Goal: Task Accomplishment & Management: Complete application form

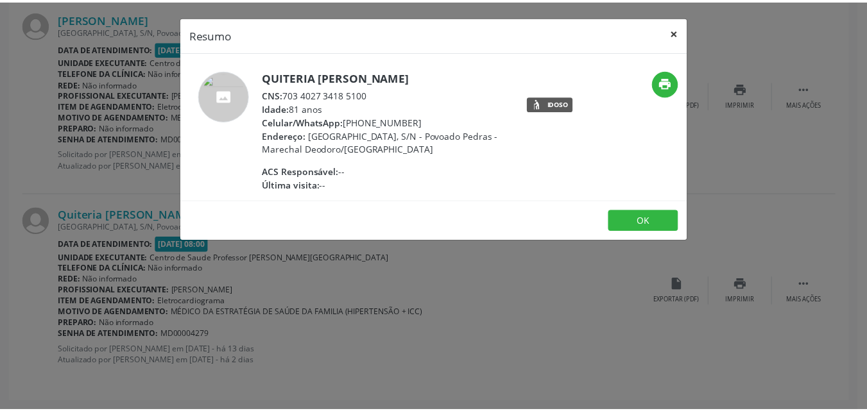
scroll to position [2352, 0]
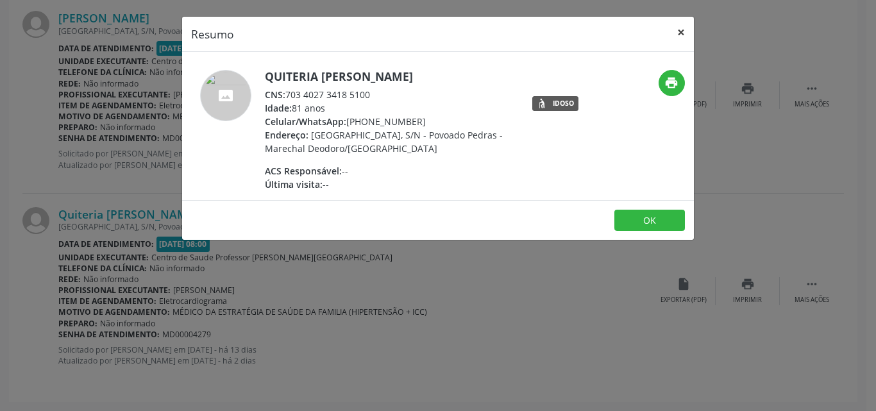
click at [678, 35] on button "×" at bounding box center [681, 32] width 26 height 31
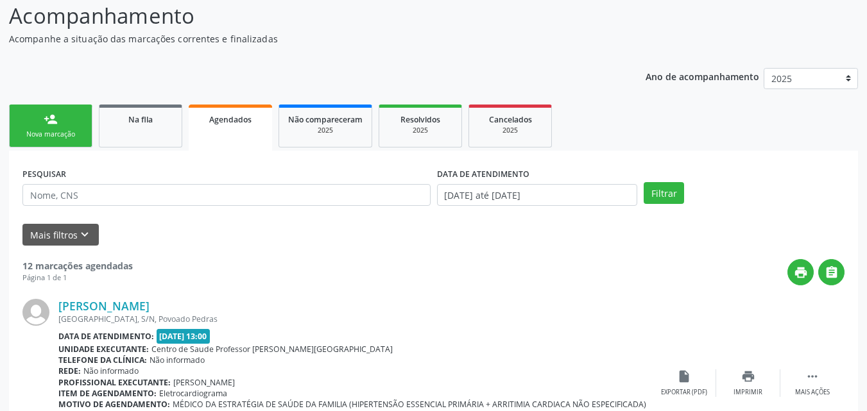
scroll to position [0, 0]
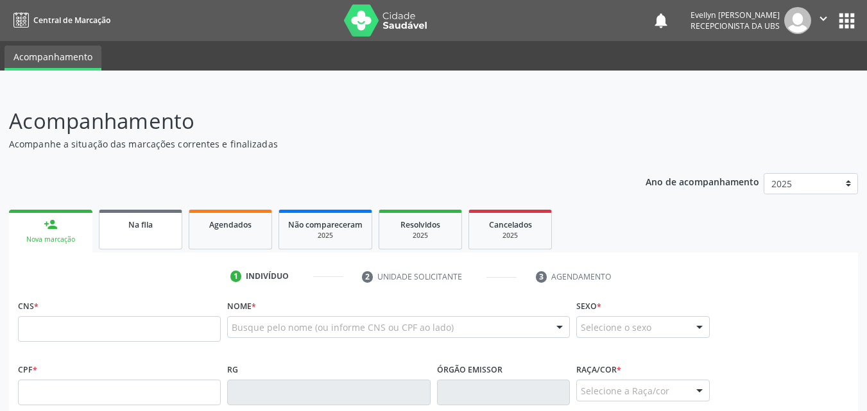
click at [121, 242] on link "Na fila" at bounding box center [140, 230] width 83 height 40
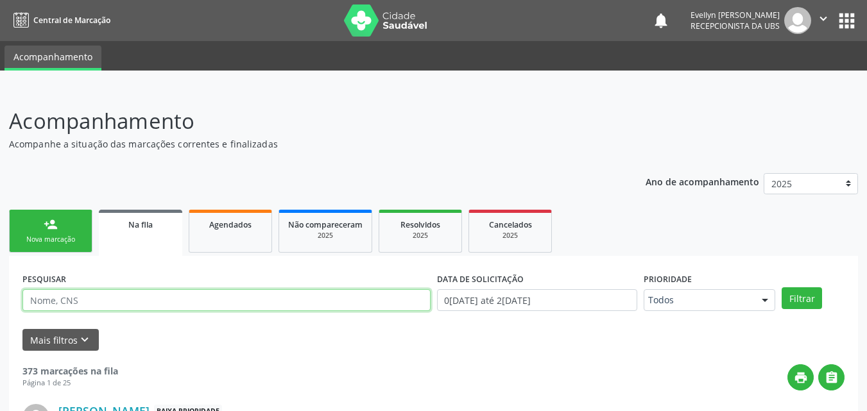
click at [128, 304] on input "text" at bounding box center [226, 300] width 408 height 22
type input "VALDIRA"
click at [781, 287] on button "Filtrar" at bounding box center [801, 298] width 40 height 22
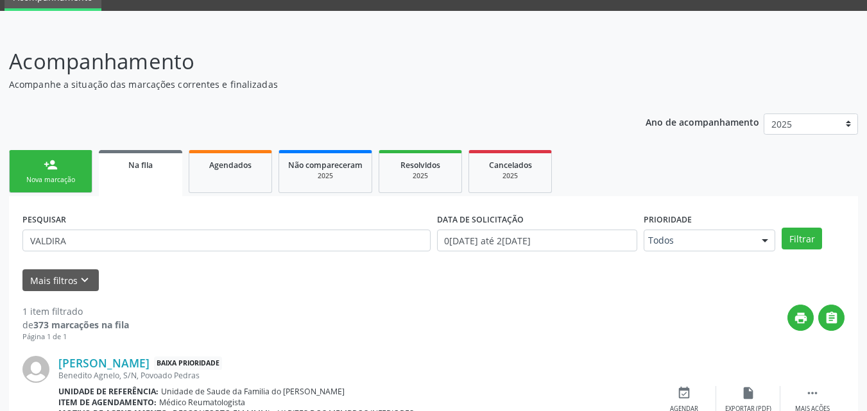
scroll to position [128, 0]
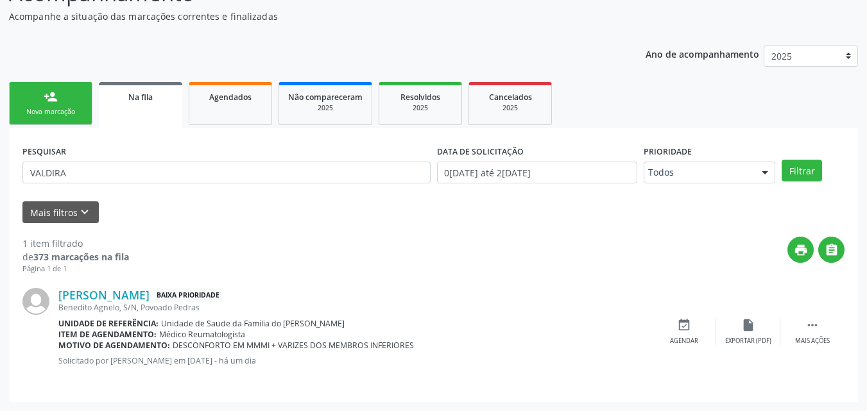
click at [144, 95] on span "Na fila" at bounding box center [140, 97] width 24 height 11
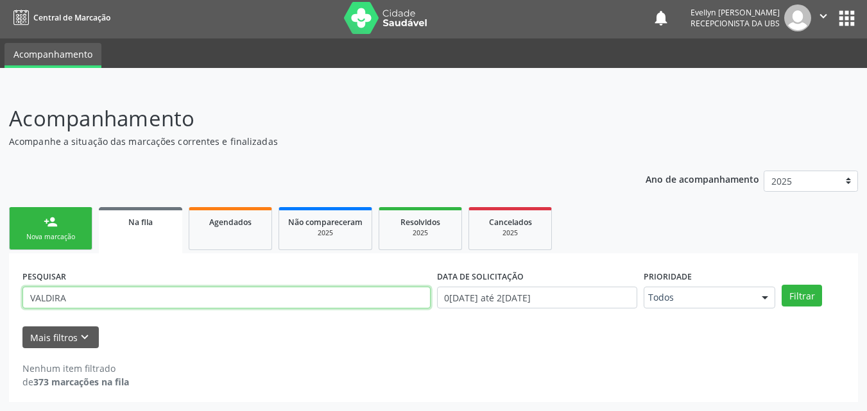
click at [362, 298] on input "VALDIRA" at bounding box center [226, 298] width 408 height 22
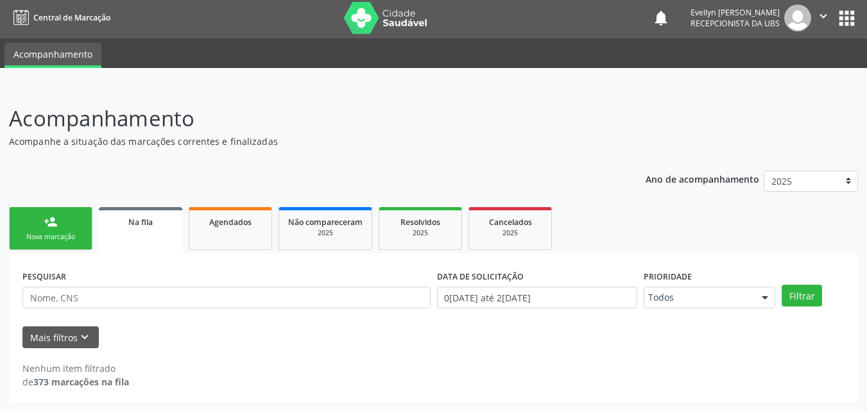
click at [74, 237] on div "Nova marcação" at bounding box center [51, 237] width 64 height 10
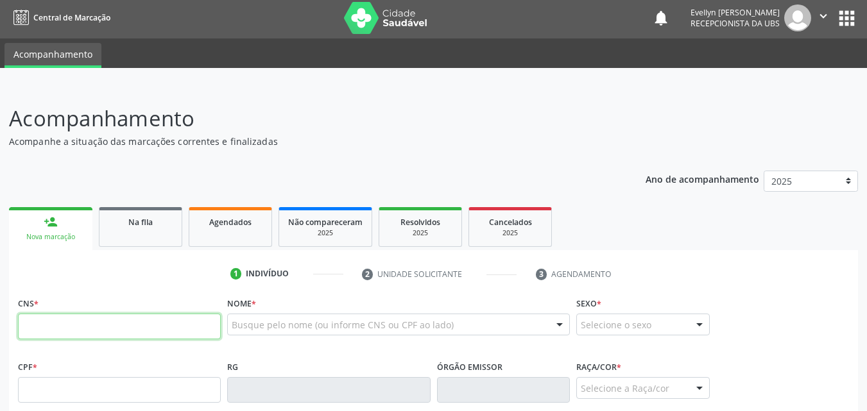
click at [78, 322] on input "text" at bounding box center [119, 327] width 203 height 26
click at [78, 322] on input "898 000" at bounding box center [119, 327] width 203 height 26
type input "898 0004 9107 5334"
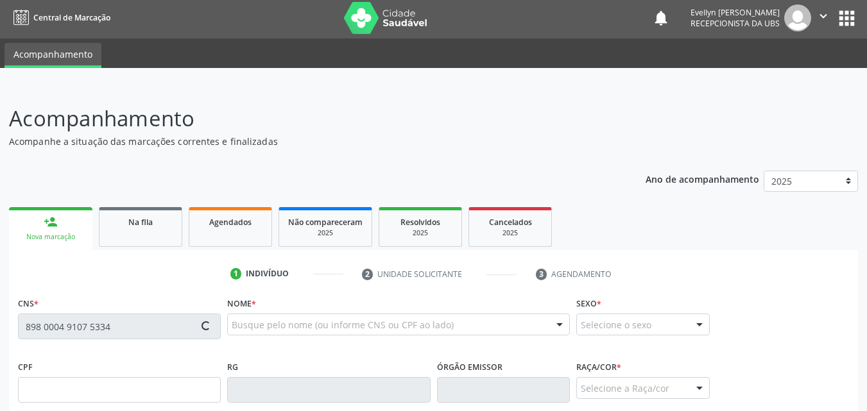
type input "300.343.884-00"
type input "23/11/1961"
type input "Maria de Lourdes Nogueira Teixeira"
type input "(82) 99350-5989"
type input "S/N"
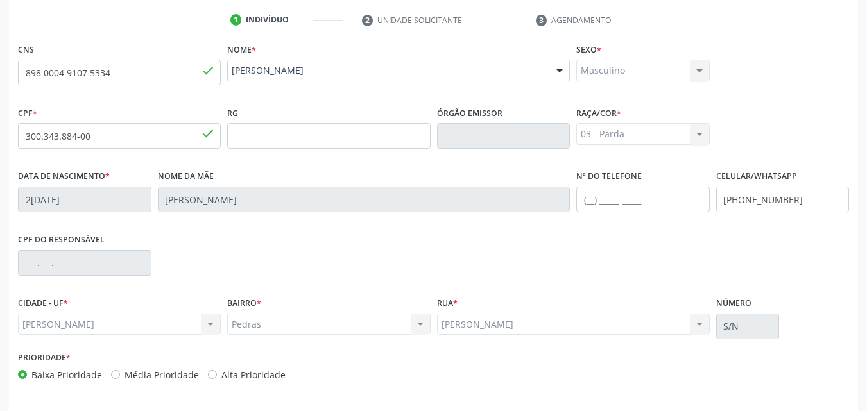
scroll to position [285, 0]
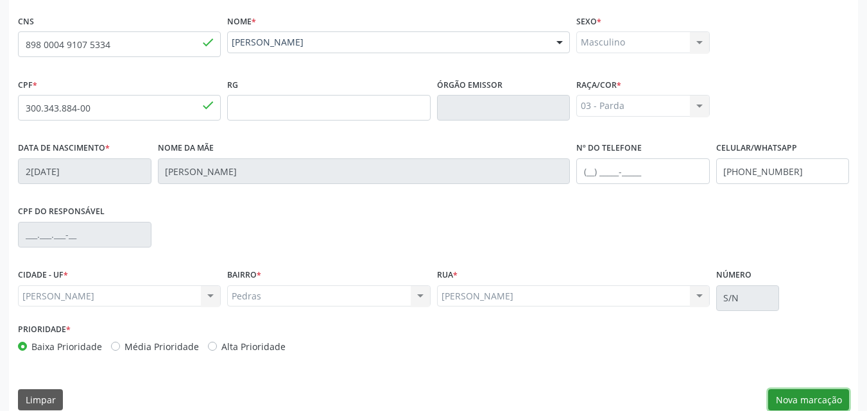
click at [793, 396] on button "Nova marcação" at bounding box center [808, 400] width 81 height 22
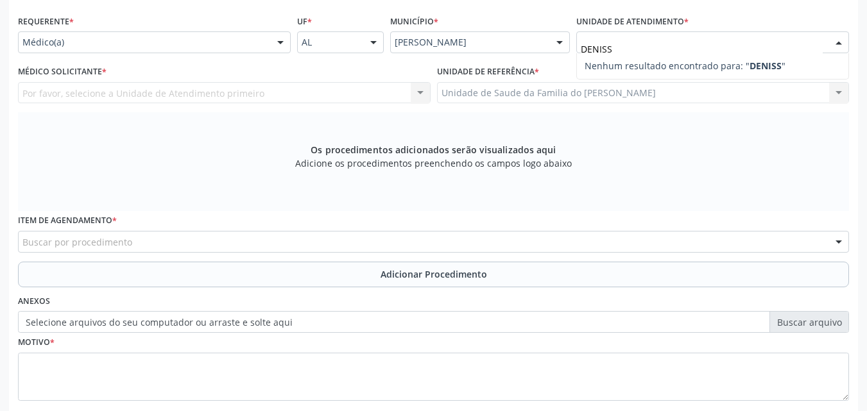
type input "DENIS"
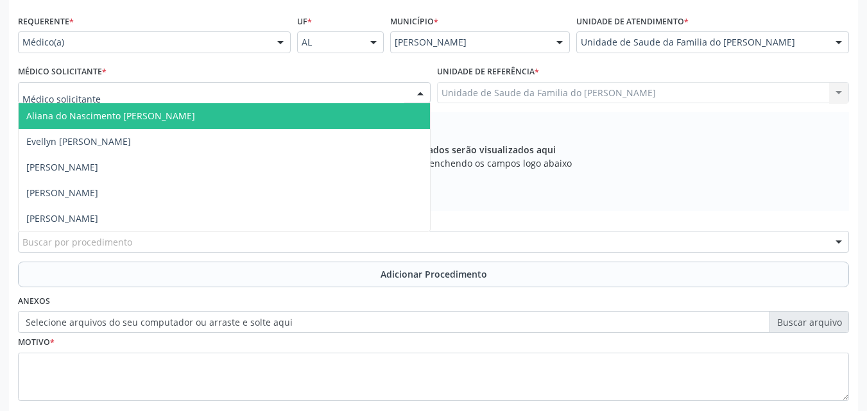
click at [407, 92] on div at bounding box center [224, 93] width 412 height 22
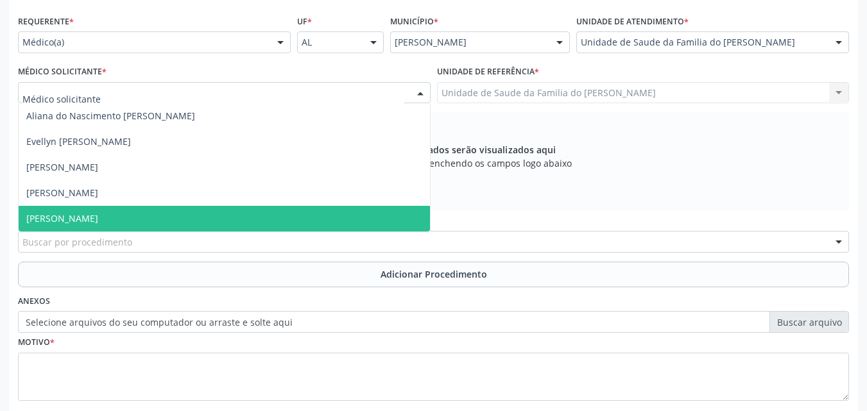
click at [345, 223] on span "[PERSON_NAME]" at bounding box center [224, 219] width 411 height 26
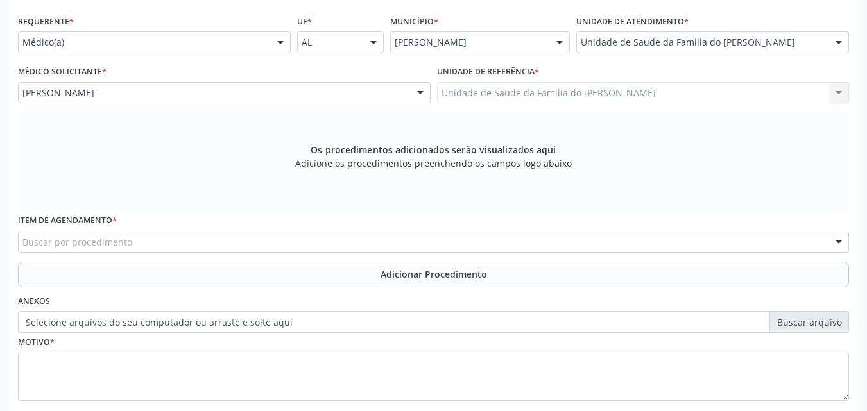
click at [339, 247] on div "Buscar por procedimento" at bounding box center [433, 242] width 831 height 22
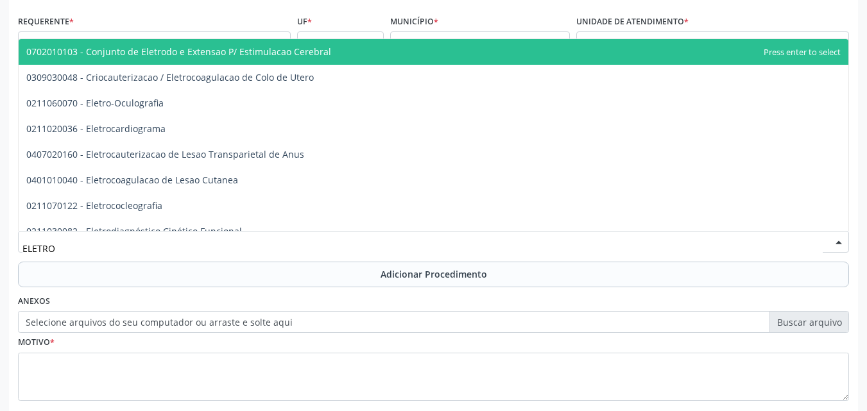
type input "ELETROC"
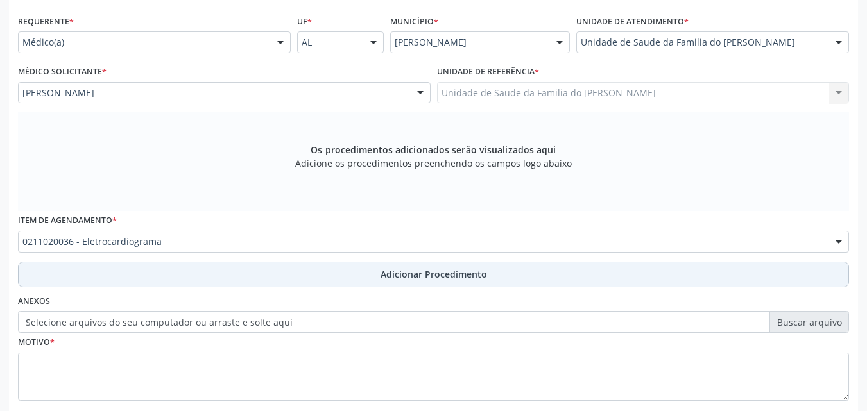
click at [341, 277] on button "Adicionar Procedimento" at bounding box center [433, 275] width 831 height 26
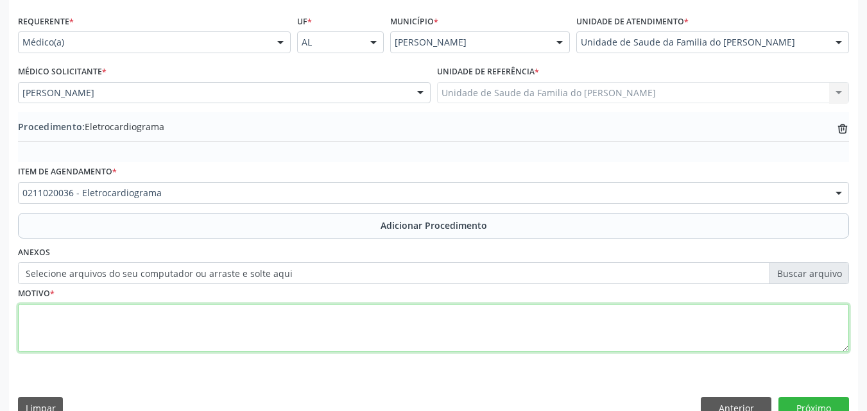
click at [308, 336] on textarea at bounding box center [433, 328] width 831 height 49
click at [31, 313] on textarea "GIPERTENSÃO ESSENCIAL PRIMÁRIA" at bounding box center [433, 328] width 831 height 49
type textarea "HIPERTENSÃO ESSENCIAL PRIMÁRIA"
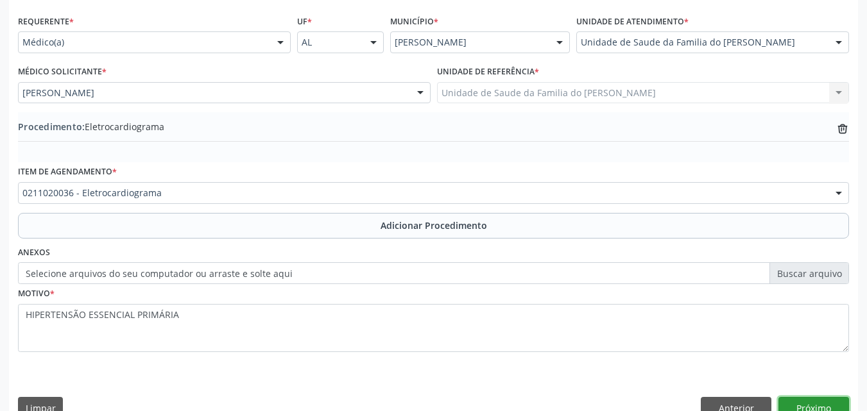
click at [805, 400] on button "Próximo" at bounding box center [813, 408] width 71 height 22
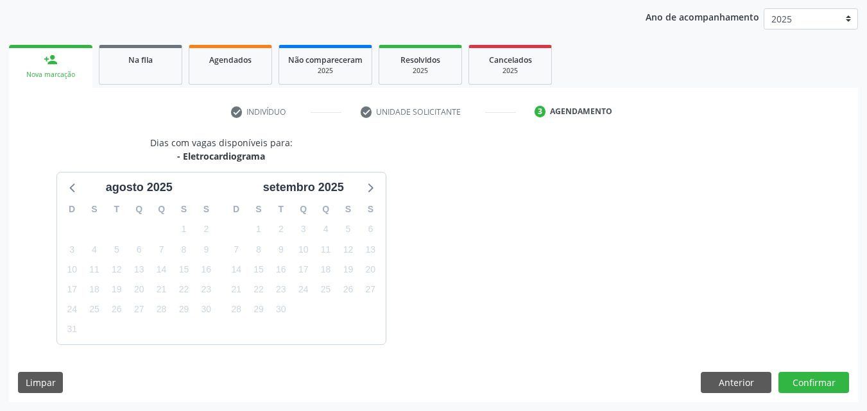
scroll to position [203, 0]
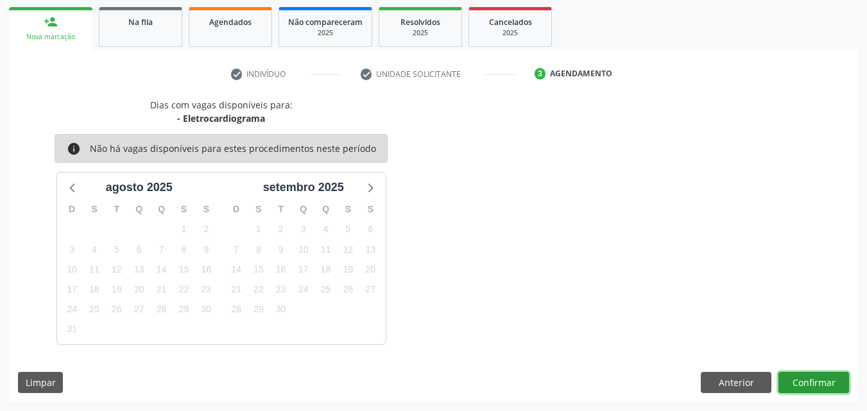
click at [819, 377] on button "Confirmar" at bounding box center [813, 383] width 71 height 22
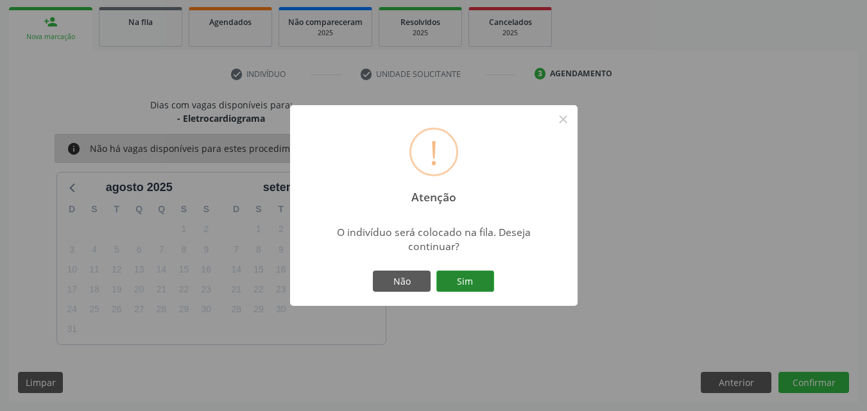
click at [450, 286] on button "Sim" at bounding box center [465, 282] width 58 height 22
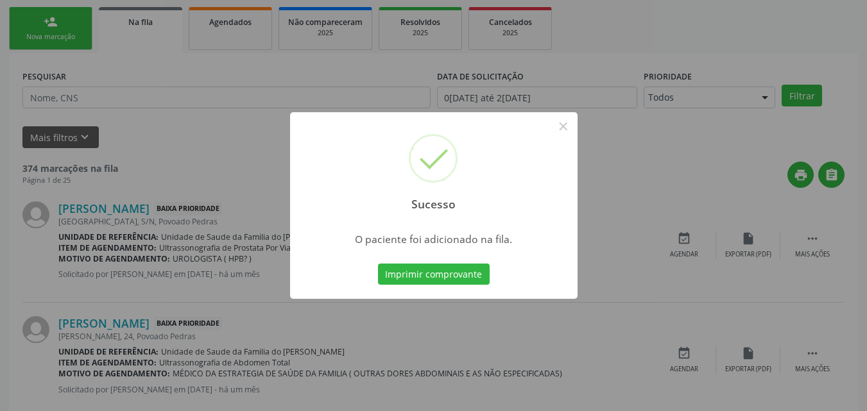
scroll to position [30, 0]
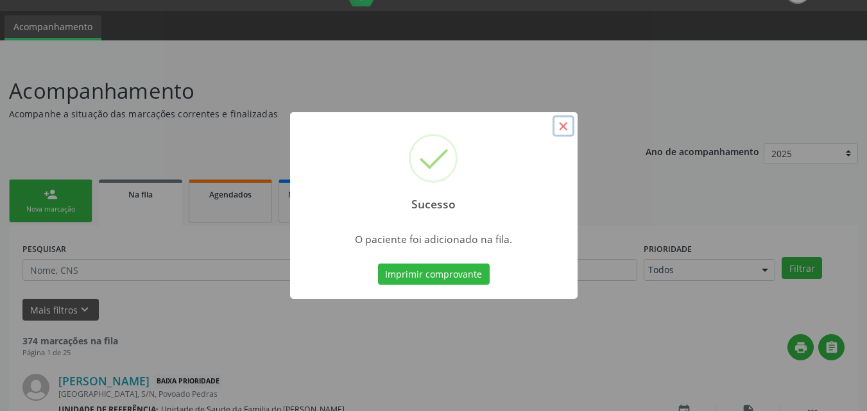
click at [565, 129] on button "×" at bounding box center [563, 126] width 22 height 22
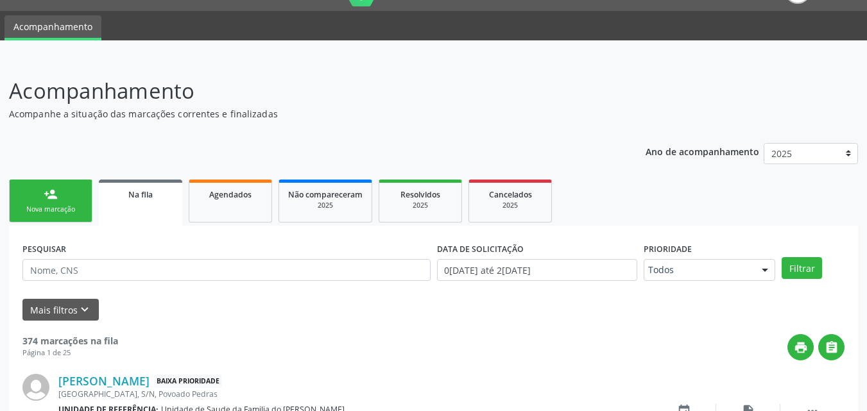
click at [72, 215] on link "person_add Nova marcação" at bounding box center [50, 201] width 83 height 43
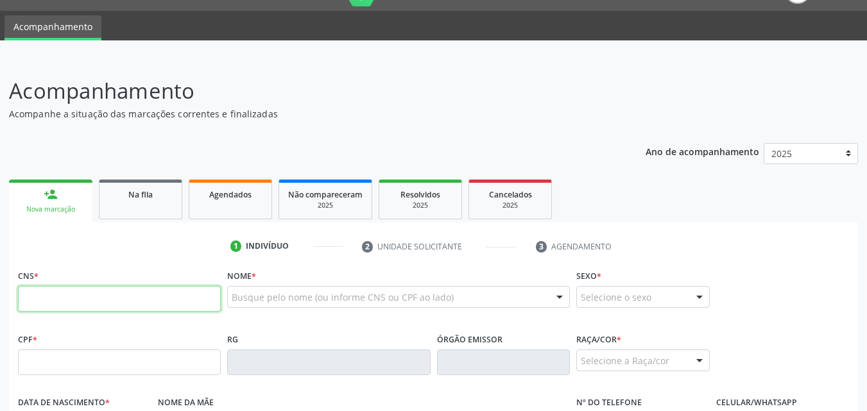
click at [83, 296] on input "text" at bounding box center [119, 299] width 203 height 26
type input "898 0004 9107 5334"
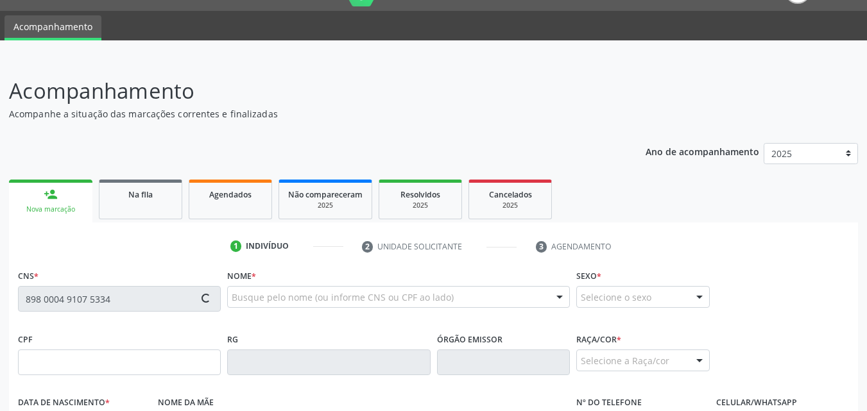
type input "300.343.884-00"
type input "23/11/1961"
type input "Maria de Lourdes Nogueira Teixeira"
type input "(82) 99350-5989"
type input "S/N"
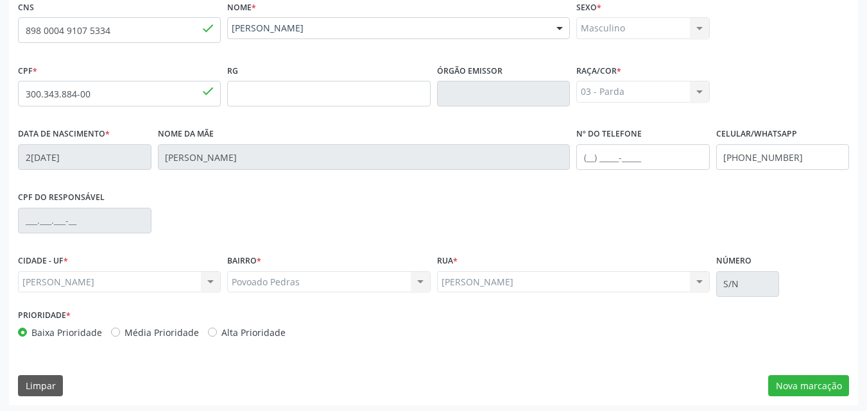
scroll to position [302, 0]
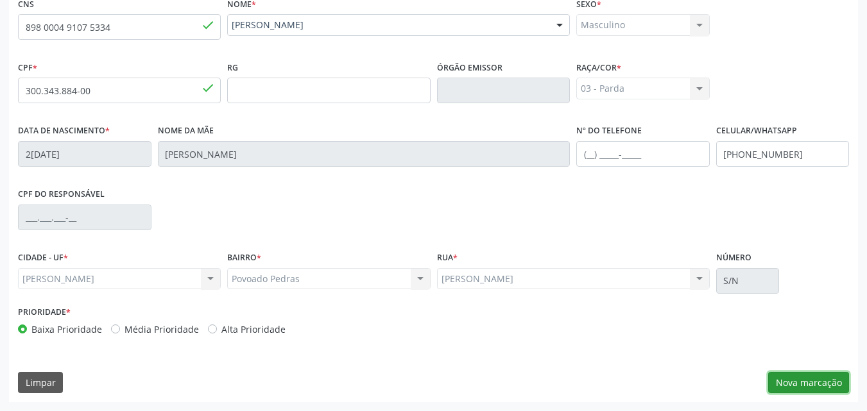
click at [822, 377] on button "Nova marcação" at bounding box center [808, 383] width 81 height 22
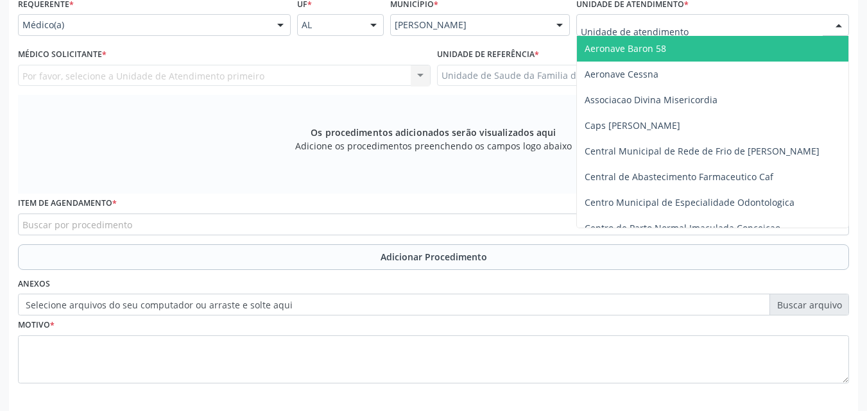
click at [718, 24] on div at bounding box center [712, 25] width 273 height 22
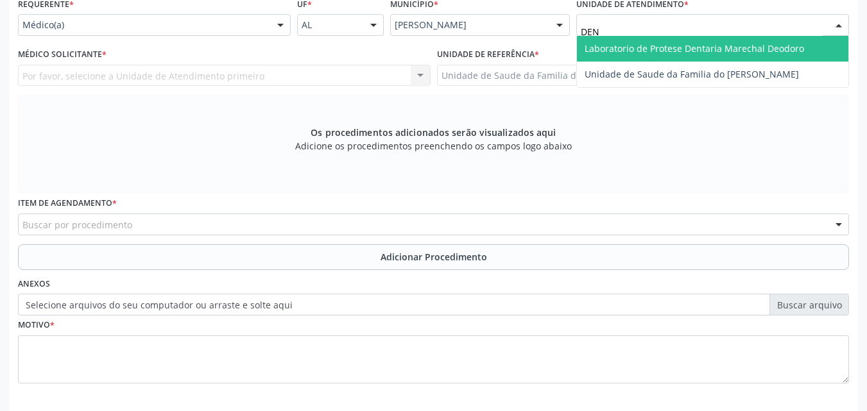
type input "DENI"
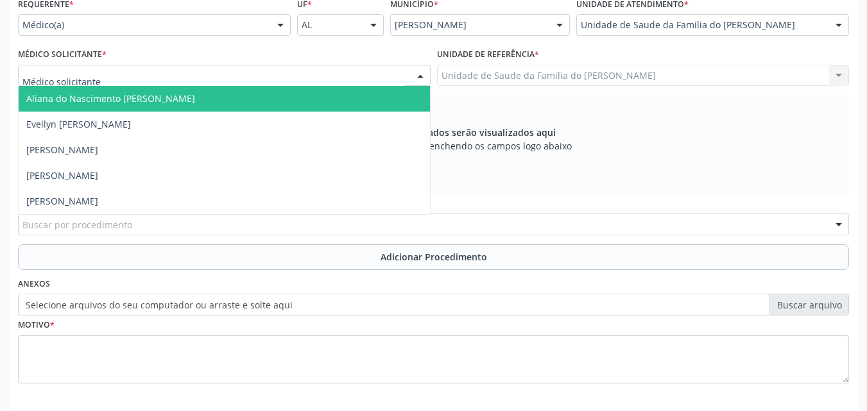
click at [359, 74] on div at bounding box center [224, 76] width 412 height 22
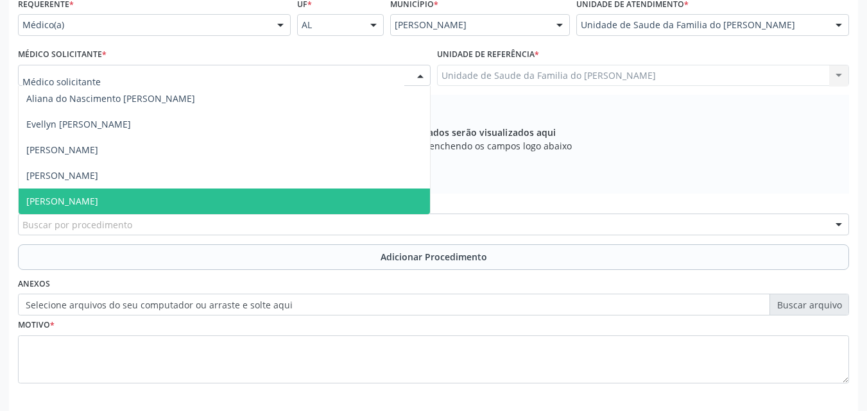
click at [284, 194] on span "[PERSON_NAME]" at bounding box center [224, 202] width 411 height 26
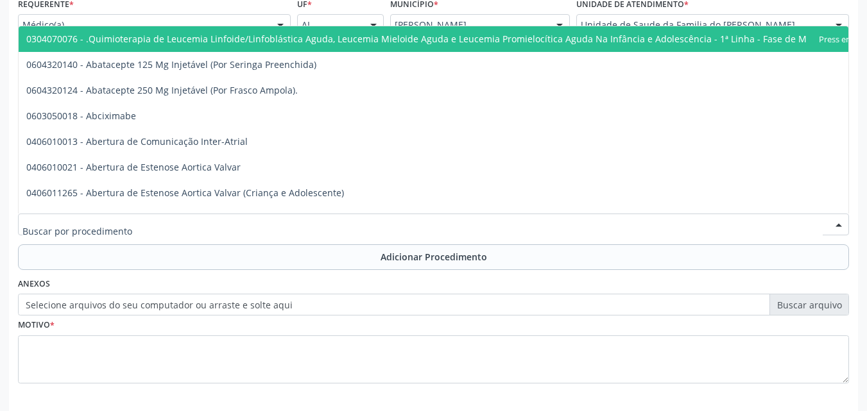
click at [280, 220] on div at bounding box center [433, 225] width 831 height 22
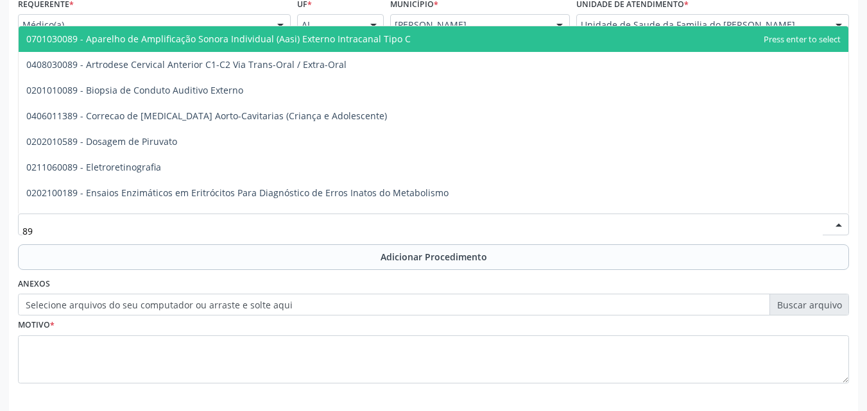
type input "8"
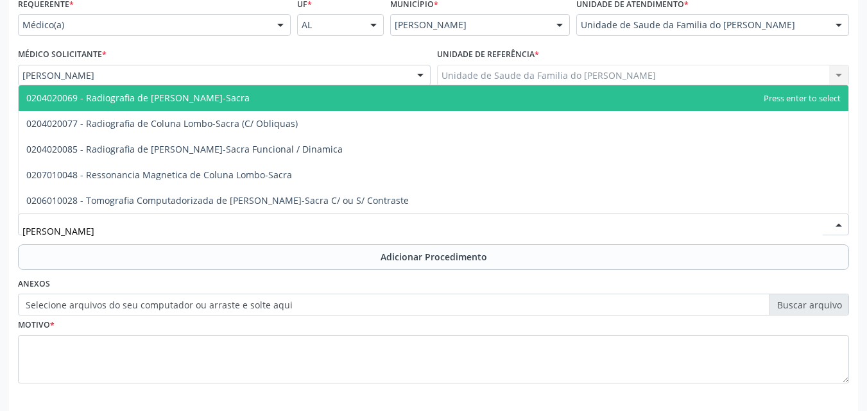
type input "COLUNA LOMB"
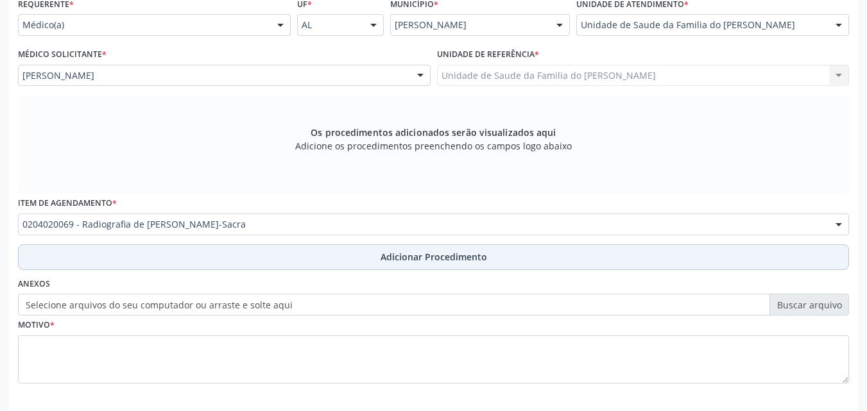
click at [281, 258] on button "Adicionar Procedimento" at bounding box center [433, 257] width 831 height 26
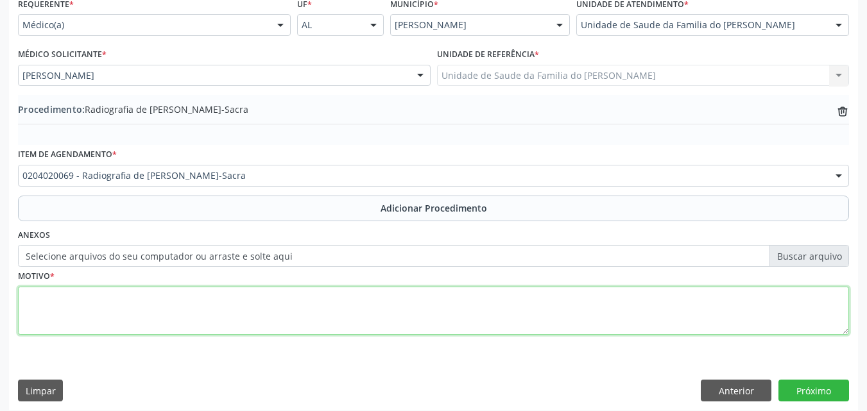
click at [287, 301] on textarea at bounding box center [433, 311] width 831 height 49
type textarea "AP+PERFIL - DOR LOMBAR BAIXA"
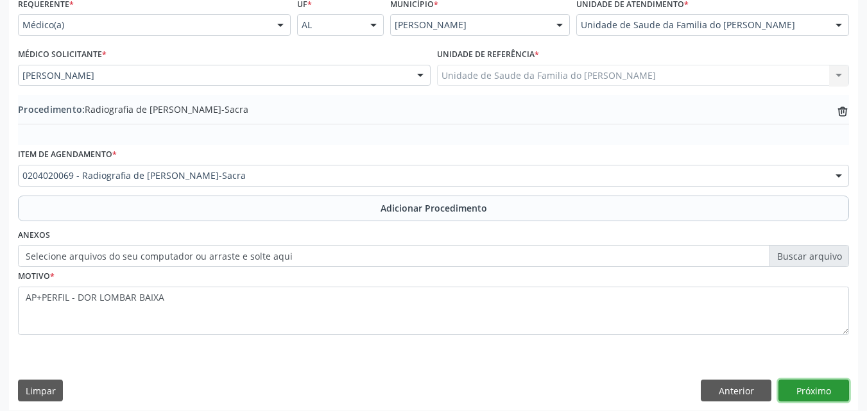
click at [819, 399] on button "Próximo" at bounding box center [813, 391] width 71 height 22
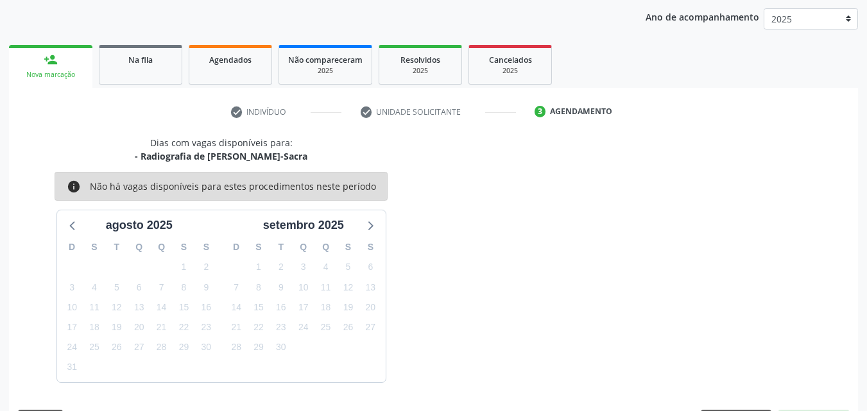
scroll to position [203, 0]
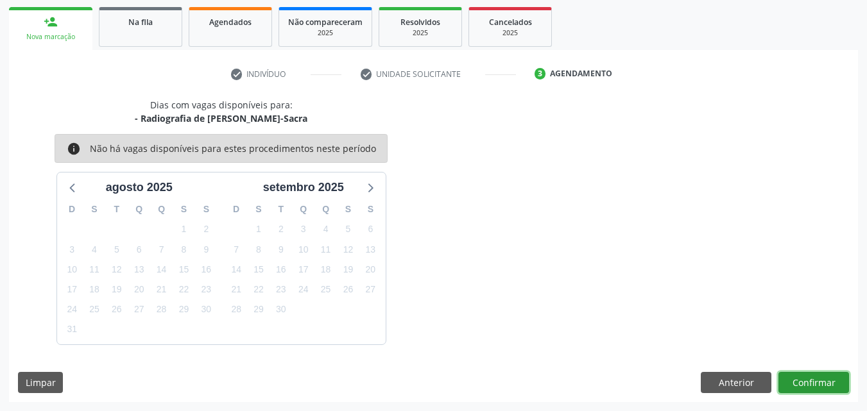
click at [812, 382] on button "Confirmar" at bounding box center [813, 383] width 71 height 22
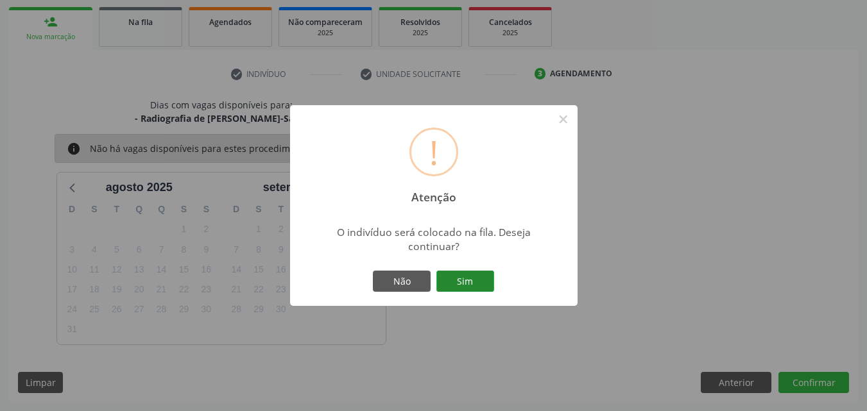
click at [469, 284] on button "Sim" at bounding box center [465, 282] width 58 height 22
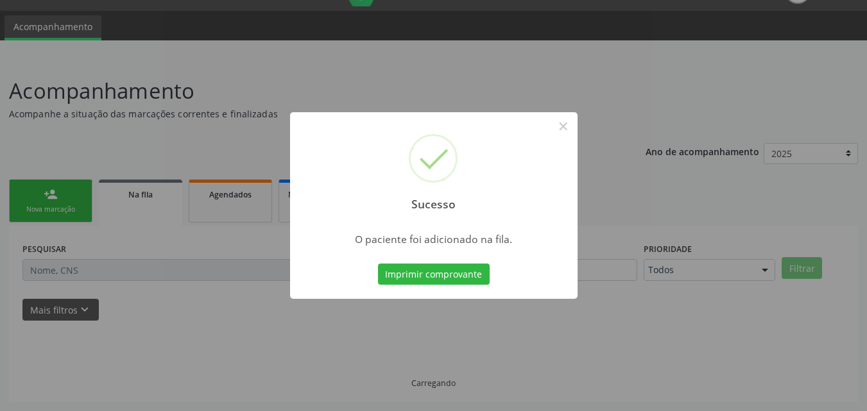
scroll to position [30, 0]
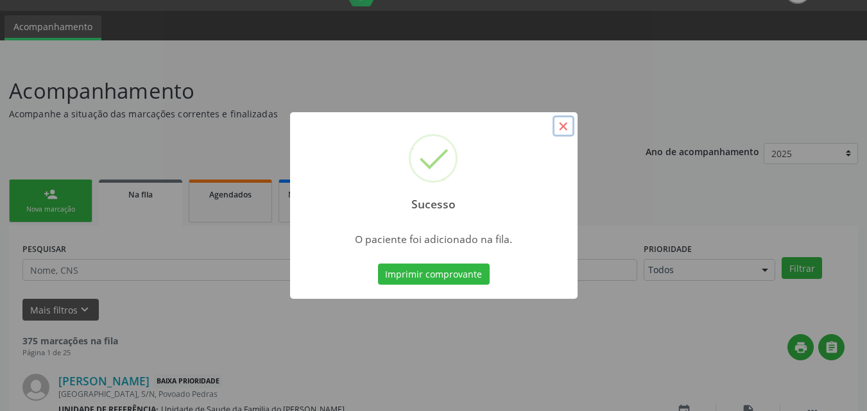
click at [565, 128] on button "×" at bounding box center [563, 126] width 22 height 22
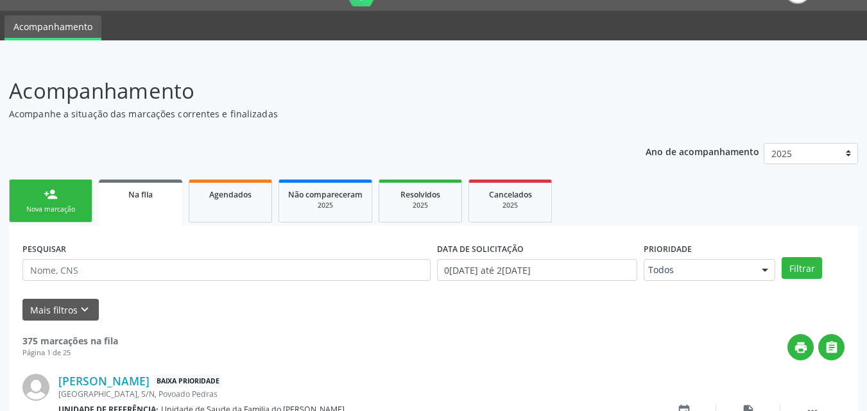
click at [54, 200] on div "person_add" at bounding box center [51, 194] width 14 height 14
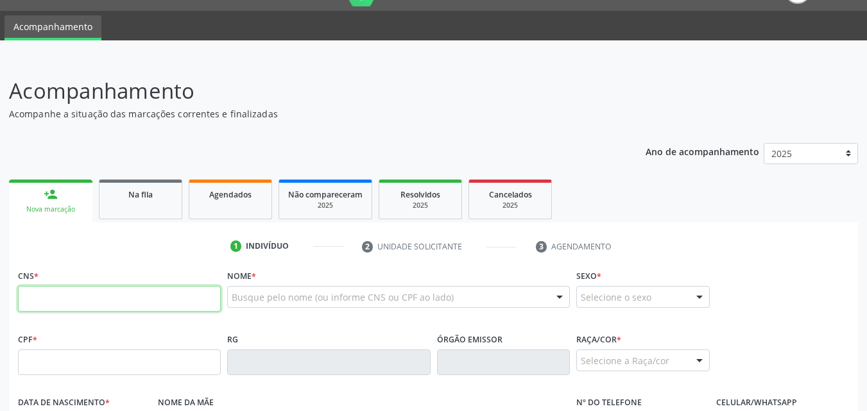
click at [90, 290] on input "text" at bounding box center [119, 299] width 203 height 26
type input "898 0004 9107 5334"
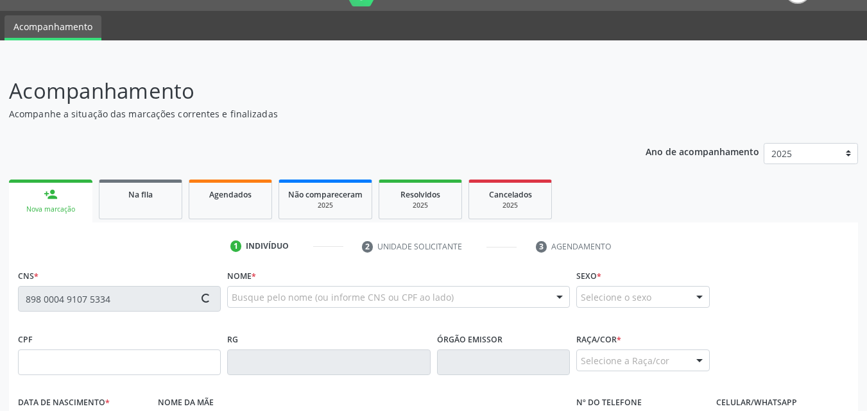
type input "300.343.884-00"
type input "23/11/1961"
type input "Maria de Lourdes Nogueira Teixeira"
type input "(82) 99350-5989"
type input "S/N"
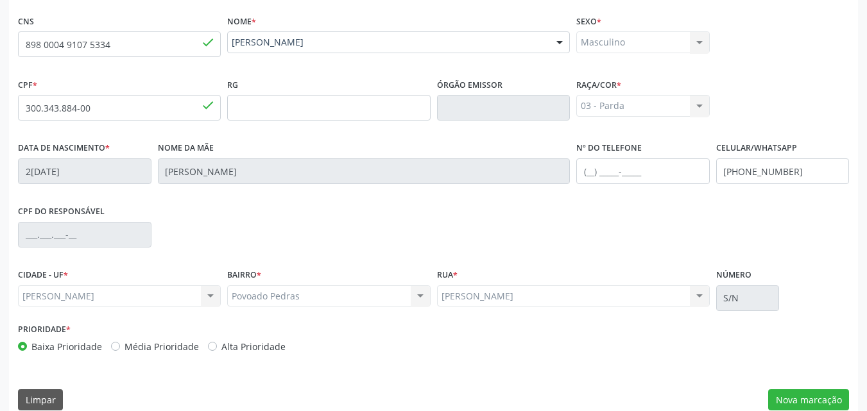
scroll to position [302, 0]
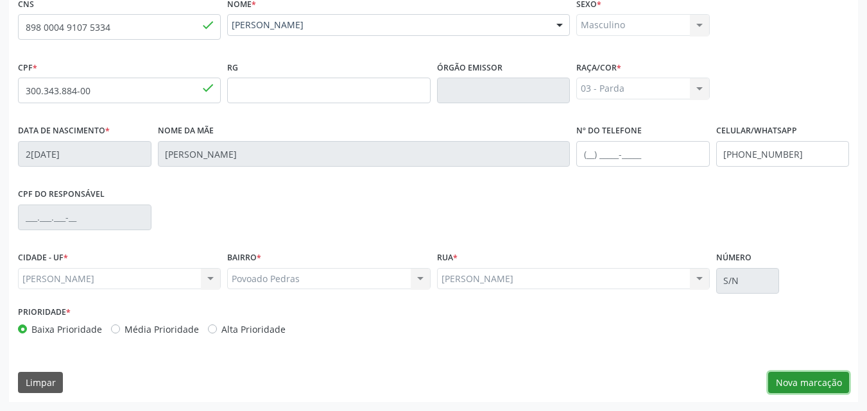
click at [810, 387] on button "Nova marcação" at bounding box center [808, 383] width 81 height 22
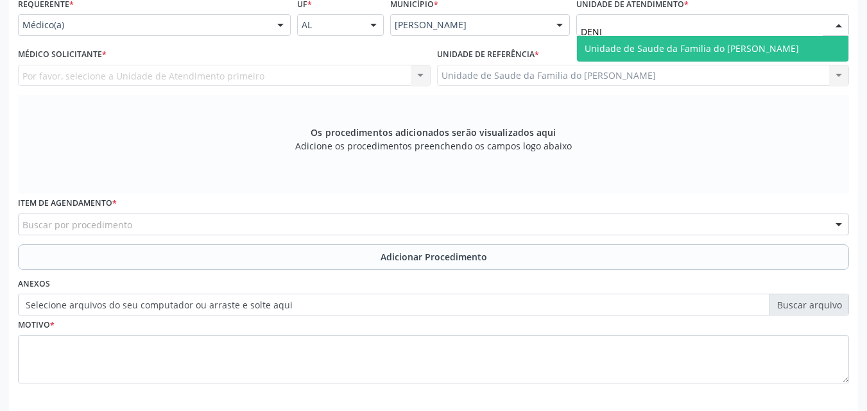
type input "DENIS"
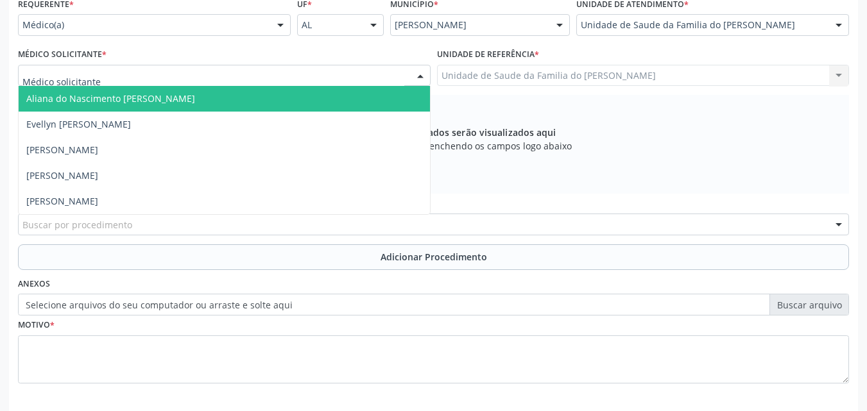
click at [324, 76] on div at bounding box center [224, 76] width 412 height 22
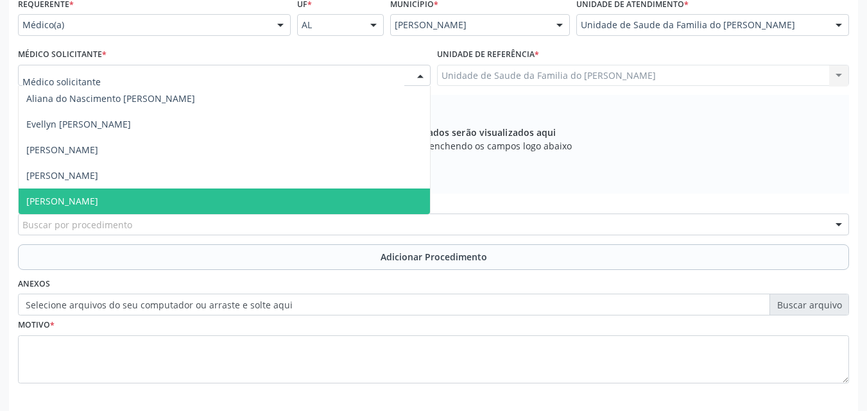
click at [289, 198] on span "[PERSON_NAME]" at bounding box center [224, 202] width 411 height 26
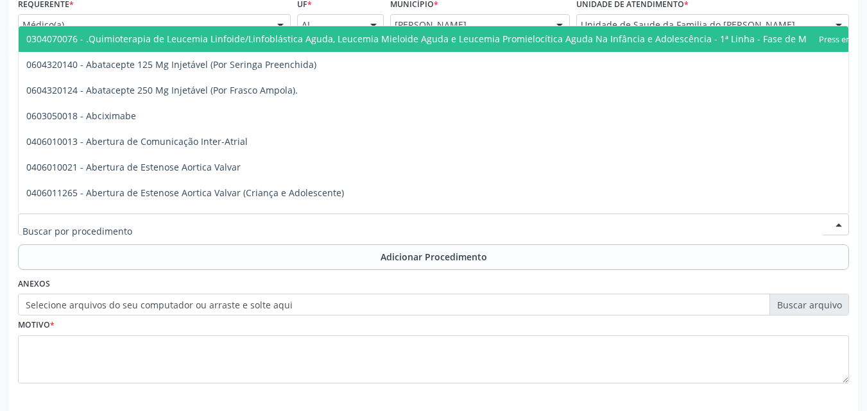
click at [287, 222] on div at bounding box center [433, 225] width 831 height 22
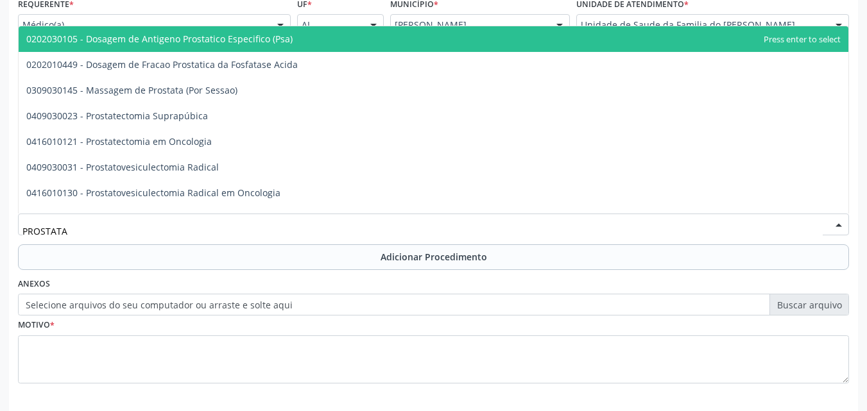
type input "PROSTATA"
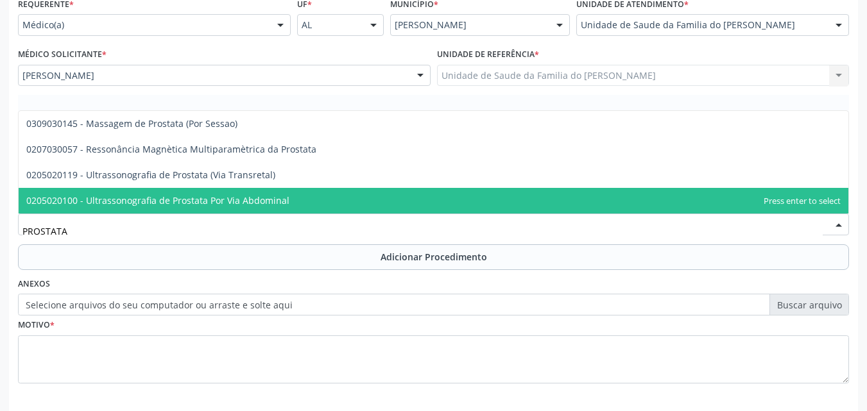
click at [284, 208] on span "0205020100 - Ultrassonografia de Prostata Por Via Abdominal" at bounding box center [433, 201] width 829 height 26
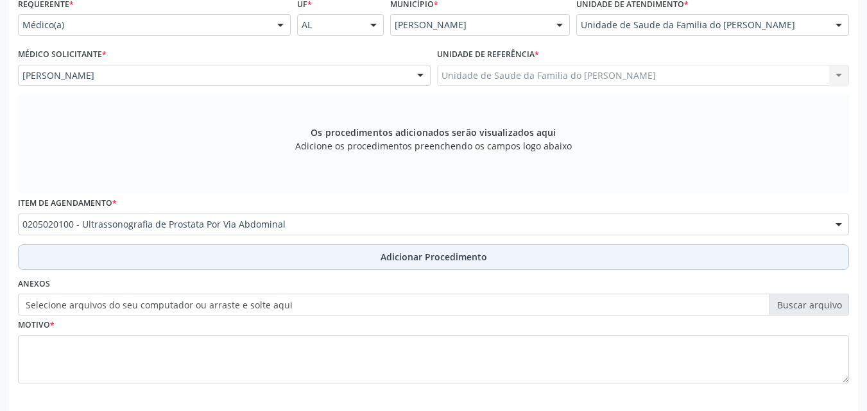
click at [276, 249] on button "Adicionar Procedimento" at bounding box center [433, 257] width 831 height 26
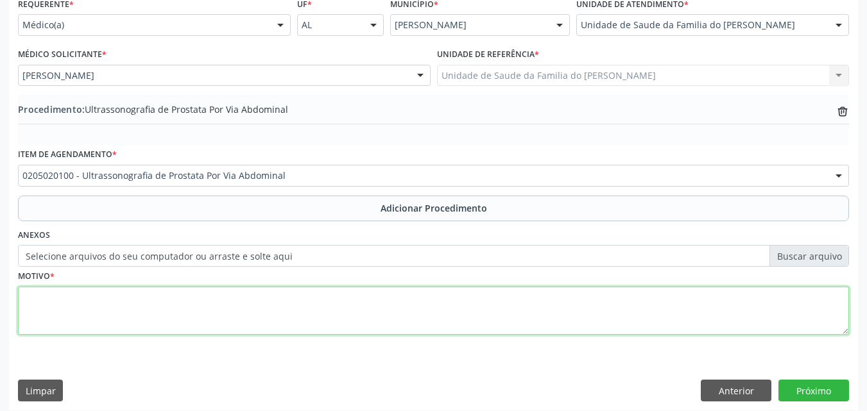
click at [275, 313] on textarea at bounding box center [433, 311] width 831 height 49
type textarea "AFECÇÃO NÃO ESPECIFICADA DA PROSTATA"
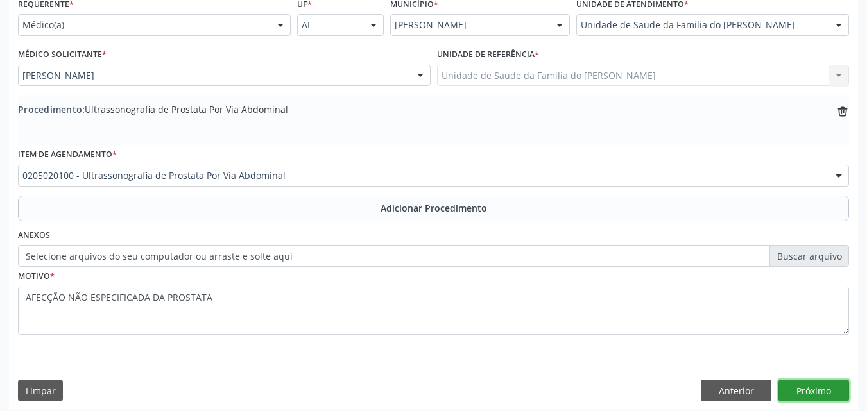
click at [800, 387] on button "Próximo" at bounding box center [813, 391] width 71 height 22
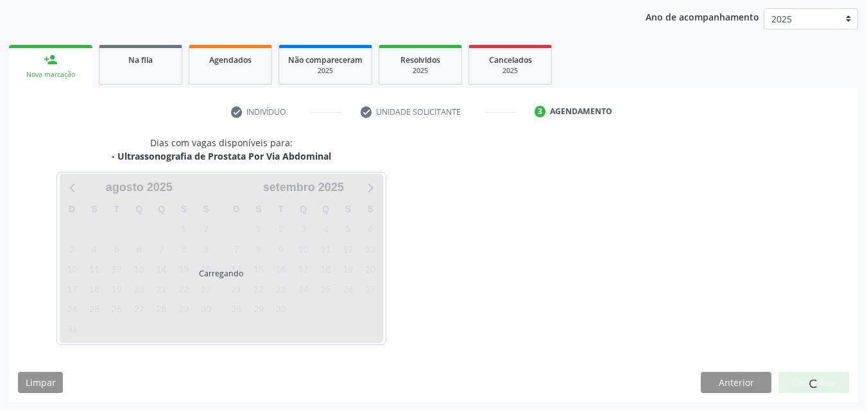
scroll to position [203, 0]
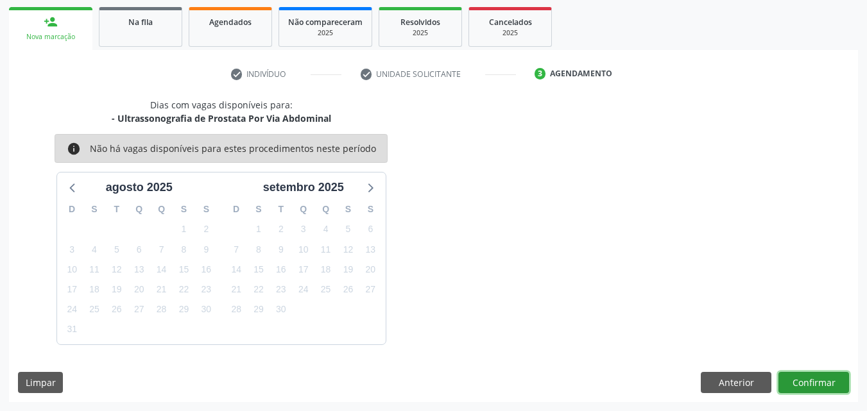
click at [800, 387] on button "Confirmar" at bounding box center [813, 383] width 71 height 22
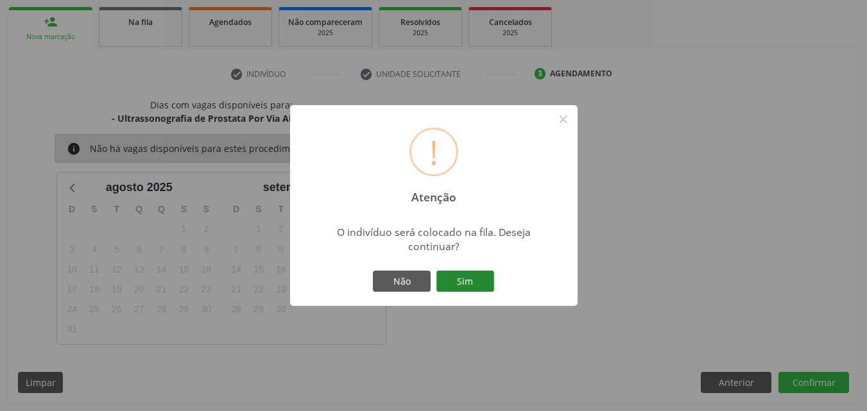
click at [491, 282] on button "Sim" at bounding box center [465, 282] width 58 height 22
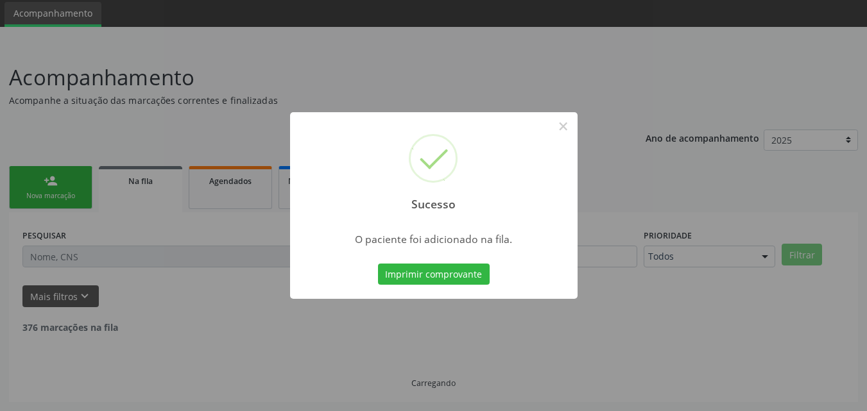
scroll to position [30, 0]
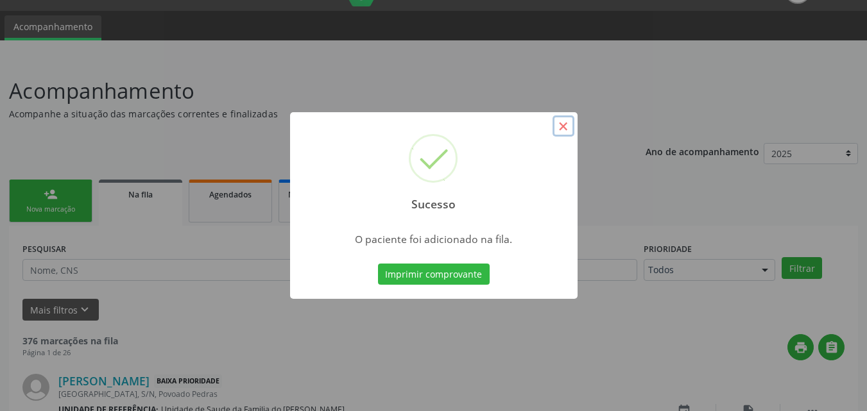
click at [558, 130] on button "×" at bounding box center [563, 126] width 22 height 22
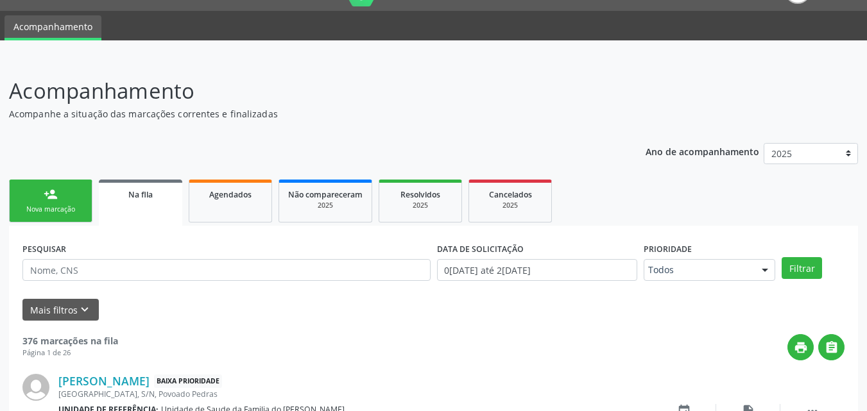
click at [74, 194] on link "person_add Nova marcação" at bounding box center [50, 201] width 83 height 43
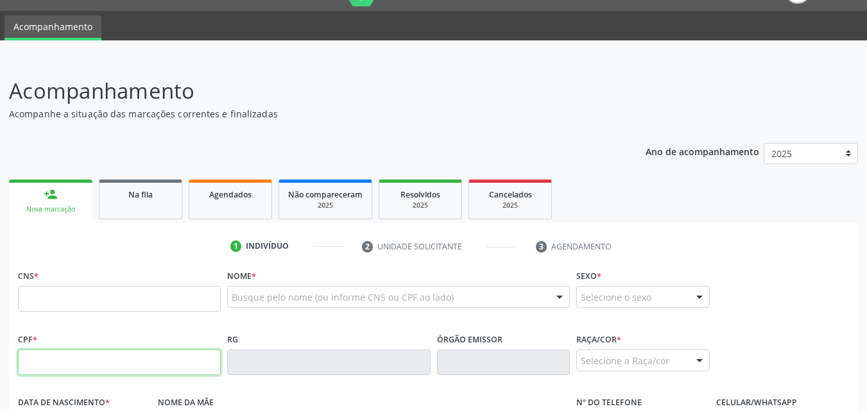
click at [108, 355] on input "text" at bounding box center [119, 363] width 203 height 26
type input "453.379.694-04"
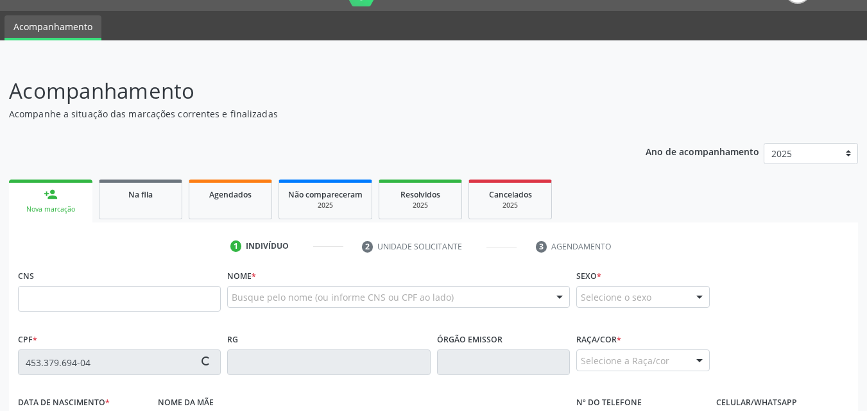
type input "700 0014 9553 8901"
type input "16/12/1951"
type input "Antônia Pedro da Silva"
type input "(82) 8889-4648"
type input "S/N"
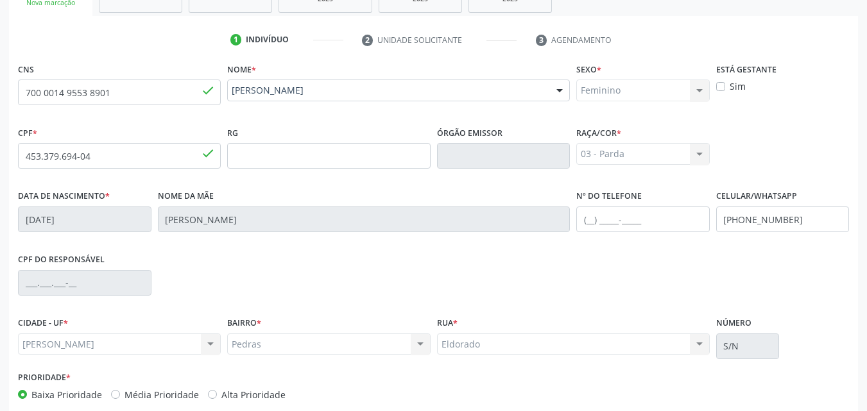
scroll to position [302, 0]
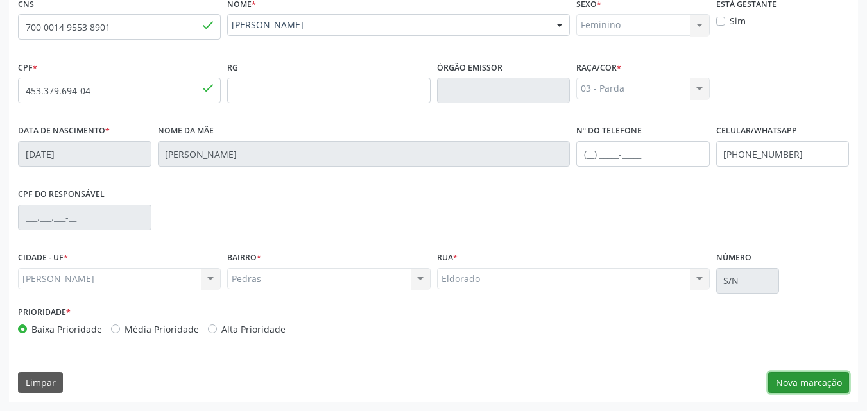
click at [806, 384] on button "Nova marcação" at bounding box center [808, 383] width 81 height 22
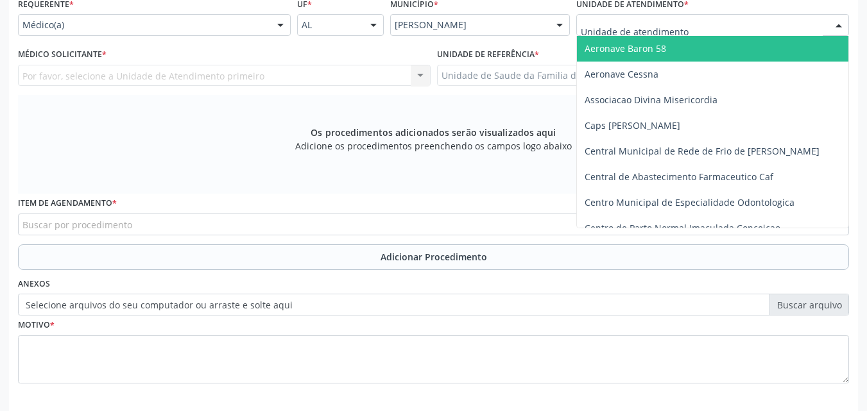
click at [775, 28] on div at bounding box center [712, 25] width 273 height 22
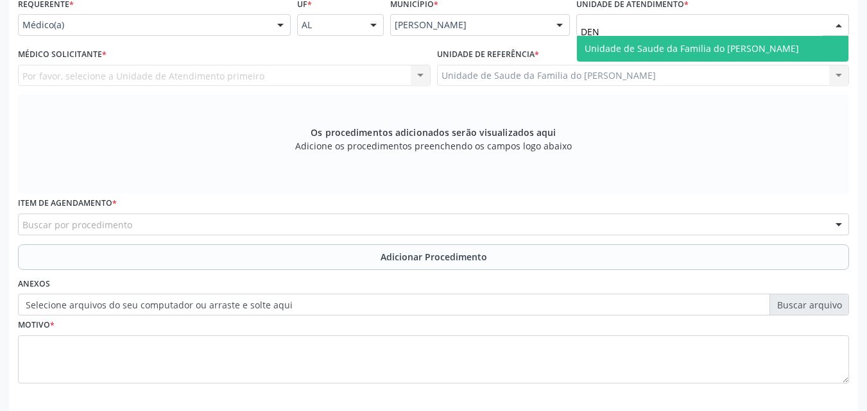
type input "DENI"
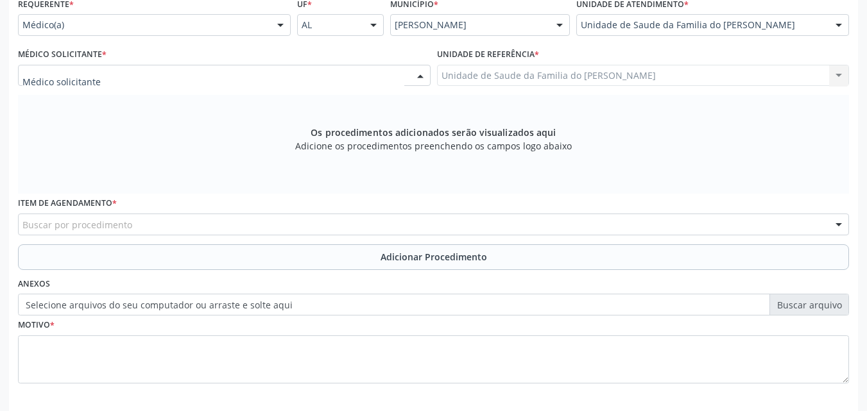
click at [359, 76] on div at bounding box center [224, 76] width 412 height 22
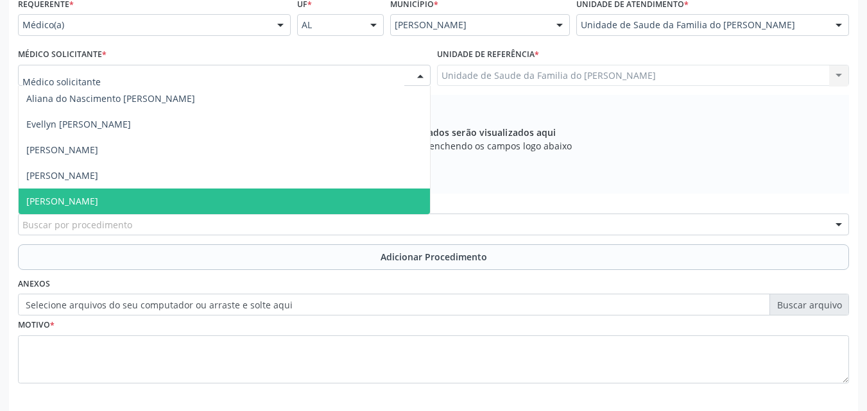
click at [300, 190] on span "[PERSON_NAME]" at bounding box center [224, 202] width 411 height 26
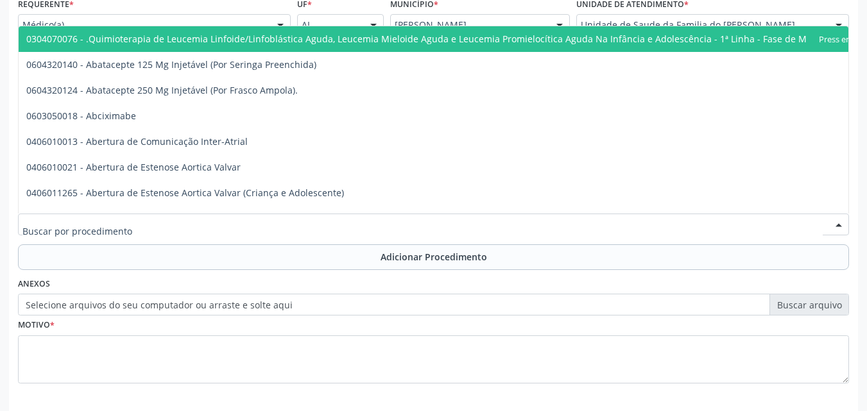
click at [289, 228] on div at bounding box center [433, 225] width 831 height 22
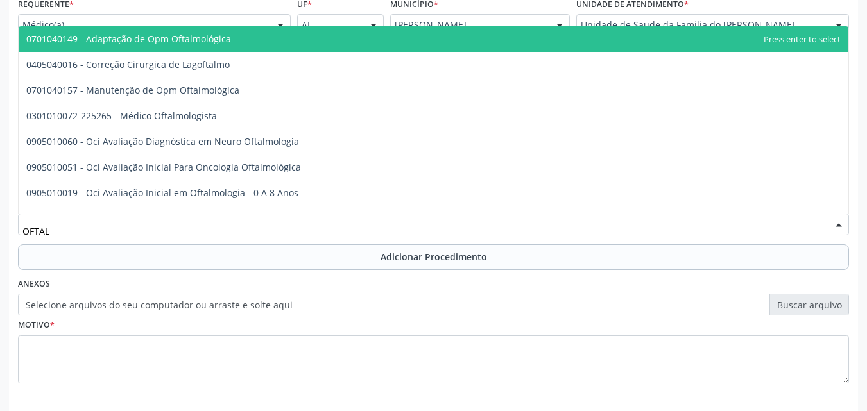
type input "OFTALM"
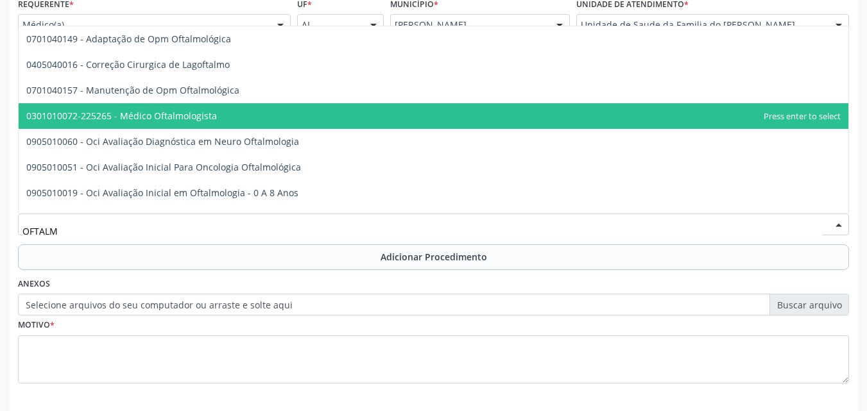
click at [293, 125] on span "0301010072-225265 - Médico Oftalmologista" at bounding box center [433, 116] width 829 height 26
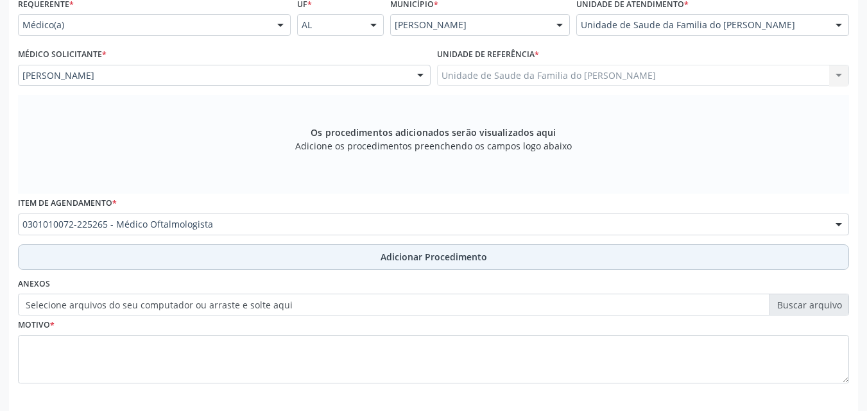
click at [287, 255] on button "Adicionar Procedimento" at bounding box center [433, 257] width 831 height 26
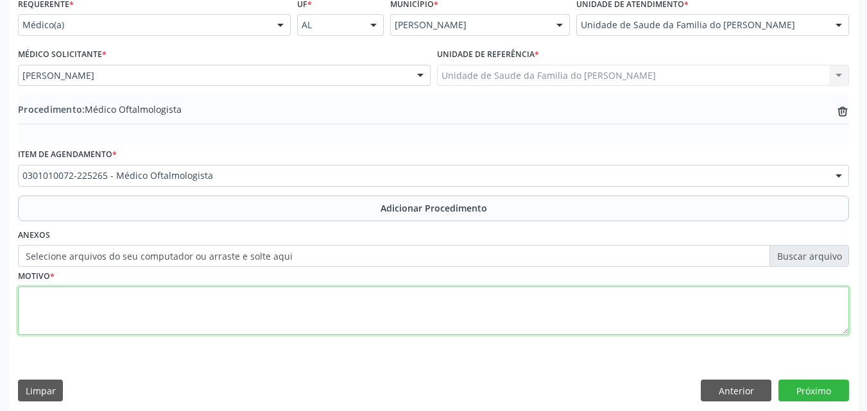
click at [282, 314] on textarea at bounding box center [433, 311] width 831 height 49
type textarea "GLAUCOMA"
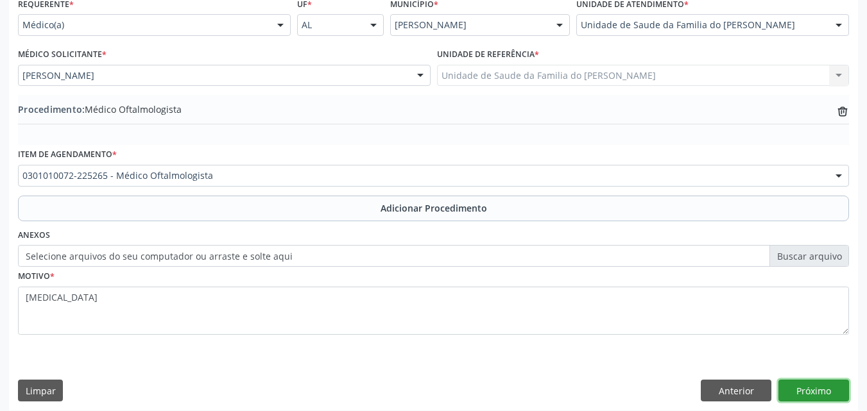
click at [820, 390] on button "Próximo" at bounding box center [813, 391] width 71 height 22
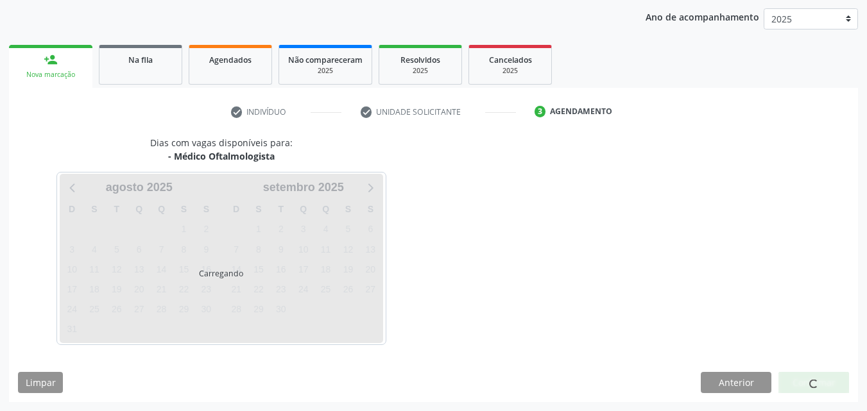
scroll to position [203, 0]
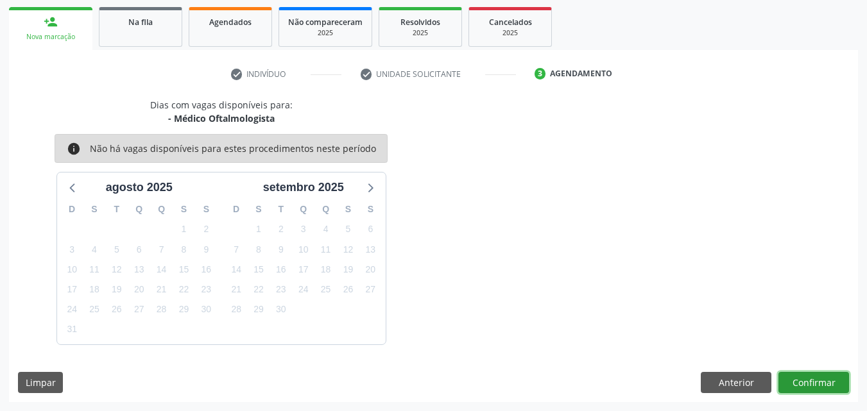
click at [815, 380] on button "Confirmar" at bounding box center [813, 383] width 71 height 22
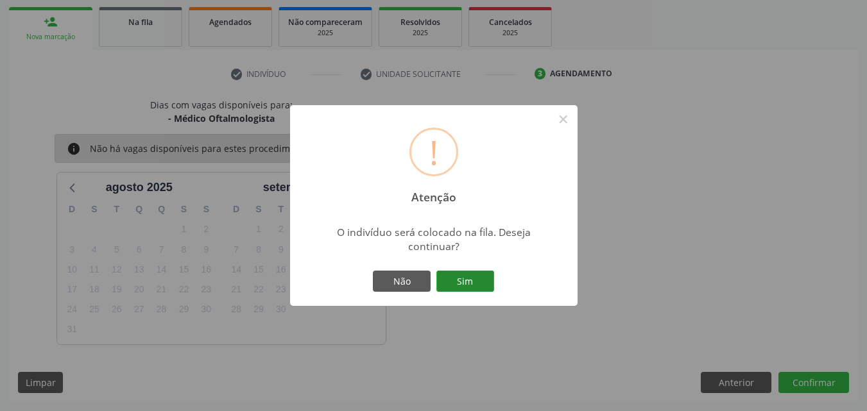
click at [470, 278] on button "Sim" at bounding box center [465, 282] width 58 height 22
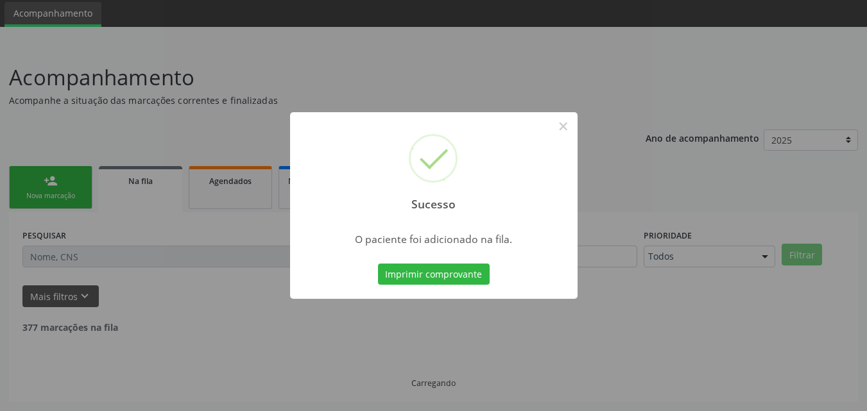
scroll to position [30, 0]
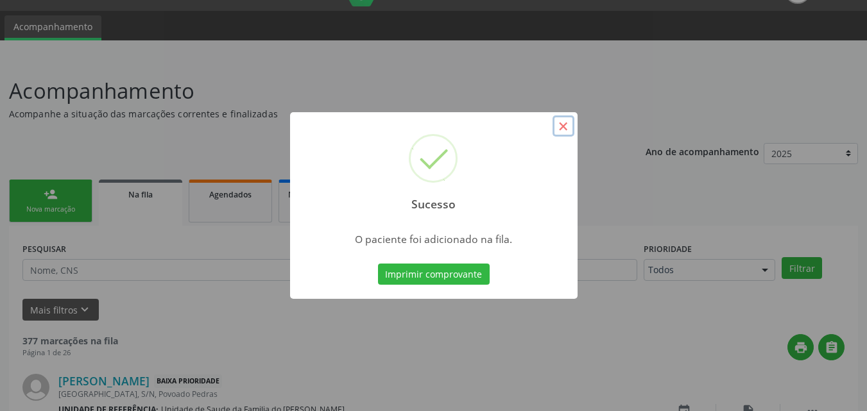
click at [563, 130] on button "×" at bounding box center [563, 126] width 22 height 22
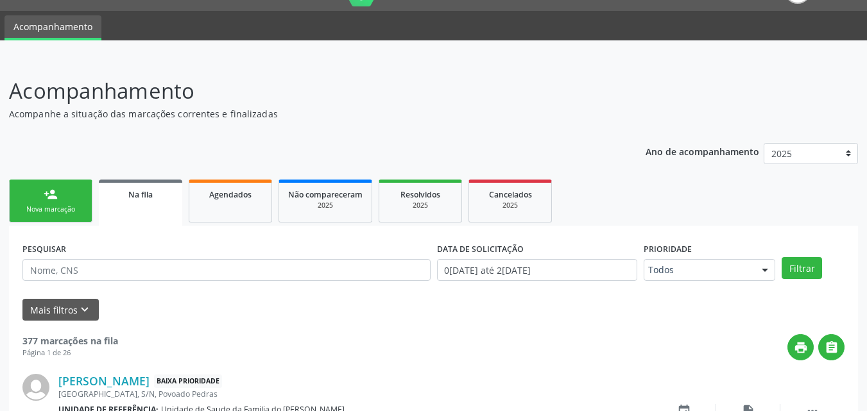
click at [89, 207] on link "person_add Nova marcação" at bounding box center [50, 201] width 83 height 43
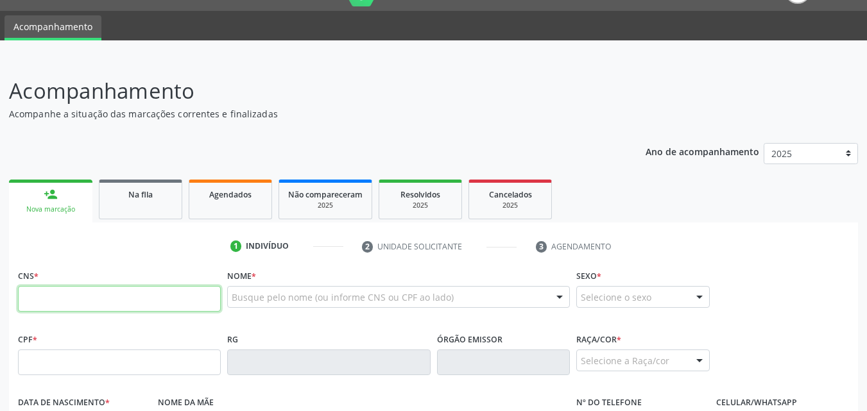
click at [89, 302] on input "text" at bounding box center [119, 299] width 203 height 26
type input "704 8040 8871 3044"
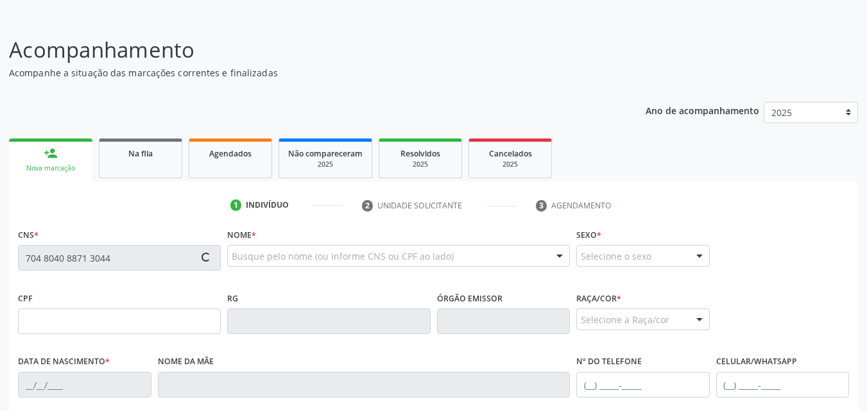
scroll to position [75, 0]
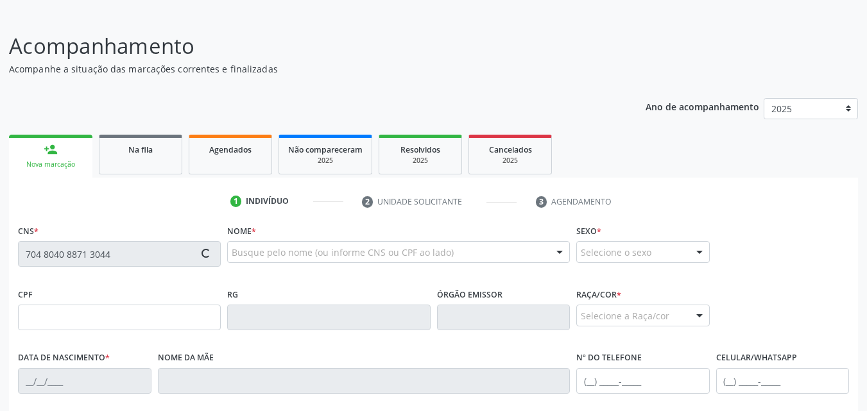
type input "019.681.784-65"
type input "09/04/1974"
type input "Antonia Silva de Oliveira"
type input "(82) 8886-4648"
type input "S/N"
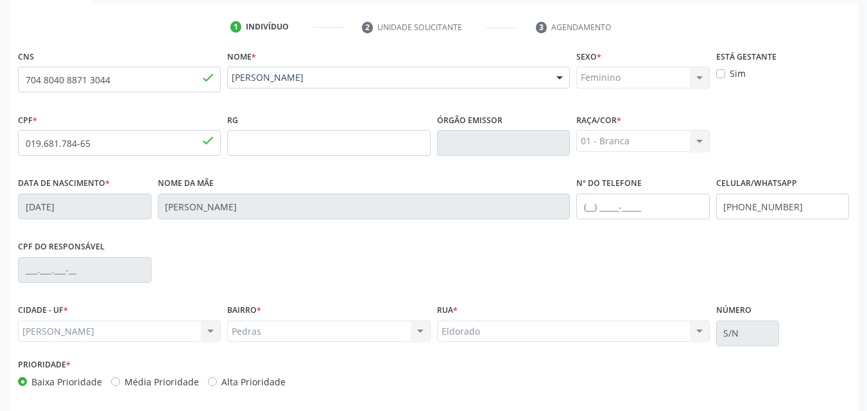
scroll to position [278, 0]
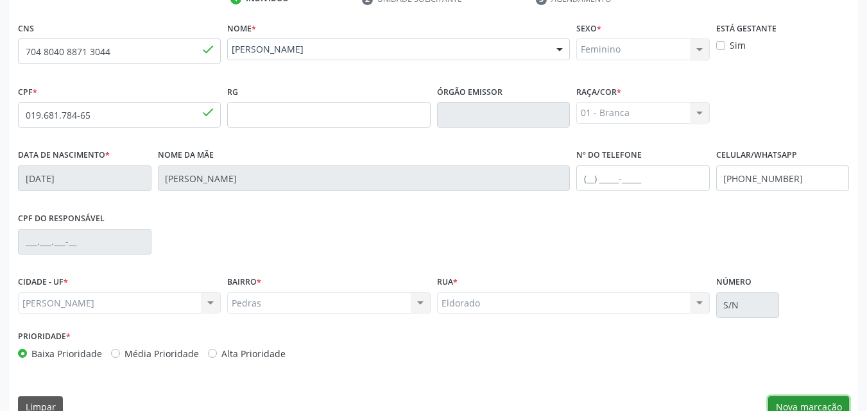
click at [789, 398] on button "Nova marcação" at bounding box center [808, 407] width 81 height 22
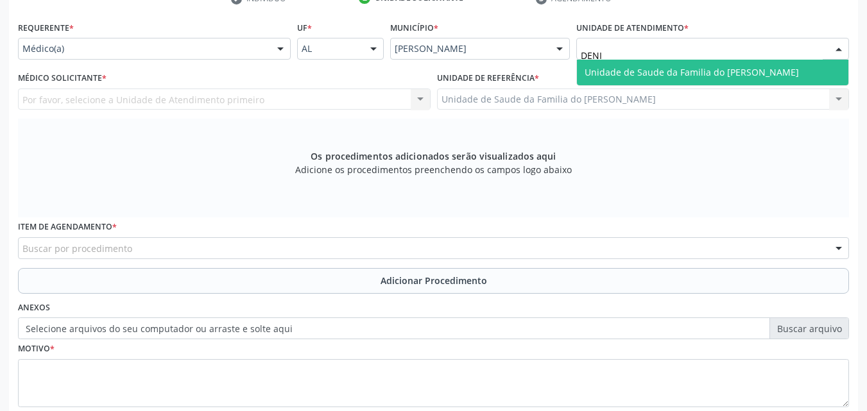
type input "DENIS"
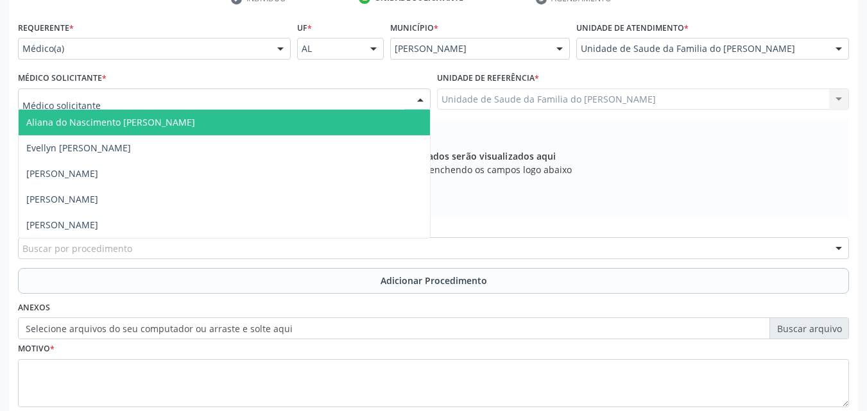
click at [194, 102] on div at bounding box center [224, 100] width 412 height 22
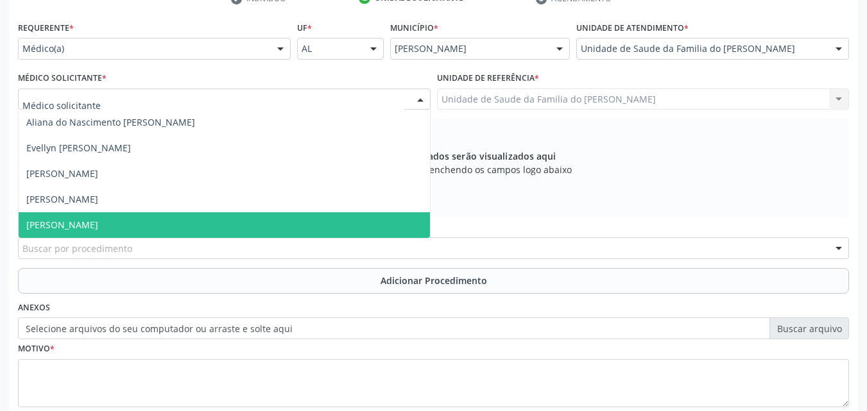
click at [166, 222] on span "[PERSON_NAME]" at bounding box center [224, 225] width 411 height 26
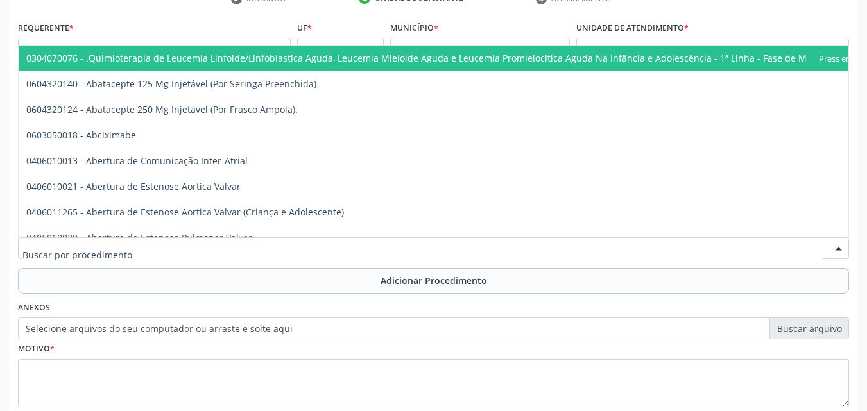
click at [164, 247] on div at bounding box center [433, 248] width 831 height 22
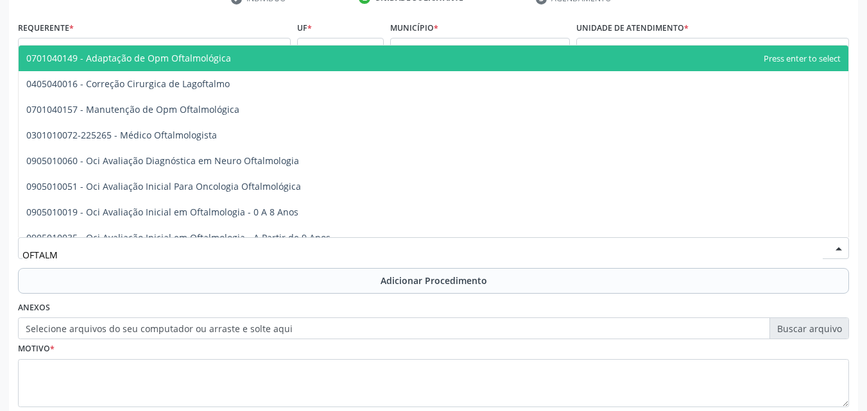
type input "OFTALMO"
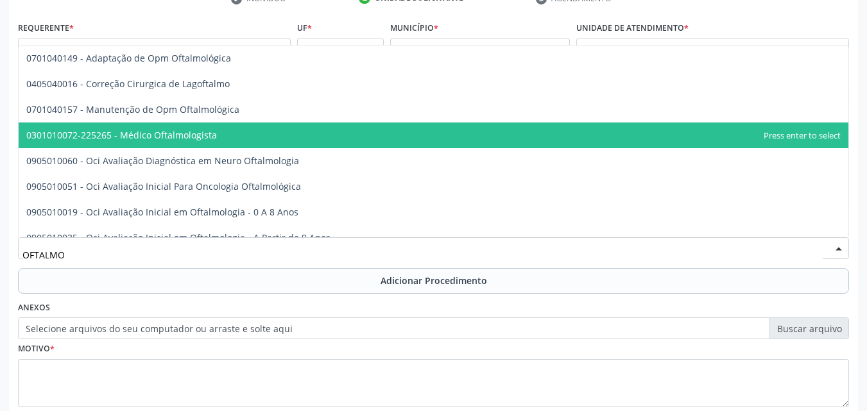
click at [201, 142] on span "0301010072-225265 - Médico Oftalmologista" at bounding box center [433, 136] width 829 height 26
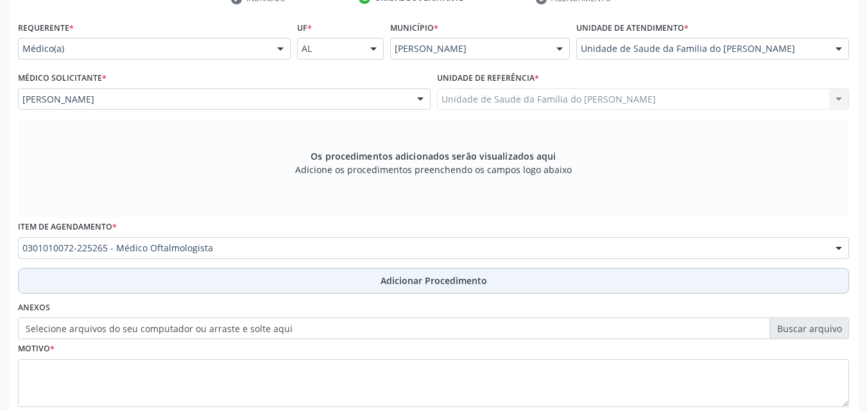
click at [214, 276] on button "Adicionar Procedimento" at bounding box center [433, 281] width 831 height 26
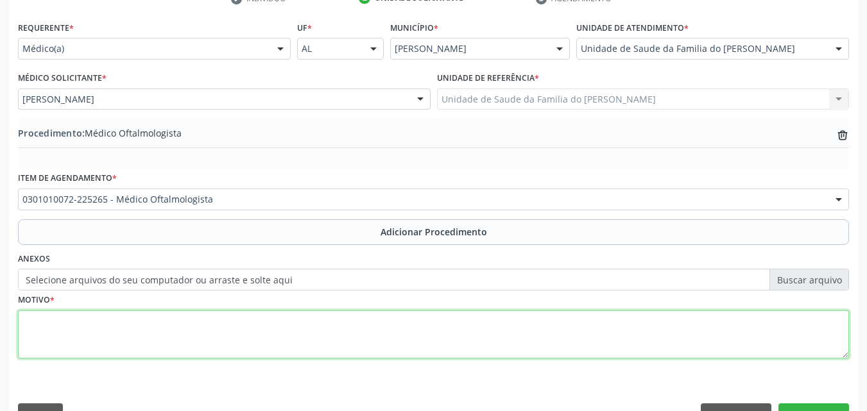
click at [225, 319] on textarea at bounding box center [433, 334] width 831 height 49
type textarea "DOR OCULAR"
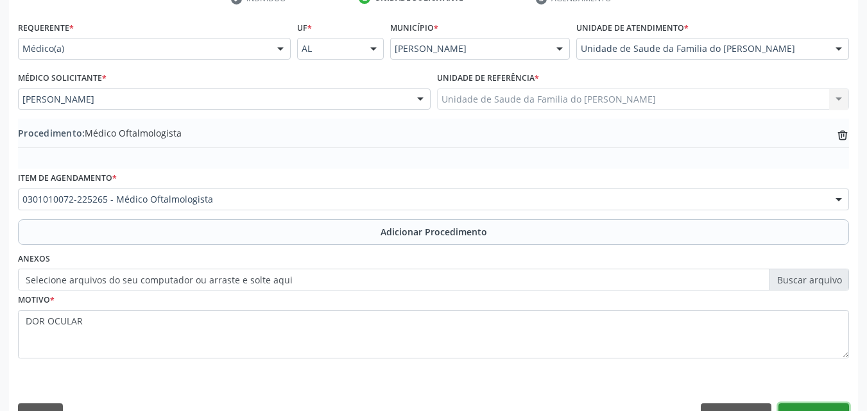
click at [786, 406] on button "Próximo" at bounding box center [813, 415] width 71 height 22
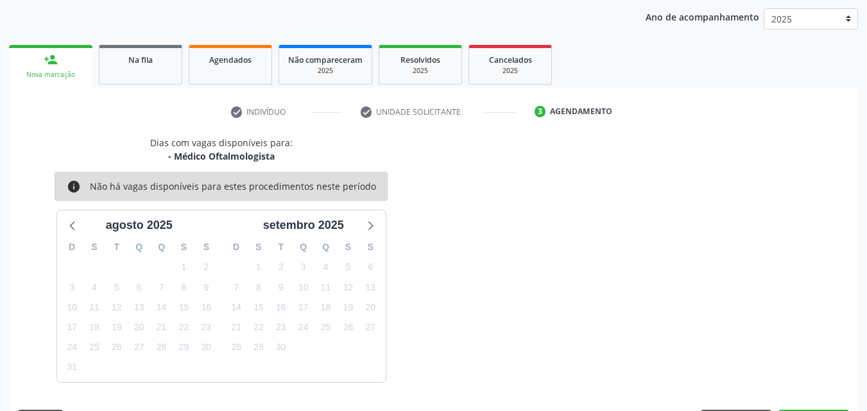
scroll to position [203, 0]
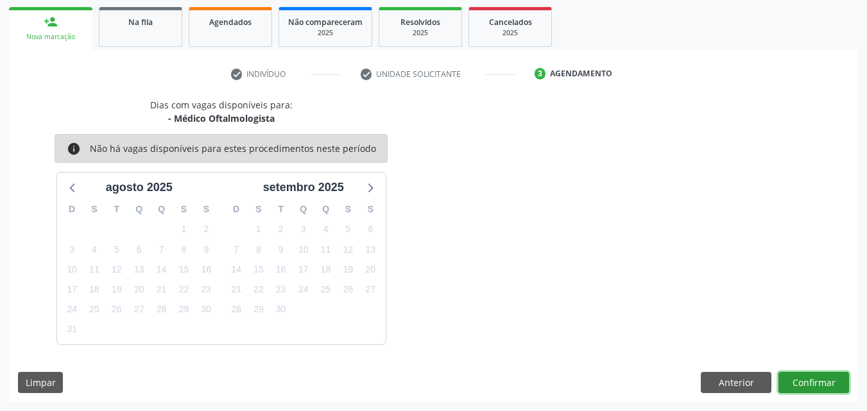
click at [791, 386] on button "Confirmar" at bounding box center [813, 383] width 71 height 22
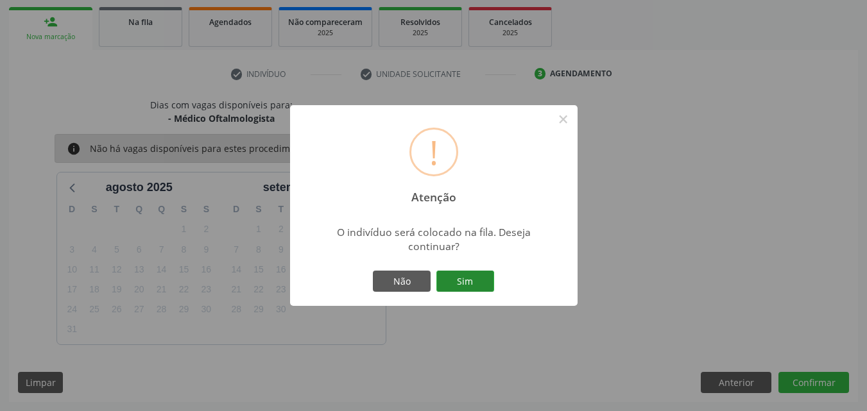
click at [480, 280] on button "Sim" at bounding box center [465, 282] width 58 height 22
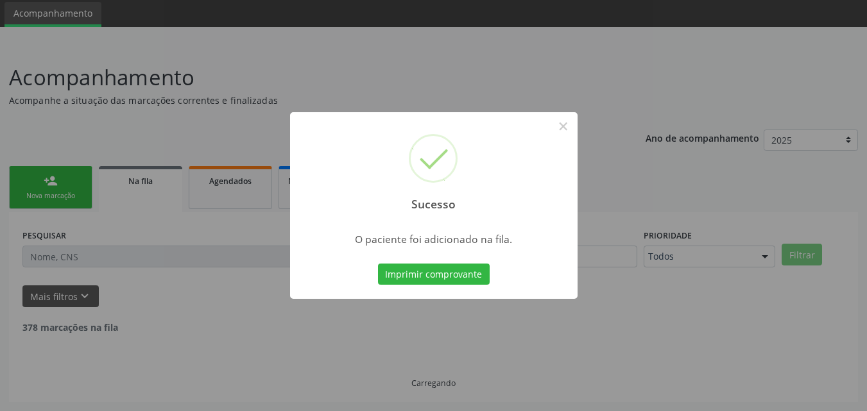
scroll to position [30, 0]
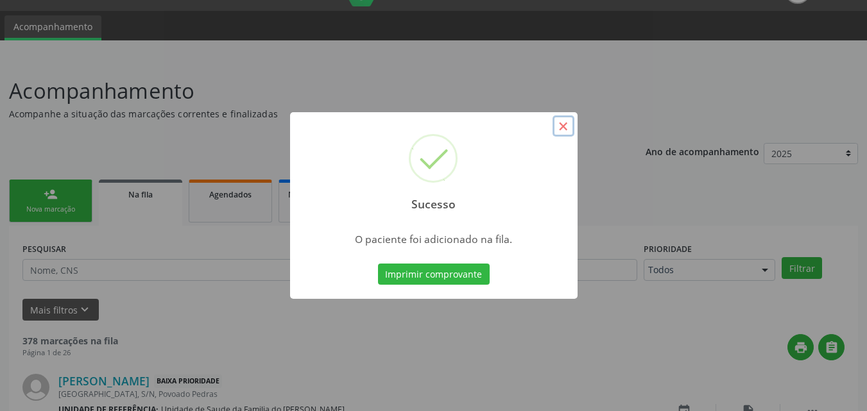
click at [564, 128] on button "×" at bounding box center [563, 126] width 22 height 22
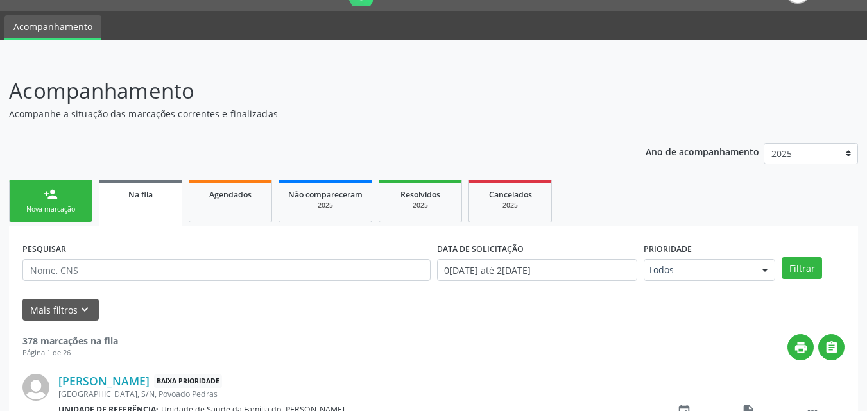
click at [21, 207] on div "Nova marcação" at bounding box center [51, 210] width 64 height 10
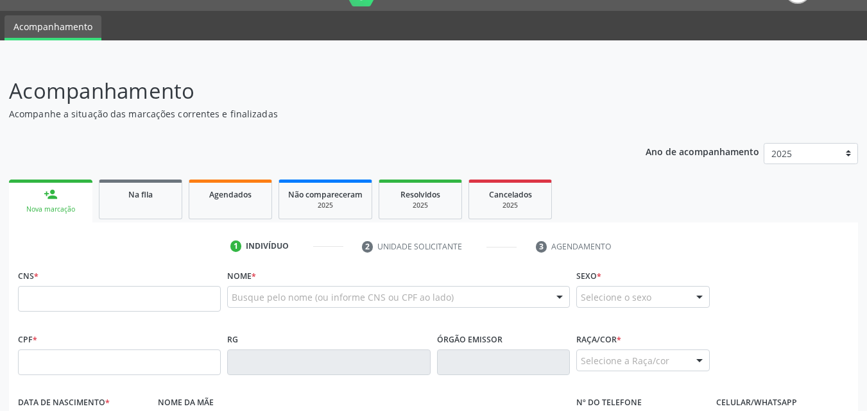
click at [21, 207] on div "Nova marcação" at bounding box center [50, 210] width 65 height 10
click at [124, 296] on input "text" at bounding box center [119, 299] width 203 height 26
type input "703 6050 2287 7434"
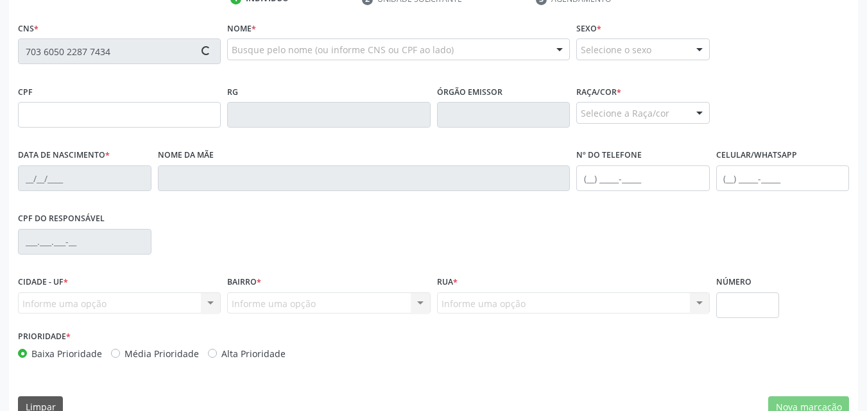
scroll to position [291, 0]
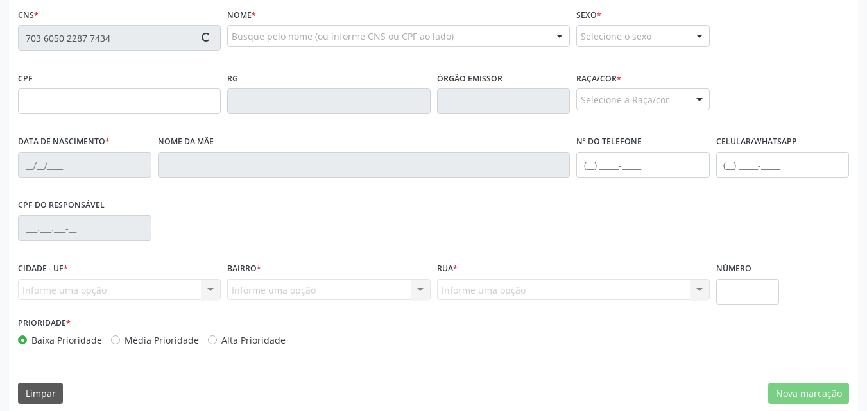
type input "310.399.524-53"
type input "11/11/1955"
type input "Edite Ferreira da Silva"
type input "(82) 91478-9033"
type input "S/N"
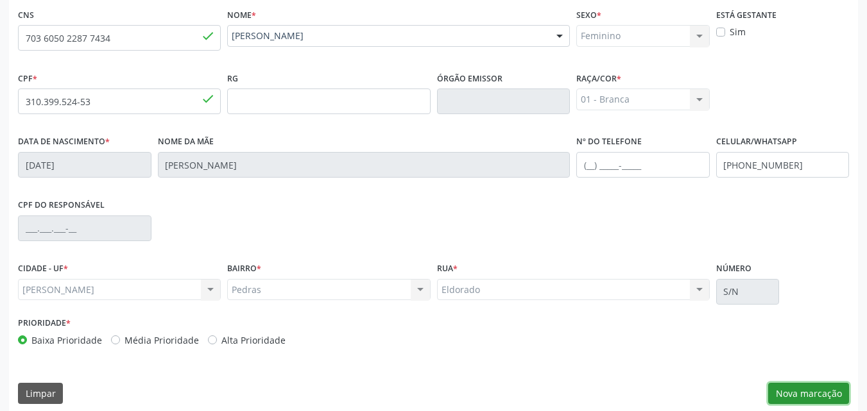
click at [823, 393] on button "Nova marcação" at bounding box center [808, 394] width 81 height 22
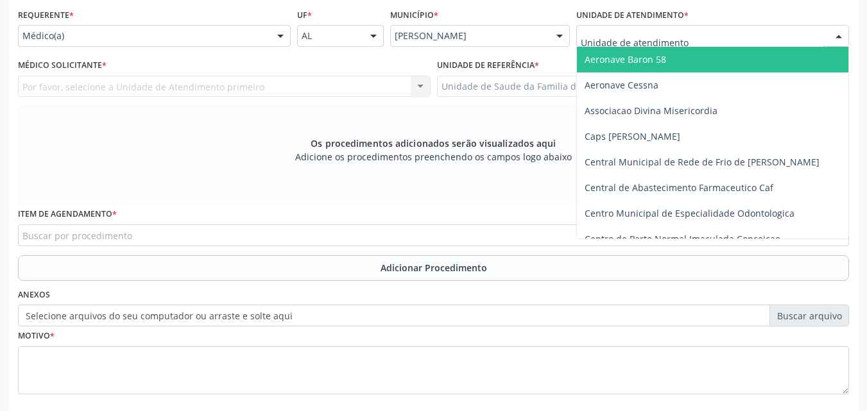
click at [773, 32] on div at bounding box center [712, 36] width 273 height 22
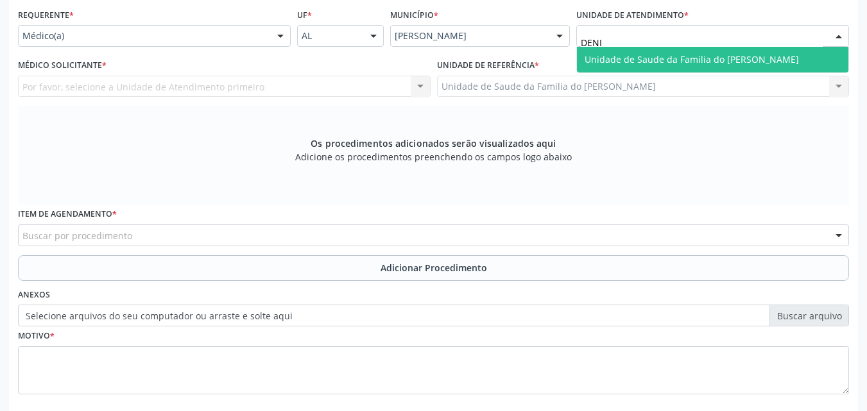
type input "DENIS"
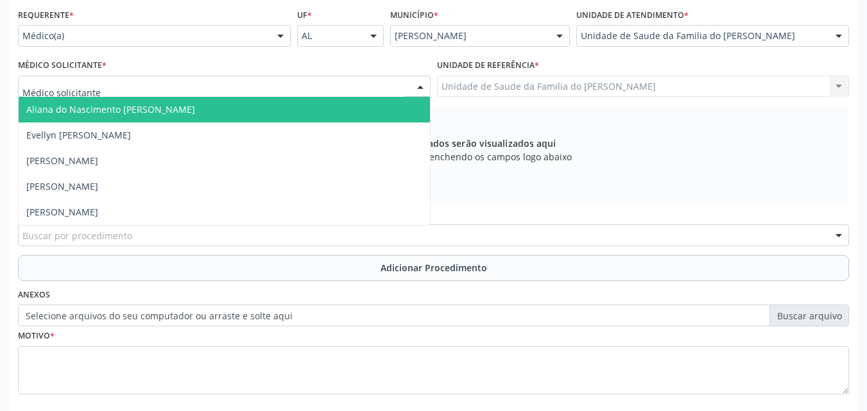
click at [327, 88] on div at bounding box center [224, 87] width 412 height 22
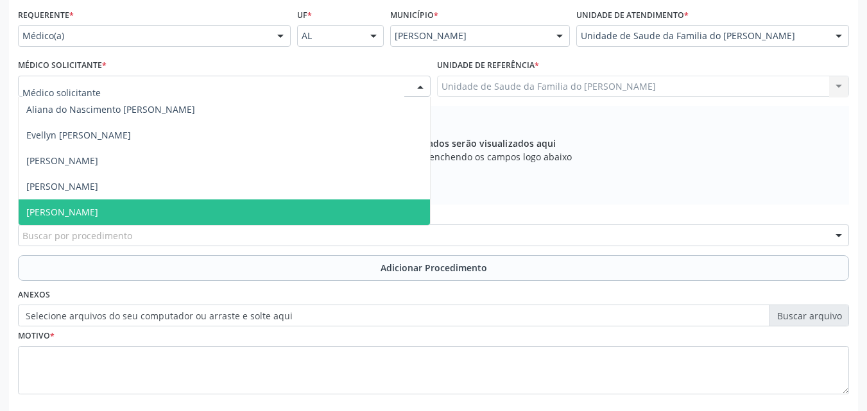
click at [268, 209] on span "[PERSON_NAME]" at bounding box center [224, 213] width 411 height 26
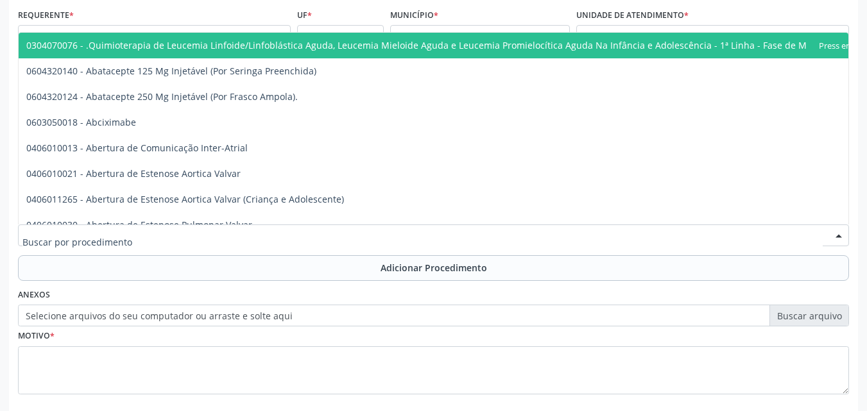
click at [253, 237] on div at bounding box center [433, 236] width 831 height 22
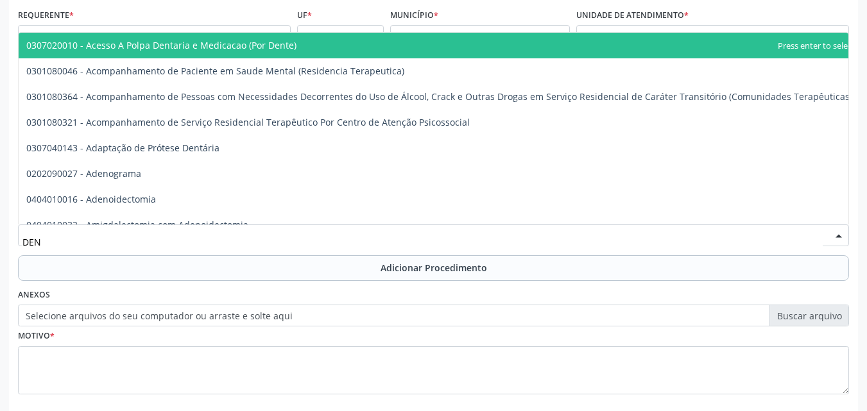
type input "DENS"
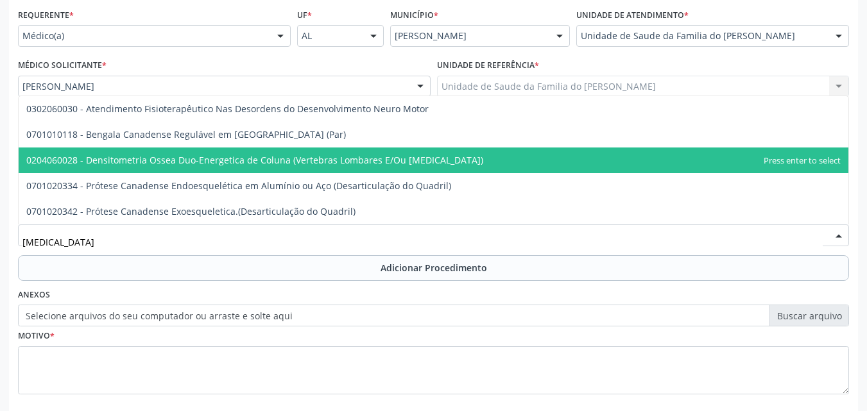
click at [252, 161] on span "0204060028 - Densitometria Ossea Duo-Energetica de Coluna (Vertebras Lombares E…" at bounding box center [254, 160] width 457 height 12
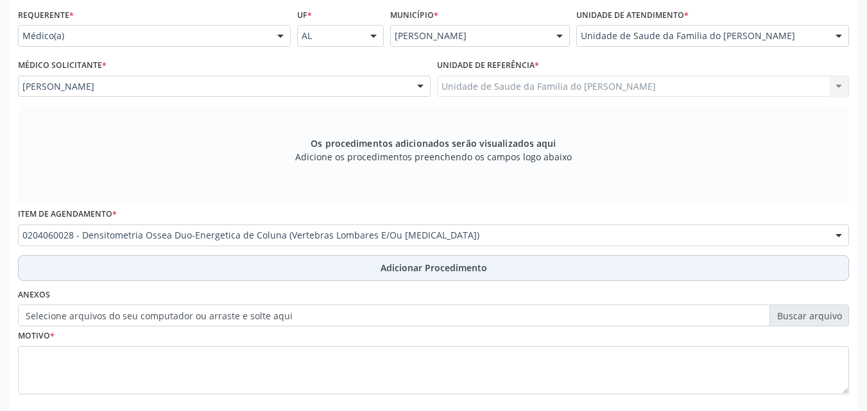
click at [251, 265] on button "Adicionar Procedimento" at bounding box center [433, 268] width 831 height 26
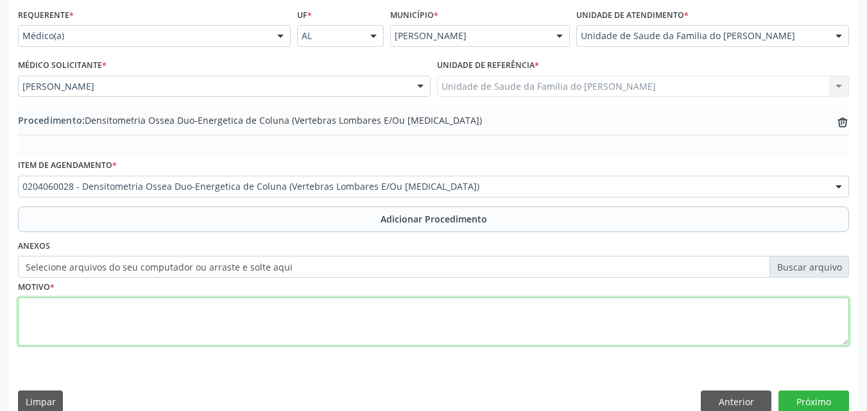
click at [238, 324] on textarea at bounding box center [433, 322] width 831 height 49
type textarea "OUTROS TRANSTORNOS DA DENSIDADE E DA ESTRUTURA OSSEA"
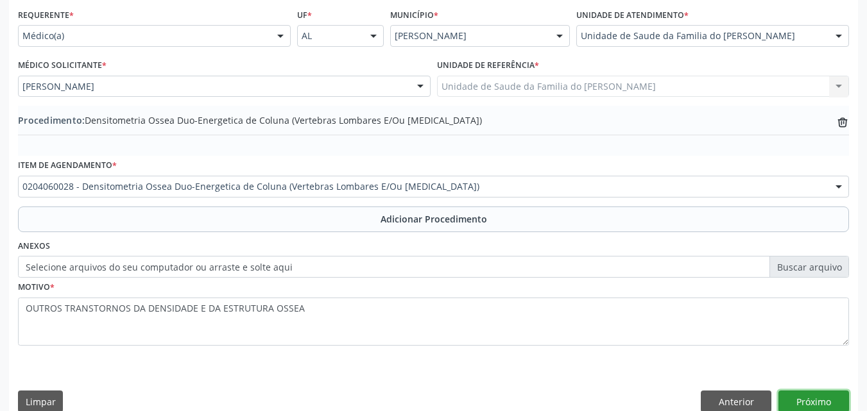
click at [796, 391] on button "Próximo" at bounding box center [813, 402] width 71 height 22
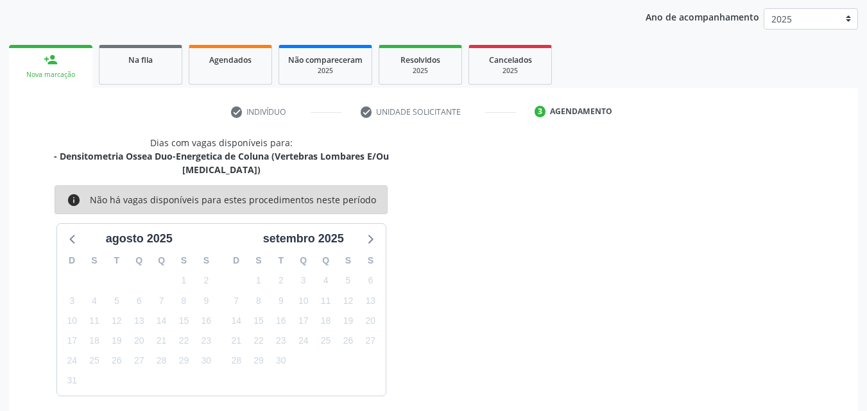
scroll to position [203, 0]
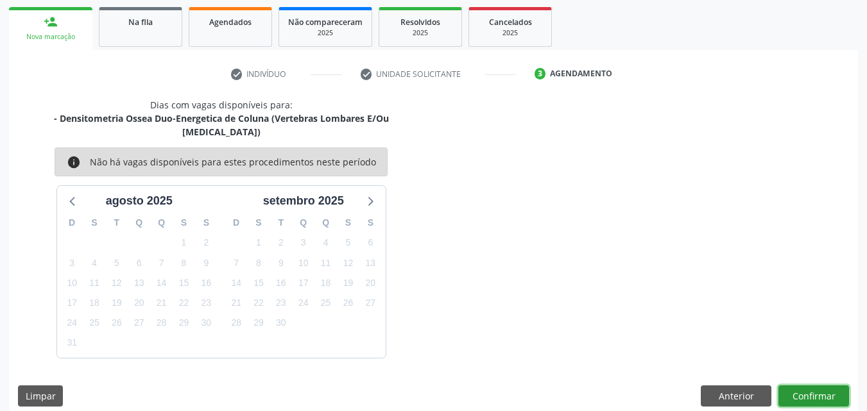
click at [796, 391] on button "Confirmar" at bounding box center [813, 397] width 71 height 22
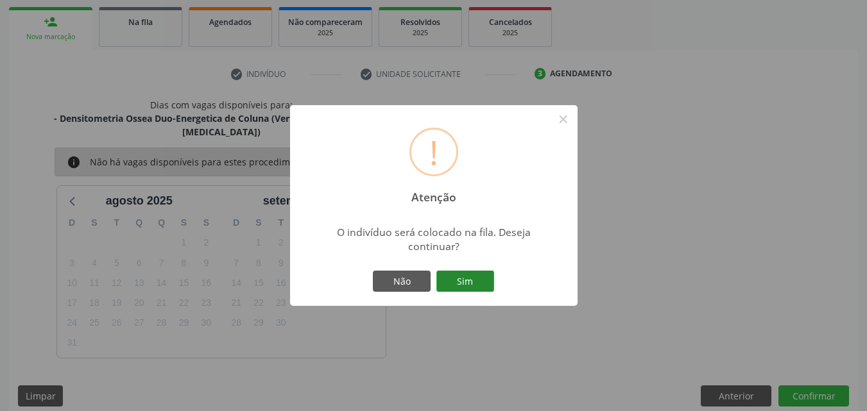
click at [473, 282] on button "Sim" at bounding box center [465, 282] width 58 height 22
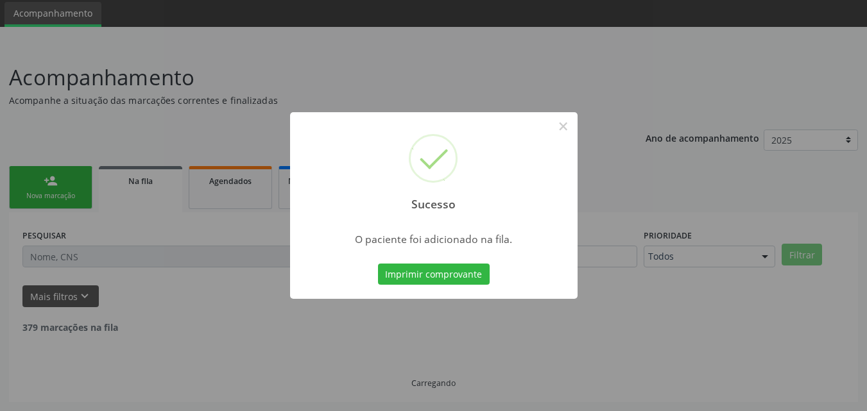
scroll to position [30, 0]
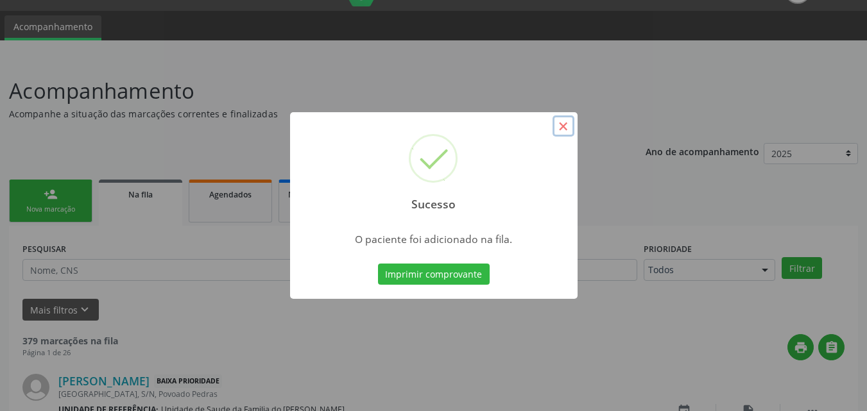
click at [566, 123] on button "×" at bounding box center [563, 126] width 22 height 22
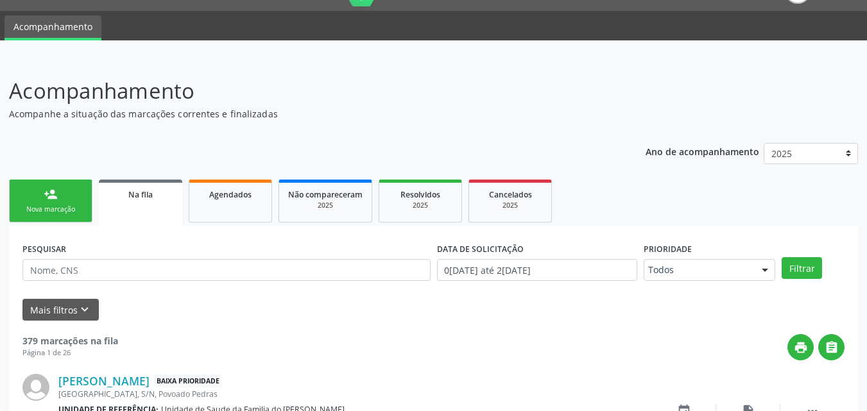
click at [57, 195] on div "person_add" at bounding box center [51, 194] width 14 height 14
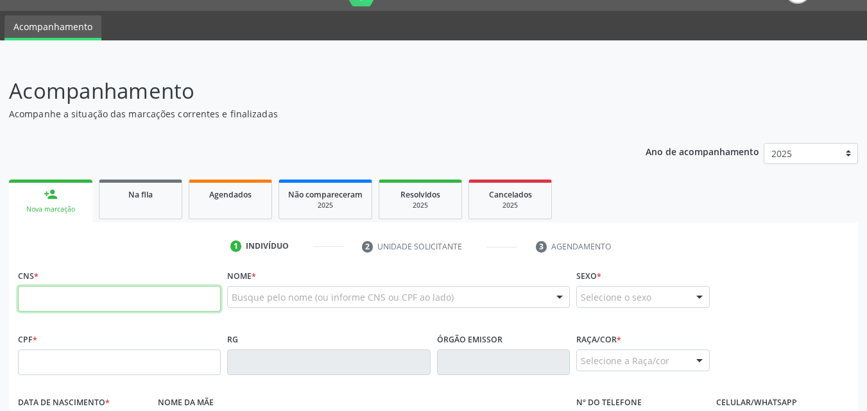
click at [78, 296] on input "text" at bounding box center [119, 299] width 203 height 26
type input "700 5037 4893 3150"
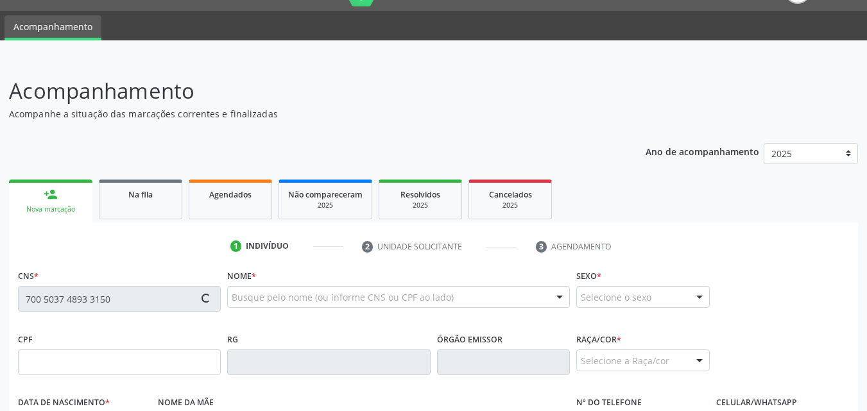
type input "383.026.674-04"
type input "03/03/1956"
type input "Maria Peixoto dos Passos"
type input "(82) 98836-8056"
type input "S/N"
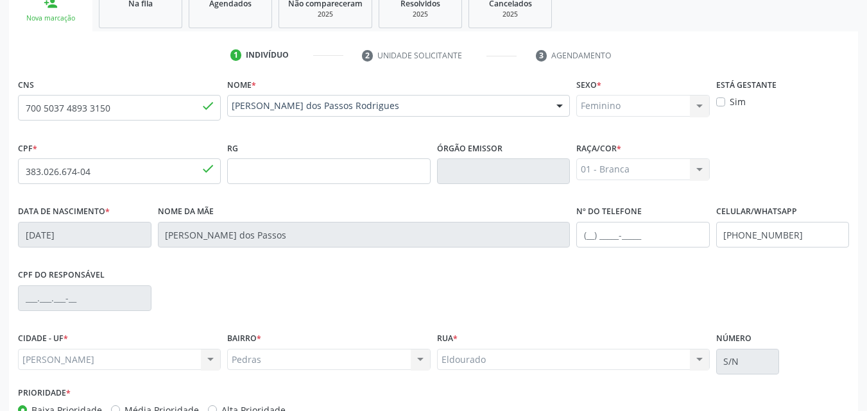
scroll to position [302, 0]
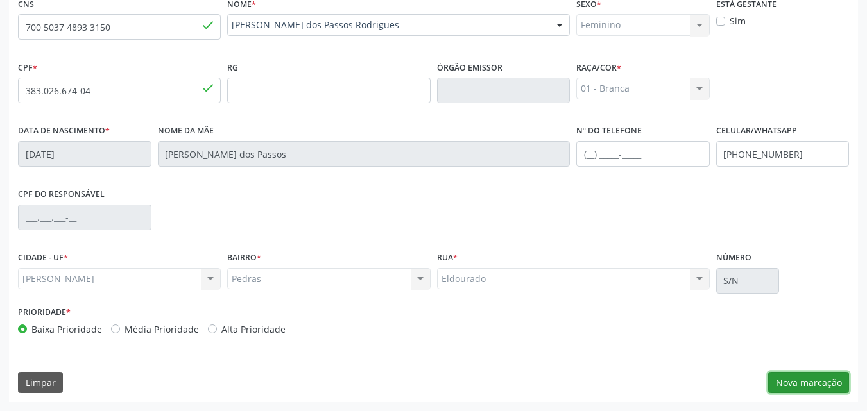
click at [794, 380] on button "Nova marcação" at bounding box center [808, 383] width 81 height 22
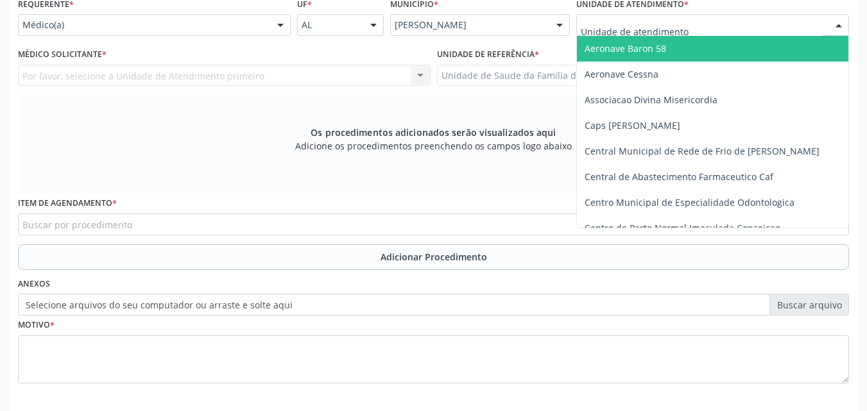
click at [742, 18] on div at bounding box center [712, 25] width 273 height 22
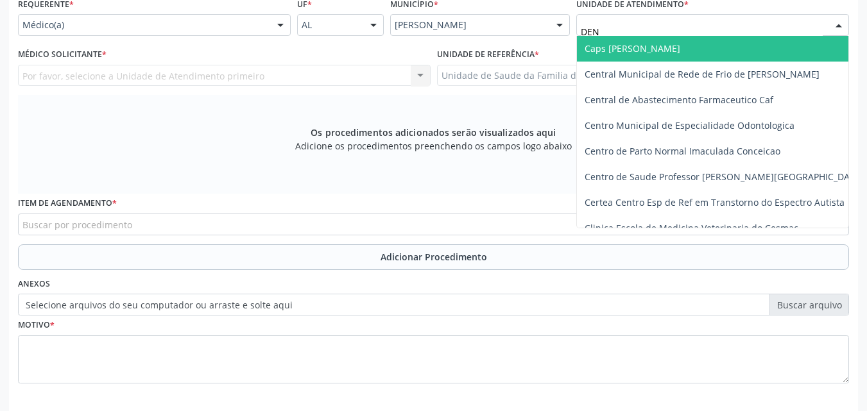
type input "DENI"
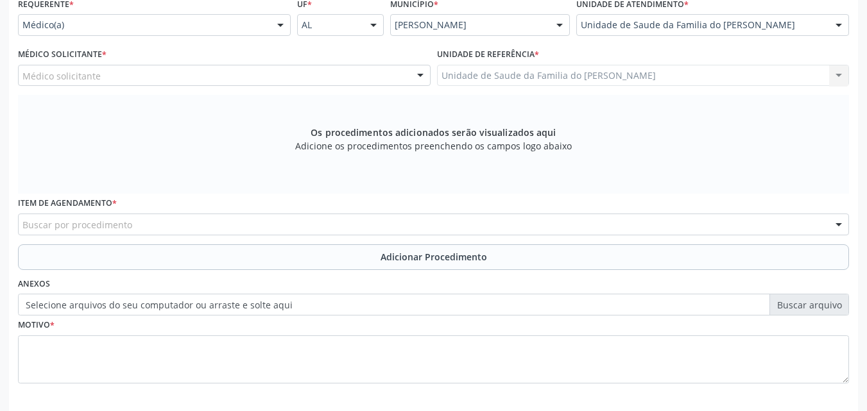
click at [351, 78] on div "Médico solicitante" at bounding box center [224, 76] width 412 height 22
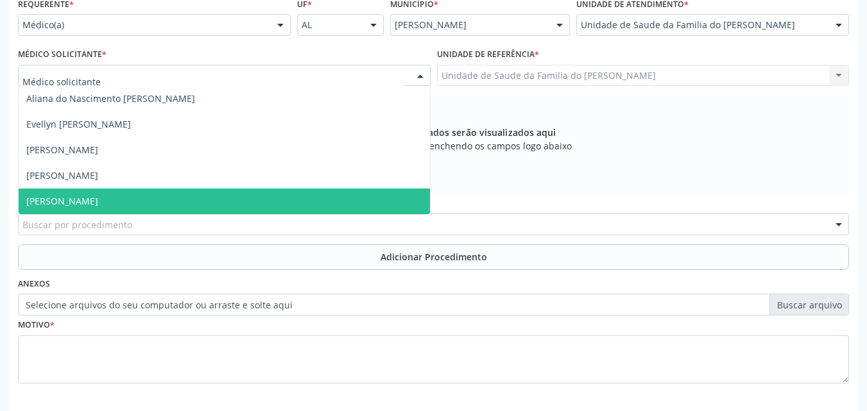
click at [302, 210] on span "[PERSON_NAME]" at bounding box center [224, 202] width 411 height 26
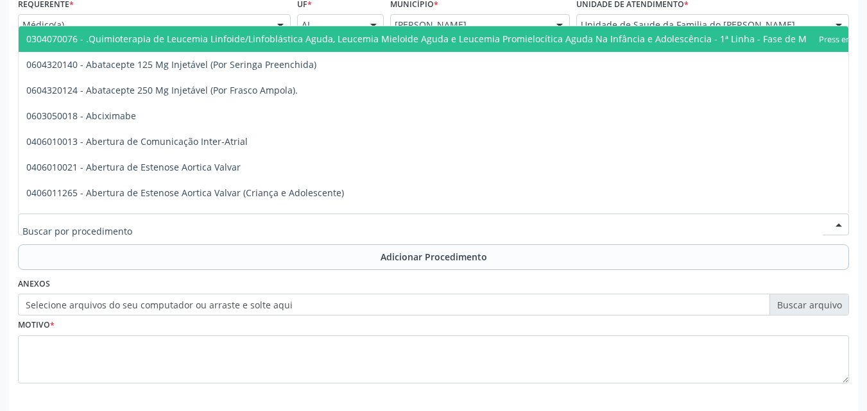
click at [291, 225] on div at bounding box center [433, 225] width 831 height 22
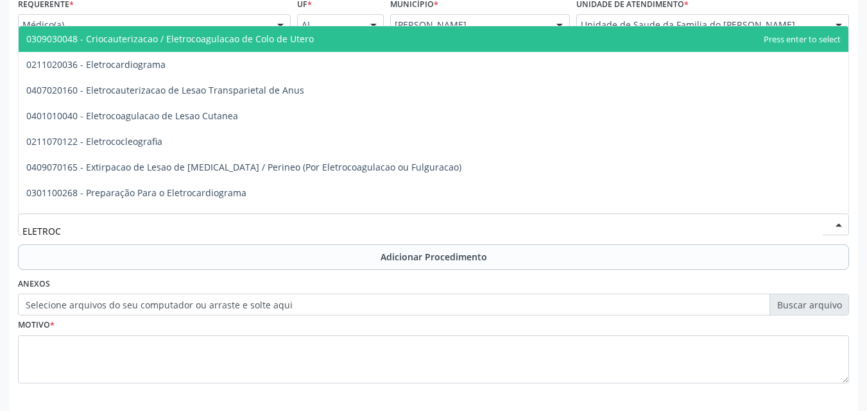
type input "ELETROCA"
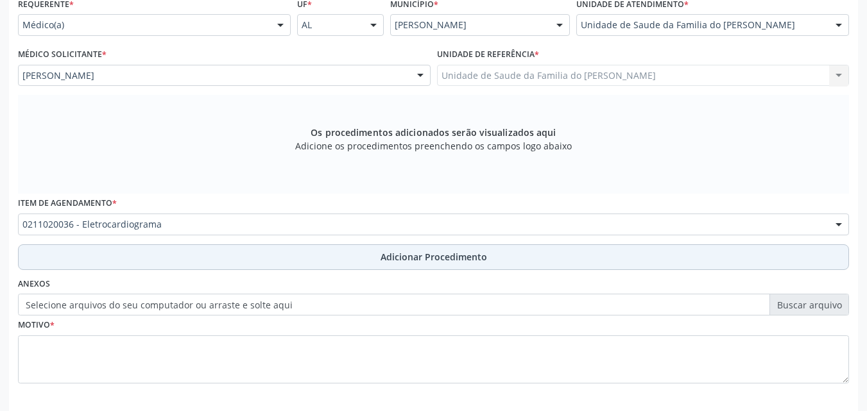
click at [292, 259] on button "Adicionar Procedimento" at bounding box center [433, 257] width 831 height 26
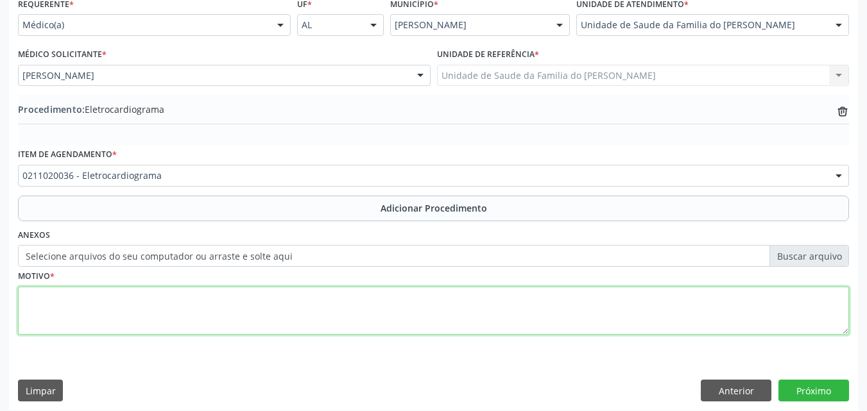
click at [287, 297] on textarea at bounding box center [433, 311] width 831 height 49
type textarea "HIPERTENSÃO ESSENCIAL PRIMÁRIA"
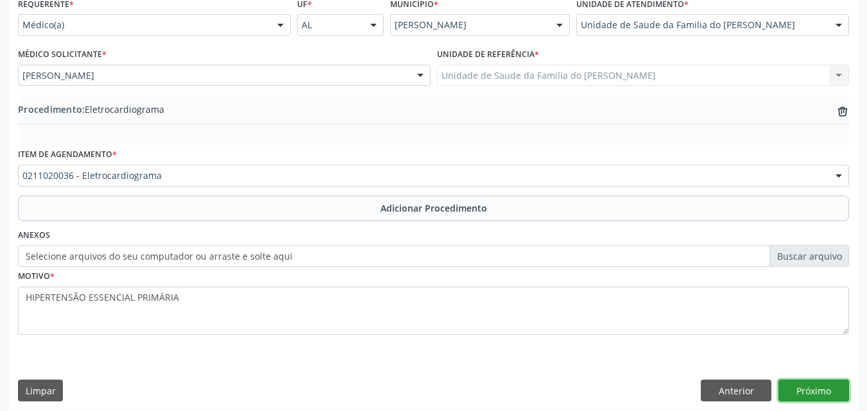
click at [805, 389] on button "Próximo" at bounding box center [813, 391] width 71 height 22
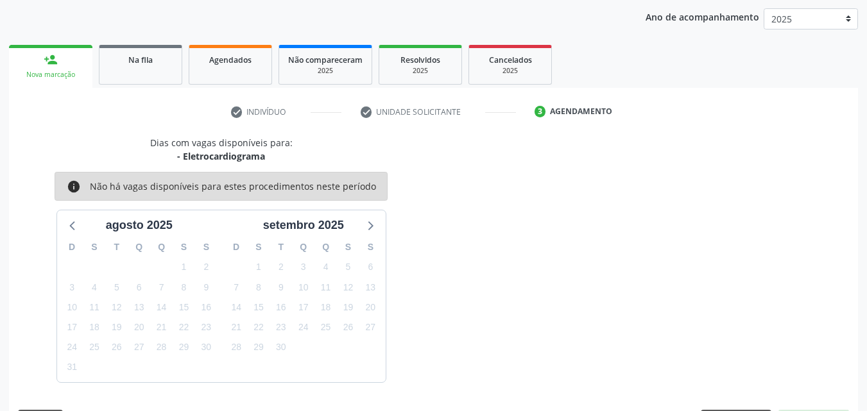
scroll to position [203, 0]
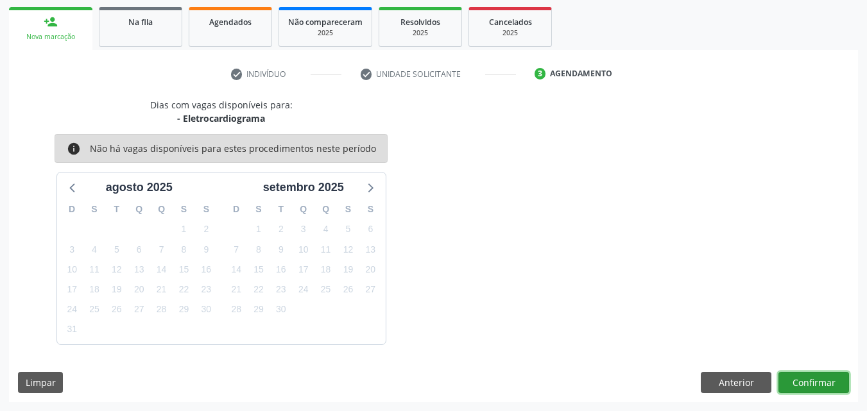
click at [796, 376] on button "Confirmar" at bounding box center [813, 383] width 71 height 22
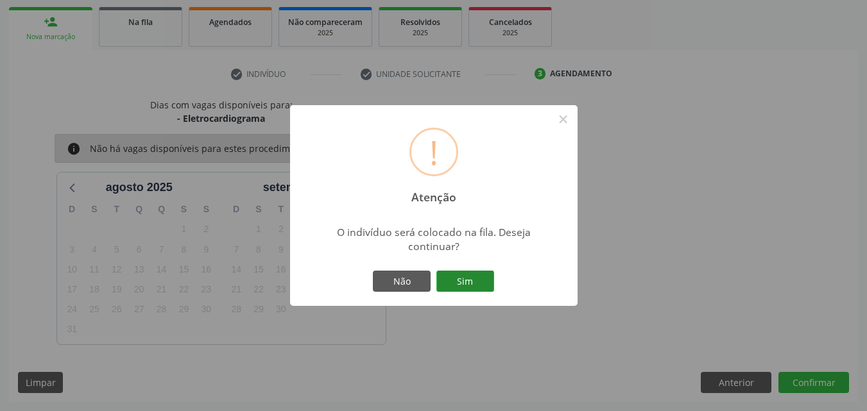
click at [477, 276] on button "Sim" at bounding box center [465, 282] width 58 height 22
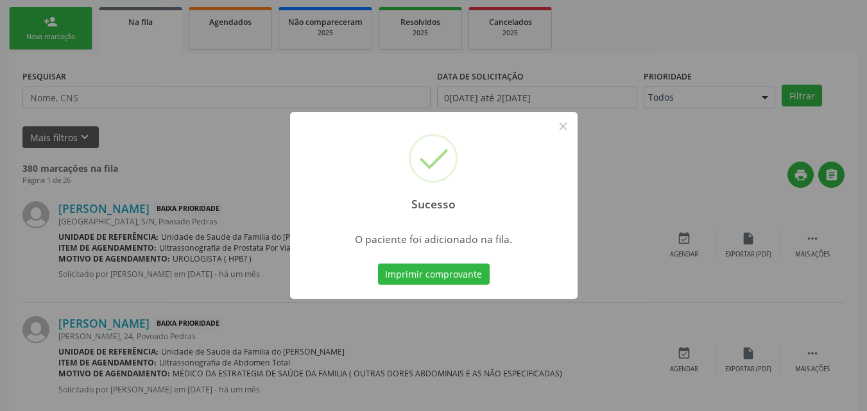
scroll to position [30, 0]
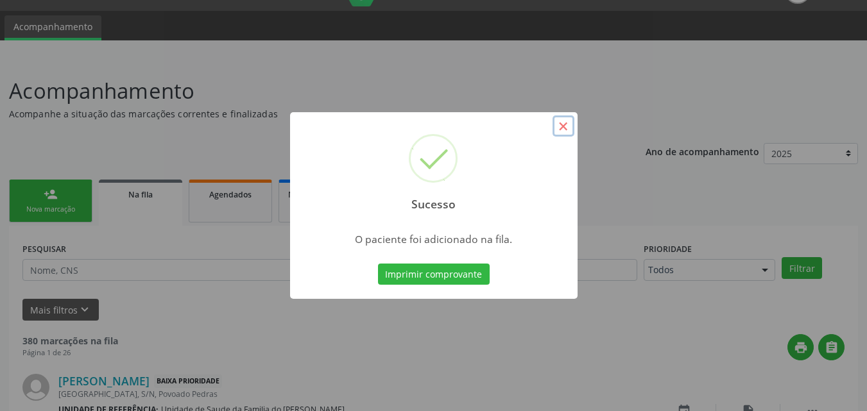
click at [559, 123] on button "×" at bounding box center [563, 126] width 22 height 22
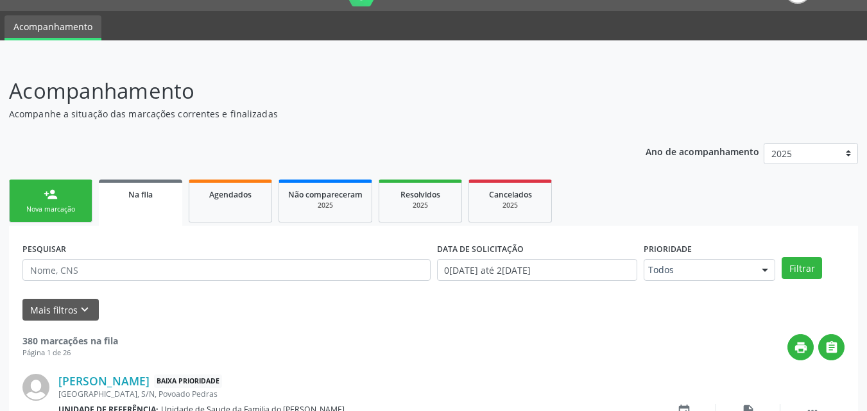
click at [75, 205] on div "Nova marcação" at bounding box center [51, 210] width 64 height 10
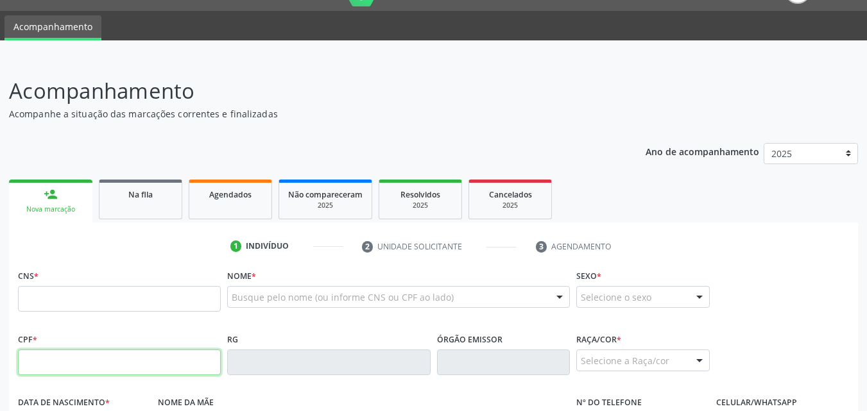
click at [127, 354] on input "text" at bounding box center [119, 363] width 203 height 26
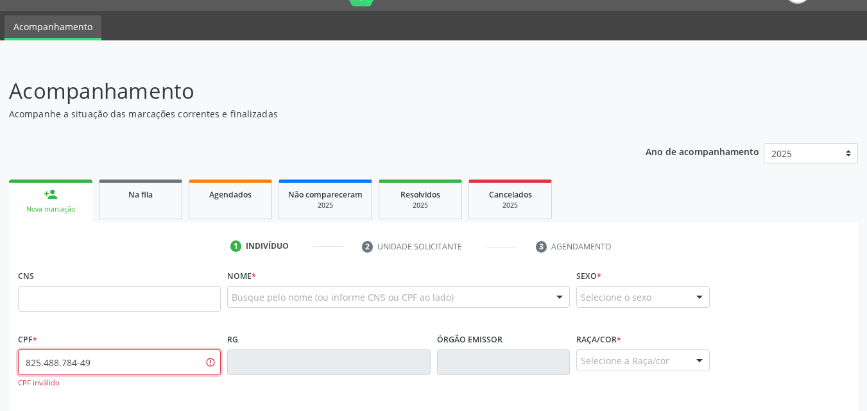
click at [96, 362] on input "825.488.784-49" at bounding box center [119, 363] width 203 height 26
type input "8"
type input "725.488.784-49"
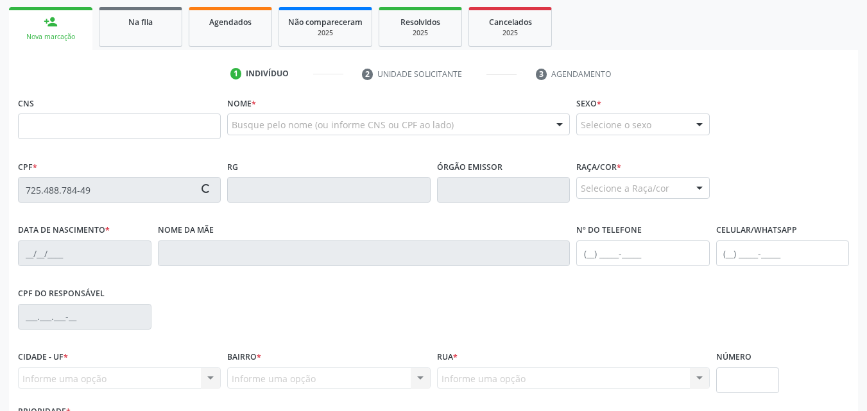
scroll to position [302, 0]
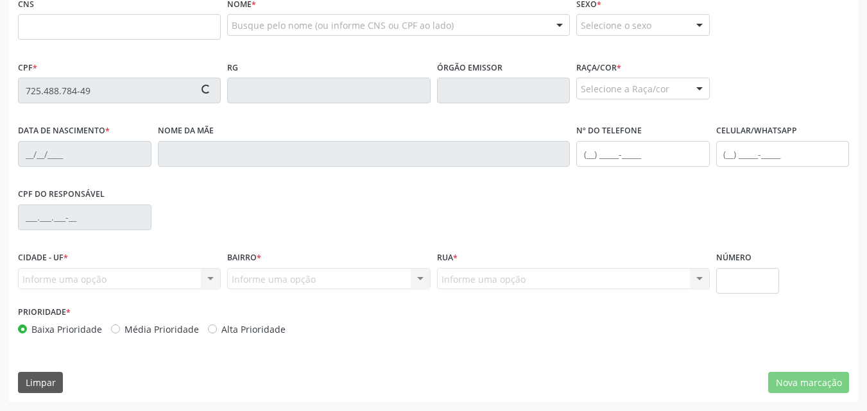
type input "700 1059 4515 8414"
type input "27/11/1954"
type input "Josefa Luiza da Conceião"
type input "(82) 8859-2161"
type input "S/N"
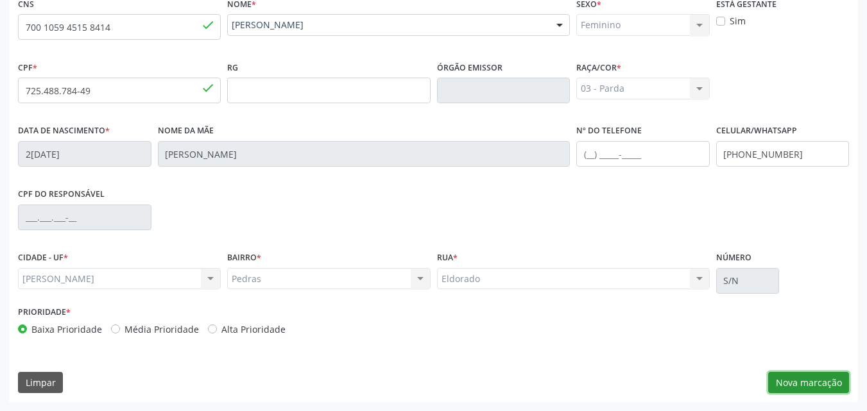
click at [810, 379] on button "Nova marcação" at bounding box center [808, 383] width 81 height 22
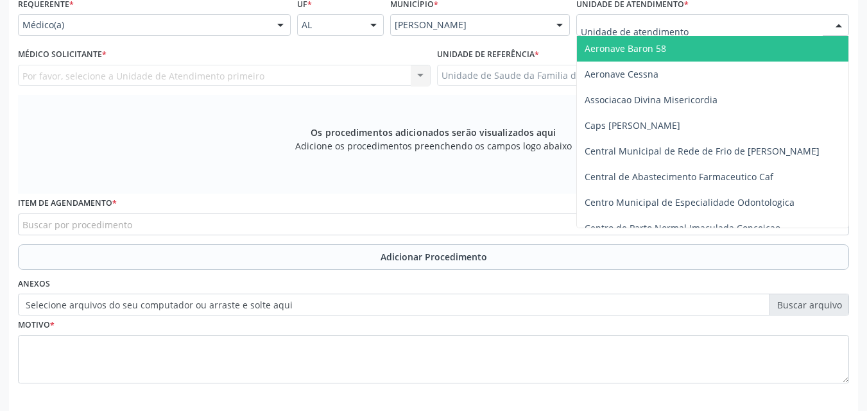
click at [685, 35] on div at bounding box center [712, 25] width 273 height 22
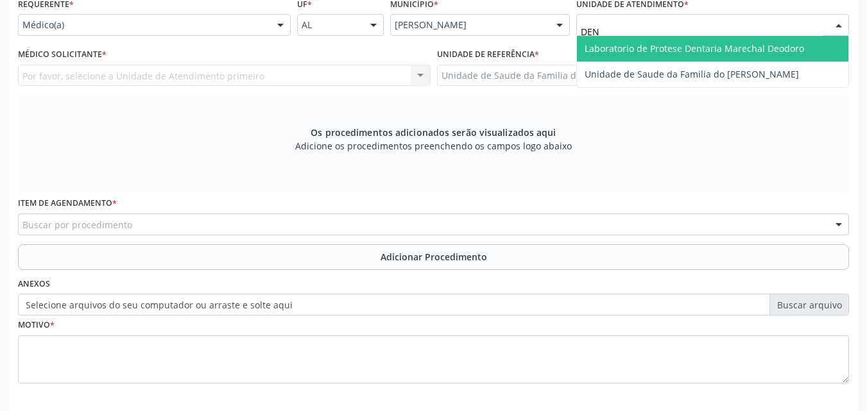
type input "DENI"
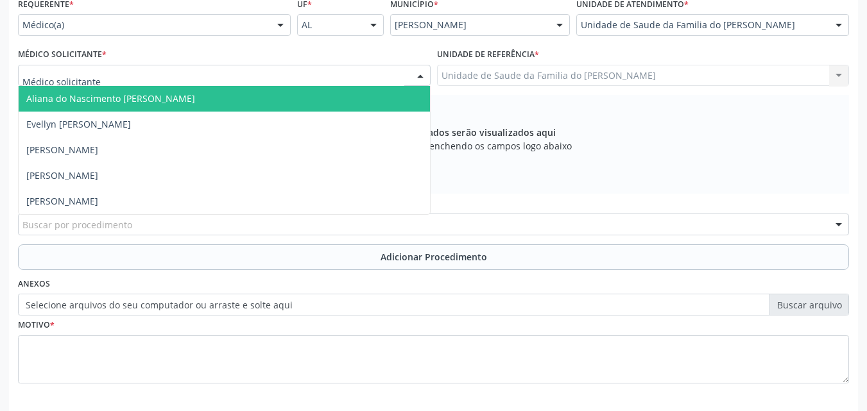
click at [269, 82] on div at bounding box center [224, 76] width 412 height 22
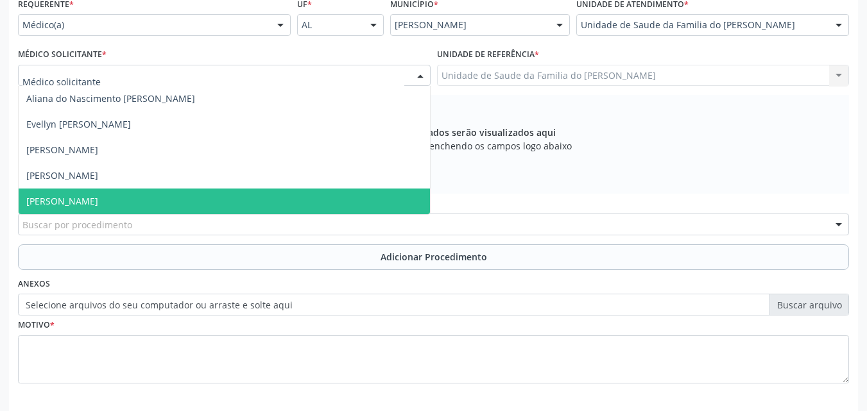
click at [248, 194] on span "[PERSON_NAME]" at bounding box center [224, 202] width 411 height 26
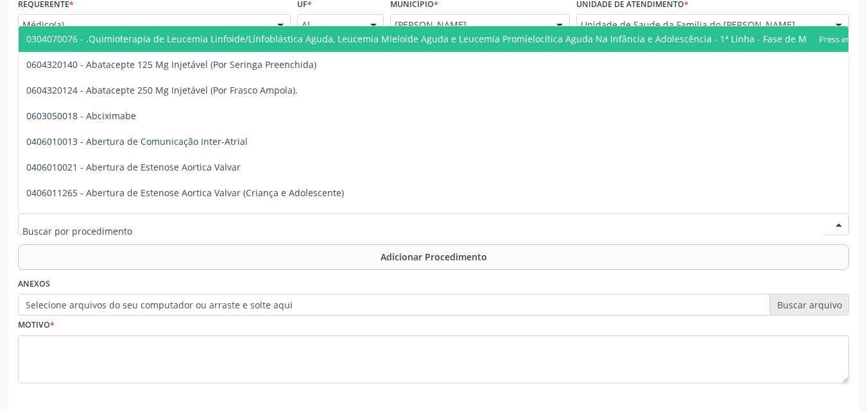
click at [248, 222] on div at bounding box center [433, 225] width 831 height 22
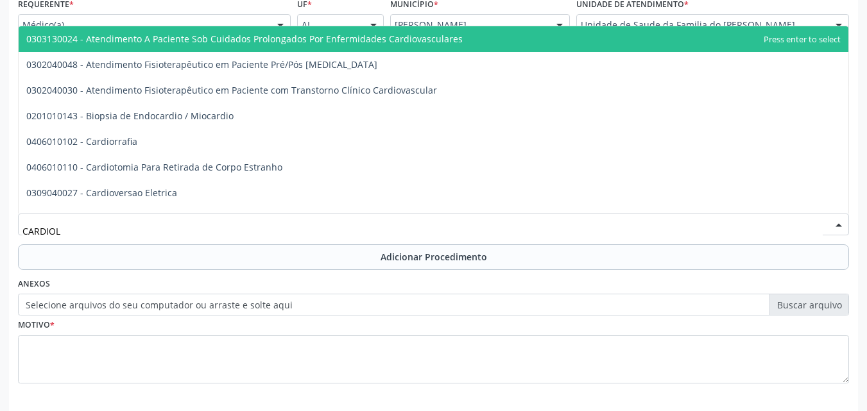
type input "CARDIOLO"
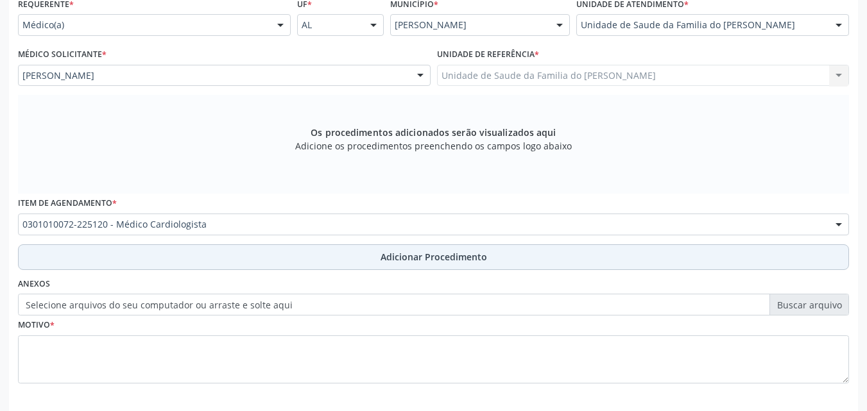
click at [248, 250] on button "Adicionar Procedimento" at bounding box center [433, 257] width 831 height 26
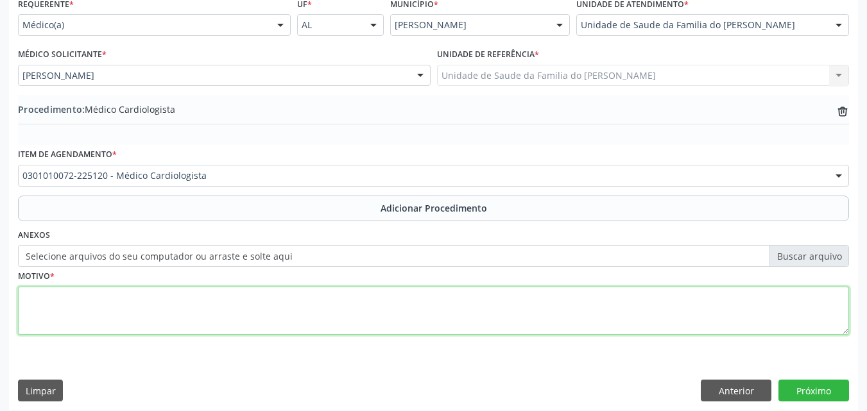
click at [244, 302] on textarea at bounding box center [433, 311] width 831 height 49
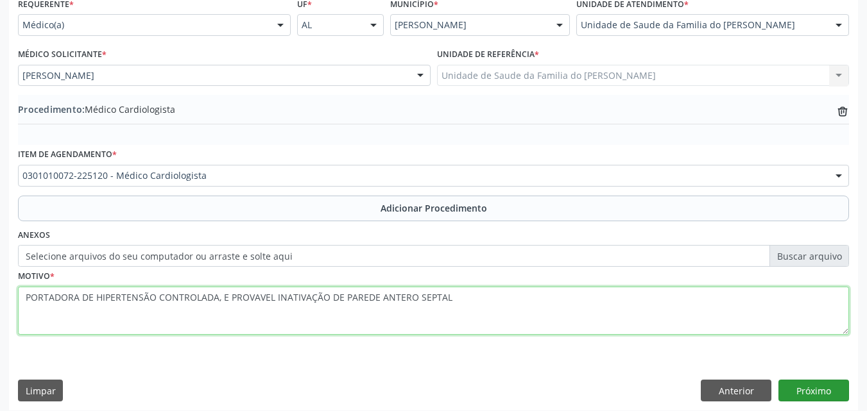
type textarea "PORTADORA DE HIPERTENSÃO CONTROLADA, E PROVAVEL INATIVAÇÃO DE PAREDE ANTERO SEP…"
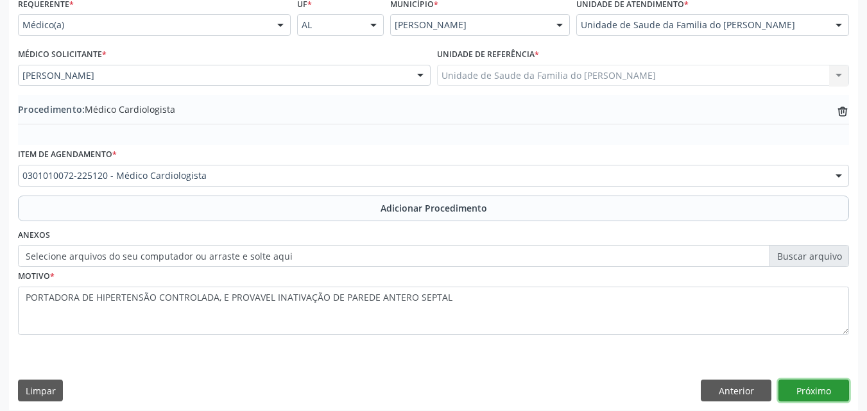
click at [795, 382] on button "Próximo" at bounding box center [813, 391] width 71 height 22
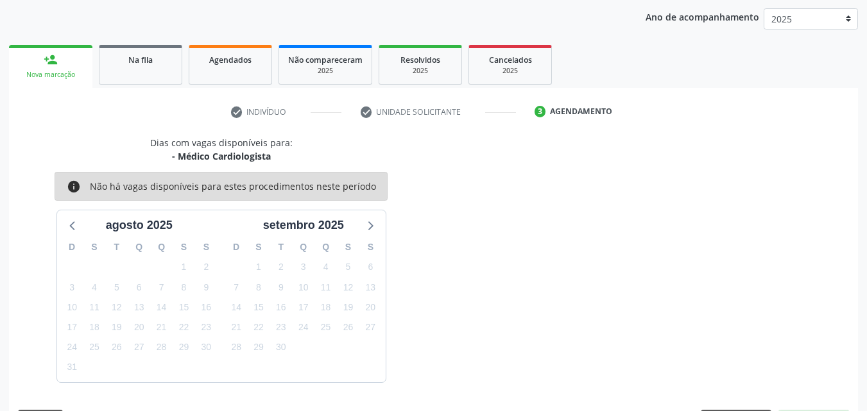
scroll to position [203, 0]
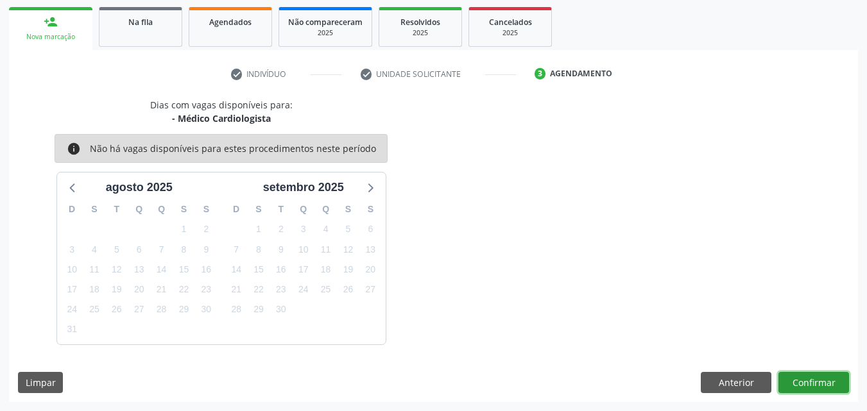
click at [797, 380] on button "Confirmar" at bounding box center [813, 383] width 71 height 22
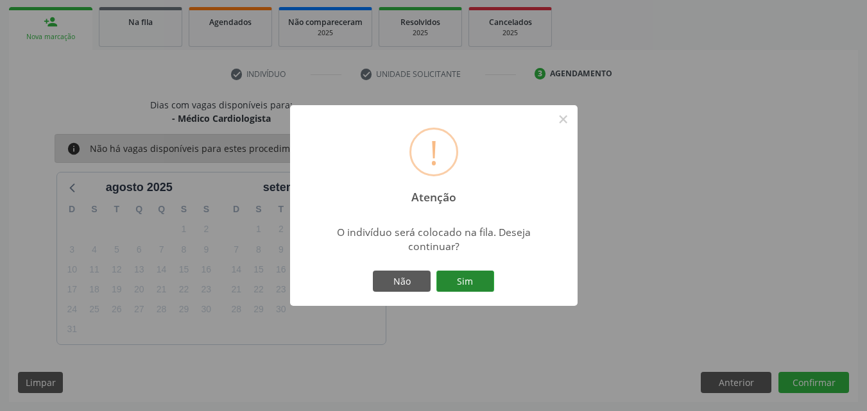
click at [475, 289] on button "Sim" at bounding box center [465, 282] width 58 height 22
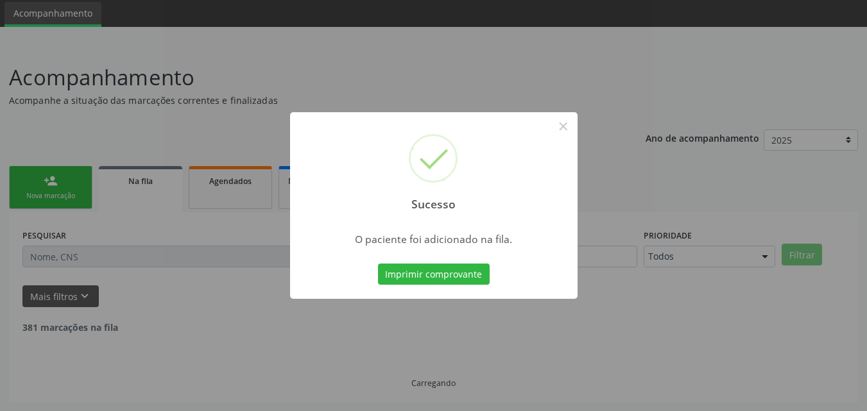
scroll to position [1, 0]
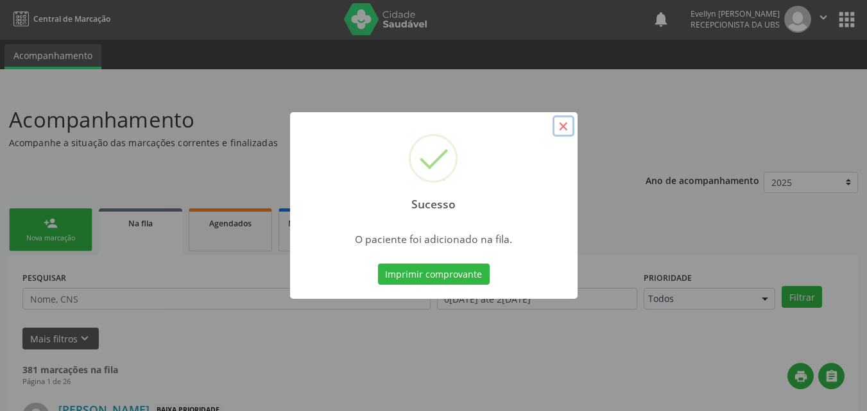
click at [563, 121] on button "×" at bounding box center [563, 126] width 22 height 22
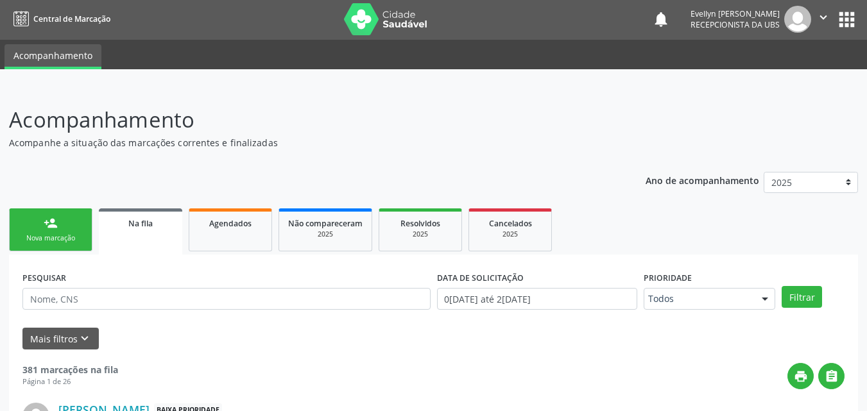
click at [76, 219] on link "person_add Nova marcação" at bounding box center [50, 229] width 83 height 43
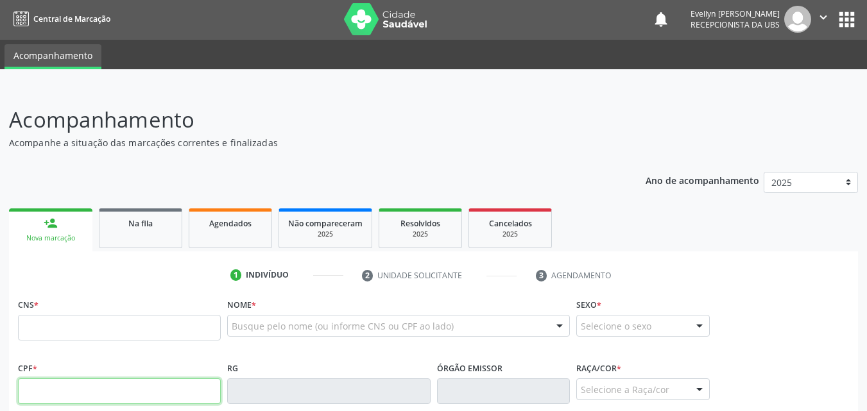
click at [96, 385] on input "text" at bounding box center [119, 391] width 203 height 26
type input "063.945.344-98"
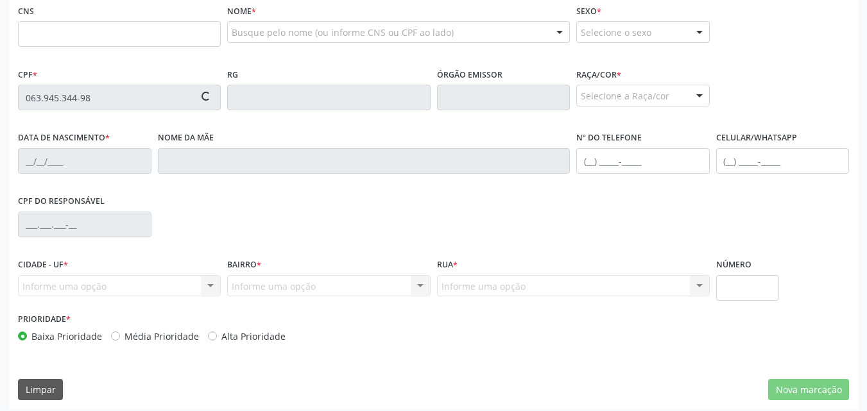
scroll to position [296, 0]
type input "705 0038 6193 1457"
type input "15/04/1987"
type input "Maria de Fatima da Silva Ramos"
type input "(82) 98139-8966"
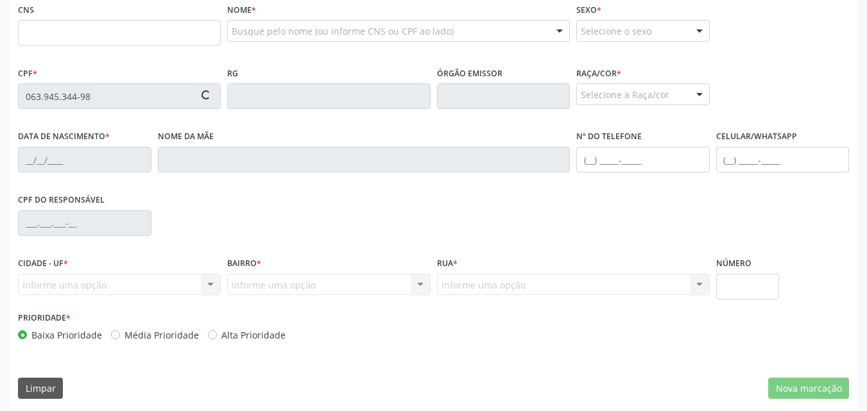
type input "02"
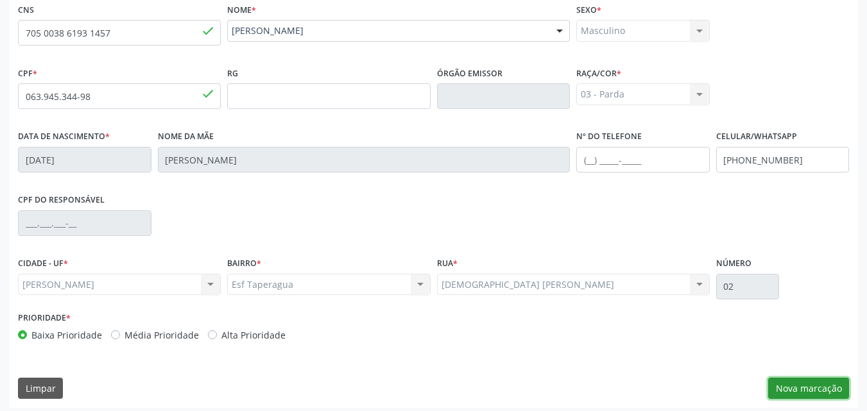
click at [802, 380] on button "Nova marcação" at bounding box center [808, 389] width 81 height 22
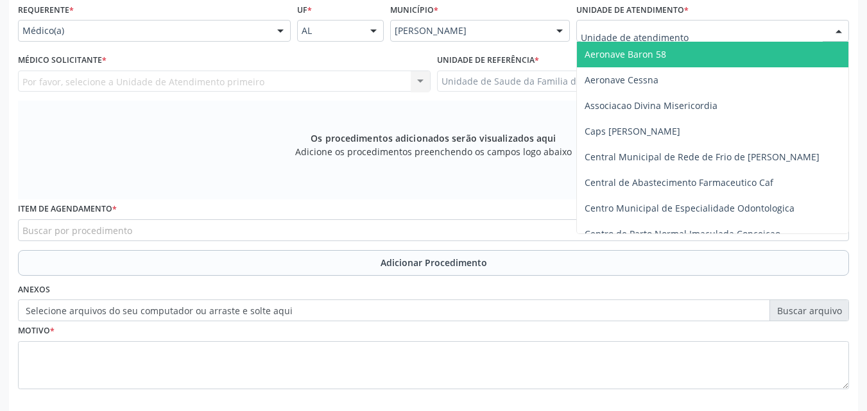
click at [703, 24] on div at bounding box center [712, 31] width 273 height 22
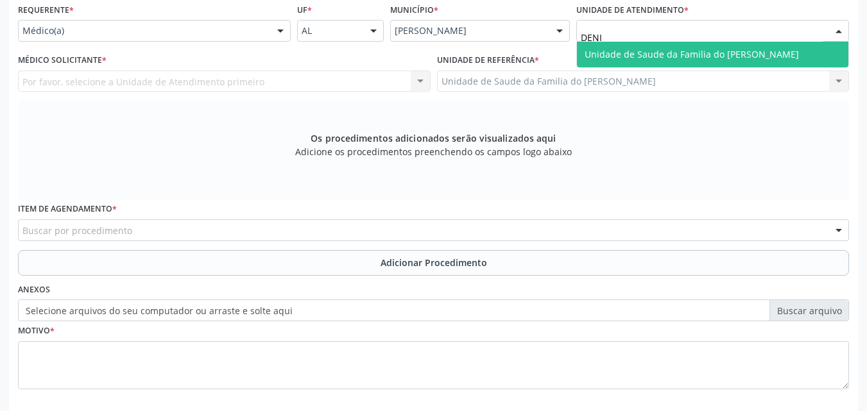
type input "DENIS"
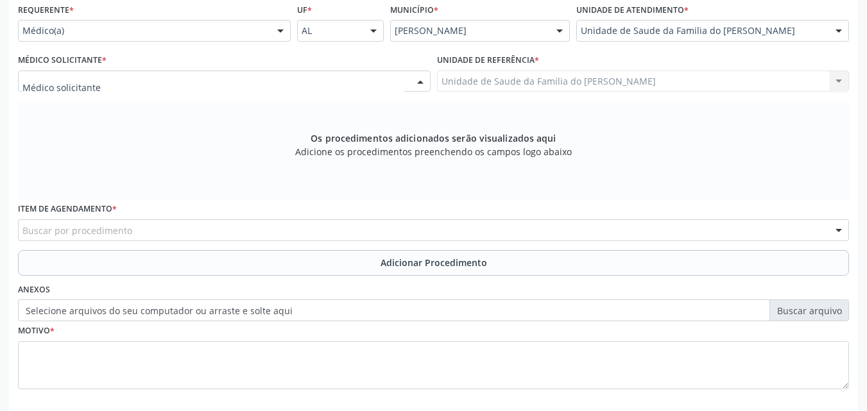
click at [342, 87] on div at bounding box center [224, 82] width 412 height 22
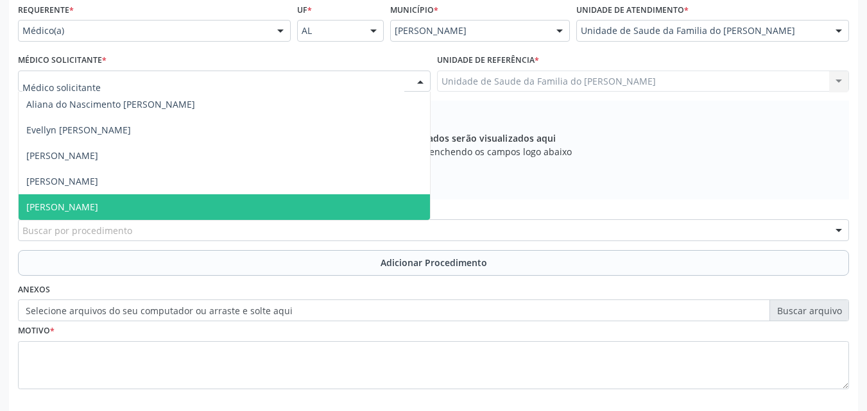
click at [297, 203] on span "[PERSON_NAME]" at bounding box center [224, 207] width 411 height 26
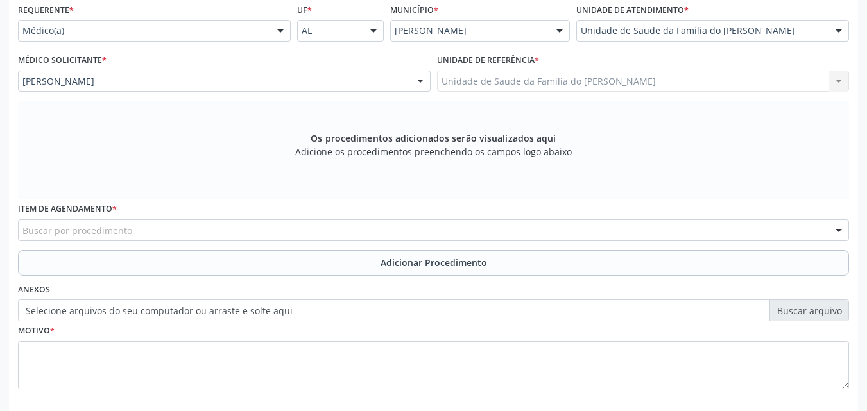
click at [293, 229] on div "Buscar por procedimento" at bounding box center [433, 230] width 831 height 22
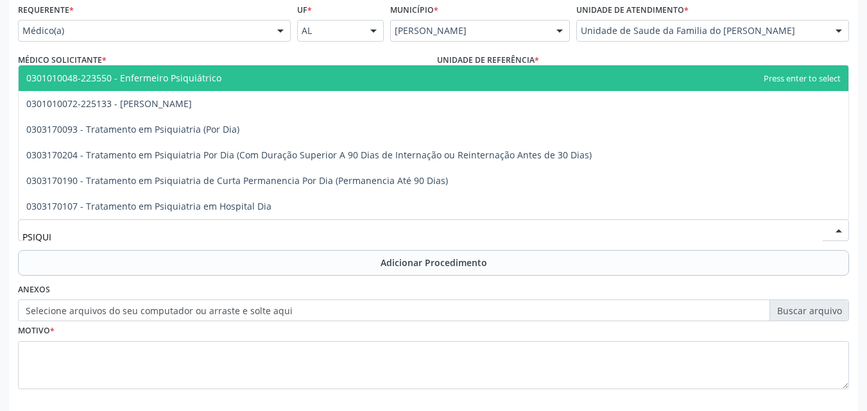
type input "PSIQUIA"
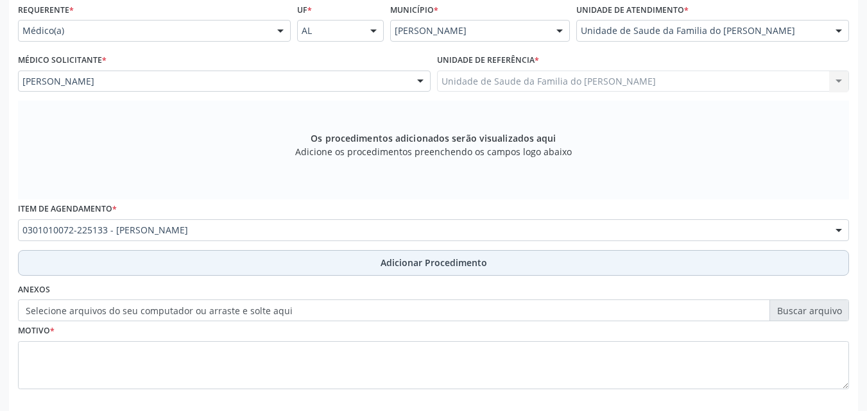
click at [288, 266] on button "Adicionar Procedimento" at bounding box center [433, 263] width 831 height 26
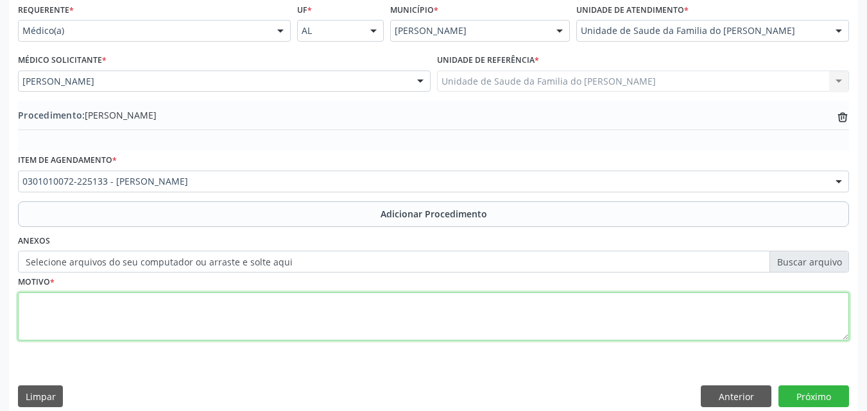
click at [275, 327] on textarea at bounding box center [433, 317] width 831 height 49
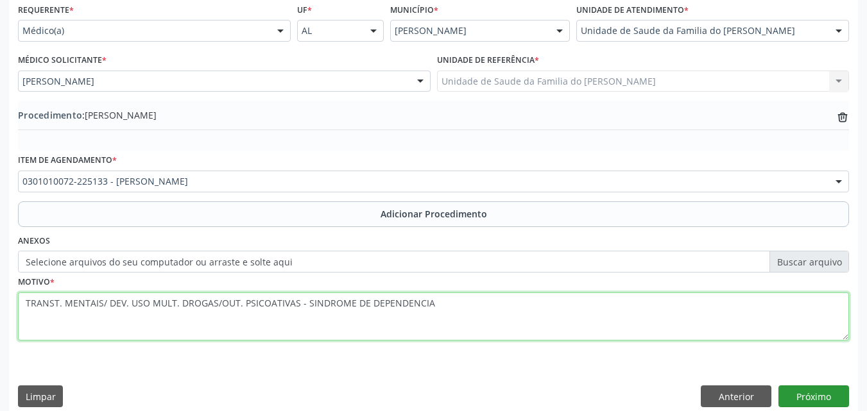
type textarea "TRANST. MENTAIS/ DEV. USO MULT. DROGAS/OUT. PSICOATIVAS - SINDROME DE DEPENDENC…"
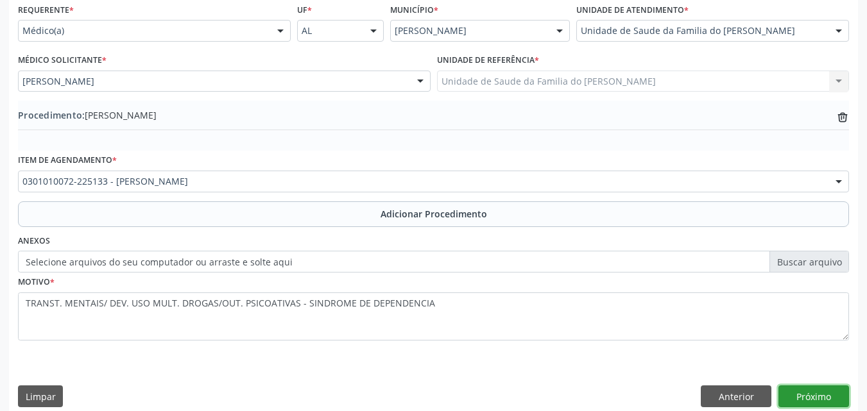
click at [792, 396] on button "Próximo" at bounding box center [813, 397] width 71 height 22
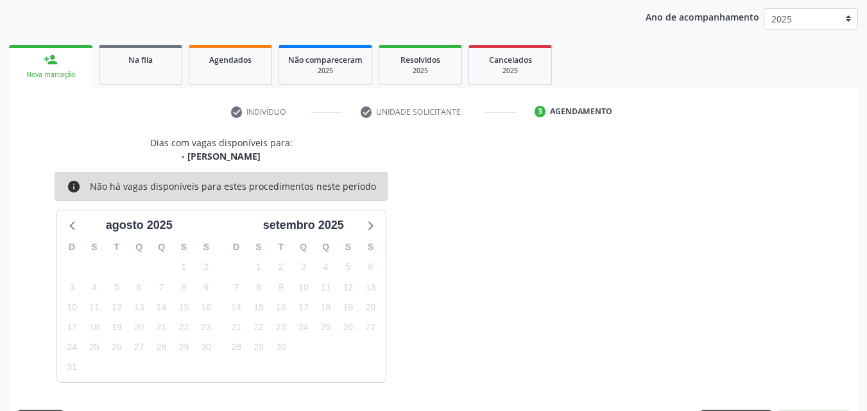
scroll to position [203, 0]
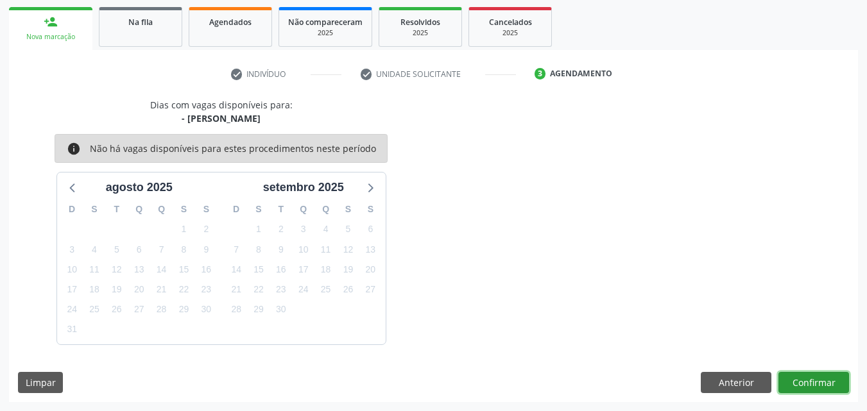
click at [827, 380] on button "Confirmar" at bounding box center [813, 383] width 71 height 22
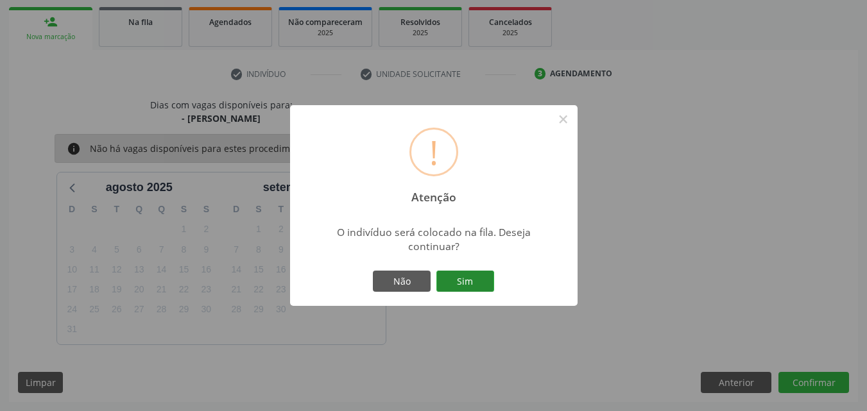
click at [488, 278] on button "Sim" at bounding box center [465, 282] width 58 height 22
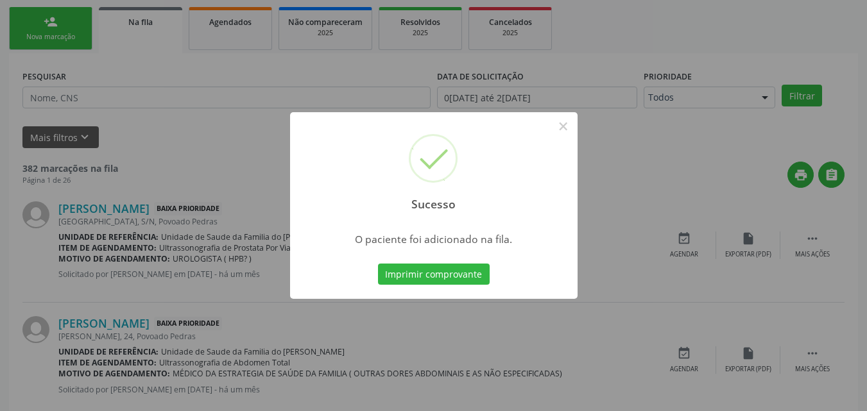
scroll to position [44, 0]
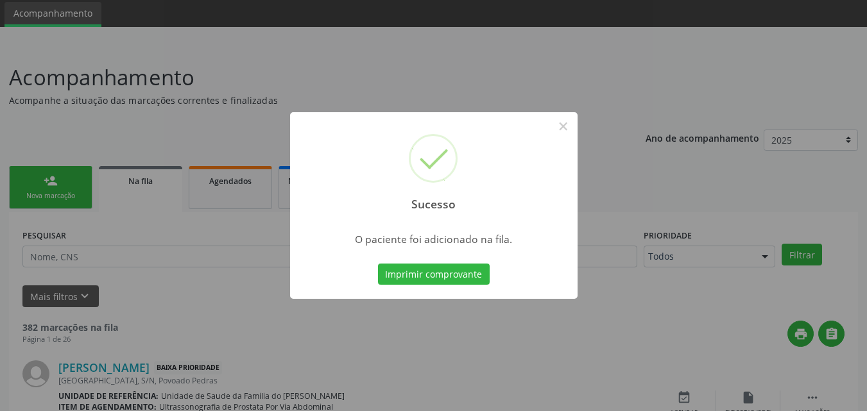
click at [563, 138] on div "Sucesso ×" at bounding box center [433, 167] width 287 height 110
click at [564, 126] on button "×" at bounding box center [563, 126] width 22 height 22
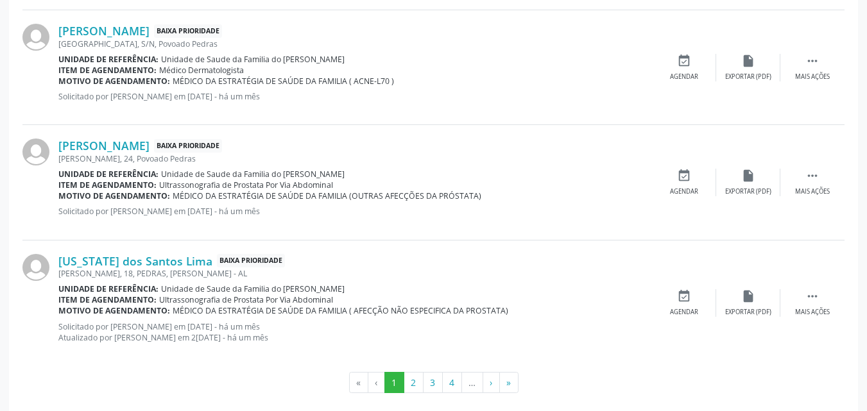
scroll to position [1817, 0]
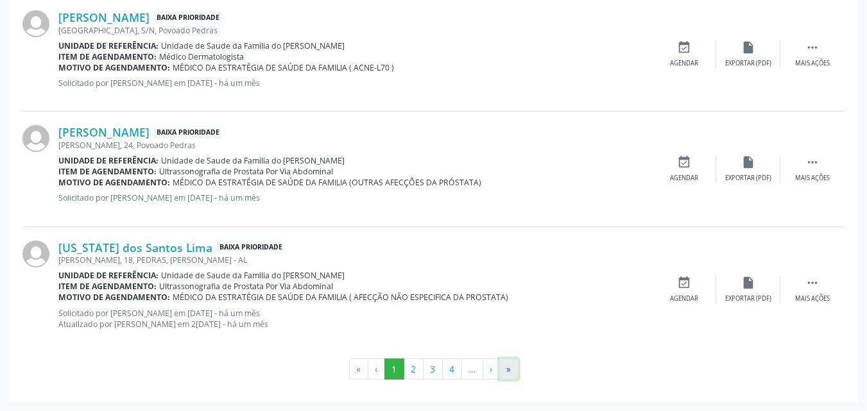
click at [509, 364] on button "»" at bounding box center [508, 370] width 19 height 22
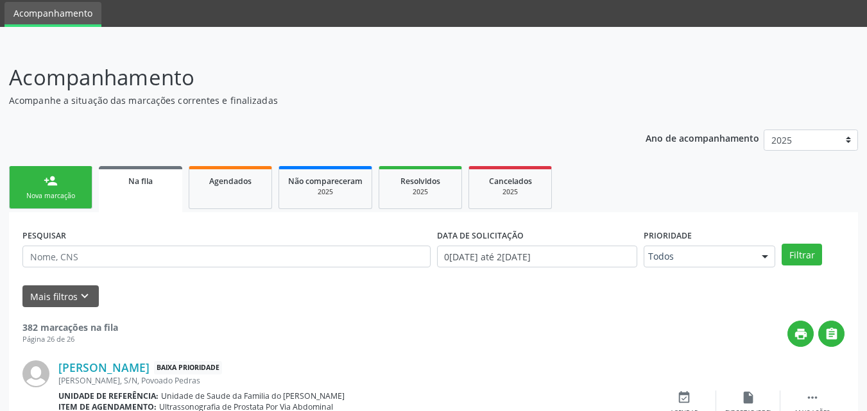
scroll to position [843, 0]
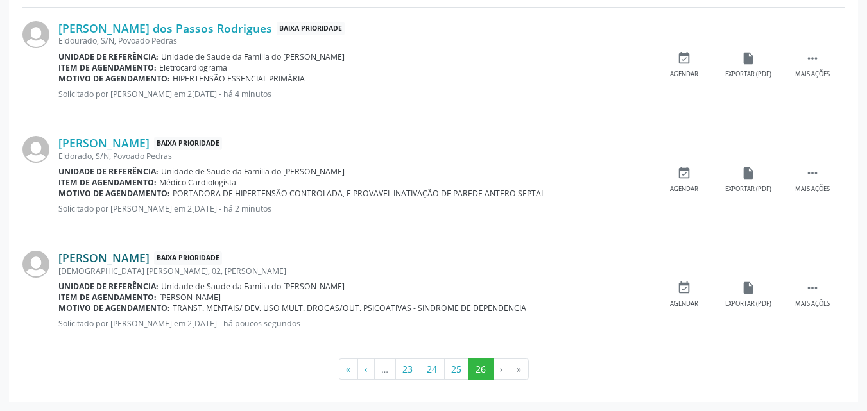
click at [149, 257] on link "Oscar Francisco da Silva Ramos" at bounding box center [103, 258] width 91 height 14
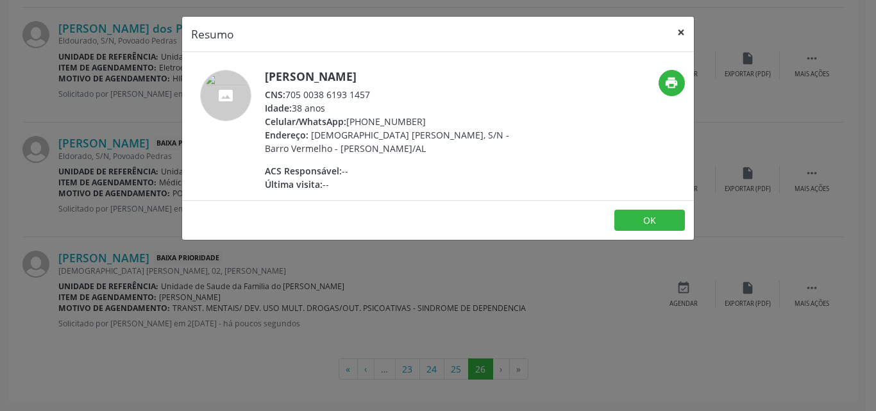
click at [679, 39] on button "×" at bounding box center [681, 32] width 26 height 31
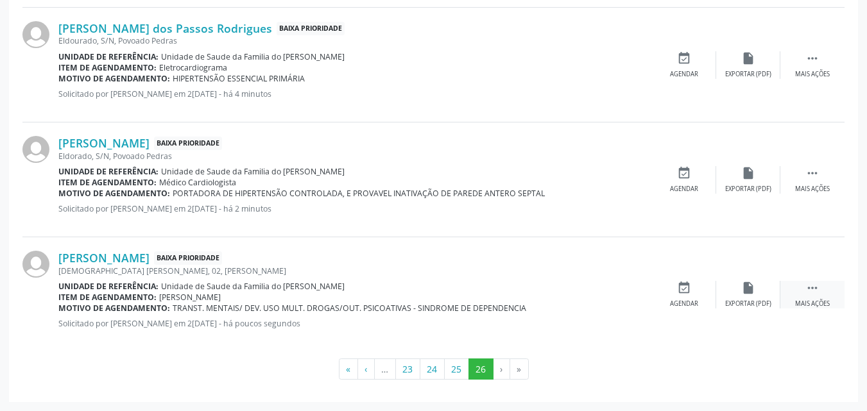
click at [810, 287] on icon "" at bounding box center [812, 288] width 14 height 14
click at [740, 298] on div "edit Editar" at bounding box center [748, 295] width 64 height 28
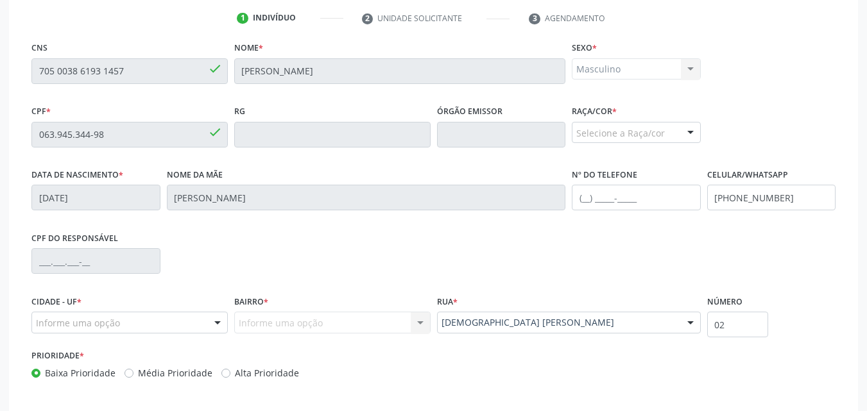
scroll to position [319, 0]
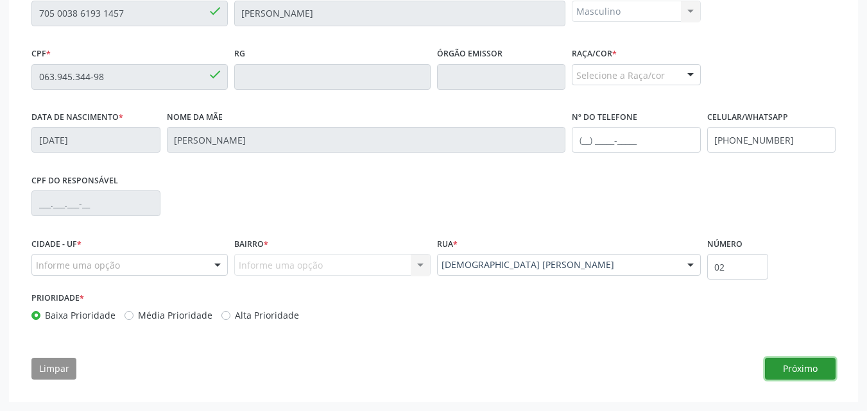
click at [799, 371] on button "Próximo" at bounding box center [800, 369] width 71 height 22
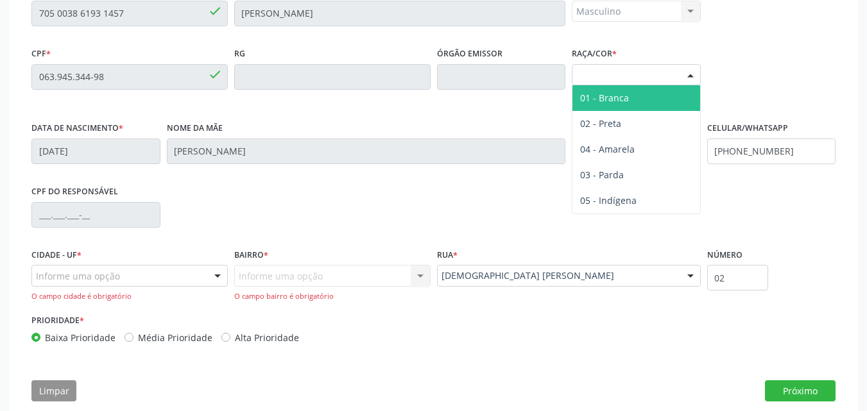
click at [599, 80] on div "Selecione a Raça/cor" at bounding box center [636, 75] width 129 height 22
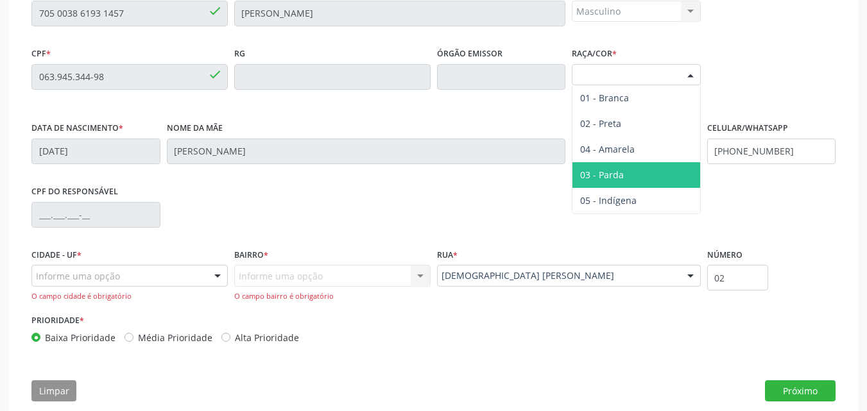
click at [613, 171] on span "03 - Parda" at bounding box center [602, 175] width 44 height 12
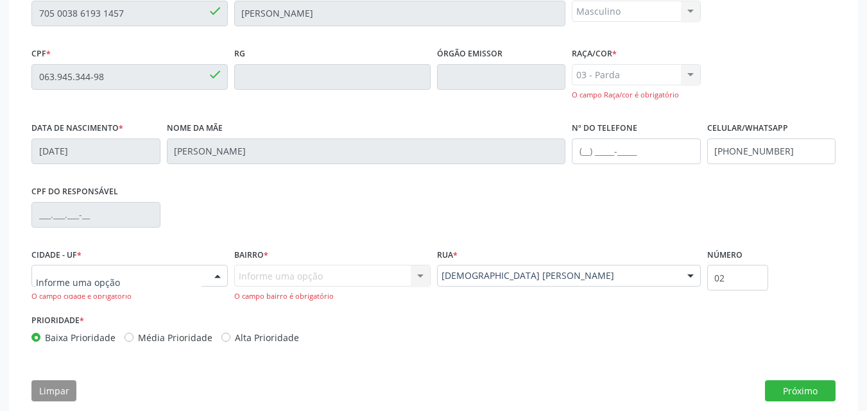
click at [166, 284] on div at bounding box center [129, 276] width 196 height 22
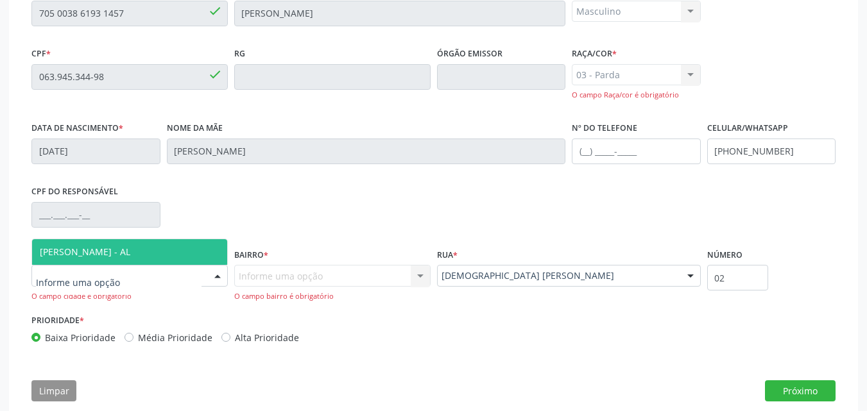
click at [164, 266] on div at bounding box center [129, 276] width 196 height 22
click at [171, 255] on span "[PERSON_NAME] - AL" at bounding box center [129, 252] width 195 height 26
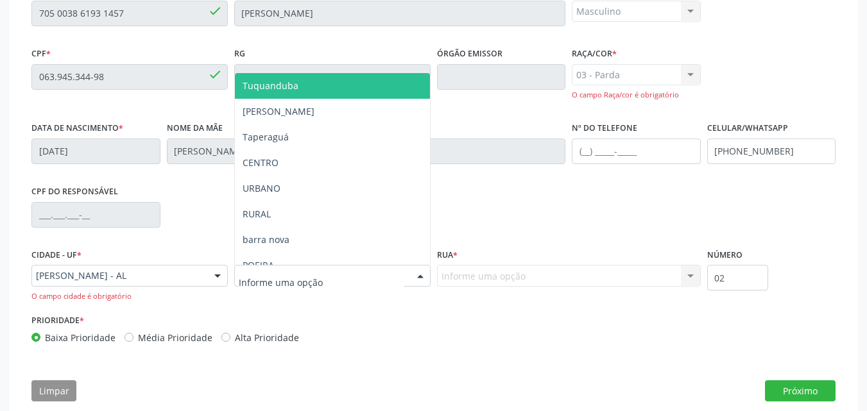
click at [255, 284] on div at bounding box center [332, 276] width 196 height 22
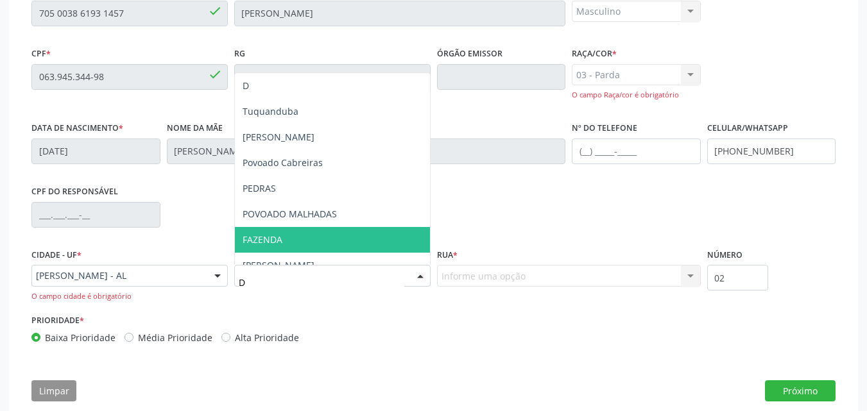
type input "DE"
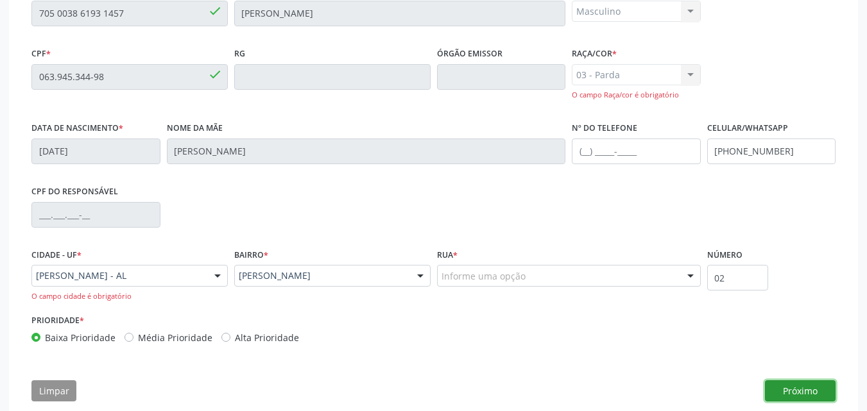
click at [780, 389] on button "Próximo" at bounding box center [800, 391] width 71 height 22
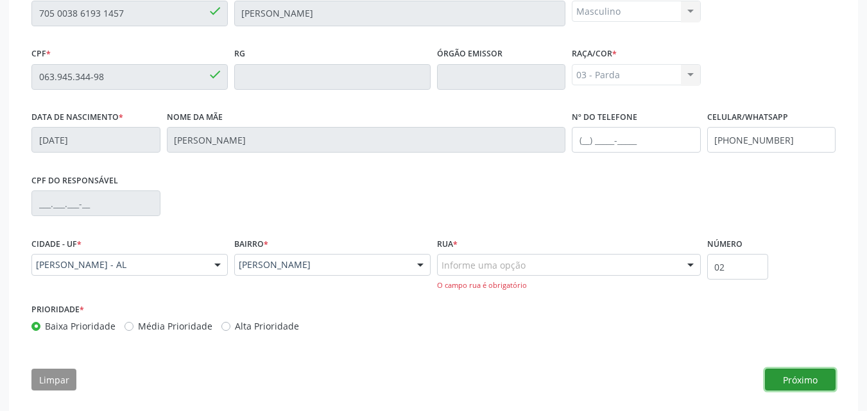
click at [798, 374] on button "Próximo" at bounding box center [800, 380] width 71 height 22
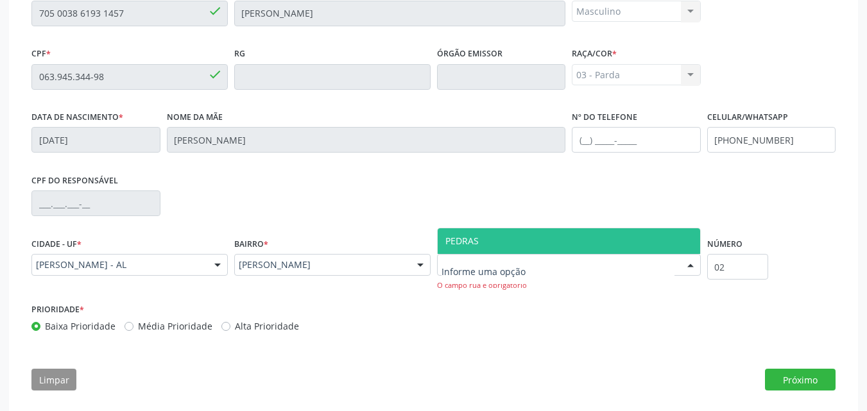
click at [618, 267] on div at bounding box center [569, 265] width 264 height 22
click at [579, 242] on span "PEDRAS" at bounding box center [569, 241] width 262 height 26
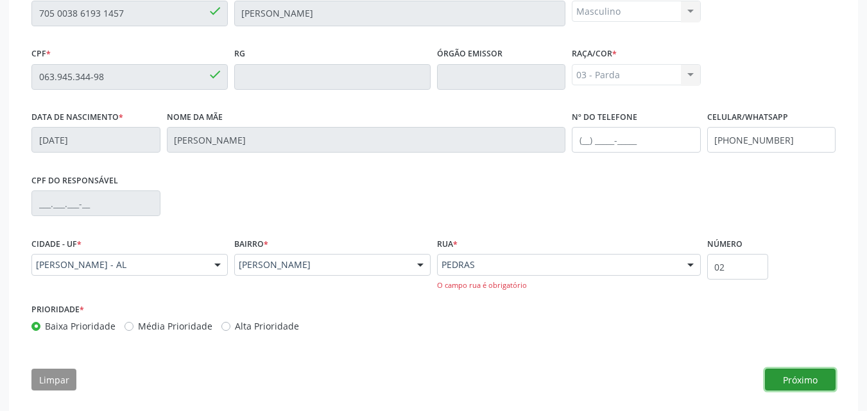
click at [804, 371] on button "Próximo" at bounding box center [800, 380] width 71 height 22
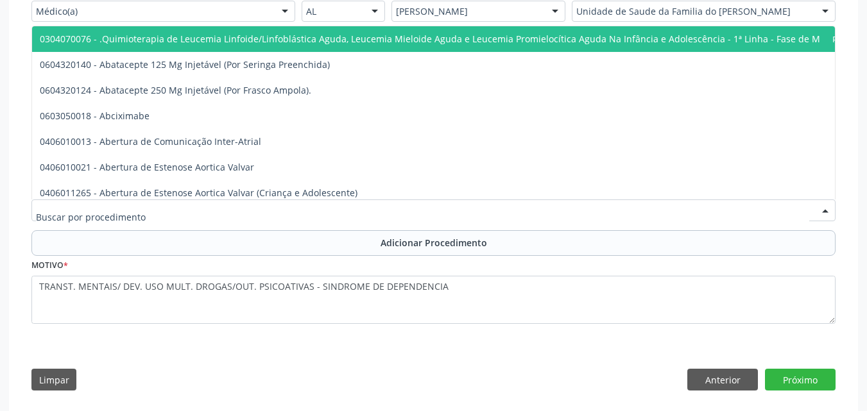
click at [520, 212] on div at bounding box center [433, 211] width 804 height 22
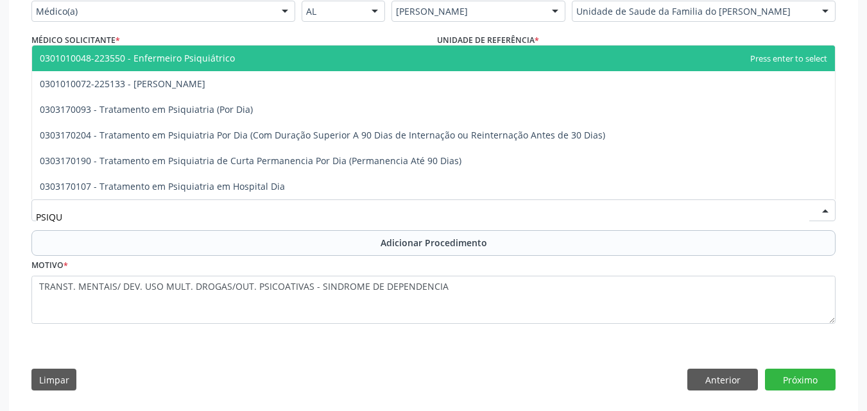
type input "PSIQUI"
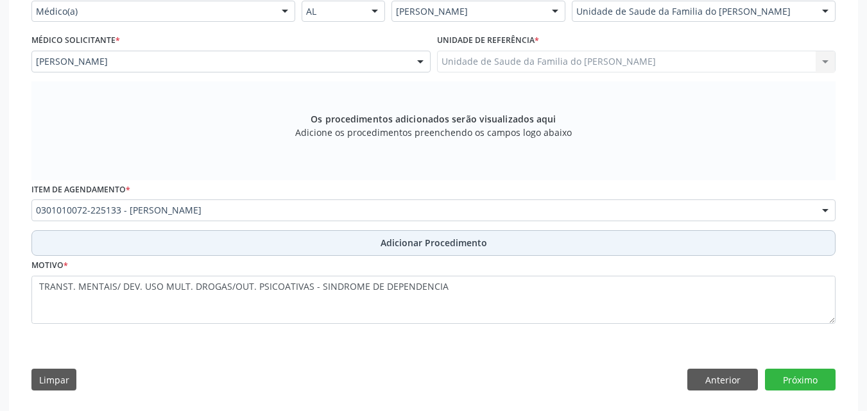
click at [440, 241] on span "Adicionar Procedimento" at bounding box center [433, 242] width 106 height 13
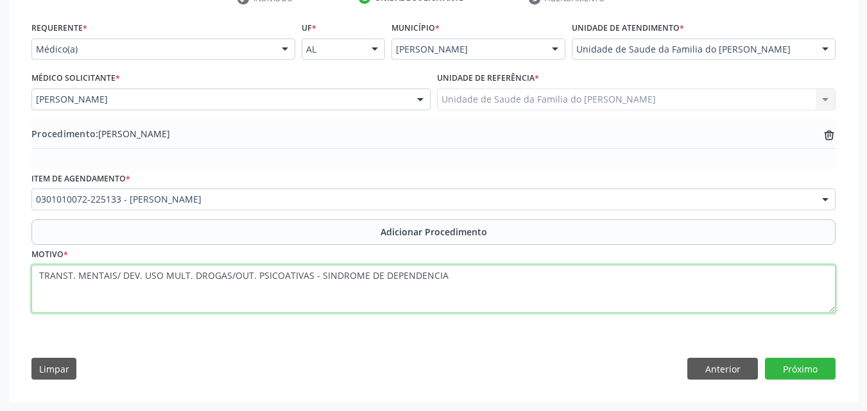
click at [37, 278] on textarea "TRANST. MENTAIS/ DEV. USO MULT. DROGAS/OUT. PSICOATIVAS - SINDROME DE DEPENDENC…" at bounding box center [433, 289] width 804 height 49
type textarea "(URGÊNCIA) TRANST. MENTAIS/ DEV. USO MULT. DROGAS/OUT. PSICOATIVAS - SINDROME D…"
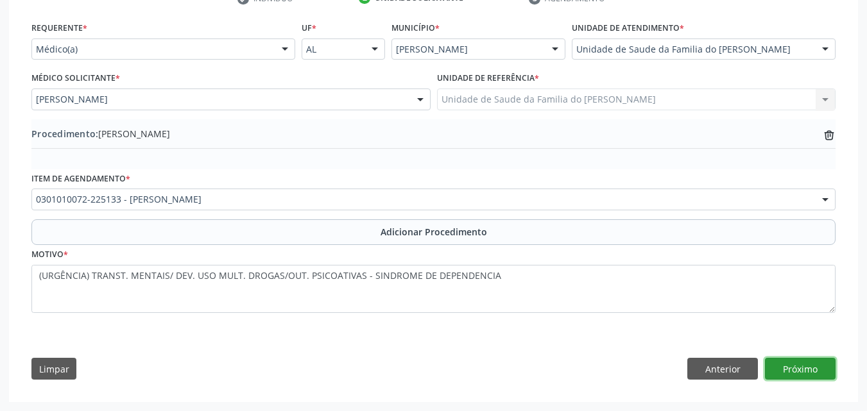
click at [790, 361] on button "Próximo" at bounding box center [800, 369] width 71 height 22
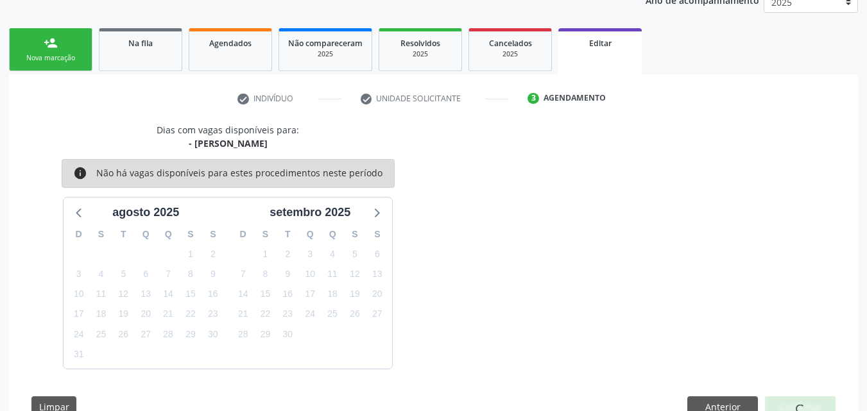
scroll to position [219, 0]
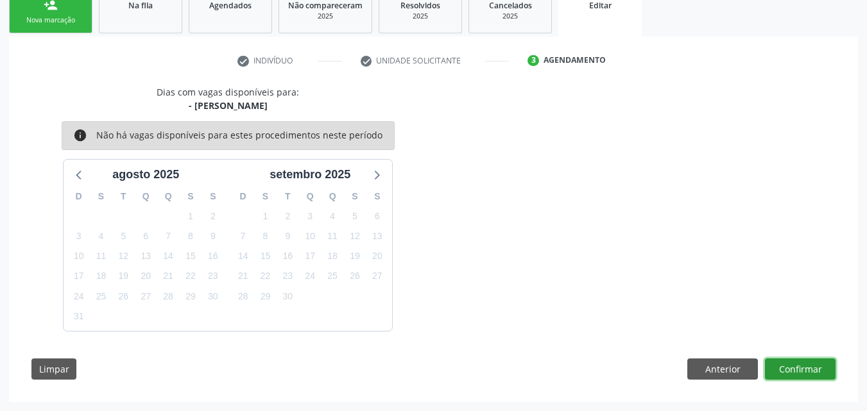
click at [795, 370] on button "Confirmar" at bounding box center [800, 370] width 71 height 22
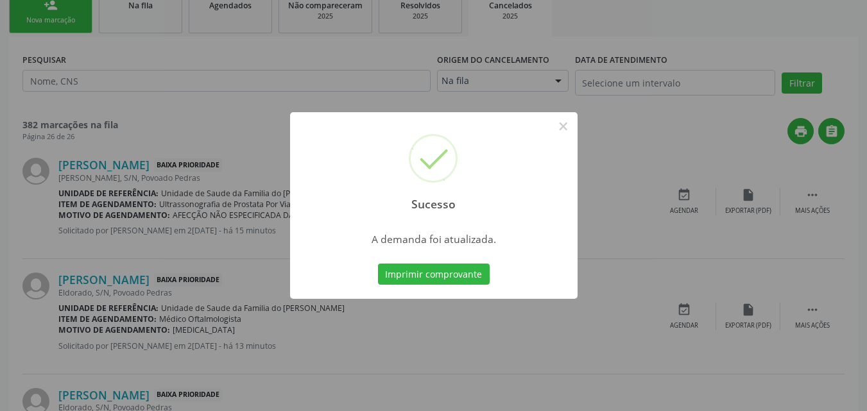
scroll to position [0, 0]
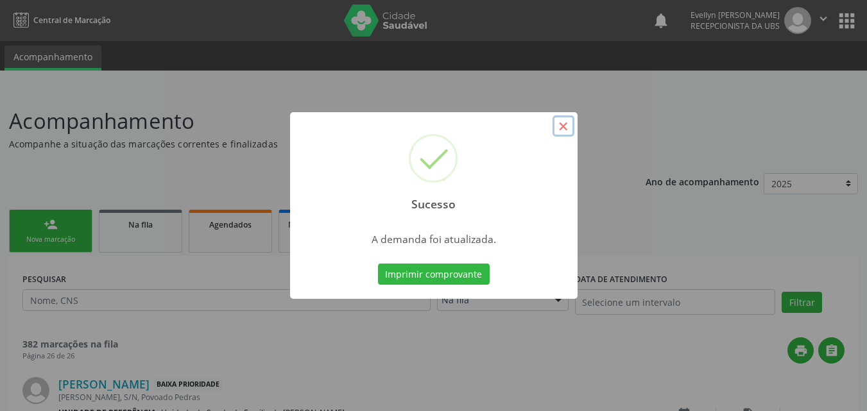
click at [561, 123] on button "×" at bounding box center [563, 126] width 22 height 22
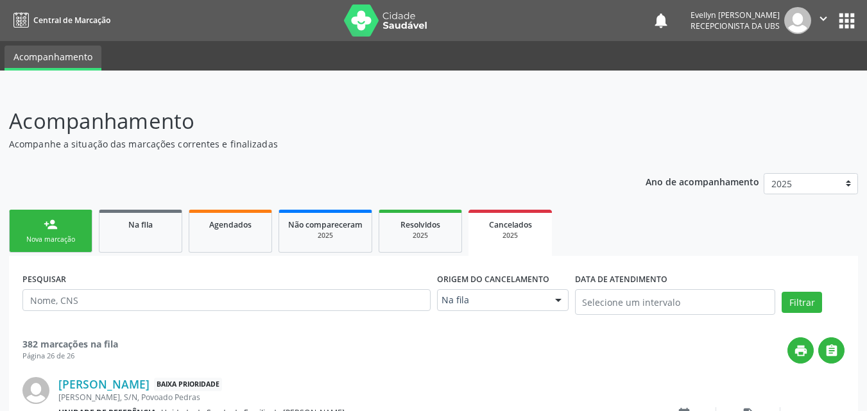
click at [70, 217] on link "person_add Nova marcação" at bounding box center [50, 231] width 83 height 43
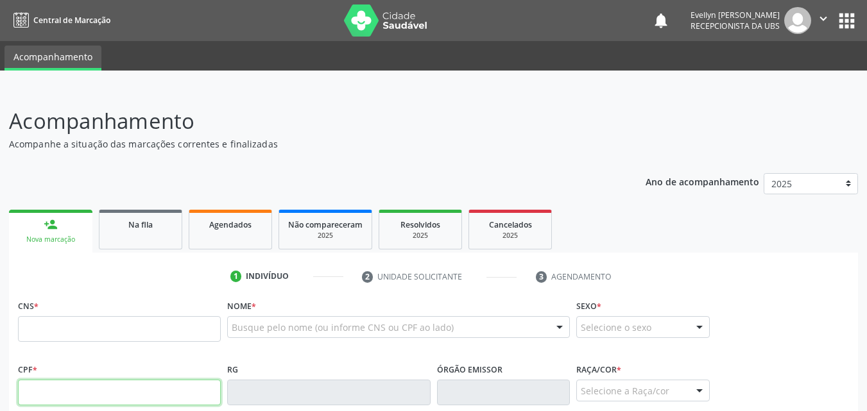
click at [155, 389] on input "text" at bounding box center [119, 393] width 203 height 26
paste input "112.818.634-91"
type input "112.818.634-91"
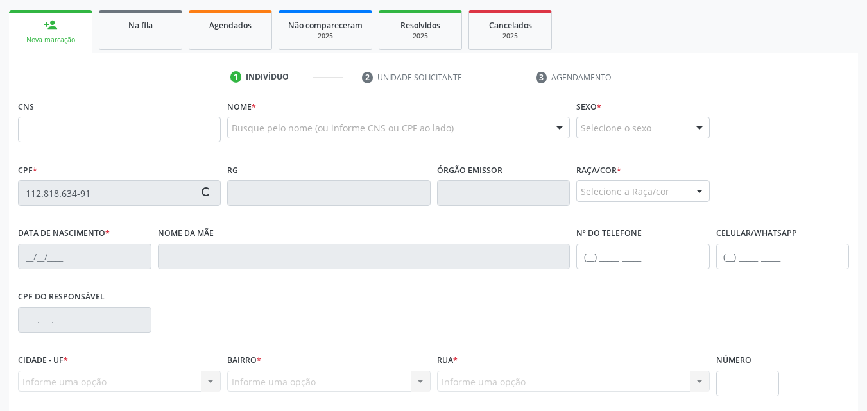
scroll to position [203, 0]
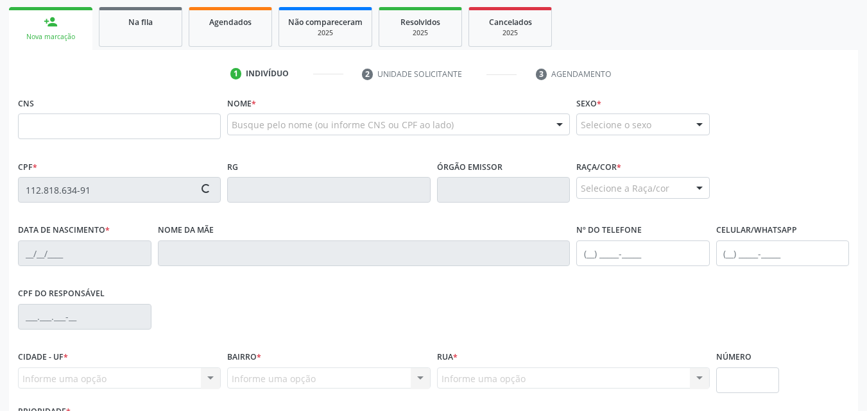
type input "30/06/1956"
type input "Alvina Tavares do Nascimento"
type input "(82) 98129-4667"
type input "35"
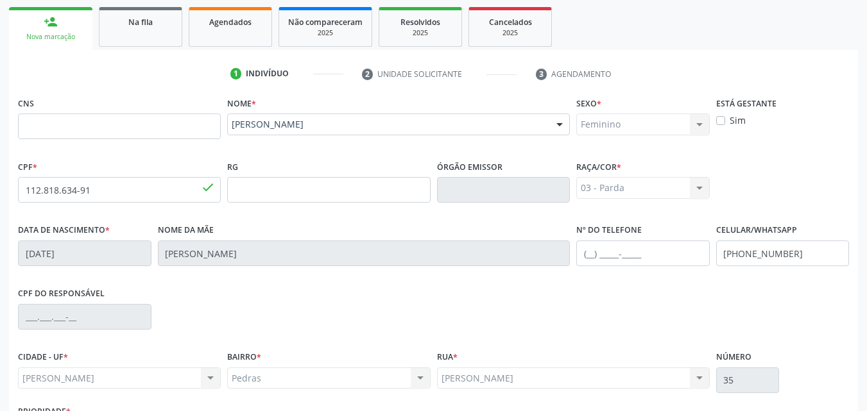
scroll to position [302, 0]
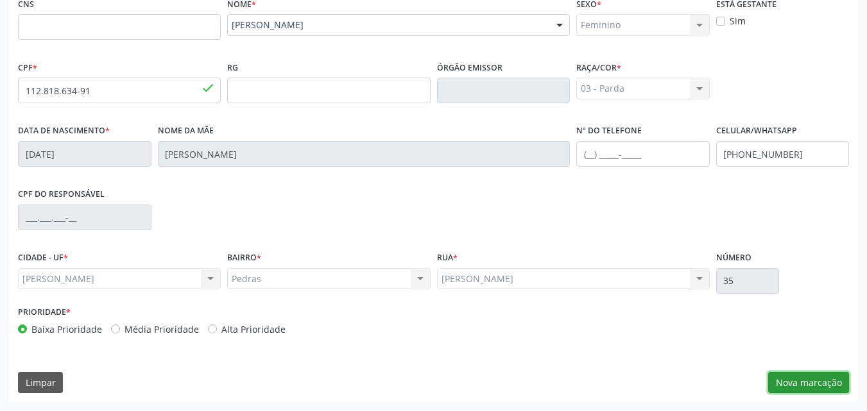
click at [816, 378] on button "Nova marcação" at bounding box center [808, 383] width 81 height 22
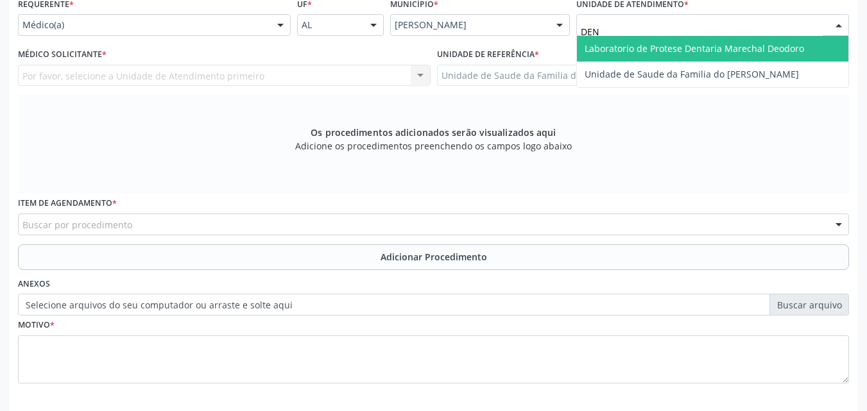
type input "DEN"
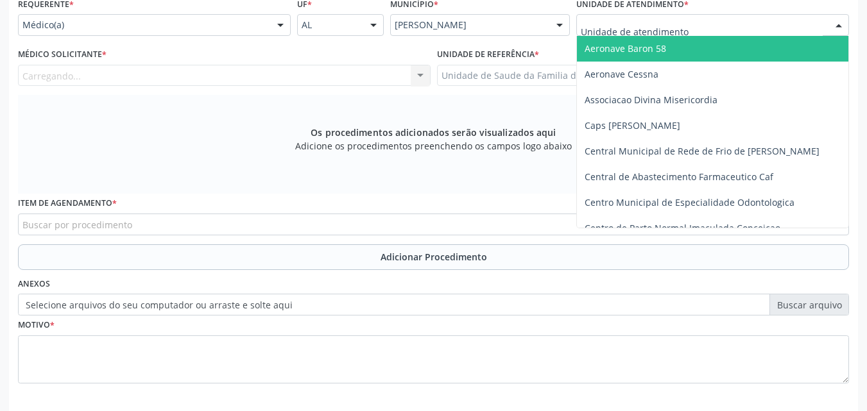
click at [676, 20] on input "text" at bounding box center [702, 32] width 242 height 26
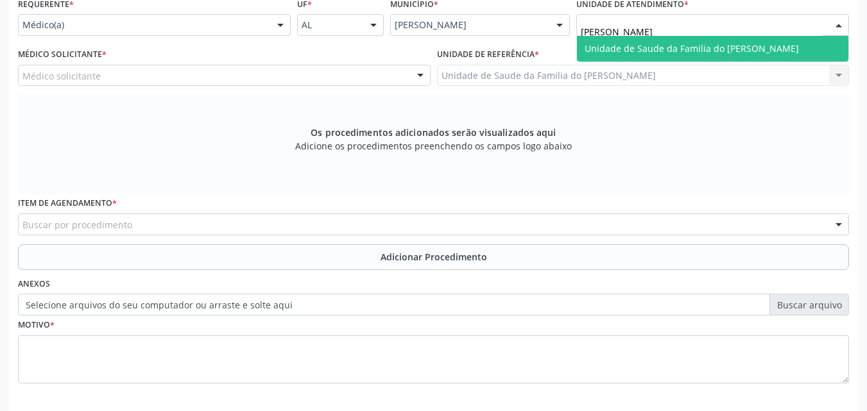
type input "DENISO"
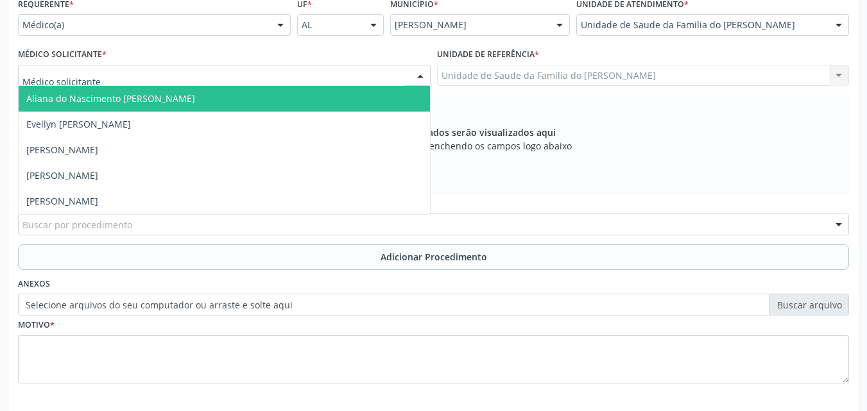
click at [212, 77] on div at bounding box center [224, 76] width 412 height 22
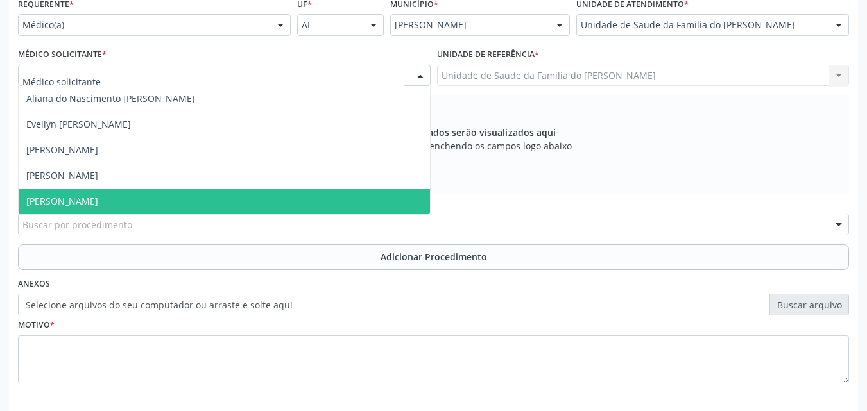
click at [173, 200] on span "[PERSON_NAME]" at bounding box center [224, 202] width 411 height 26
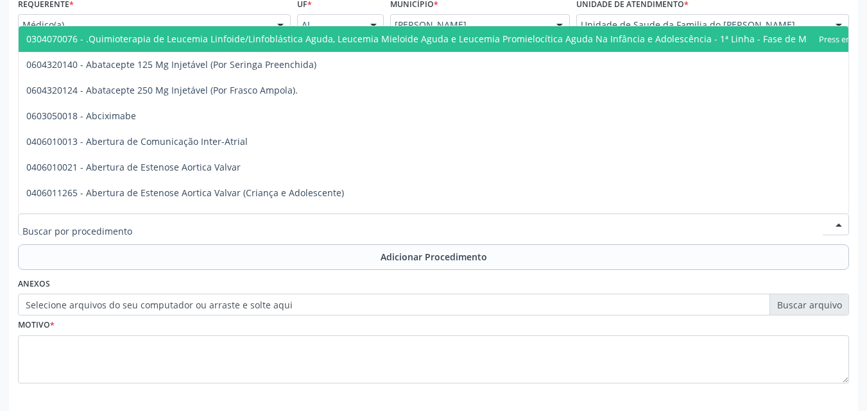
click at [171, 223] on div at bounding box center [433, 225] width 831 height 22
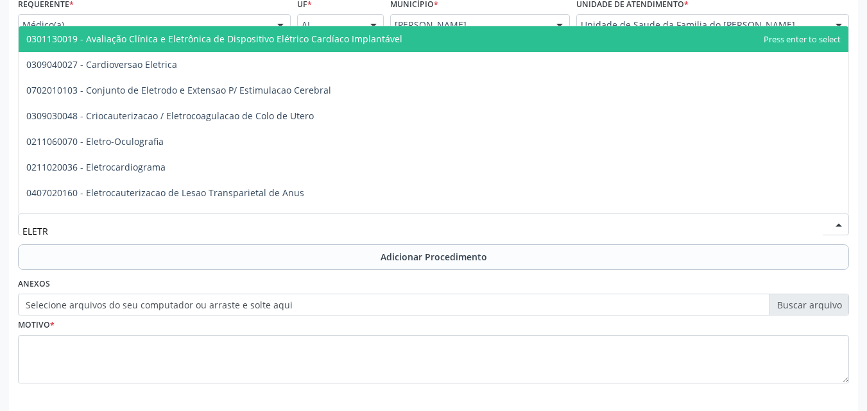
type input "ELETRO"
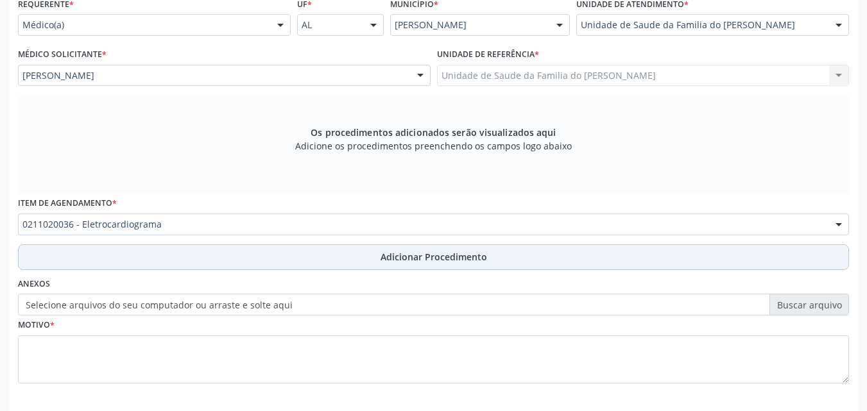
click at [170, 246] on button "Adicionar Procedimento" at bounding box center [433, 257] width 831 height 26
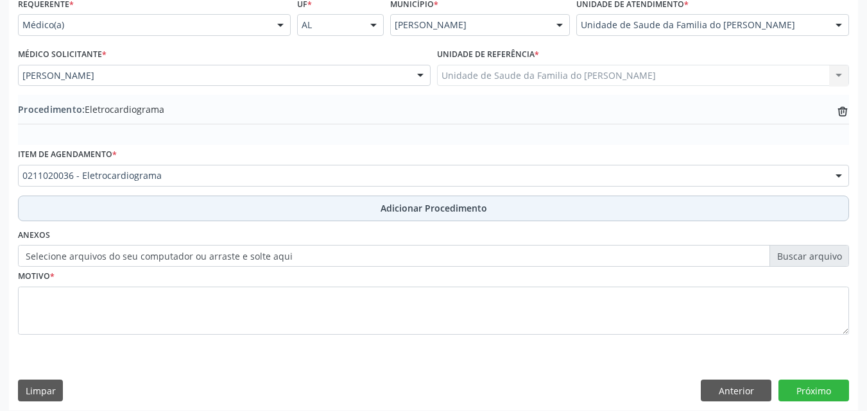
click at [170, 246] on label "Selecione arquivos do seu computador ou arraste e solte aqui" at bounding box center [433, 256] width 831 height 22
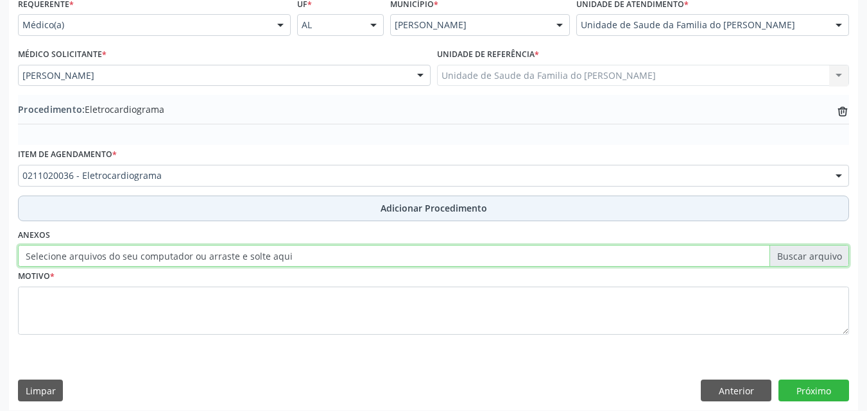
click at [170, 246] on input "Selecione arquivos do seu computador ou arraste e solte aqui" at bounding box center [433, 256] width 831 height 22
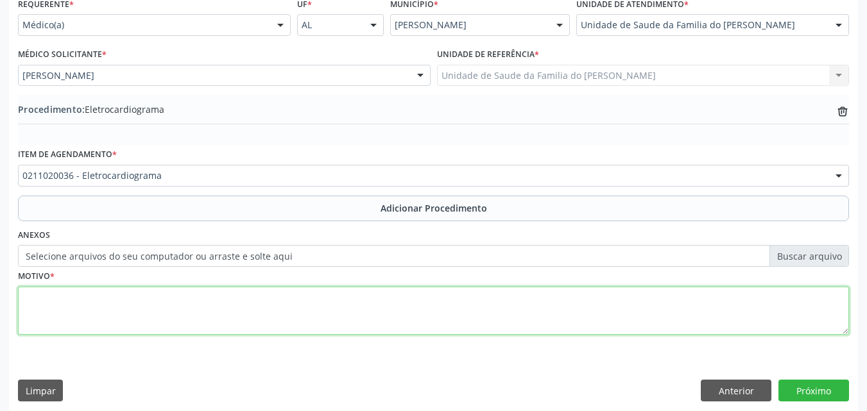
click at [231, 301] on textarea at bounding box center [433, 311] width 831 height 49
type textarea "HIPERTENSÃO ESSENCIAL PRIMARIA"
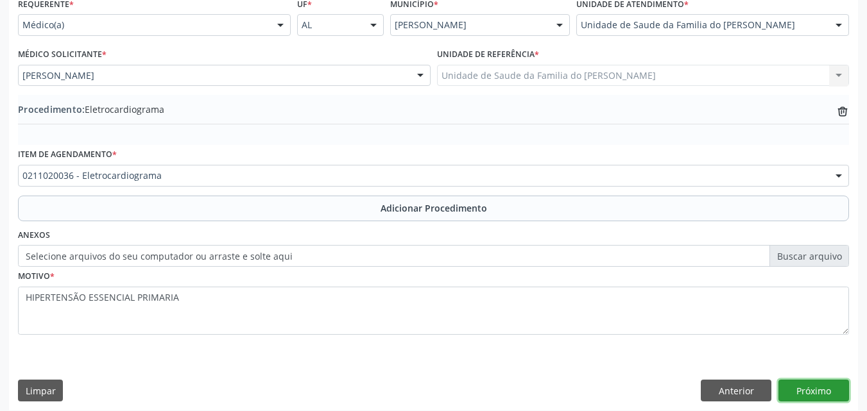
click at [795, 384] on button "Próximo" at bounding box center [813, 391] width 71 height 22
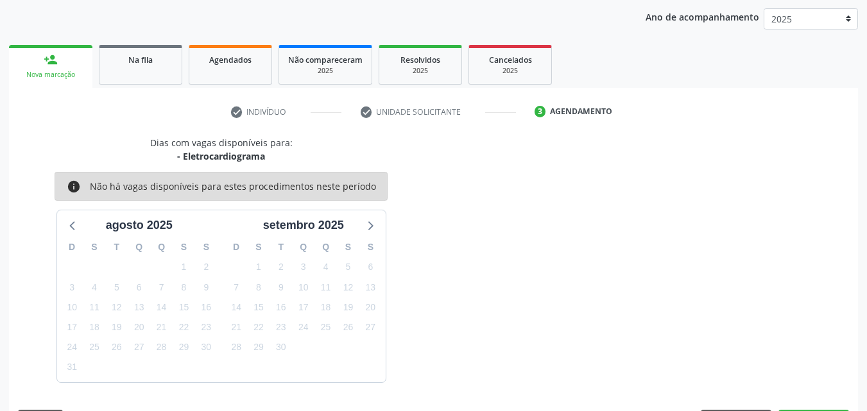
scroll to position [203, 0]
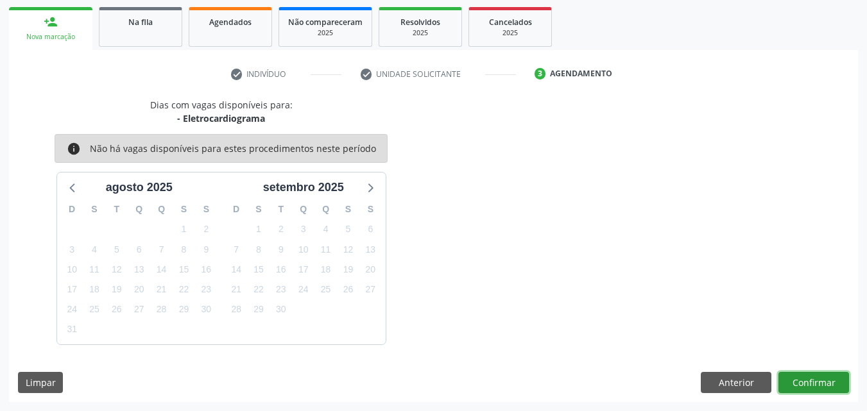
click at [795, 384] on button "Confirmar" at bounding box center [813, 383] width 71 height 22
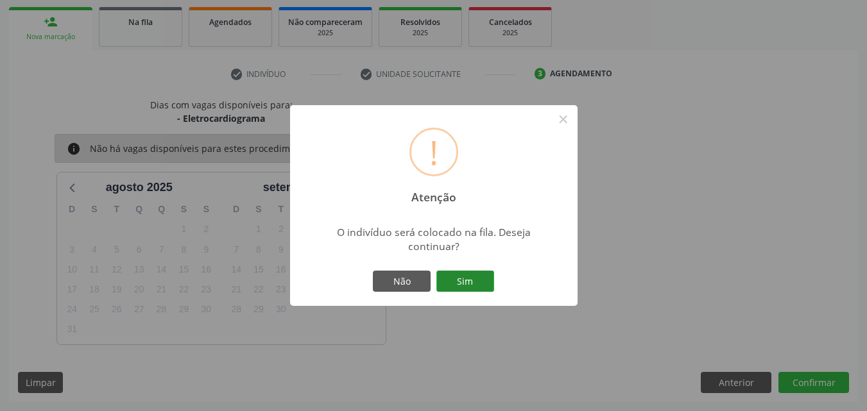
click at [479, 280] on button "Sim" at bounding box center [465, 282] width 58 height 22
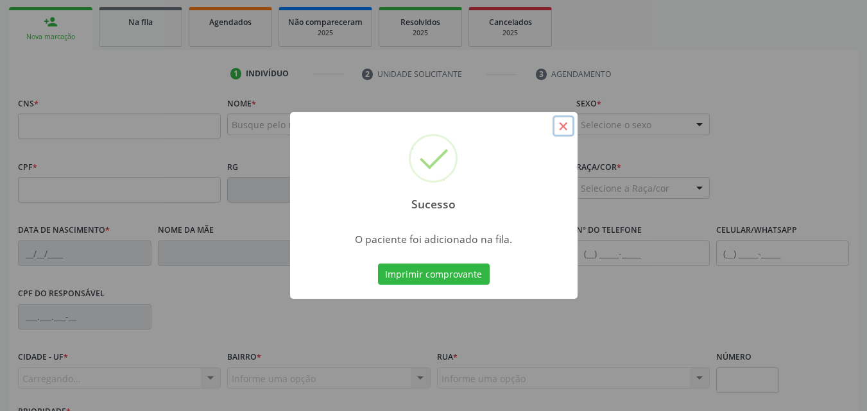
click at [563, 126] on button "×" at bounding box center [563, 126] width 22 height 22
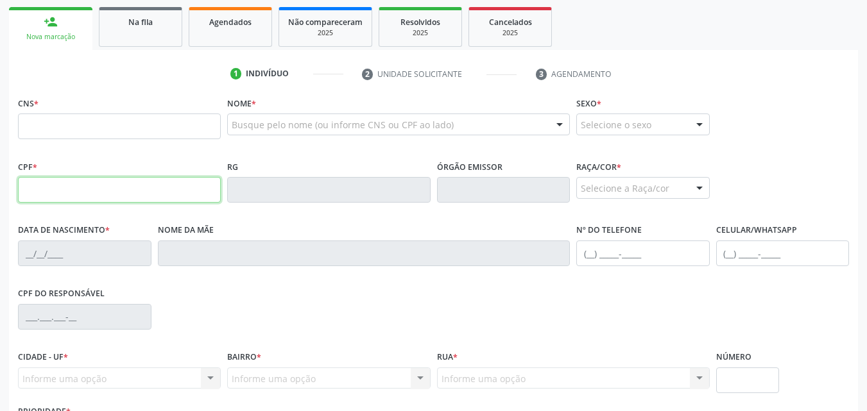
click at [138, 190] on input "text" at bounding box center [119, 190] width 203 height 26
paste input "112.818.634-91"
type input "112.818.634-91"
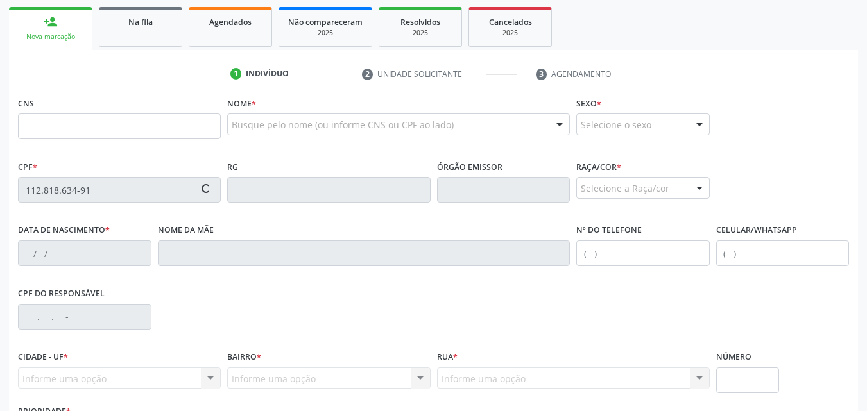
type input "30/06/1956"
type input "Alvina Tavares do Nascimento"
type input "(82) 98129-4667"
type input "35"
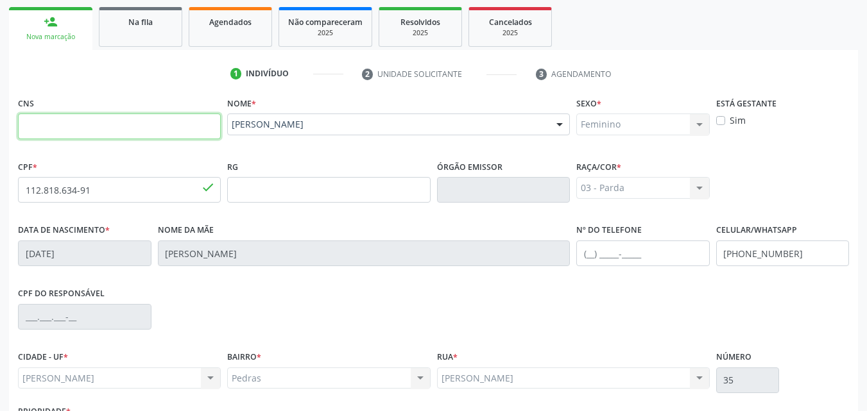
click at [158, 124] on input "text" at bounding box center [119, 127] width 203 height 26
type input "702 6077 3224 0443"
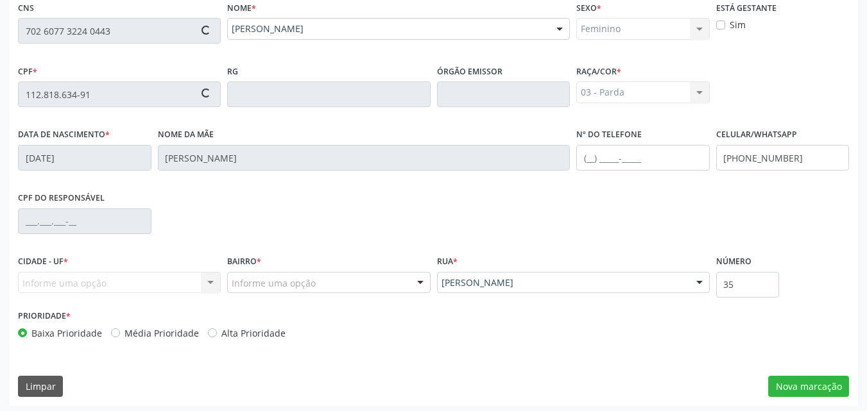
scroll to position [302, 0]
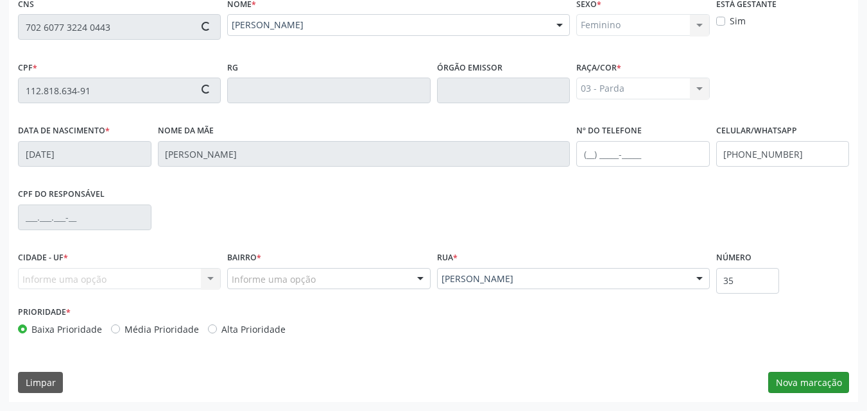
type input "111.967.548-02"
type input "22/06/1966"
type input "Etvalda Androzina da Silva"
type input "(11) 99207-9417"
type input "109"
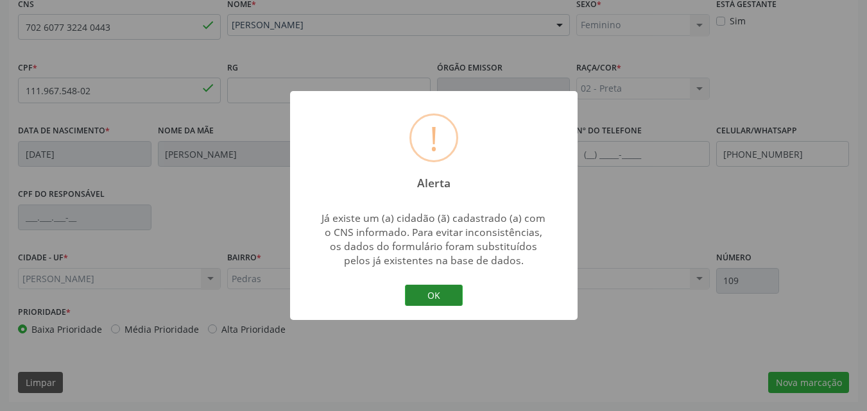
click at [439, 298] on button "OK" at bounding box center [434, 296] width 58 height 22
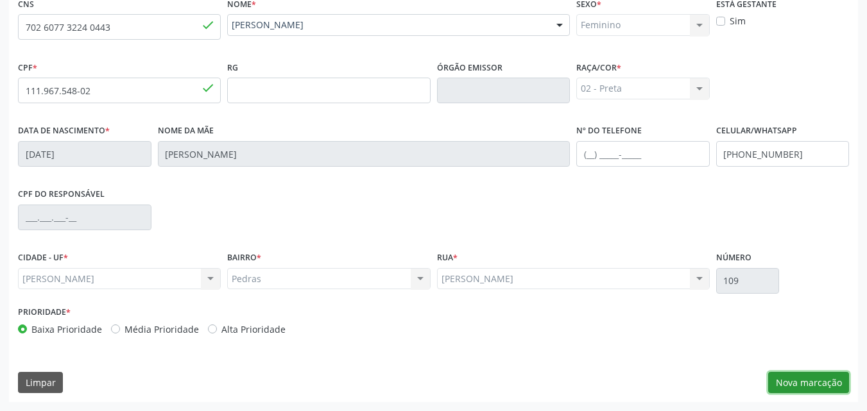
click at [826, 381] on button "Nova marcação" at bounding box center [808, 383] width 81 height 22
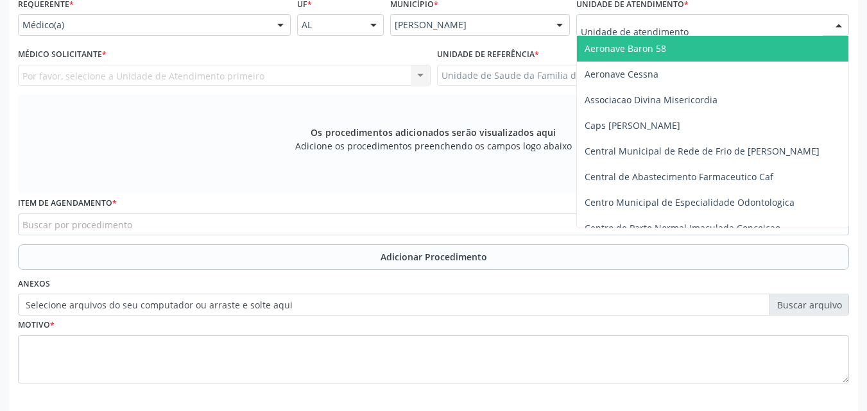
click at [698, 19] on div at bounding box center [712, 25] width 273 height 22
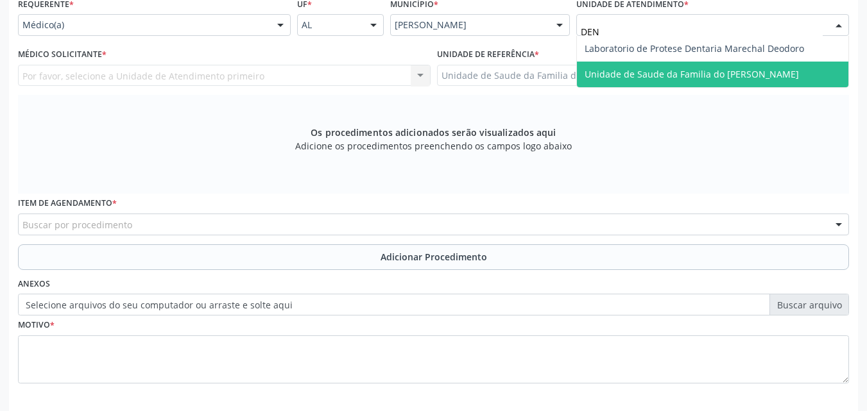
type input "DENI"
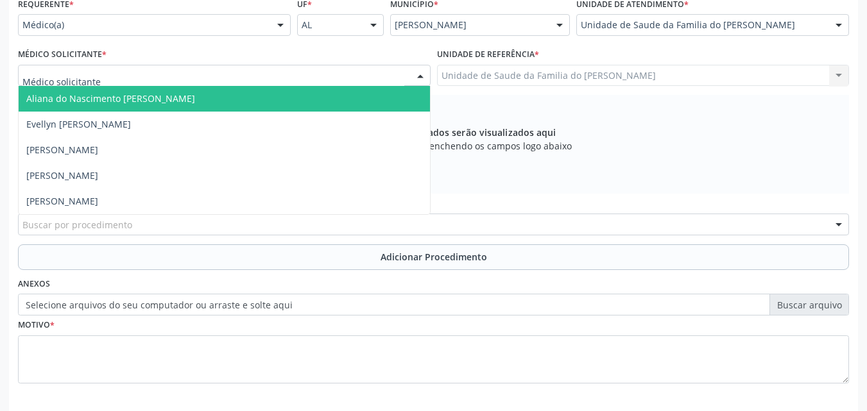
click at [198, 75] on div at bounding box center [224, 76] width 412 height 22
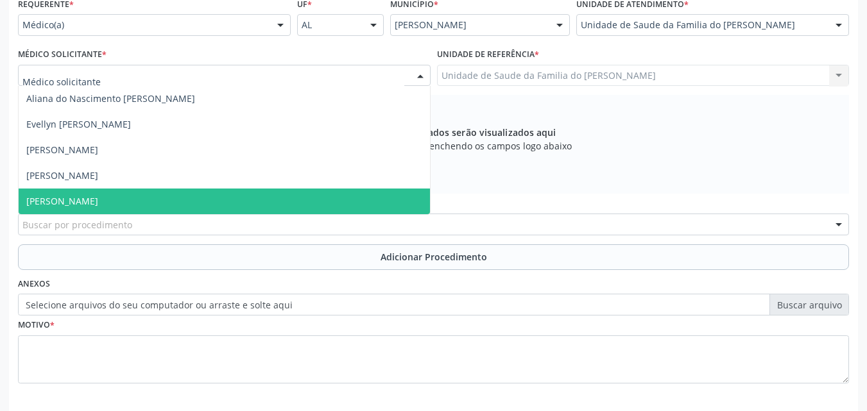
click at [168, 198] on span "[PERSON_NAME]" at bounding box center [224, 202] width 411 height 26
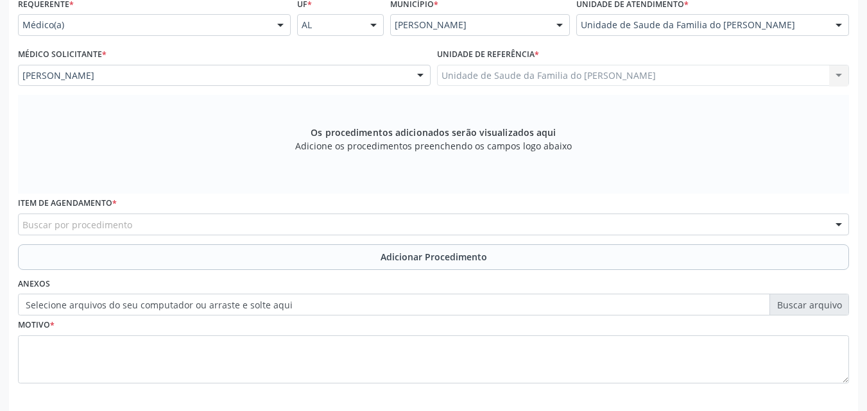
click at [164, 230] on div "Buscar por procedimento" at bounding box center [433, 225] width 831 height 22
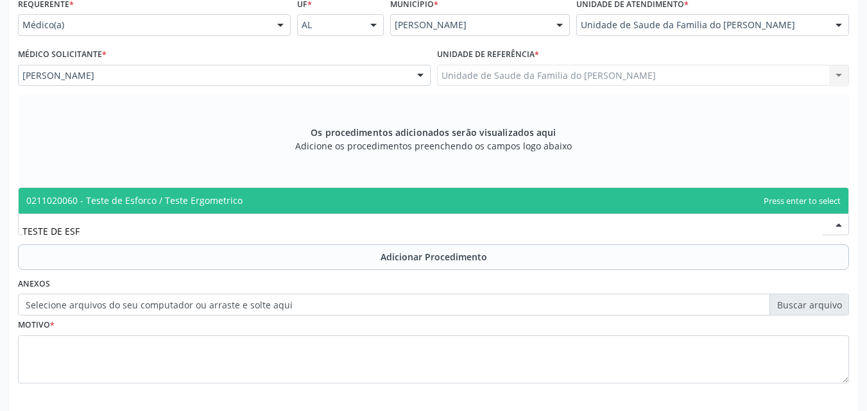
type input "TESTE DE ESFO"
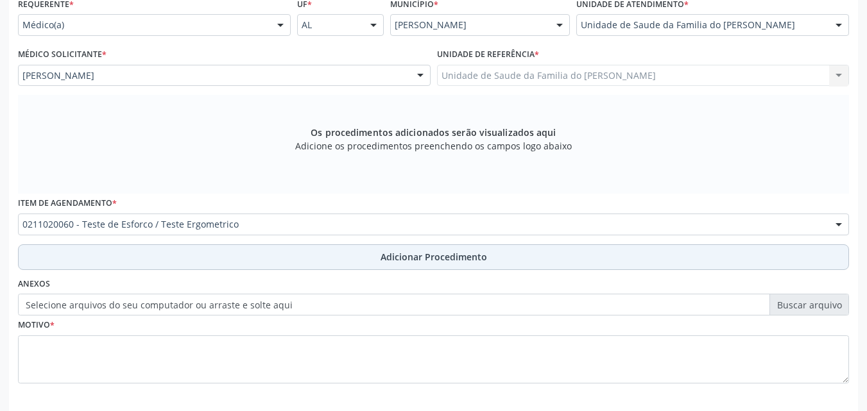
click at [163, 257] on button "Adicionar Procedimento" at bounding box center [433, 257] width 831 height 26
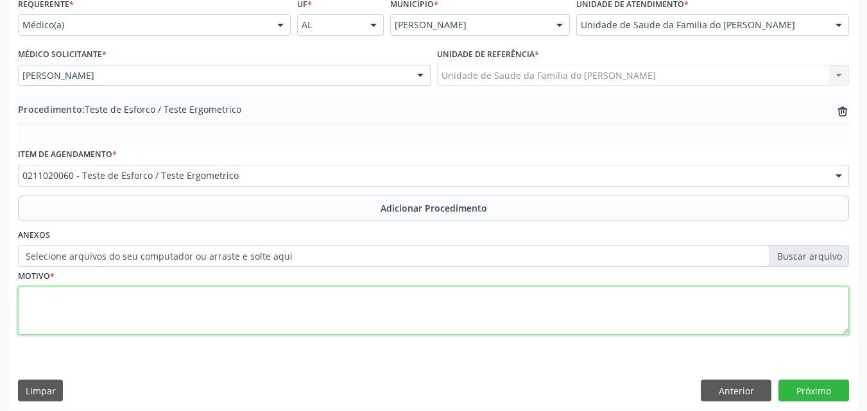
click at [169, 291] on textarea at bounding box center [433, 311] width 831 height 49
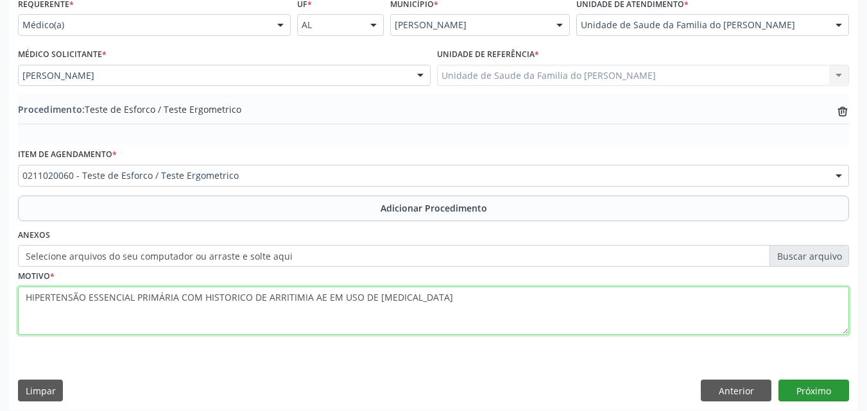
type textarea "HIPERTENSÃO ESSENCIAL PRIMÁRIA COM HISTORICO DE ARRITIMIA AE EM USO DE METOPROL…"
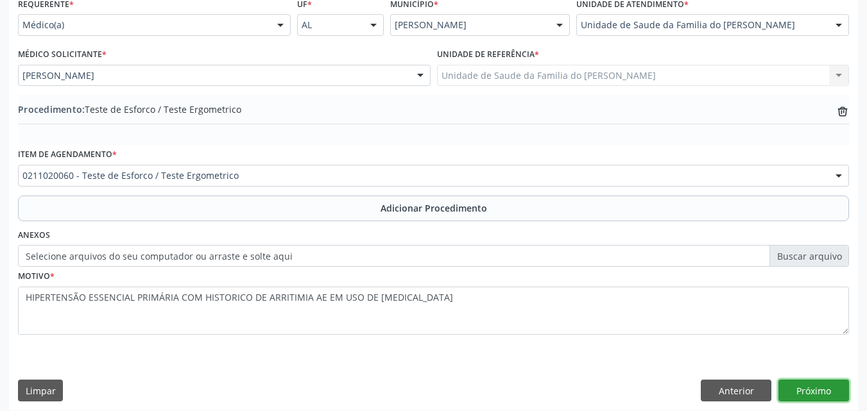
click at [794, 391] on button "Próximo" at bounding box center [813, 391] width 71 height 22
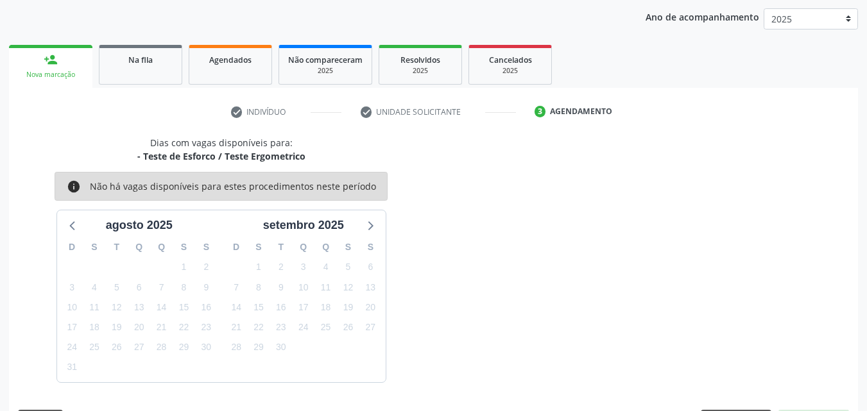
scroll to position [203, 0]
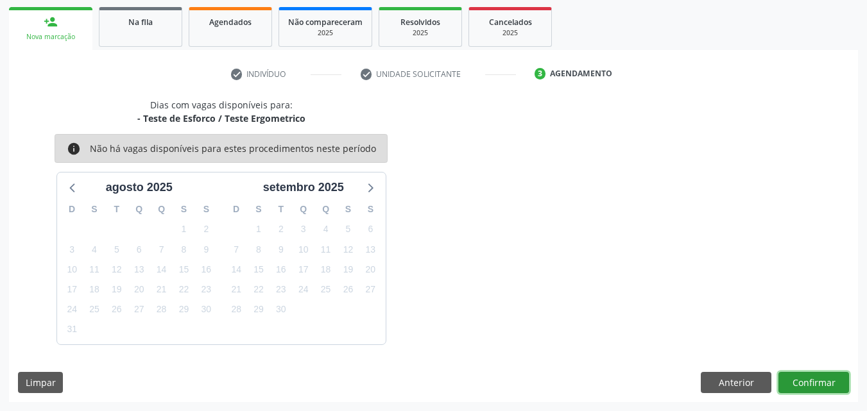
click at [814, 382] on button "Confirmar" at bounding box center [813, 383] width 71 height 22
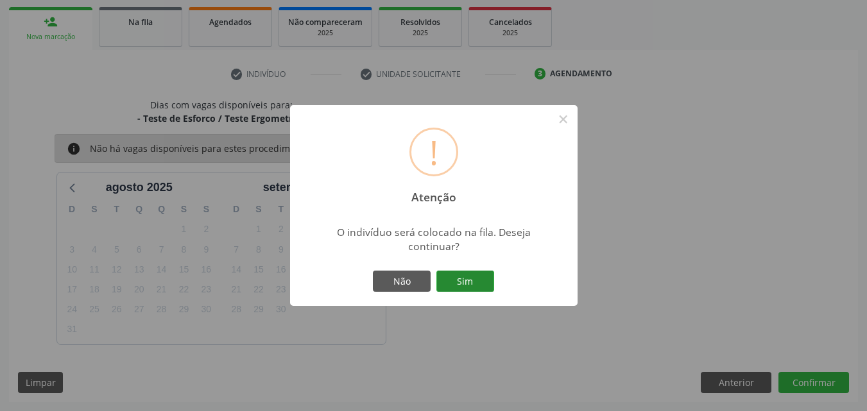
click at [483, 281] on button "Sim" at bounding box center [465, 282] width 58 height 22
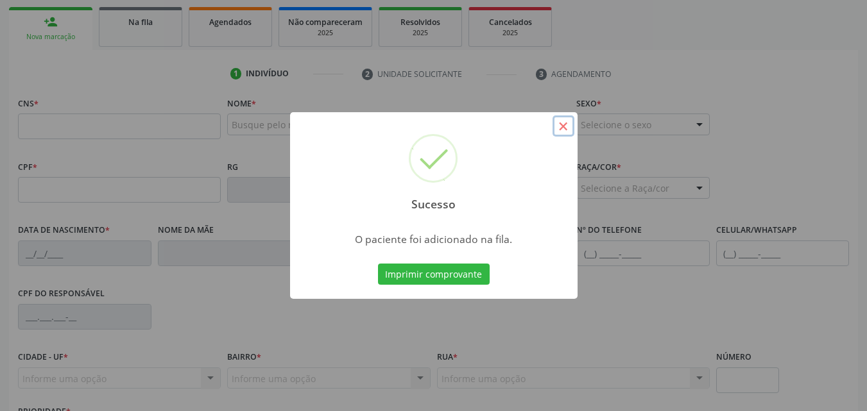
click at [571, 131] on button "×" at bounding box center [563, 126] width 22 height 22
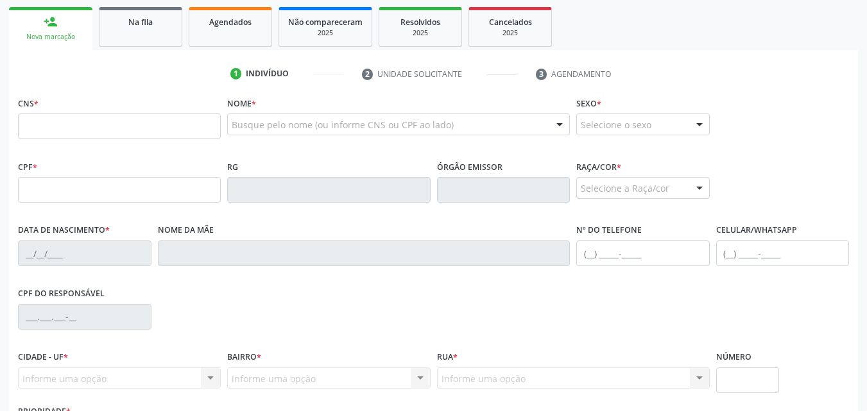
click at [148, 175] on div "CPF *" at bounding box center [119, 180] width 203 height 46
click at [147, 187] on input "text" at bounding box center [119, 190] width 203 height 26
click at [139, 127] on input "text" at bounding box center [119, 127] width 203 height 26
type input "702 6077 3224 0443"
type input "111.967.548-02"
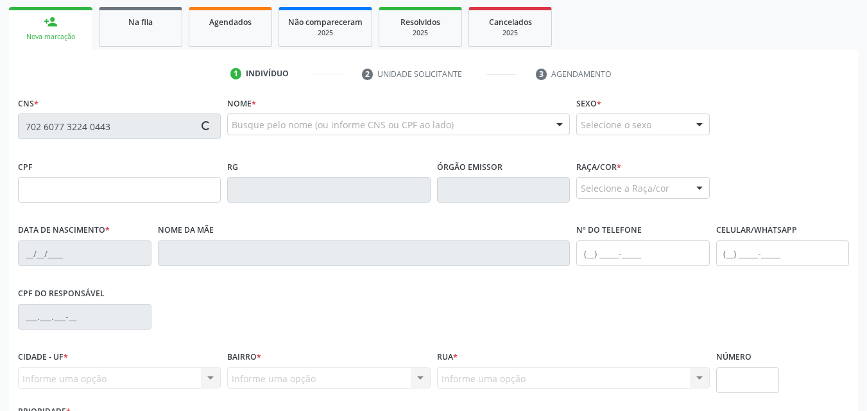
type input "22/06/1966"
type input "Etvalda Androzina da Silva"
type input "(11) 99207-9417"
type input "109"
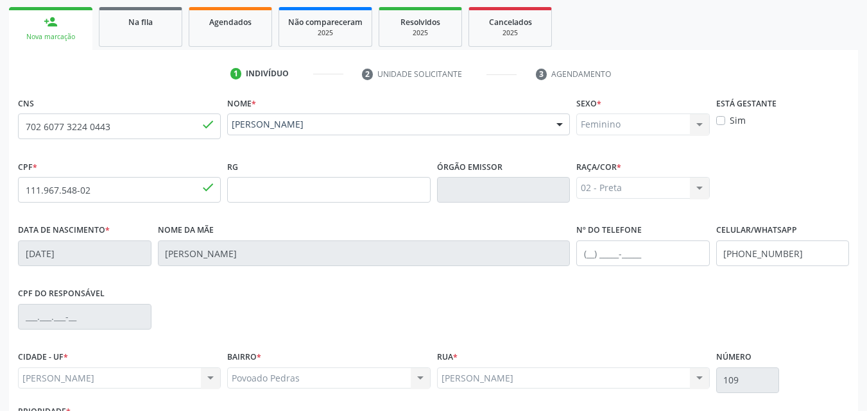
drag, startPoint x: 865, startPoint y: 253, endPoint x: 876, endPoint y: 260, distance: 12.7
click at [866, 208] on html "Central de Marcação notifications Evellyn Suellem Santos Avelino da Silva Recep…" at bounding box center [433, 2] width 867 height 411
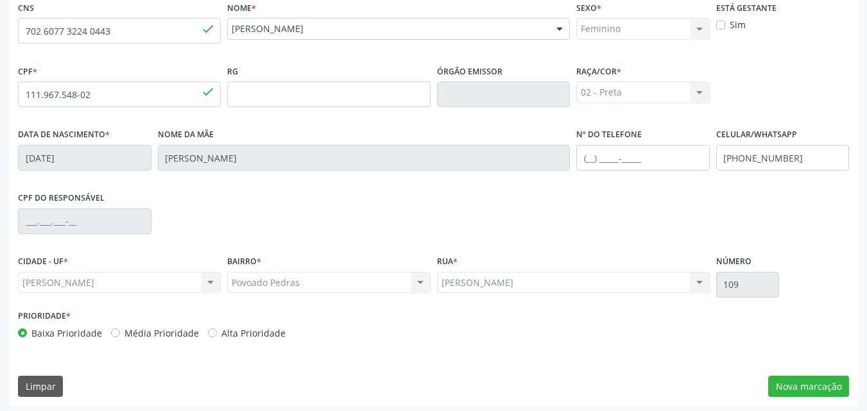
scroll to position [302, 0]
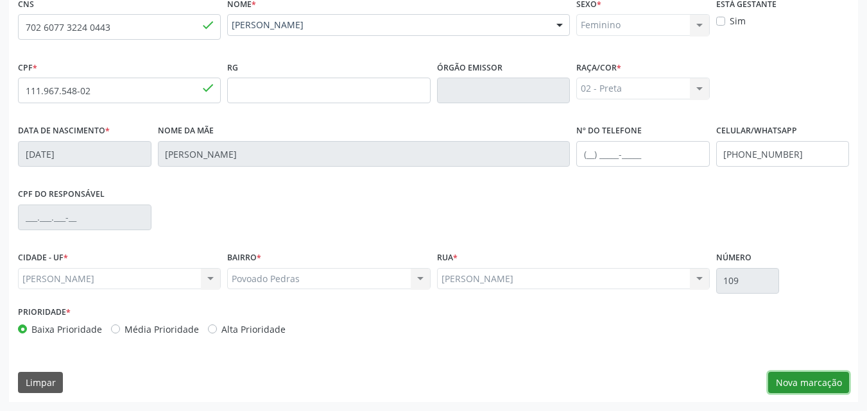
click at [794, 377] on button "Nova marcação" at bounding box center [808, 383] width 81 height 22
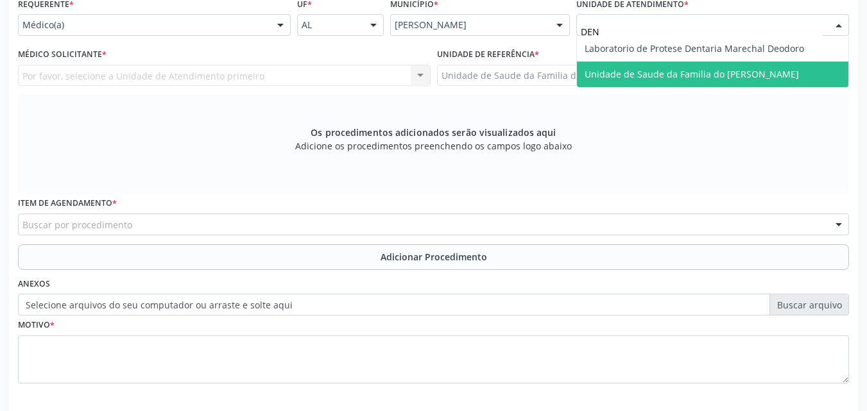
type input "DENI"
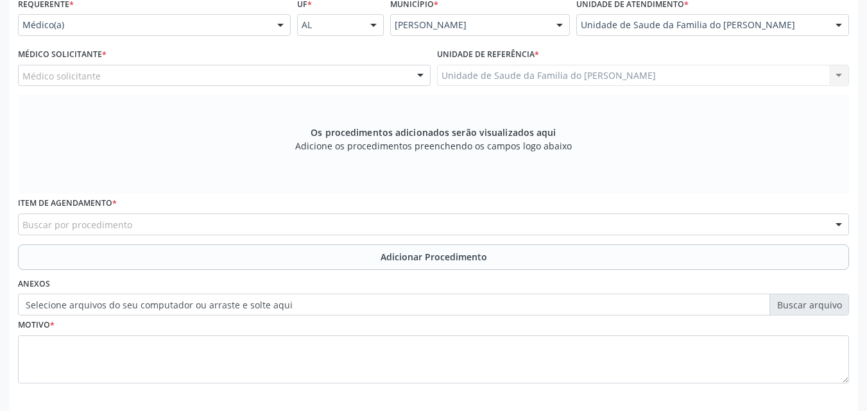
click at [251, 73] on div "Médico solicitante" at bounding box center [224, 76] width 412 height 22
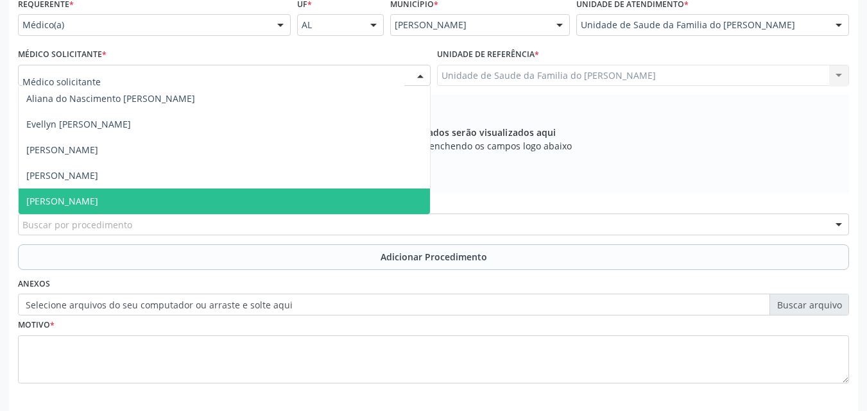
click at [217, 202] on span "[PERSON_NAME]" at bounding box center [224, 202] width 411 height 26
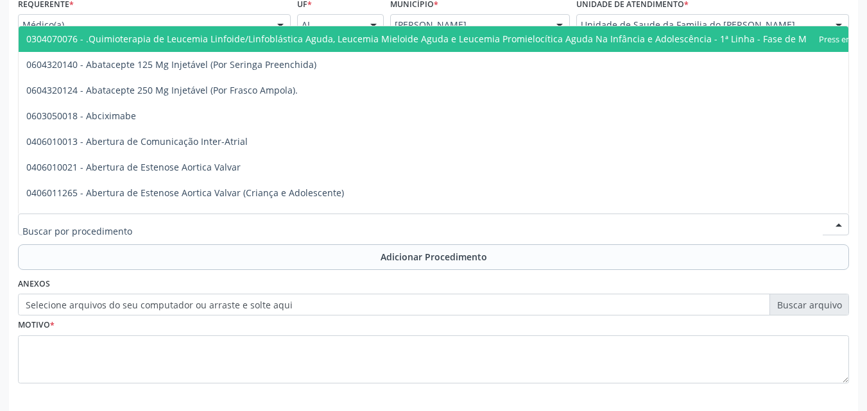
click at [219, 223] on div at bounding box center [433, 225] width 831 height 22
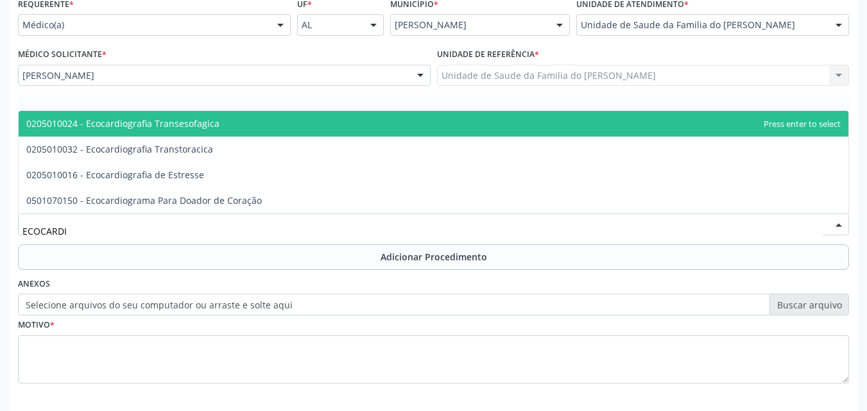
type input "ECOCARDIO"
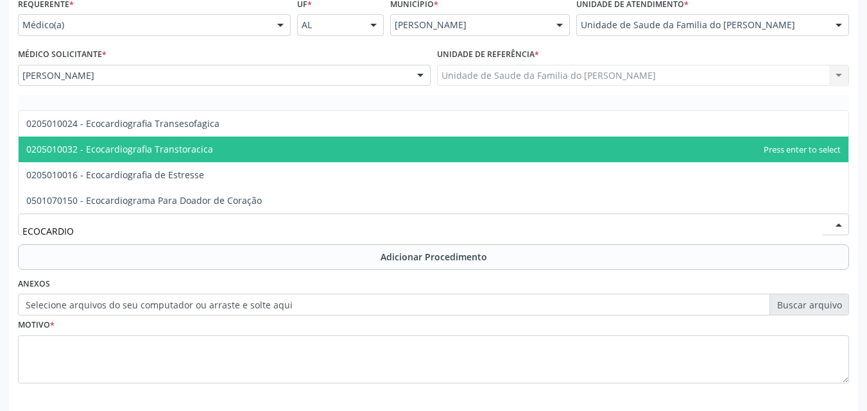
click at [215, 151] on span "0205010032 - Ecocardiografia Transtoracica" at bounding box center [433, 150] width 829 height 26
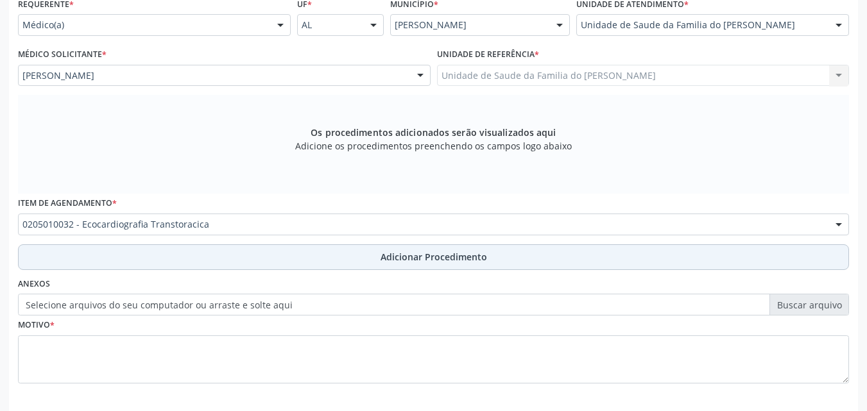
click at [264, 253] on button "Adicionar Procedimento" at bounding box center [433, 257] width 831 height 26
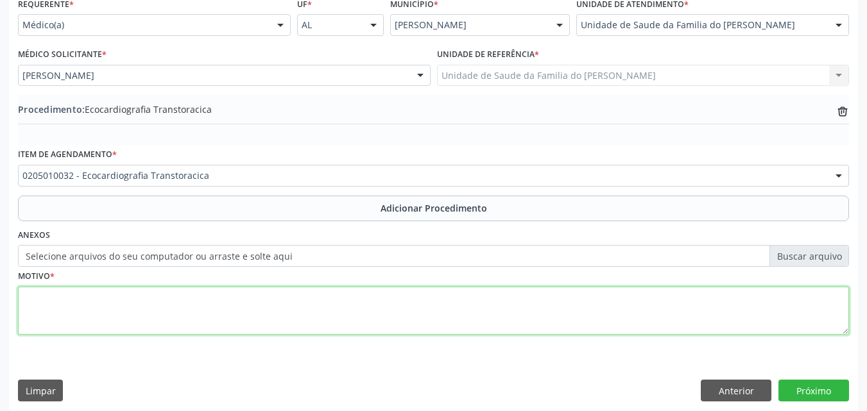
click at [289, 307] on textarea at bounding box center [433, 311] width 831 height 49
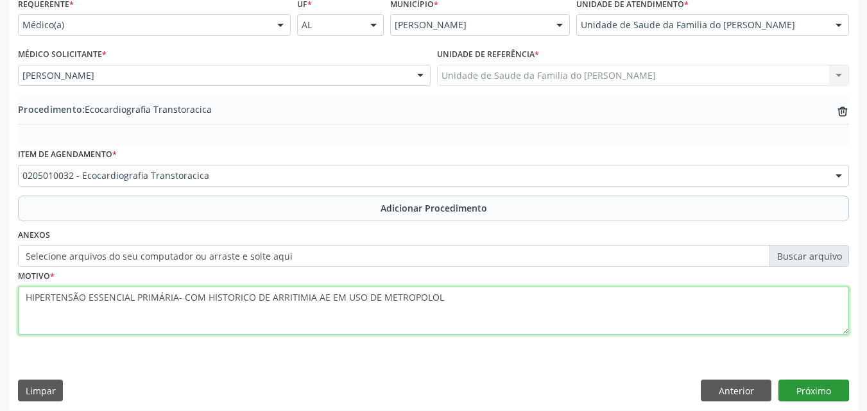
type textarea "HIPERTENSÃO ESSENCIAL PRIMÁRIA- COM HISTORICO DE ARRITIMIA AE EM USO DE METROPO…"
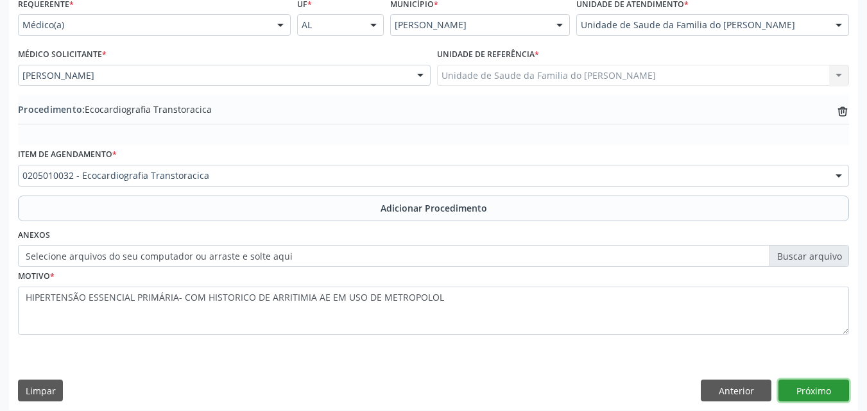
click at [844, 389] on button "Próximo" at bounding box center [813, 391] width 71 height 22
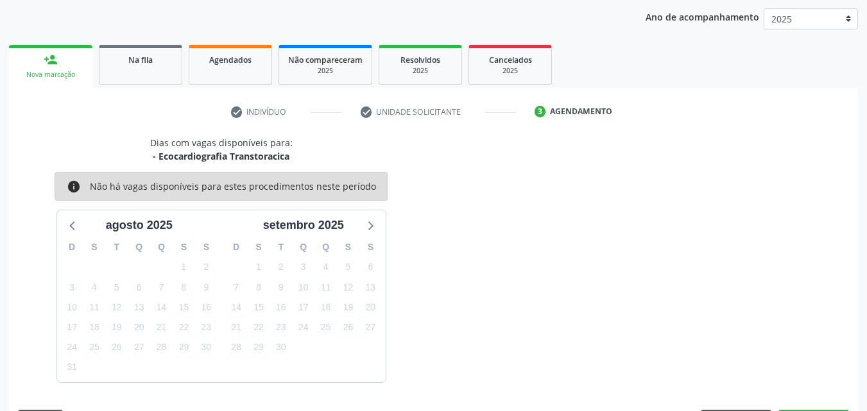
scroll to position [203, 0]
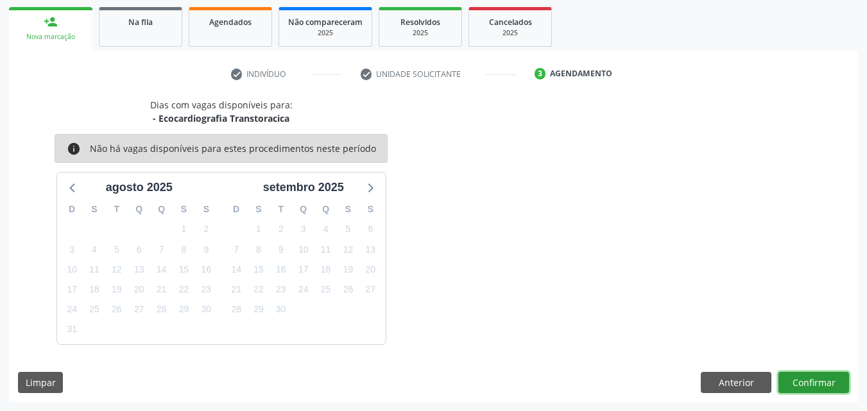
click at [844, 389] on button "Confirmar" at bounding box center [813, 383] width 71 height 22
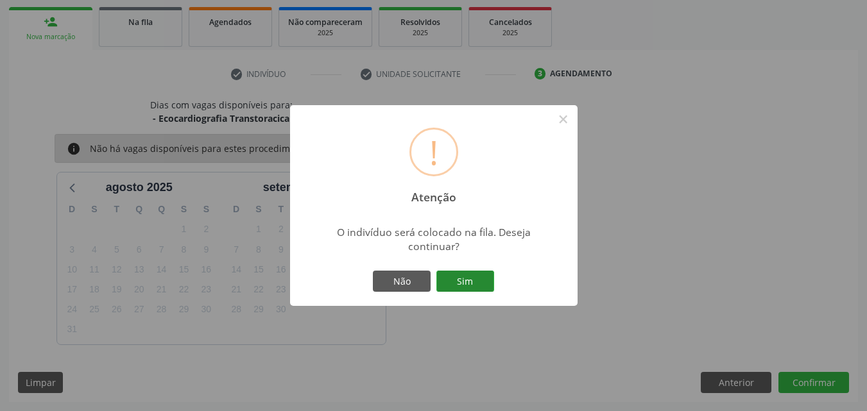
click at [479, 271] on button "Sim" at bounding box center [465, 282] width 58 height 22
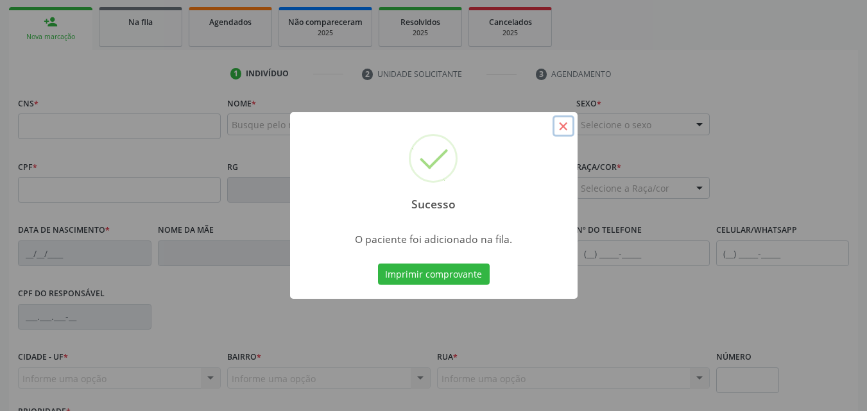
click at [567, 120] on button "×" at bounding box center [563, 126] width 22 height 22
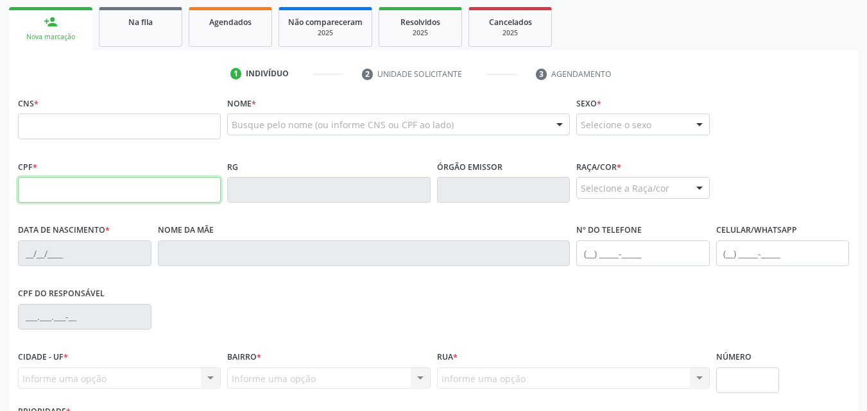
click at [135, 184] on input "text" at bounding box center [119, 190] width 203 height 26
type input "483.036.904-34"
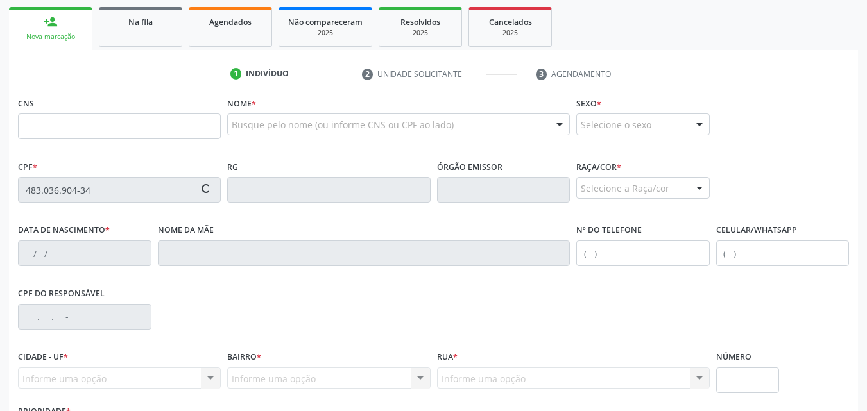
type input "12/10/1970"
type input "Maria Edileusa dos Santos"
type input "(82) 9999-1681"
type input "S/N"
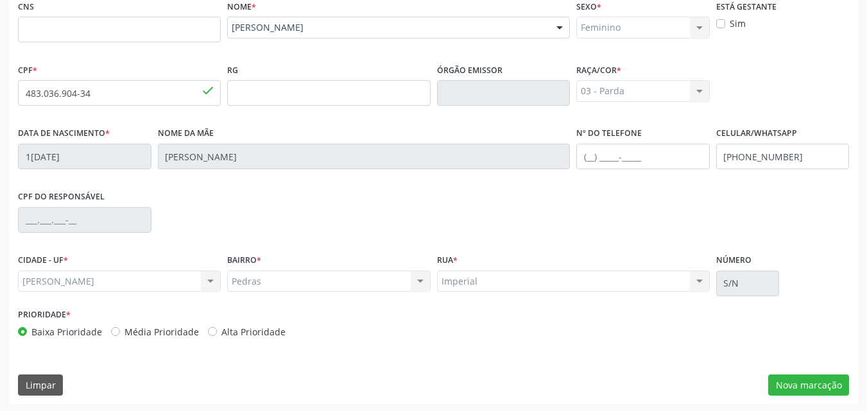
scroll to position [302, 0]
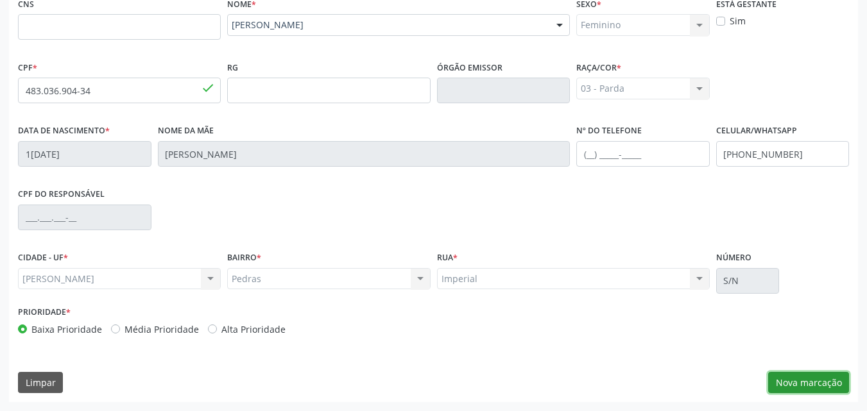
click at [807, 388] on button "Nova marcação" at bounding box center [808, 383] width 81 height 22
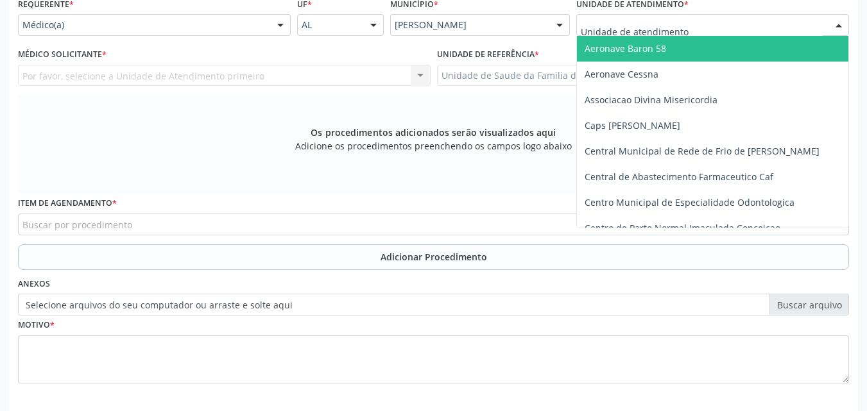
click at [786, 24] on div at bounding box center [712, 25] width 273 height 22
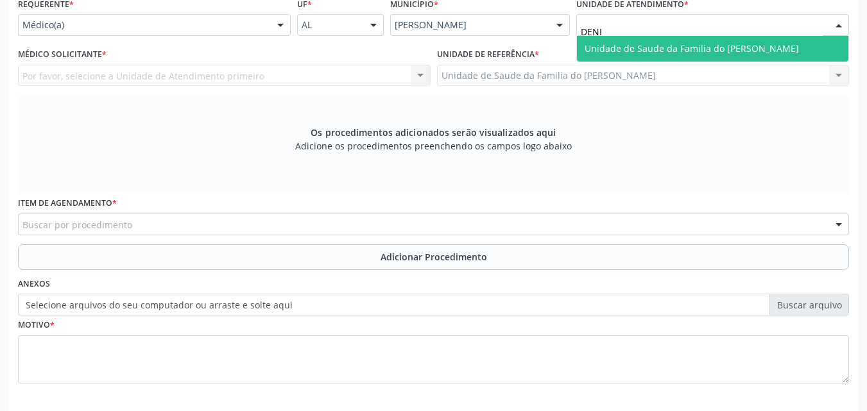
type input "DENIS"
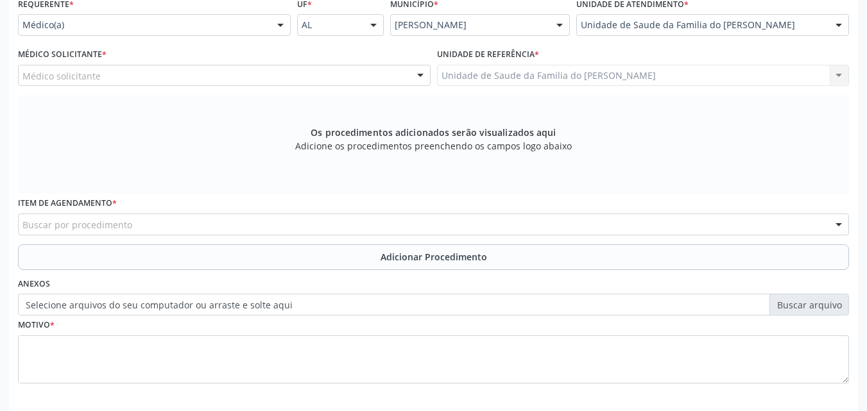
click at [346, 83] on div "Médico solicitante Aliana do Nascimento Matias Novaes Evellyn Suellem Santos Av…" at bounding box center [224, 76] width 412 height 22
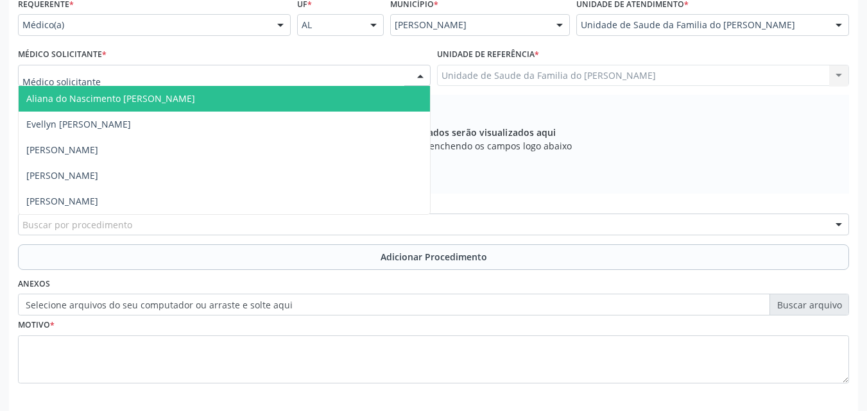
click at [346, 83] on div at bounding box center [224, 76] width 412 height 22
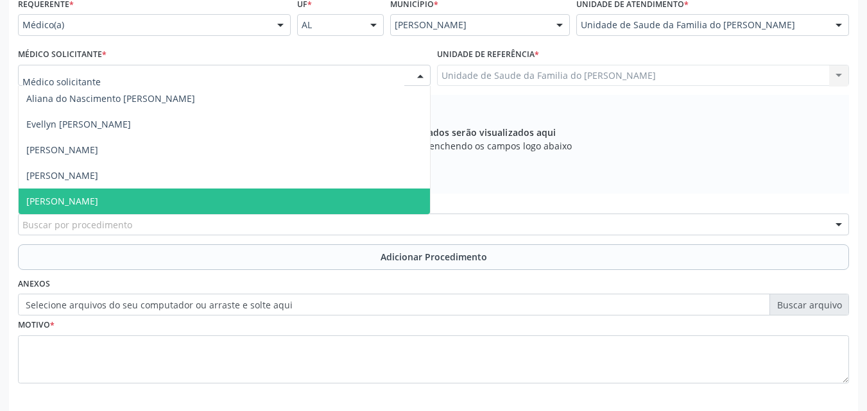
click at [287, 198] on span "[PERSON_NAME]" at bounding box center [224, 202] width 411 height 26
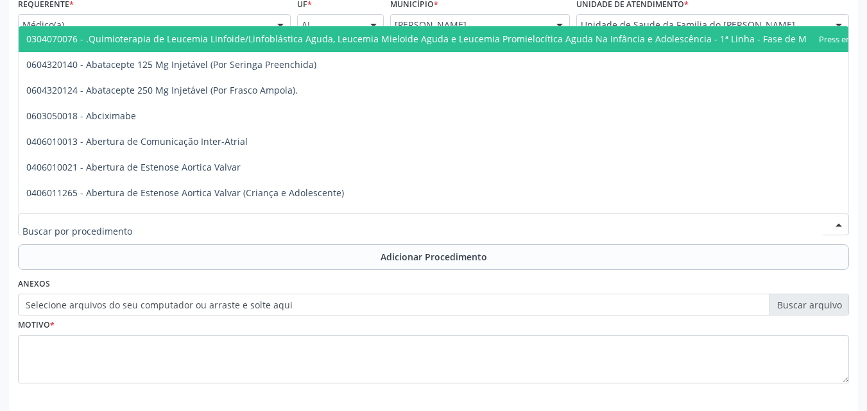
click at [275, 230] on div at bounding box center [433, 225] width 831 height 22
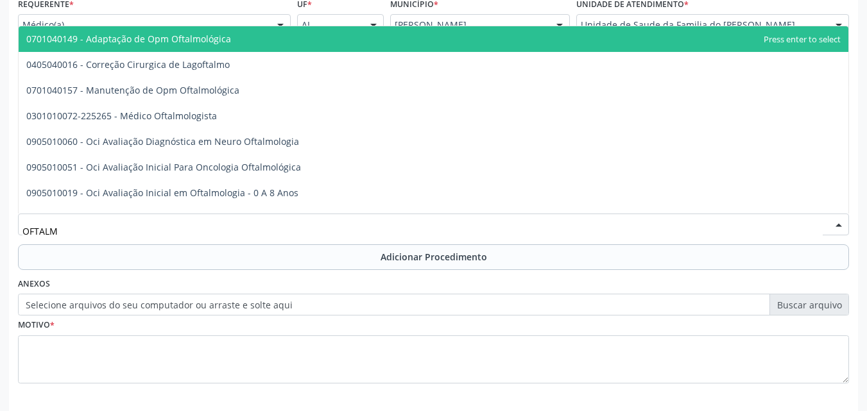
type input "OFTALMO"
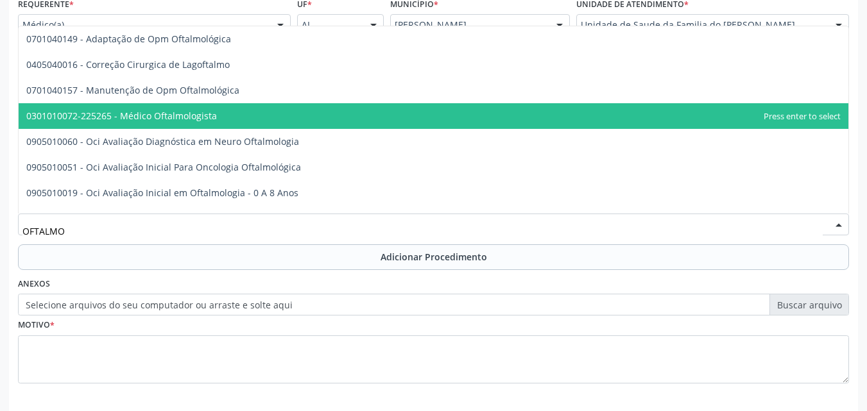
click at [282, 128] on span "0301010072-225265 - Médico Oftalmologista" at bounding box center [433, 116] width 829 height 26
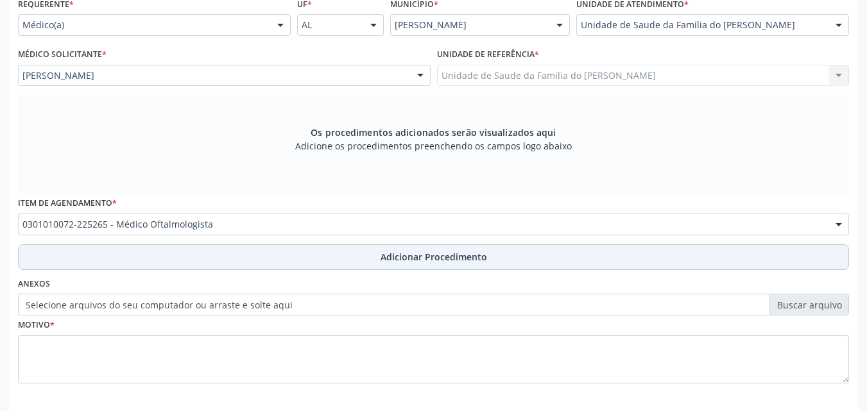
click at [271, 266] on button "Adicionar Procedimento" at bounding box center [433, 257] width 831 height 26
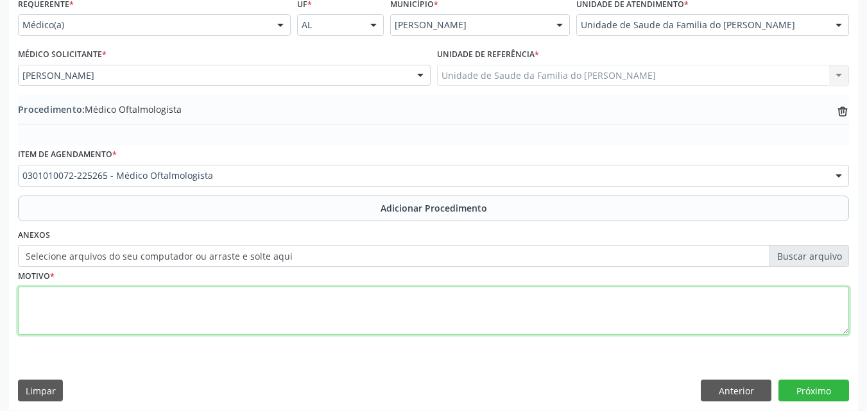
click at [259, 314] on textarea at bounding box center [433, 311] width 831 height 49
type textarea "OUTROS TRANSTORNOS DA REFRAÇÃO"
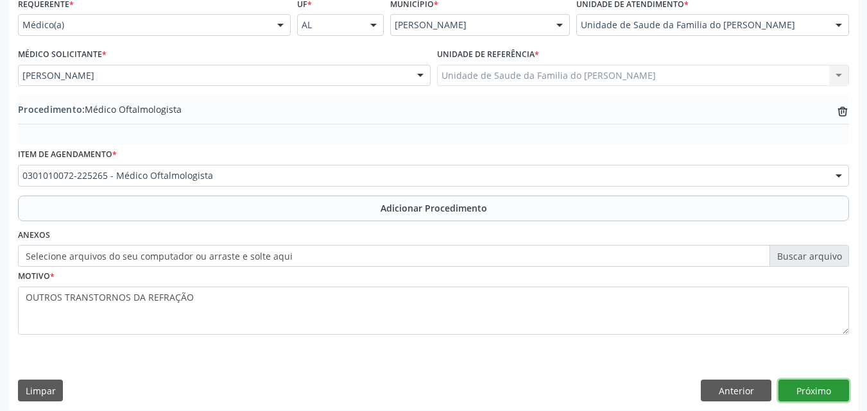
click at [806, 389] on button "Próximo" at bounding box center [813, 391] width 71 height 22
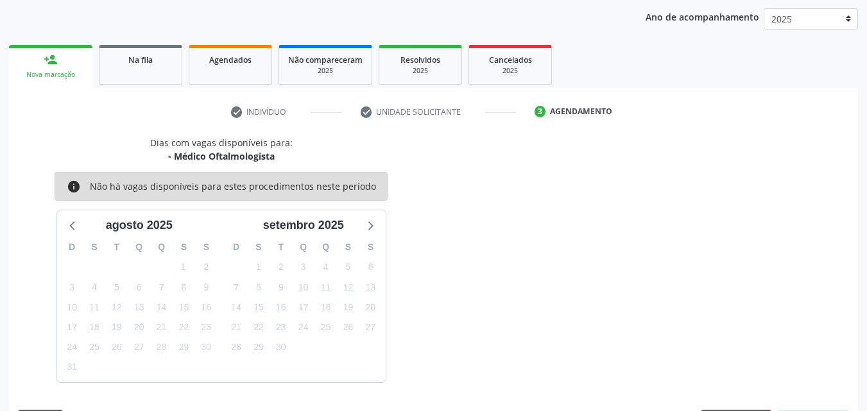
scroll to position [203, 0]
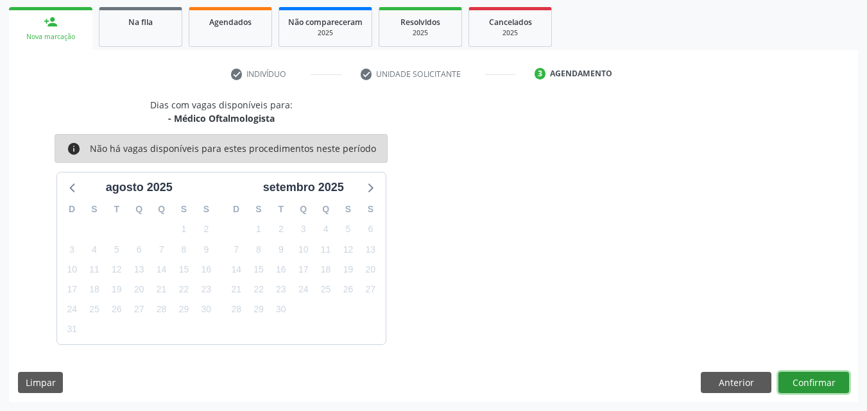
click at [813, 385] on button "Confirmar" at bounding box center [813, 383] width 71 height 22
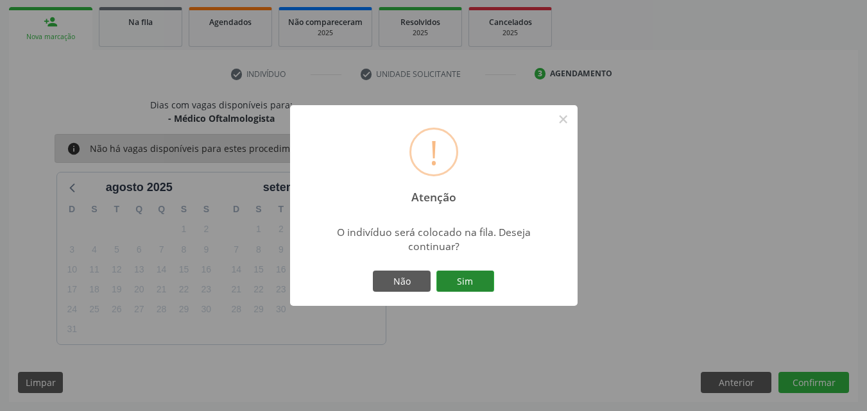
click at [464, 287] on button "Sim" at bounding box center [465, 282] width 58 height 22
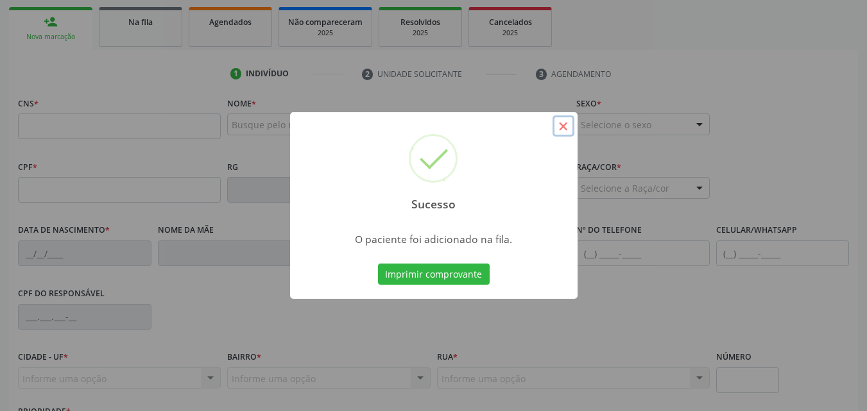
click at [562, 122] on button "×" at bounding box center [563, 126] width 22 height 22
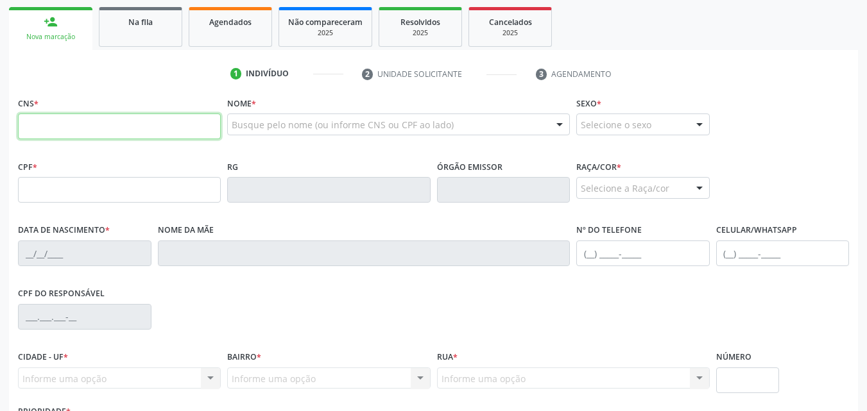
click at [119, 123] on input "text" at bounding box center [119, 127] width 203 height 26
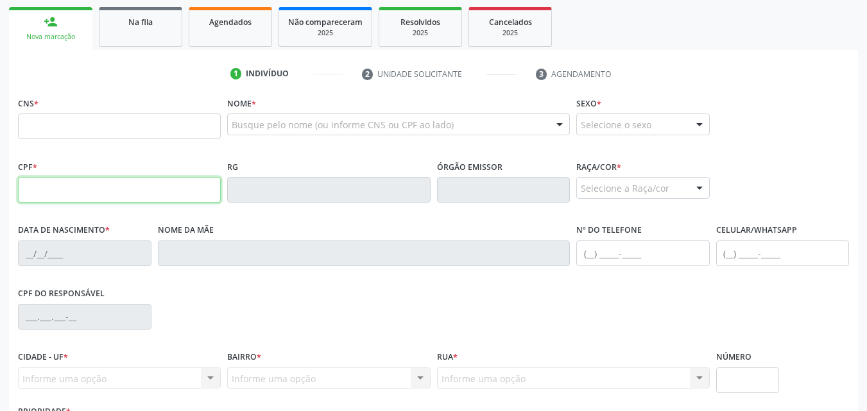
click at [37, 196] on input "text" at bounding box center [119, 190] width 203 height 26
type input "483.036.904-34"
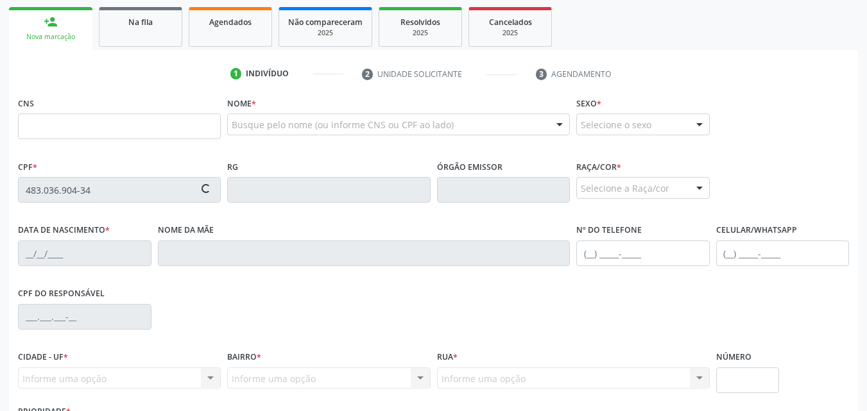
type input "12/10/1970"
type input "Maria Edileusa dos Santos"
type input "(82) 9999-1681"
type input "S/N"
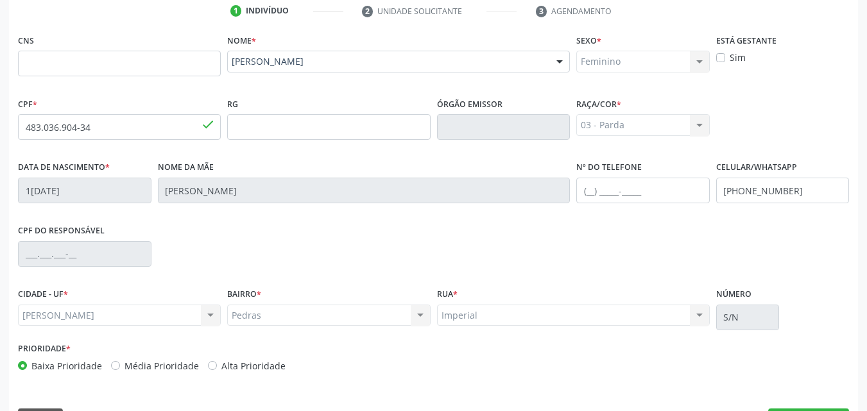
scroll to position [302, 0]
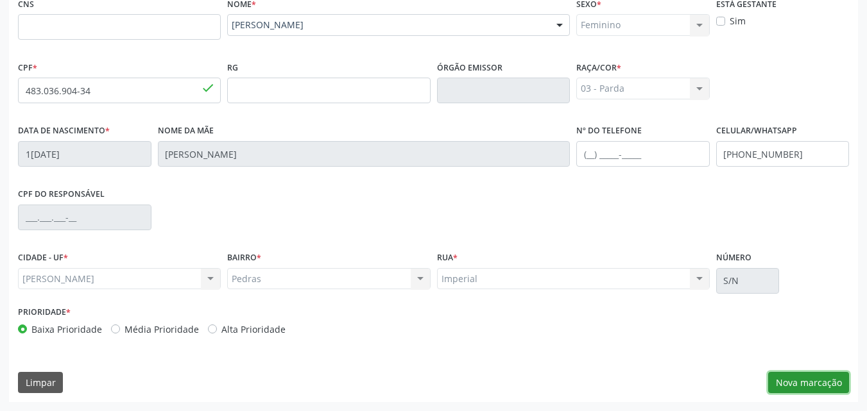
click at [813, 383] on button "Nova marcação" at bounding box center [808, 383] width 81 height 22
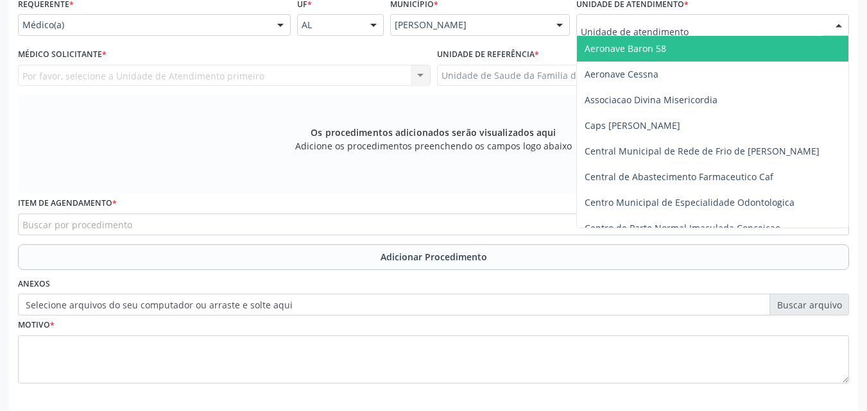
click at [729, 23] on div at bounding box center [712, 25] width 273 height 22
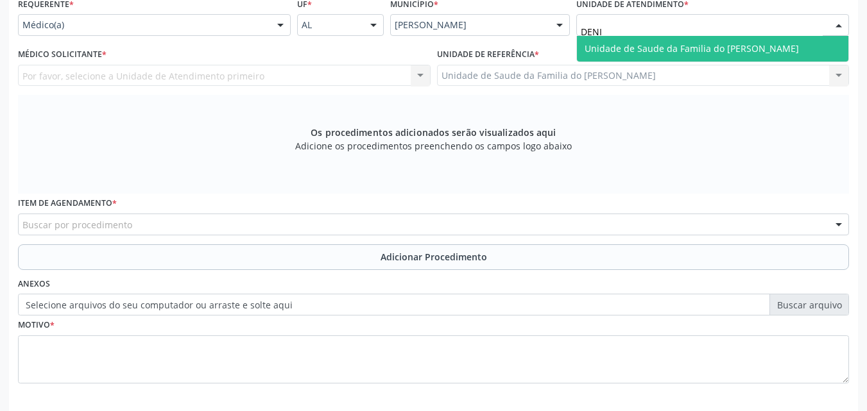
type input "DENIS"
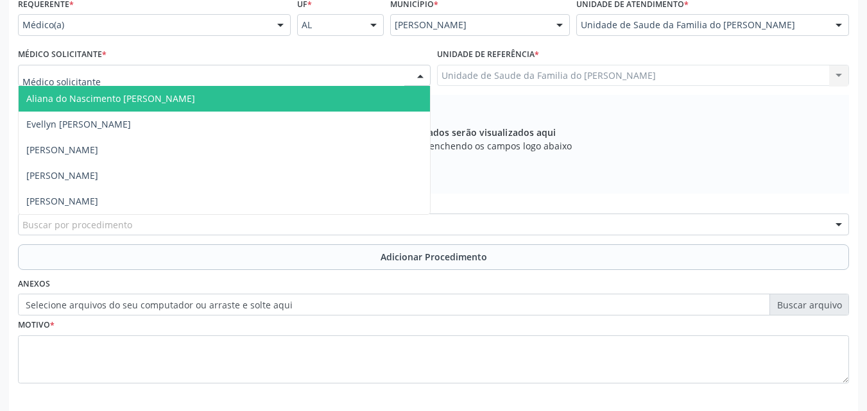
click at [375, 80] on div at bounding box center [224, 76] width 412 height 22
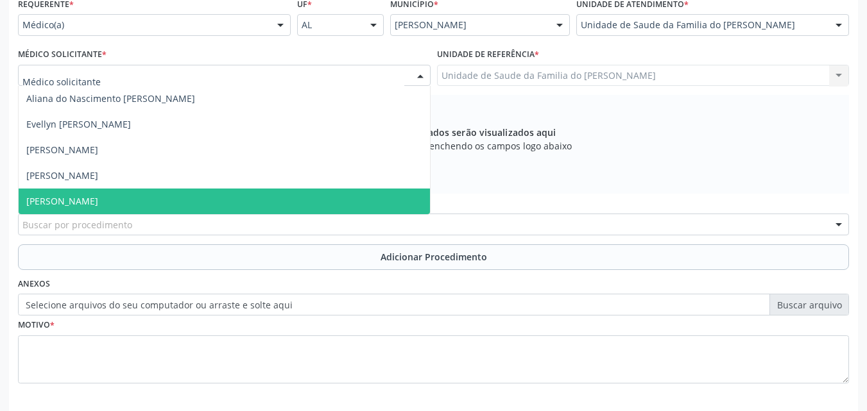
click at [343, 192] on span "[PERSON_NAME]" at bounding box center [224, 202] width 411 height 26
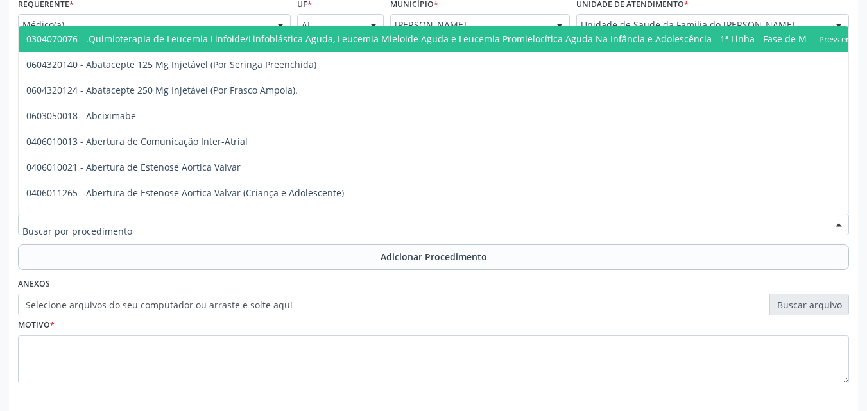
click at [326, 223] on div at bounding box center [433, 225] width 831 height 22
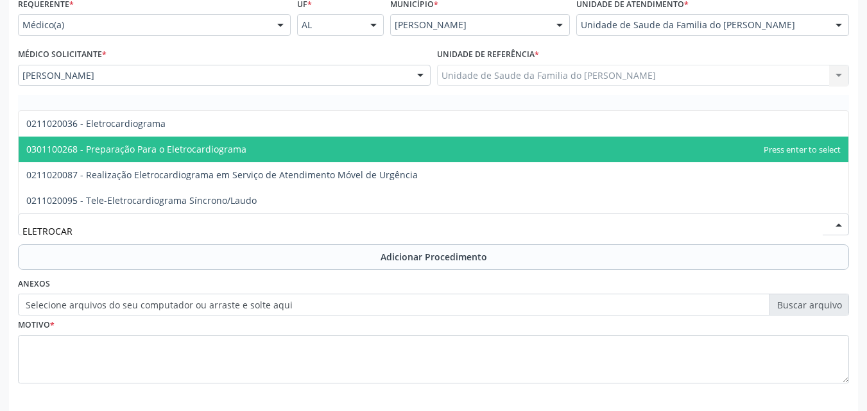
type input "ELETROCARD"
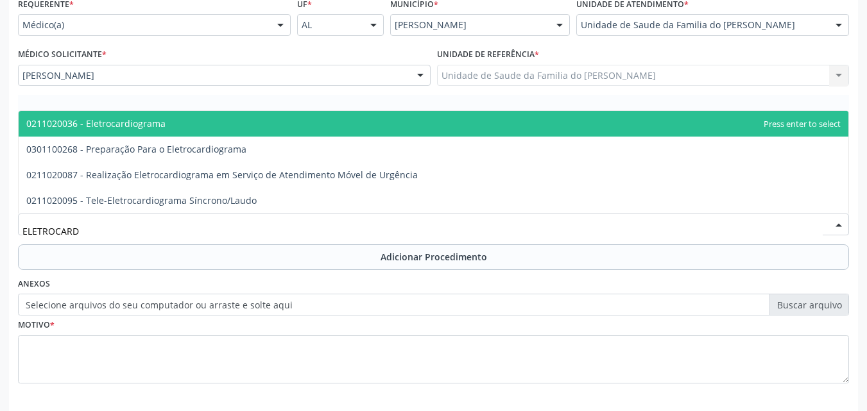
click at [178, 124] on span "0211020036 - Eletrocardiograma" at bounding box center [433, 124] width 829 height 26
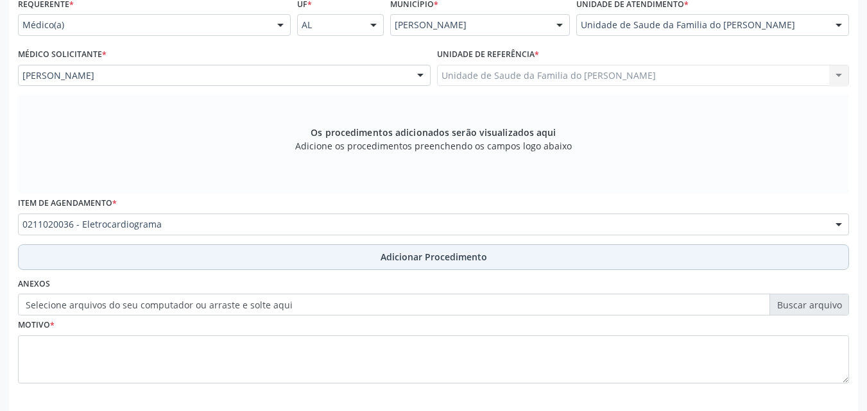
click at [180, 263] on button "Adicionar Procedimento" at bounding box center [433, 257] width 831 height 26
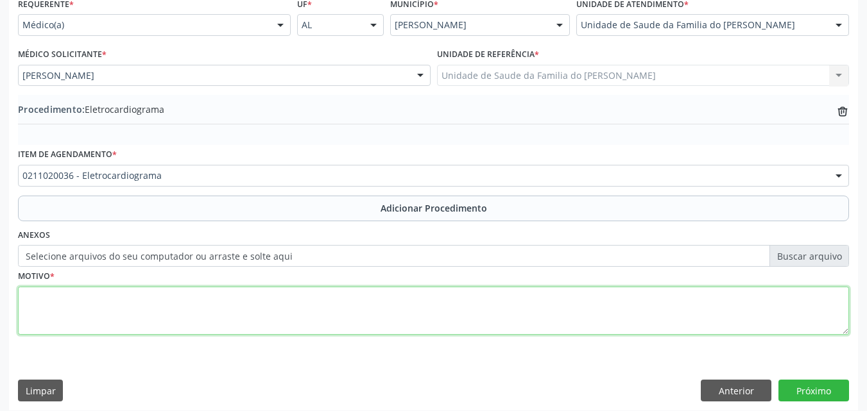
click at [181, 302] on textarea at bounding box center [433, 311] width 831 height 49
click at [143, 298] on textarea "HIPERTENSÃO ESSENCIAL PRMÁRIA" at bounding box center [433, 311] width 831 height 49
type textarea "HIPERTENSÃO ESSENCIAL PRIMÁRIA"
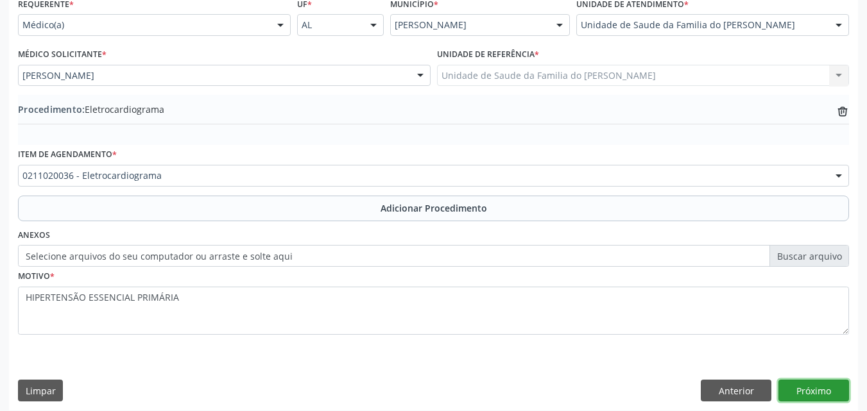
click at [795, 388] on button "Próximo" at bounding box center [813, 391] width 71 height 22
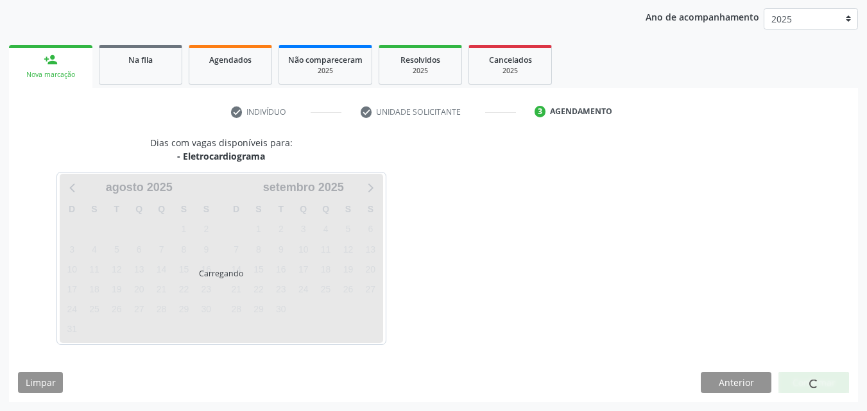
scroll to position [203, 0]
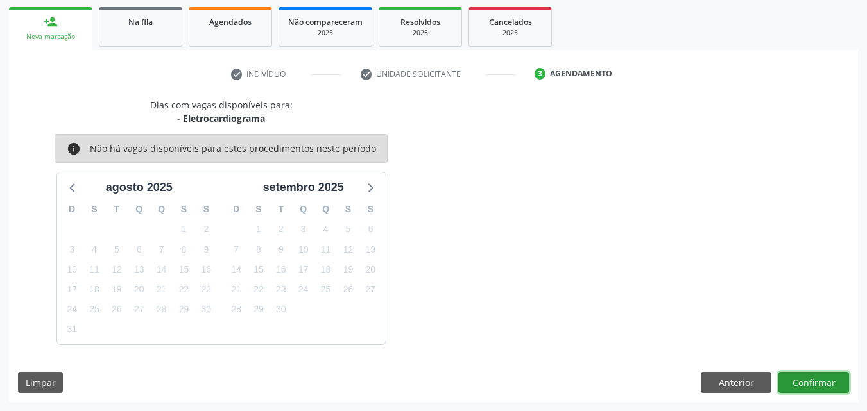
click at [796, 387] on button "Confirmar" at bounding box center [813, 383] width 71 height 22
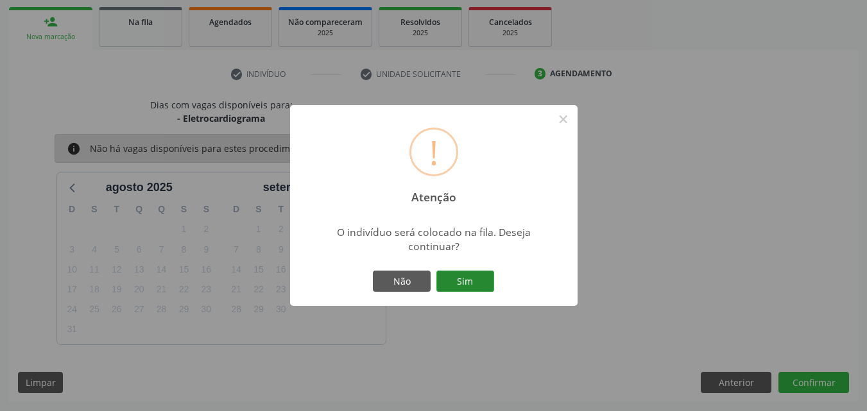
click at [479, 287] on button "Sim" at bounding box center [465, 282] width 58 height 22
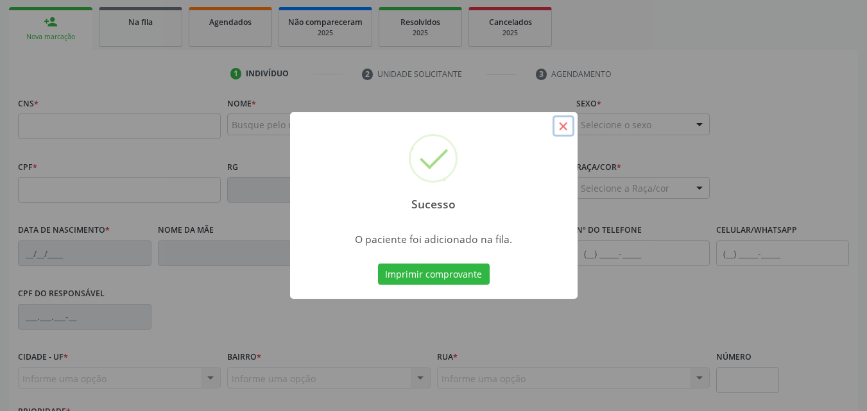
click at [564, 133] on button "×" at bounding box center [563, 126] width 22 height 22
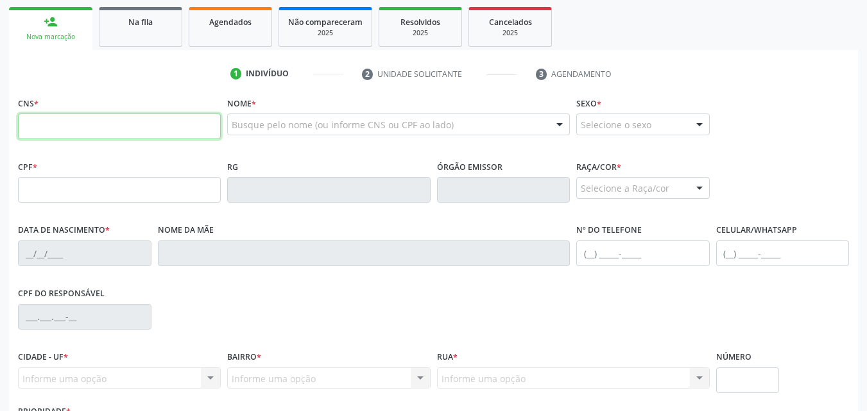
click at [55, 117] on input "text" at bounding box center [119, 127] width 203 height 26
type input "700 2084 3194 7228"
type input "075.091.804-73"
type input "25/08/1979"
type input "Irene da Conceicao dos Santos"
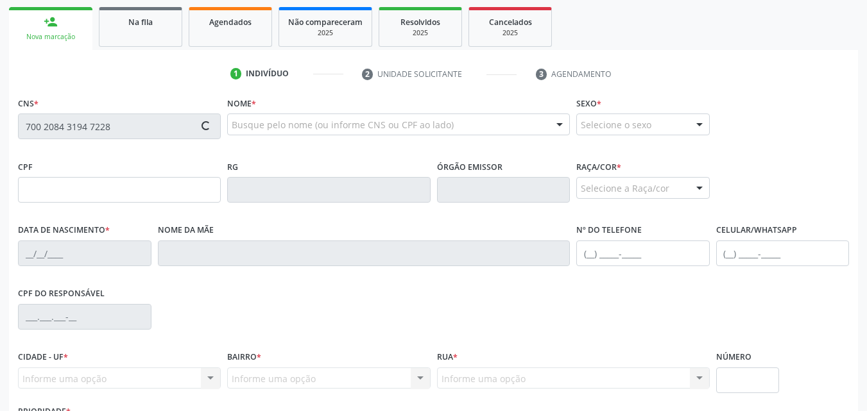
type input "(82) 99334-8175"
type input "S/N"
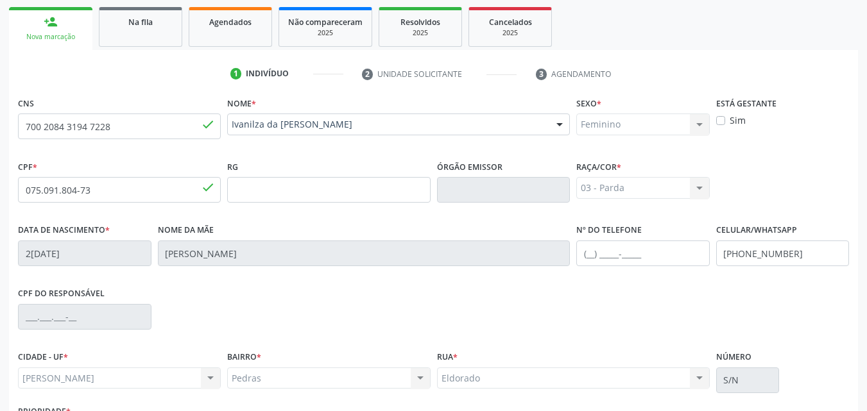
scroll to position [302, 0]
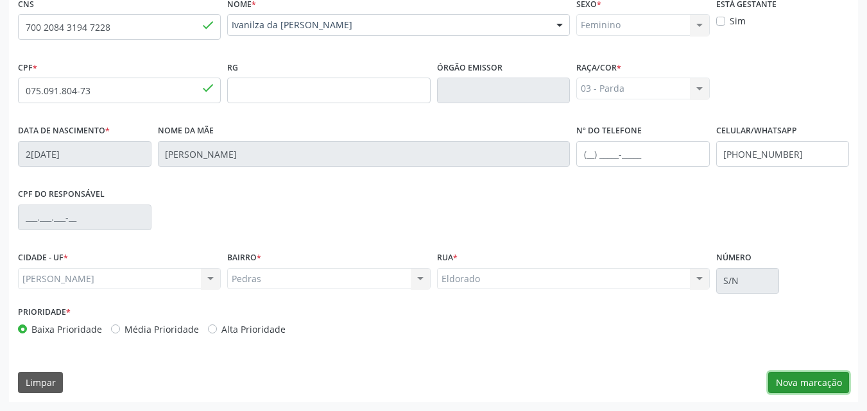
click at [785, 377] on button "Nova marcação" at bounding box center [808, 383] width 81 height 22
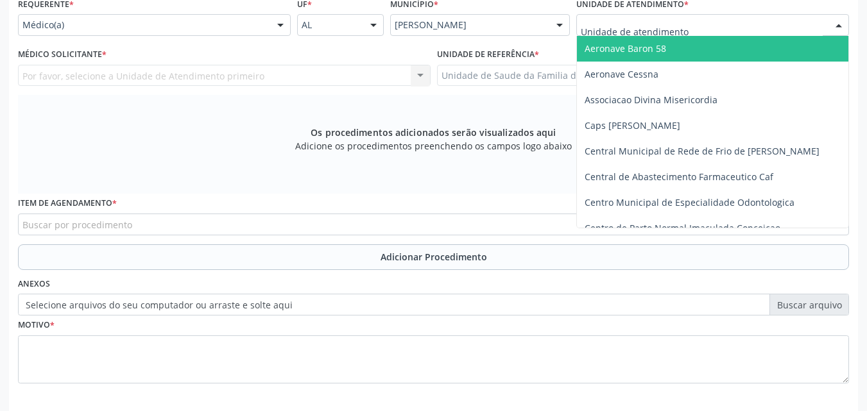
click at [656, 33] on div at bounding box center [712, 25] width 273 height 22
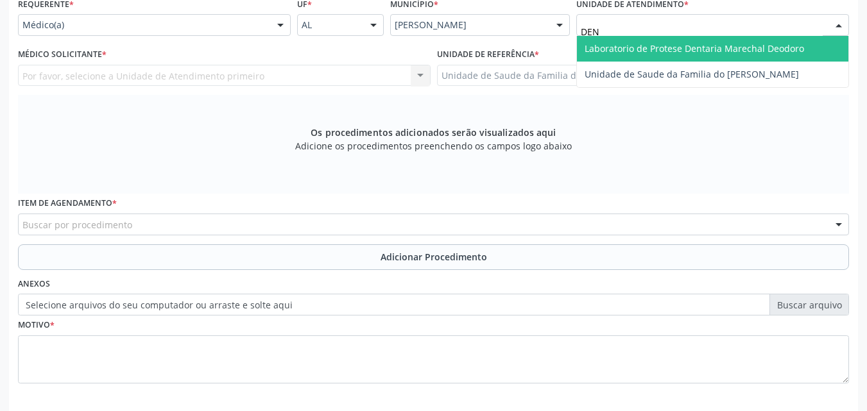
type input "DENI"
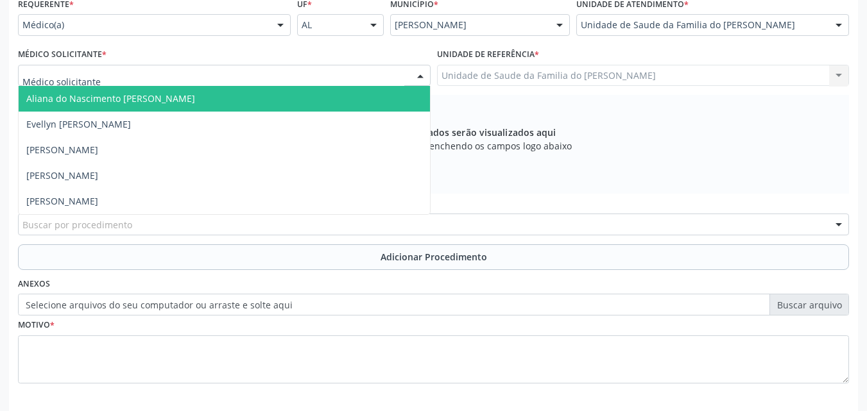
click at [217, 77] on div at bounding box center [224, 76] width 412 height 22
type input "TIA"
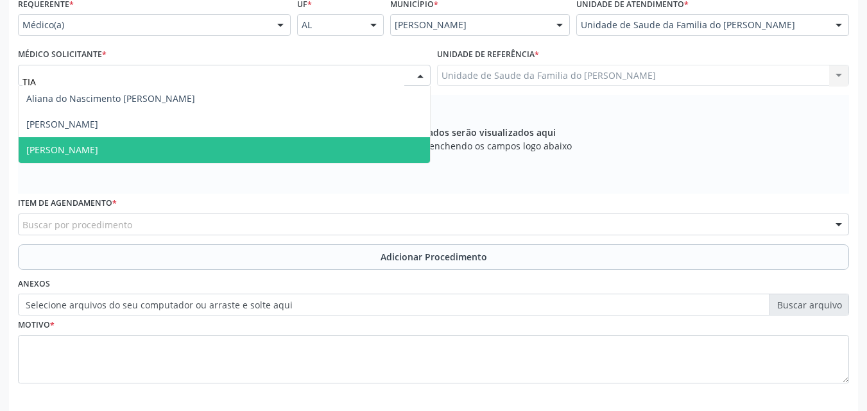
click at [204, 149] on span "[PERSON_NAME]" at bounding box center [224, 150] width 411 height 26
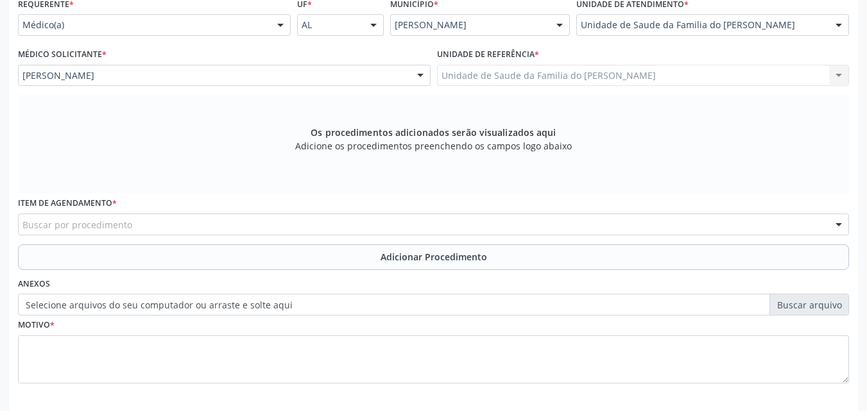
drag, startPoint x: 204, startPoint y: 149, endPoint x: 221, endPoint y: 223, distance: 76.3
click at [221, 223] on div "Requerente * Médico(a) Médico(a) Enfermeiro(a) Paciente Nenhum resultado encont…" at bounding box center [433, 197] width 831 height 407
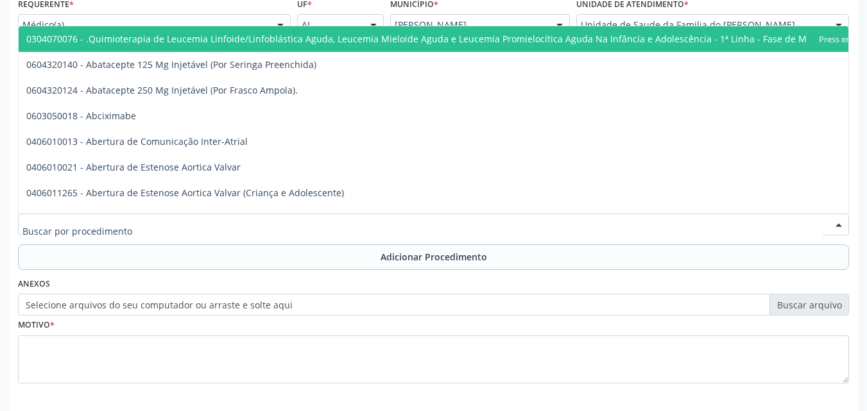
click at [221, 223] on div at bounding box center [433, 225] width 831 height 22
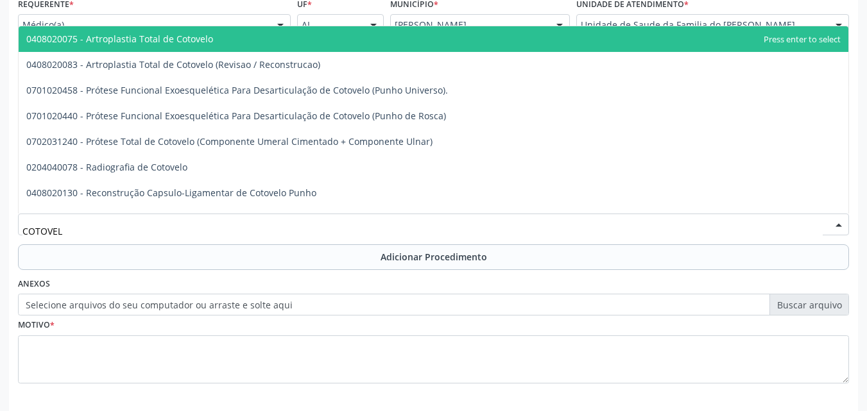
type input "COTOVELO"
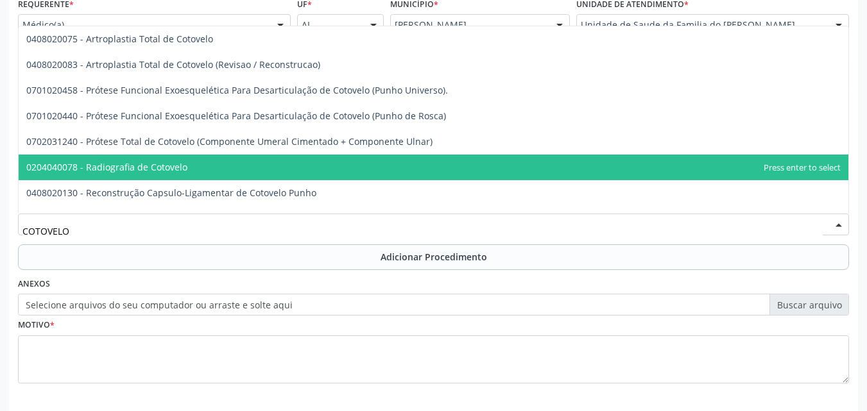
click at [201, 171] on span "0204040078 - Radiografia de Cotovelo" at bounding box center [433, 168] width 829 height 26
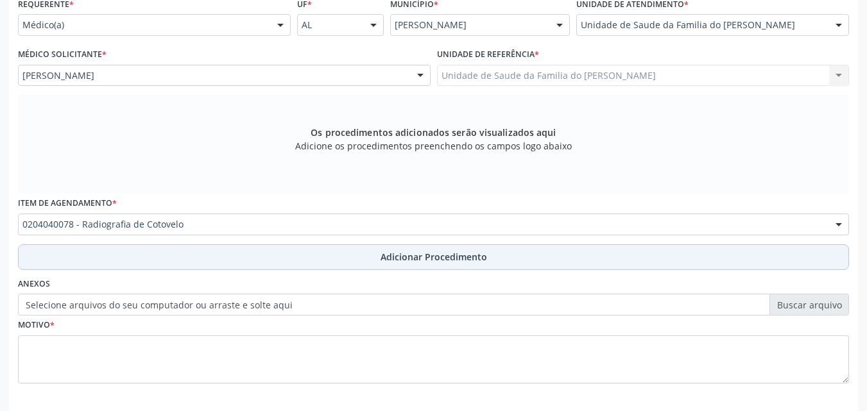
click at [199, 259] on button "Adicionar Procedimento" at bounding box center [433, 257] width 831 height 26
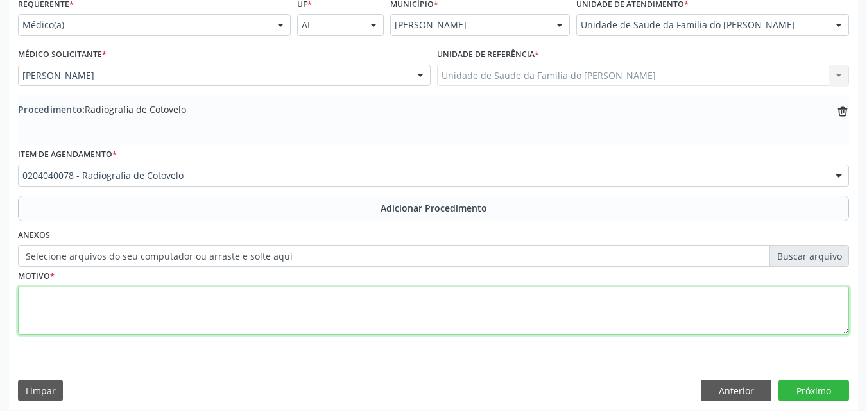
click at [189, 308] on textarea at bounding box center [433, 311] width 831 height 49
click at [28, 296] on textarea "DOR ARTICULAR" at bounding box center [433, 311] width 831 height 49
click at [235, 299] on textarea "DIREITO - PA+ PERFIL ( DOR ARTICULAR" at bounding box center [433, 311] width 831 height 49
type textarea "DIREITO - PA+ PERFIL ( DOR ARTICULAR )"
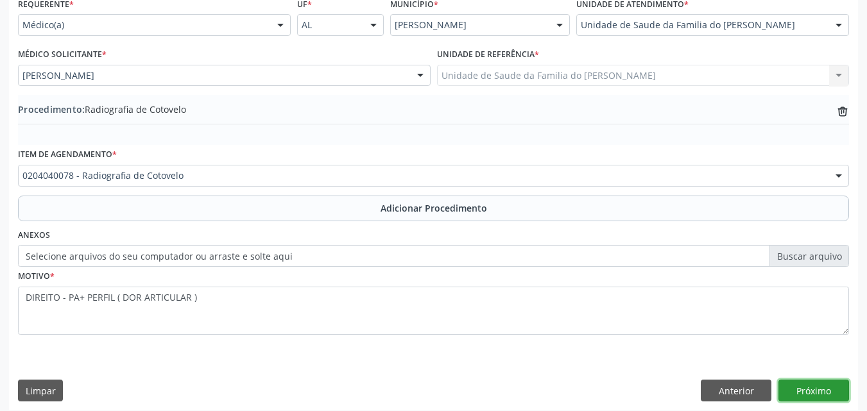
click at [822, 397] on button "Próximo" at bounding box center [813, 391] width 71 height 22
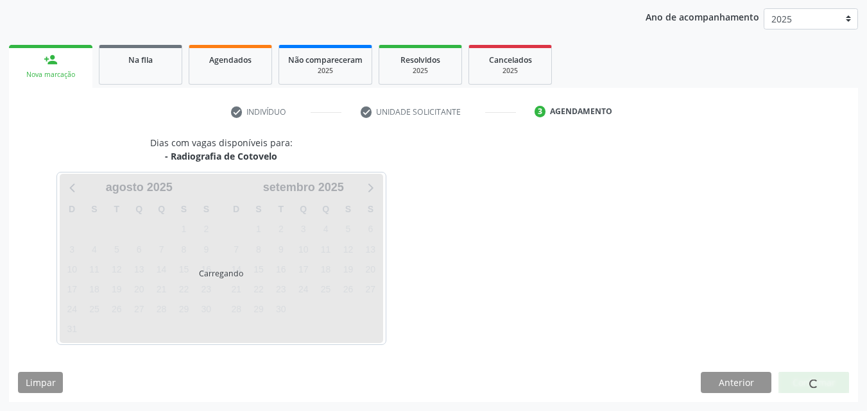
scroll to position [203, 0]
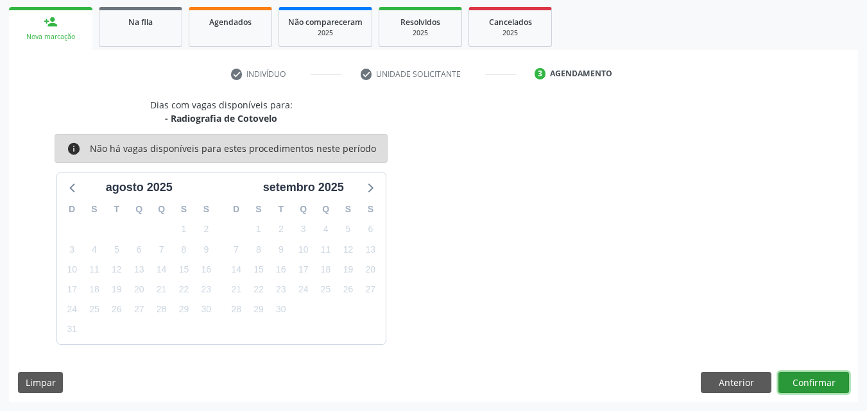
click at [799, 377] on button "Confirmar" at bounding box center [813, 383] width 71 height 22
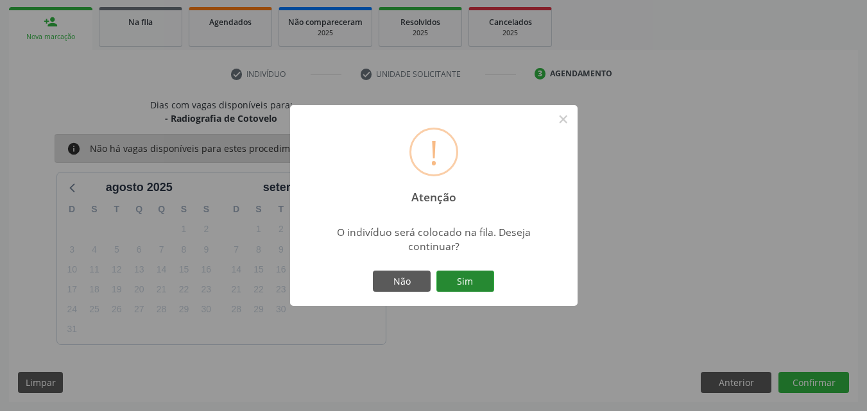
click at [491, 280] on button "Sim" at bounding box center [465, 282] width 58 height 22
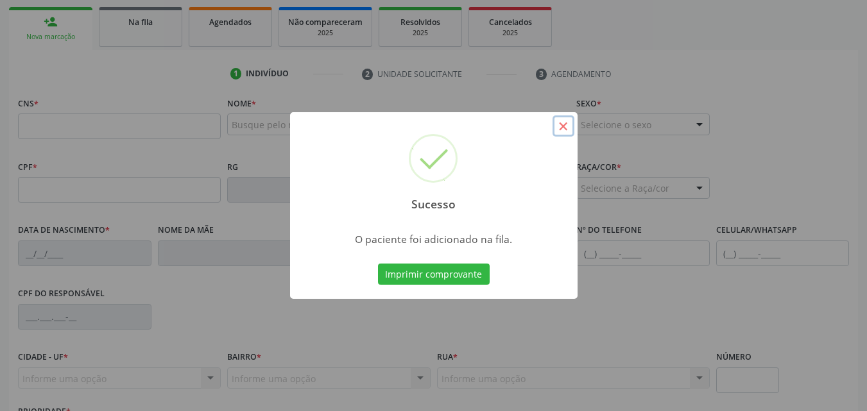
click at [562, 128] on button "×" at bounding box center [563, 126] width 22 height 22
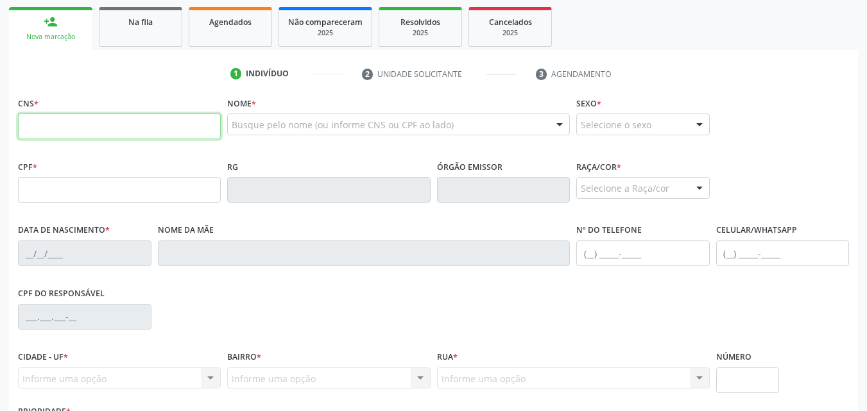
click at [128, 133] on input "text" at bounding box center [119, 127] width 203 height 26
type input "700 2084 3194 7228"
type input "075.091.804-73"
type input "25/08/1979"
type input "Irene da Conceicao dos Santos"
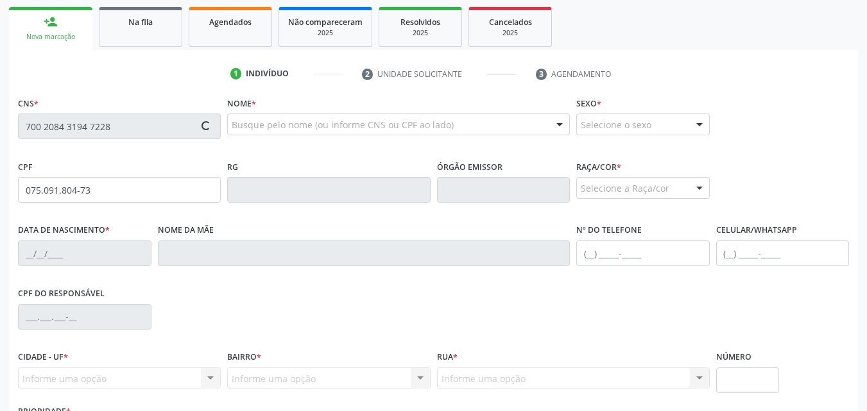
type input "(82) 99334-8175"
type input "S/N"
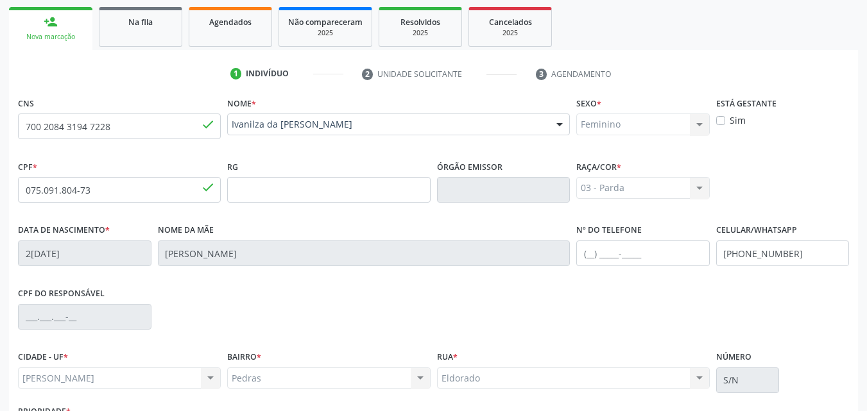
scroll to position [302, 0]
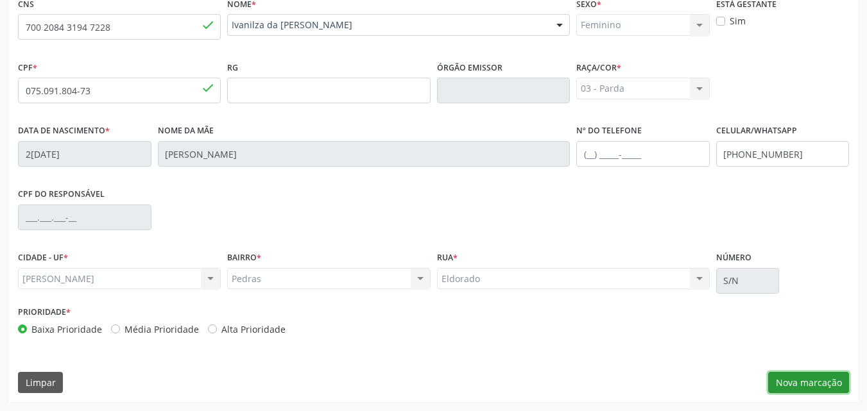
click at [813, 384] on button "Nova marcação" at bounding box center [808, 383] width 81 height 22
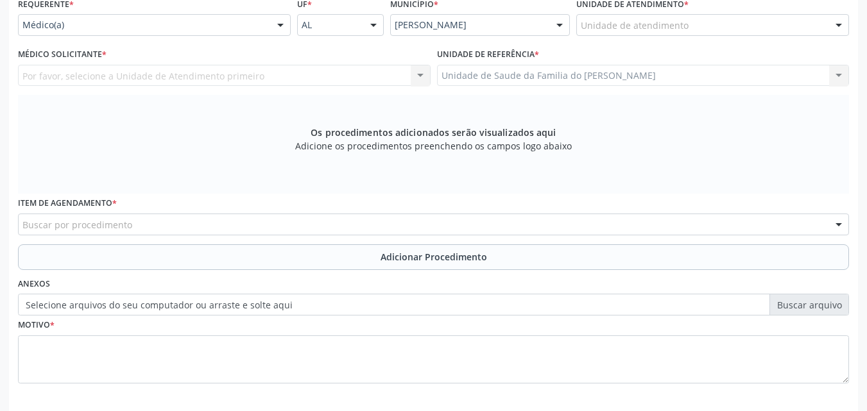
click at [264, 220] on div "Buscar por procedimento" at bounding box center [433, 225] width 831 height 22
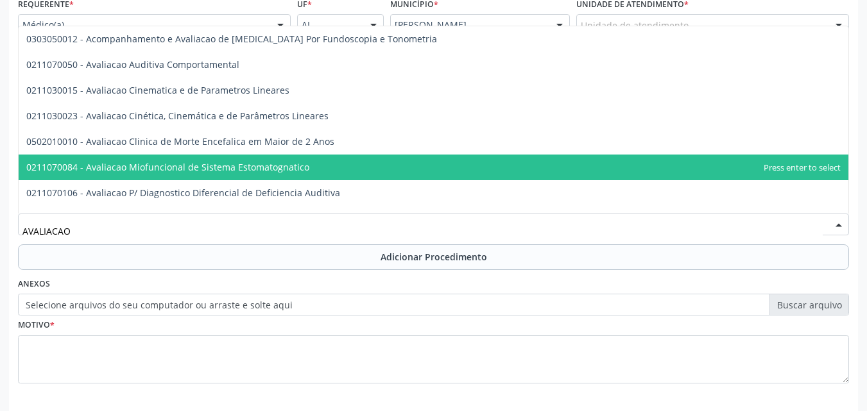
type input "AVALIACAO U"
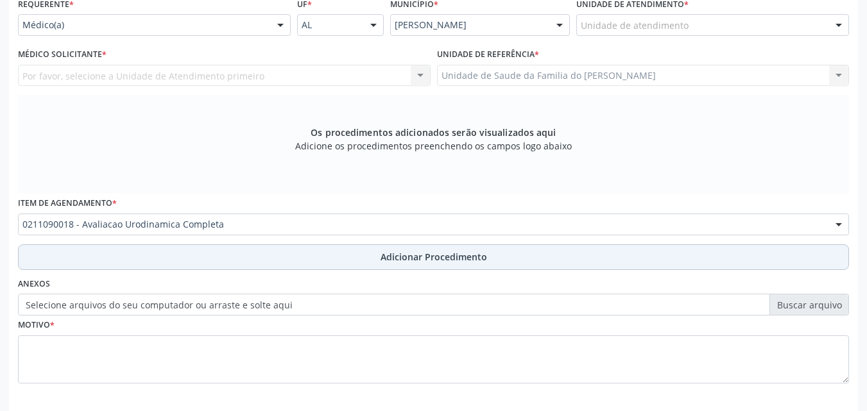
click at [398, 259] on span "Adicionar Procedimento" at bounding box center [433, 256] width 106 height 13
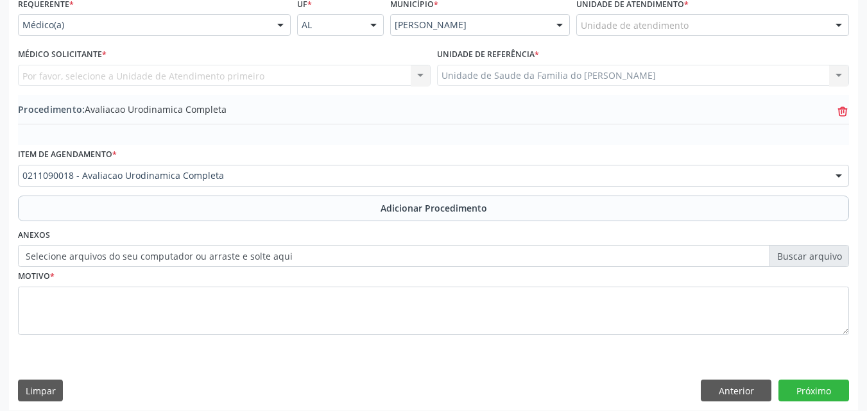
click at [840, 108] on icon at bounding box center [842, 107] width 5 height 3
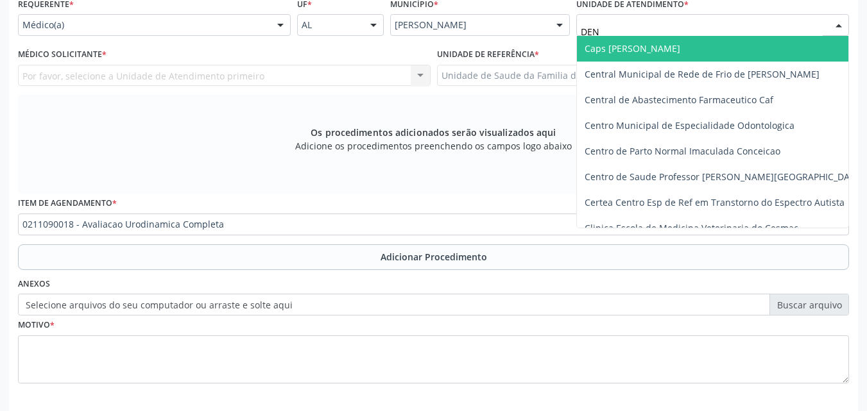
type input "DENI"
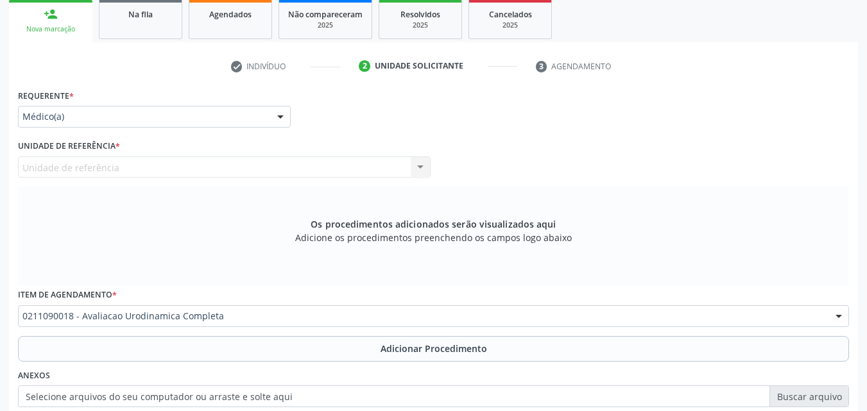
scroll to position [242, 0]
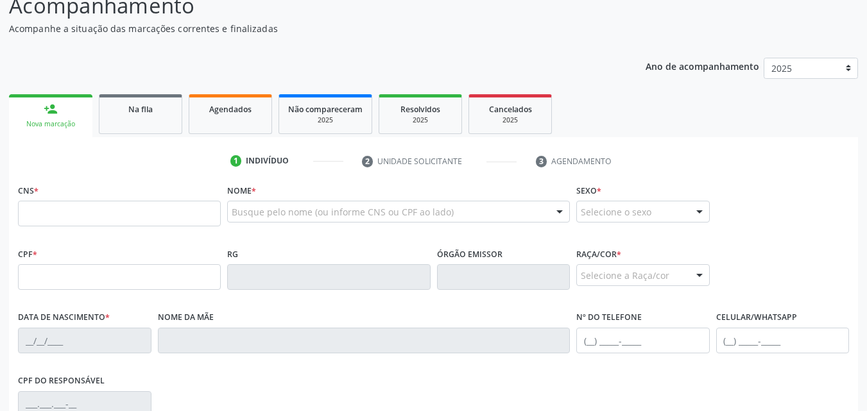
scroll to position [128, 0]
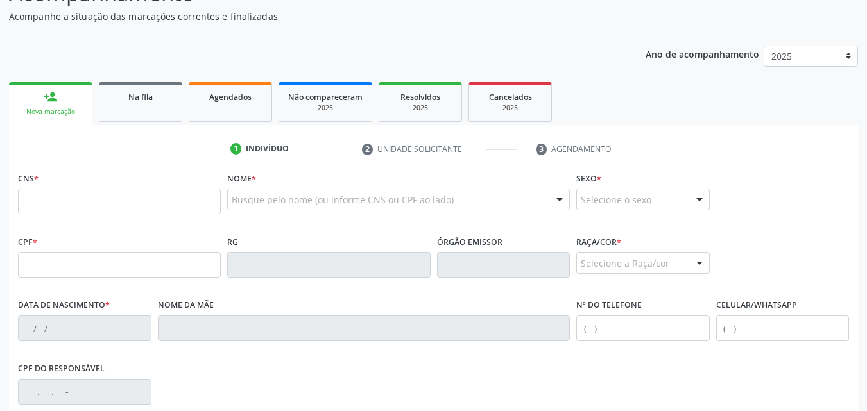
click at [191, 205] on input "text" at bounding box center [119, 202] width 203 height 26
click at [136, 105] on link "Na fila" at bounding box center [140, 102] width 83 height 40
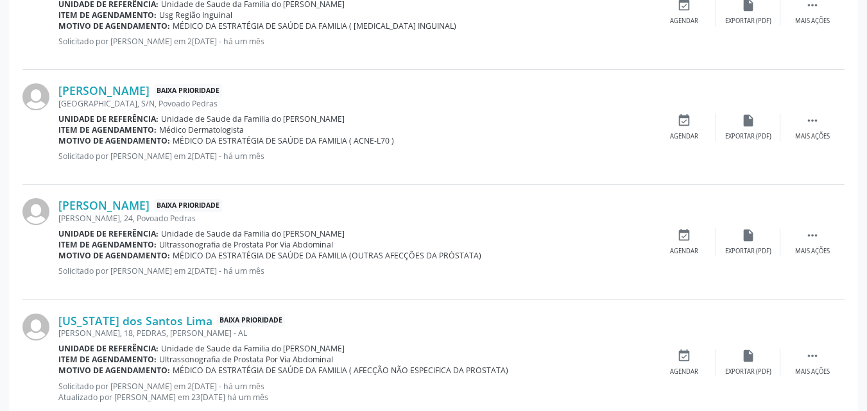
scroll to position [1817, 0]
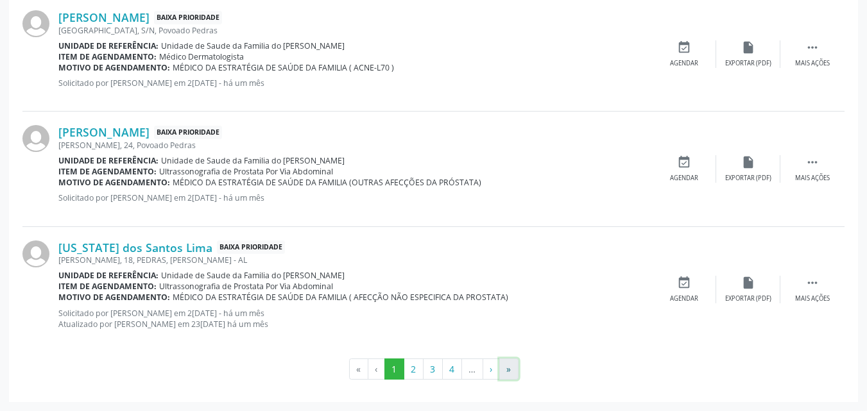
click at [516, 369] on button "»" at bounding box center [508, 370] width 19 height 22
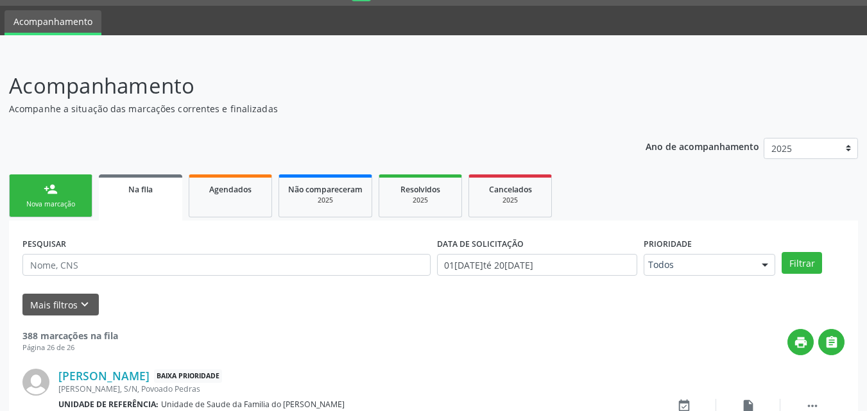
scroll to position [0, 0]
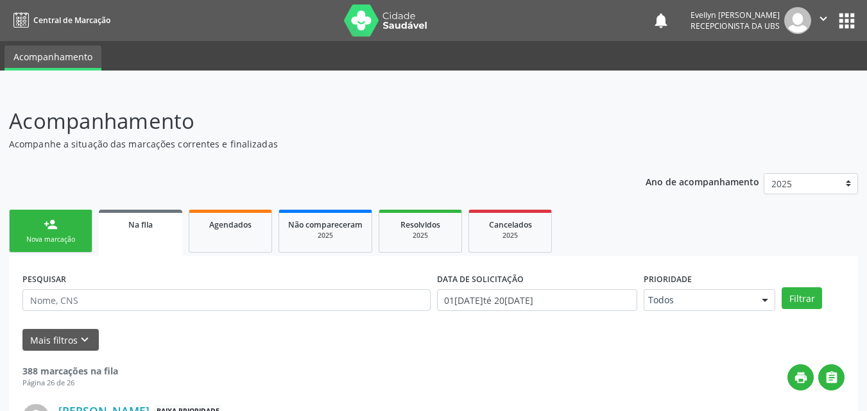
click at [60, 226] on link "person_add Nova marcação" at bounding box center [50, 231] width 83 height 43
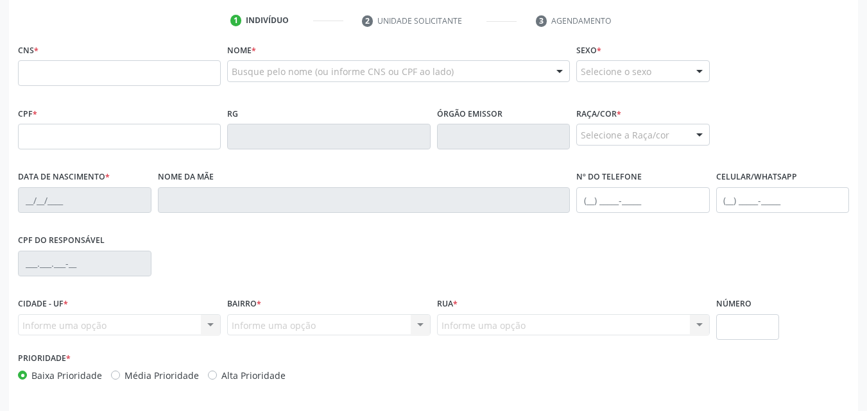
scroll to position [263, 0]
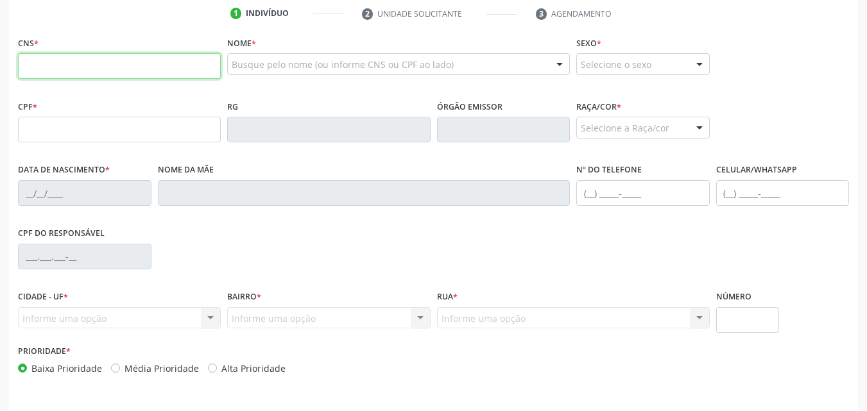
click at [133, 70] on input "text" at bounding box center [119, 66] width 203 height 26
type input "700 2084 3194 7228"
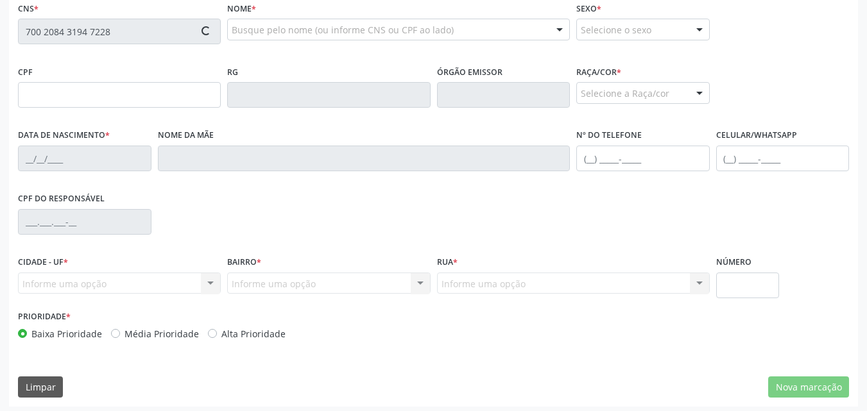
scroll to position [302, 0]
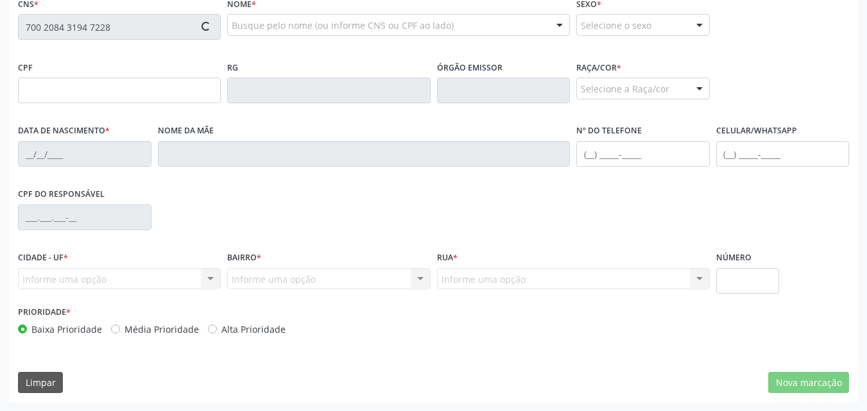
type input "075.091.804-73"
type input "25/08/1979"
type input "Irene da Conceicao dos Santos"
type input "(82) 99334-8175"
type input "S/N"
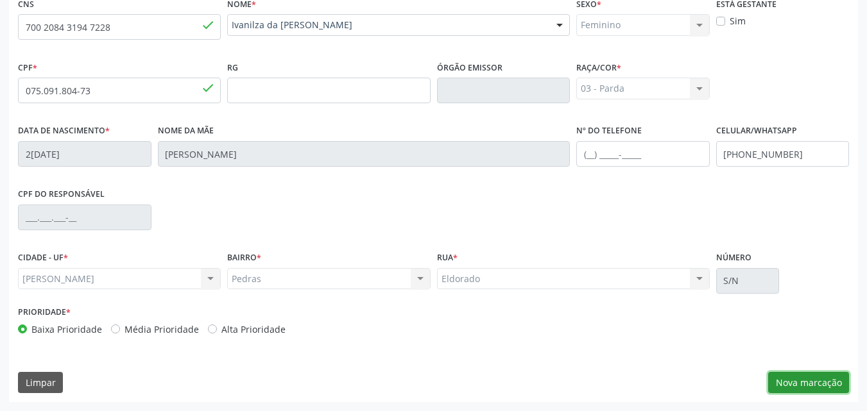
click at [794, 380] on button "Nova marcação" at bounding box center [808, 383] width 81 height 22
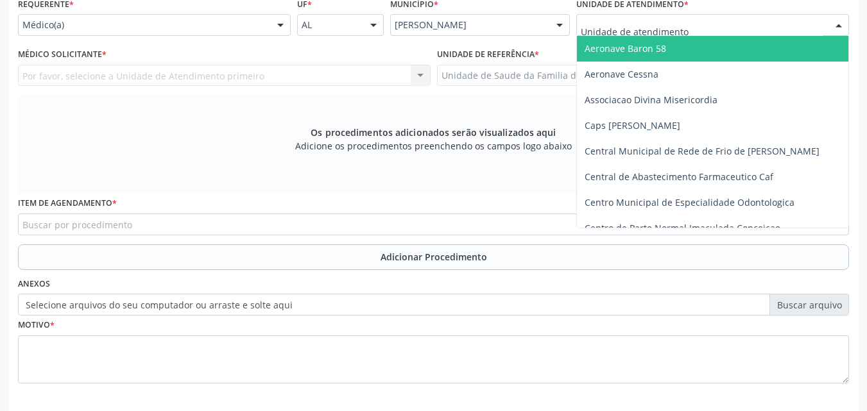
click at [683, 15] on div at bounding box center [712, 25] width 273 height 22
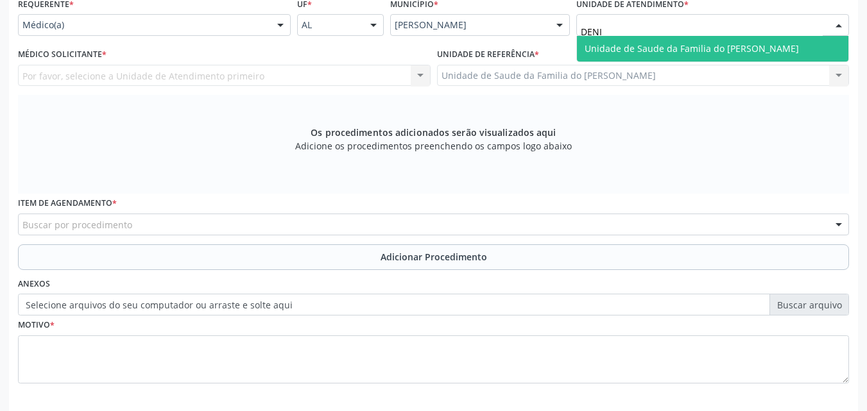
type input "DENIS"
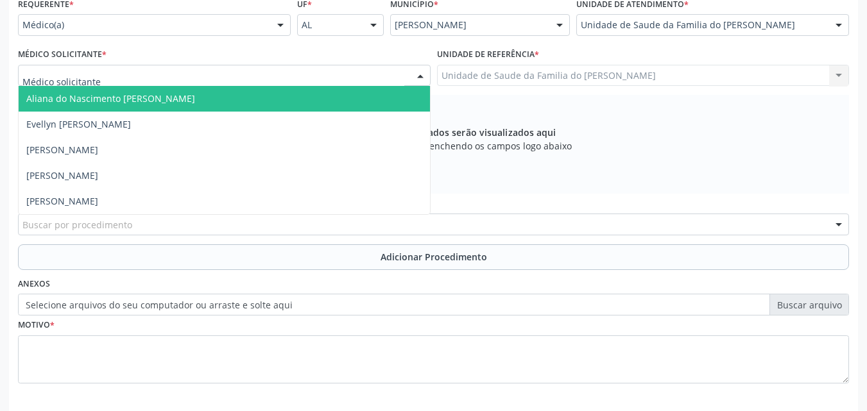
click at [232, 65] on div at bounding box center [224, 76] width 412 height 22
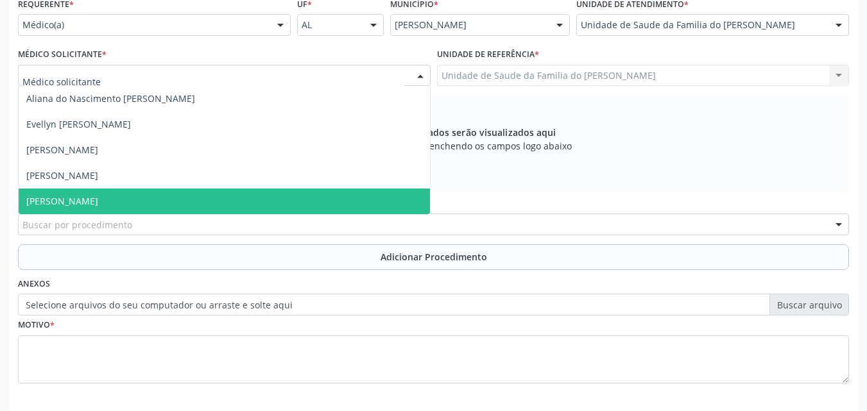
click at [221, 207] on span "[PERSON_NAME]" at bounding box center [224, 202] width 411 height 26
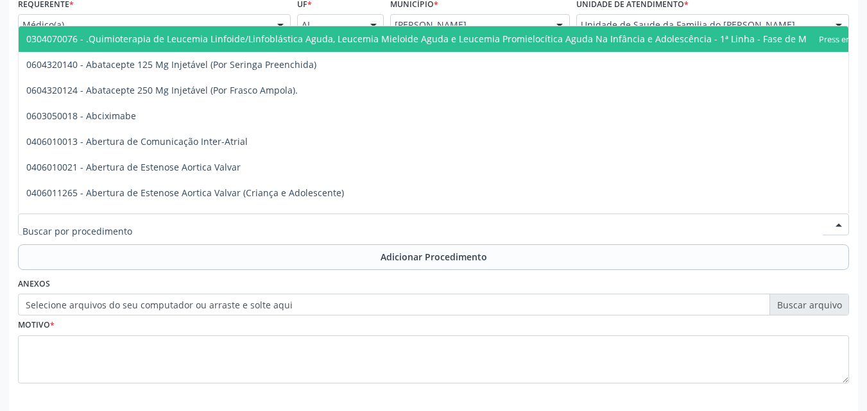
click at [216, 226] on div at bounding box center [433, 225] width 831 height 22
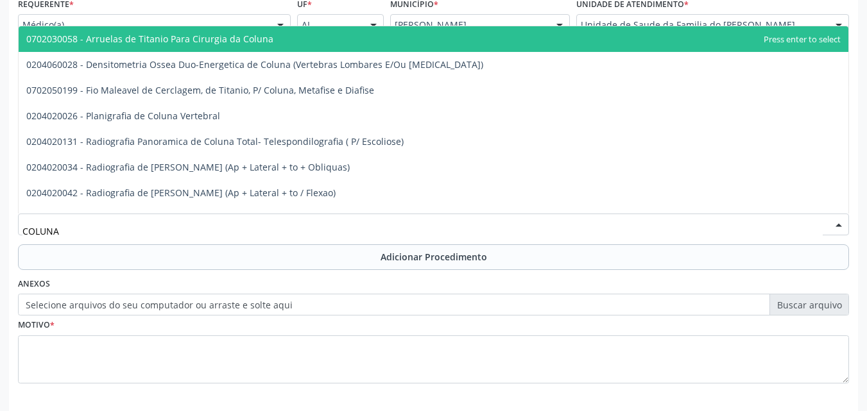
click at [216, 226] on input "COLUNA" at bounding box center [422, 231] width 800 height 26
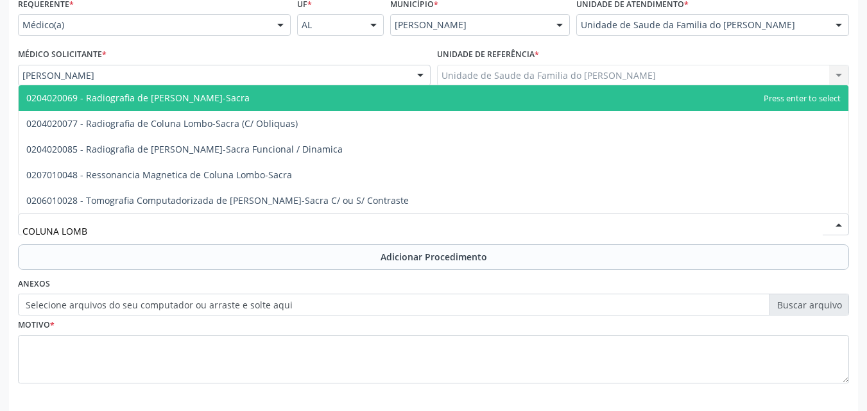
type input "COLUNA LOMBO"
click at [246, 105] on span "0204020069 - Radiografia de [PERSON_NAME]-Sacra" at bounding box center [433, 98] width 829 height 26
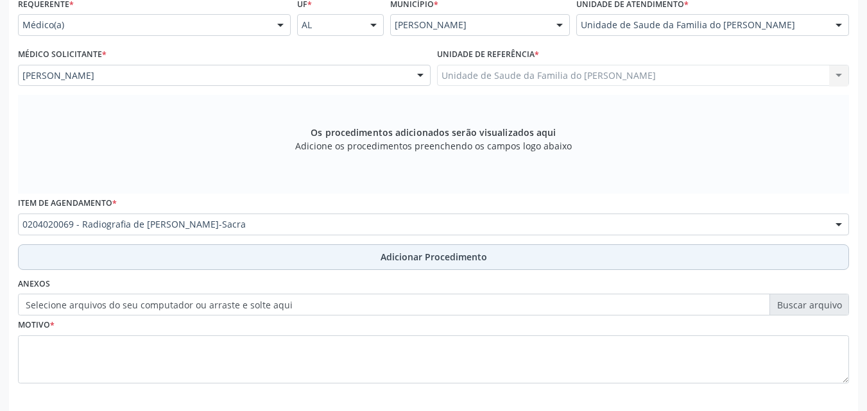
click at [254, 261] on button "Adicionar Procedimento" at bounding box center [433, 257] width 831 height 26
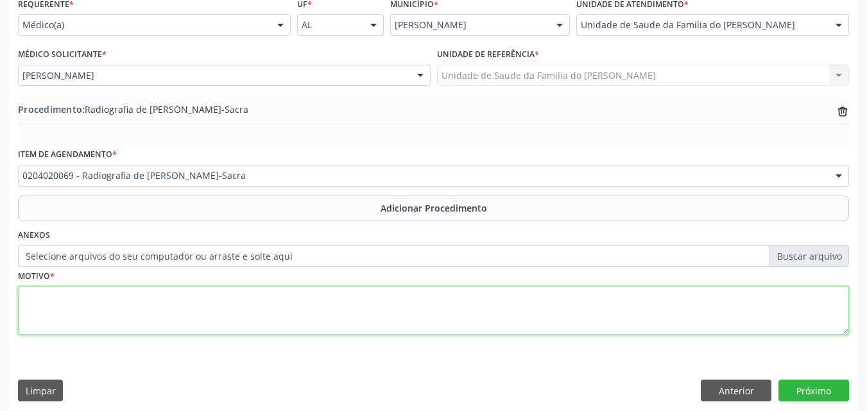
click at [282, 314] on textarea at bounding box center [433, 311] width 831 height 49
click at [312, 308] on textarea at bounding box center [433, 311] width 831 height 49
type textarea "DOR LOMBAR BAIXA"
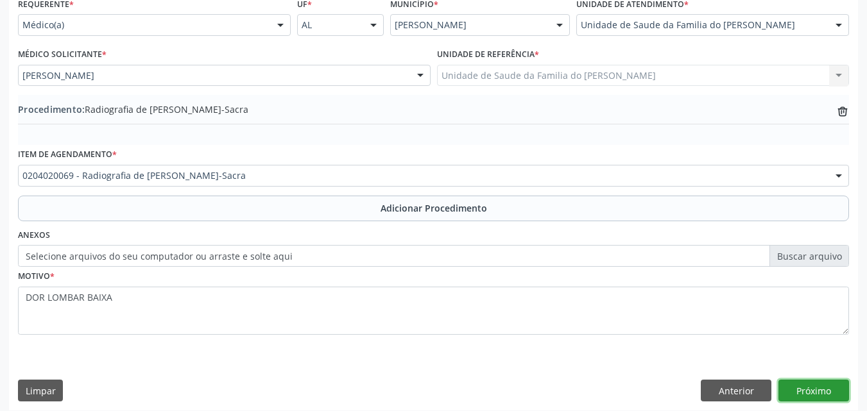
click at [806, 386] on button "Próximo" at bounding box center [813, 391] width 71 height 22
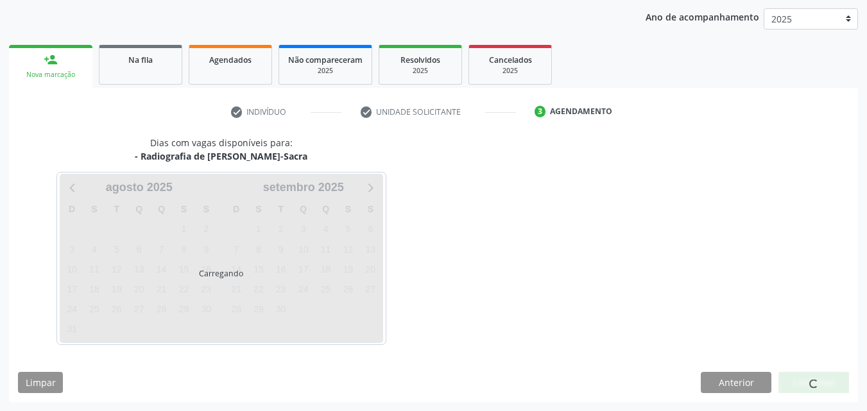
scroll to position [203, 0]
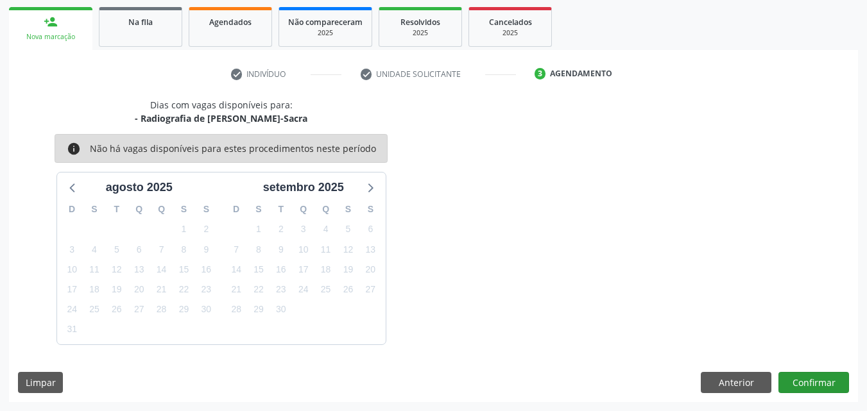
drag, startPoint x: 806, startPoint y: 386, endPoint x: 824, endPoint y: 384, distance: 18.1
click at [824, 384] on button "Confirmar" at bounding box center [813, 383] width 71 height 22
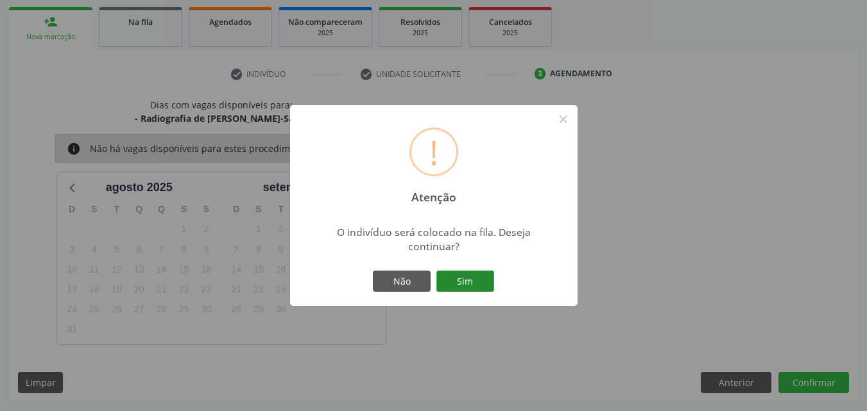
click at [456, 282] on button "Sim" at bounding box center [465, 282] width 58 height 22
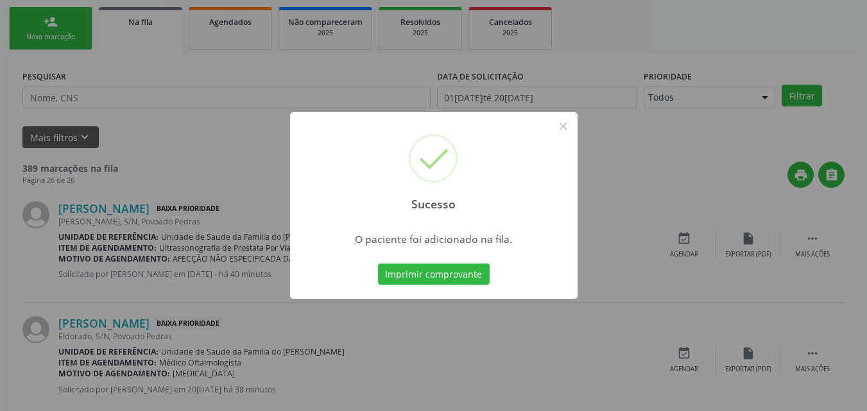
scroll to position [30, 0]
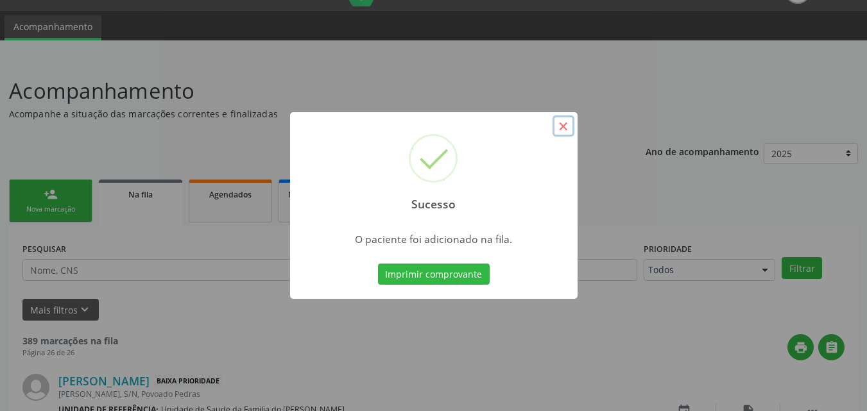
click at [565, 132] on button "×" at bounding box center [563, 126] width 22 height 22
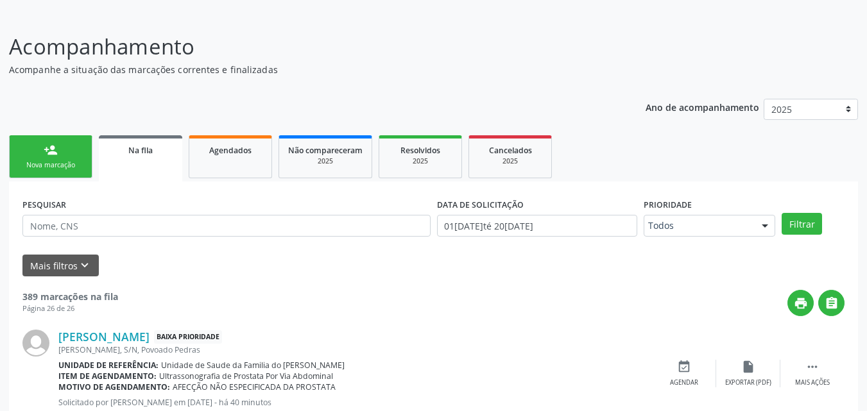
scroll to position [51, 0]
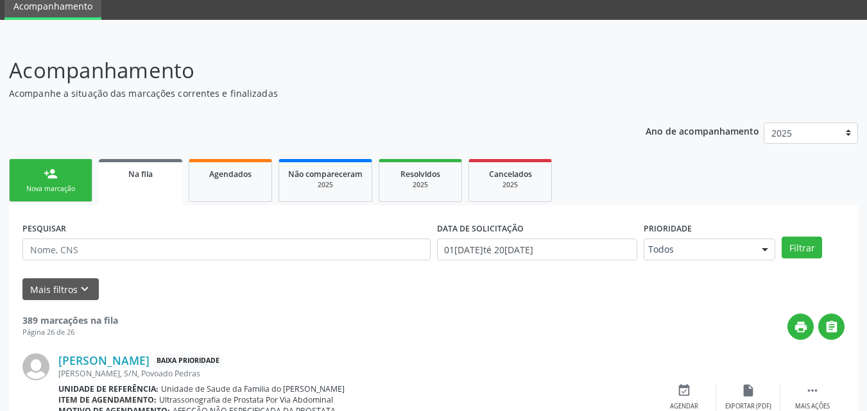
click at [51, 187] on div "Nova marcação" at bounding box center [51, 189] width 64 height 10
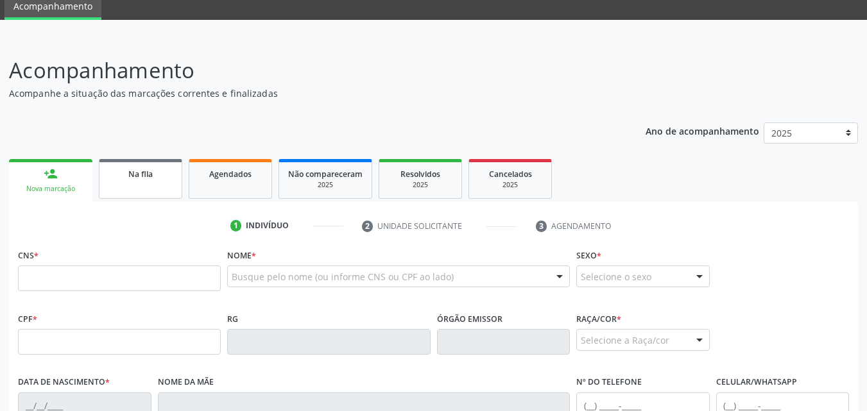
click at [129, 182] on link "Na fila" at bounding box center [140, 179] width 83 height 40
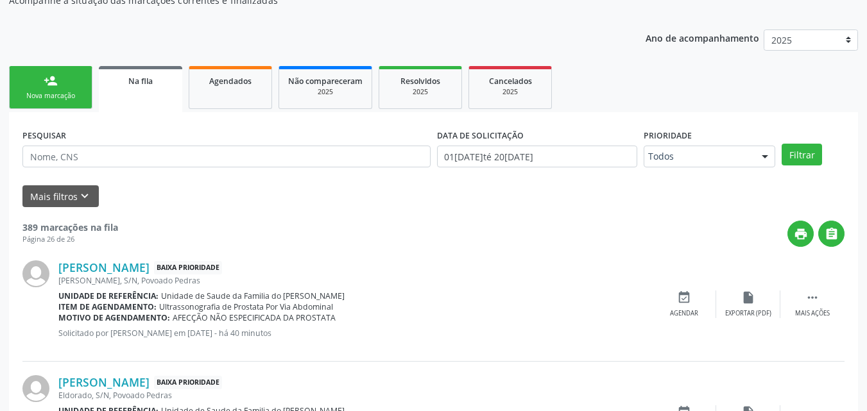
scroll to position [0, 0]
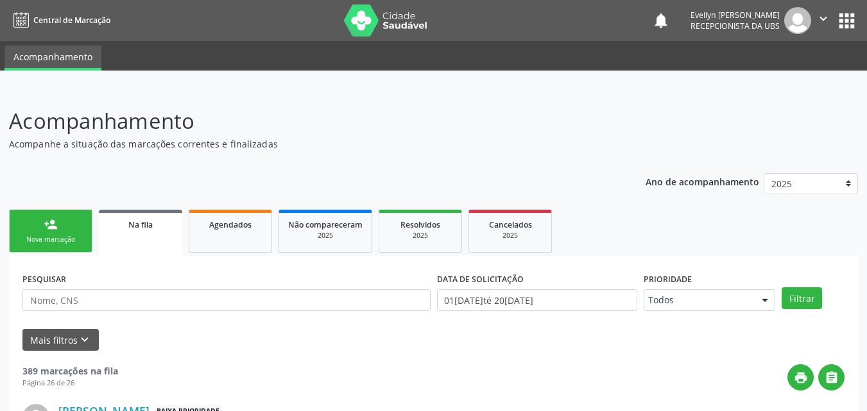
click at [68, 228] on link "person_add Nova marcação" at bounding box center [50, 231] width 83 height 43
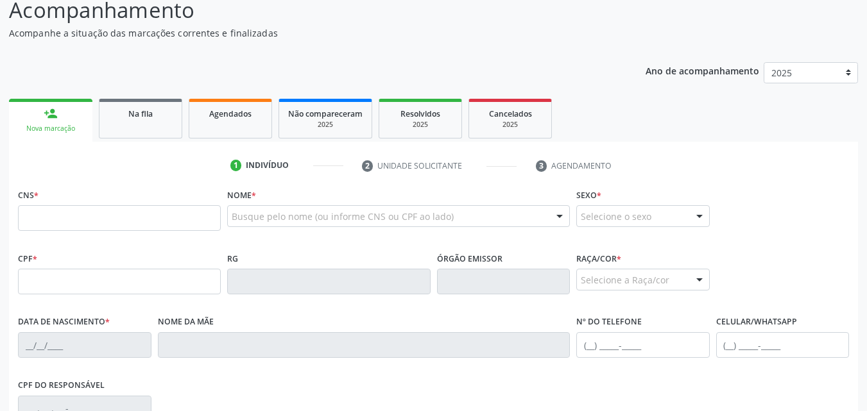
scroll to position [110, 0]
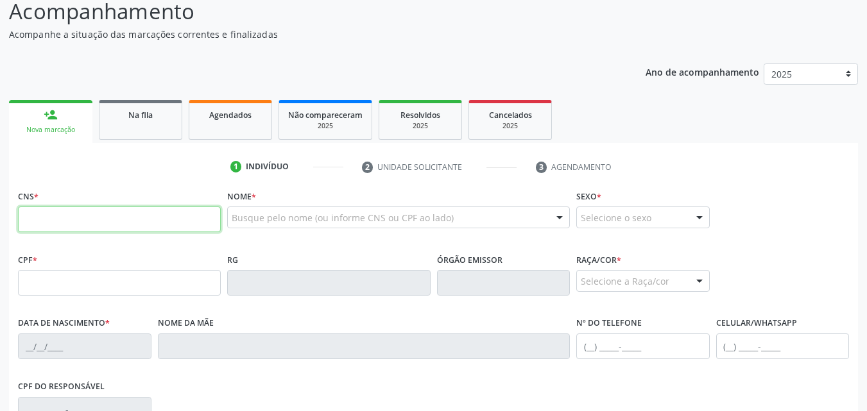
click at [135, 217] on input "text" at bounding box center [119, 220] width 203 height 26
type input "708 2061 0036 9549"
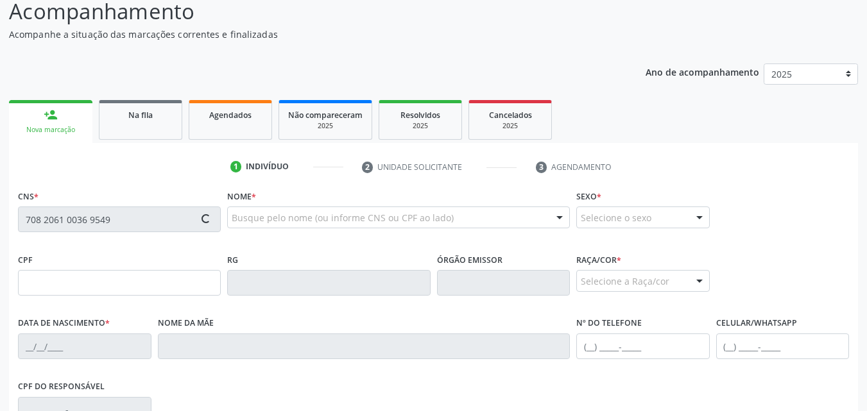
type input "051.413.164-08"
type input "02/12/1980"
type input "Josefa Maria da Silva"
type input "(82) 98867-7242"
type input "145"
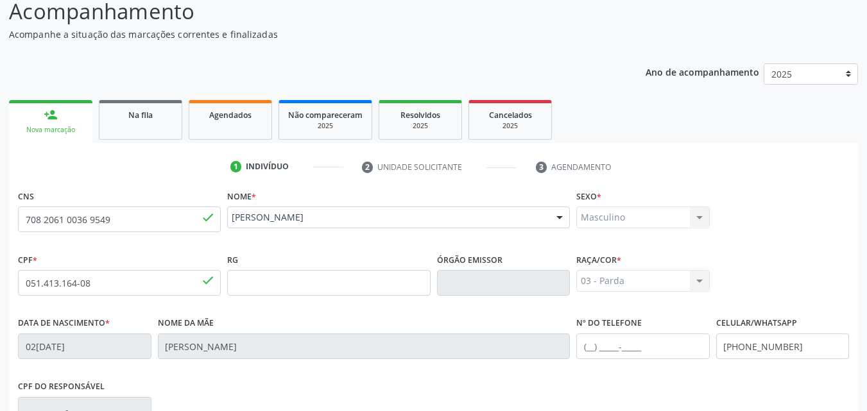
scroll to position [302, 0]
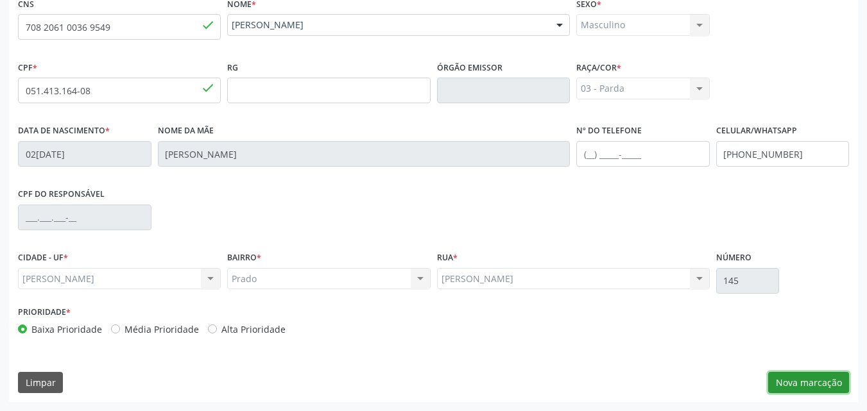
click at [804, 386] on button "Nova marcação" at bounding box center [808, 383] width 81 height 22
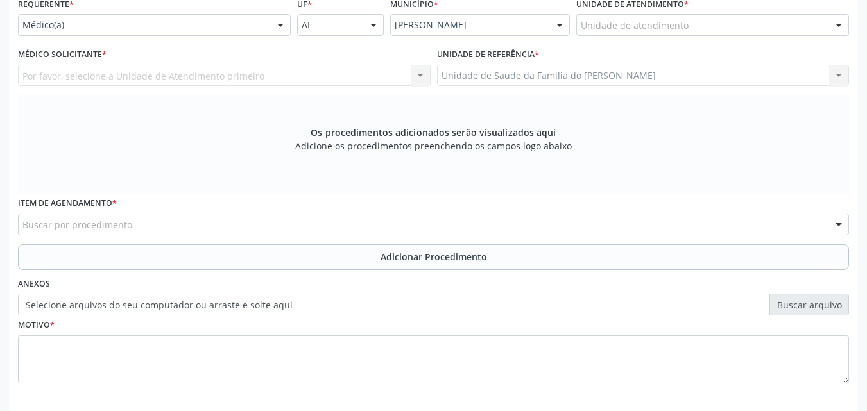
click at [804, 386] on fieldset "Motivo *" at bounding box center [433, 354] width 831 height 77
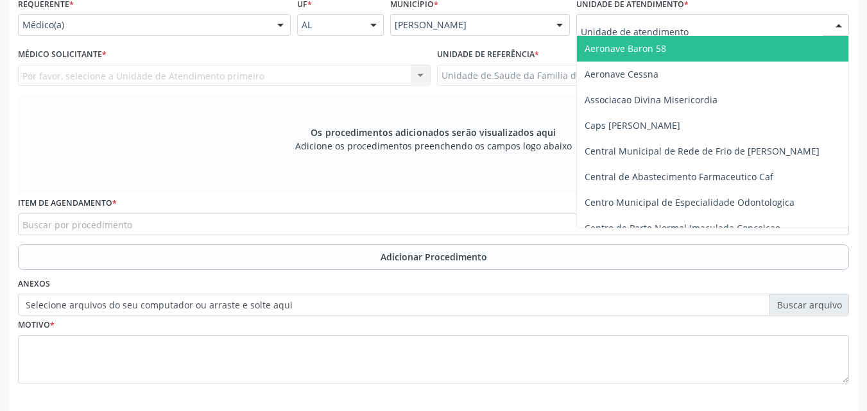
click at [710, 19] on div at bounding box center [712, 25] width 273 height 22
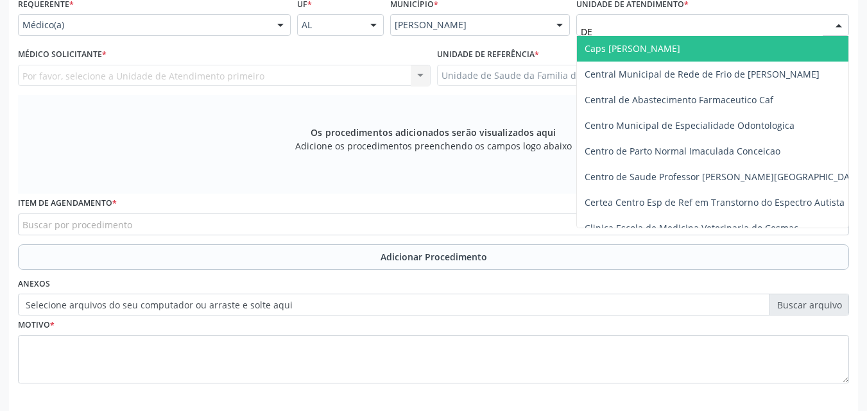
type input "DEN"
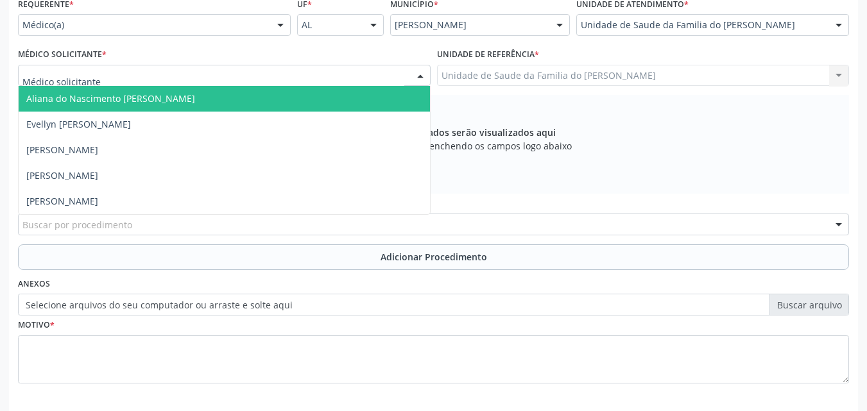
click at [372, 73] on div at bounding box center [224, 76] width 412 height 22
type input "TIA"
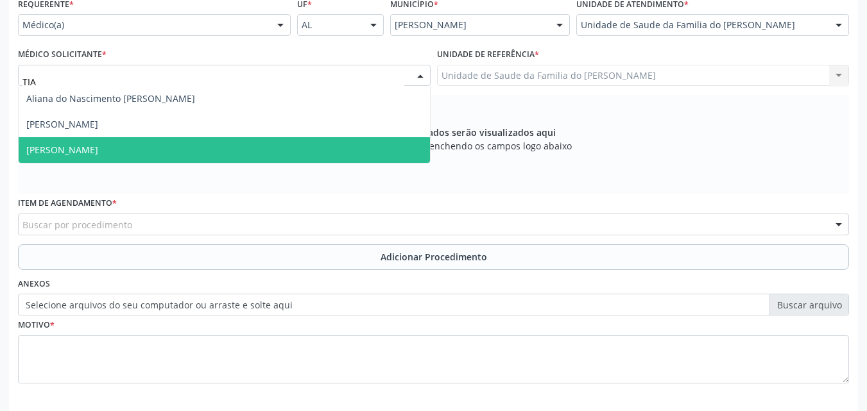
click at [325, 148] on span "[PERSON_NAME]" at bounding box center [224, 150] width 411 height 26
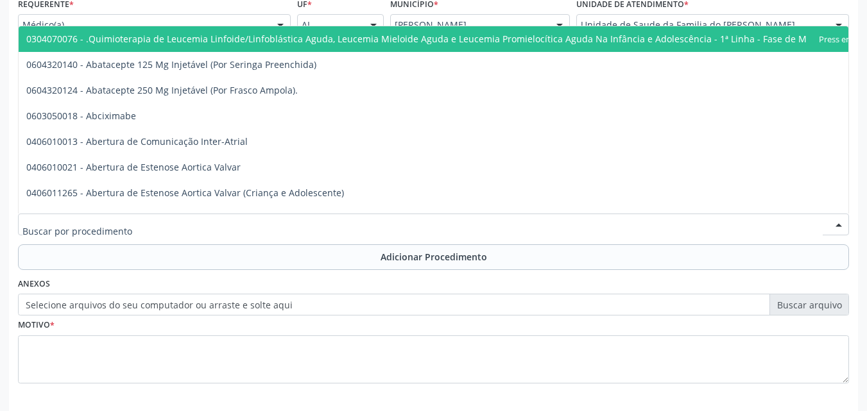
click at [276, 227] on div at bounding box center [433, 225] width 831 height 22
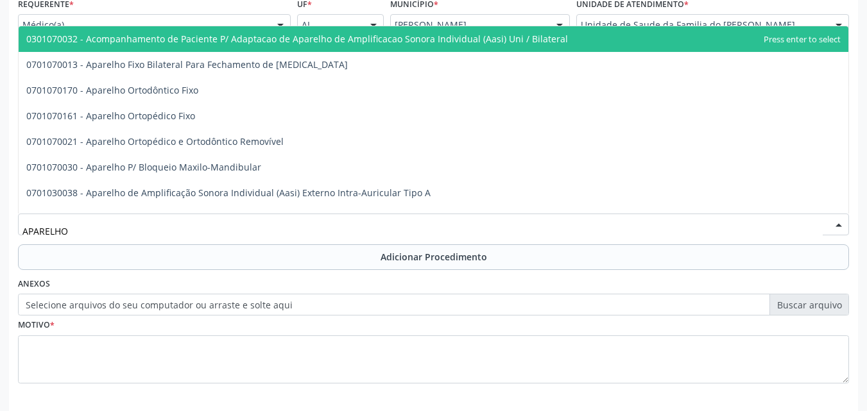
type input "APARELHO U"
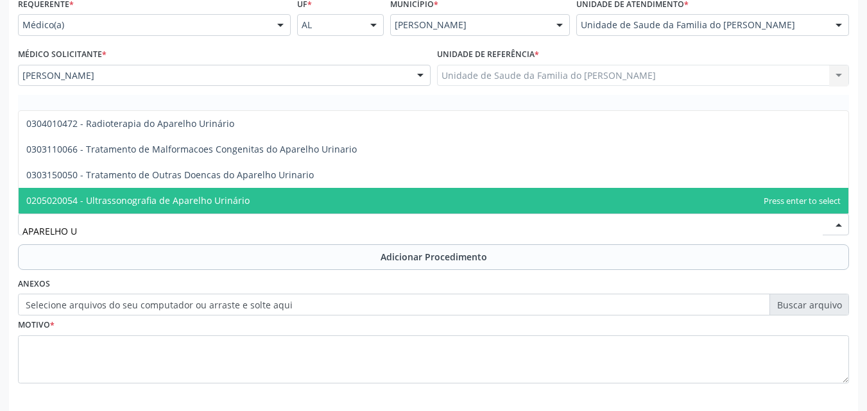
click at [257, 203] on span "0205020054 - Ultrassonografia de Aparelho Urinário" at bounding box center [433, 201] width 829 height 26
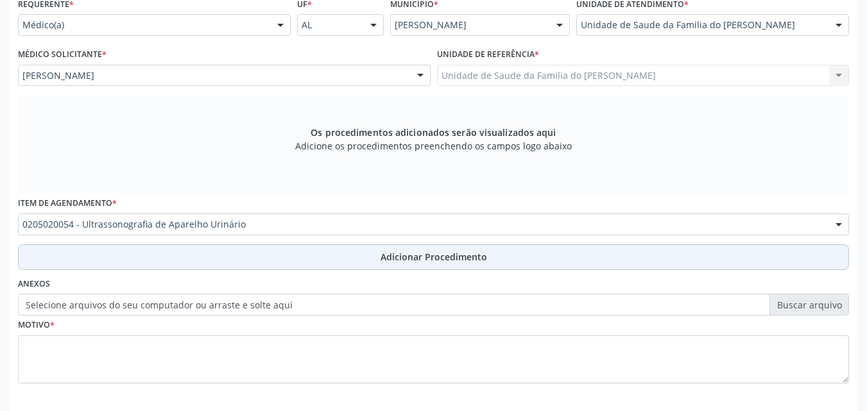
click at [273, 269] on button "Adicionar Procedimento" at bounding box center [433, 257] width 831 height 26
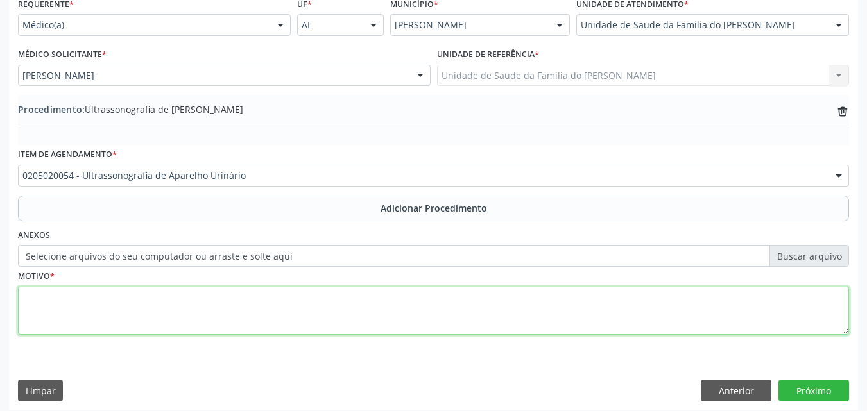
click at [290, 312] on textarea at bounding box center [433, 311] width 831 height 49
type textarea "CALCULOSE URINÁRIANÃO ESPECIFICADA"
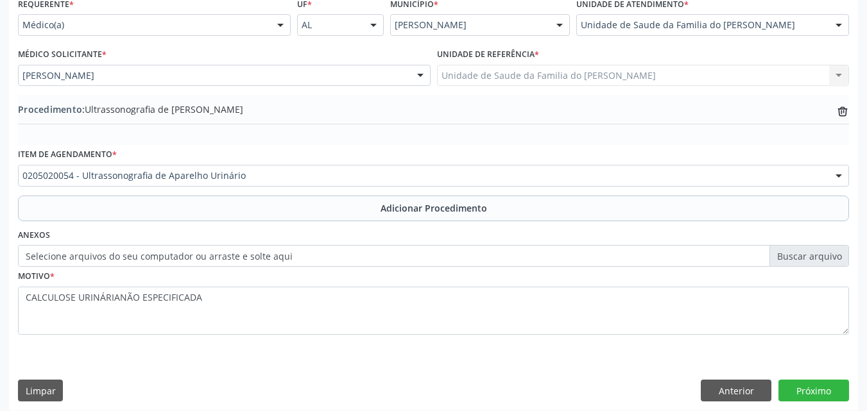
click at [795, 378] on div "Requerente * Médico(a) Médico(a) Enfermeiro(a) Paciente Nenhum resultado encont…" at bounding box center [433, 202] width 849 height 416
click at [799, 387] on button "Próximo" at bounding box center [813, 391] width 71 height 22
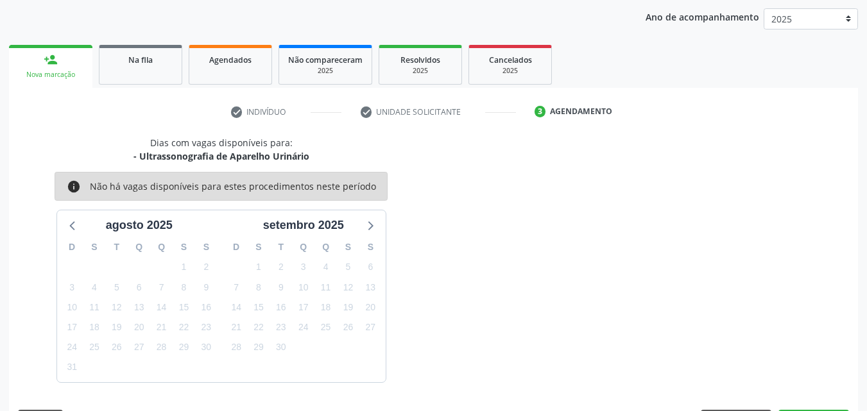
scroll to position [203, 0]
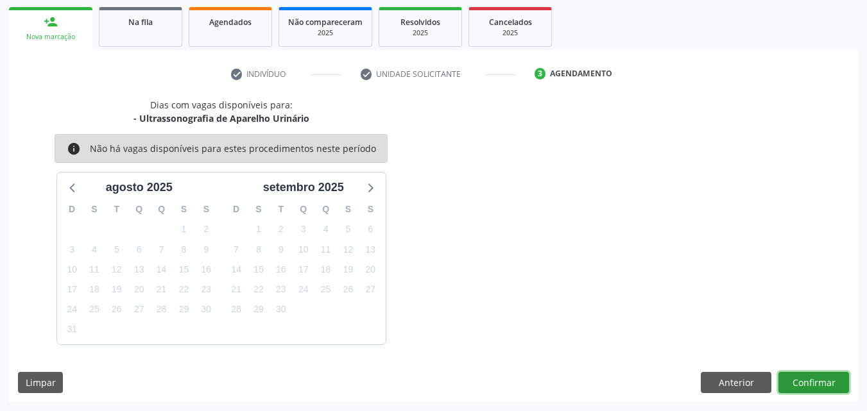
click at [802, 383] on button "Confirmar" at bounding box center [813, 383] width 71 height 22
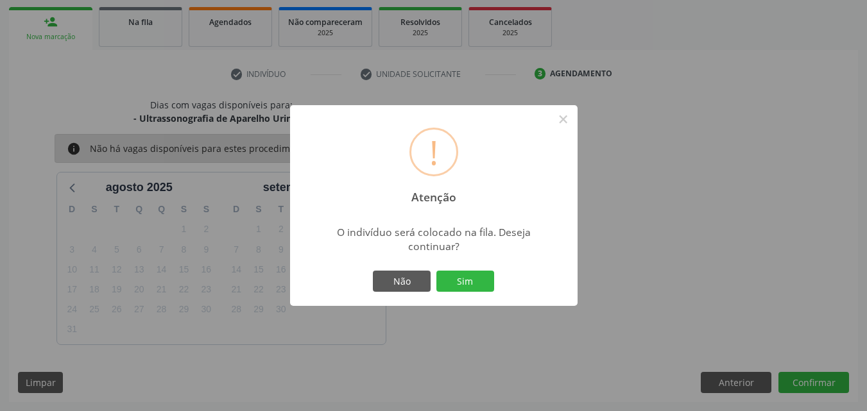
click at [436, 271] on button "Sim" at bounding box center [465, 282] width 58 height 22
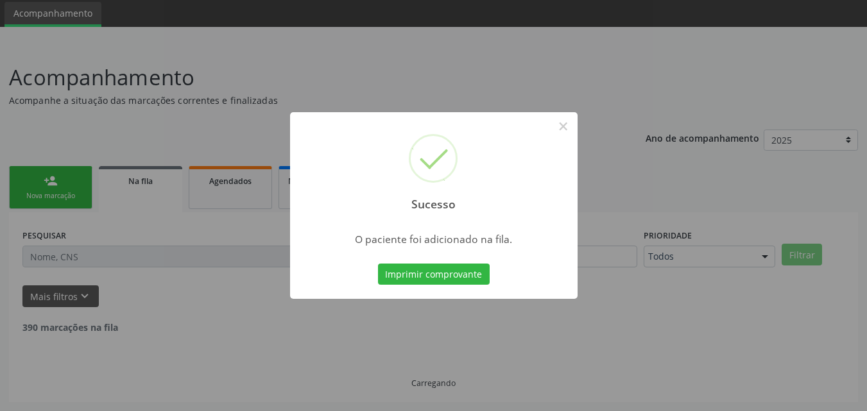
scroll to position [30, 0]
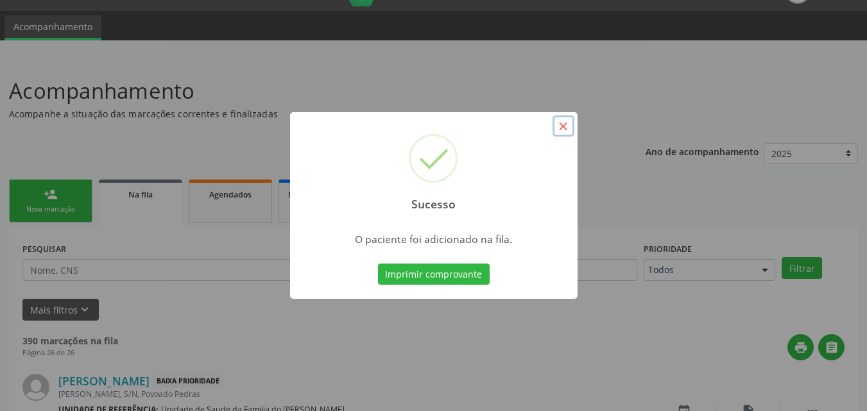
click at [563, 132] on button "×" at bounding box center [563, 126] width 22 height 22
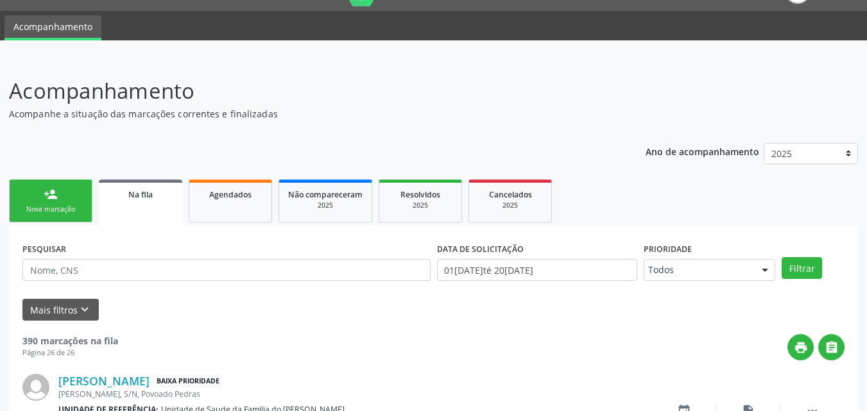
click at [59, 198] on link "person_add Nova marcação" at bounding box center [50, 201] width 83 height 43
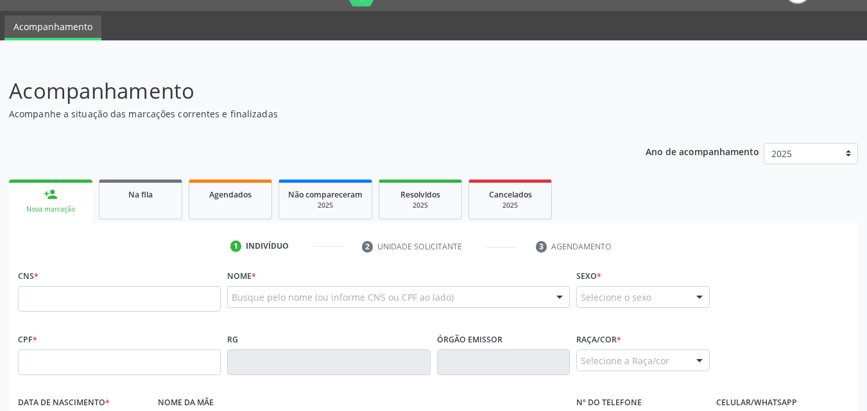
click at [64, 197] on link "person_add Nova marcação" at bounding box center [50, 201] width 83 height 43
click at [81, 308] on input "text" at bounding box center [119, 299] width 203 height 26
type input "708 2061 0036 9549"
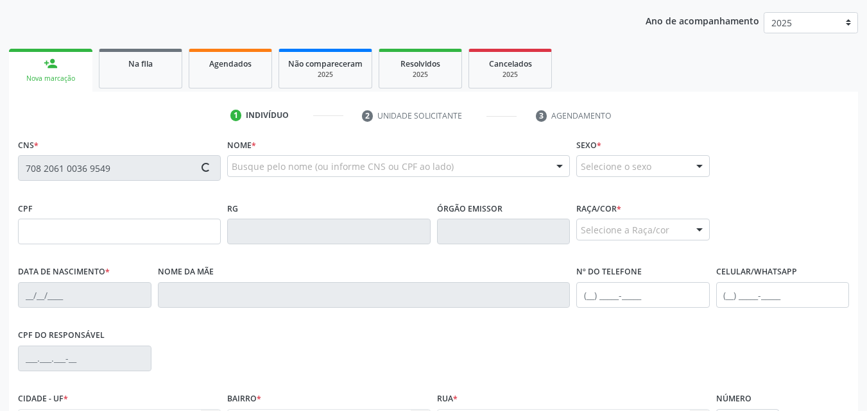
scroll to position [196, 0]
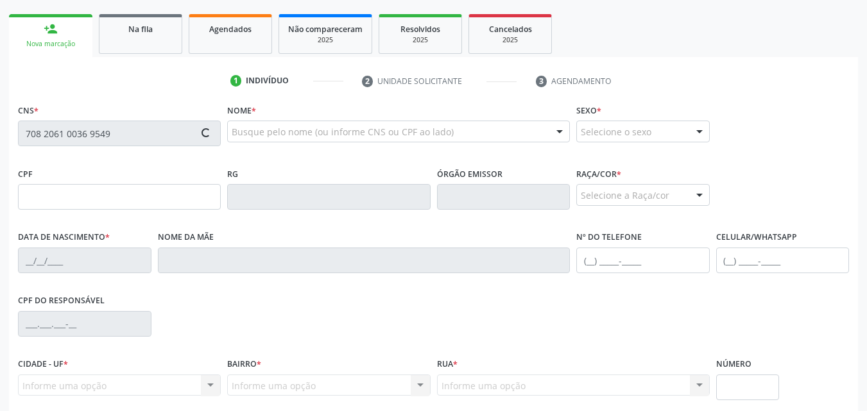
type input "051.413.164-08"
type input "02/12/1980"
type input "Josefa Maria da Silva"
type input "(82) 98867-7242"
type input "145"
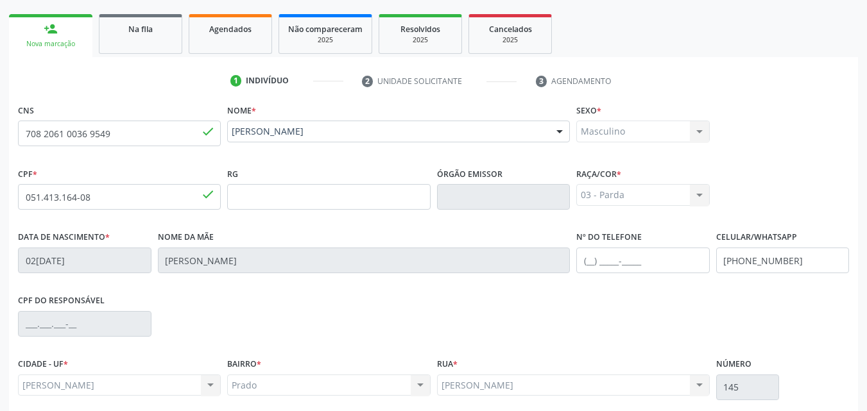
scroll to position [302, 0]
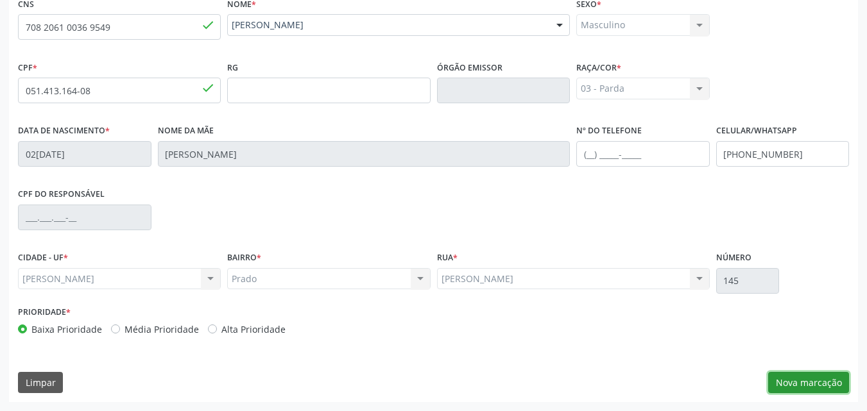
click at [808, 381] on button "Nova marcação" at bounding box center [808, 383] width 81 height 22
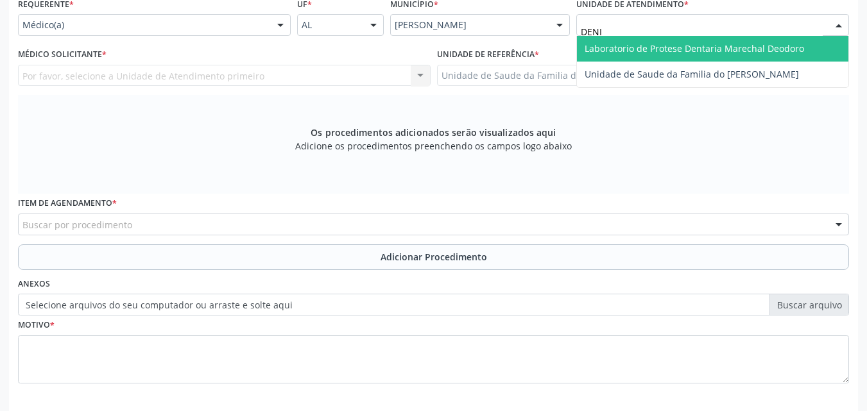
type input "DENIS"
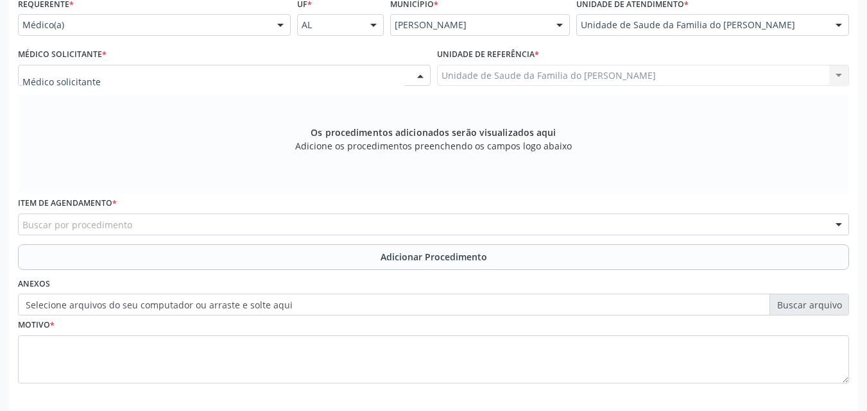
click at [402, 65] on div at bounding box center [224, 76] width 412 height 22
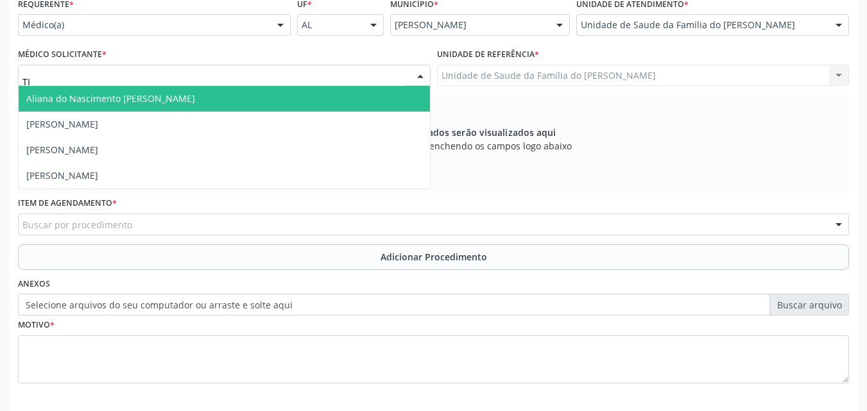
type input "TIA"
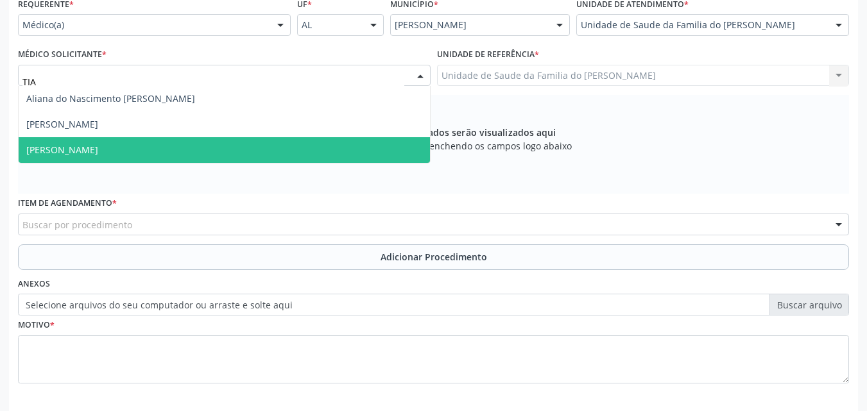
click at [270, 152] on span "[PERSON_NAME]" at bounding box center [224, 150] width 411 height 26
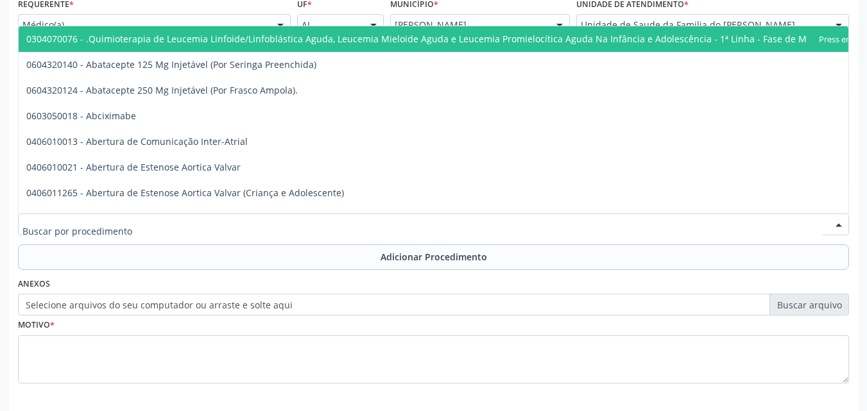
click at [239, 234] on div at bounding box center [433, 225] width 831 height 22
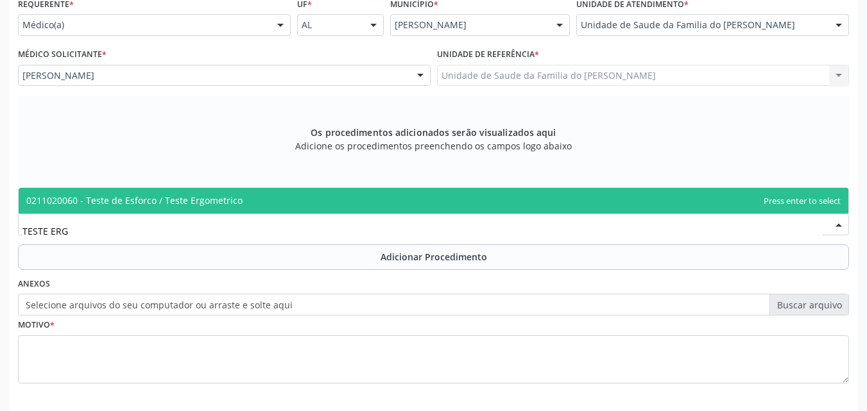
type input "TESTE ERGO"
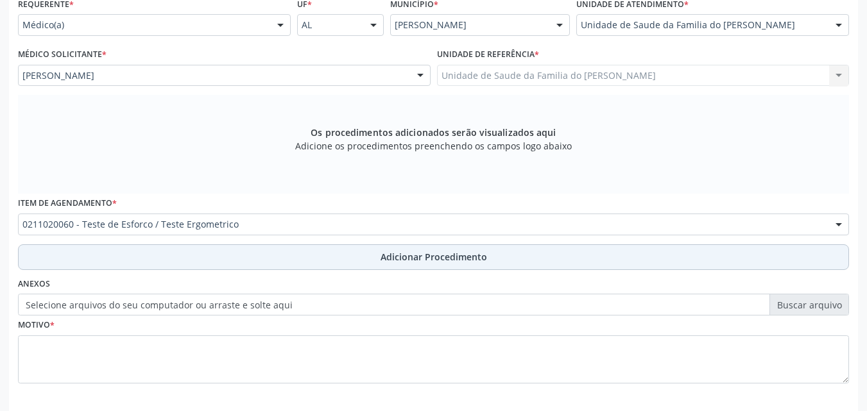
click at [238, 263] on button "Adicionar Procedimento" at bounding box center [433, 257] width 831 height 26
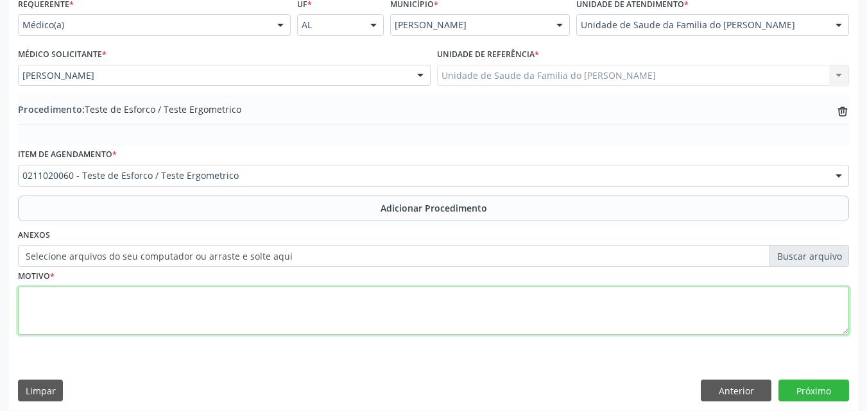
click at [237, 315] on textarea at bounding box center [433, 311] width 831 height 49
click at [69, 294] on textarea "ARRITIMIA ESPECIFICA" at bounding box center [433, 311] width 831 height 49
type textarea "ARRITIMIA CARDIACA NÃO ESPECIFICA"
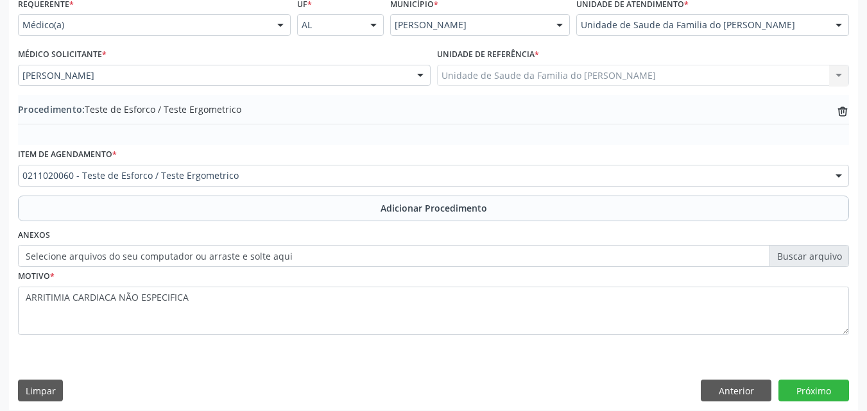
click at [801, 378] on div "Requerente * Médico(a) Médico(a) Enfermeiro(a) Paciente Nenhum resultado encont…" at bounding box center [433, 202] width 849 height 416
click at [804, 388] on button "Próximo" at bounding box center [813, 391] width 71 height 22
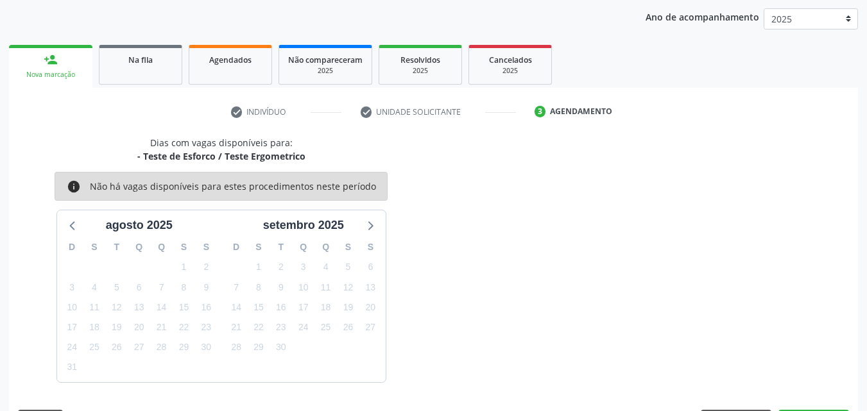
scroll to position [203, 0]
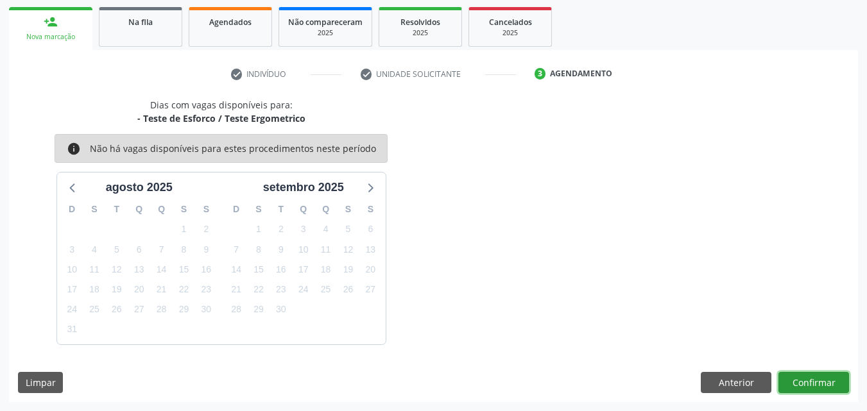
click at [804, 388] on button "Confirmar" at bounding box center [813, 383] width 71 height 22
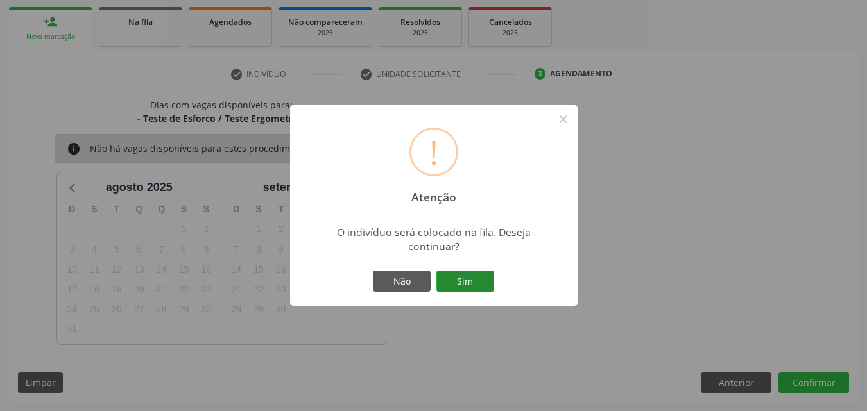
click at [473, 285] on button "Sim" at bounding box center [465, 282] width 58 height 22
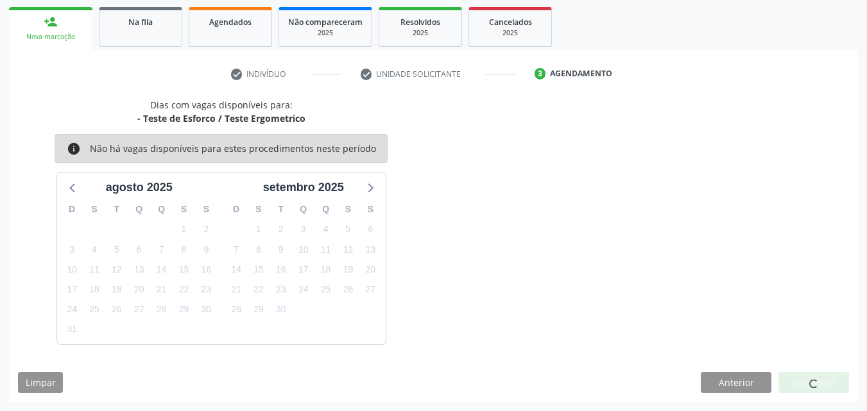
scroll to position [30, 0]
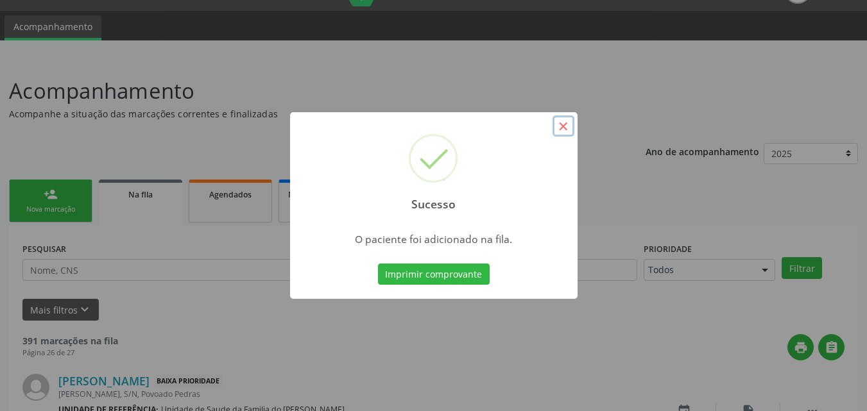
click at [565, 121] on button "×" at bounding box center [563, 126] width 22 height 22
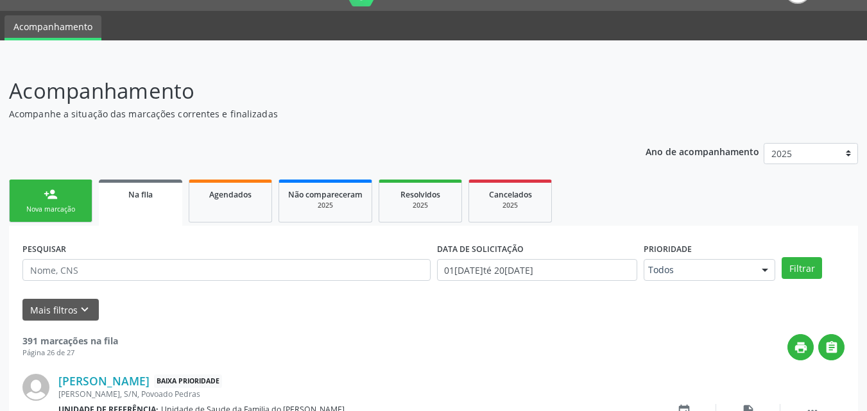
click at [67, 204] on link "person_add Nova marcação" at bounding box center [50, 201] width 83 height 43
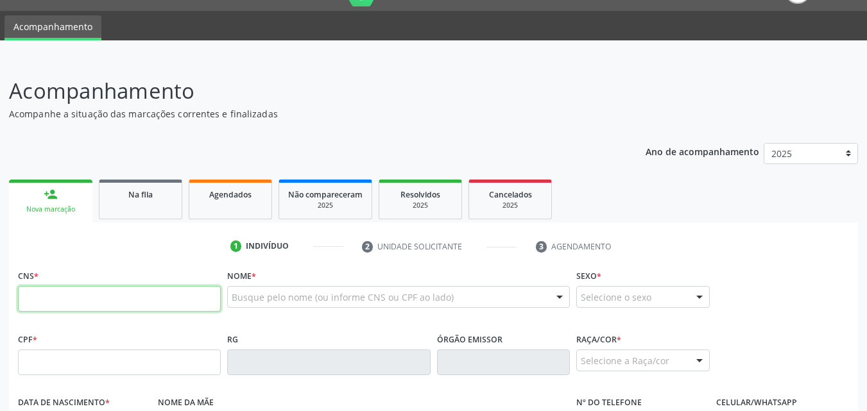
click at [69, 308] on input "text" at bounding box center [119, 299] width 203 height 26
type input "708 2061 0036 9549"
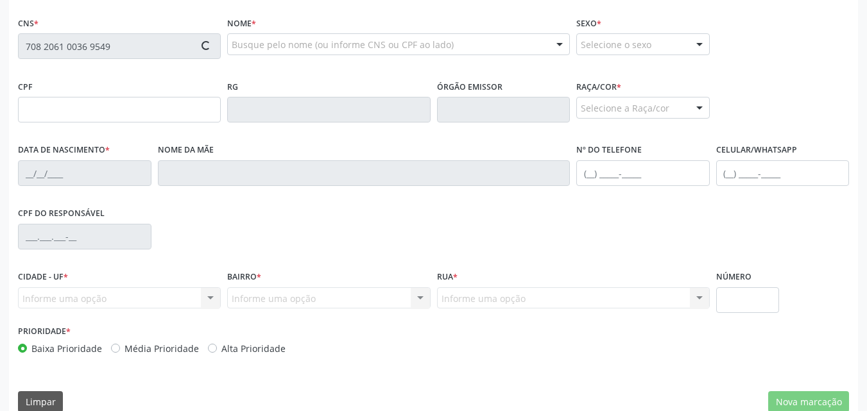
scroll to position [302, 0]
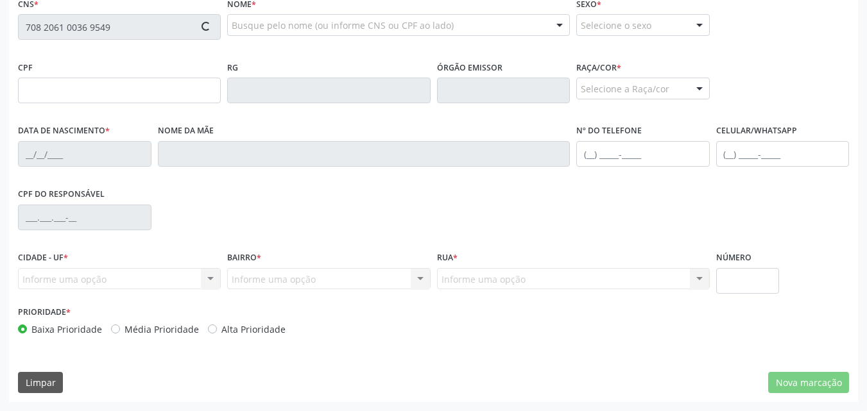
type input "051.413.164-08"
type input "02/12/1980"
type input "Josefa Maria da Silva"
type input "(82) 98867-7242"
type input "145"
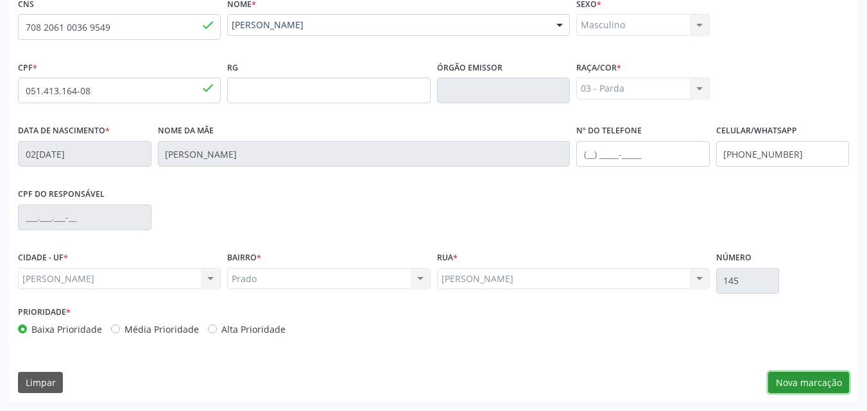
click at [799, 377] on button "Nova marcação" at bounding box center [808, 383] width 81 height 22
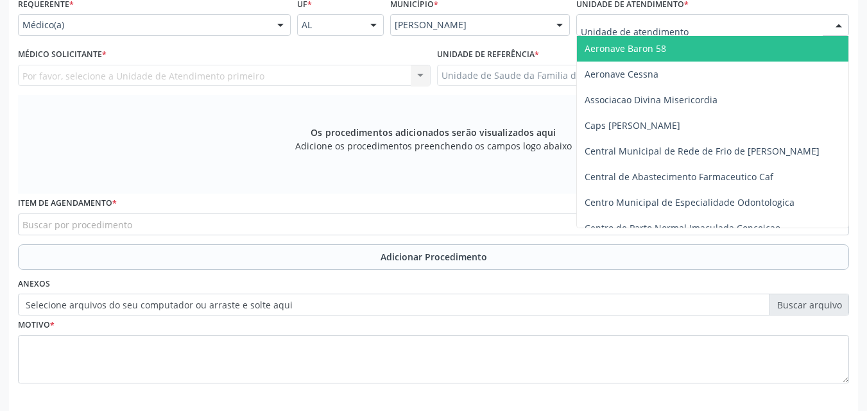
click at [727, 22] on div at bounding box center [712, 25] width 273 height 22
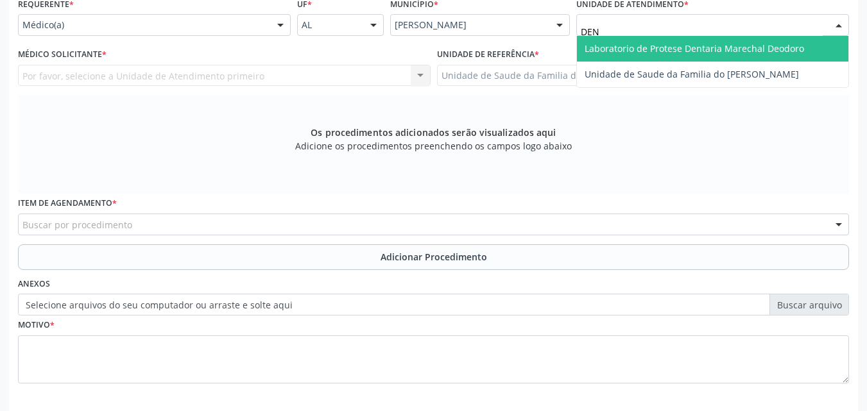
type input "DENI"
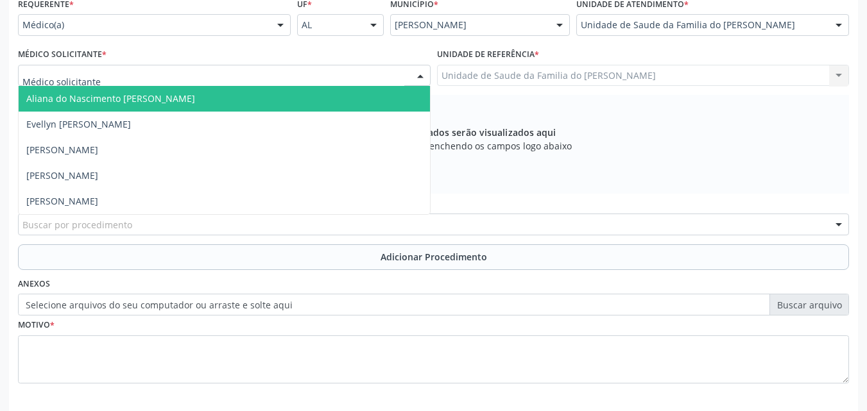
click at [321, 76] on div at bounding box center [224, 76] width 412 height 22
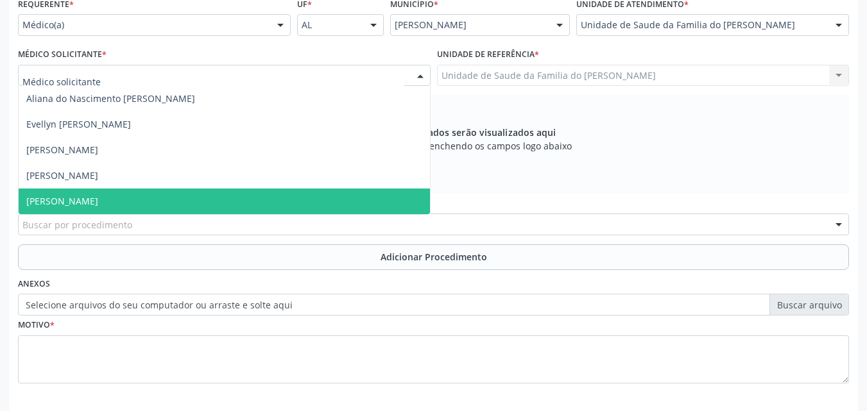
click at [235, 197] on span "[PERSON_NAME]" at bounding box center [224, 202] width 411 height 26
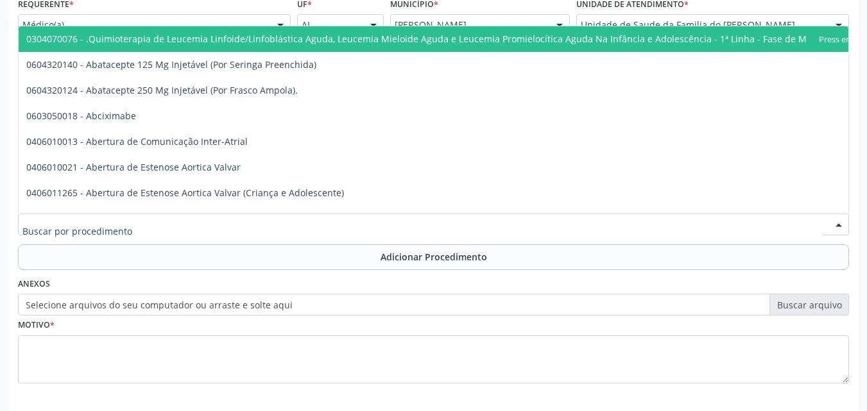
click at [243, 226] on div at bounding box center [433, 225] width 831 height 22
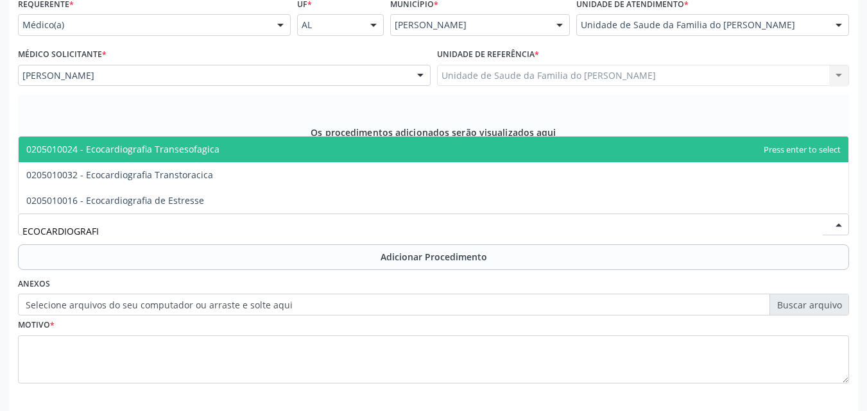
type input "ECOCARDIOGRAFIA"
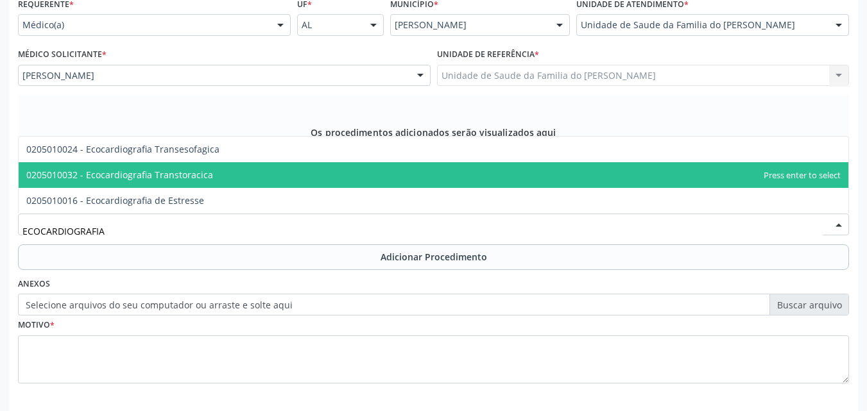
click at [246, 178] on span "0205010032 - Ecocardiografia Transtoracica" at bounding box center [433, 175] width 829 height 26
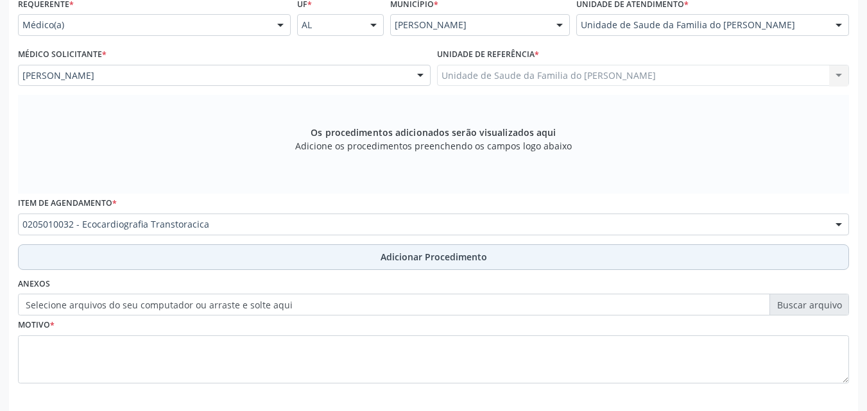
click at [250, 260] on button "Adicionar Procedimento" at bounding box center [433, 257] width 831 height 26
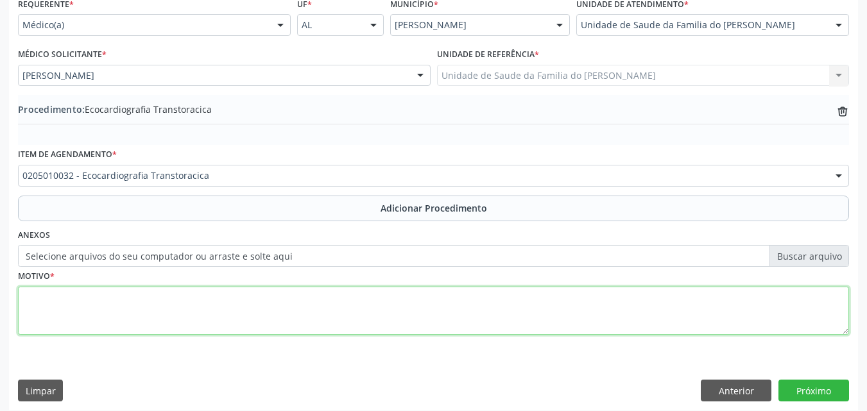
click at [248, 325] on textarea at bounding box center [433, 311] width 831 height 49
type textarea "ARRITIMIA CARDIACA NÃO ESPECIFICADA"
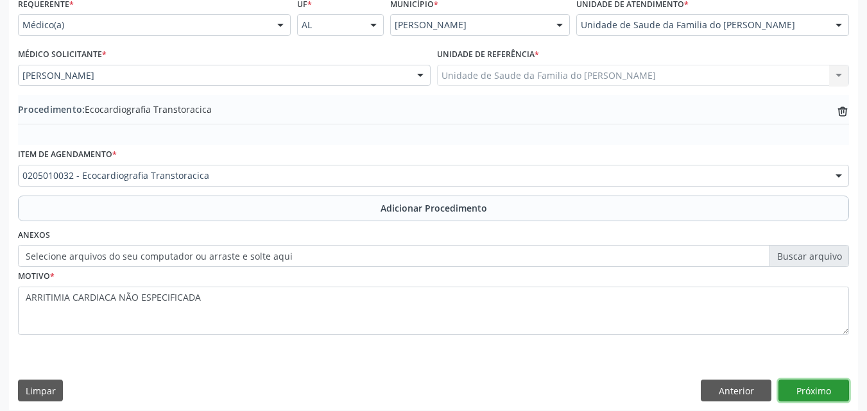
click at [834, 385] on button "Próximo" at bounding box center [813, 391] width 71 height 22
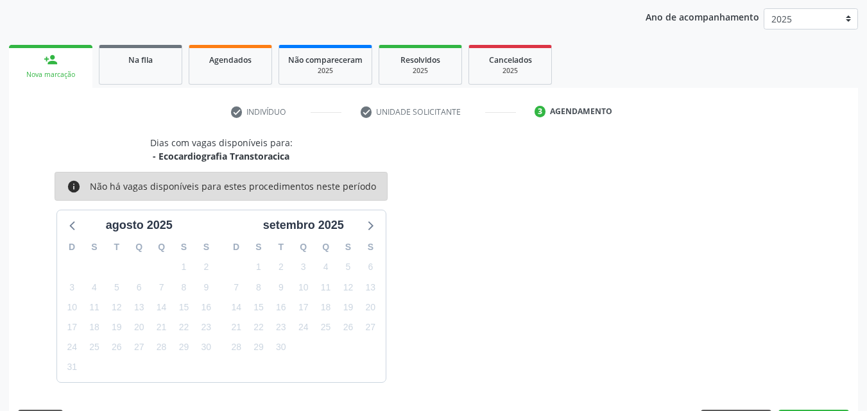
scroll to position [203, 0]
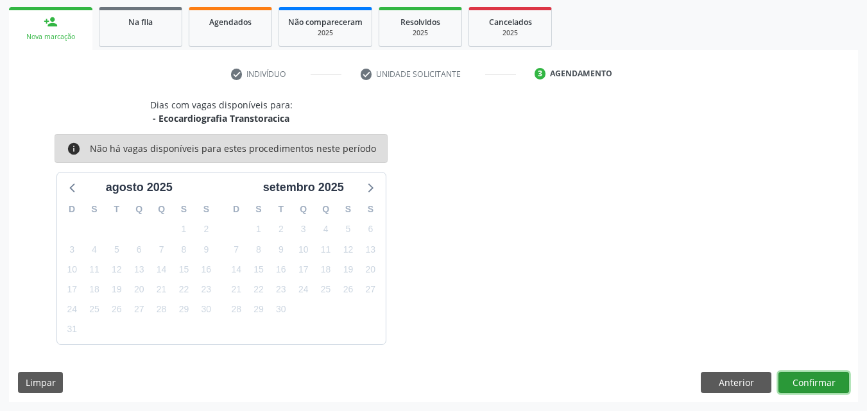
click at [827, 383] on button "Confirmar" at bounding box center [813, 383] width 71 height 22
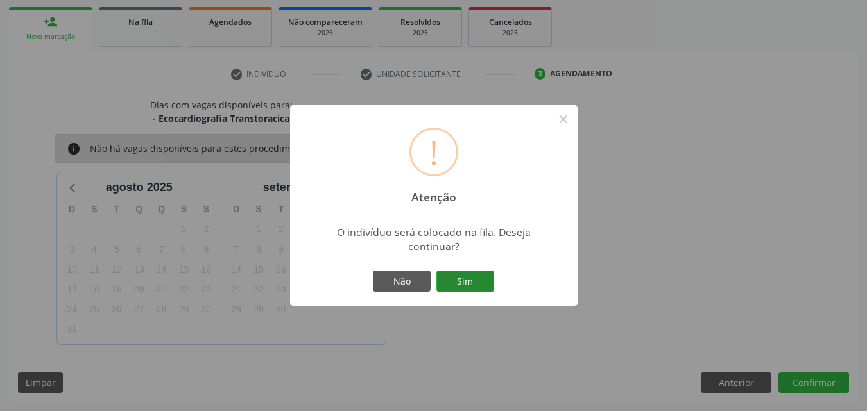
click at [461, 278] on button "Sim" at bounding box center [465, 282] width 58 height 22
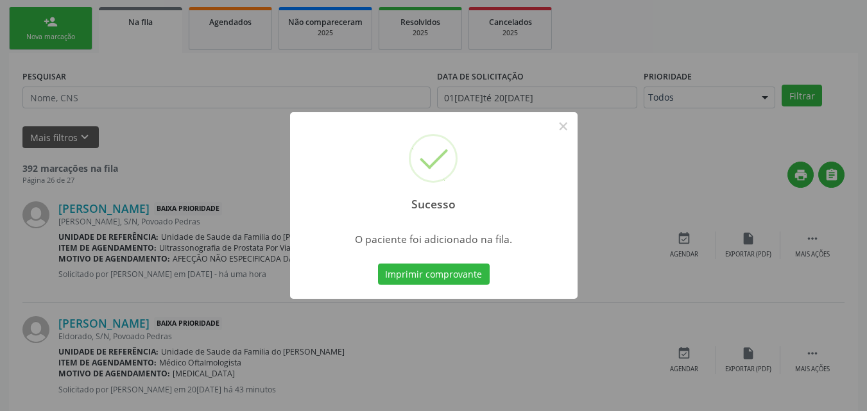
scroll to position [30, 0]
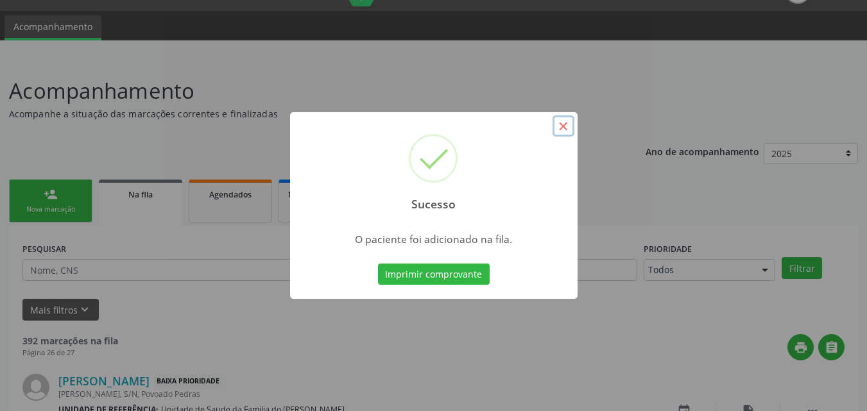
click at [559, 132] on button "×" at bounding box center [563, 126] width 22 height 22
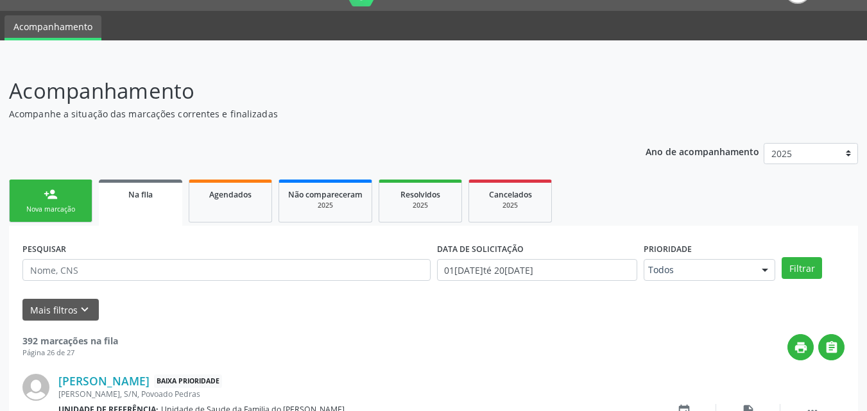
click at [78, 194] on link "person_add Nova marcação" at bounding box center [50, 201] width 83 height 43
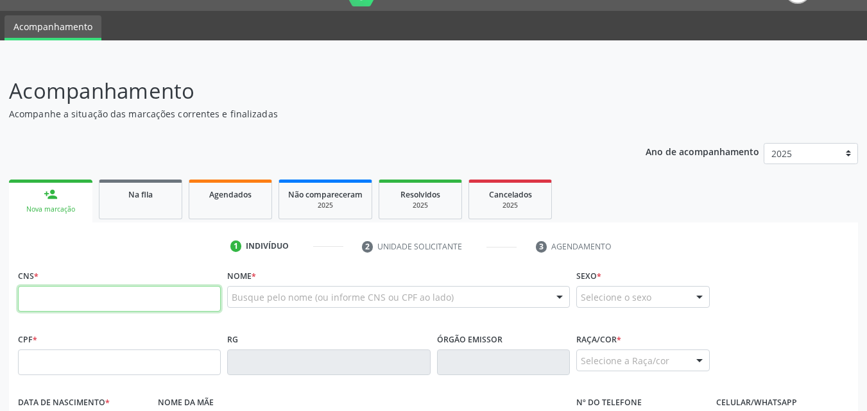
click at [180, 302] on input "text" at bounding box center [119, 299] width 203 height 26
click at [176, 352] on input "text" at bounding box center [119, 363] width 203 height 26
type input "916.332.575-68"
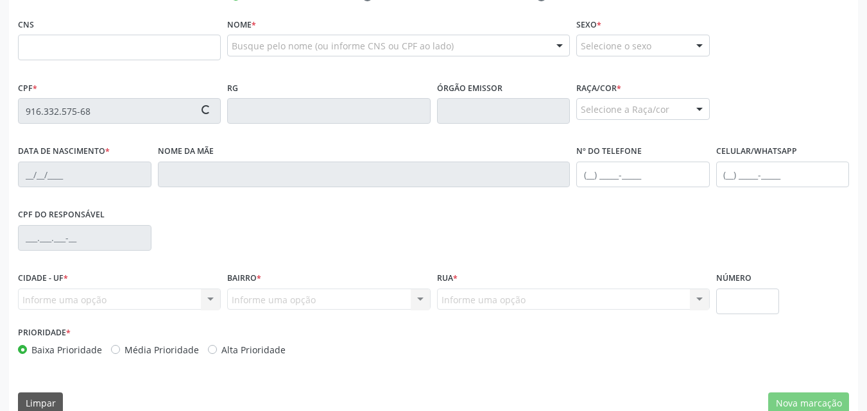
scroll to position [302, 0]
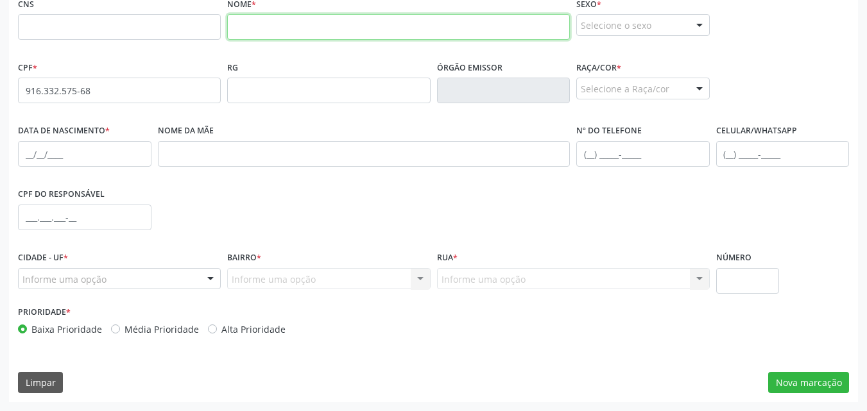
click at [257, 23] on input "text" at bounding box center [398, 27] width 343 height 26
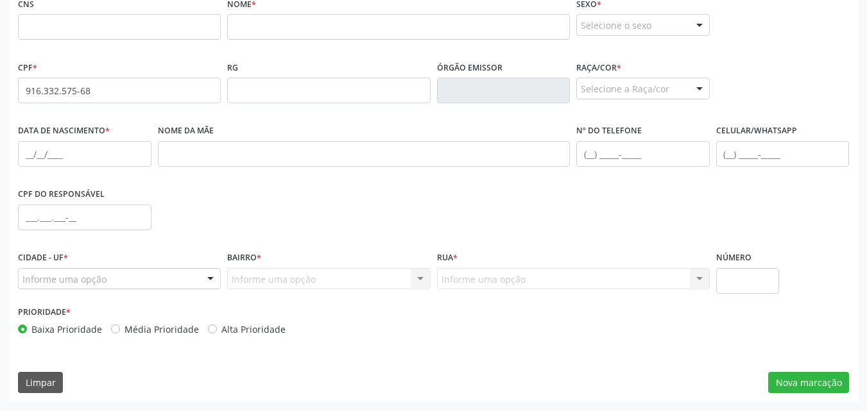
drag, startPoint x: 110, startPoint y: 76, endPoint x: 66, endPoint y: 92, distance: 46.5
click at [66, 92] on div "CPF * 916.332.575-68 none" at bounding box center [119, 81] width 203 height 46
click at [66, 92] on input "916.332.575-68" at bounding box center [119, 91] width 203 height 26
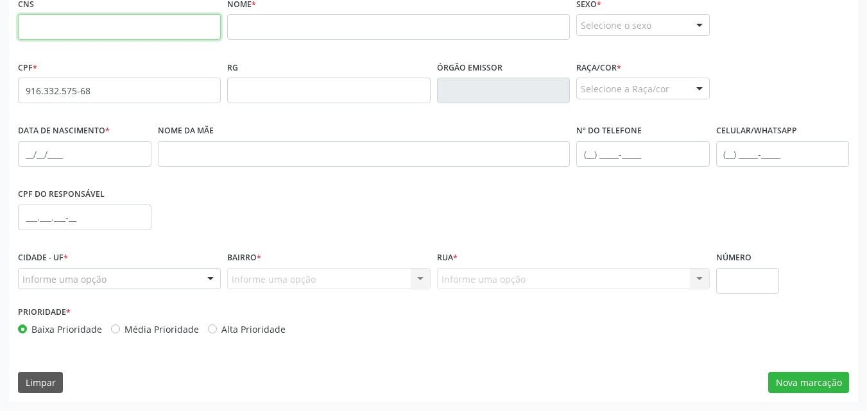
click at [127, 37] on input "text" at bounding box center [119, 27] width 203 height 26
paste input "702 1057 4569 2995"
type input "702 1057 4569 2995"
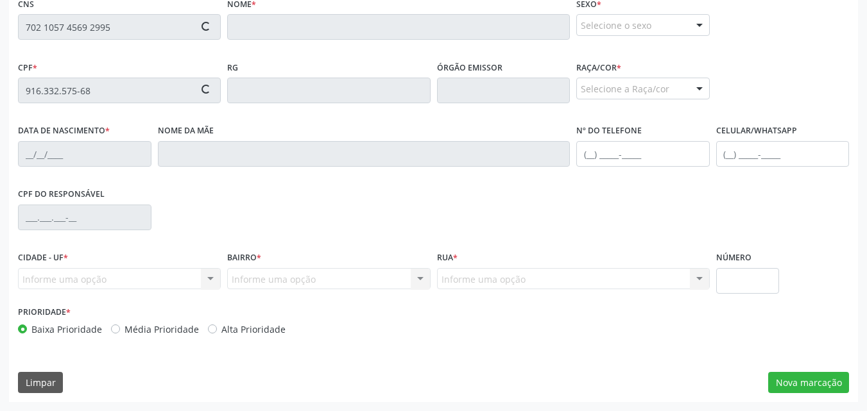
type input "21/02/1977"
type input "Maria do Carmo Nunes da Silva"
type input "(82) 99400-0874"
type input "(82) 99925-9206"
type input "05"
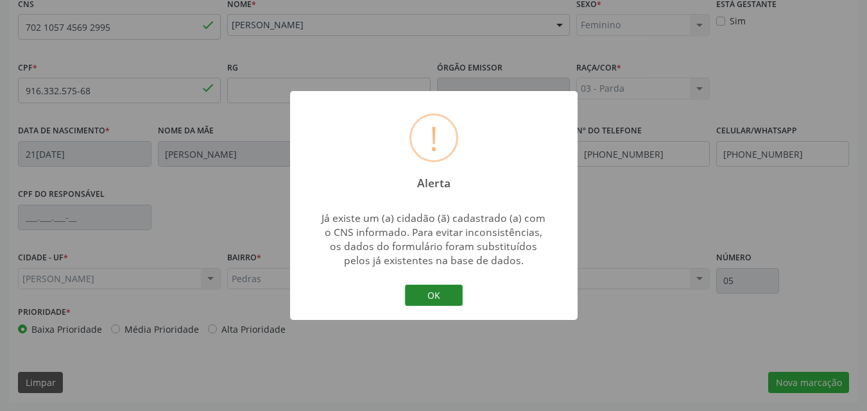
click at [446, 294] on button "OK" at bounding box center [434, 296] width 58 height 22
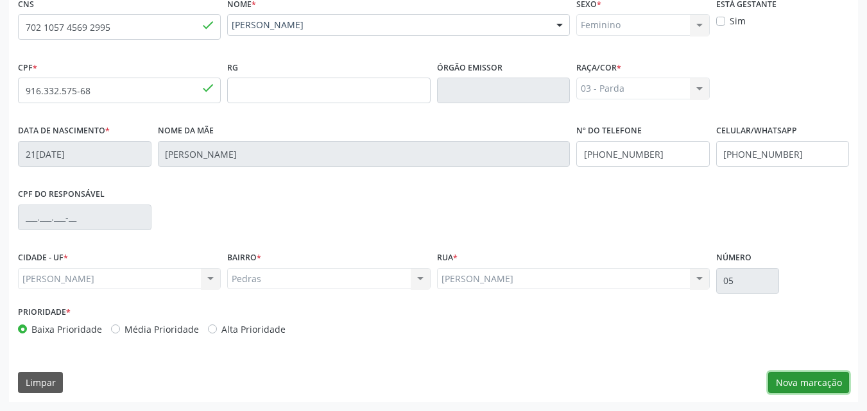
click at [833, 387] on button "Nova marcação" at bounding box center [808, 383] width 81 height 22
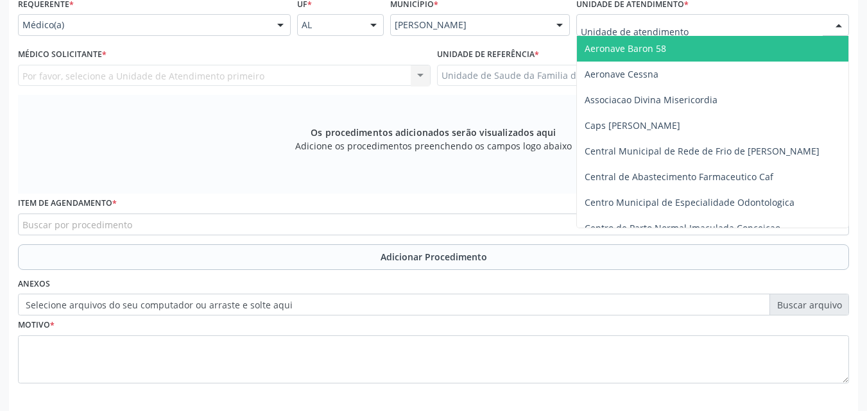
click at [689, 22] on div at bounding box center [712, 25] width 273 height 22
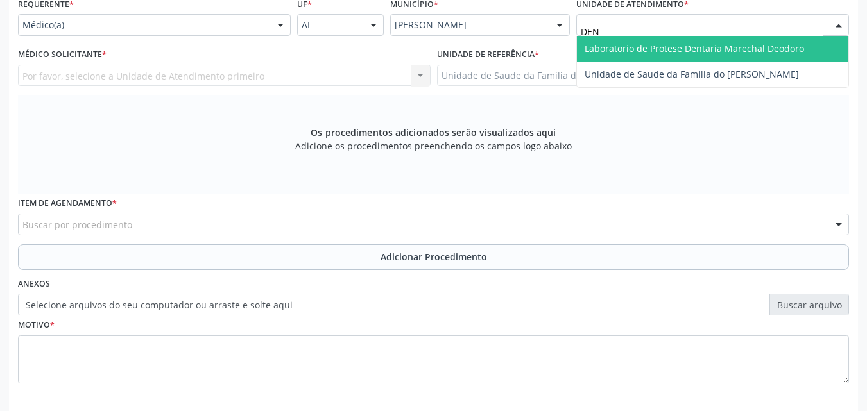
type input "DENI"
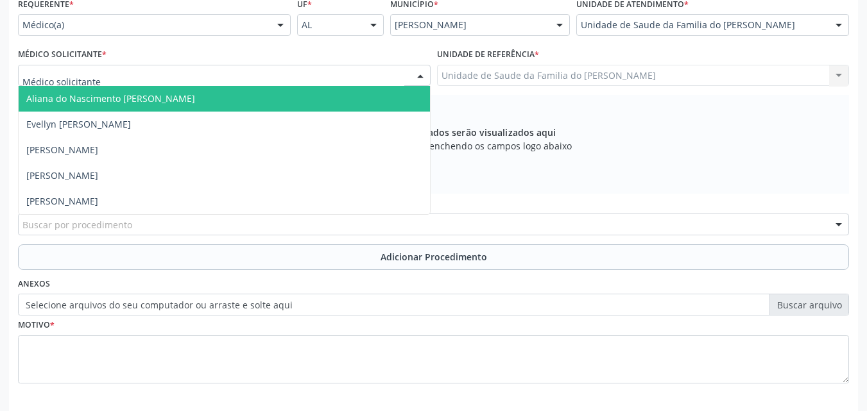
click at [264, 74] on div at bounding box center [224, 76] width 412 height 22
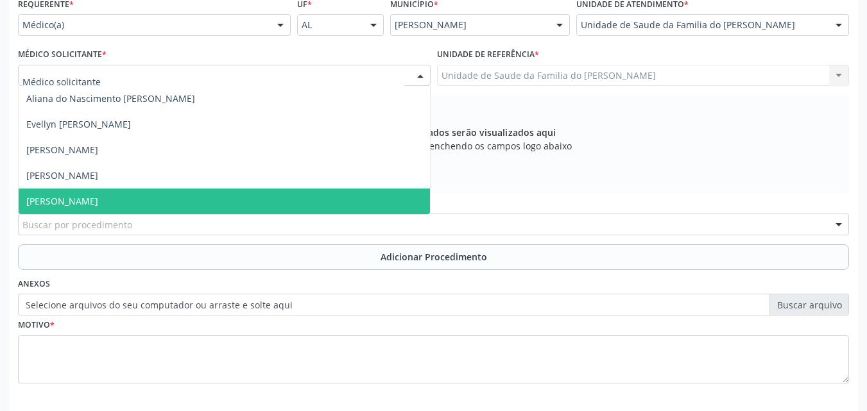
click at [202, 204] on span "[PERSON_NAME]" at bounding box center [224, 202] width 411 height 26
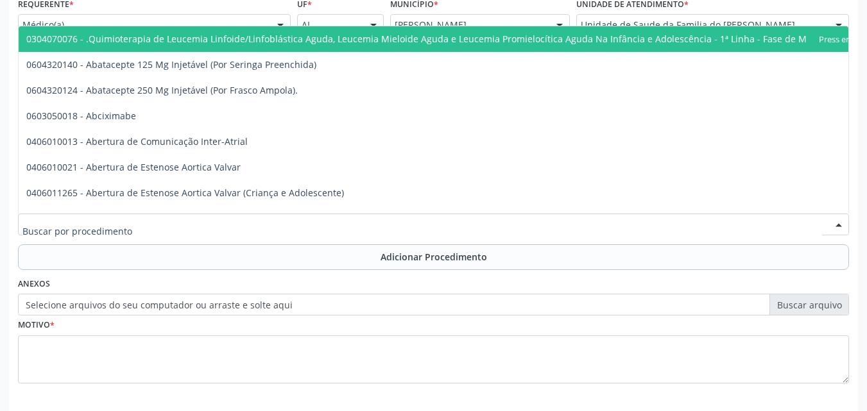
click at [199, 218] on div at bounding box center [433, 225] width 831 height 22
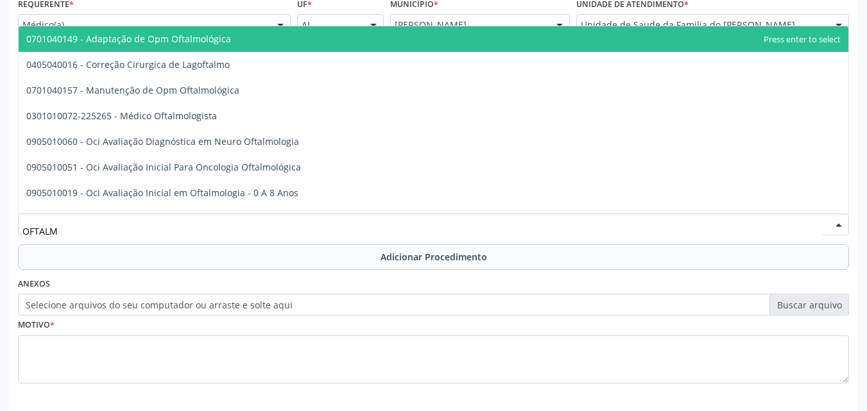
type input "OFTALMO"
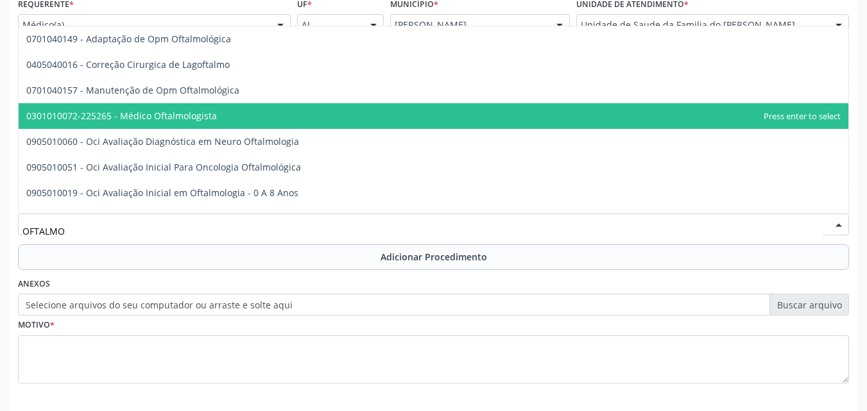
click at [233, 114] on span "0301010072-225265 - Médico Oftalmologista" at bounding box center [433, 116] width 829 height 26
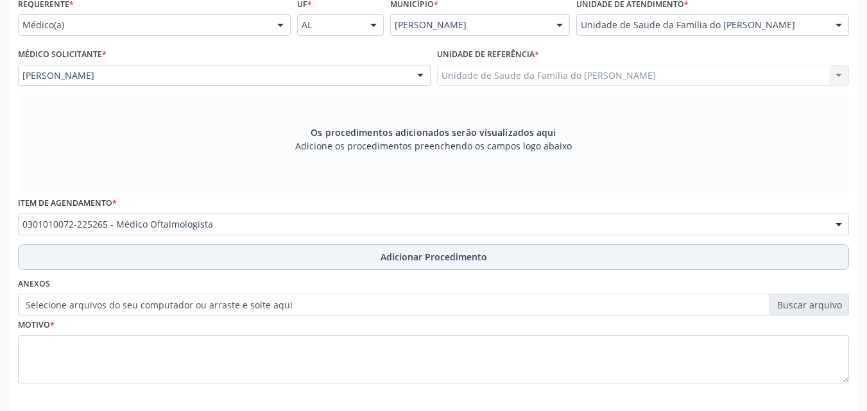
click at [232, 253] on button "Adicionar Procedimento" at bounding box center [433, 257] width 831 height 26
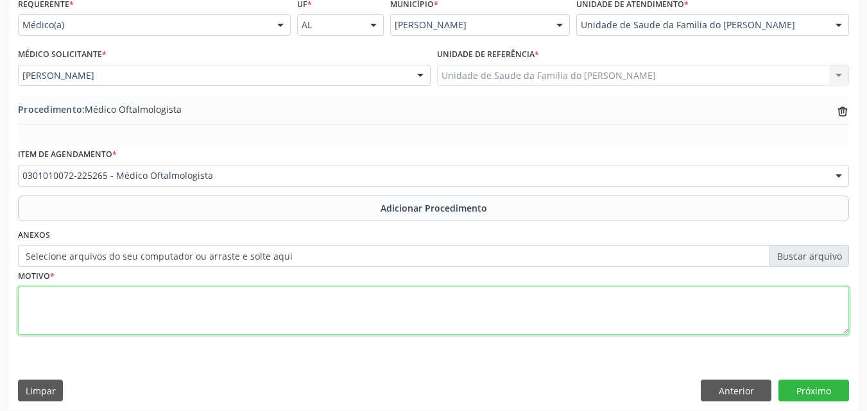
click at [226, 300] on textarea at bounding box center [433, 311] width 831 height 49
type textarea "OUTROS TRANSTORNOS DA REFRAÇÃO"
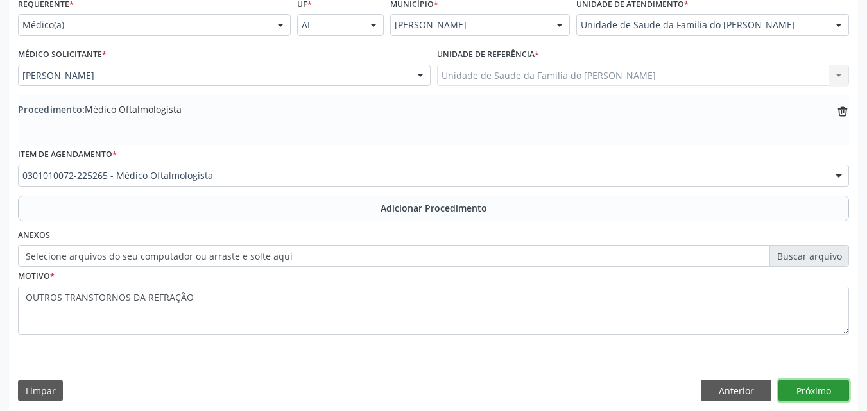
click at [801, 388] on button "Próximo" at bounding box center [813, 391] width 71 height 22
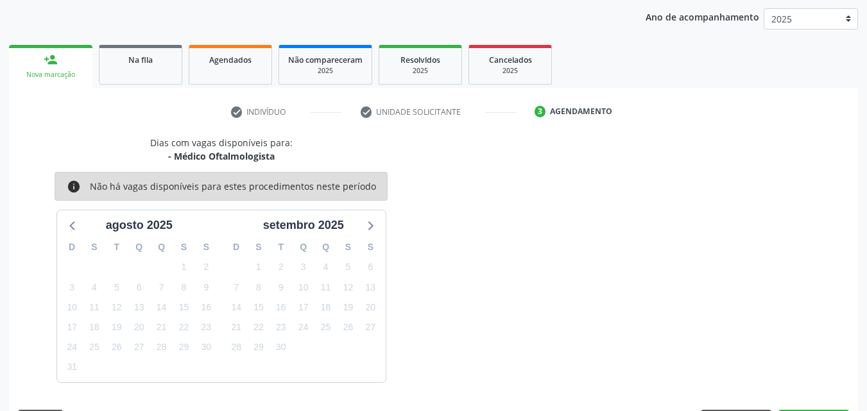
scroll to position [203, 0]
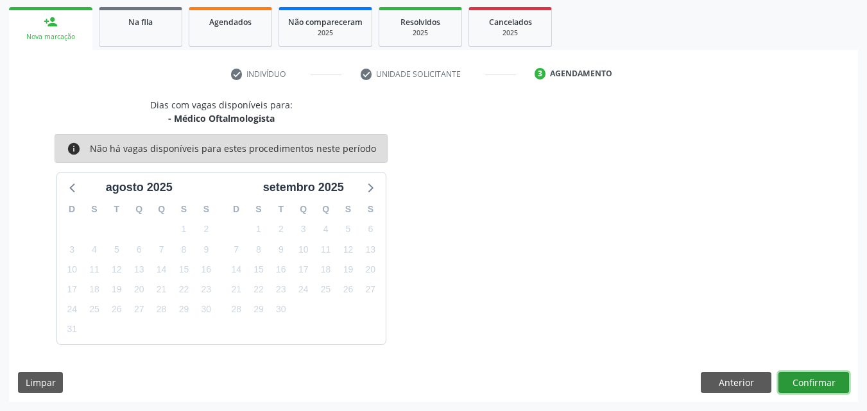
click at [797, 380] on button "Confirmar" at bounding box center [813, 383] width 71 height 22
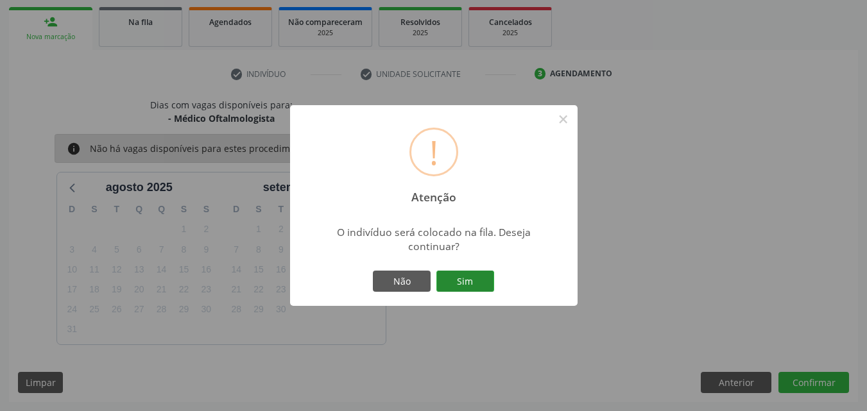
click at [472, 277] on button "Sim" at bounding box center [465, 282] width 58 height 22
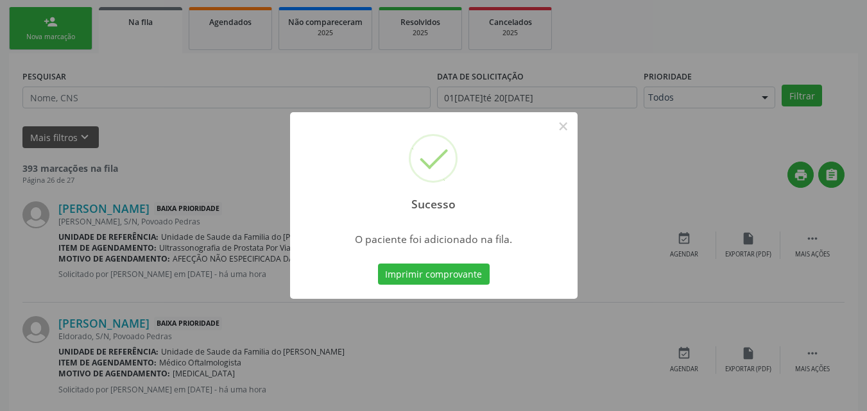
scroll to position [30, 0]
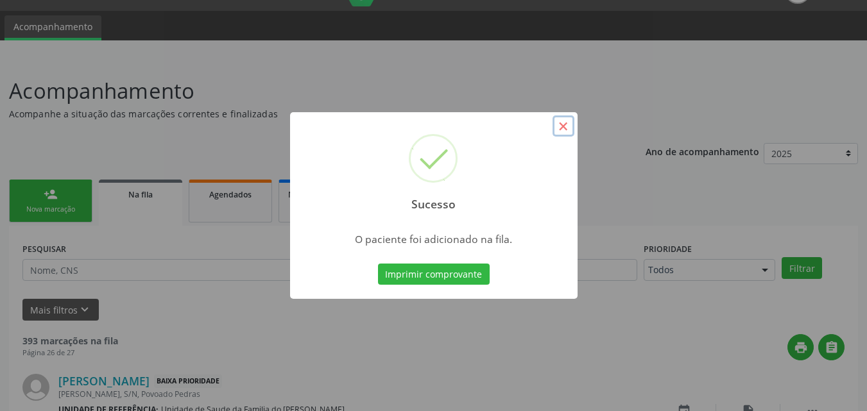
click at [563, 127] on button "×" at bounding box center [563, 126] width 22 height 22
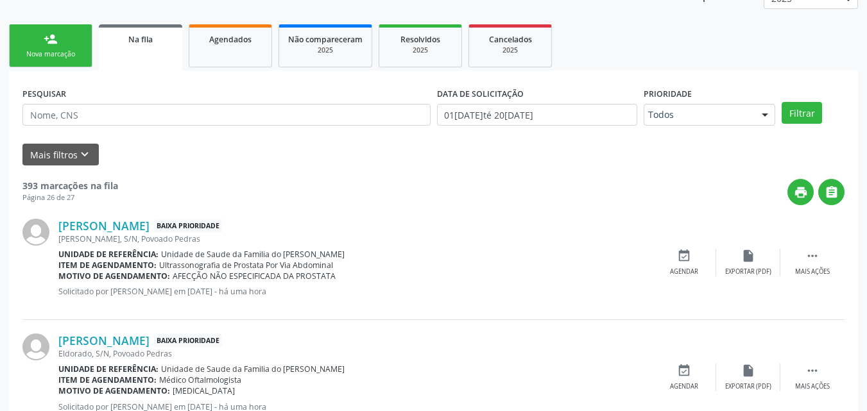
scroll to position [0, 0]
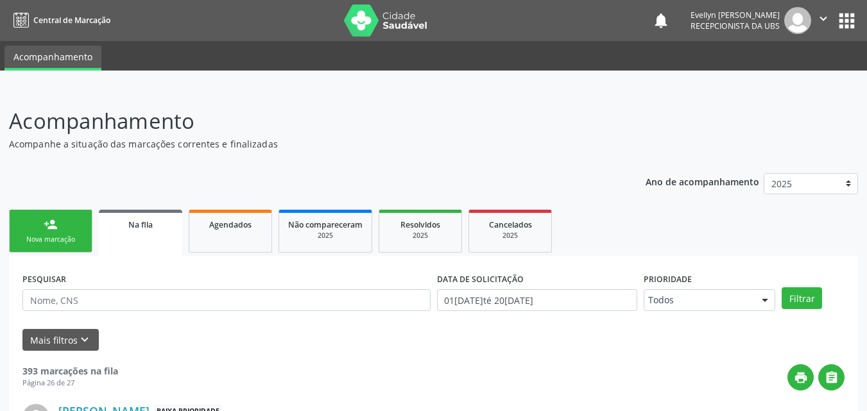
click at [76, 225] on link "person_add Nova marcação" at bounding box center [50, 231] width 83 height 43
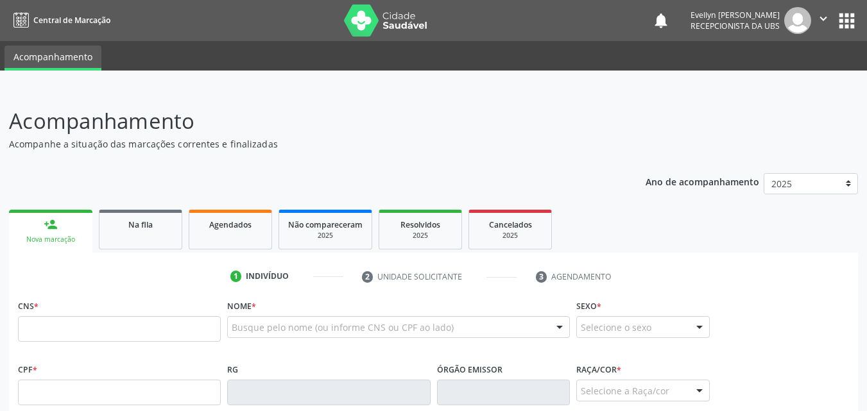
click at [76, 225] on link "person_add Nova marcação" at bounding box center [50, 231] width 83 height 43
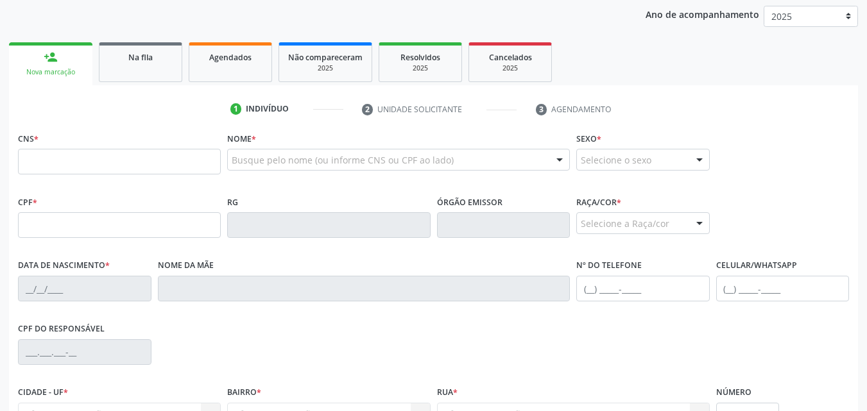
scroll to position [178, 0]
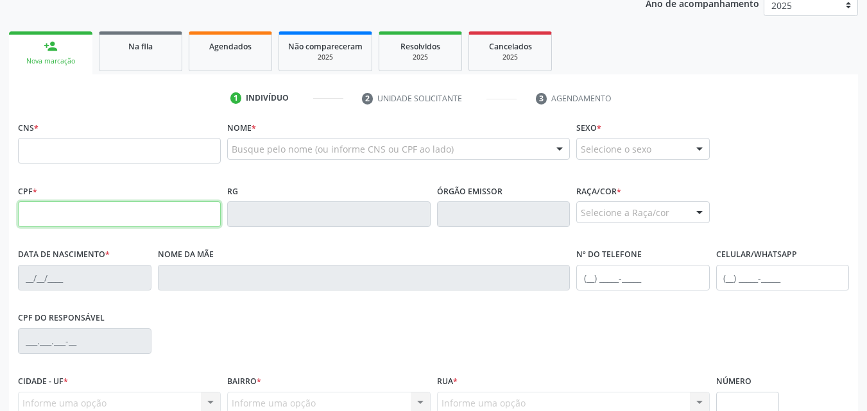
click at [177, 215] on input "text" at bounding box center [119, 214] width 203 height 26
type input "957.199.384-00"
type input "706 7015 9348 2016"
type input "22/01/1949"
type input "Gracinda Maria da Conceicao"
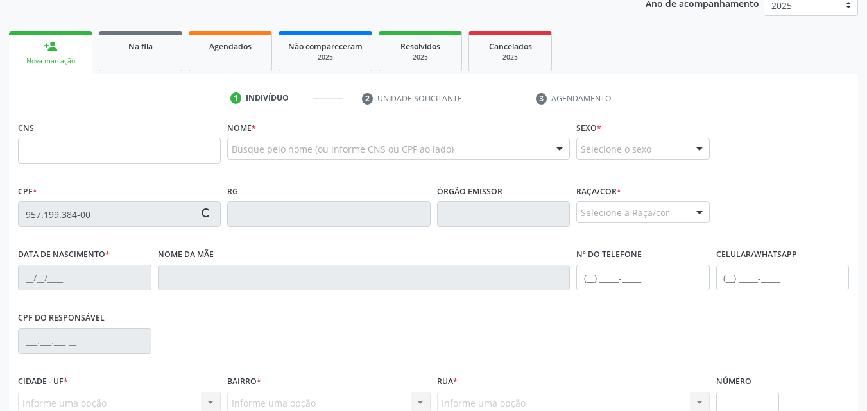
type input "(82) 99167-4483"
type input "S/N"
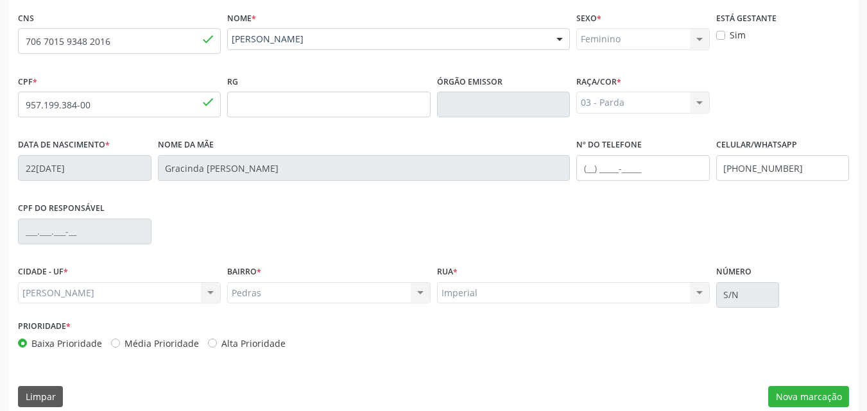
scroll to position [302, 0]
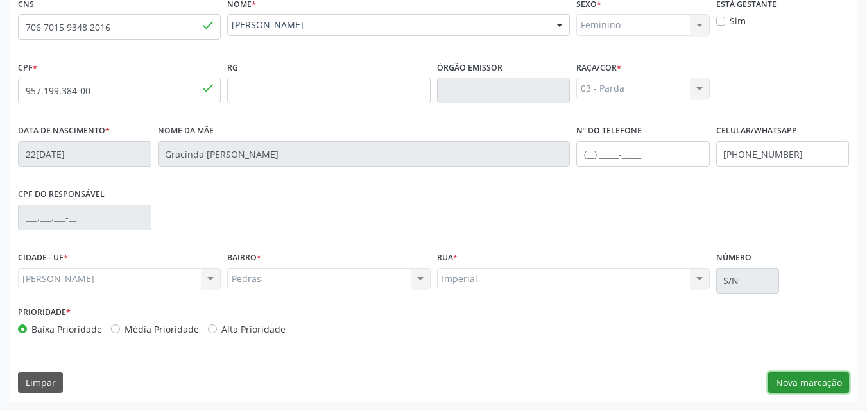
click at [799, 379] on button "Nova marcação" at bounding box center [808, 383] width 81 height 22
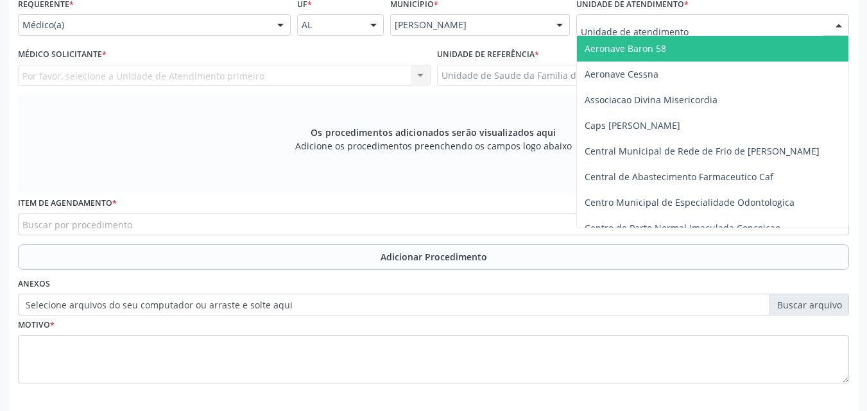
click at [695, 27] on div at bounding box center [712, 25] width 273 height 22
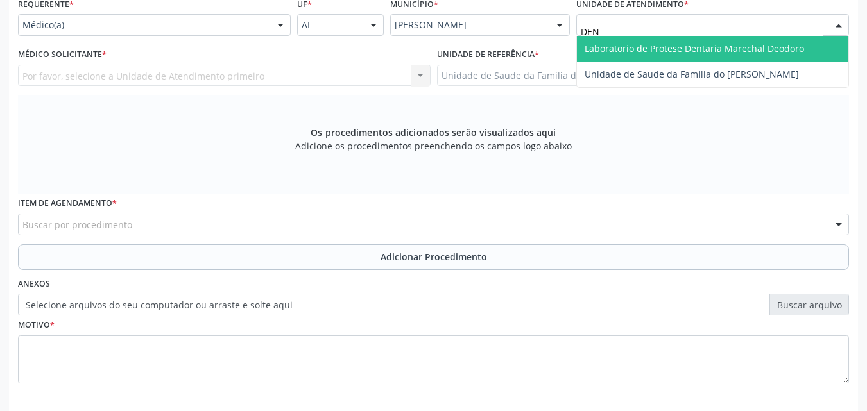
type input "DENI"
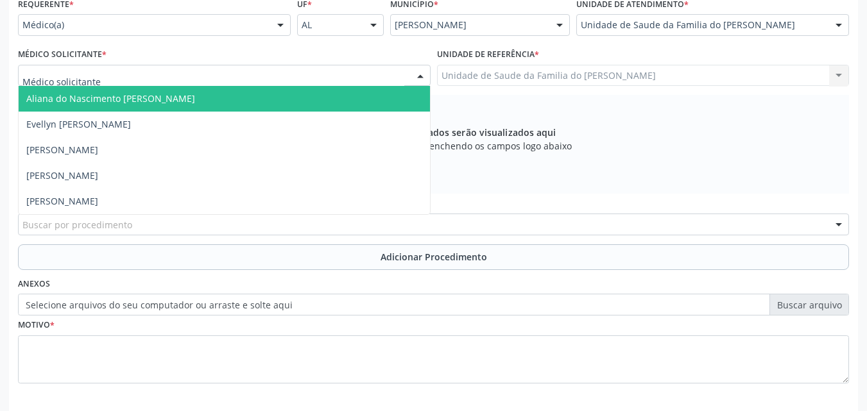
click at [399, 74] on div at bounding box center [224, 76] width 412 height 22
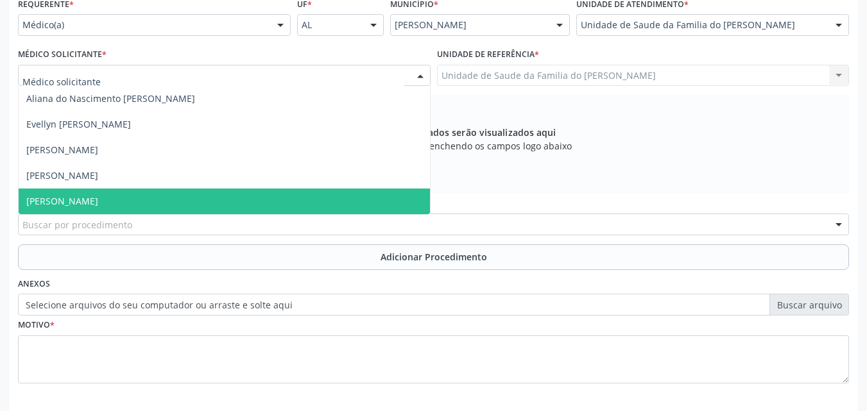
click at [290, 196] on span "[PERSON_NAME]" at bounding box center [224, 202] width 411 height 26
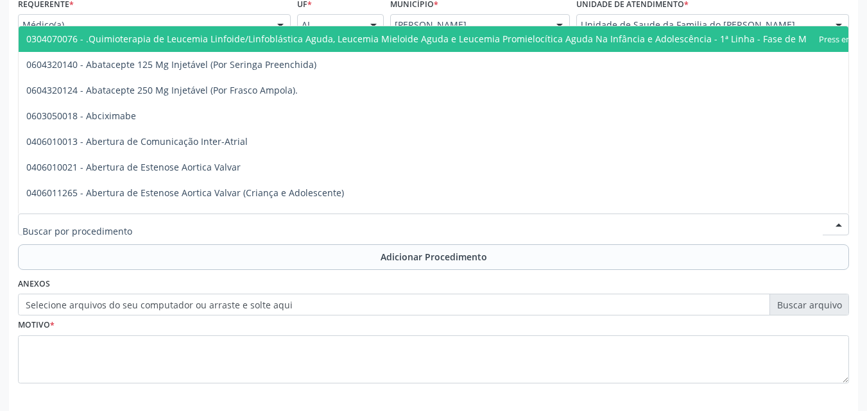
click at [280, 223] on div at bounding box center [433, 225] width 831 height 22
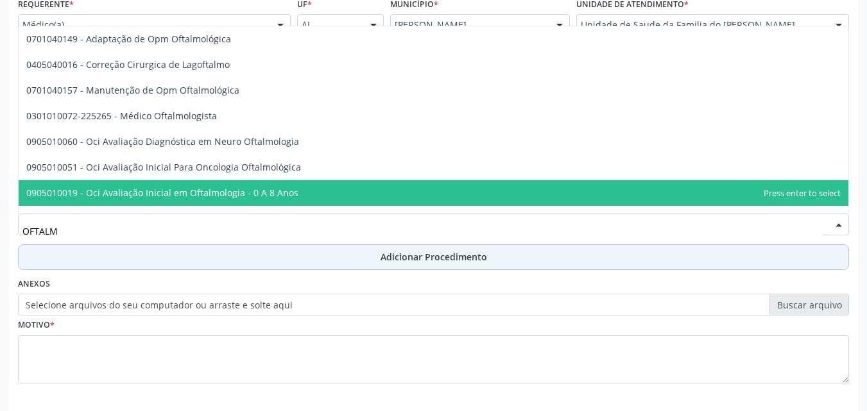
type input "OFTALMO"
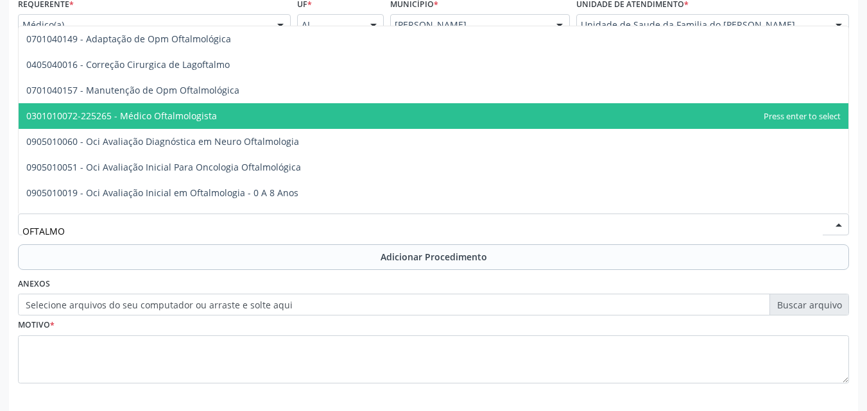
click at [574, 127] on span "0301010072-225265 - Médico Oftalmologista" at bounding box center [433, 116] width 829 height 26
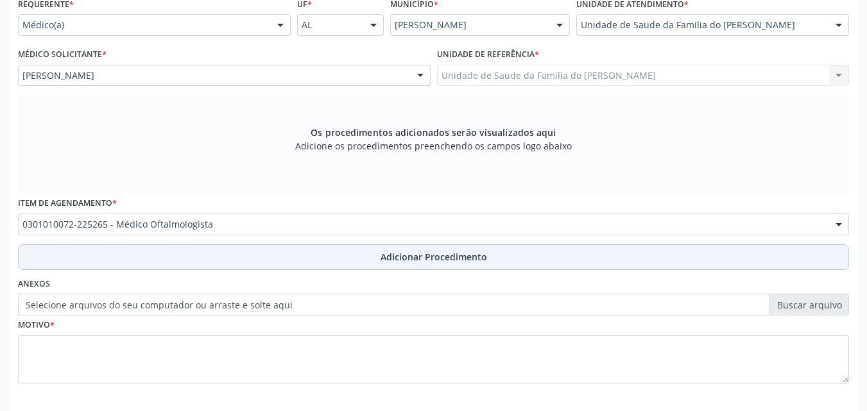
click at [477, 260] on span "Adicionar Procedimento" at bounding box center [433, 256] width 106 height 13
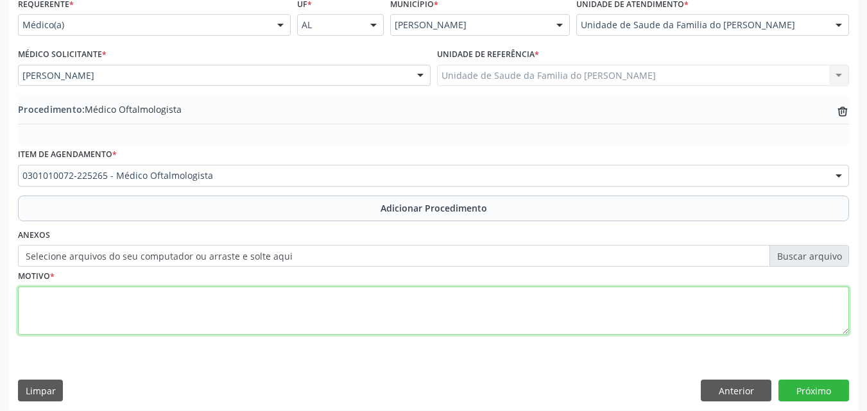
click at [455, 314] on textarea at bounding box center [433, 311] width 831 height 49
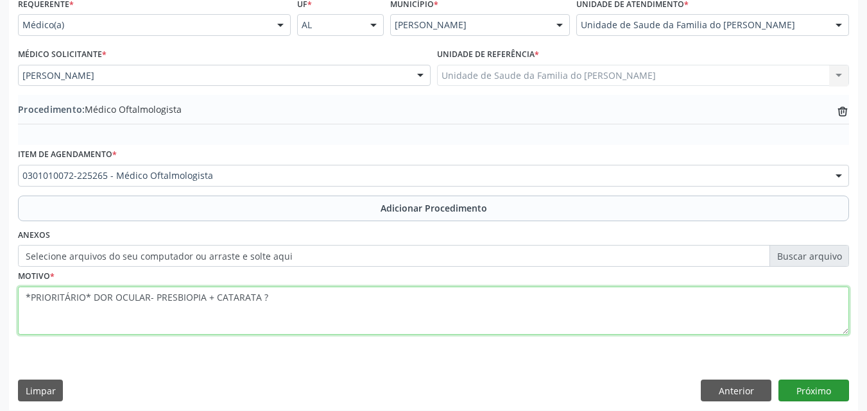
type textarea "*PRIORITÁRIO* DOR OCULAR- PRESBIOPIA + CATARATA ?"
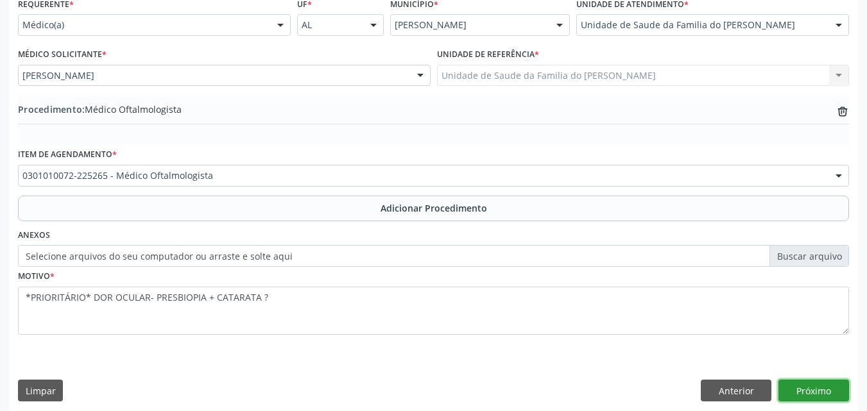
click at [799, 389] on button "Próximo" at bounding box center [813, 391] width 71 height 22
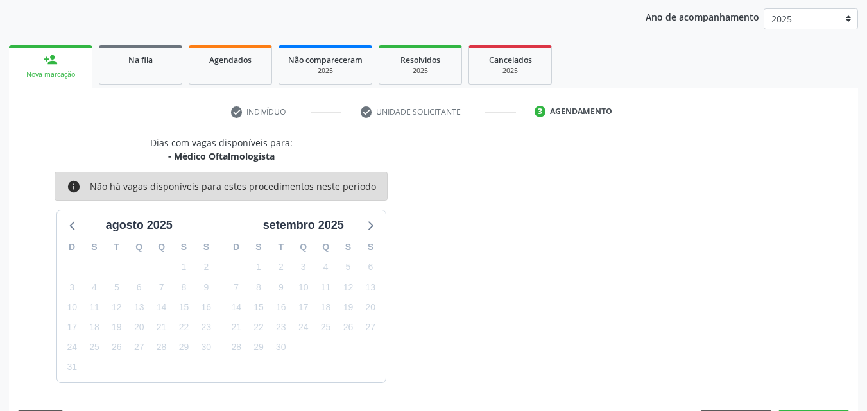
scroll to position [203, 0]
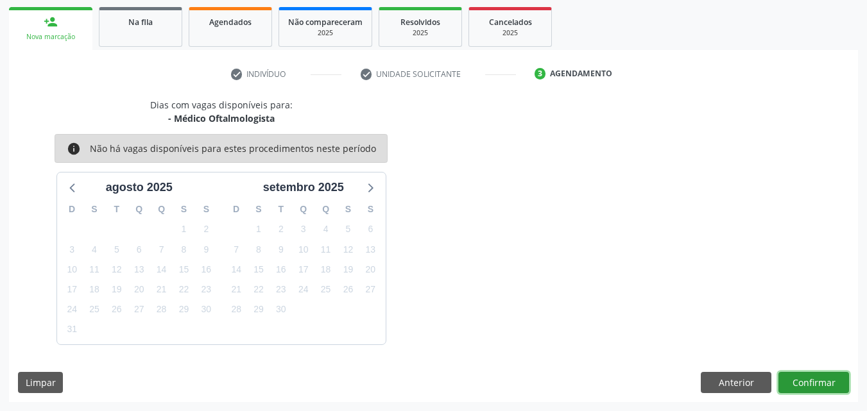
click at [823, 384] on button "Confirmar" at bounding box center [813, 383] width 71 height 22
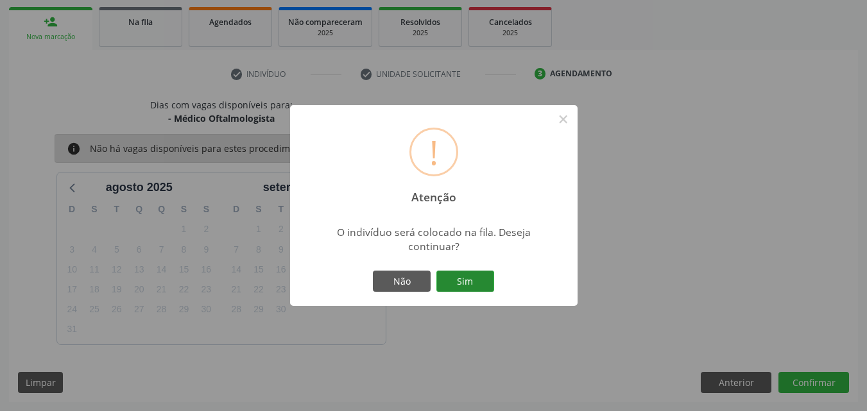
click at [447, 280] on button "Sim" at bounding box center [465, 282] width 58 height 22
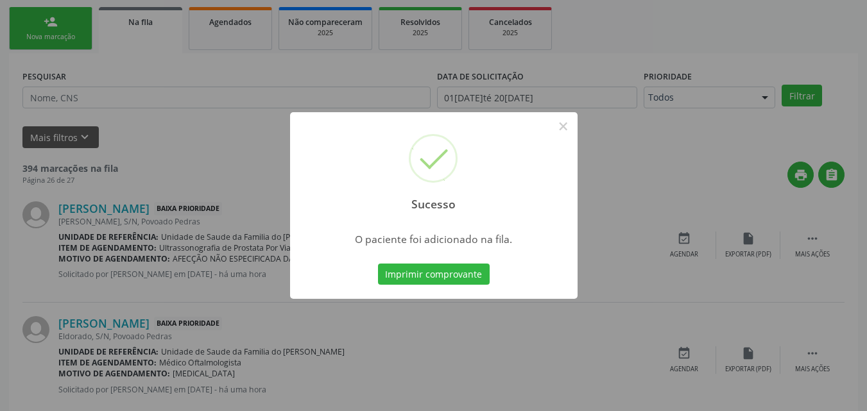
scroll to position [30, 0]
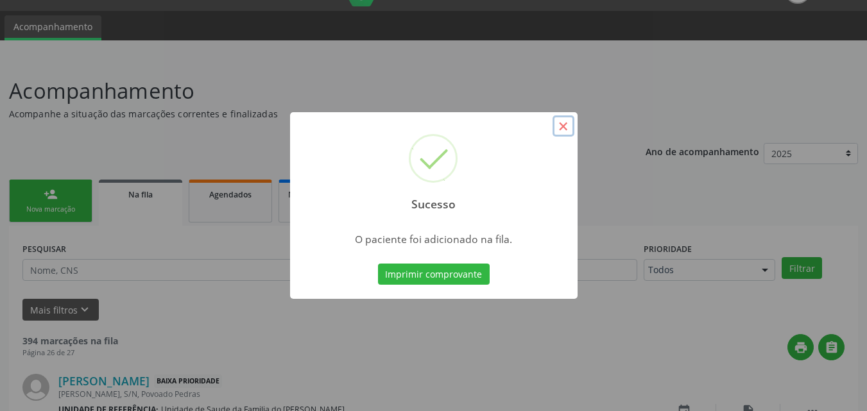
click at [567, 122] on button "×" at bounding box center [563, 126] width 22 height 22
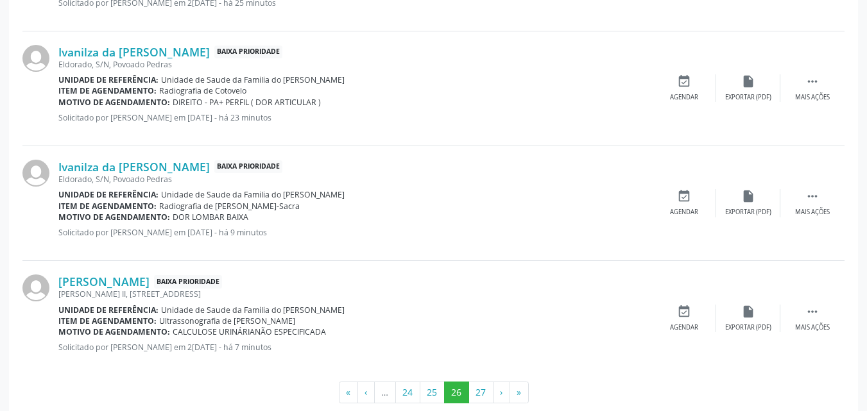
scroll to position [1774, 0]
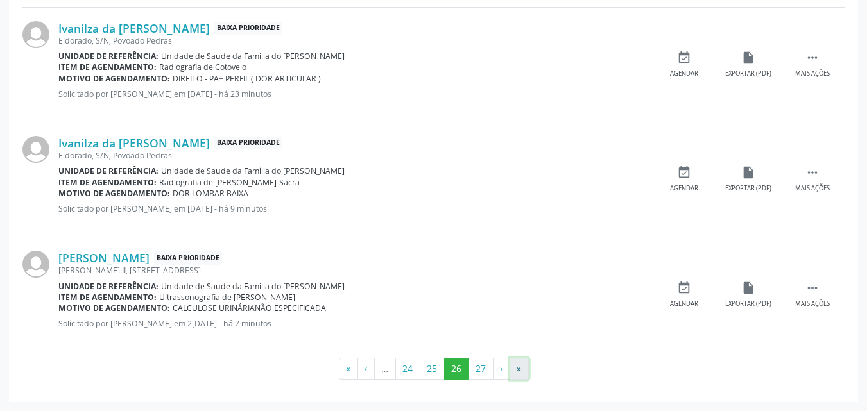
click at [526, 371] on button "»" at bounding box center [518, 369] width 19 height 22
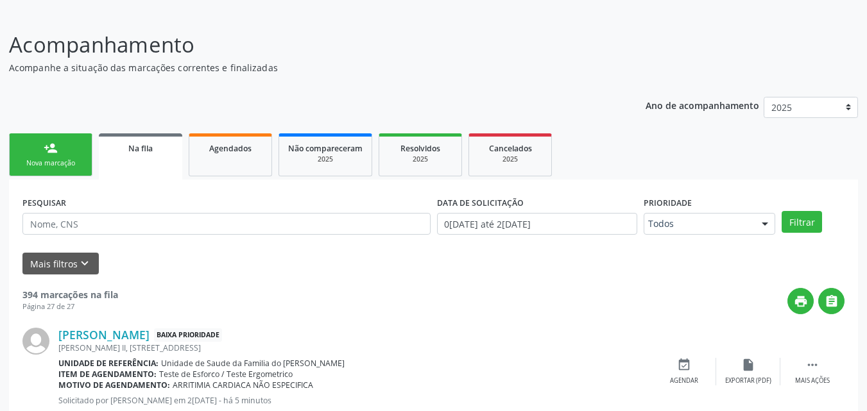
scroll to position [0, 0]
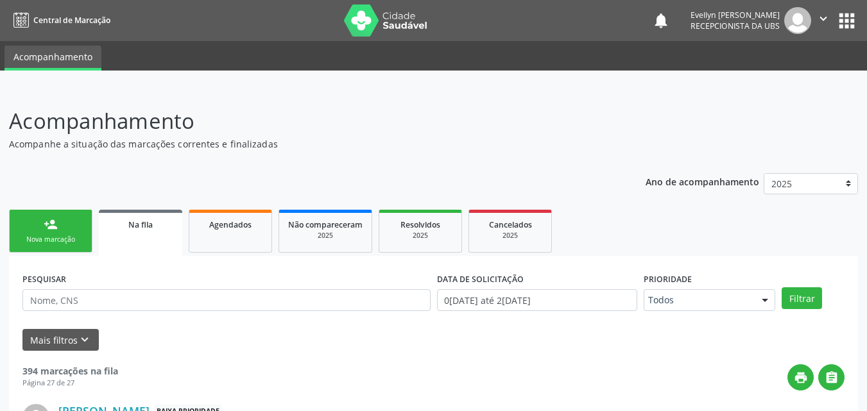
click at [29, 236] on div "Nova marcação" at bounding box center [51, 240] width 64 height 10
click at [61, 241] on div "Nova marcação" at bounding box center [51, 240] width 64 height 10
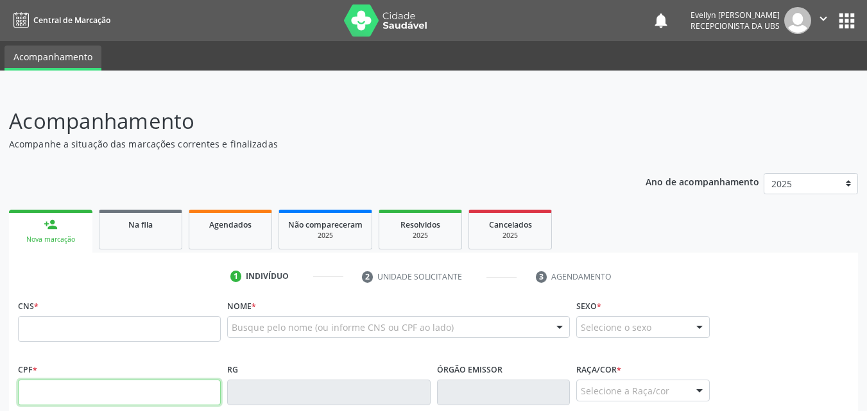
click at [76, 388] on input "text" at bounding box center [119, 393] width 203 height 26
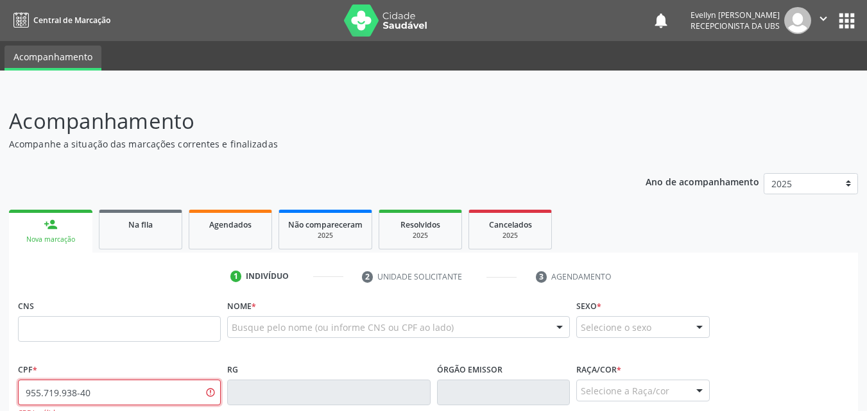
drag, startPoint x: 101, startPoint y: 391, endPoint x: 48, endPoint y: 394, distance: 53.3
click at [0, 28] on div "Central de Marcação notifications Evellyn Suellem Santos Avelino da Silva Recep…" at bounding box center [433, 205] width 867 height 411
type input "9"
type input "957.199.384-00"
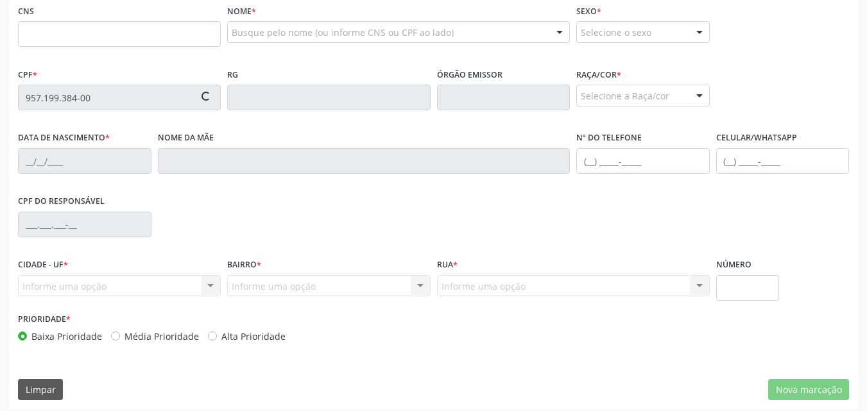
scroll to position [302, 0]
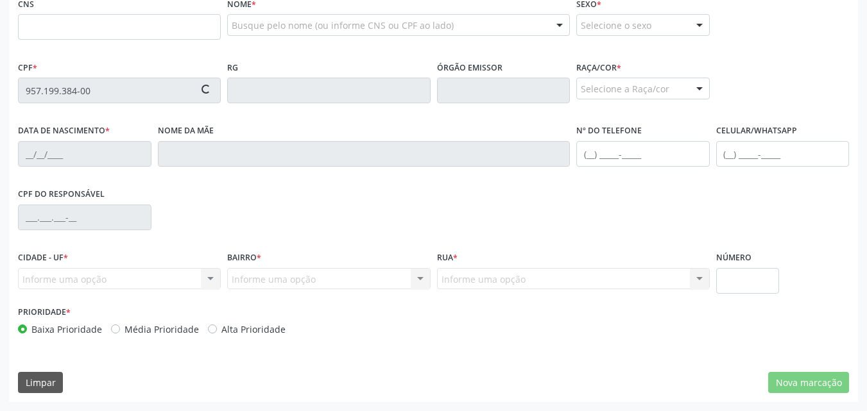
type input "706 7015 9348 2016"
type input "22/01/1949"
type input "Gracinda Maria da Conceicao"
type input "(82) 99167-4483"
type input "S/N"
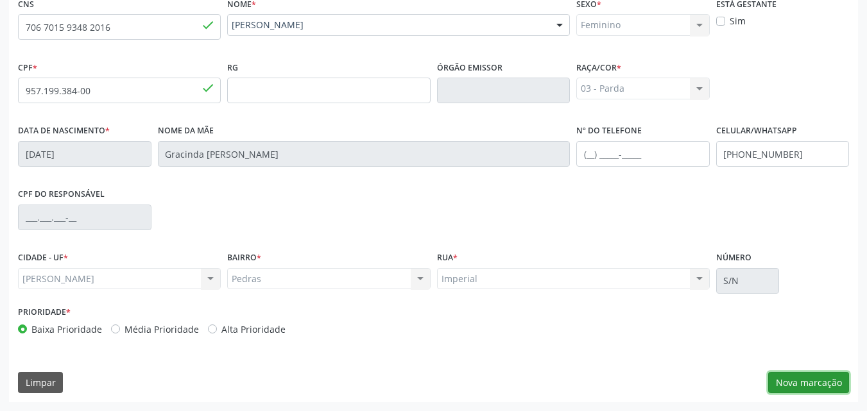
click at [814, 373] on button "Nova marcação" at bounding box center [808, 383] width 81 height 22
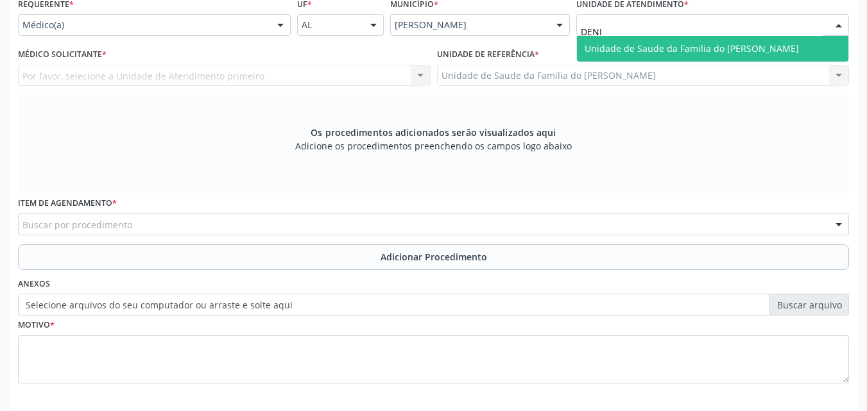
type input "DENIS"
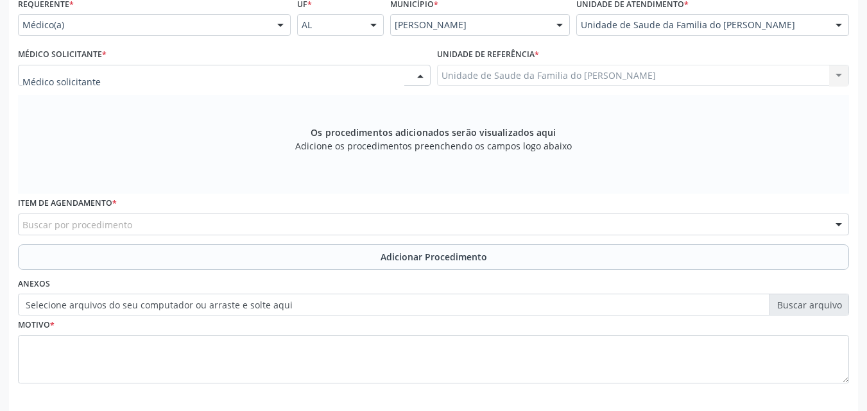
click at [271, 83] on div at bounding box center [224, 76] width 412 height 22
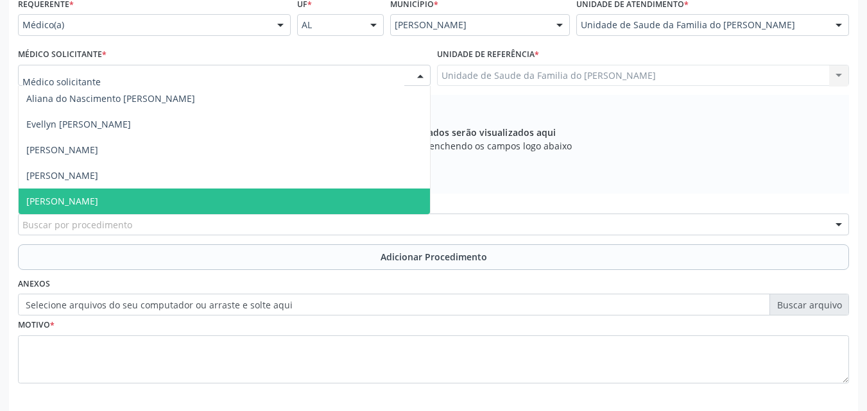
click at [211, 198] on span "[PERSON_NAME]" at bounding box center [224, 202] width 411 height 26
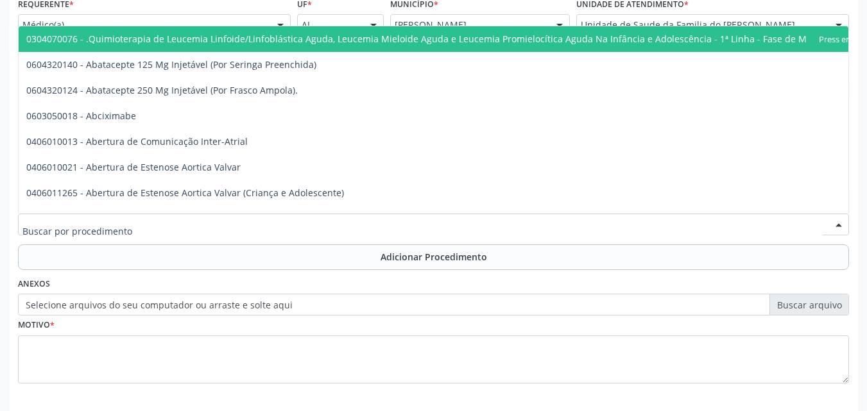
click at [224, 216] on div at bounding box center [433, 225] width 831 height 22
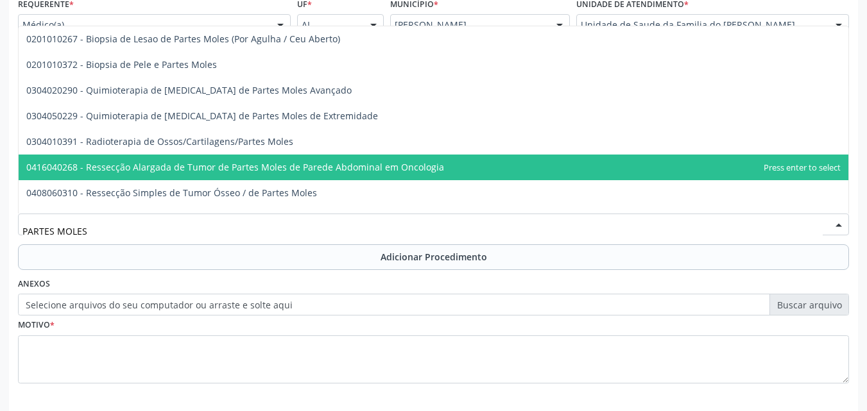
type input "PARTES MOLES"
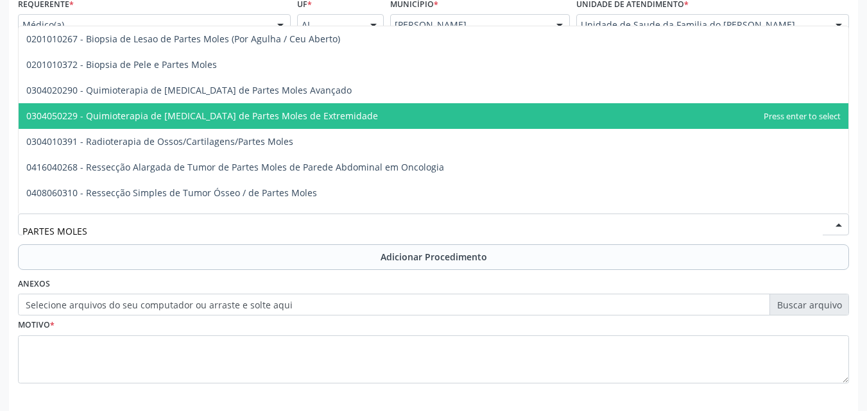
scroll to position [44, 0]
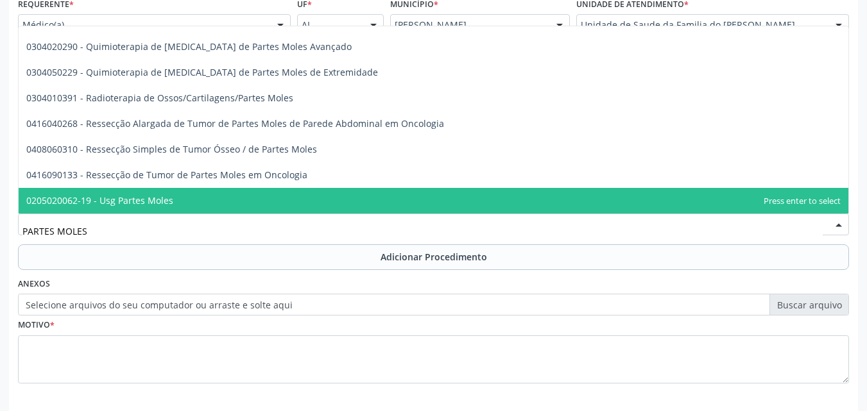
click at [710, 198] on span "0205020062-19 - Usg Partes Moles" at bounding box center [433, 201] width 829 height 26
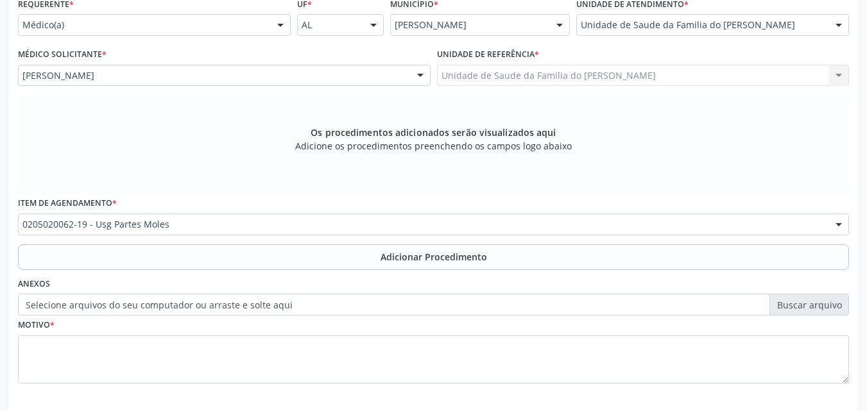
click at [570, 271] on div "Requerente * Médico(a) Médico(a) Enfermeiro(a) Paciente Nenhum resultado encont…" at bounding box center [433, 197] width 831 height 407
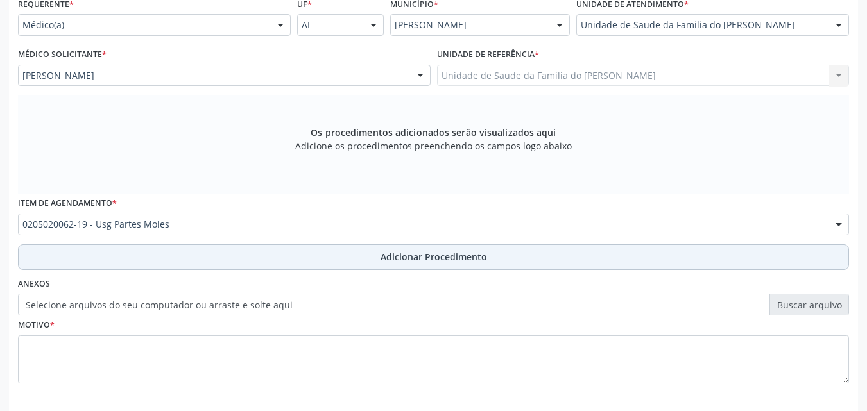
click at [575, 264] on button "Adicionar Procedimento" at bounding box center [433, 257] width 831 height 26
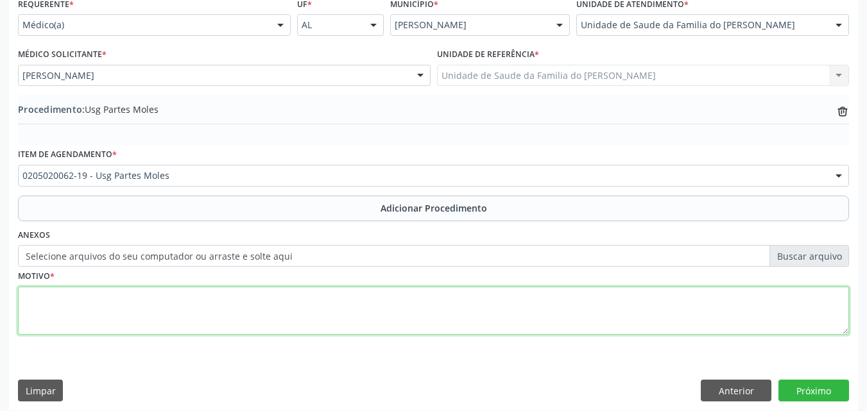
click at [496, 301] on textarea at bounding box center [433, 311] width 831 height 49
type textarea "REGIÃO SUPRACLAVICULAR ESQUERDA"
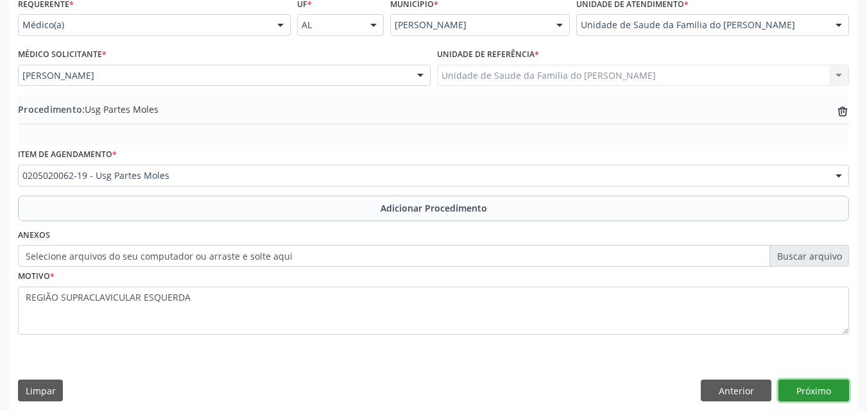
click at [828, 386] on button "Próximo" at bounding box center [813, 391] width 71 height 22
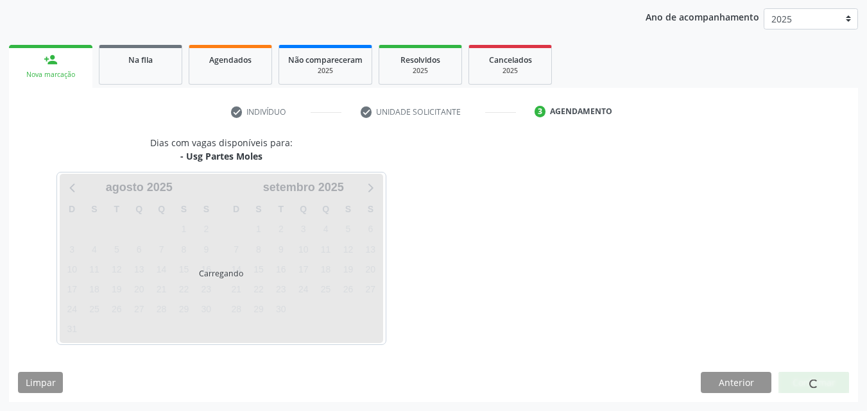
scroll to position [203, 0]
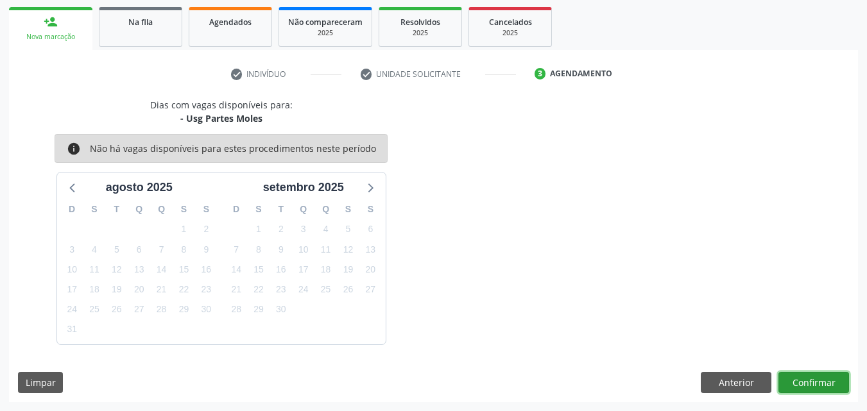
click at [799, 387] on button "Confirmar" at bounding box center [813, 383] width 71 height 22
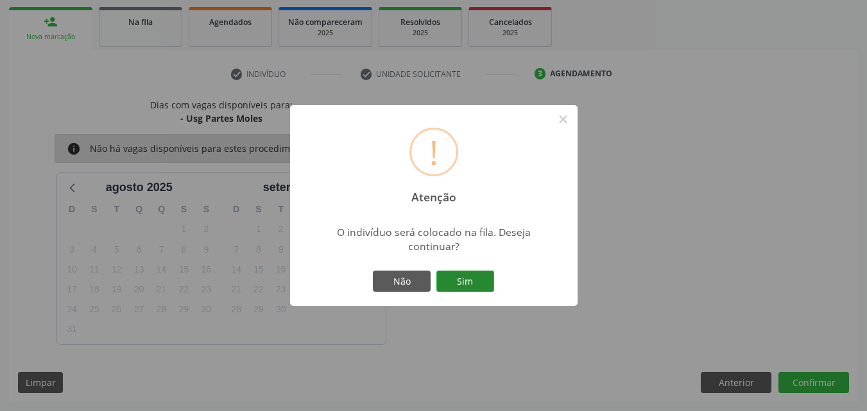
click at [473, 283] on button "Sim" at bounding box center [465, 282] width 58 height 22
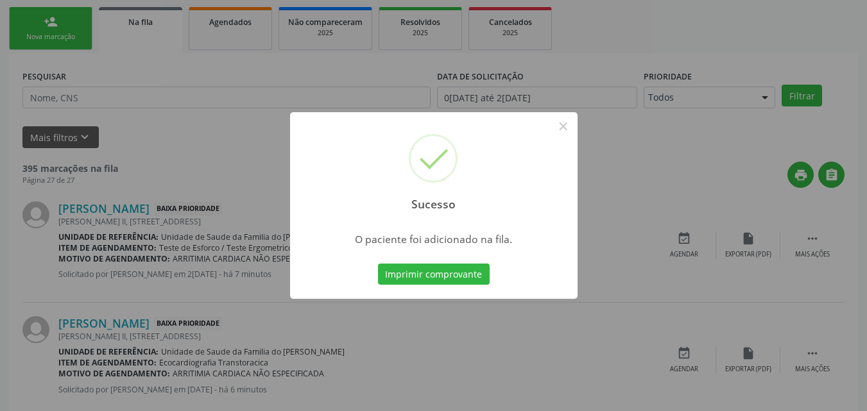
scroll to position [30, 0]
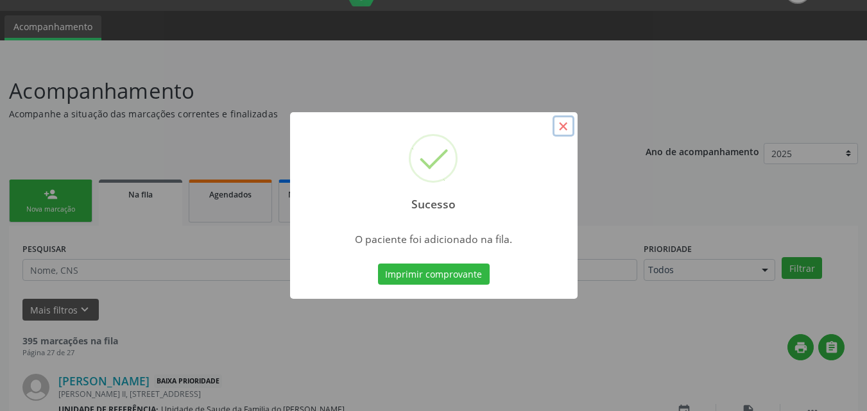
click at [565, 133] on button "×" at bounding box center [563, 126] width 22 height 22
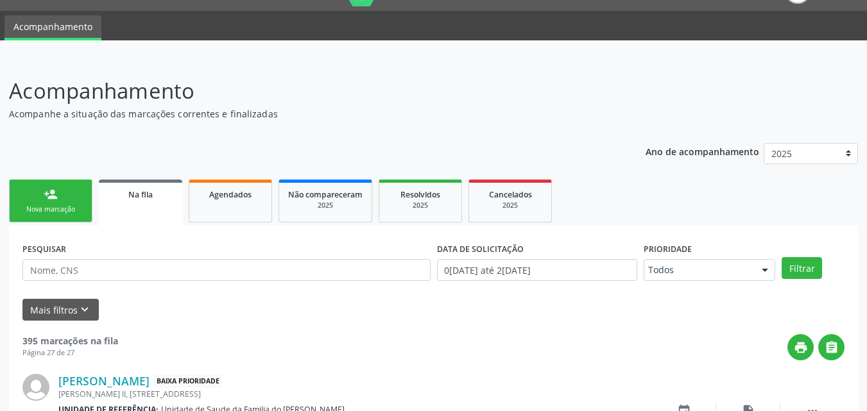
click at [80, 206] on div "Nova marcação" at bounding box center [51, 210] width 64 height 10
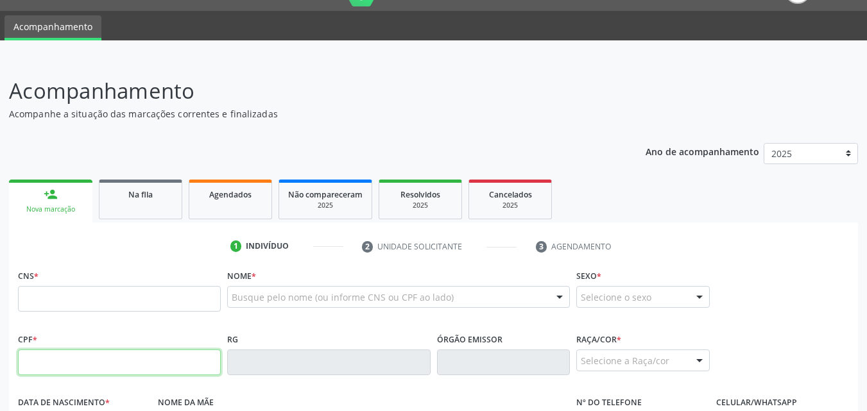
click at [93, 350] on input "text" at bounding box center [119, 363] width 203 height 26
type input "151.911.284-00"
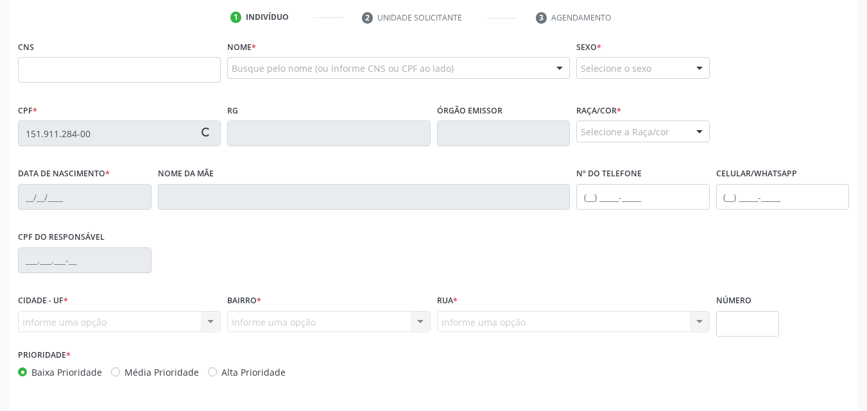
scroll to position [302, 0]
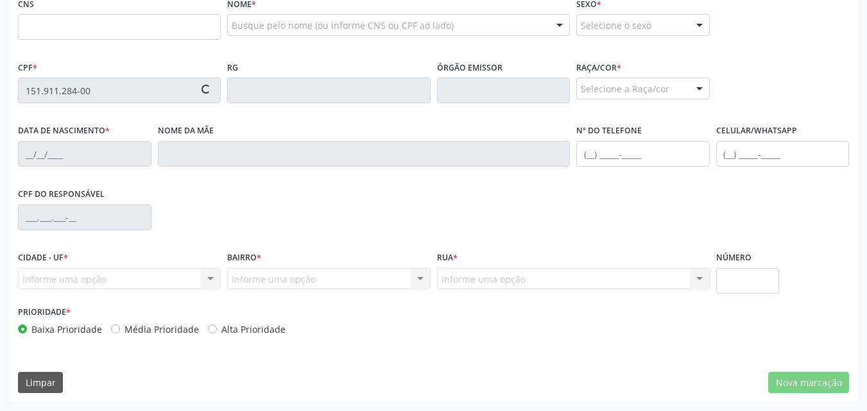
type input "702 6077 7594 4647"
type input "03/09/2013"
type input "Taciana da Conceicao Nascimento"
type input "(82) 99118-4129"
type input "S/N"
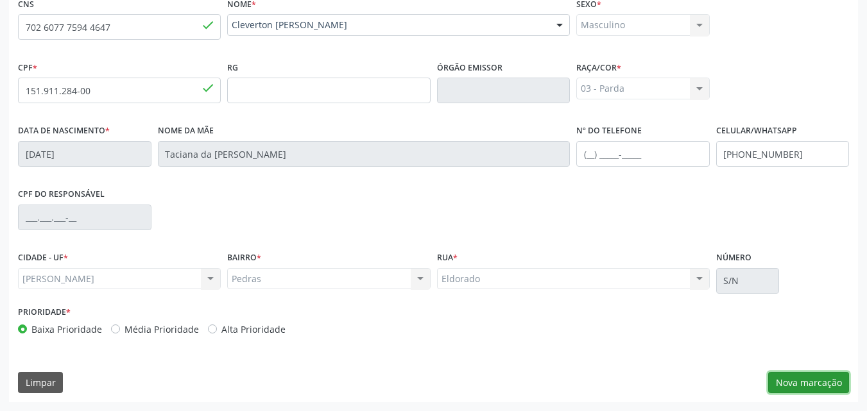
click at [804, 388] on button "Nova marcação" at bounding box center [808, 383] width 81 height 22
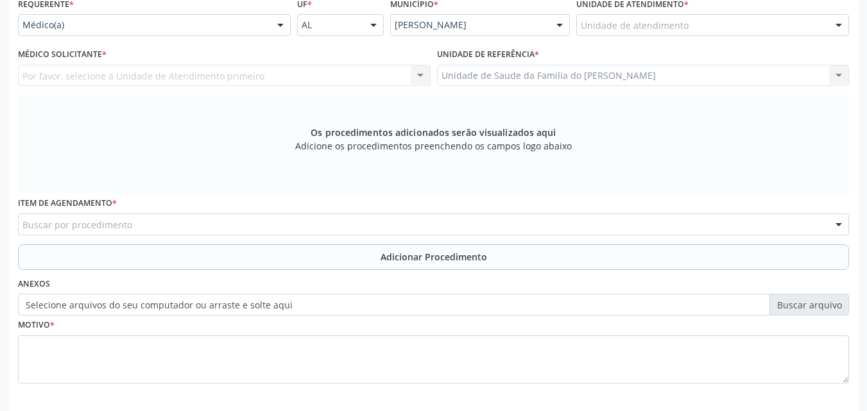
click at [625, 36] on div "Unidade de atendimento * Unidade de atendimento Aeronave Baron 58 Aeronave Cess…" at bounding box center [712, 19] width 279 height 50
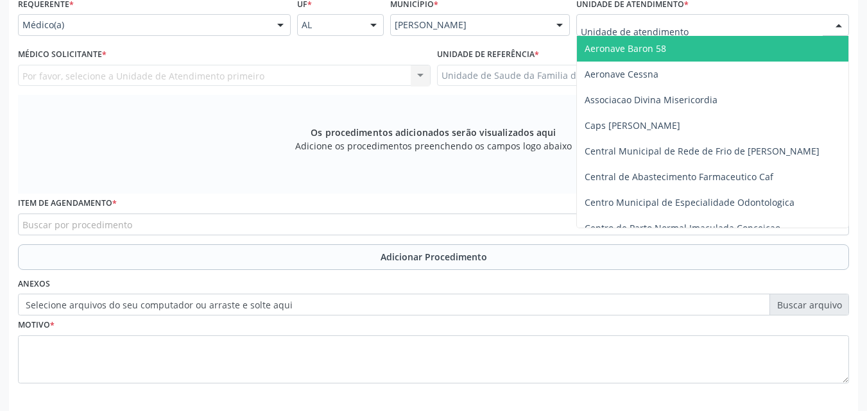
click at [628, 33] on div at bounding box center [712, 25] width 273 height 22
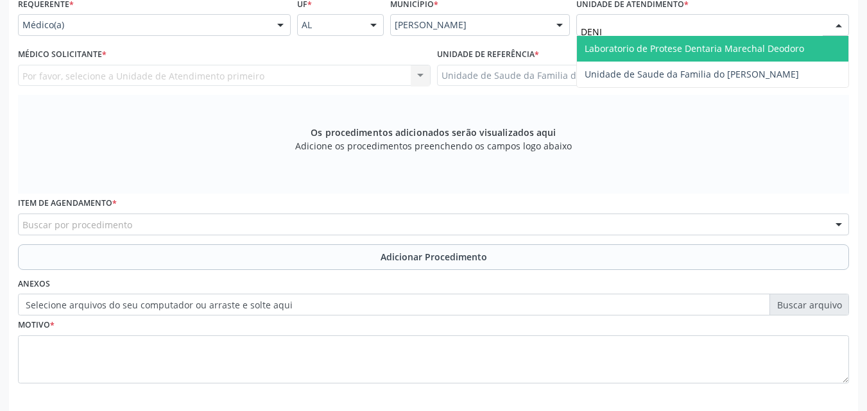
type input "DENIS"
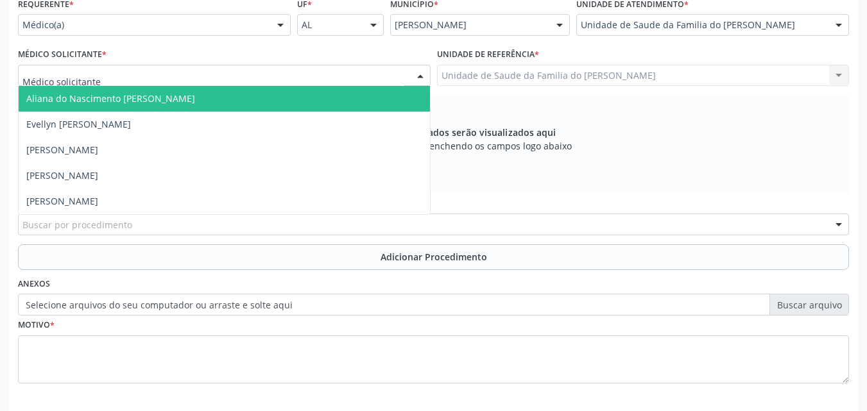
click at [301, 74] on div at bounding box center [224, 76] width 412 height 22
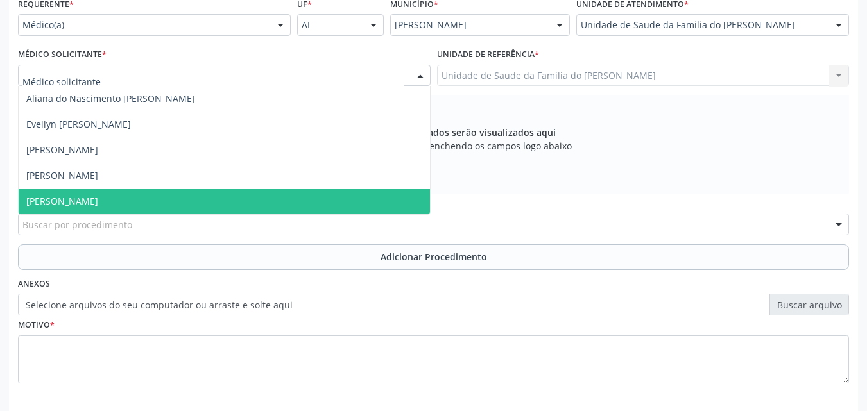
click at [246, 201] on span "[PERSON_NAME]" at bounding box center [224, 202] width 411 height 26
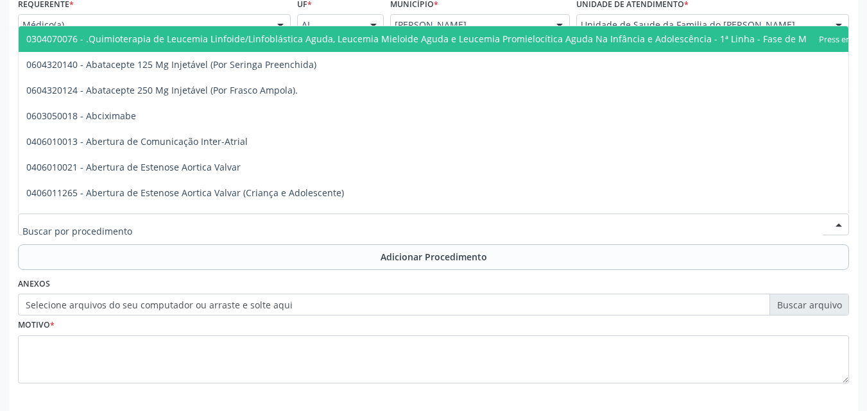
click at [237, 223] on div at bounding box center [433, 225] width 831 height 22
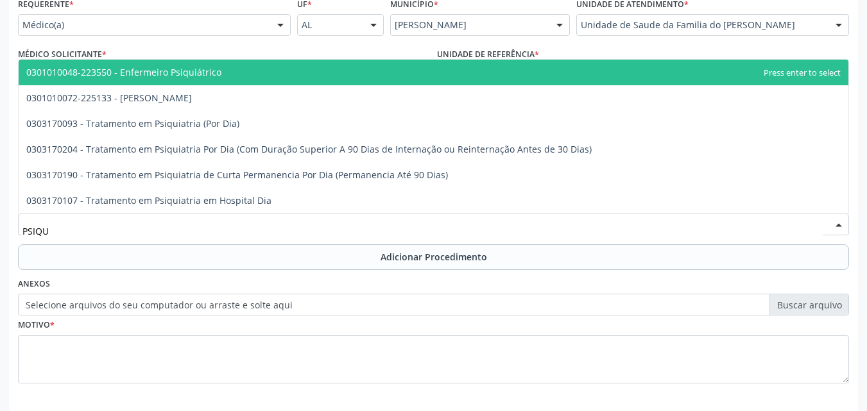
type input "PSIQUI"
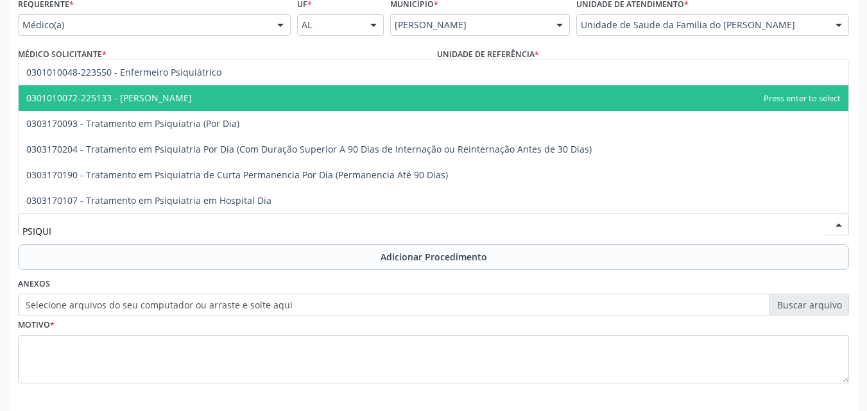
click at [145, 98] on span "0301010072-225133 - [PERSON_NAME]" at bounding box center [109, 98] width 166 height 12
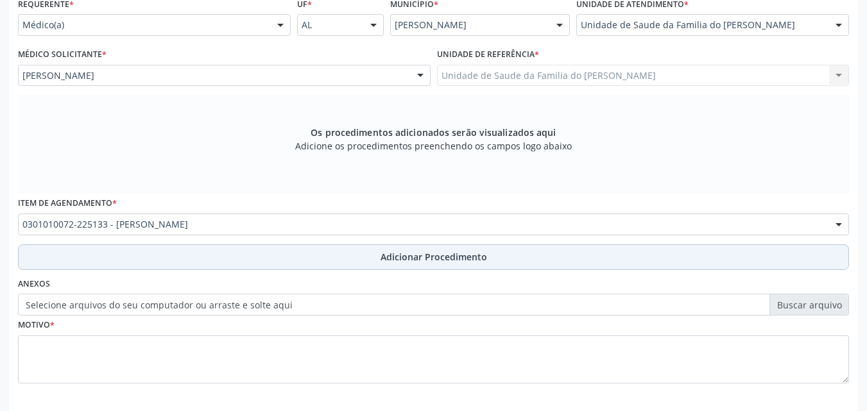
click at [130, 260] on button "Adicionar Procedimento" at bounding box center [433, 257] width 831 height 26
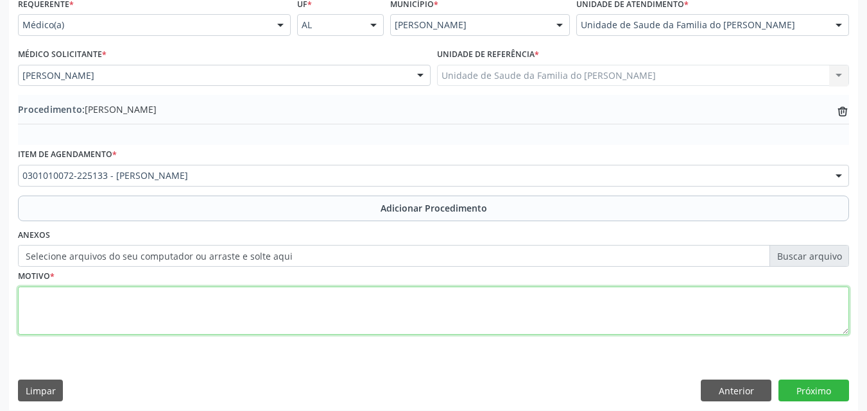
click at [117, 299] on textarea at bounding box center [433, 311] width 831 height 49
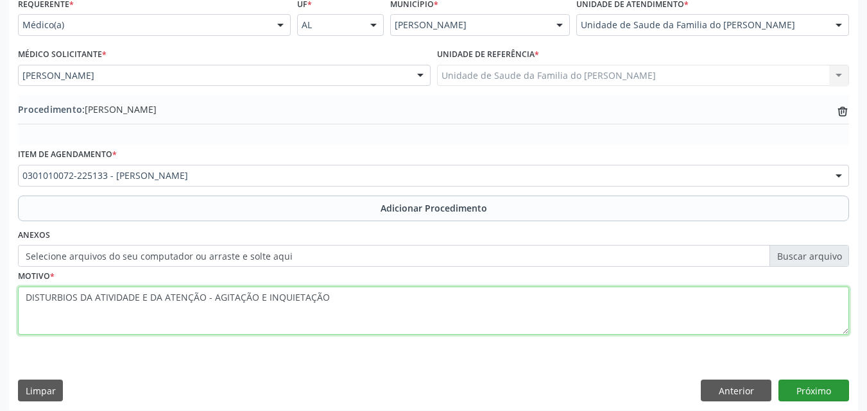
type textarea "DISTURBIOS DA ATIVIDADE E DA ATENÇÃO - AGITAÇÃO E INQUIETAÇÃO"
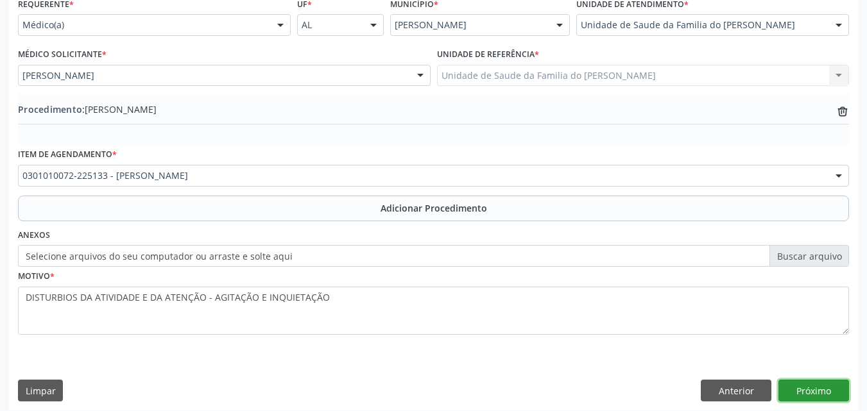
click at [800, 389] on button "Próximo" at bounding box center [813, 391] width 71 height 22
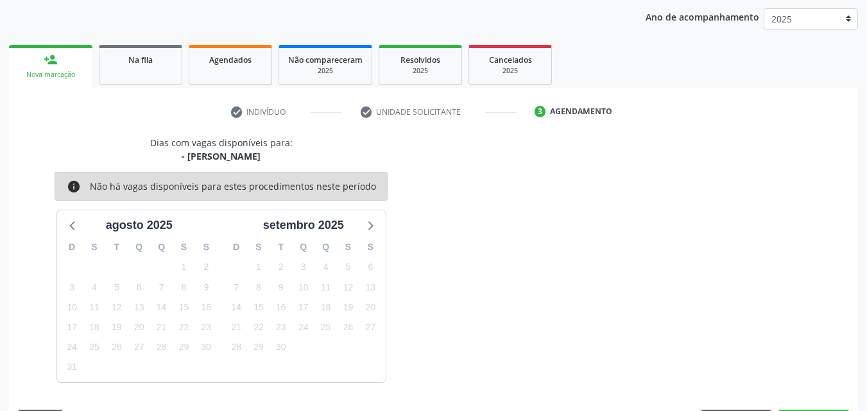
scroll to position [203, 0]
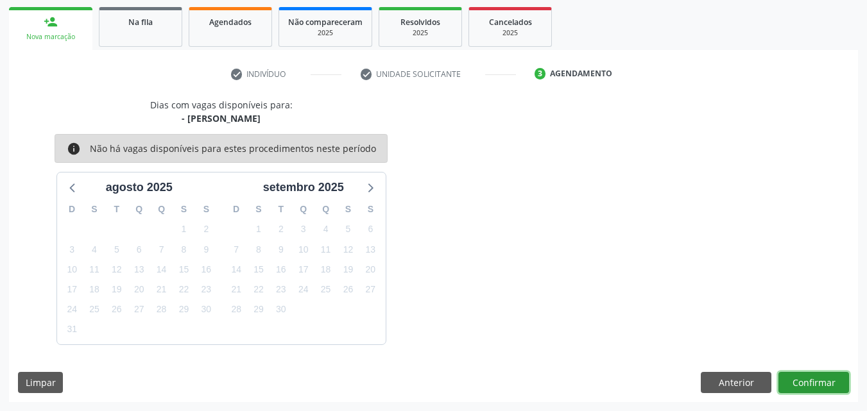
click at [840, 380] on button "Confirmar" at bounding box center [813, 383] width 71 height 22
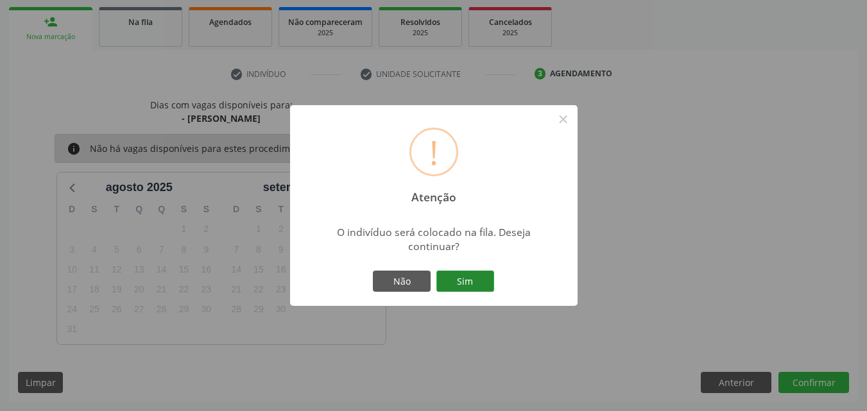
click at [446, 282] on button "Sim" at bounding box center [465, 282] width 58 height 22
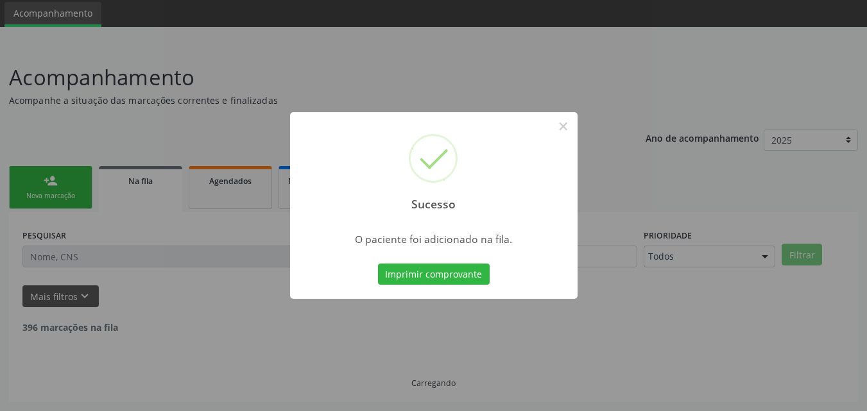
scroll to position [30, 0]
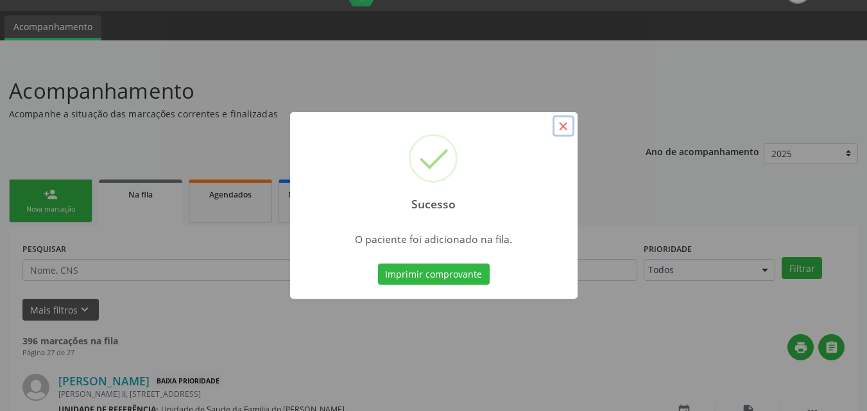
click at [563, 130] on button "×" at bounding box center [563, 126] width 22 height 22
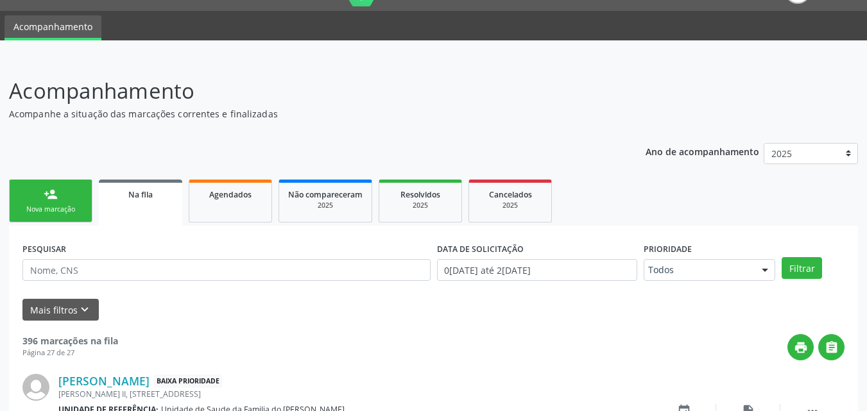
click at [90, 214] on link "person_add Nova marcação" at bounding box center [50, 201] width 83 height 43
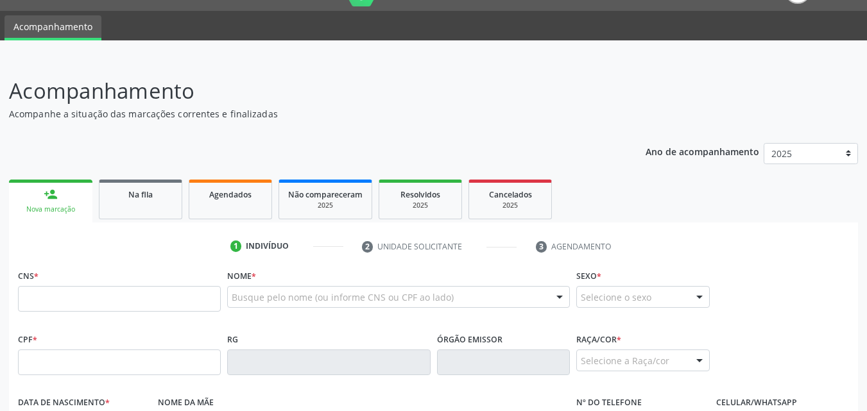
click at [69, 212] on div "Nova marcação" at bounding box center [50, 210] width 65 height 10
click at [95, 303] on input "text" at bounding box center [119, 299] width 203 height 26
type input "704 7017 0660 5839"
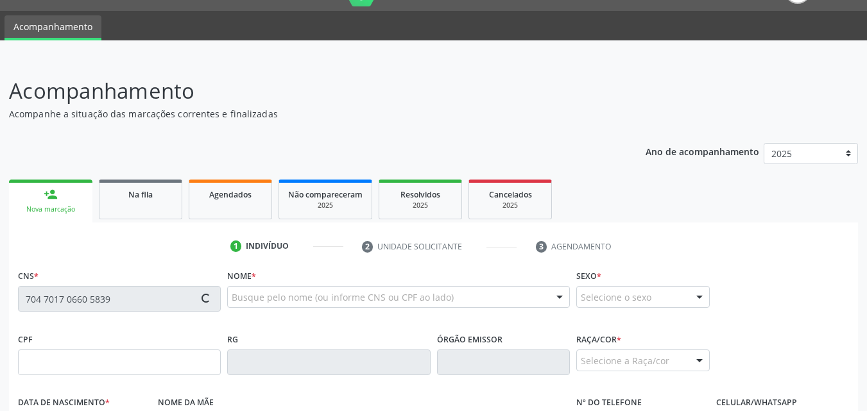
type input "604.211.774-20"
type input "02/07/1968"
type input "Genilda Coelho dos Santos"
type input "(82) 98768-0203"
type input "23"
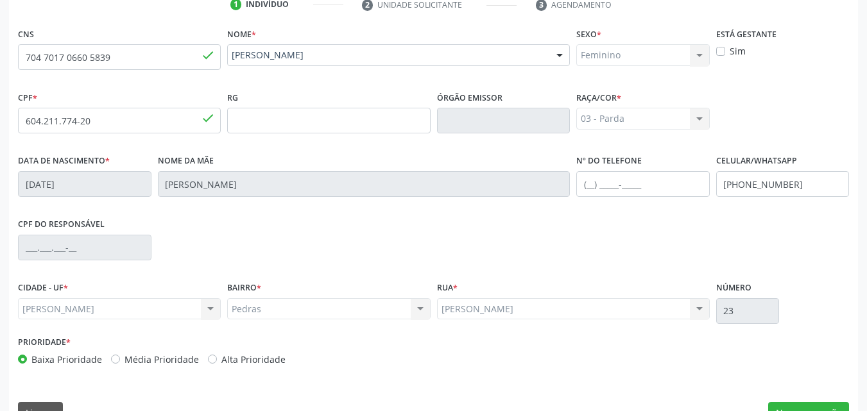
scroll to position [302, 0]
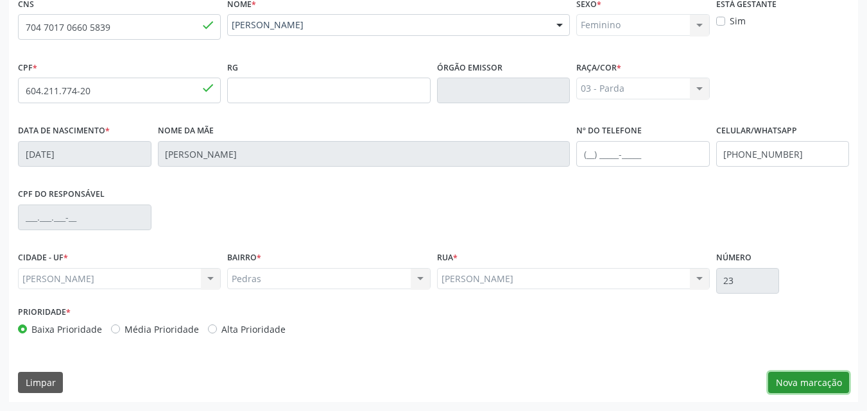
click at [805, 378] on button "Nova marcação" at bounding box center [808, 383] width 81 height 22
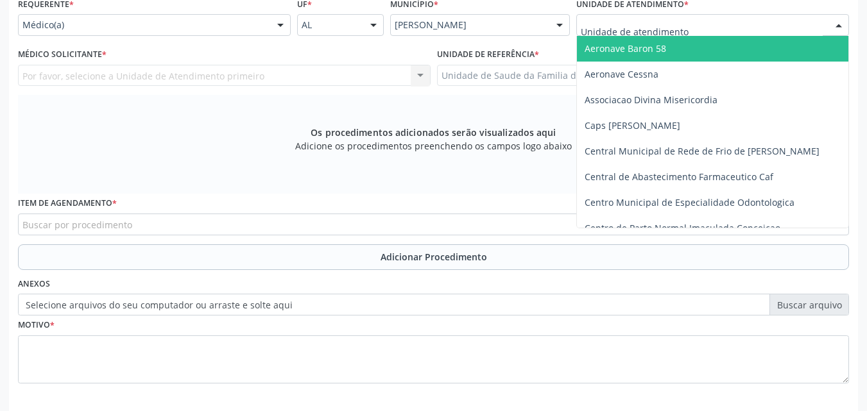
click at [736, 24] on div at bounding box center [712, 25] width 273 height 22
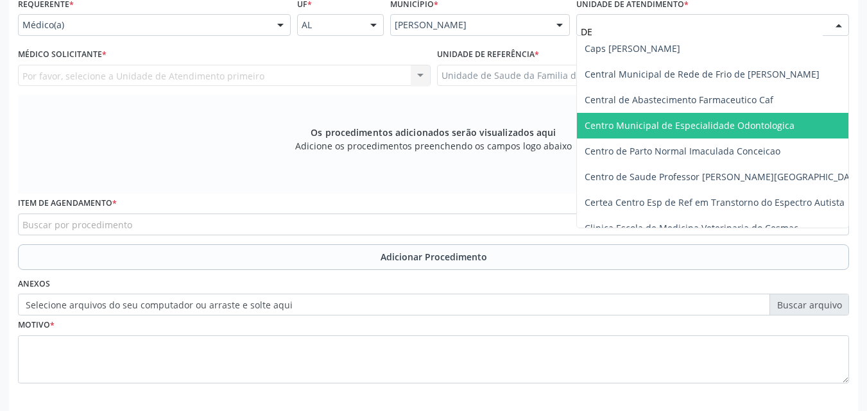
type input "DEN"
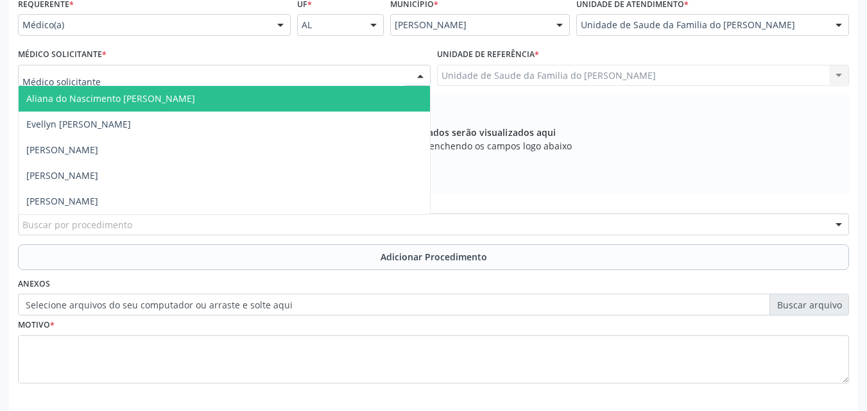
click at [366, 80] on div at bounding box center [224, 76] width 412 height 22
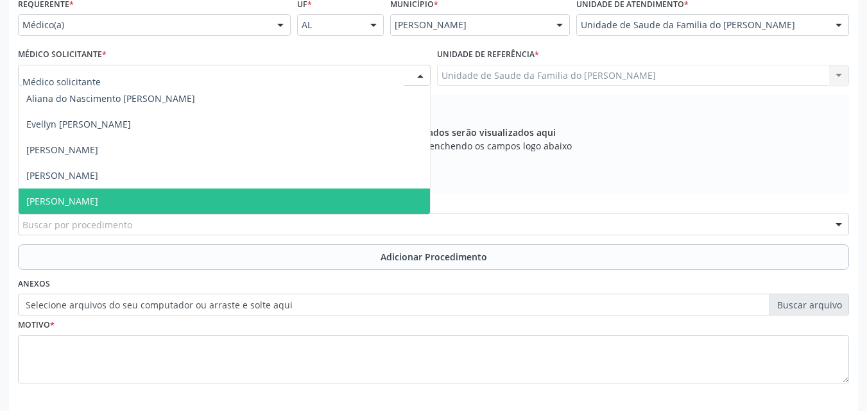
click at [314, 190] on span "[PERSON_NAME]" at bounding box center [224, 202] width 411 height 26
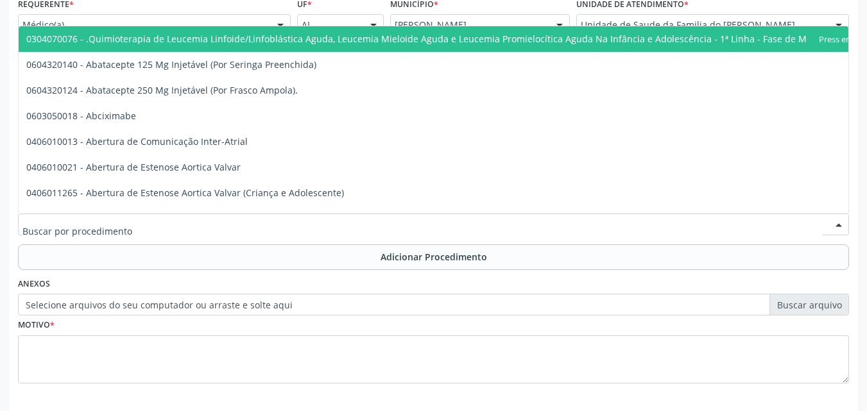
click at [308, 223] on div at bounding box center [433, 225] width 831 height 22
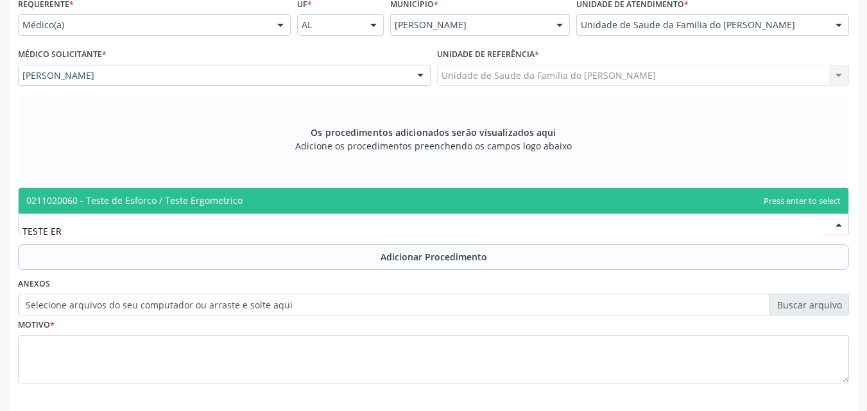
type input "TESTE ERG"
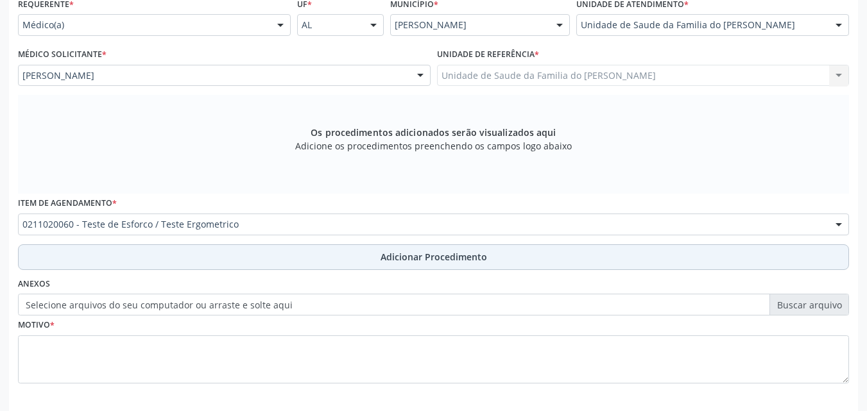
click at [296, 262] on button "Adicionar Procedimento" at bounding box center [433, 257] width 831 height 26
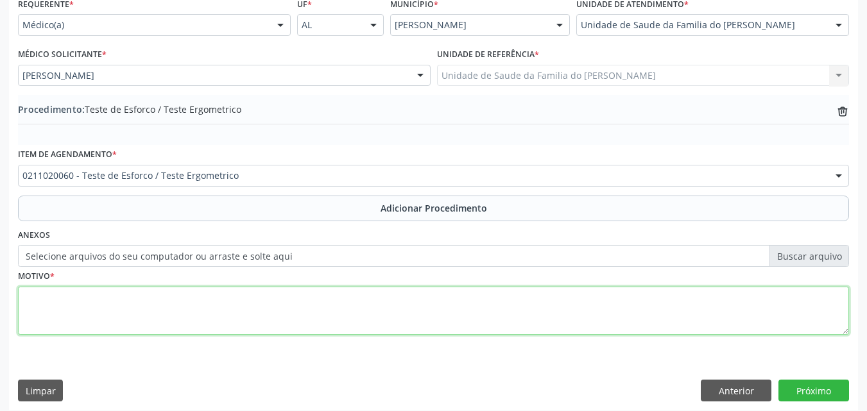
click at [301, 304] on textarea at bounding box center [433, 311] width 831 height 49
type textarea "DOR TORACICA NÃO ESPECIFICADA"
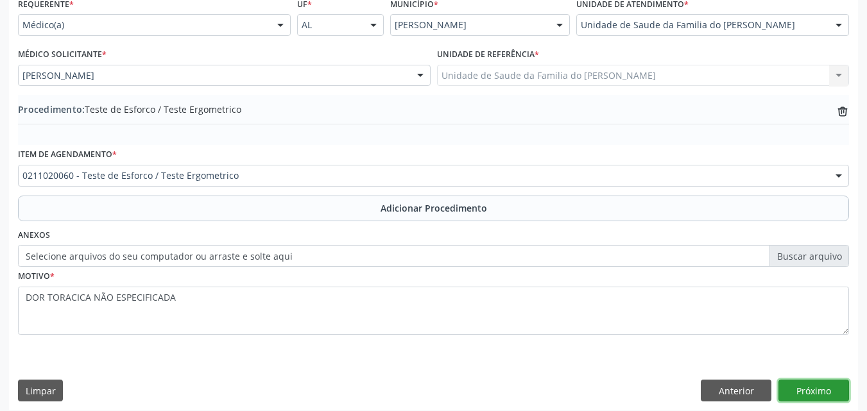
click at [800, 396] on button "Próximo" at bounding box center [813, 391] width 71 height 22
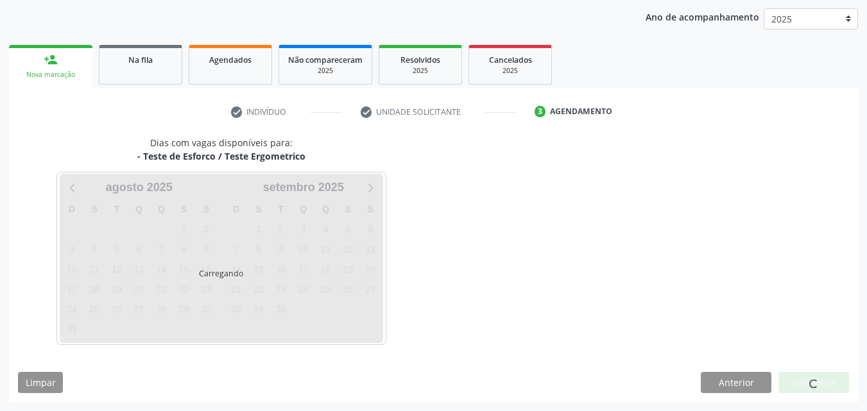
scroll to position [203, 0]
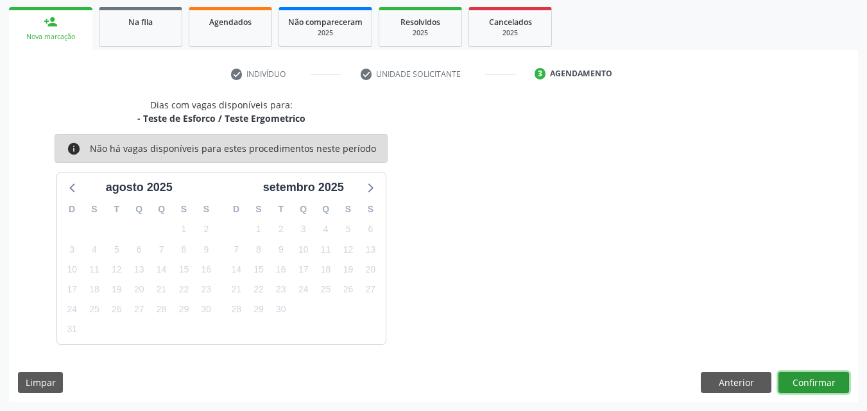
click at [812, 372] on button "Confirmar" at bounding box center [813, 383] width 71 height 22
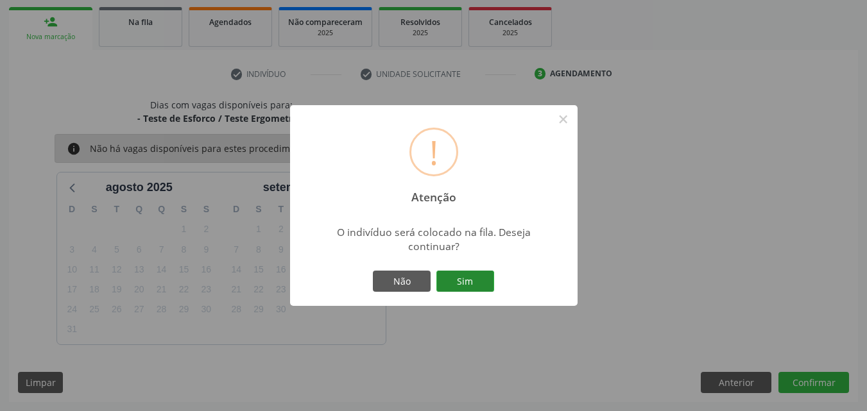
click at [472, 275] on button "Sim" at bounding box center [465, 282] width 58 height 22
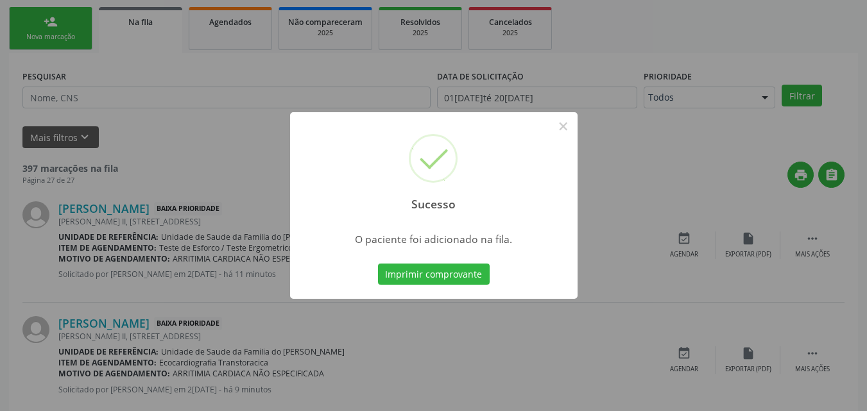
scroll to position [30, 0]
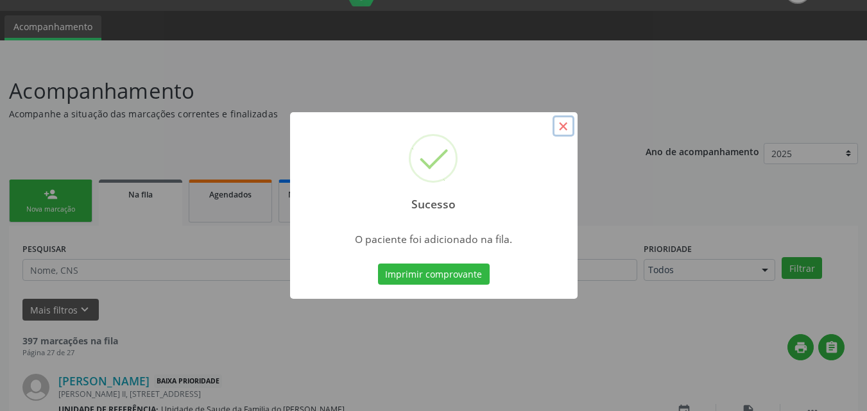
click at [569, 123] on button "×" at bounding box center [563, 126] width 22 height 22
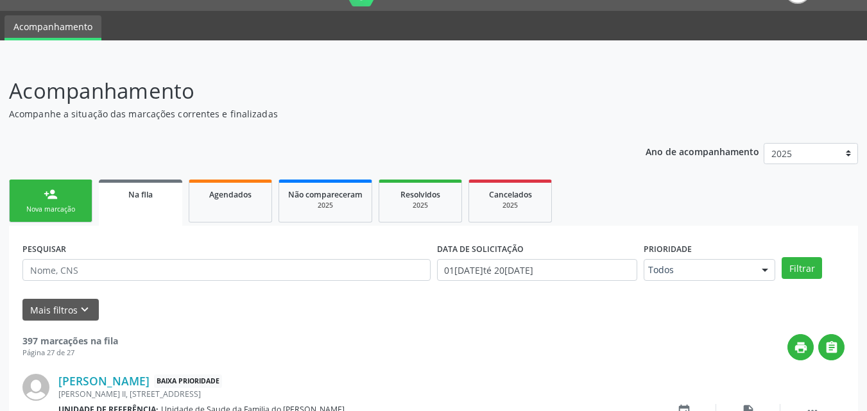
click at [21, 198] on link "person_add Nova marcação" at bounding box center [50, 201] width 83 height 43
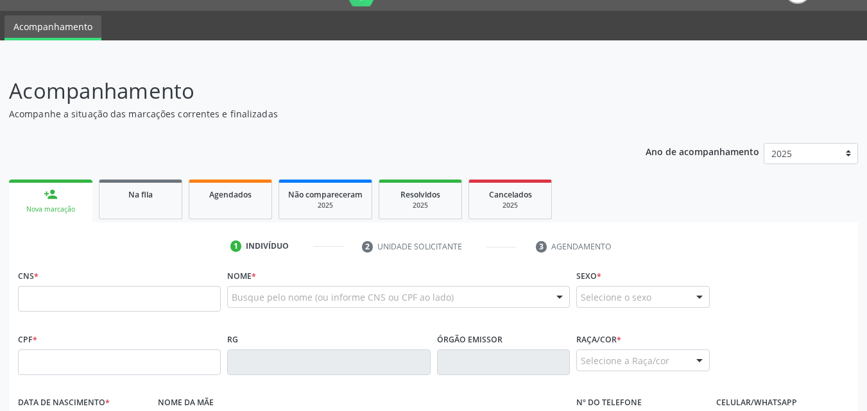
click at [67, 204] on link "person_add Nova marcação" at bounding box center [50, 201] width 83 height 43
click at [87, 296] on input "text" at bounding box center [119, 299] width 203 height 26
type input "709 0088 7948 2910"
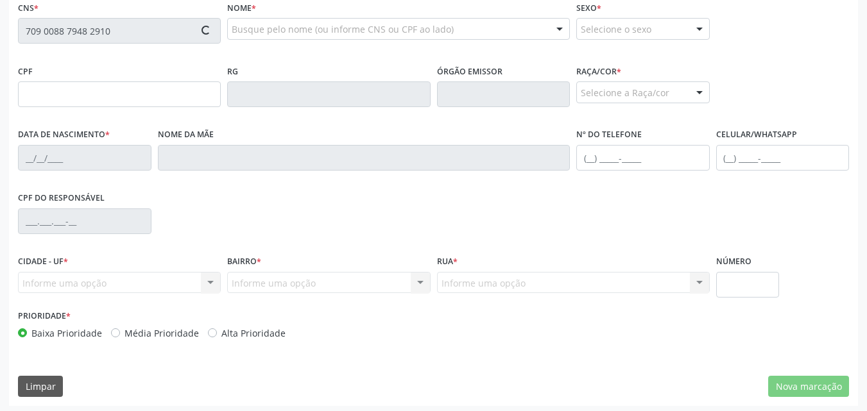
scroll to position [302, 0]
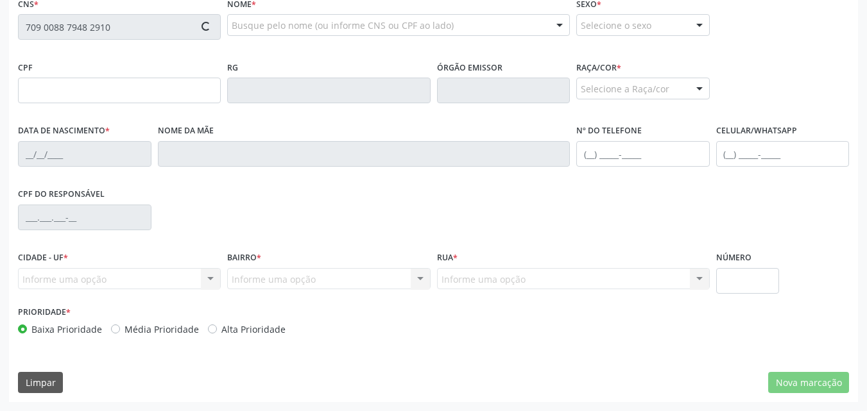
type input "037.404.924-65"
type input "29/01/1978"
type input "Marily Alves da Rocha"
type input "(82) 99105-3333"
type input "1"
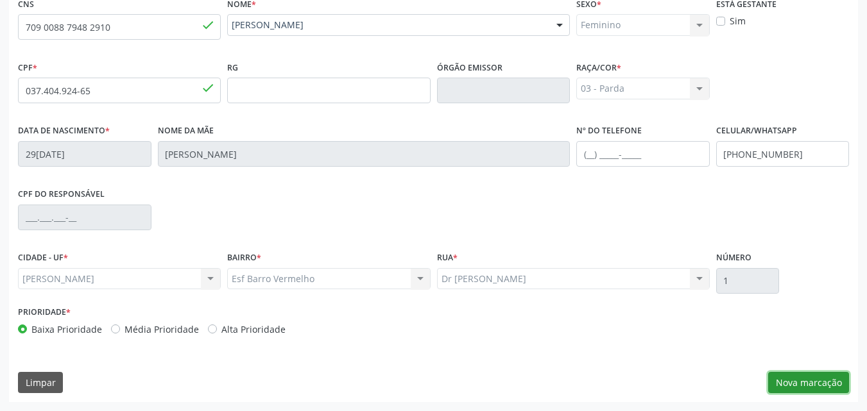
click at [818, 381] on button "Nova marcação" at bounding box center [808, 383] width 81 height 22
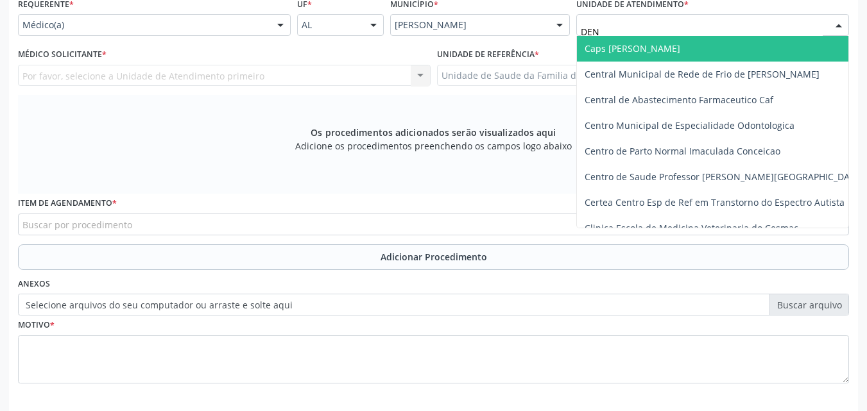
type input "DENI"
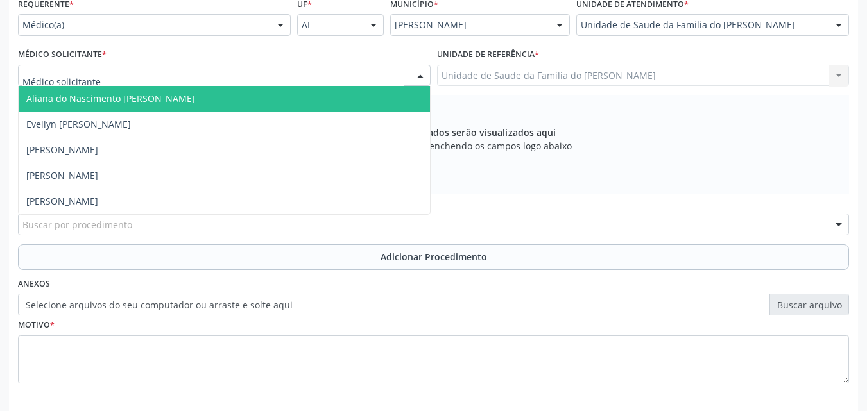
click at [302, 80] on div at bounding box center [224, 76] width 412 height 22
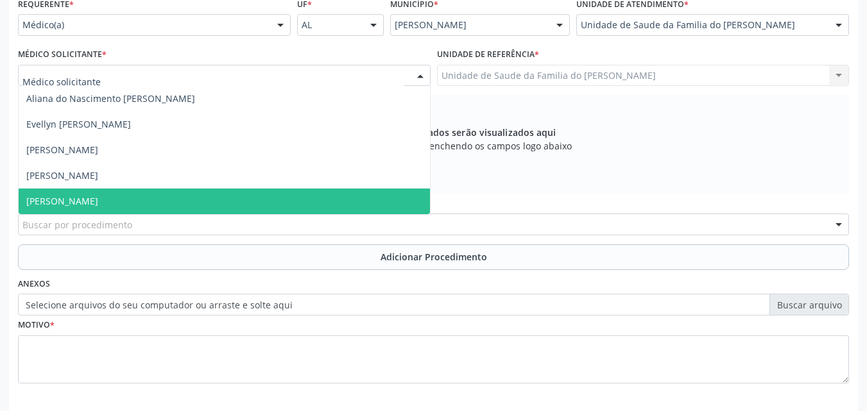
click at [261, 200] on span "[PERSON_NAME]" at bounding box center [224, 202] width 411 height 26
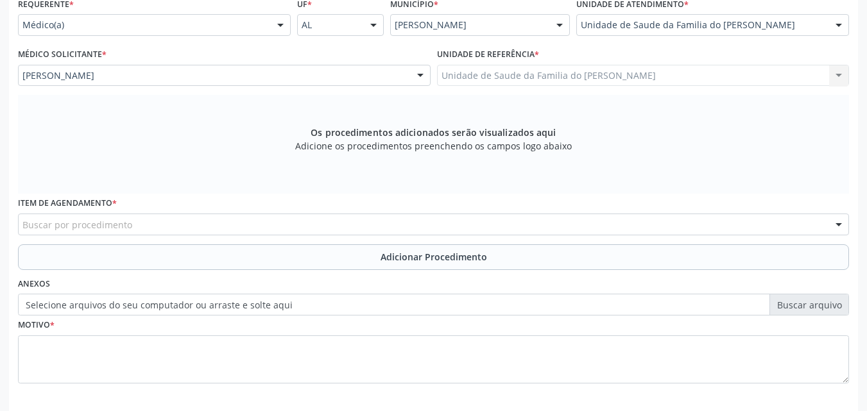
drag, startPoint x: 259, startPoint y: 211, endPoint x: 259, endPoint y: 226, distance: 14.8
click at [259, 226] on div "Item de agendamento * Buscar por procedimento 0304070076 - .Quimioterapia de Le…" at bounding box center [433, 214] width 831 height 41
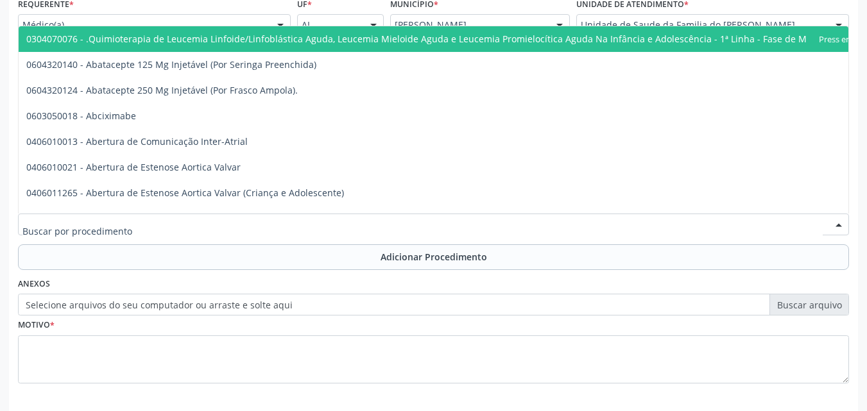
click at [259, 226] on div at bounding box center [433, 225] width 831 height 22
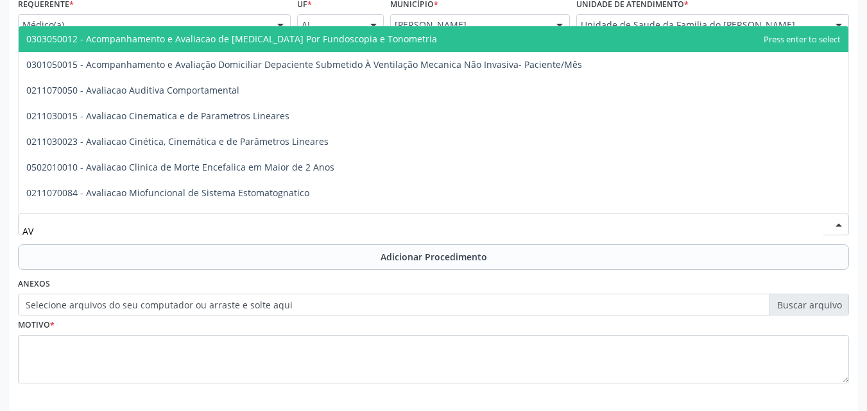
type input "A"
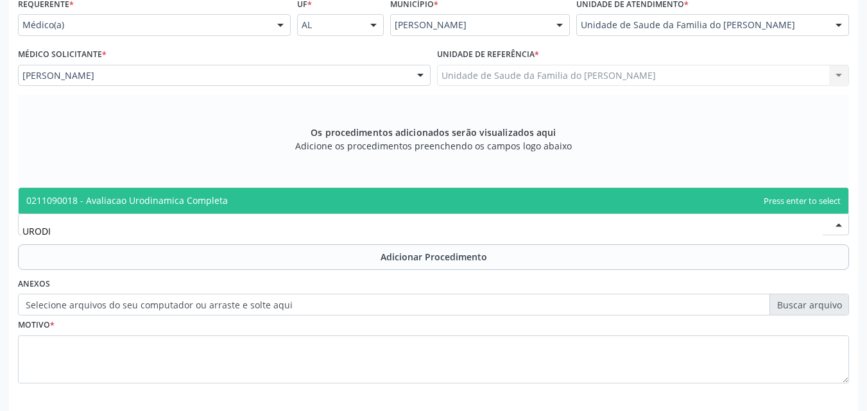
type input "URODIN"
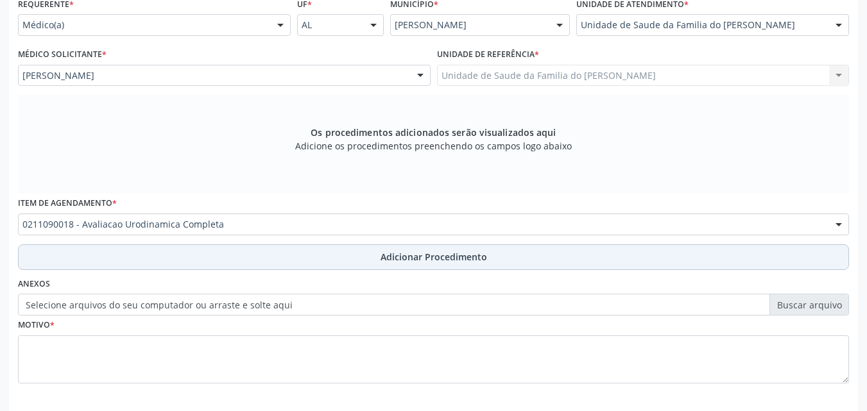
click at [254, 256] on button "Adicionar Procedimento" at bounding box center [433, 257] width 831 height 26
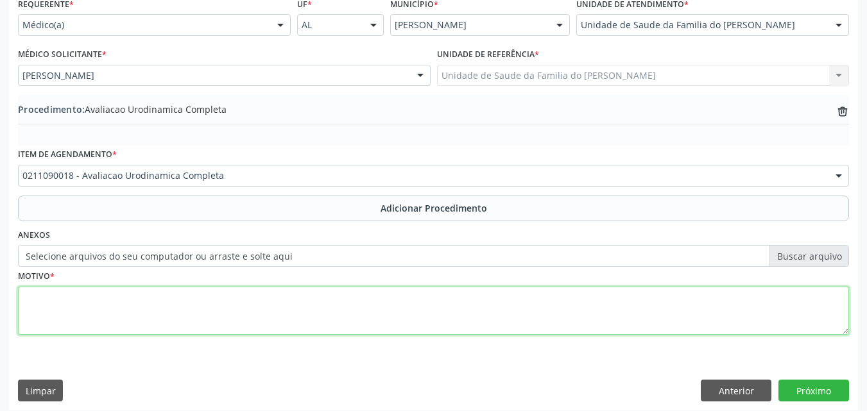
click at [259, 305] on textarea at bounding box center [433, 311] width 831 height 49
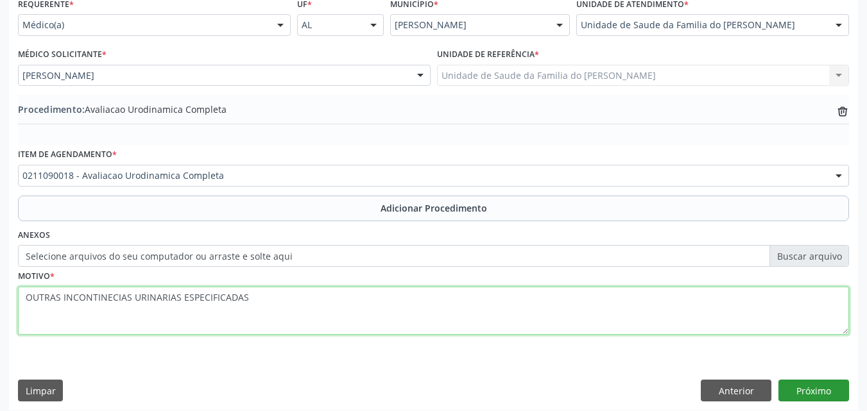
type textarea "OUTRAS INCONTINECIAS URINARIAS ESPECIFICADAS"
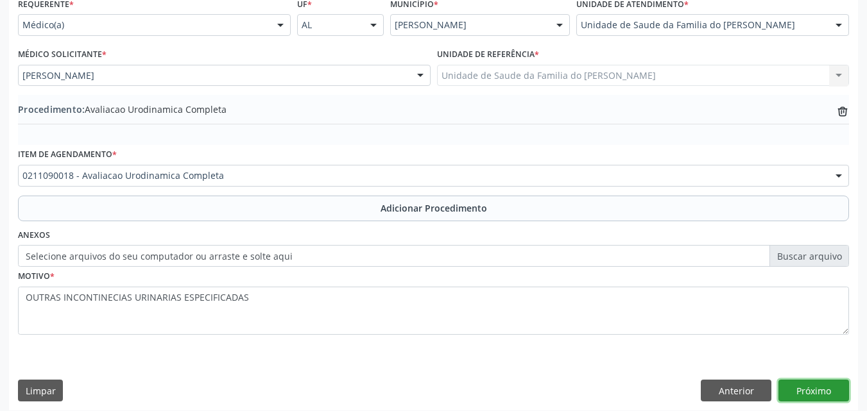
click at [814, 391] on button "Próximo" at bounding box center [813, 391] width 71 height 22
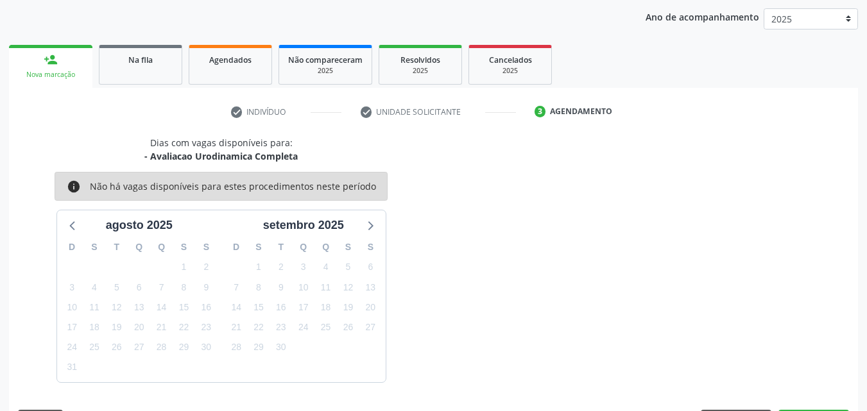
scroll to position [203, 0]
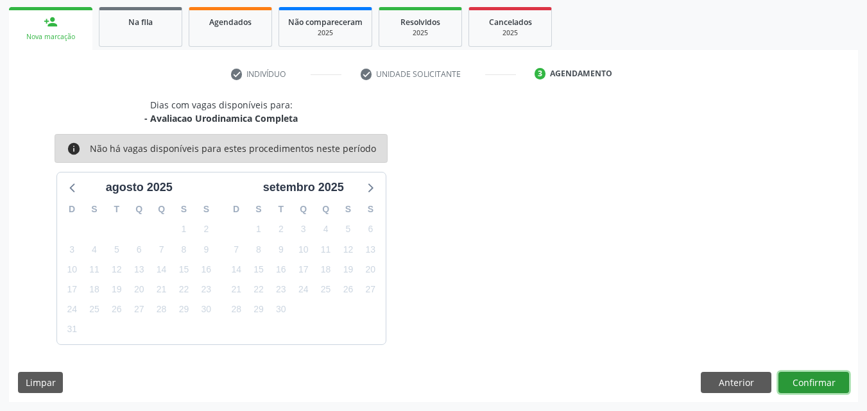
click at [785, 377] on button "Confirmar" at bounding box center [813, 383] width 71 height 22
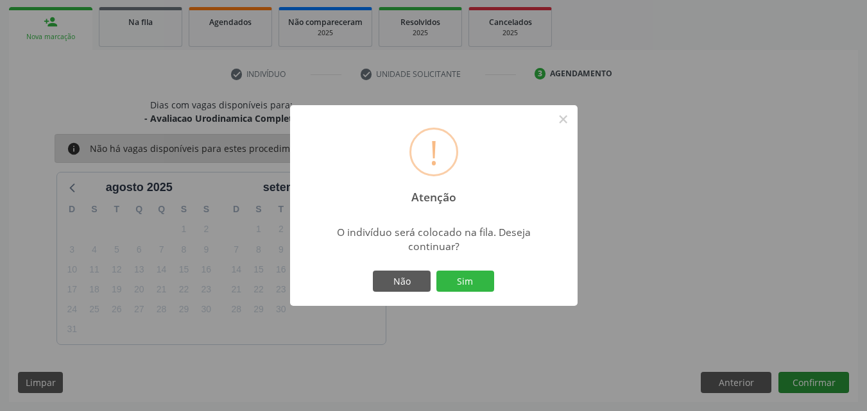
click at [436, 271] on button "Sim" at bounding box center [465, 282] width 58 height 22
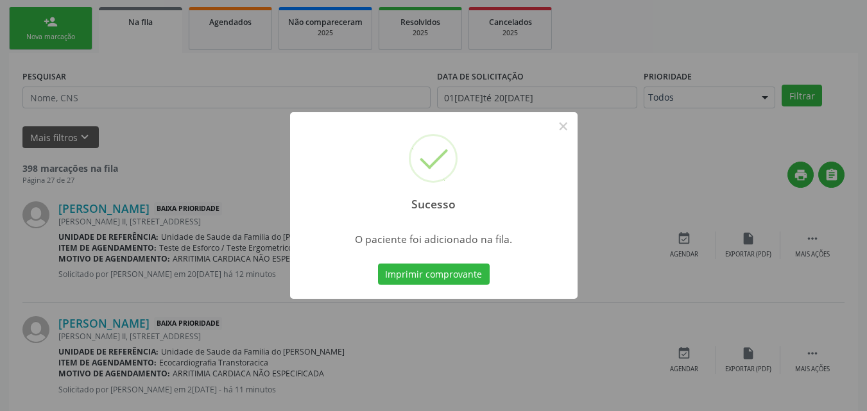
scroll to position [30, 0]
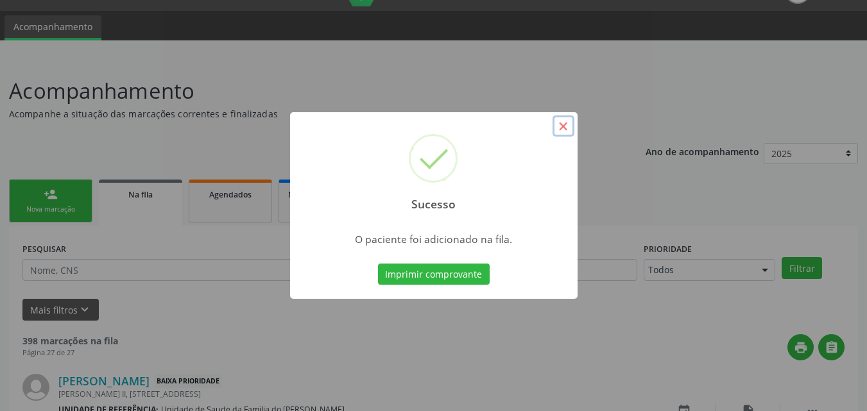
click at [563, 128] on button "×" at bounding box center [563, 126] width 22 height 22
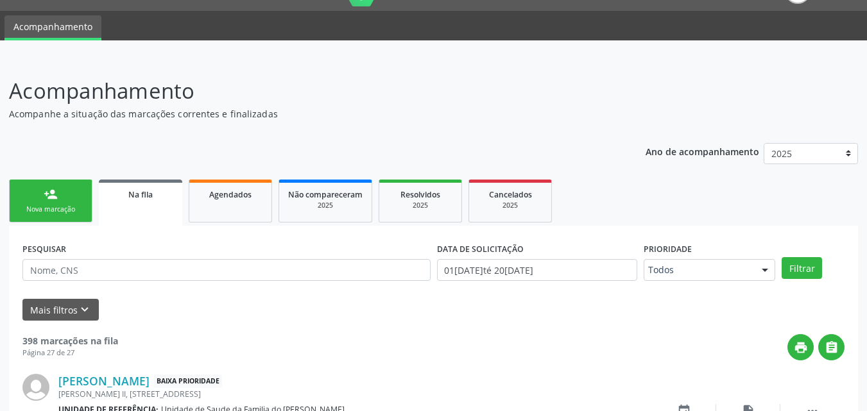
click at [51, 217] on link "person_add Nova marcação" at bounding box center [50, 201] width 83 height 43
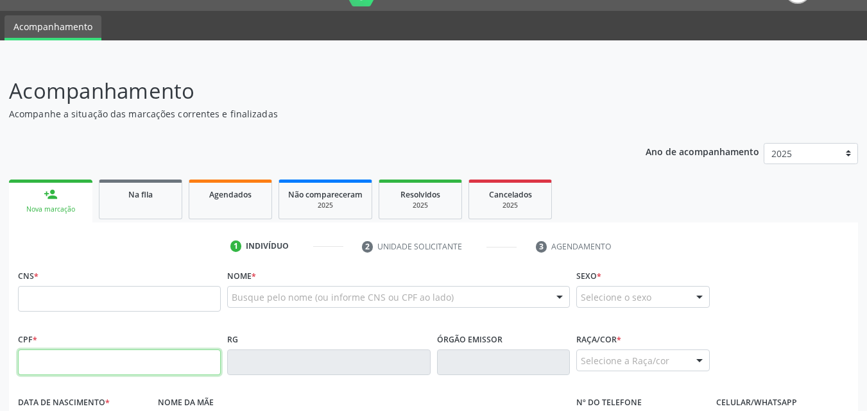
click at [110, 350] on input "text" at bounding box center [119, 363] width 203 height 26
type input "092.374.434-71"
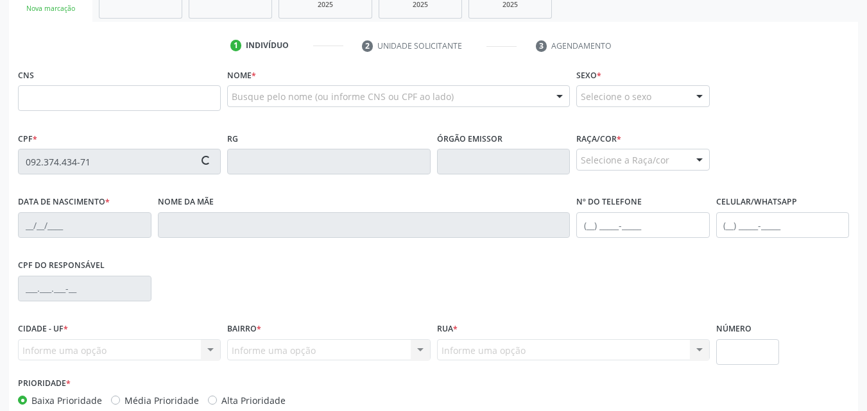
scroll to position [233, 0]
type input "703 4072 8805 5219"
type input "14/01/1976"
type input "Maria Benedita da Conceicao"
type input "(82) 98708-6215"
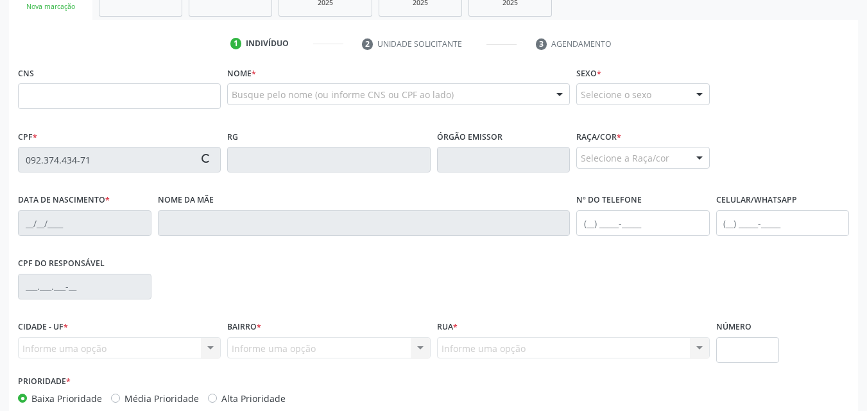
type input "13"
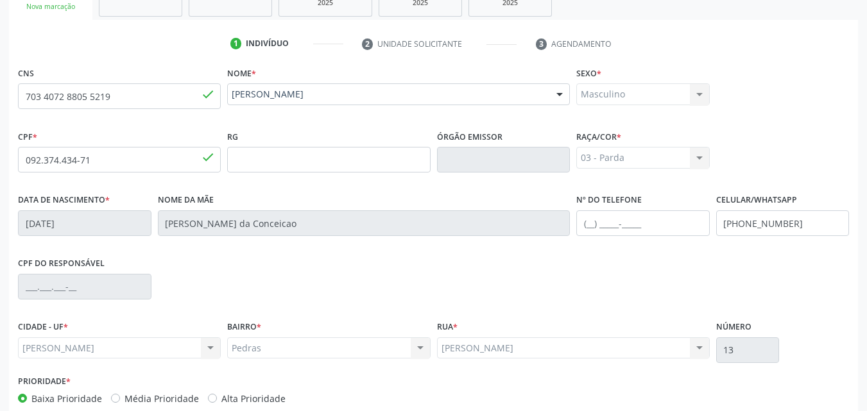
scroll to position [302, 0]
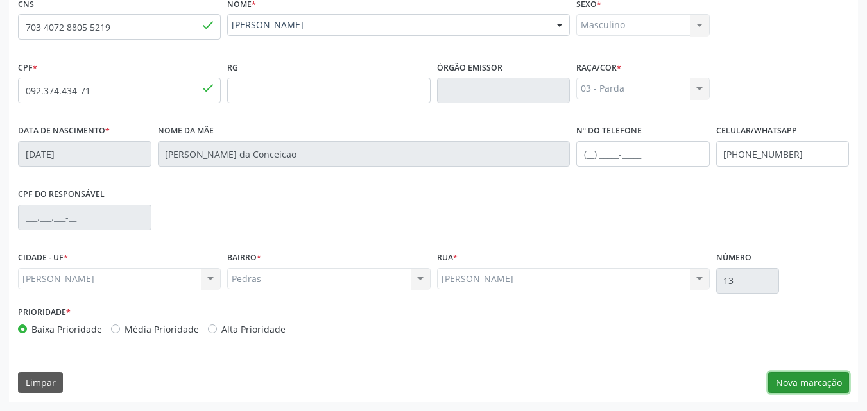
click at [826, 380] on button "Nova marcação" at bounding box center [808, 383] width 81 height 22
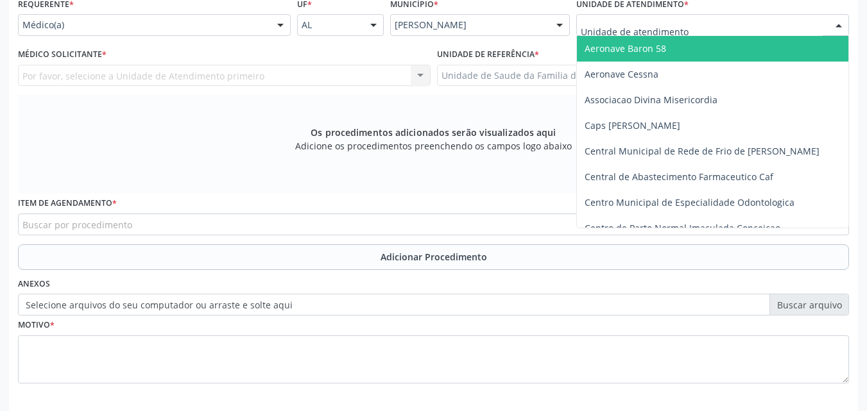
click at [734, 35] on div "Aeronave Baron 58 Aeronave Cessna Associacao Divina Misericordia Caps Maria Cel…" at bounding box center [712, 25] width 273 height 22
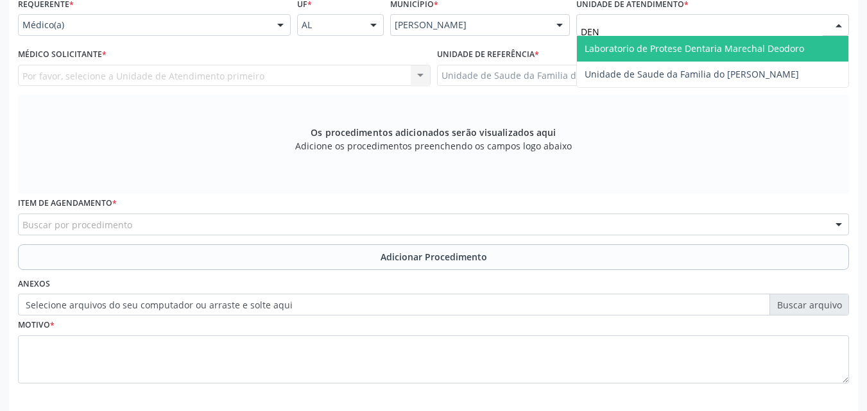
type input "DENI"
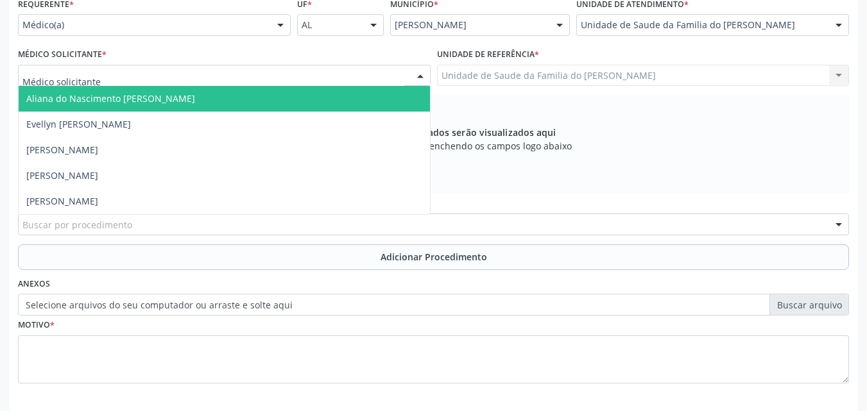
click at [335, 81] on div at bounding box center [224, 76] width 412 height 22
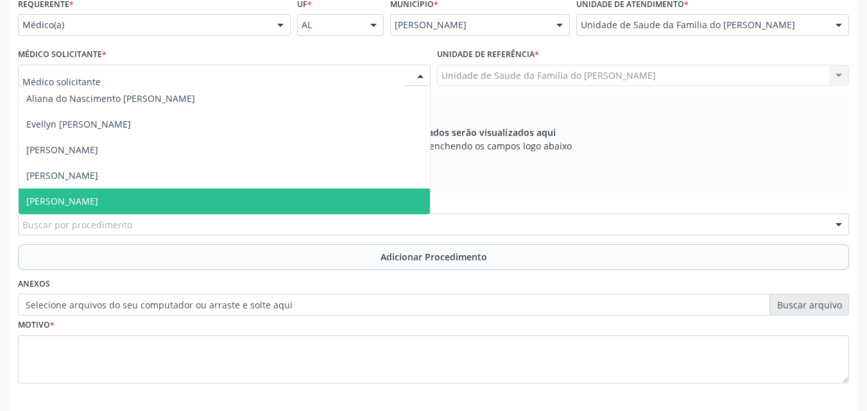
click at [242, 205] on span "[PERSON_NAME]" at bounding box center [224, 202] width 411 height 26
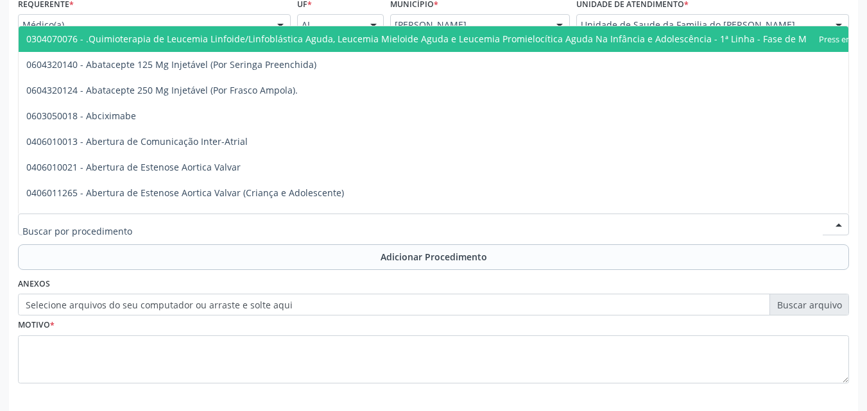
click at [236, 218] on div at bounding box center [433, 225] width 831 height 22
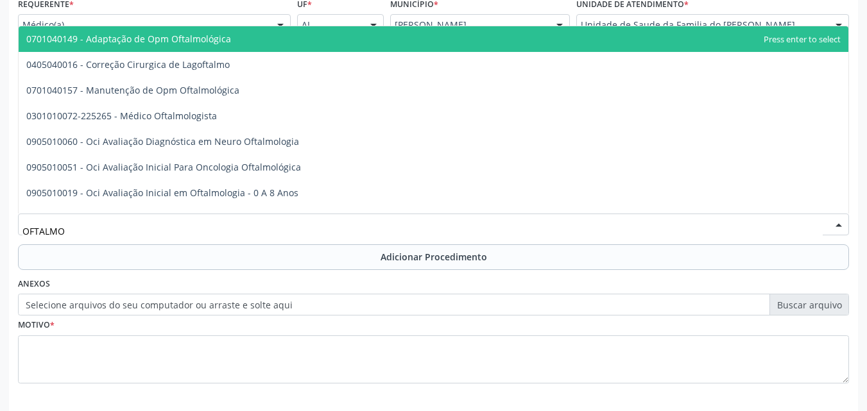
type input "OFTALMOL"
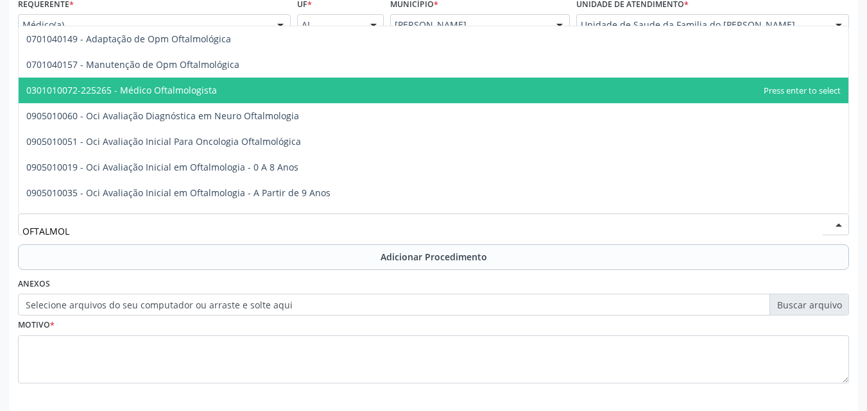
click at [230, 92] on span "0301010072-225265 - Médico Oftalmologista" at bounding box center [433, 91] width 829 height 26
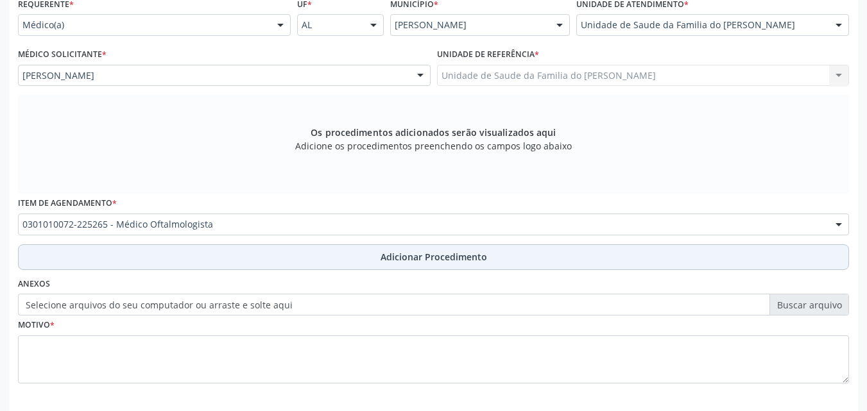
click at [192, 254] on button "Adicionar Procedimento" at bounding box center [433, 257] width 831 height 26
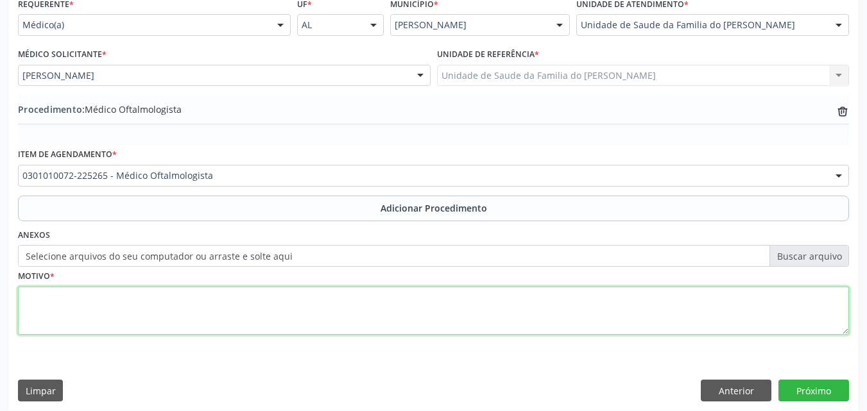
click at [176, 317] on textarea at bounding box center [433, 311] width 831 height 49
type textarea "DOR OCULAR"
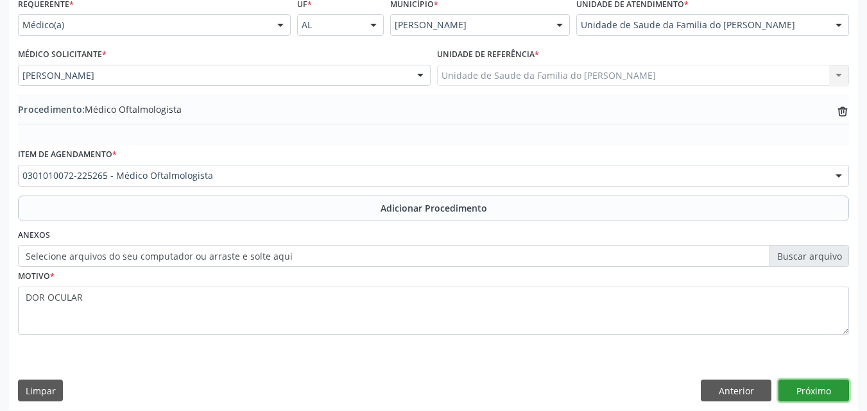
click at [809, 389] on button "Próximo" at bounding box center [813, 391] width 71 height 22
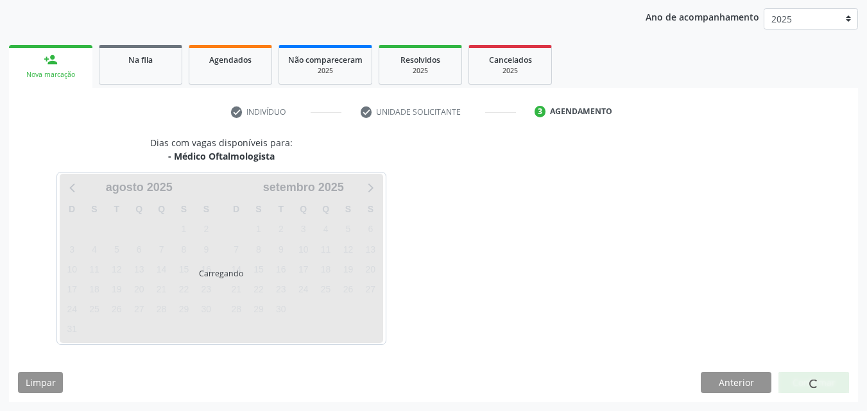
scroll to position [203, 0]
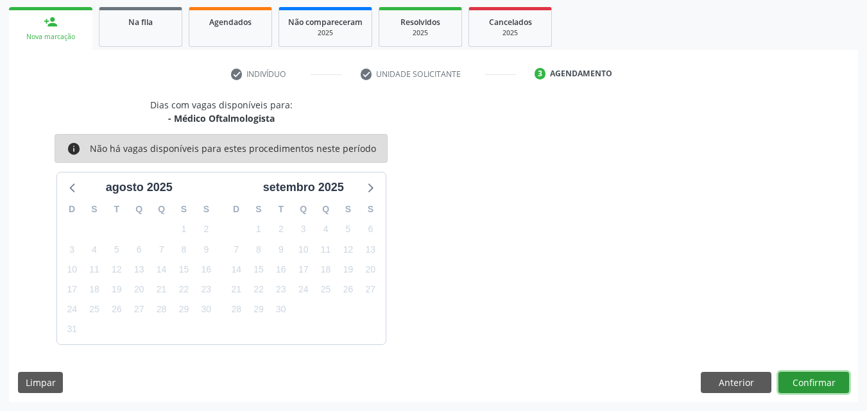
click at [808, 388] on button "Confirmar" at bounding box center [813, 383] width 71 height 22
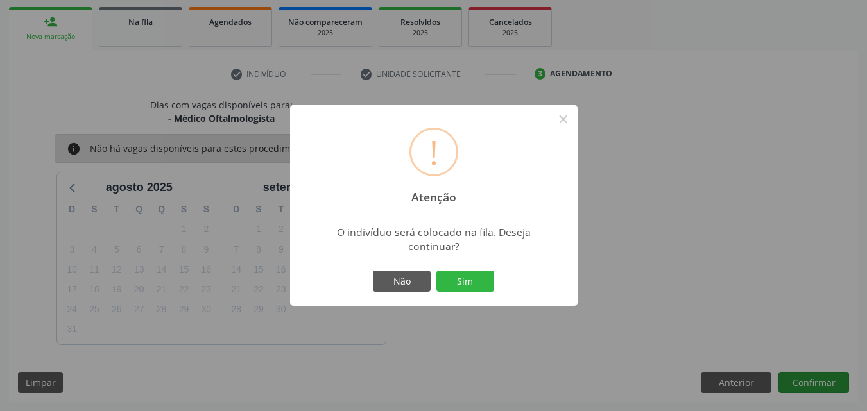
click at [436, 271] on button "Sim" at bounding box center [465, 282] width 58 height 22
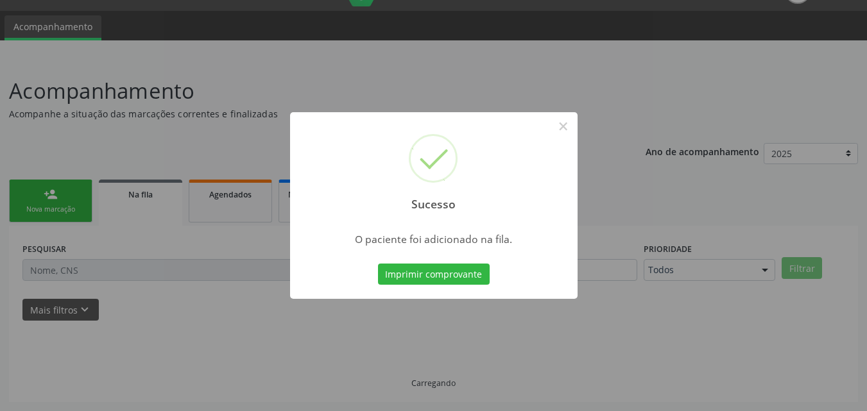
scroll to position [30, 0]
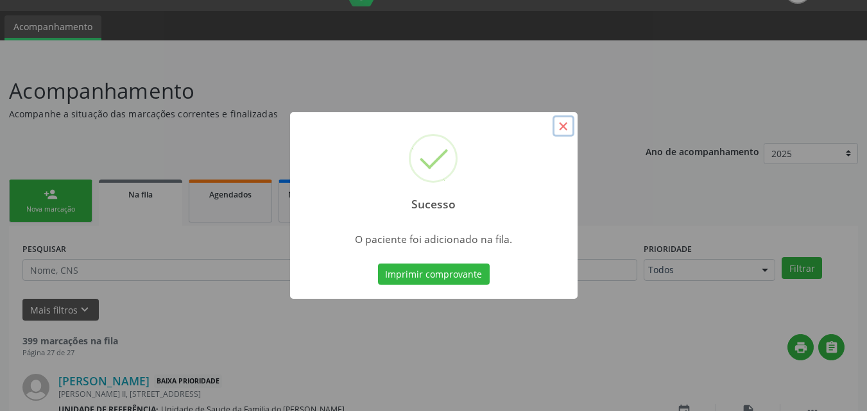
click at [564, 127] on button "×" at bounding box center [563, 126] width 22 height 22
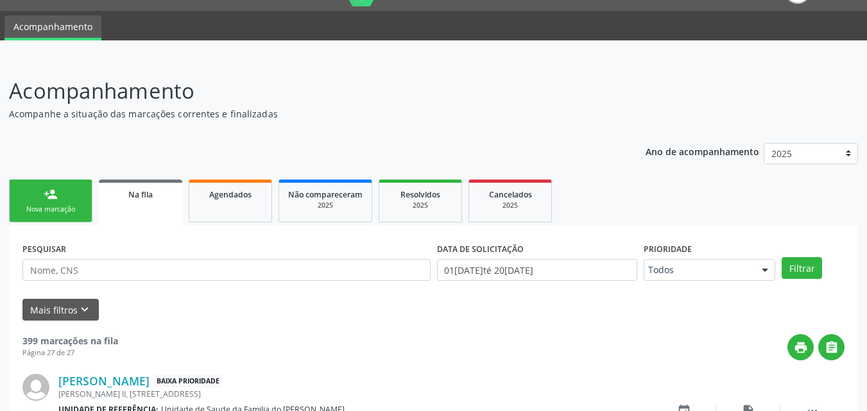
click at [36, 205] on div "Nova marcação" at bounding box center [51, 210] width 64 height 10
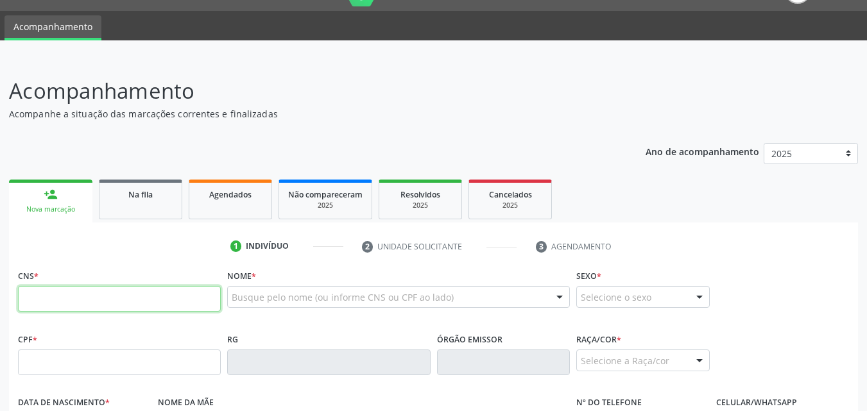
click at [189, 307] on input "text" at bounding box center [119, 299] width 203 height 26
type input "705 7074 8401 2830"
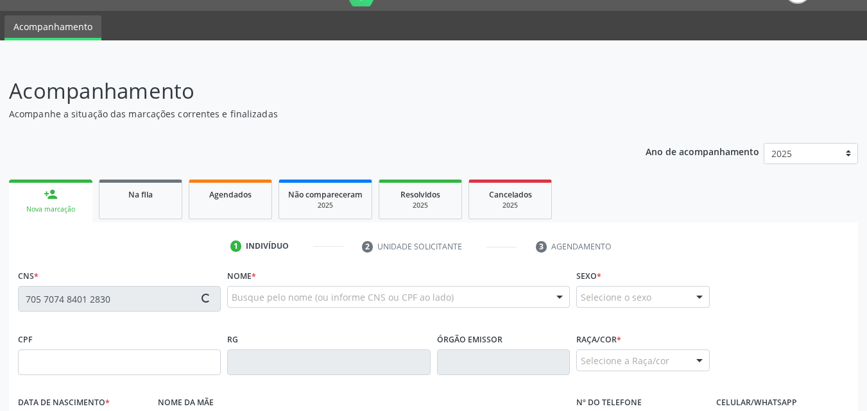
type input "177.498.084-34"
type input "10/08/1961"
type input "Diciula Cerqueira de Lima"
type input "(82) 99800-8520"
type input "S/N"
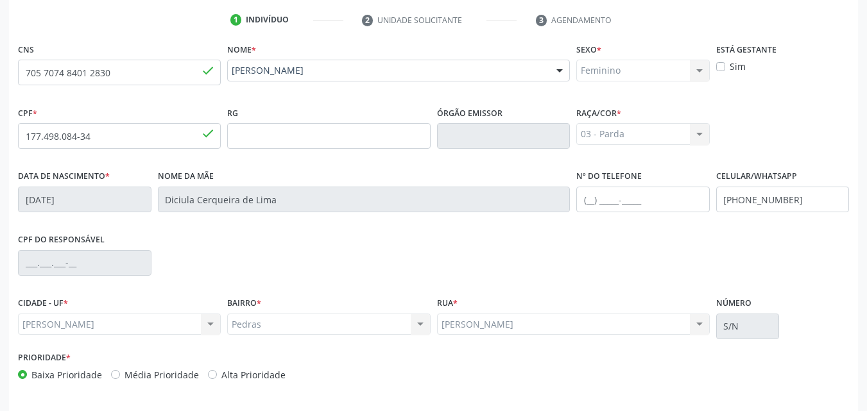
scroll to position [302, 0]
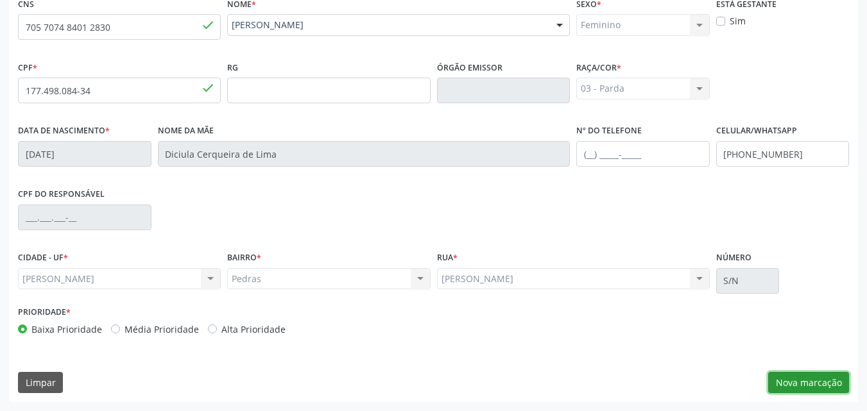
click at [807, 380] on button "Nova marcação" at bounding box center [808, 383] width 81 height 22
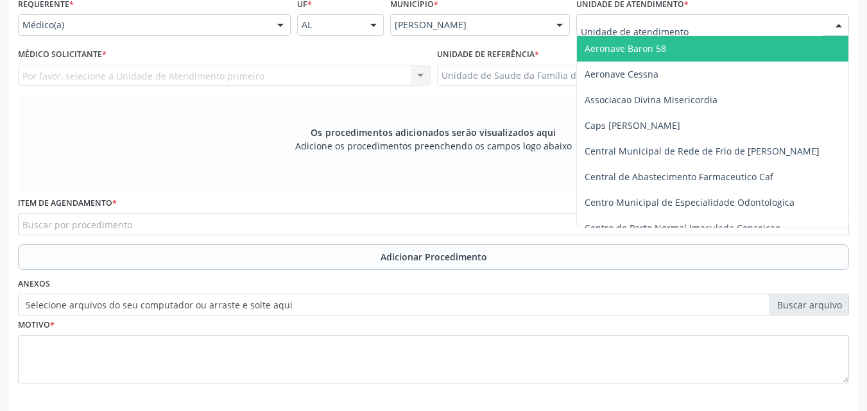
click at [615, 35] on div "Aeronave Baron 58 Aeronave Cessna Associacao Divina Misericordia Caps Maria Cel…" at bounding box center [712, 25] width 273 height 22
type input "E"
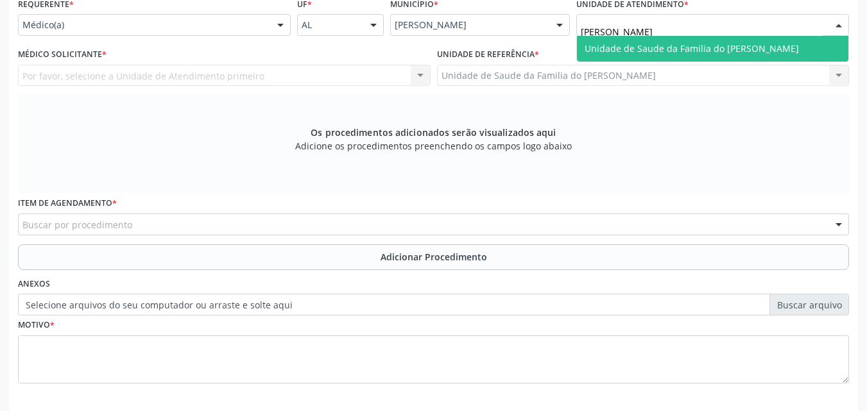
type input "DENISO"
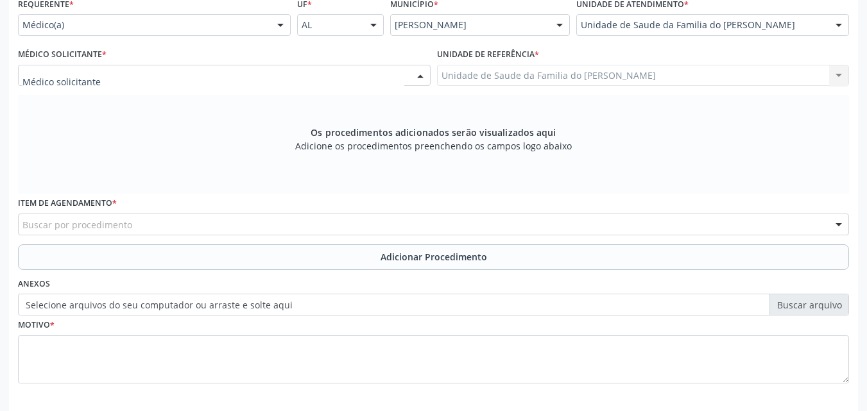
click at [212, 81] on div at bounding box center [224, 76] width 412 height 22
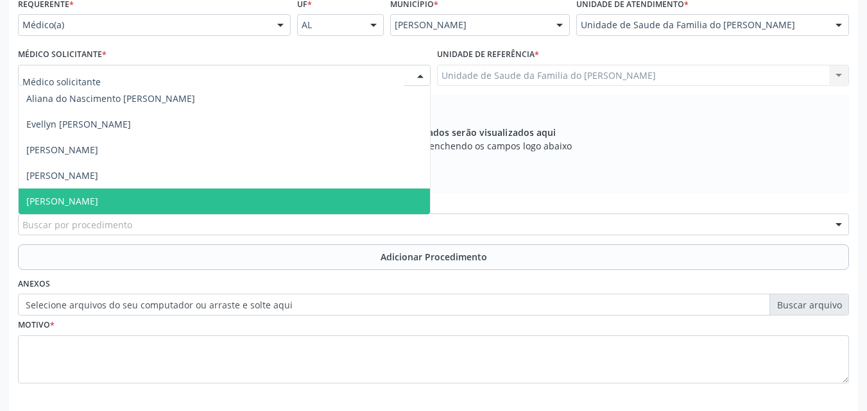
click at [167, 198] on span "[PERSON_NAME]" at bounding box center [224, 202] width 411 height 26
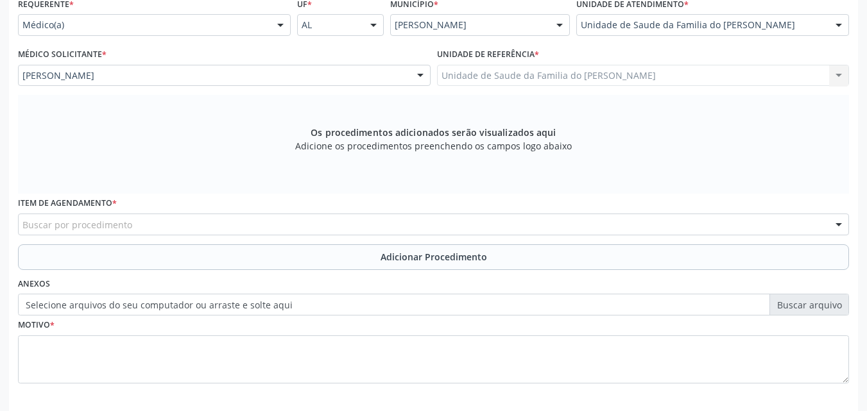
click at [160, 228] on div "Buscar por procedimento" at bounding box center [433, 225] width 831 height 22
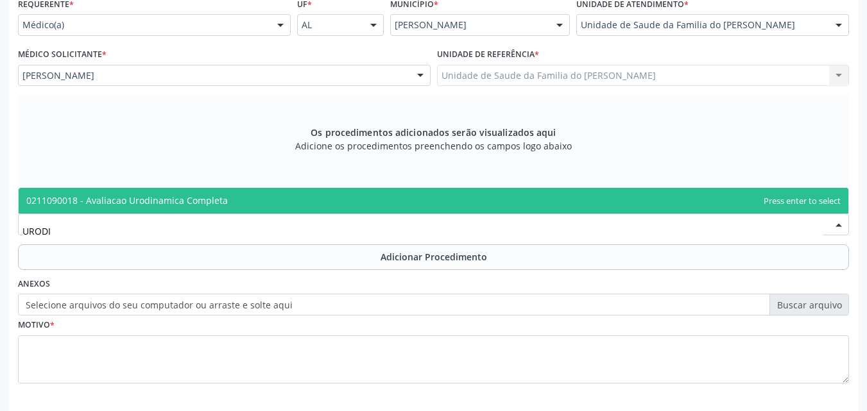
type input "URODIN"
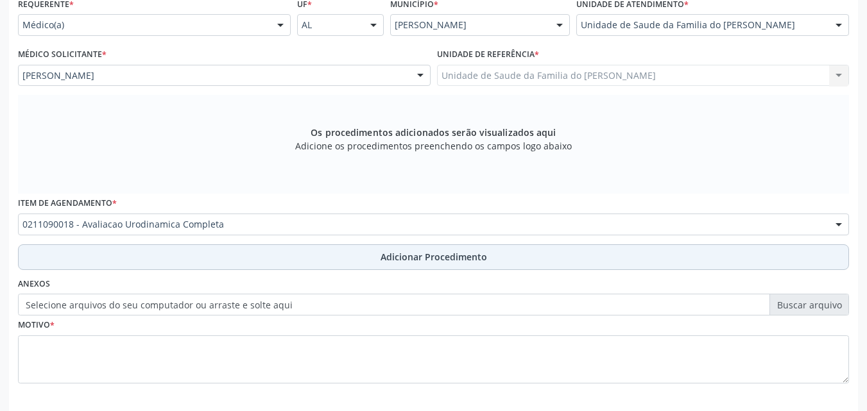
click at [160, 257] on button "Adicionar Procedimento" at bounding box center [433, 257] width 831 height 26
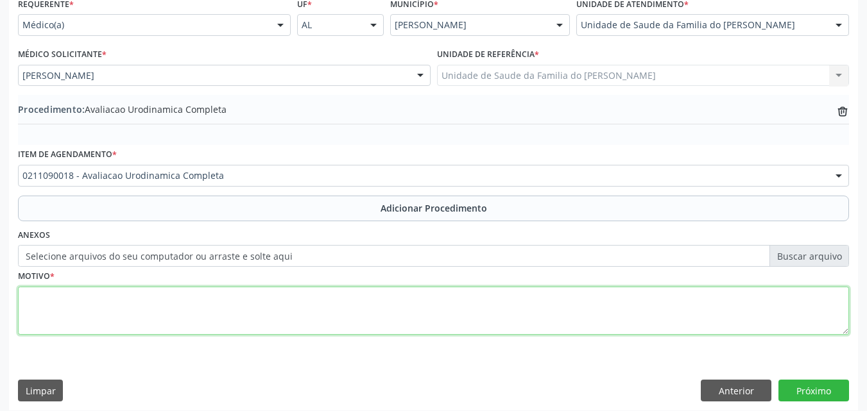
click at [158, 312] on textarea at bounding box center [433, 311] width 831 height 49
type textarea "INCONTINENCIA URINARIA NAO ESPECIFICADA"
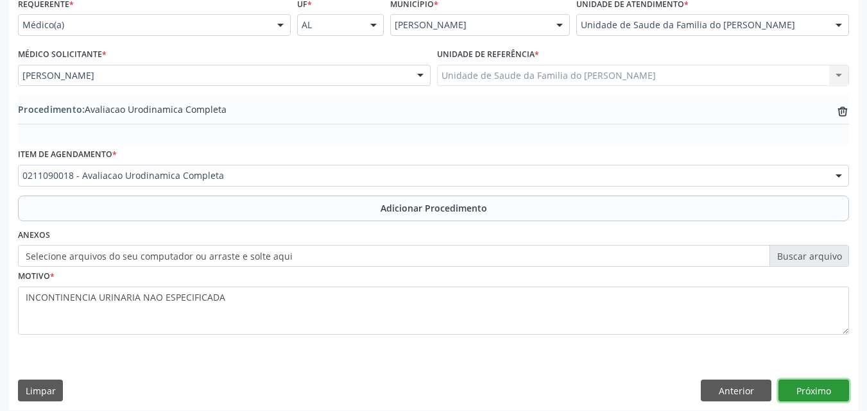
click at [824, 400] on button "Próximo" at bounding box center [813, 391] width 71 height 22
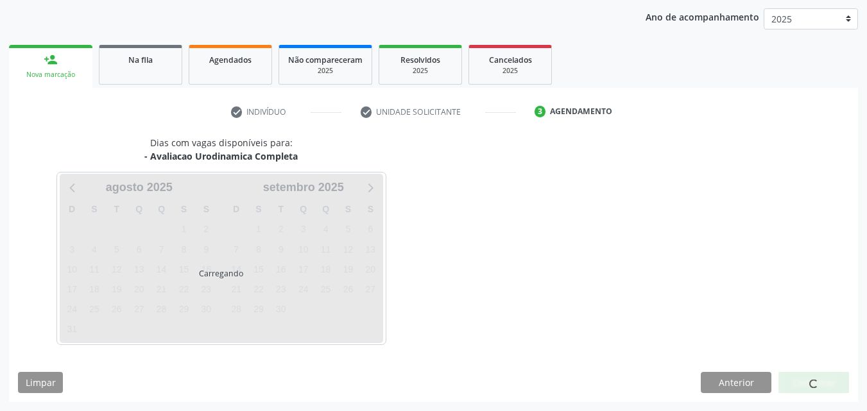
scroll to position [203, 0]
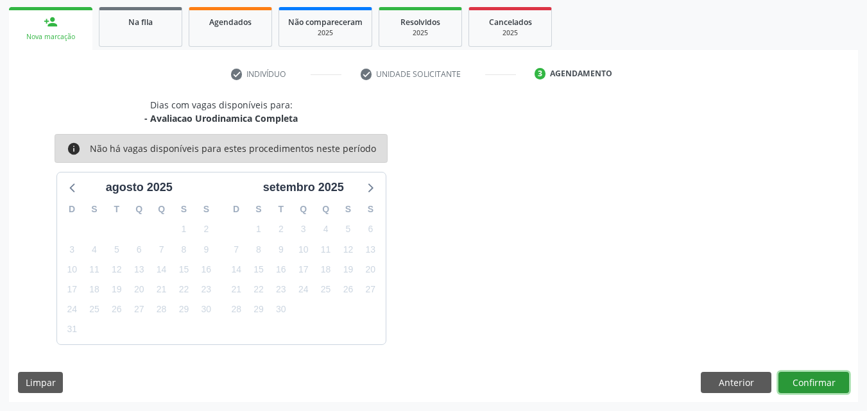
click at [812, 379] on button "Confirmar" at bounding box center [813, 383] width 71 height 22
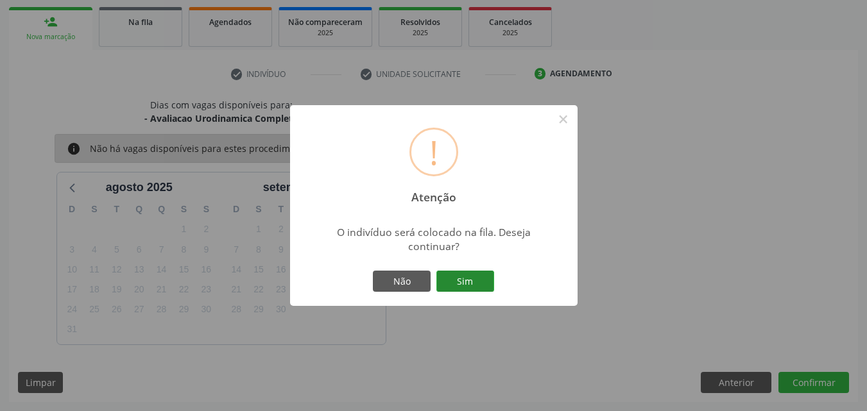
click at [484, 274] on button "Sim" at bounding box center [465, 282] width 58 height 22
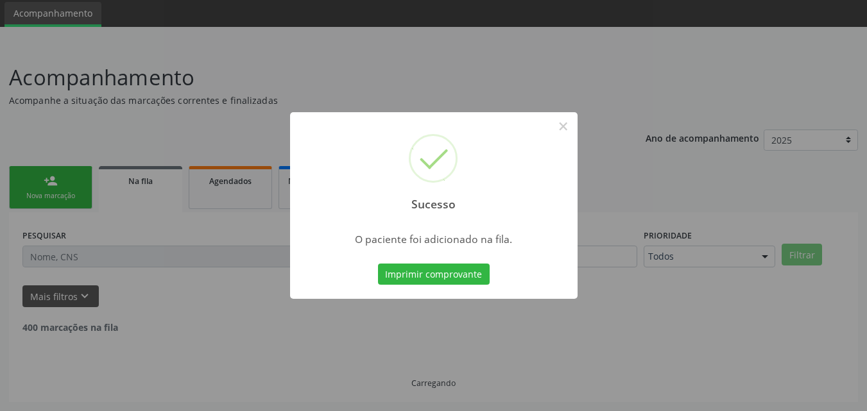
scroll to position [30, 0]
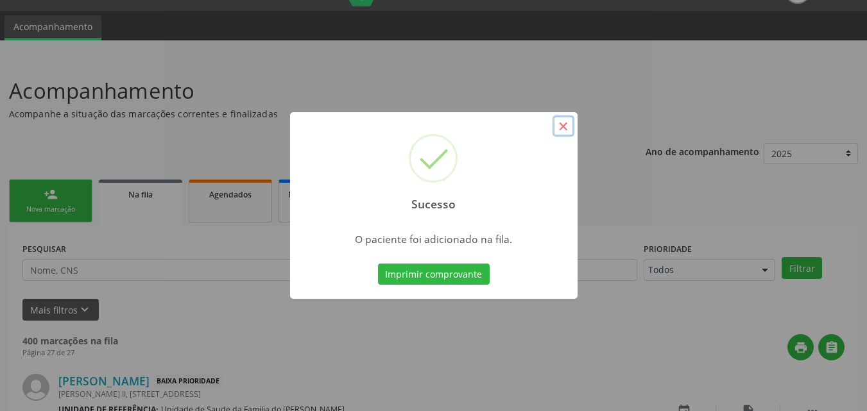
click at [565, 137] on button "×" at bounding box center [563, 126] width 22 height 22
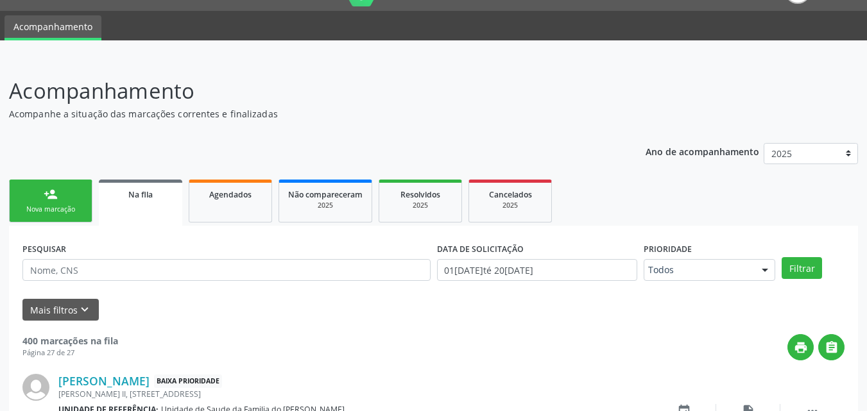
click at [84, 194] on link "person_add Nova marcação" at bounding box center [50, 201] width 83 height 43
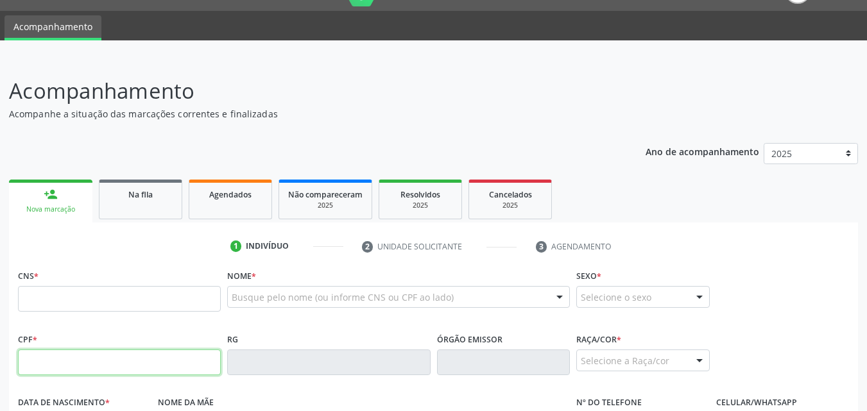
click at [83, 367] on input "text" at bounding box center [119, 363] width 203 height 26
type input "177.498.084-34"
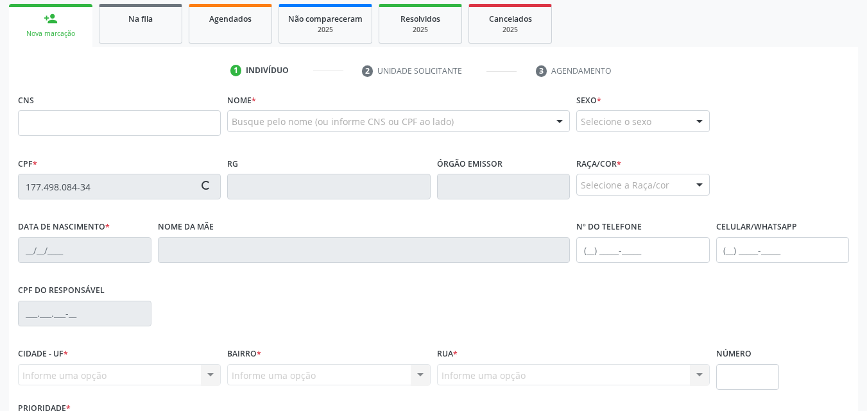
scroll to position [208, 0]
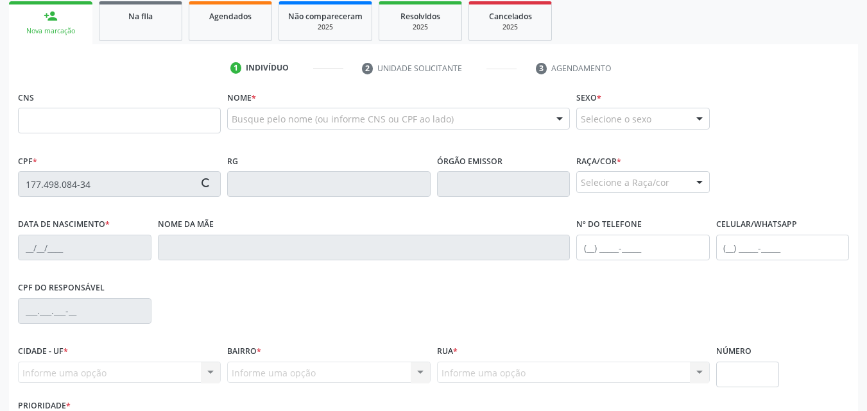
type input "705 7074 8401 2830"
type input "10/08/1961"
type input "Diciula Cerqueira de Lima"
type input "(82) 99800-8520"
type input "S/N"
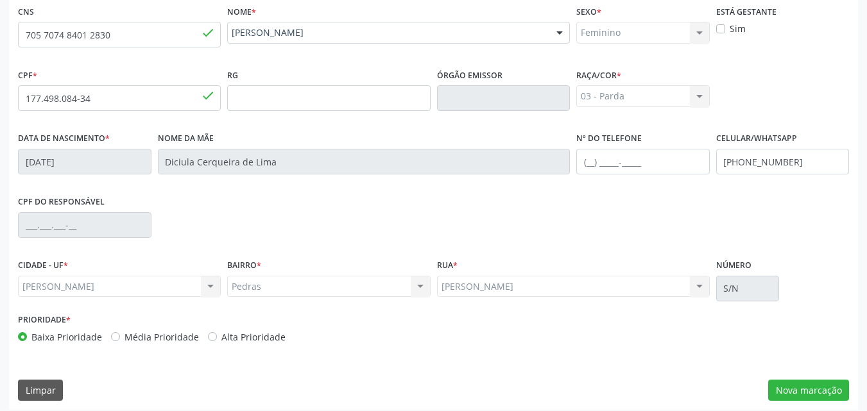
scroll to position [302, 0]
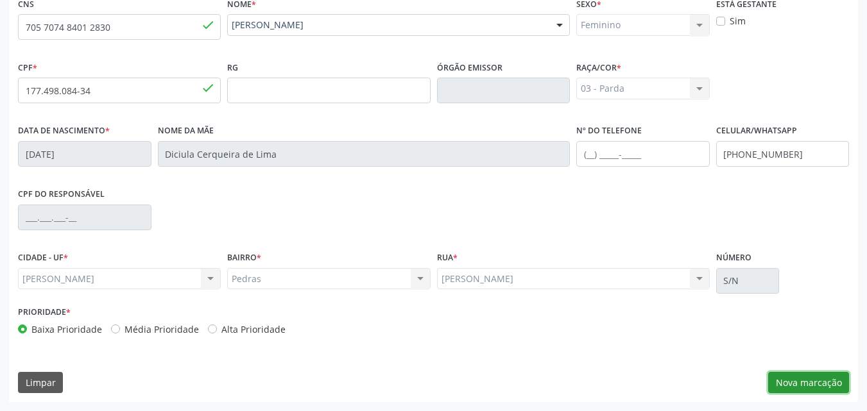
click at [809, 382] on button "Nova marcação" at bounding box center [808, 383] width 81 height 22
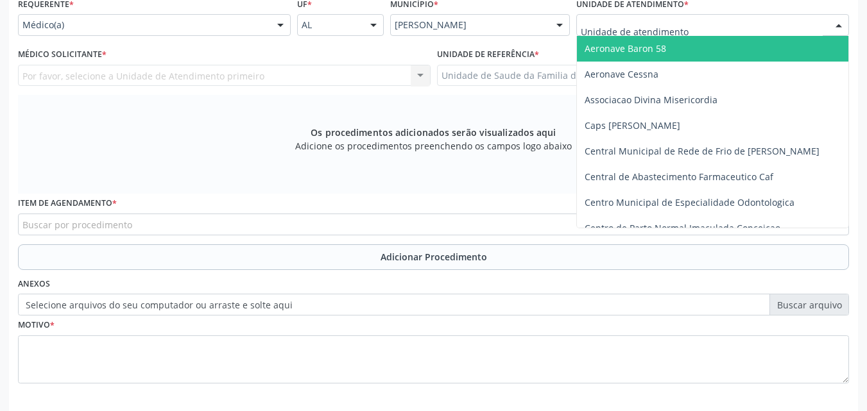
click at [674, 33] on div at bounding box center [712, 25] width 273 height 22
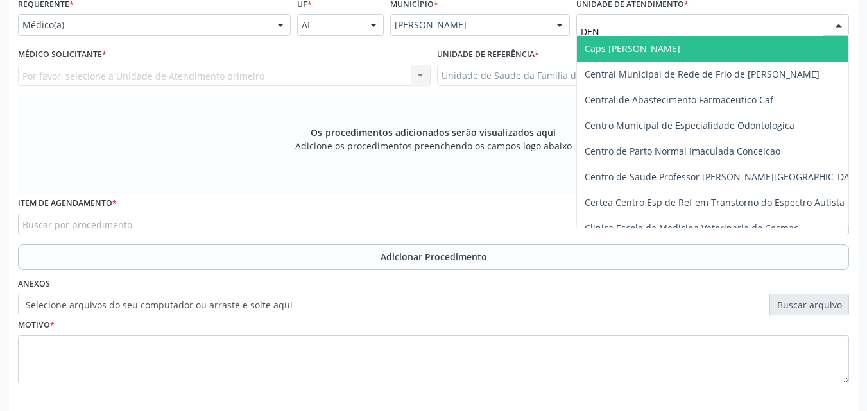
type input "DENI"
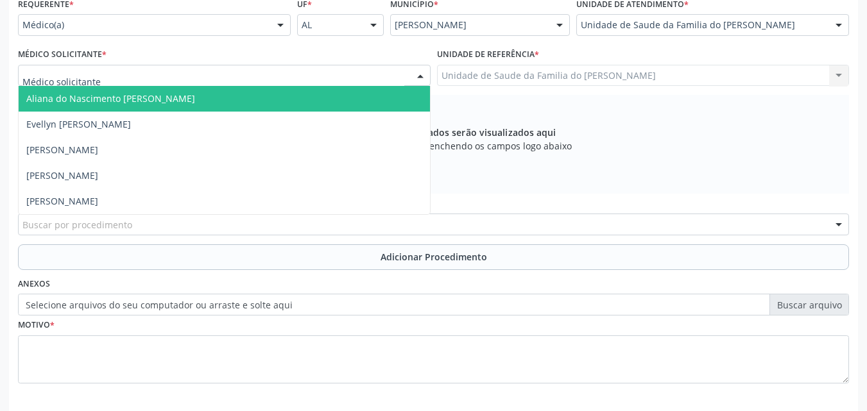
click at [355, 81] on div at bounding box center [224, 76] width 412 height 22
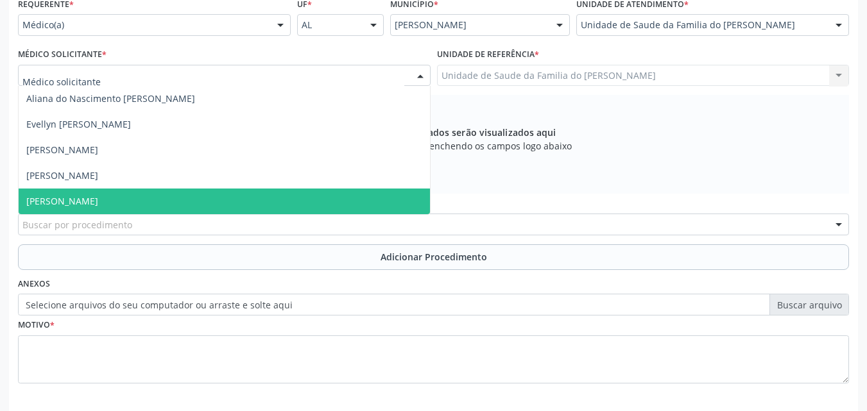
click at [291, 194] on span "[PERSON_NAME]" at bounding box center [224, 202] width 411 height 26
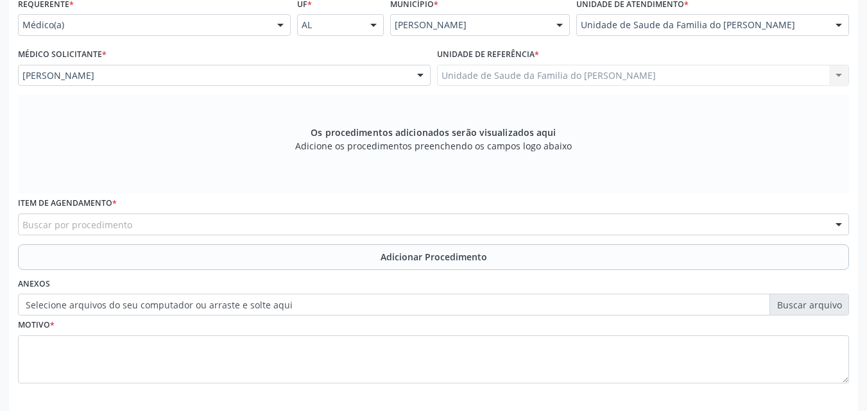
click at [284, 218] on div "Buscar por procedimento" at bounding box center [433, 225] width 831 height 22
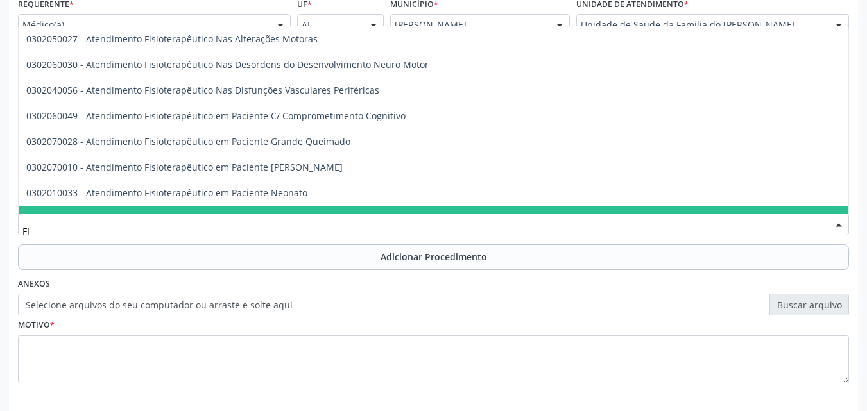
type input "F"
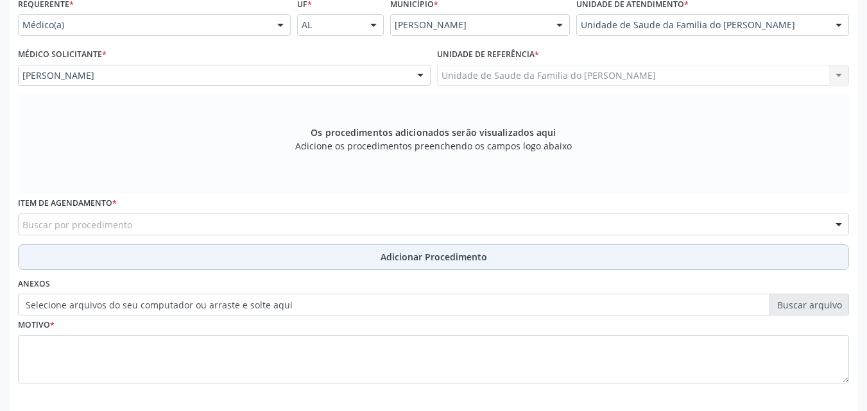
click at [291, 253] on button "Adicionar Procedimento" at bounding box center [433, 257] width 831 height 26
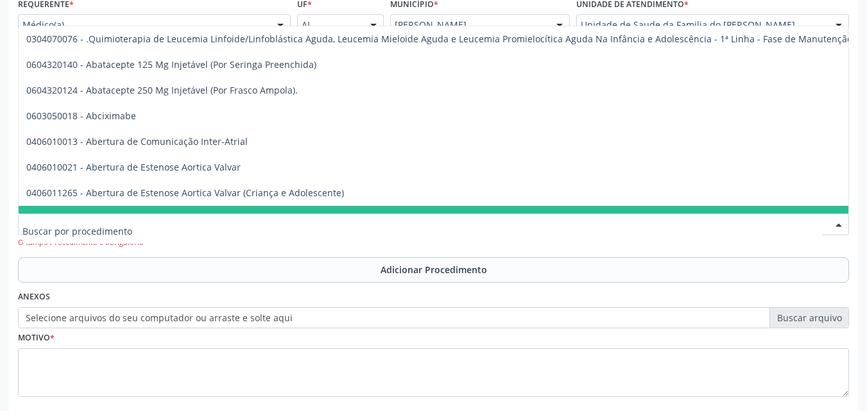
click at [257, 219] on div at bounding box center [433, 225] width 831 height 22
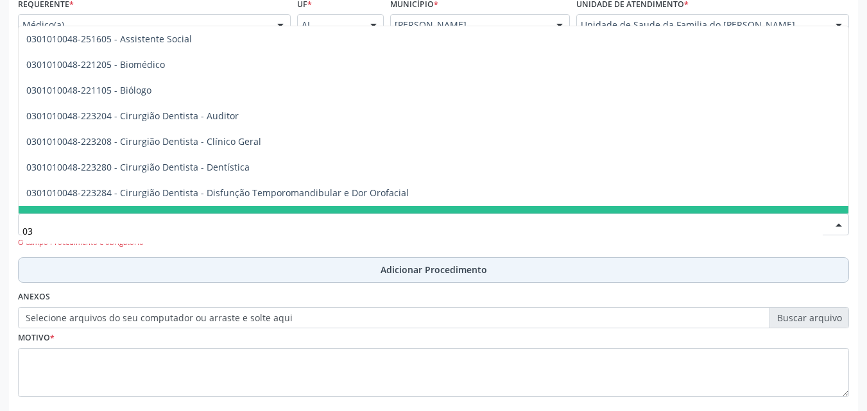
type input "0"
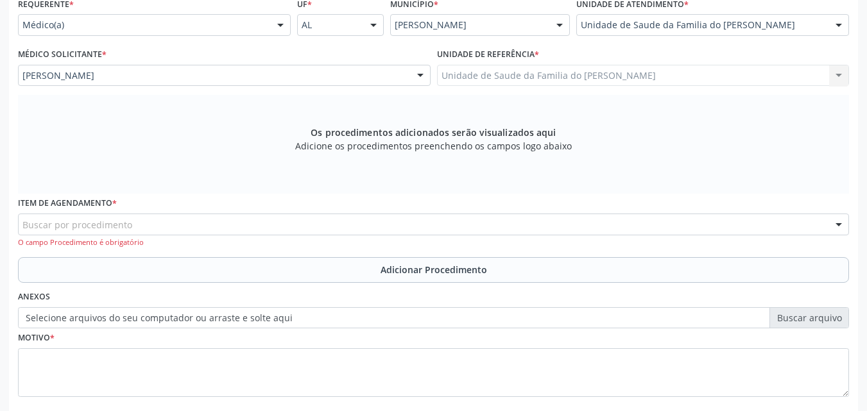
click at [332, 293] on div "Anexos Selecione arquivos do seu computador ou arraste e solte aqui" at bounding box center [433, 307] width 837 height 41
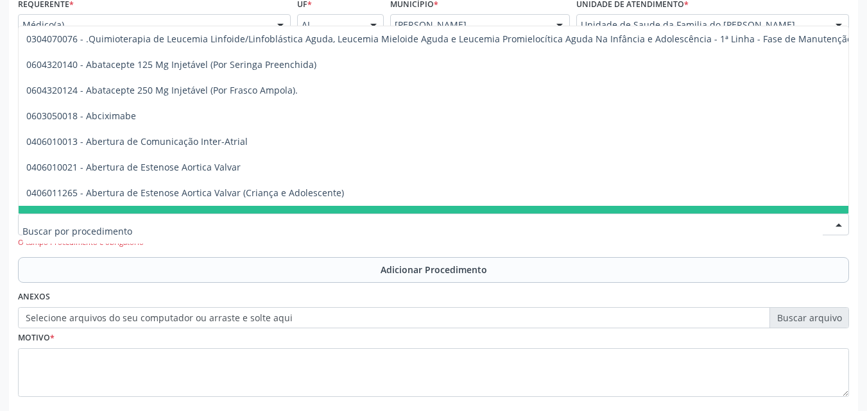
click at [359, 223] on div at bounding box center [433, 225] width 831 height 22
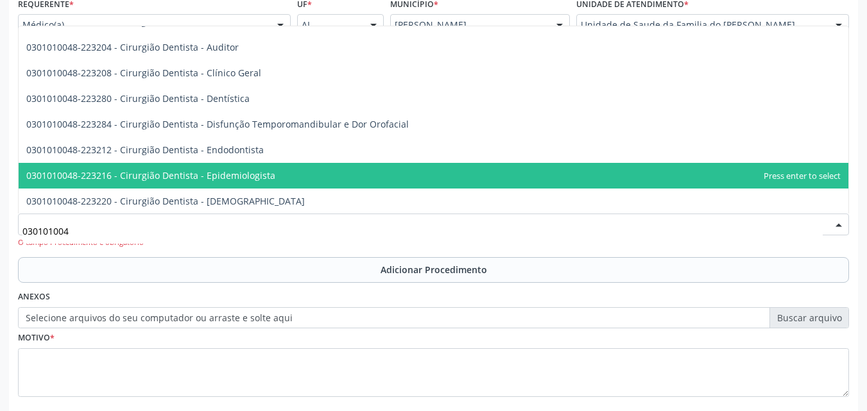
scroll to position [120, 0]
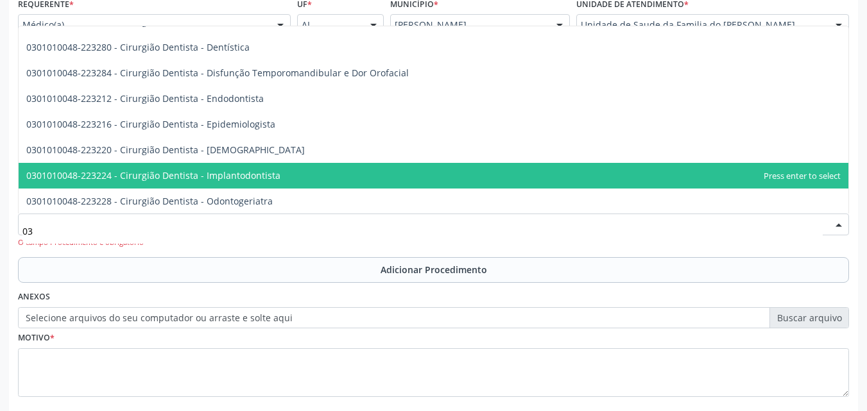
type input "0"
type input "0301010048"
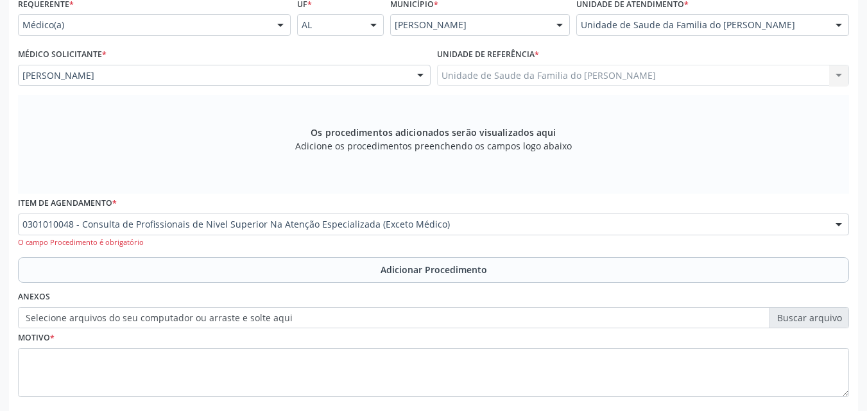
scroll to position [0, 0]
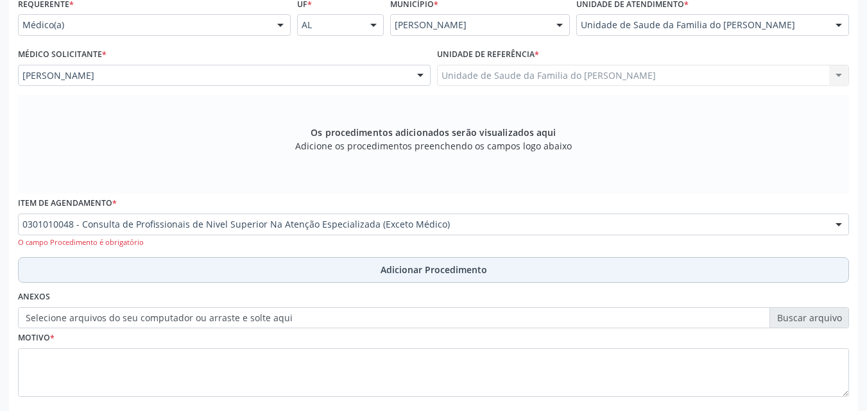
click at [516, 258] on button "Adicionar Procedimento" at bounding box center [433, 270] width 831 height 26
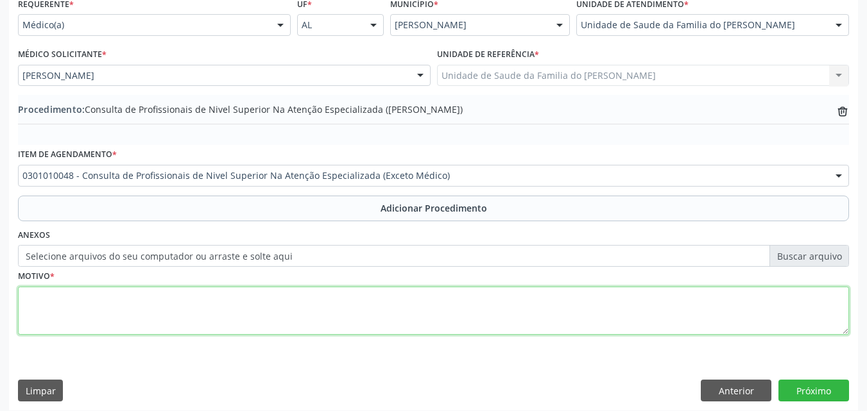
click at [468, 321] on textarea at bounding box center [433, 311] width 831 height 49
type textarea "P"
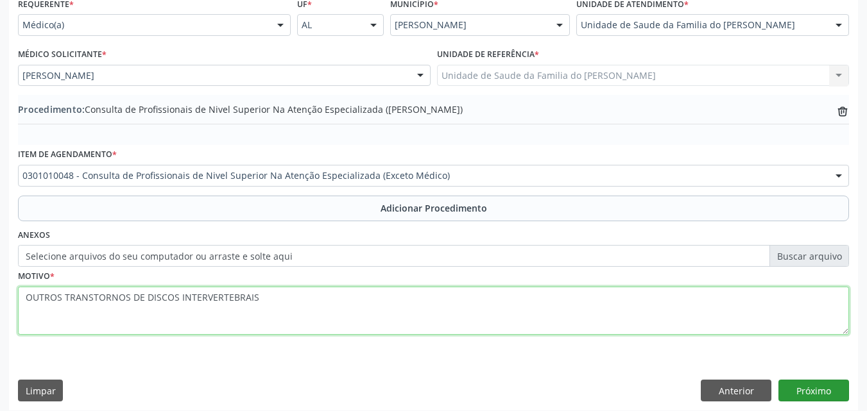
type textarea "OUTROS TRANSTORNOS DE DISCOS INTERVERTEBRAIS"
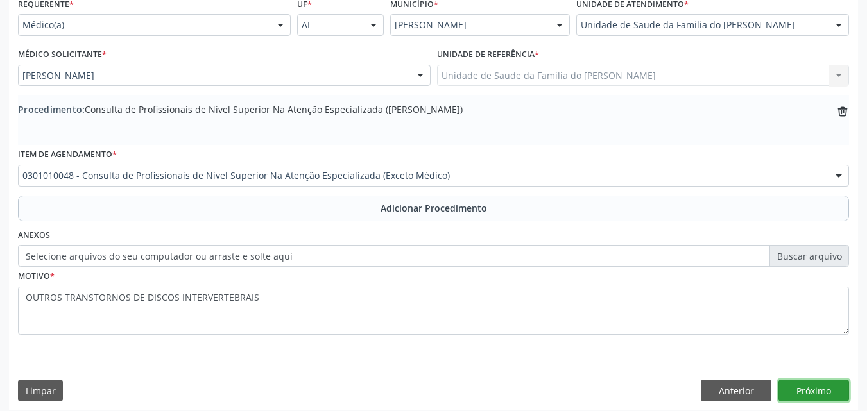
click at [817, 382] on button "Próximo" at bounding box center [813, 391] width 71 height 22
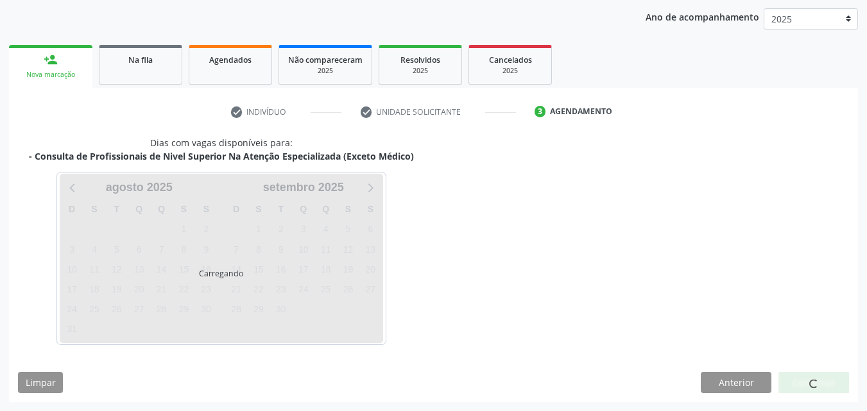
scroll to position [203, 0]
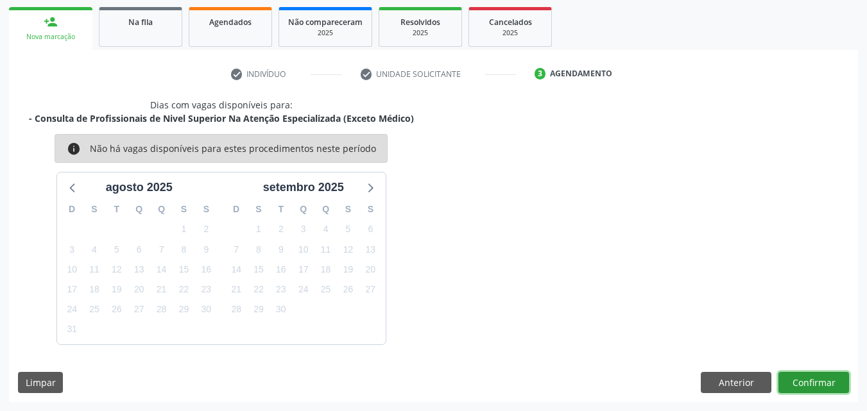
click at [811, 384] on button "Confirmar" at bounding box center [813, 383] width 71 height 22
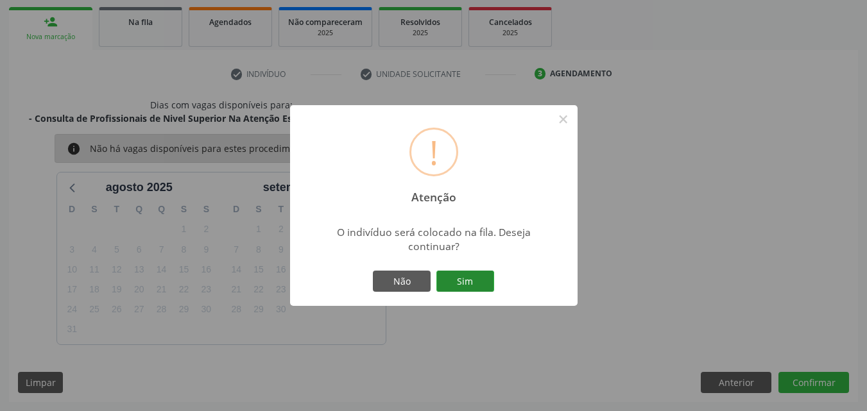
click at [473, 288] on button "Sim" at bounding box center [465, 282] width 58 height 22
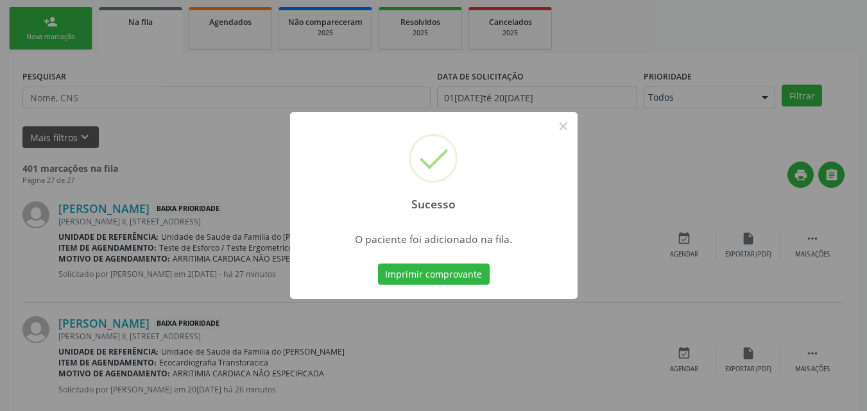
scroll to position [30, 0]
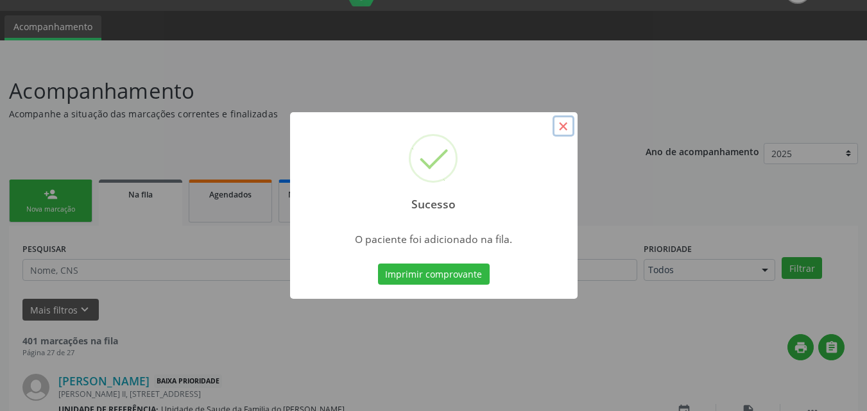
click at [567, 132] on button "×" at bounding box center [563, 126] width 22 height 22
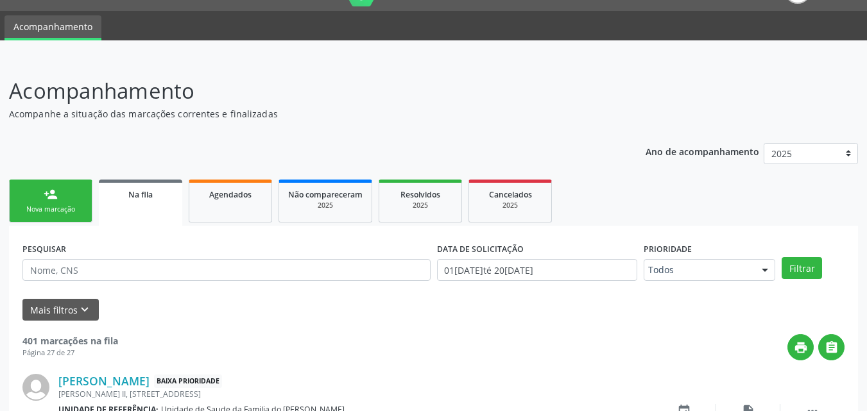
click at [57, 210] on div "Nova marcação" at bounding box center [51, 210] width 64 height 10
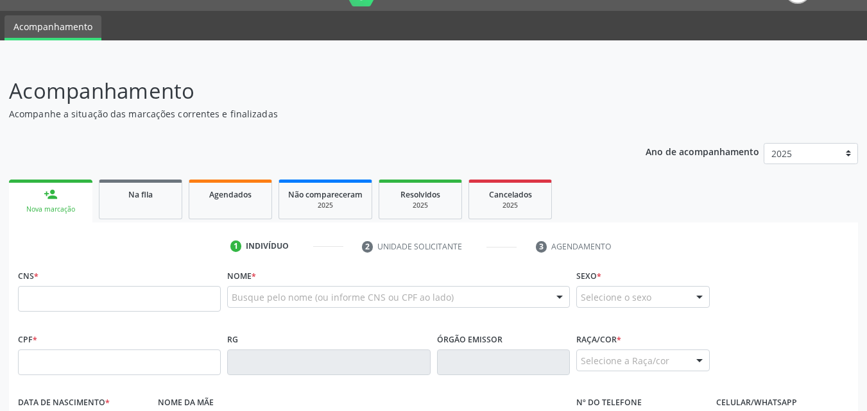
click at [57, 210] on div "Nova marcação" at bounding box center [50, 210] width 65 height 10
click at [127, 372] on input "text" at bounding box center [119, 363] width 203 height 26
type input "177.498.084-34"
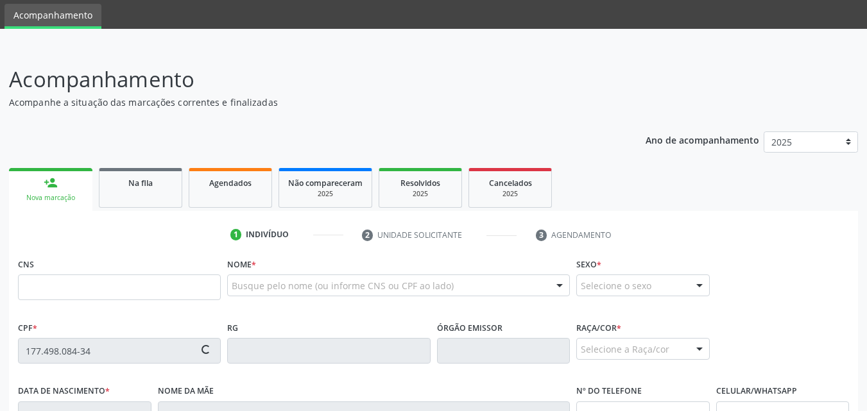
type input "705 7074 8401 2830"
type input "10/08/1961"
type input "Diciula Cerqueira de Lima"
type input "(82) 99800-8520"
type input "S/N"
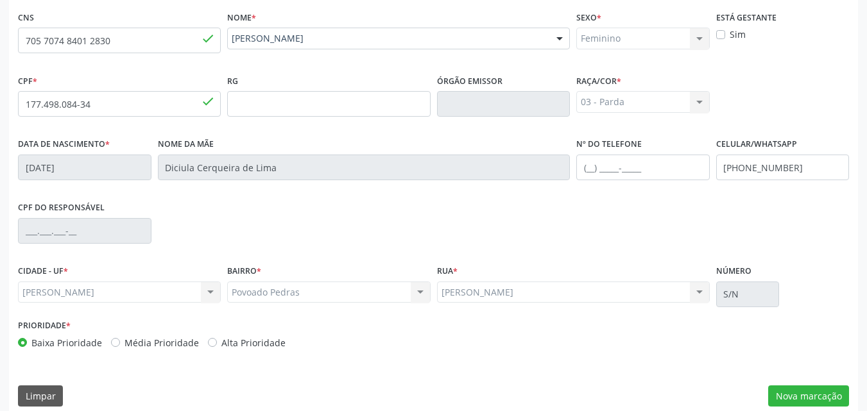
scroll to position [302, 0]
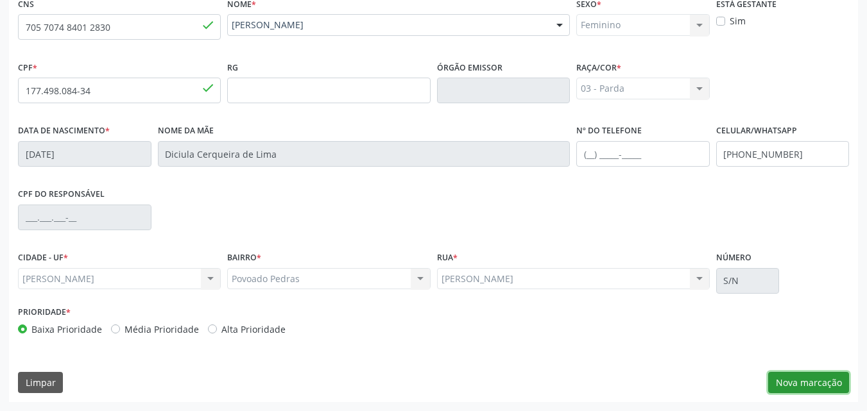
click at [828, 384] on button "Nova marcação" at bounding box center [808, 383] width 81 height 22
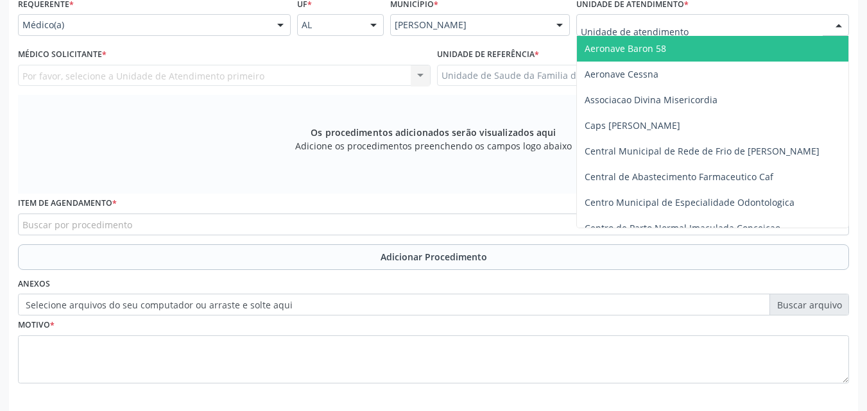
click at [737, 26] on div at bounding box center [712, 25] width 273 height 22
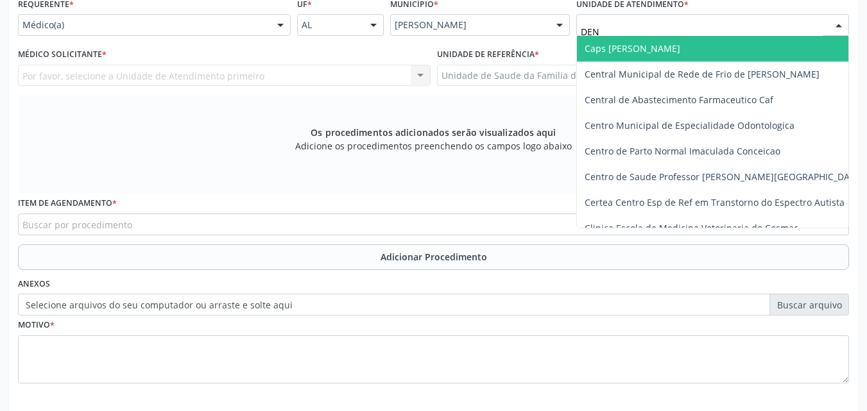
type input "DENI"
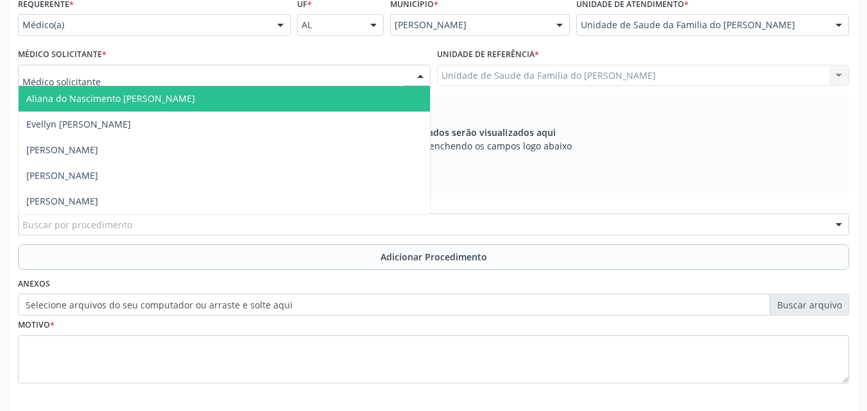
click at [378, 86] on div "Aliana do Nascimento Matias Novaes Evellyn Suellem Santos Avelino da Silva Jose…" at bounding box center [224, 76] width 412 height 22
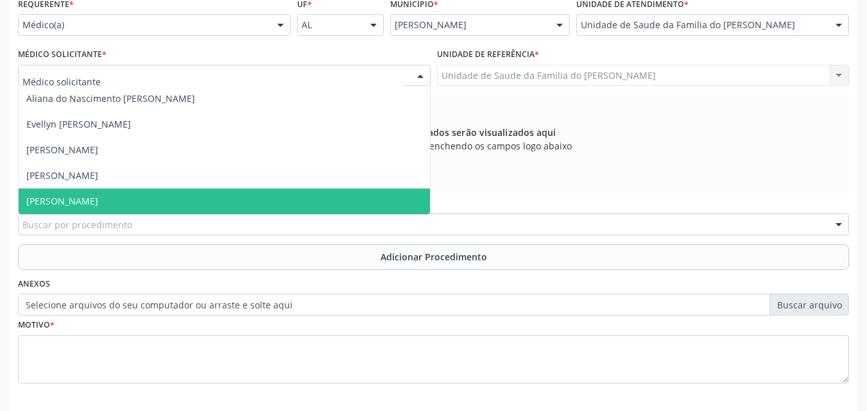
click at [323, 202] on span "[PERSON_NAME]" at bounding box center [224, 202] width 411 height 26
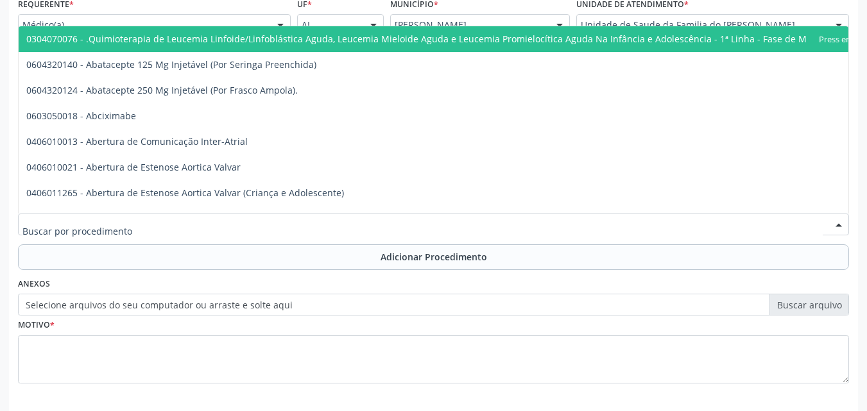
click at [316, 216] on div at bounding box center [433, 225] width 831 height 22
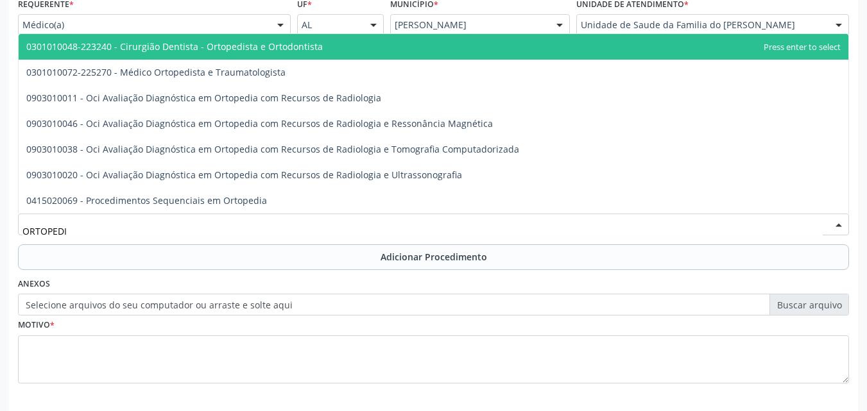
type input "ORTOPEDIS"
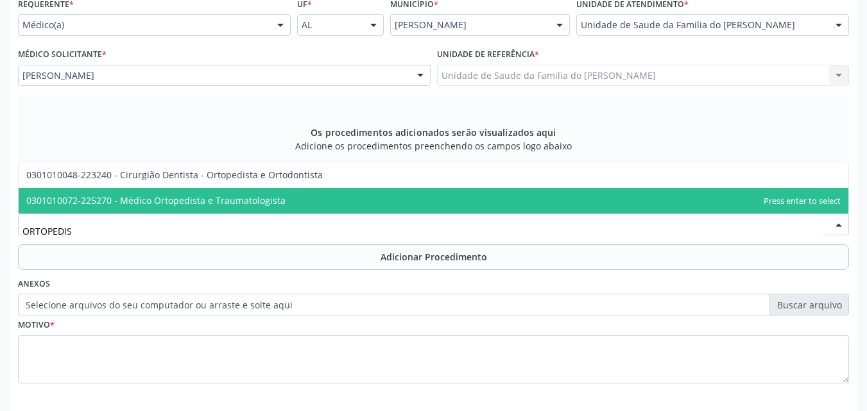
click at [298, 203] on span "0301010072-225270 - Médico Ortopedista e Traumatologista" at bounding box center [433, 201] width 829 height 26
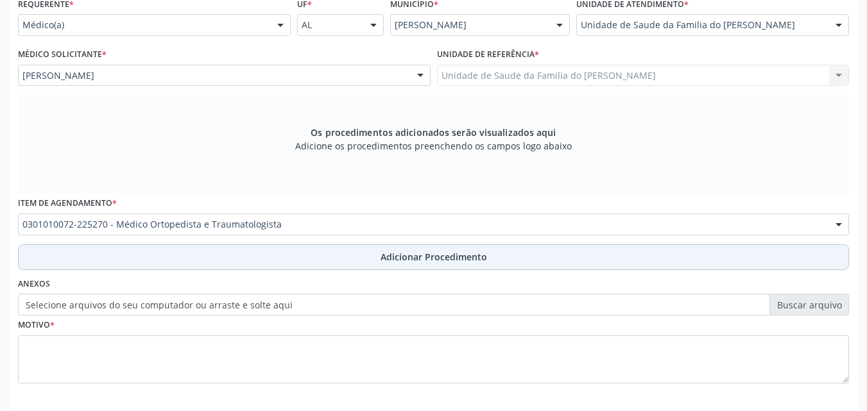
click at [287, 267] on button "Adicionar Procedimento" at bounding box center [433, 257] width 831 height 26
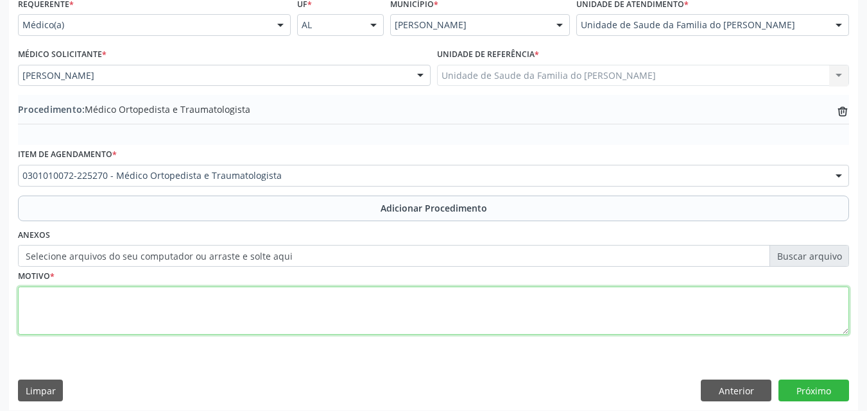
click at [288, 323] on textarea at bounding box center [433, 311] width 831 height 49
type textarea "OUTROS TRANSTORNOS DE DISCOS INVERTEBRAIS"
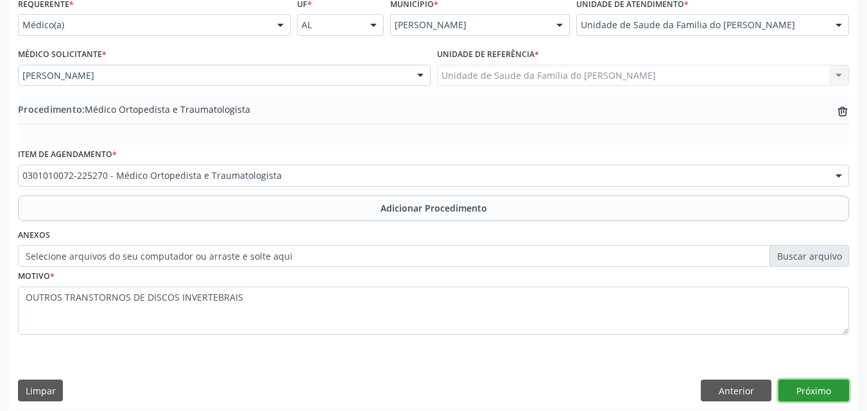
click at [810, 386] on button "Próximo" at bounding box center [813, 391] width 71 height 22
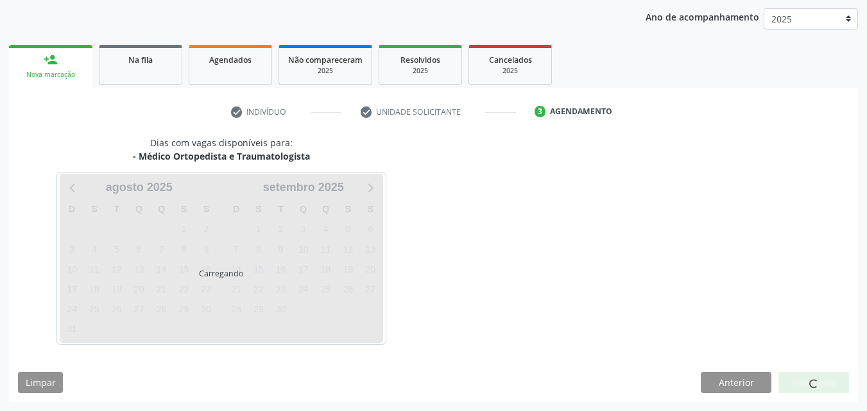
scroll to position [203, 0]
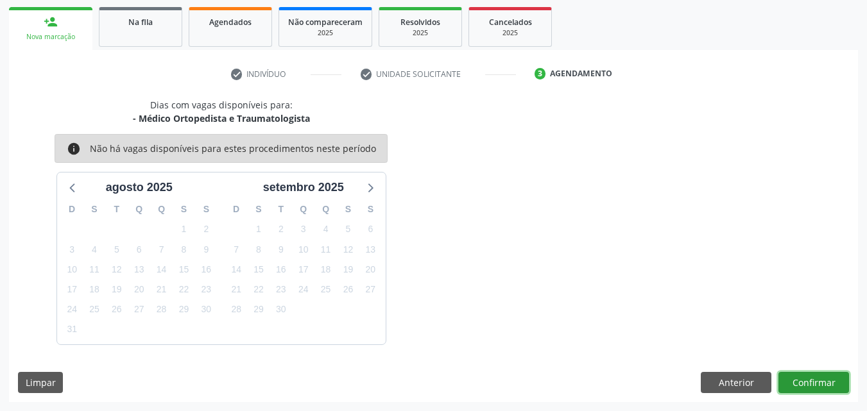
click at [822, 382] on button "Confirmar" at bounding box center [813, 383] width 71 height 22
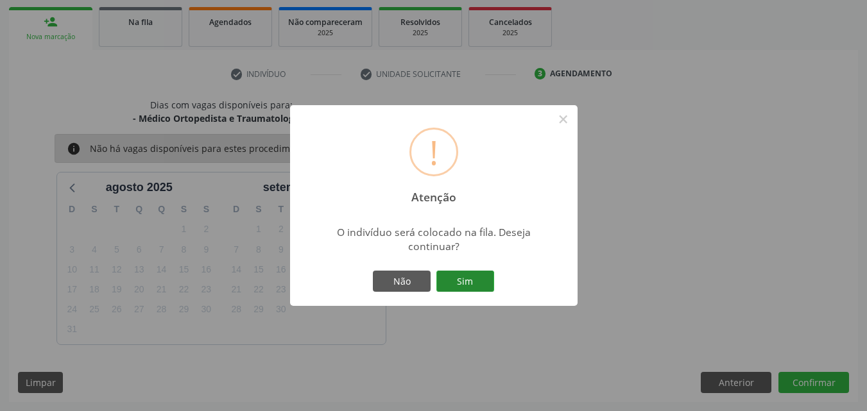
click at [473, 280] on button "Sim" at bounding box center [465, 282] width 58 height 22
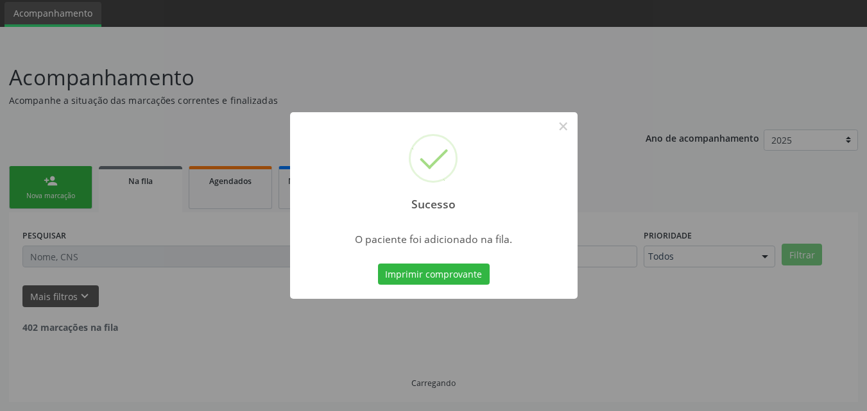
scroll to position [30, 0]
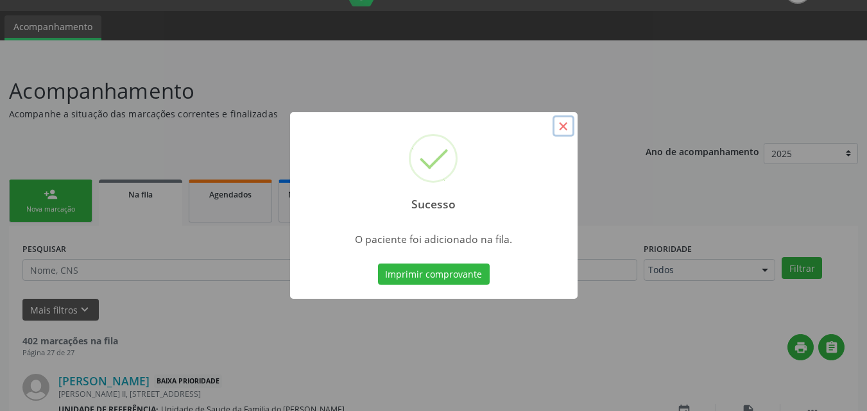
click at [568, 128] on button "×" at bounding box center [563, 126] width 22 height 22
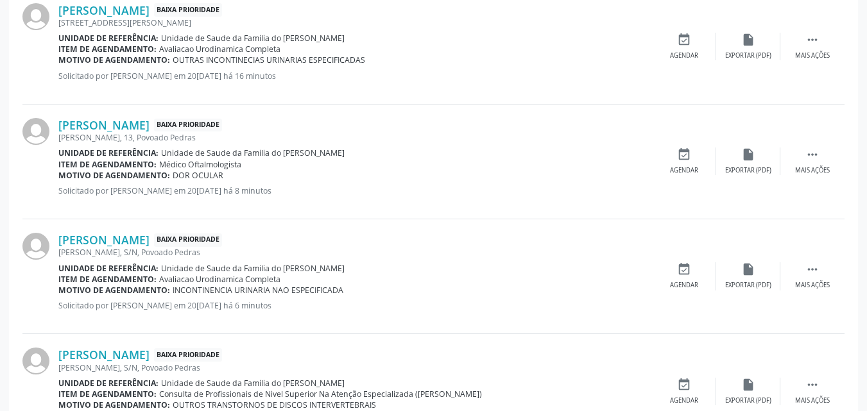
scroll to position [1418, 0]
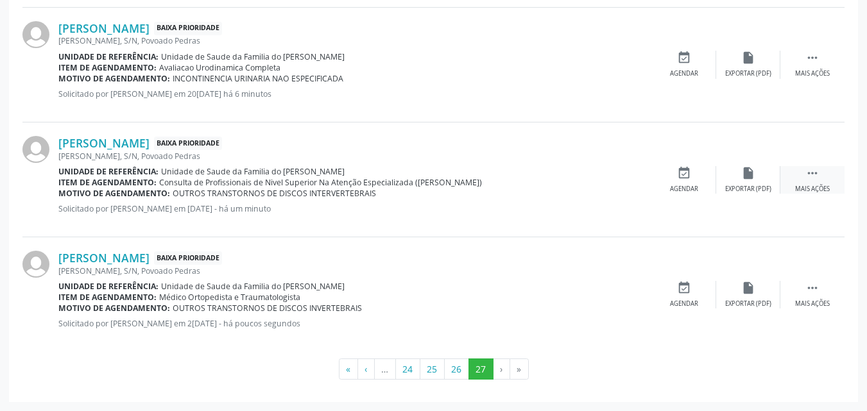
click at [815, 180] on icon "" at bounding box center [812, 173] width 14 height 14
click at [764, 175] on div "edit Editar" at bounding box center [748, 180] width 64 height 28
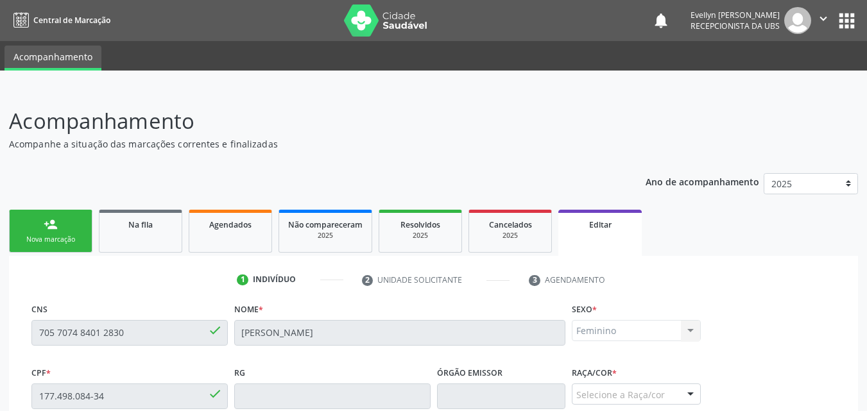
scroll to position [319, 0]
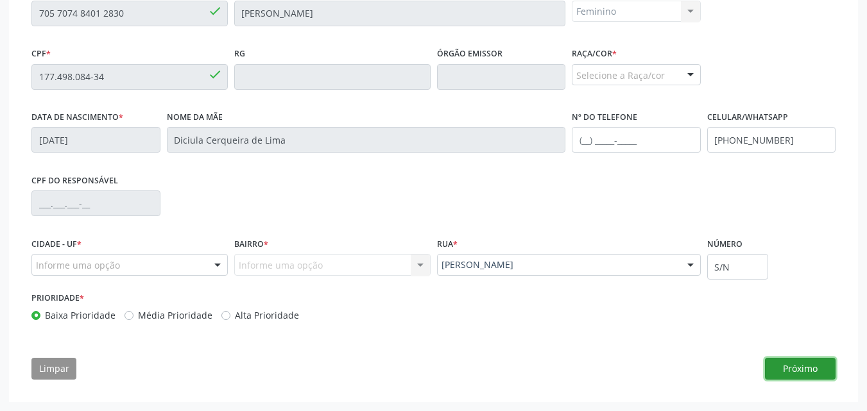
click at [787, 373] on button "Próximo" at bounding box center [800, 369] width 71 height 22
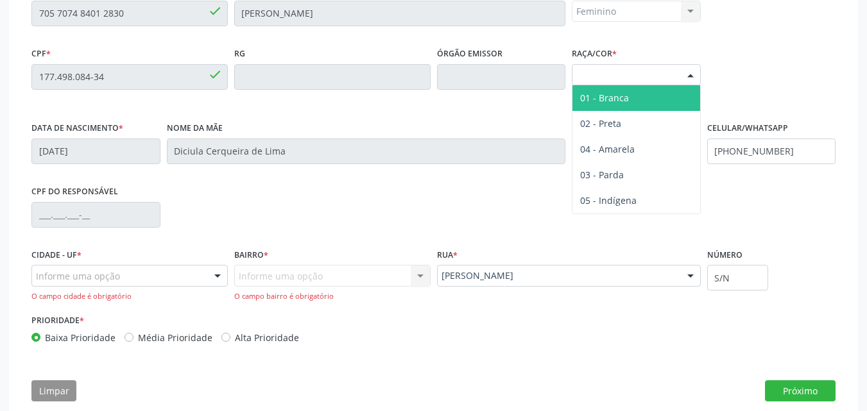
click at [661, 75] on div "Selecione a Raça/cor" at bounding box center [636, 75] width 129 height 22
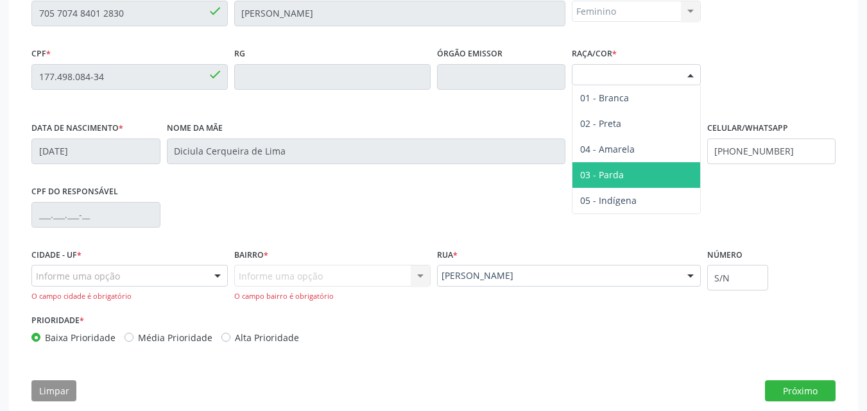
click at [626, 176] on span "03 - Parda" at bounding box center [636, 175] width 128 height 26
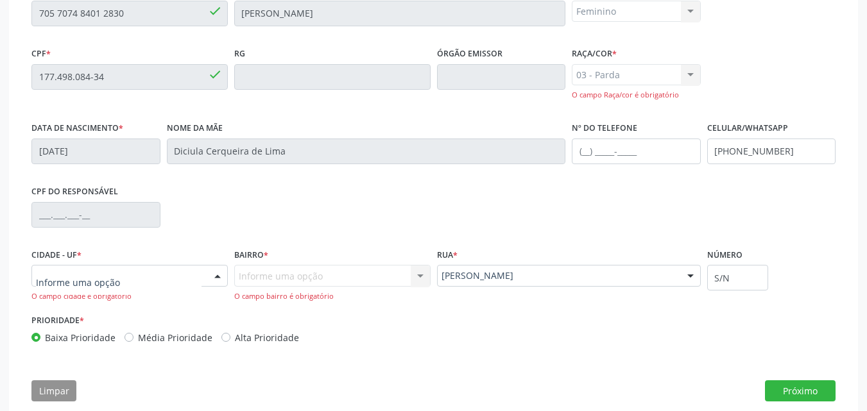
click at [169, 271] on div at bounding box center [129, 276] width 196 height 22
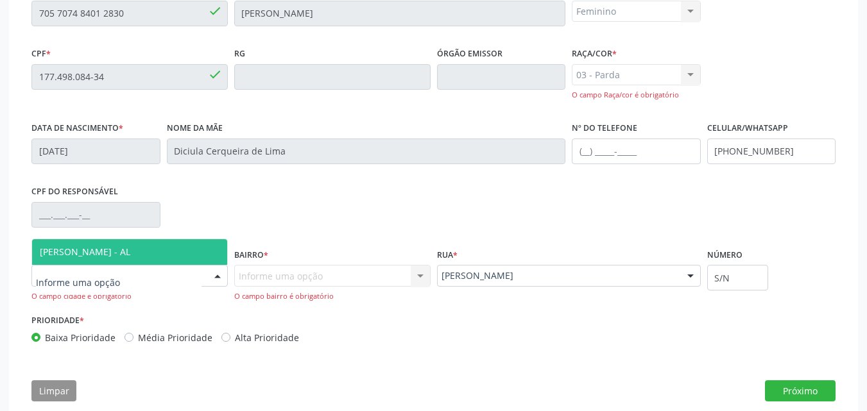
click at [164, 259] on span "[PERSON_NAME] - AL" at bounding box center [129, 252] width 195 height 26
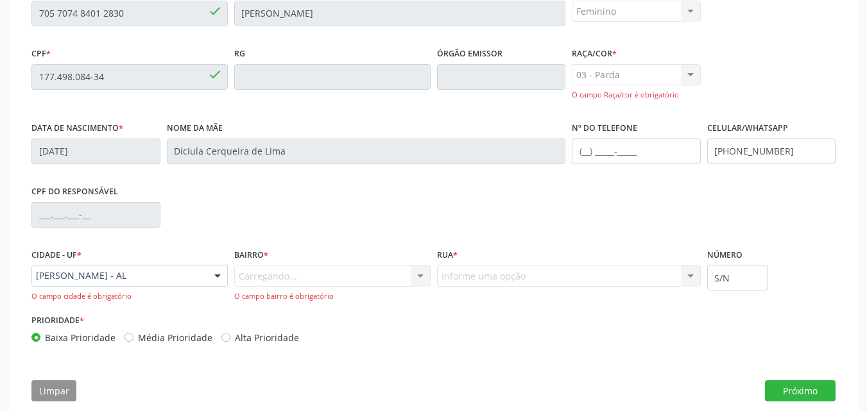
click at [256, 273] on div "Carregando... Nenhum resultado encontrado para: " " Nenhuma opção encontrada. D…" at bounding box center [332, 283] width 196 height 37
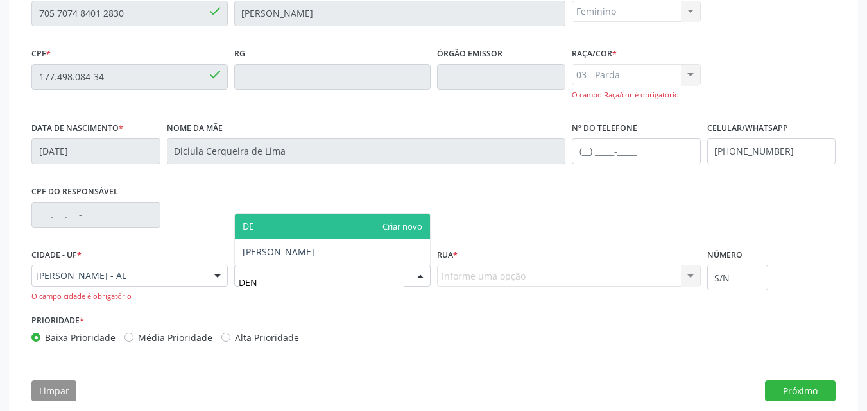
type input "DENI"
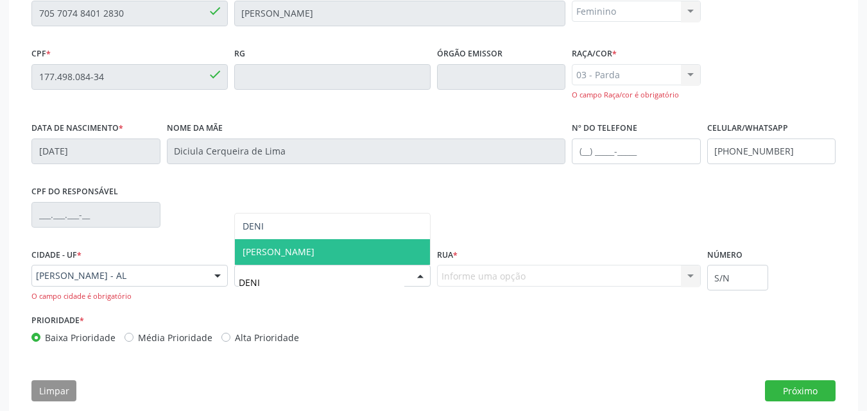
click at [295, 251] on span "[PERSON_NAME]" at bounding box center [278, 252] width 72 height 12
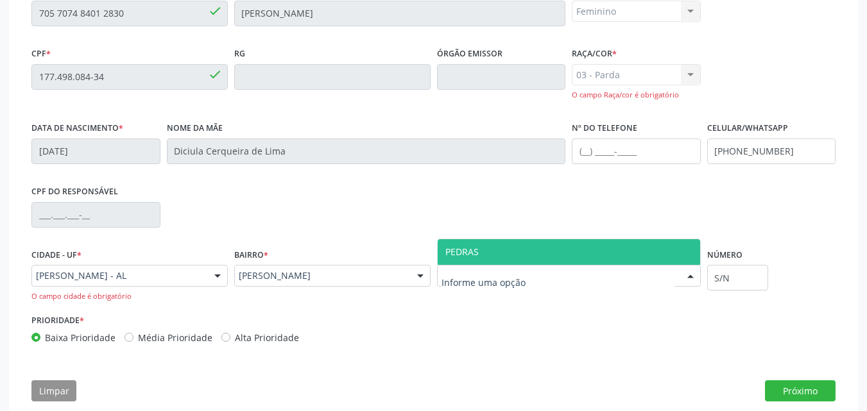
click at [457, 278] on input "text" at bounding box center [557, 282] width 233 height 26
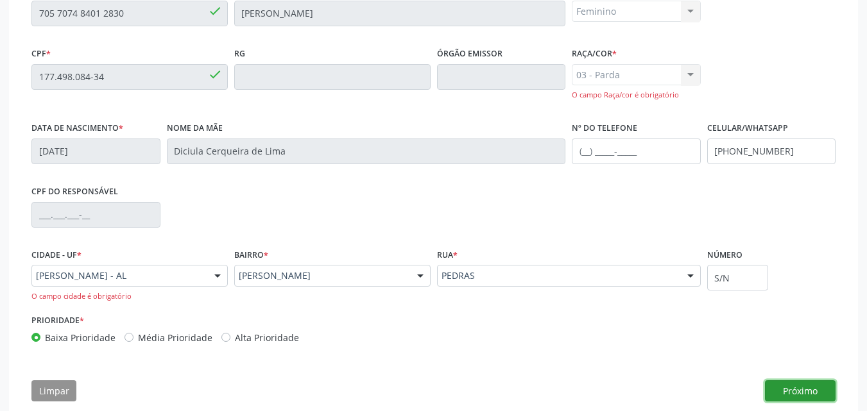
click at [793, 399] on button "Próximo" at bounding box center [800, 391] width 71 height 22
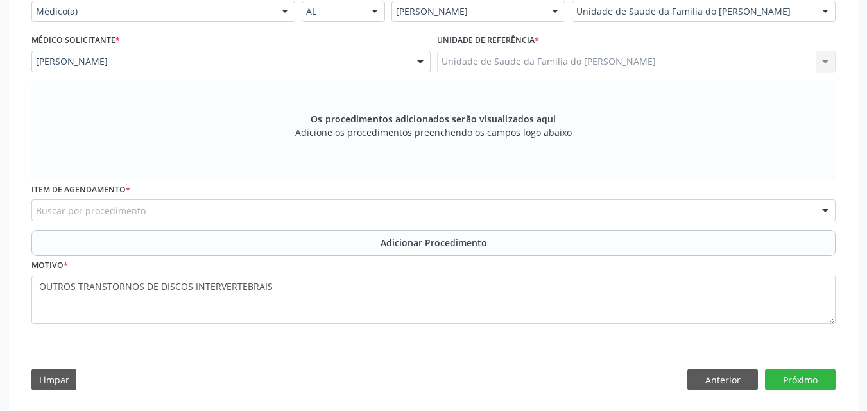
click at [319, 203] on div "Buscar por procedimento" at bounding box center [433, 211] width 804 height 22
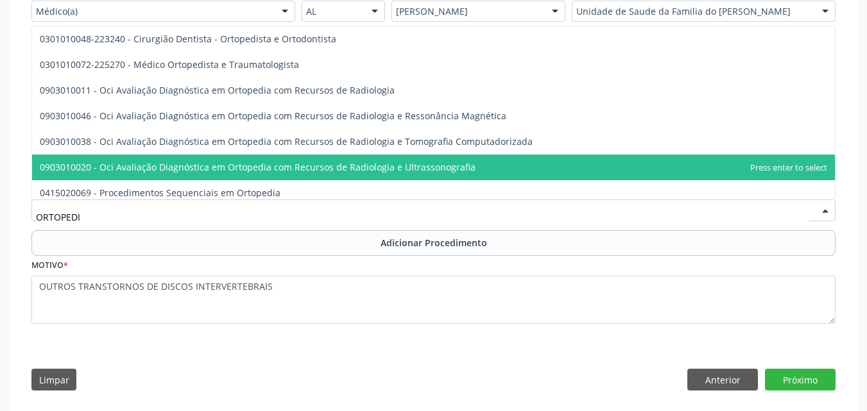
type input "ORTOPEDIS"
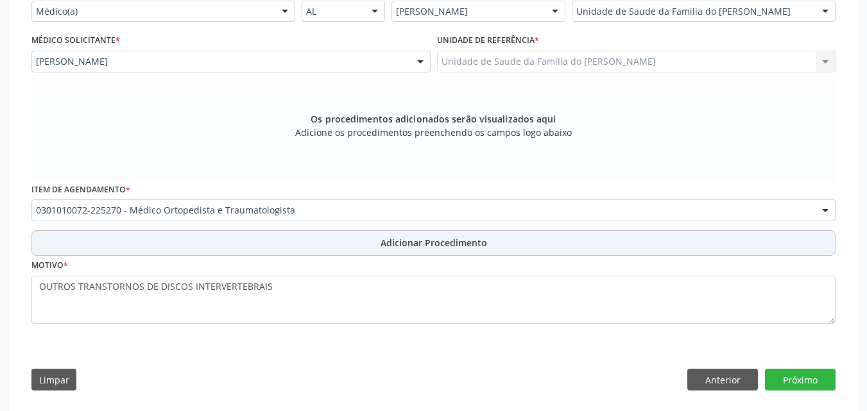
click at [246, 245] on button "Adicionar Procedimento" at bounding box center [433, 243] width 804 height 26
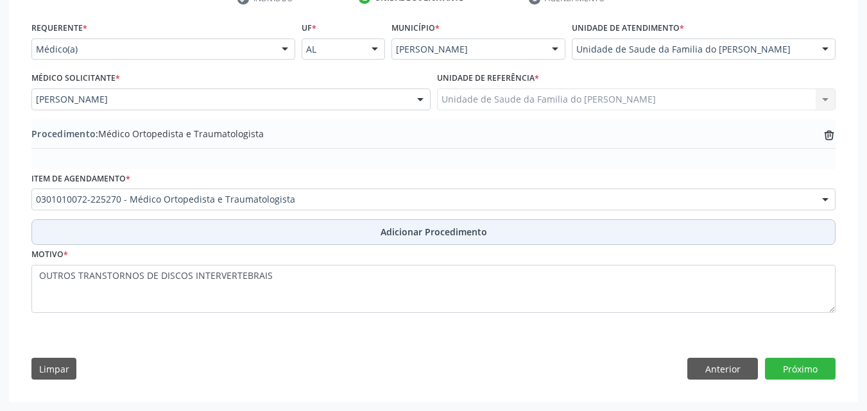
scroll to position [282, 0]
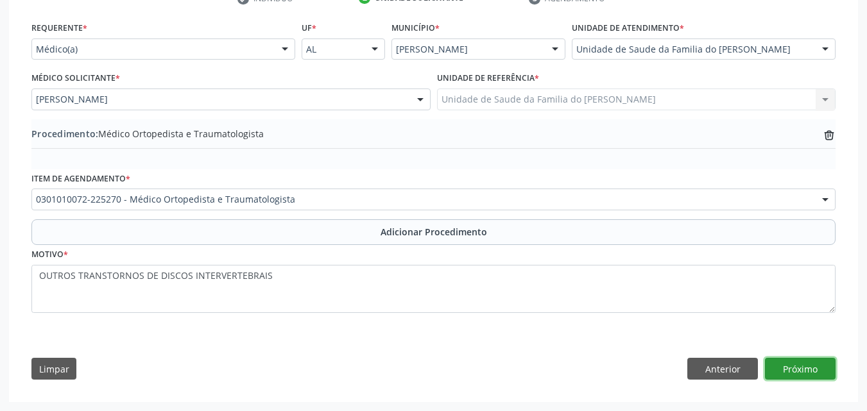
click at [806, 366] on button "Próximo" at bounding box center [800, 369] width 71 height 22
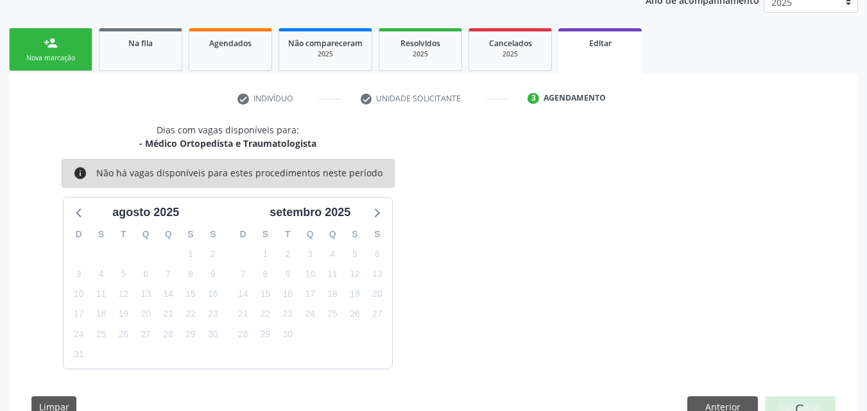
scroll to position [219, 0]
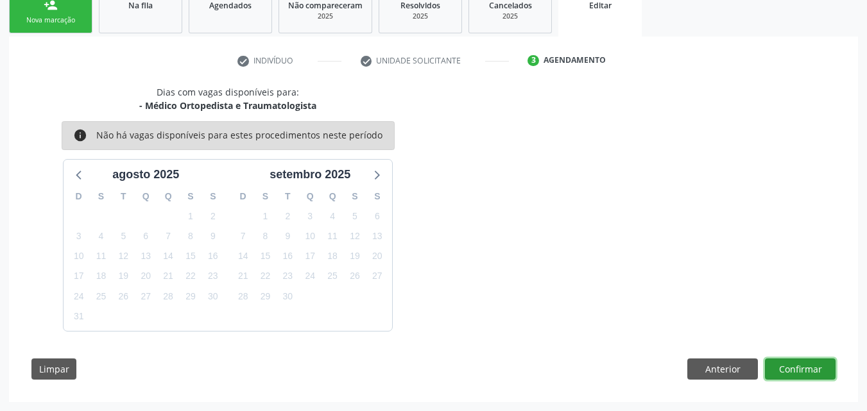
click at [802, 371] on button "Confirmar" at bounding box center [800, 370] width 71 height 22
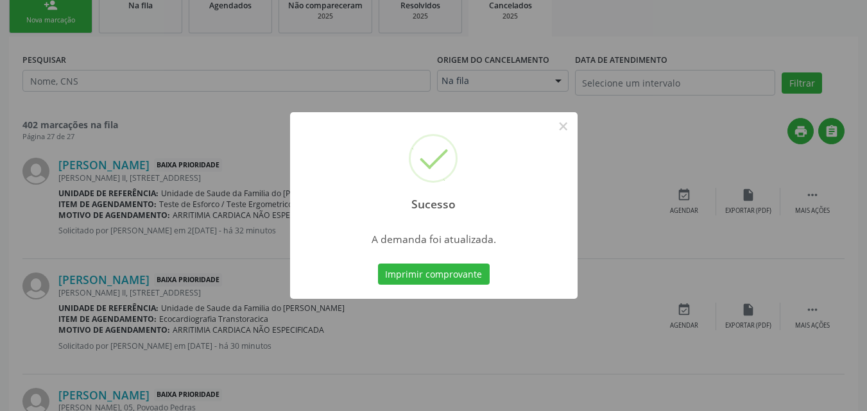
scroll to position [0, 0]
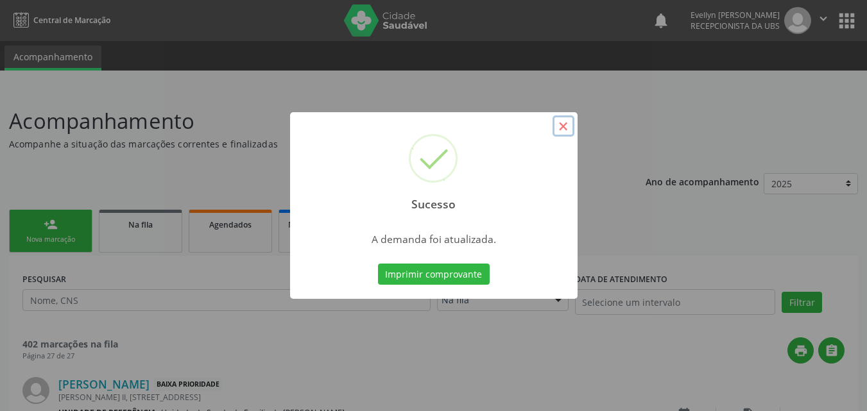
click at [564, 126] on button "×" at bounding box center [563, 126] width 22 height 22
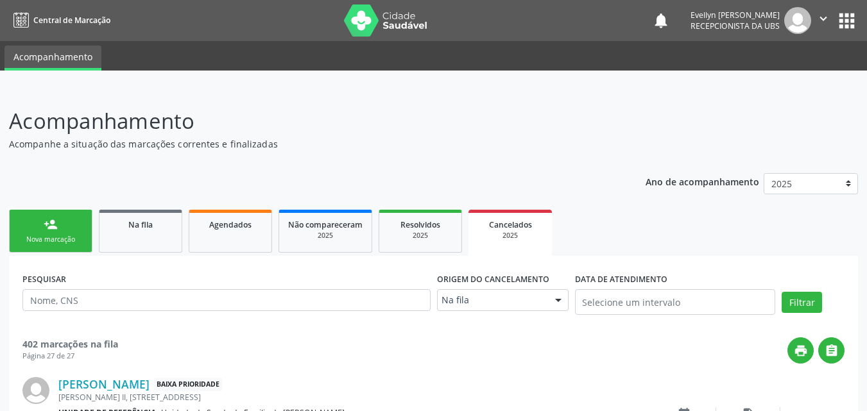
click at [85, 231] on link "person_add Nova marcação" at bounding box center [50, 231] width 83 height 43
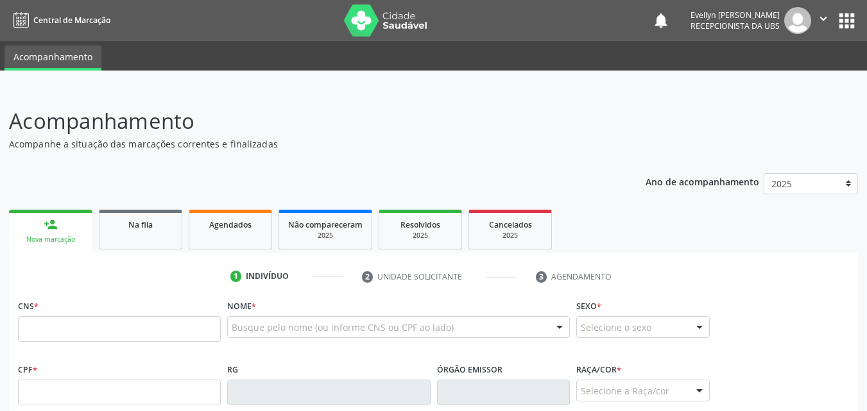
click at [85, 231] on link "person_add Nova marcação" at bounding box center [50, 231] width 83 height 43
click at [124, 335] on input "text" at bounding box center [119, 329] width 203 height 26
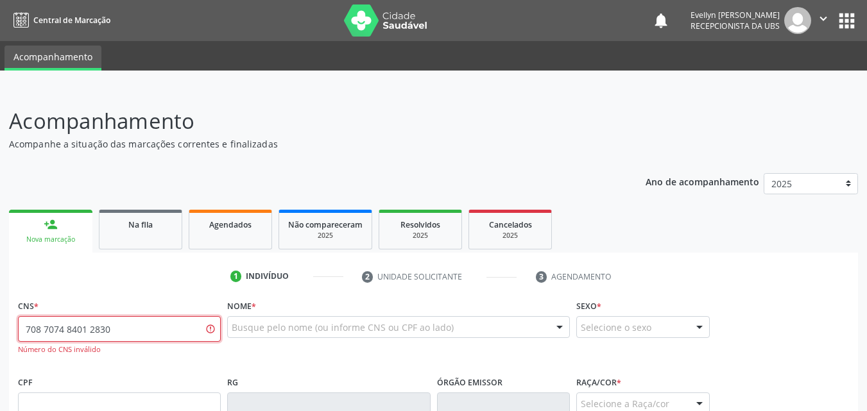
click at [40, 336] on input "708 7074 8401 2830" at bounding box center [119, 329] width 203 height 26
click at [34, 328] on input "707 0748 4012 8305" at bounding box center [119, 329] width 203 height 26
type input "705 7074 8401 2830"
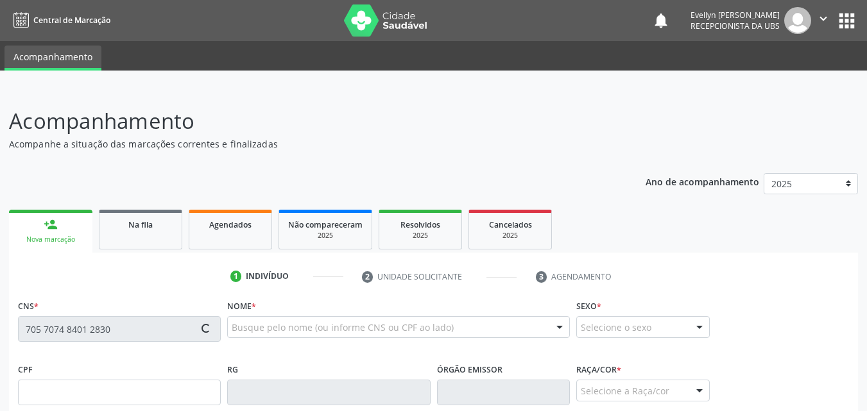
type input "177.498.084-34"
type input "10/08/1961"
type input "Diciula Cerqueira de Lima"
type input "(82) 99800-8520"
type input "S/N"
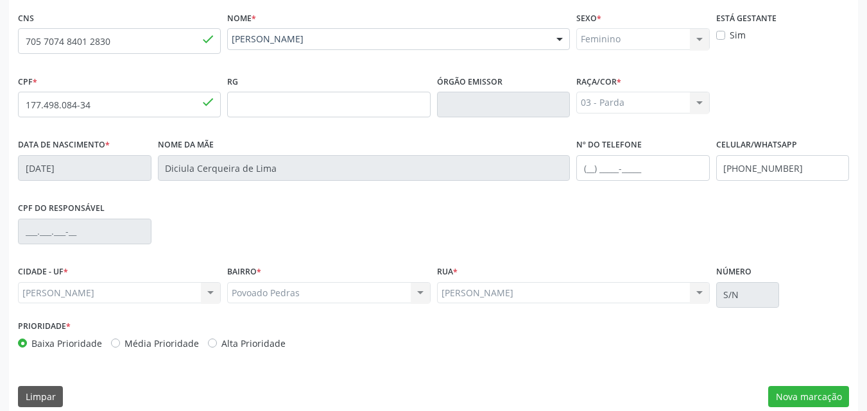
scroll to position [302, 0]
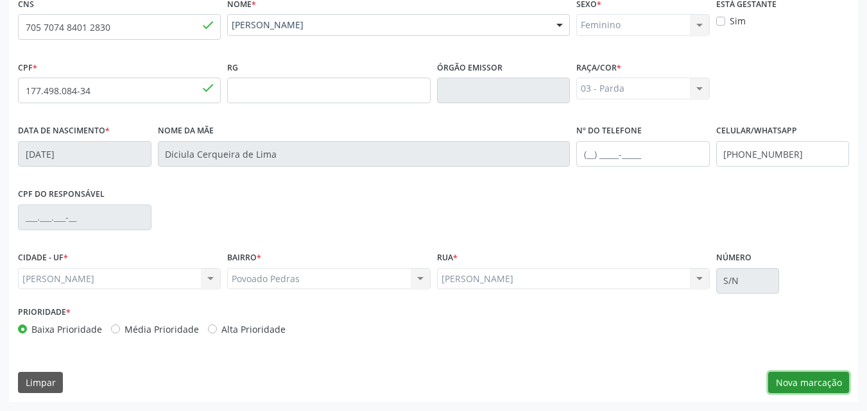
click at [815, 378] on button "Nova marcação" at bounding box center [808, 383] width 81 height 22
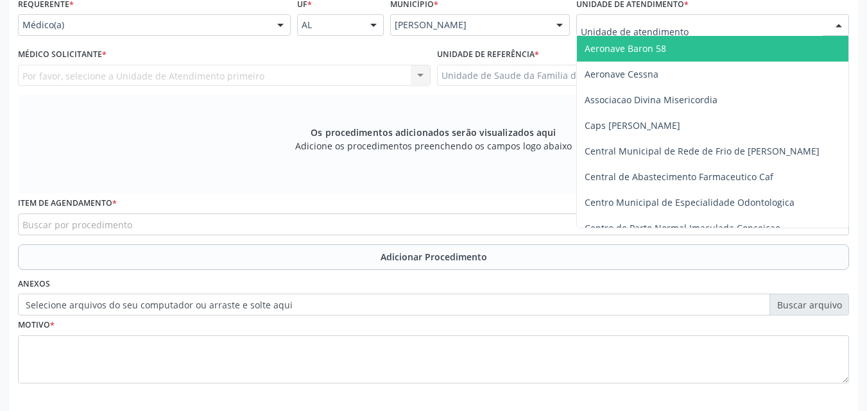
click at [721, 19] on div at bounding box center [712, 25] width 273 height 22
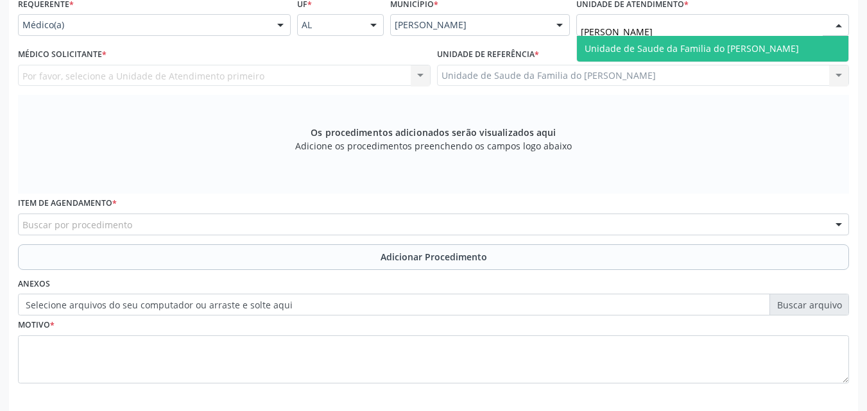
type input "DENISO"
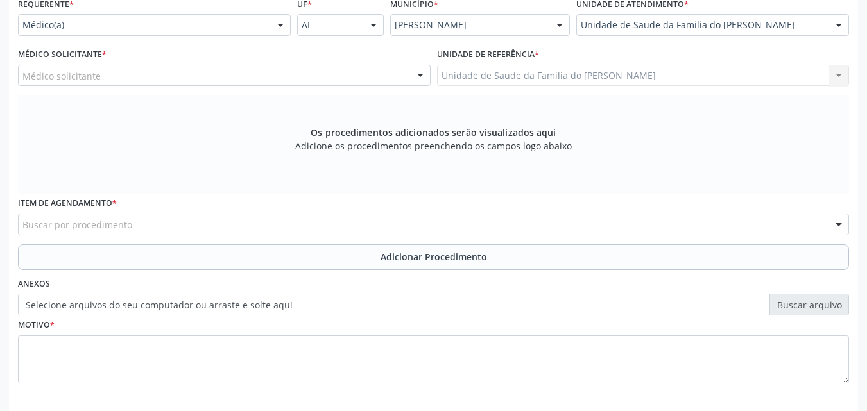
click at [342, 71] on div "Médico solicitante" at bounding box center [224, 76] width 412 height 22
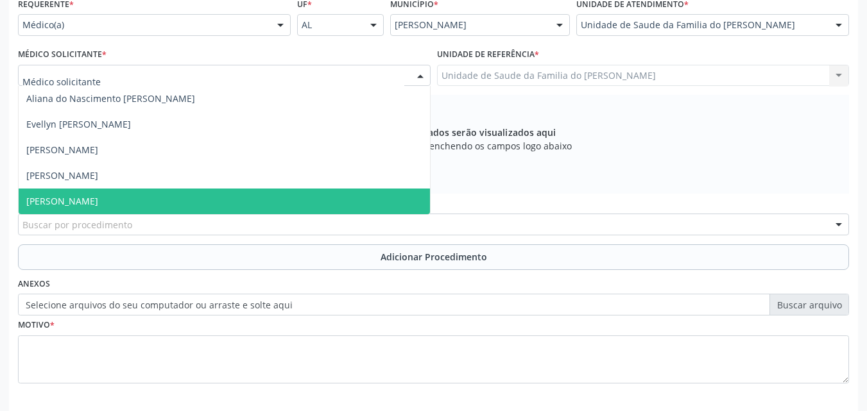
click at [211, 198] on span "[PERSON_NAME]" at bounding box center [224, 202] width 411 height 26
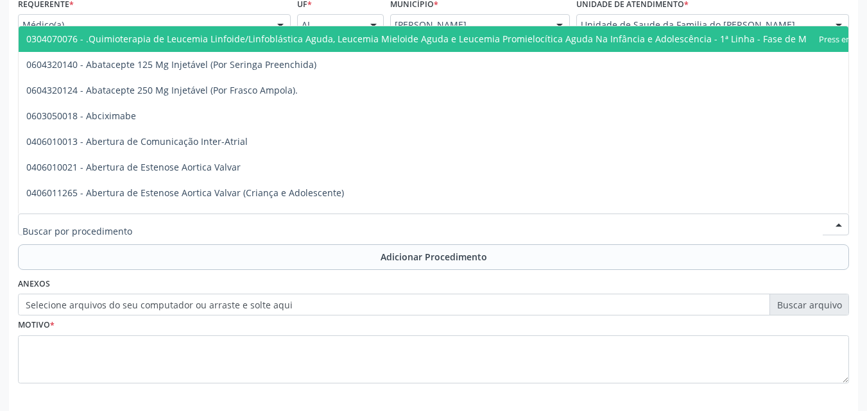
click at [201, 223] on div at bounding box center [433, 225] width 831 height 22
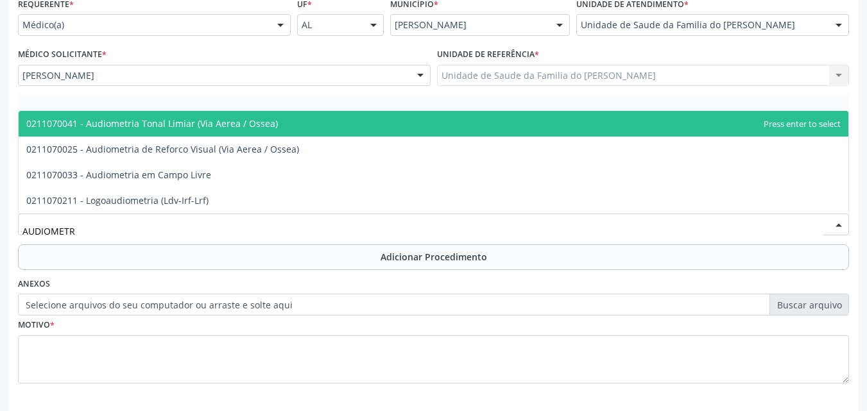
type input "AUDIOMETRI"
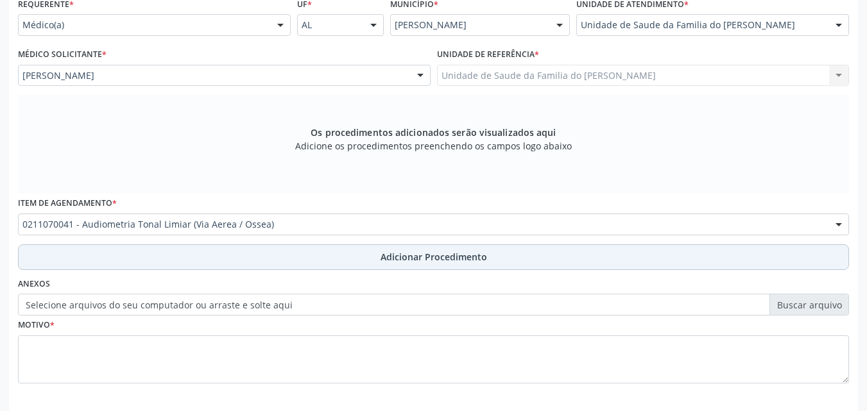
click at [207, 248] on button "Adicionar Procedimento" at bounding box center [433, 257] width 831 height 26
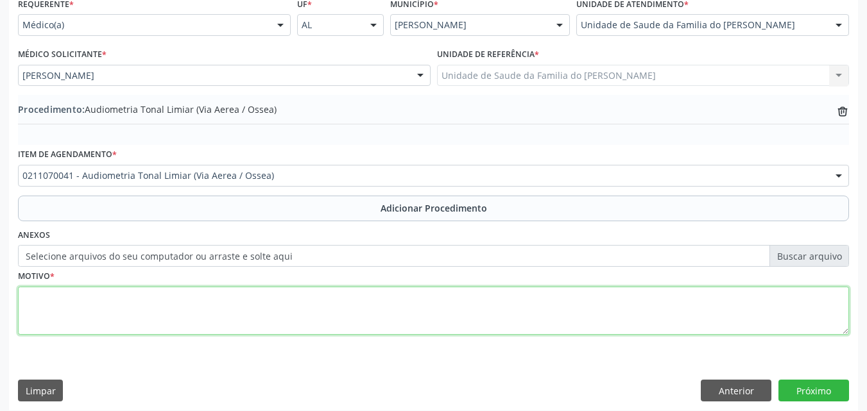
click at [187, 320] on textarea at bounding box center [433, 311] width 831 height 49
type textarea "OUTRAS PERCEPÇOES AUDITIVAS ANORMAIS"
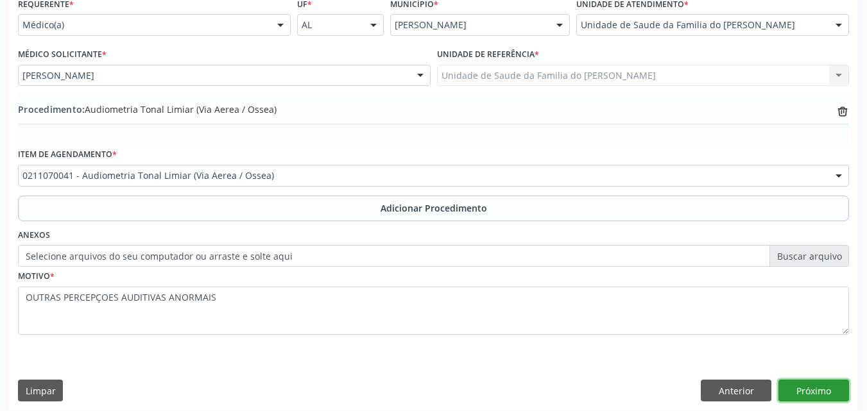
click at [805, 387] on button "Próximo" at bounding box center [813, 391] width 71 height 22
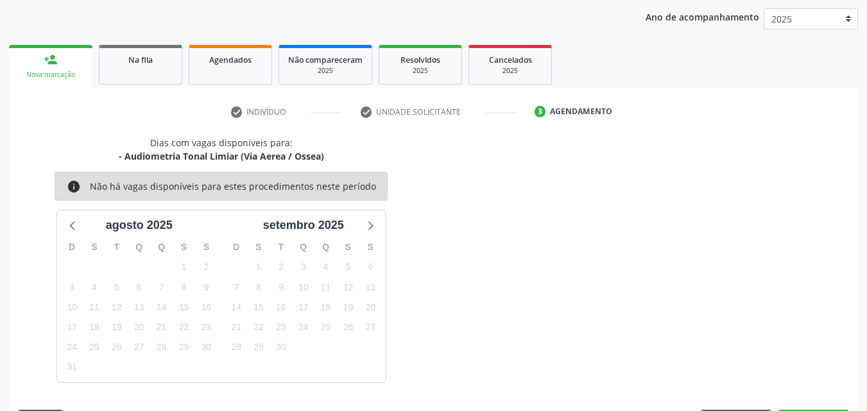
scroll to position [203, 0]
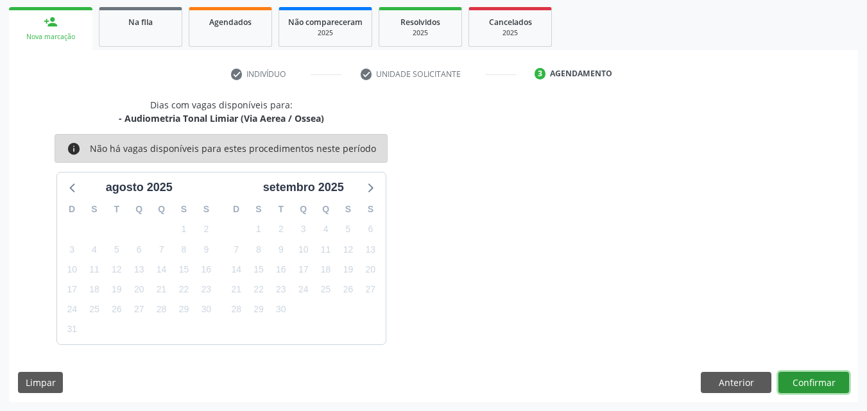
click at [805, 387] on button "Confirmar" at bounding box center [813, 383] width 71 height 22
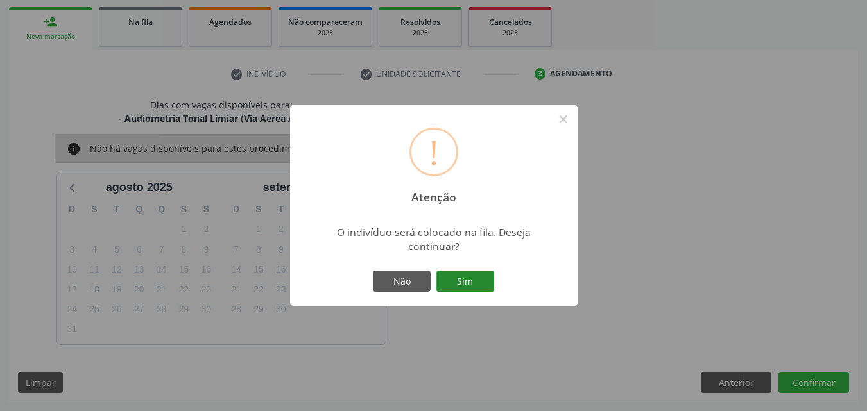
click at [475, 278] on button "Sim" at bounding box center [465, 282] width 58 height 22
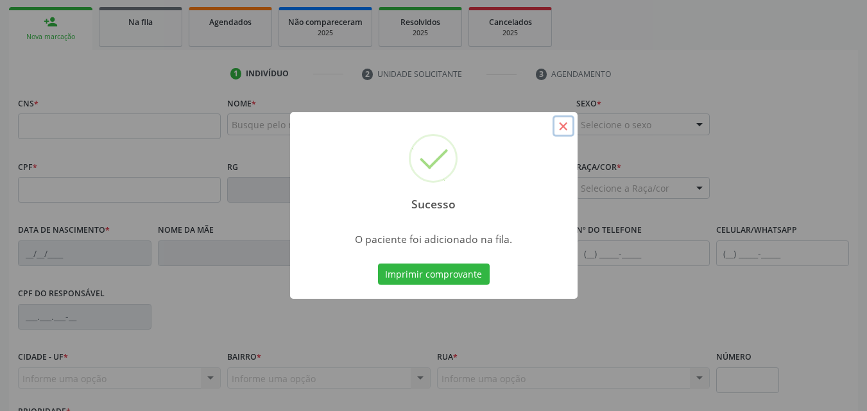
click at [563, 134] on button "×" at bounding box center [563, 126] width 22 height 22
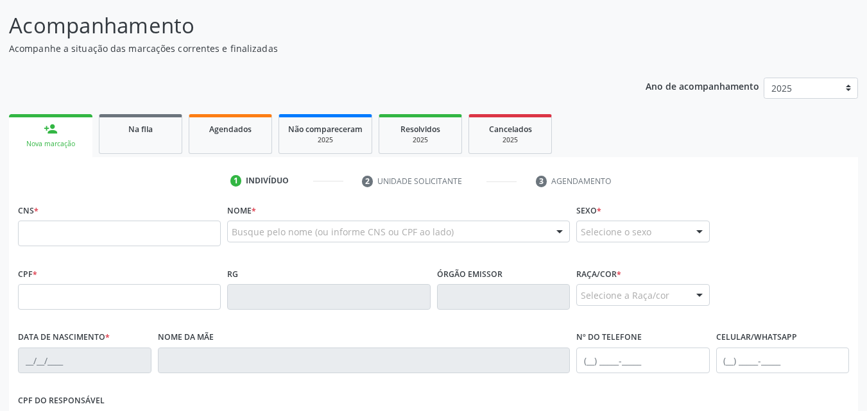
scroll to position [93, 0]
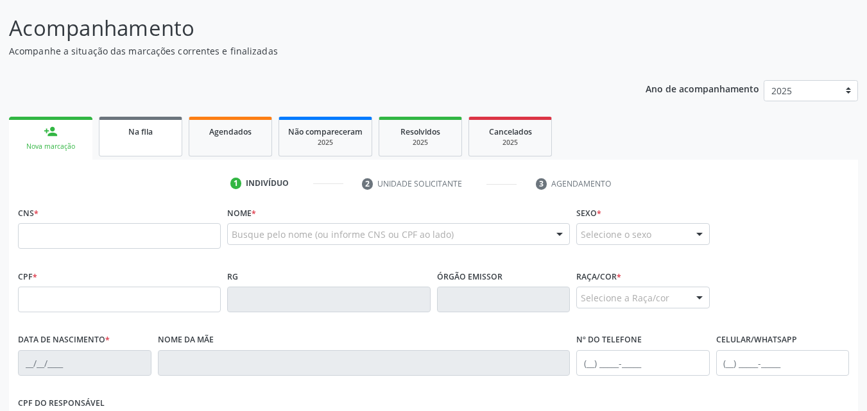
click at [157, 141] on link "Na fila" at bounding box center [140, 137] width 83 height 40
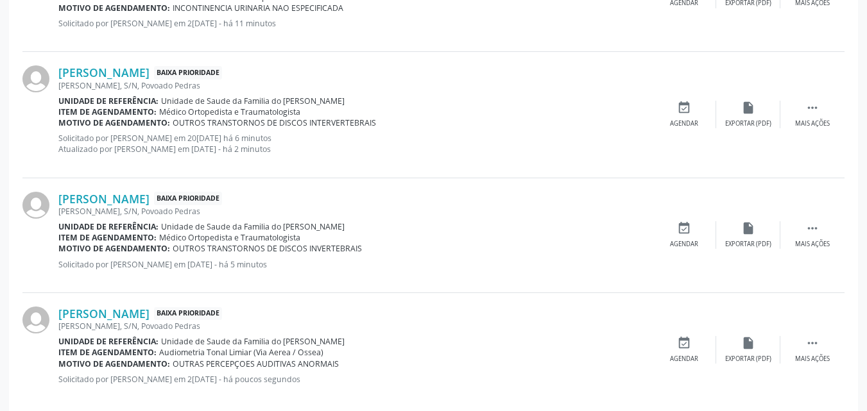
scroll to position [1508, 0]
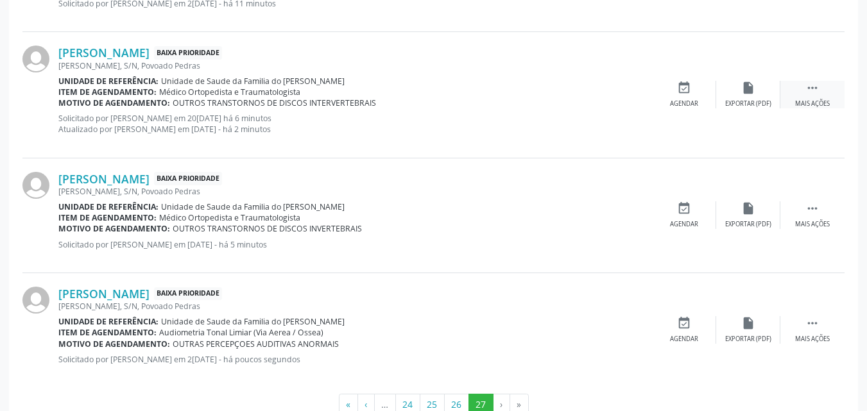
click at [811, 86] on icon "" at bounding box center [812, 88] width 14 height 14
click at [754, 93] on icon "edit" at bounding box center [748, 88] width 14 height 14
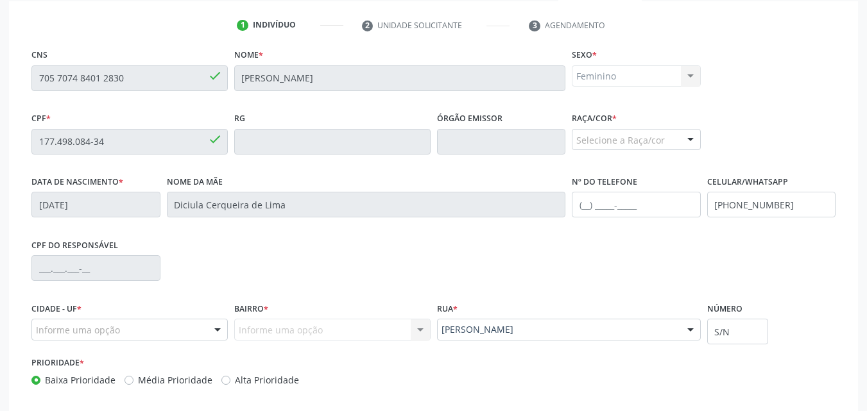
scroll to position [319, 0]
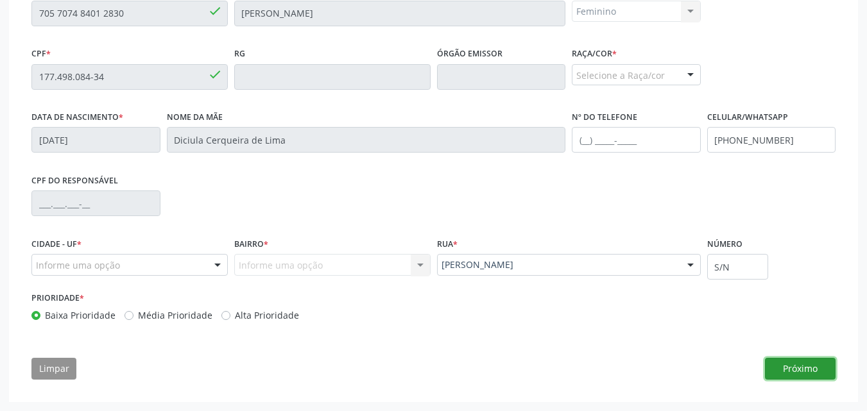
click at [807, 362] on button "Próximo" at bounding box center [800, 369] width 71 height 22
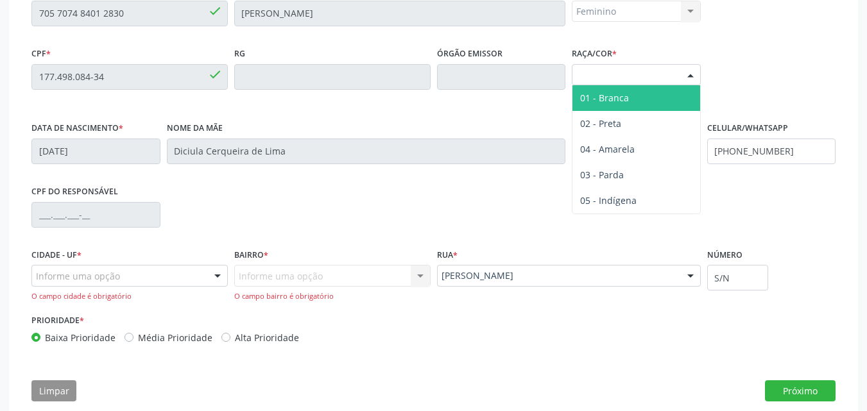
click at [634, 71] on div "Selecione a Raça/cor" at bounding box center [636, 75] width 129 height 22
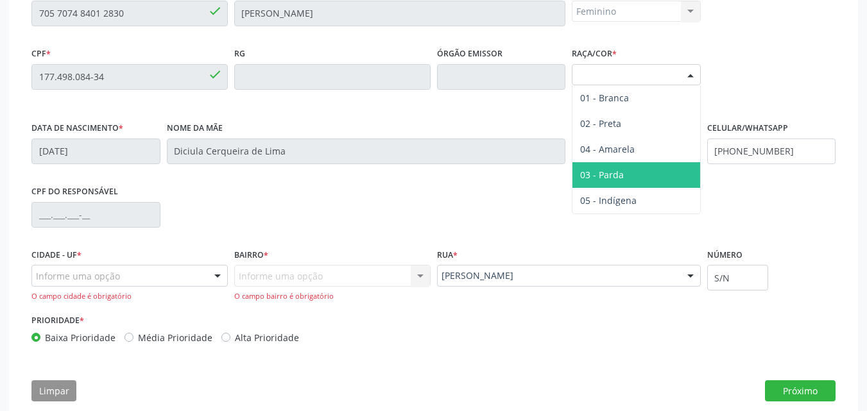
click at [613, 171] on span "03 - Parda" at bounding box center [602, 175] width 44 height 12
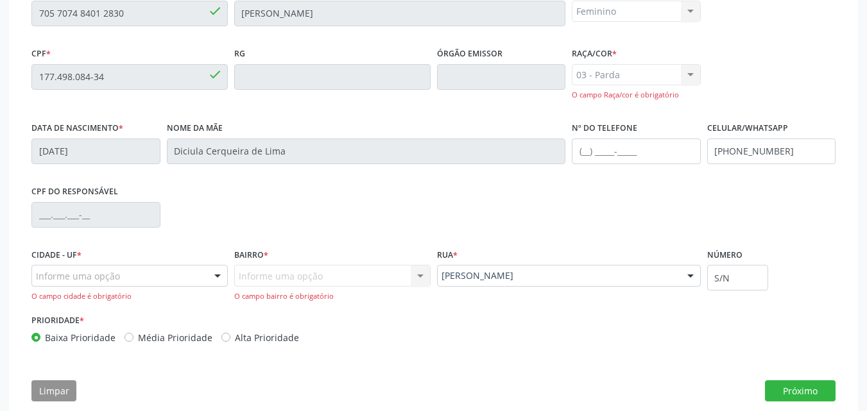
click at [124, 280] on div "Informe uma opção" at bounding box center [129, 276] width 196 height 22
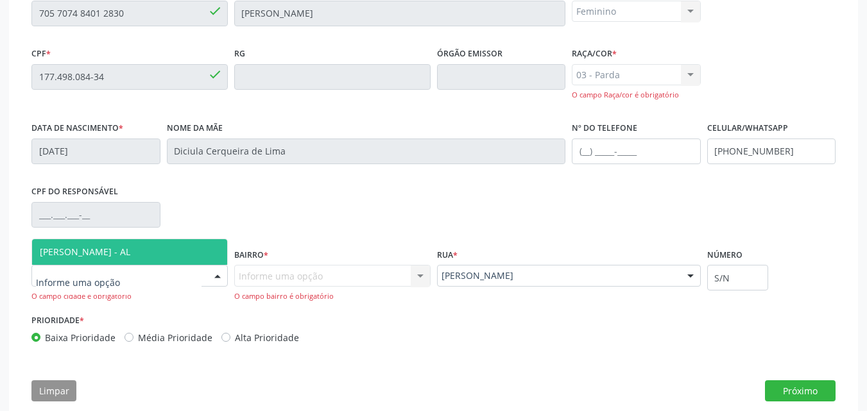
click at [138, 251] on span "[PERSON_NAME] - AL" at bounding box center [129, 252] width 195 height 26
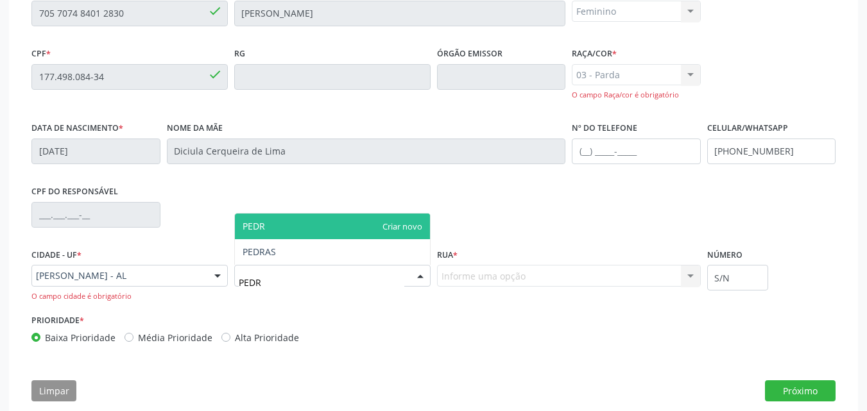
type input "PEDR"
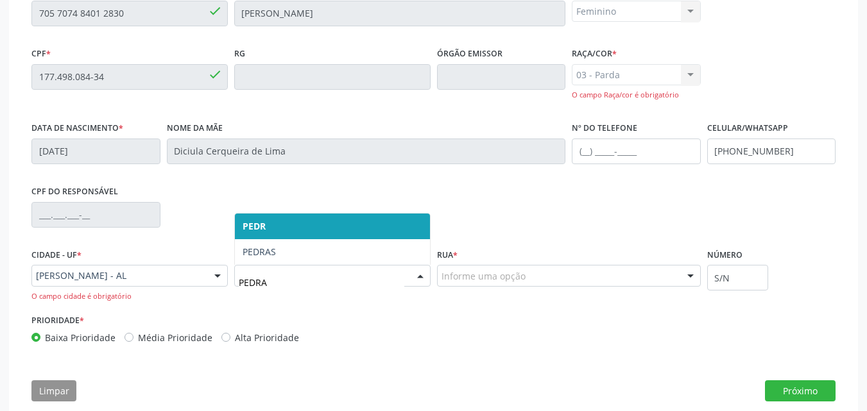
type input "PEDRAS"
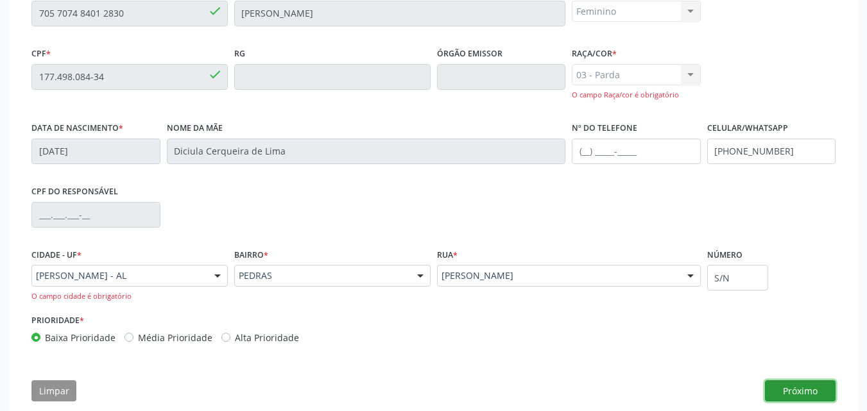
click at [797, 389] on button "Próximo" at bounding box center [800, 391] width 71 height 22
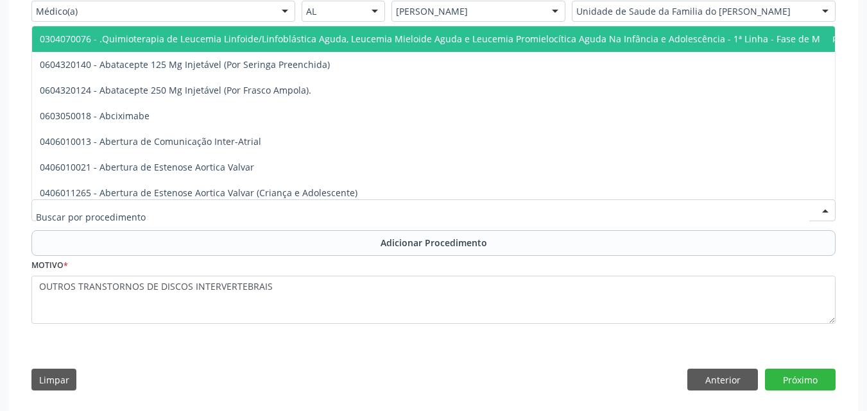
click at [396, 203] on div at bounding box center [433, 211] width 804 height 22
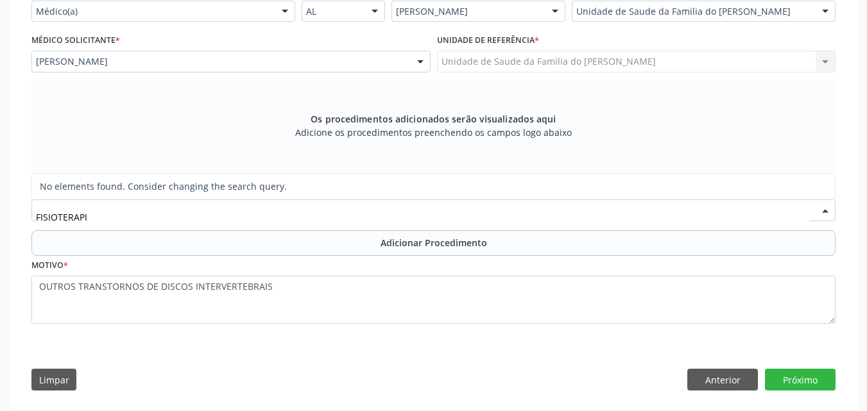
type input "FISIOTERAP"
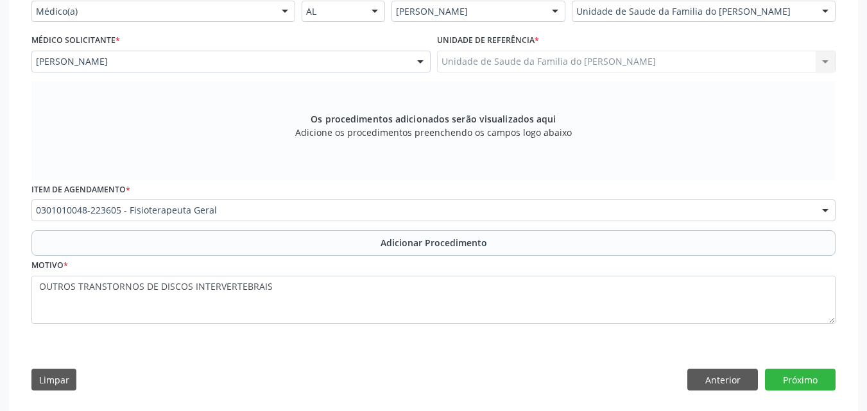
scroll to position [0, 0]
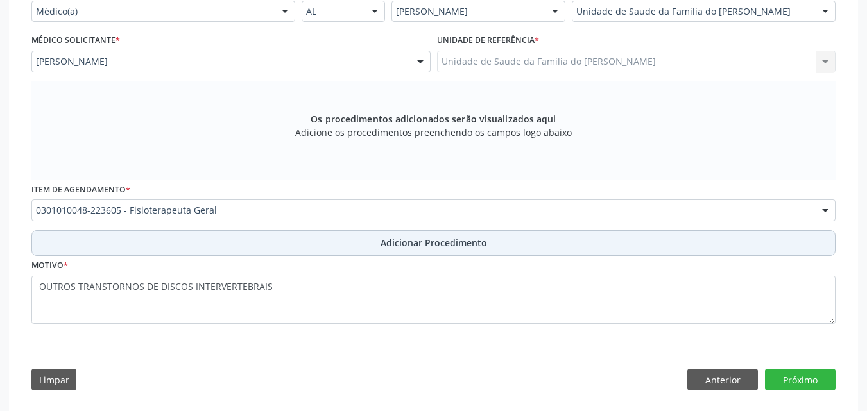
click at [389, 237] on span "Adicionar Procedimento" at bounding box center [433, 242] width 106 height 13
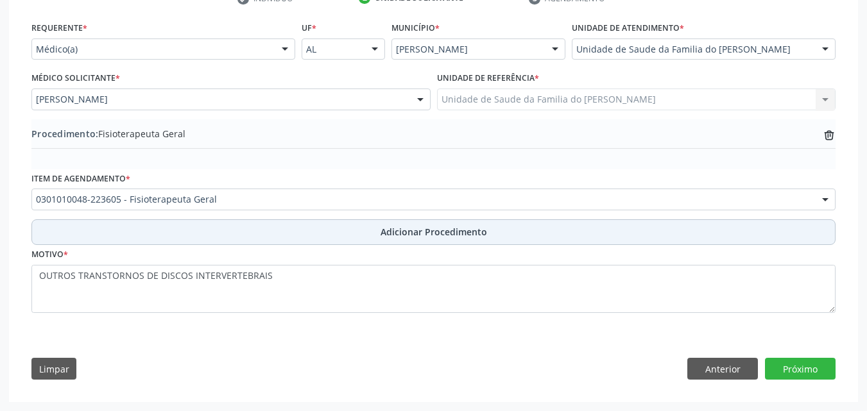
scroll to position [282, 0]
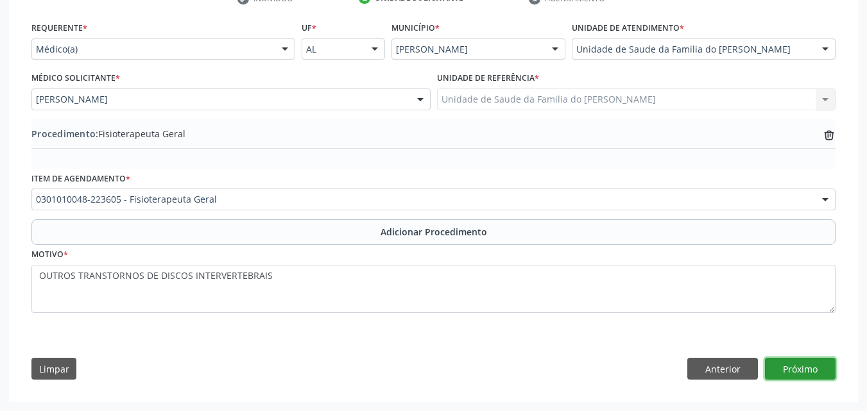
click at [795, 373] on button "Próximo" at bounding box center [800, 369] width 71 height 22
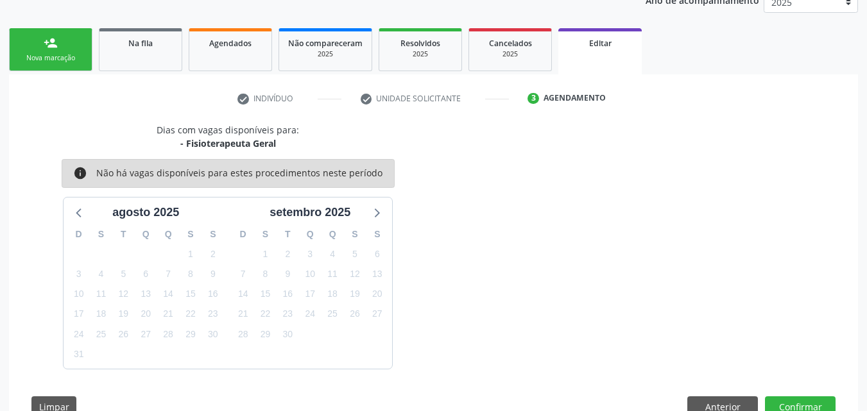
scroll to position [219, 0]
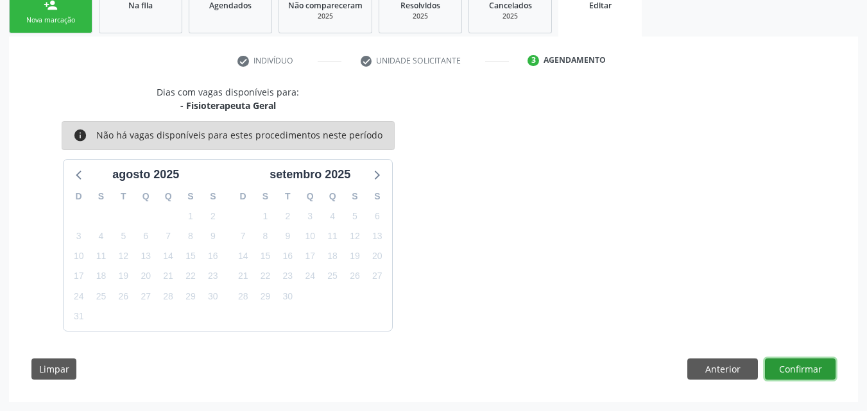
click at [795, 373] on button "Confirmar" at bounding box center [800, 370] width 71 height 22
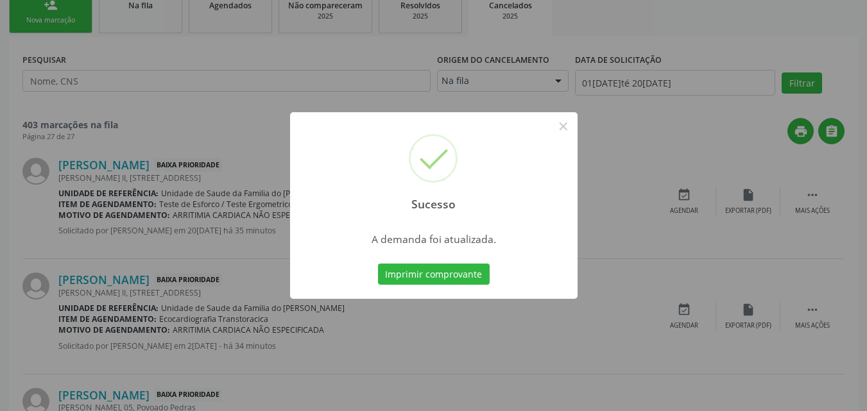
scroll to position [0, 0]
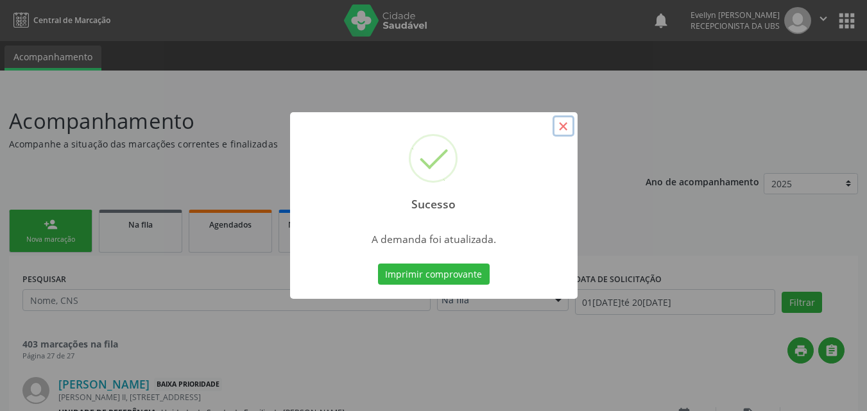
click at [569, 125] on button "×" at bounding box center [563, 126] width 22 height 22
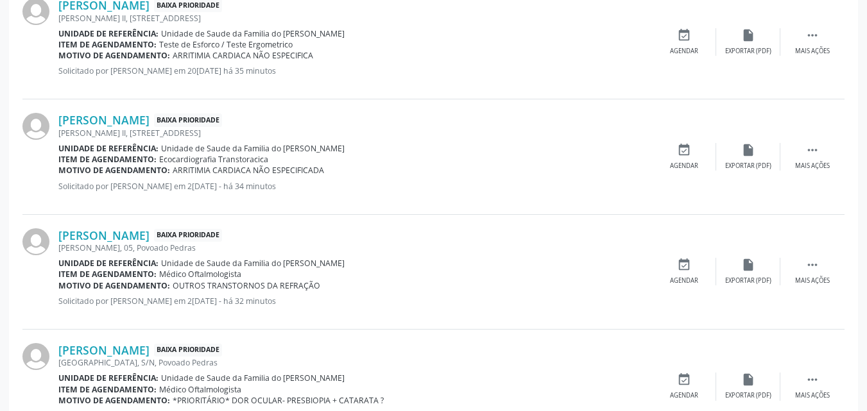
scroll to position [382, 0]
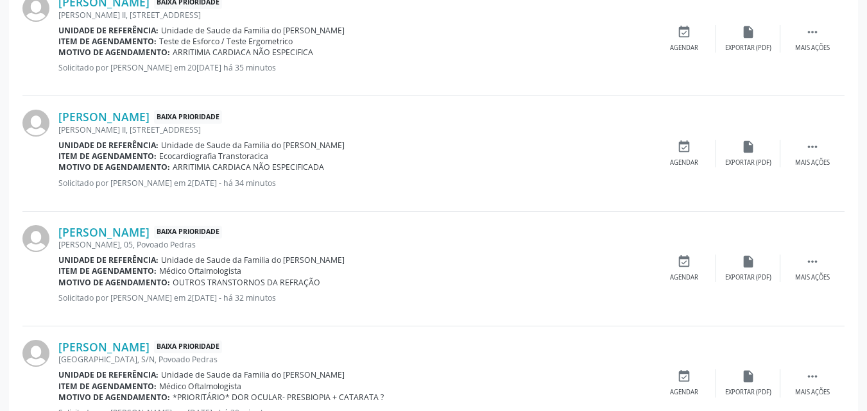
drag, startPoint x: 863, startPoint y: 129, endPoint x: 875, endPoint y: 148, distance: 22.4
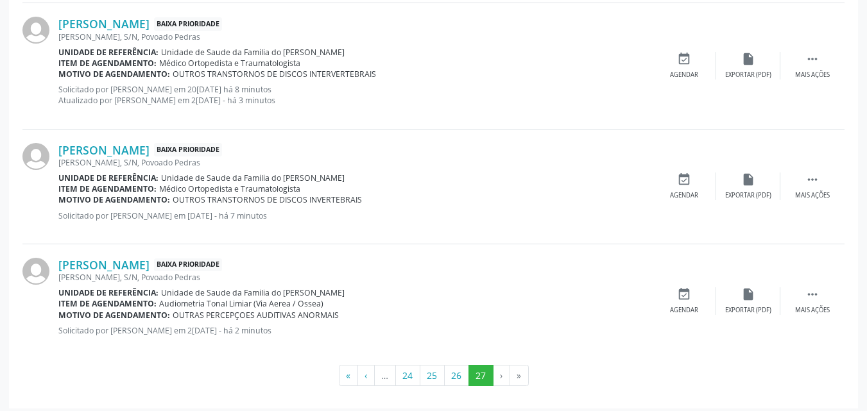
scroll to position [1517, 0]
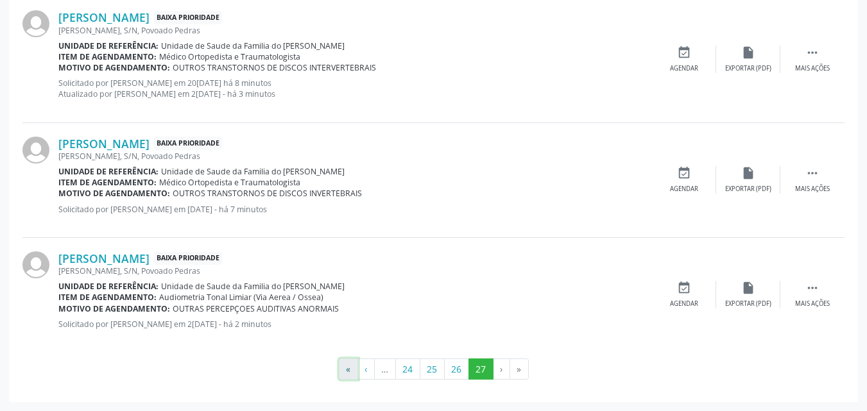
click at [350, 371] on button "«" at bounding box center [348, 370] width 19 height 22
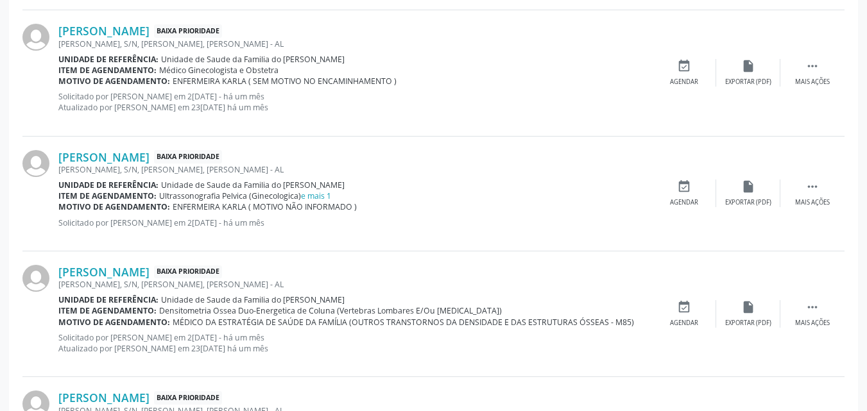
scroll to position [1790, 0]
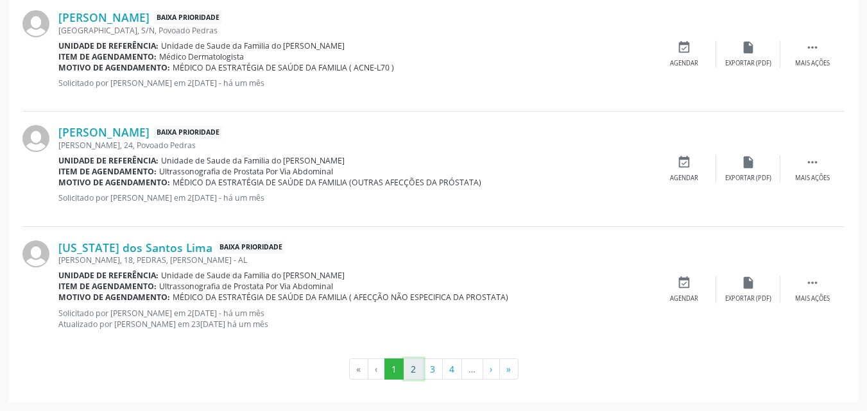
click at [418, 366] on button "2" at bounding box center [414, 370] width 20 height 22
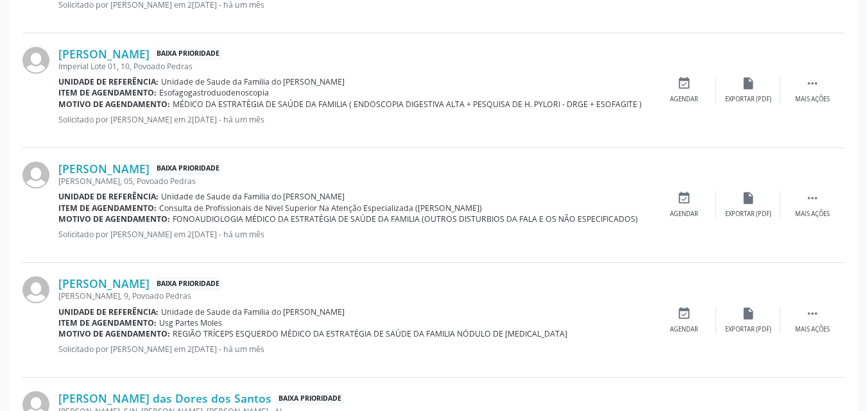
scroll to position [1614, 0]
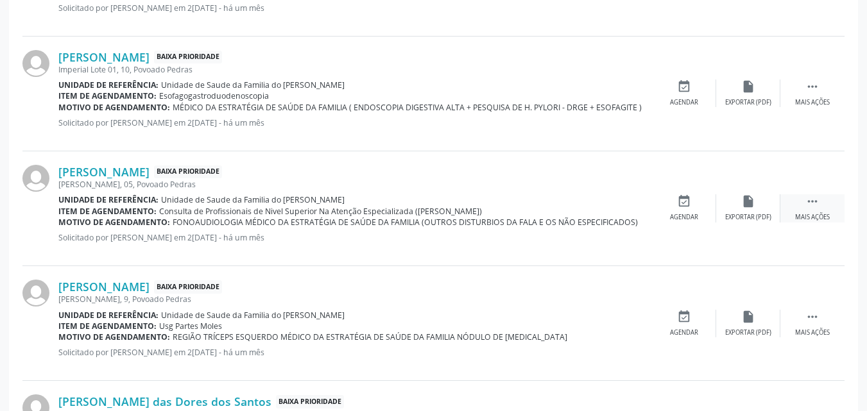
click at [813, 203] on icon "" at bounding box center [812, 201] width 14 height 14
click at [756, 208] on div "edit Editar" at bounding box center [748, 208] width 64 height 28
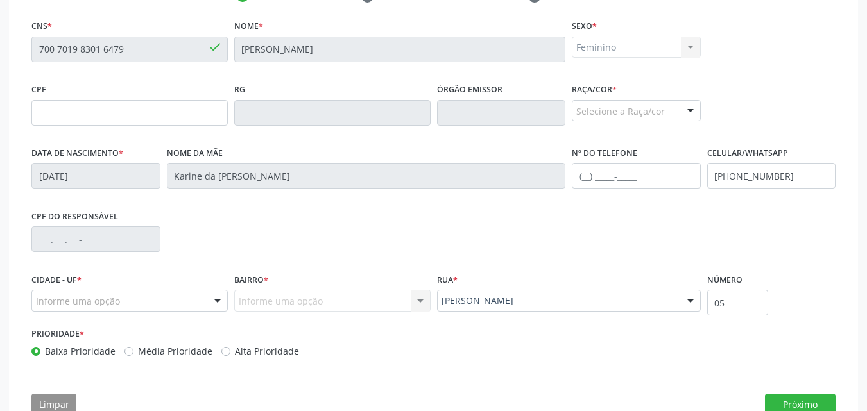
scroll to position [319, 0]
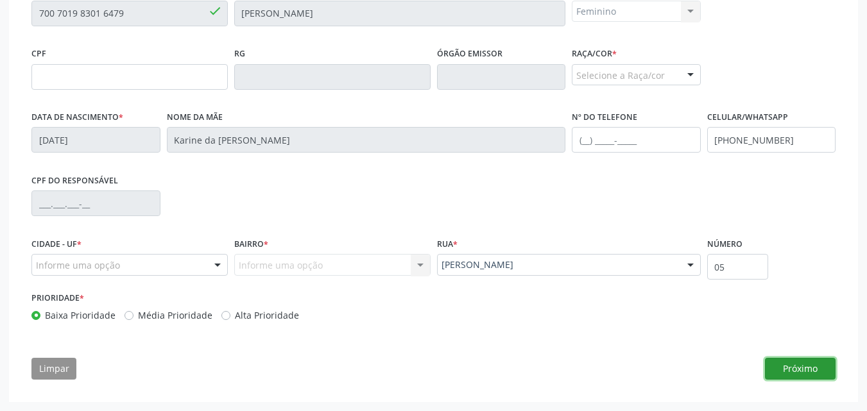
click at [796, 372] on button "Próximo" at bounding box center [800, 369] width 71 height 22
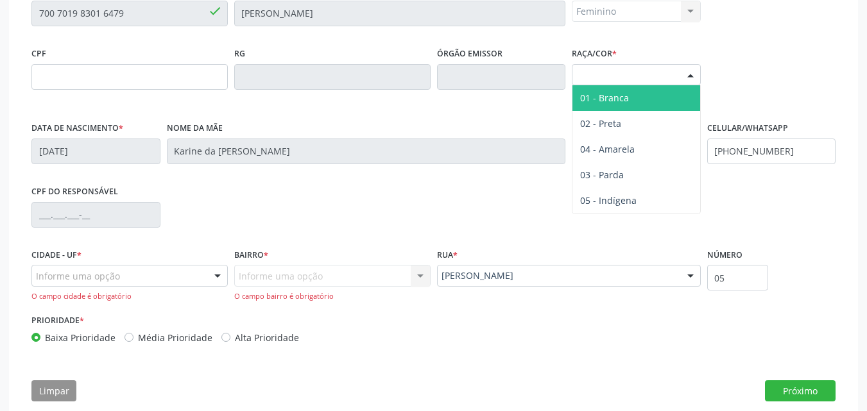
click at [660, 82] on div "Selecione a Raça/cor" at bounding box center [636, 75] width 129 height 22
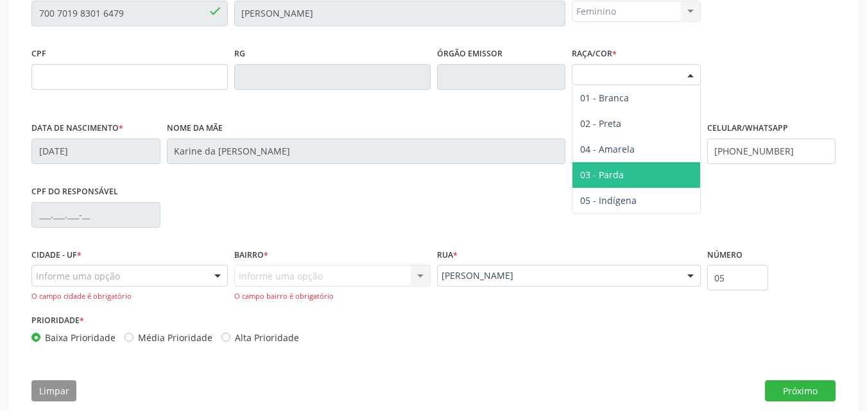
click at [627, 178] on span "03 - Parda" at bounding box center [636, 175] width 128 height 26
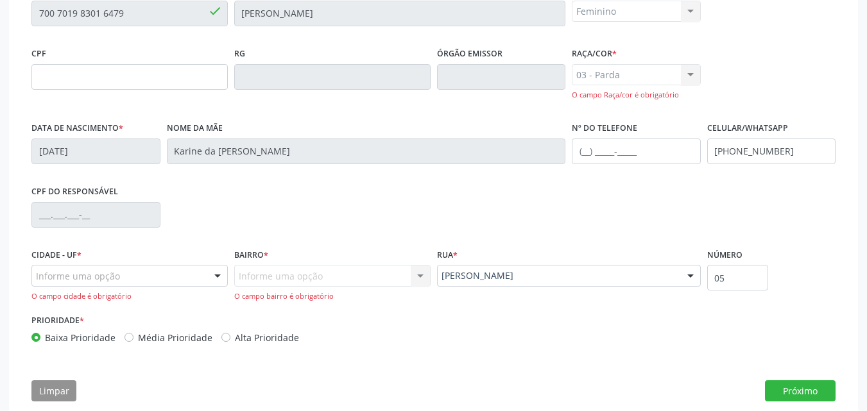
click at [126, 233] on fieldset "CPF do responsável" at bounding box center [95, 209] width 129 height 55
drag, startPoint x: 126, startPoint y: 233, endPoint x: 125, endPoint y: 249, distance: 16.1
click at [125, 249] on div "CNS * 700 7019 8301 6479 done Nome * Zoe Pereira da Silva Sexo * Feminino Mascu…" at bounding box center [433, 167] width 804 height 373
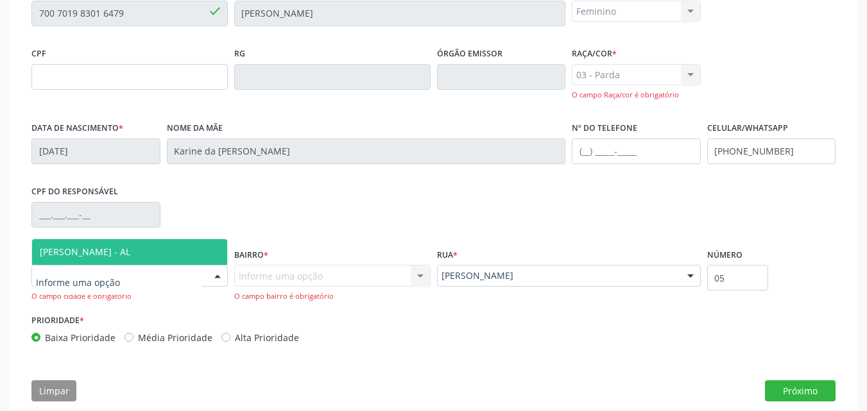
click at [125, 275] on div at bounding box center [129, 276] width 196 height 22
click at [133, 260] on span "[PERSON_NAME] - AL" at bounding box center [129, 252] width 195 height 26
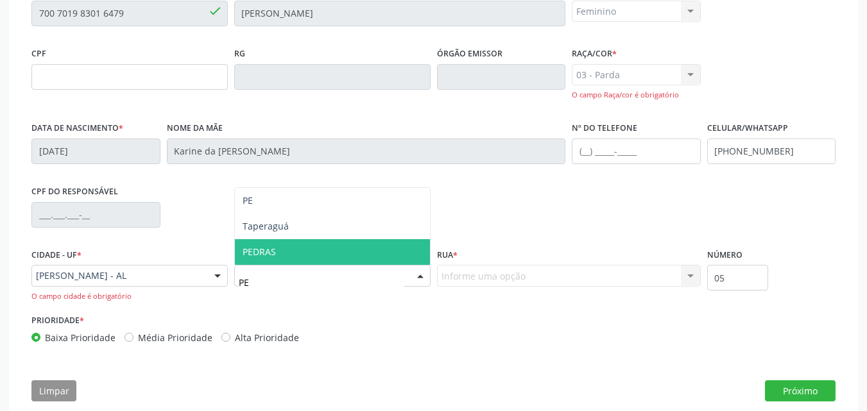
type input "PED"
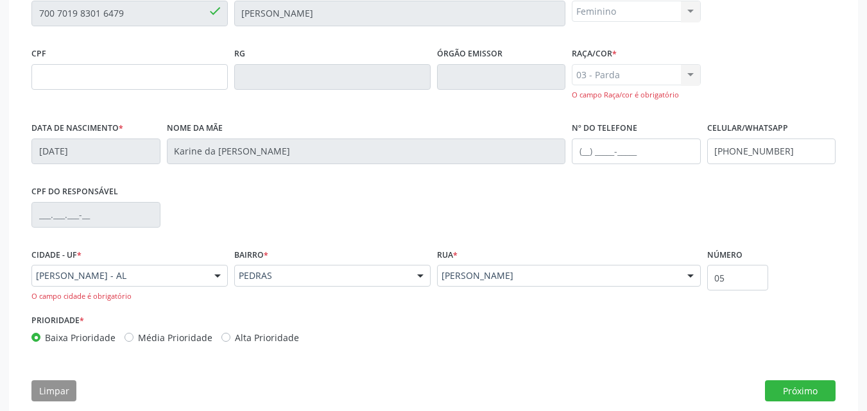
scroll to position [341, 0]
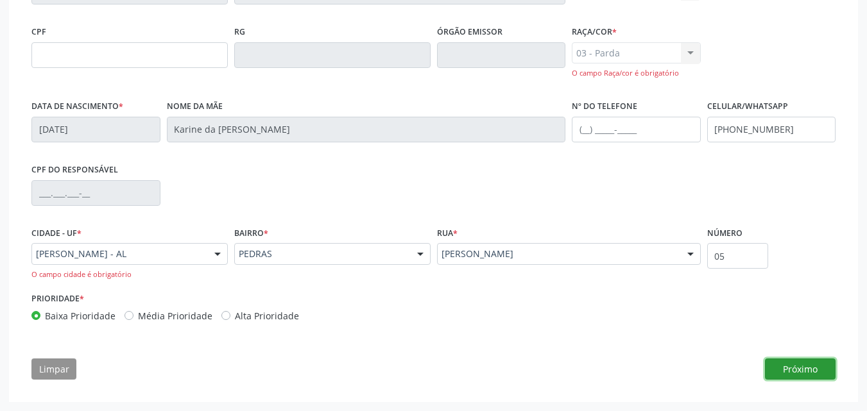
click at [799, 368] on button "Próximo" at bounding box center [800, 370] width 71 height 22
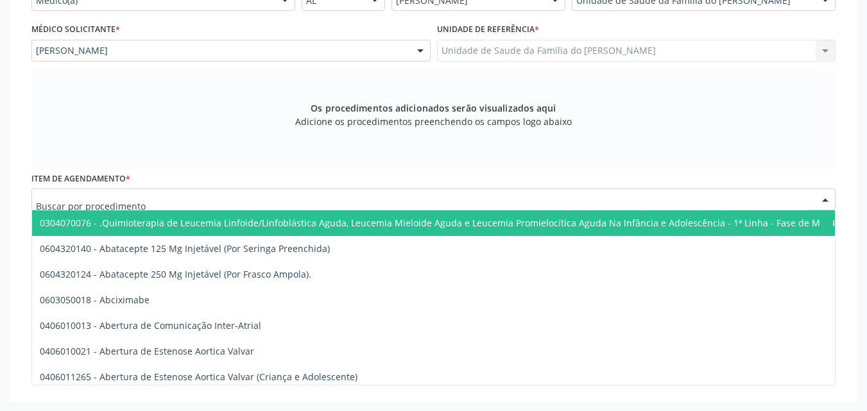
click at [644, 202] on div at bounding box center [433, 200] width 804 height 22
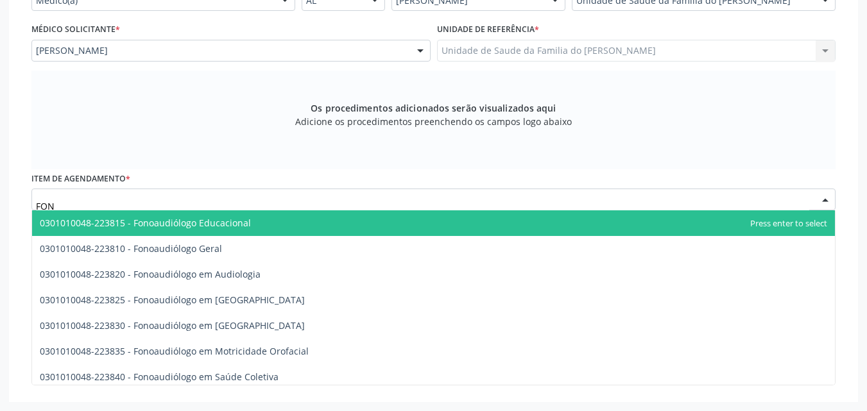
type input "FONO"
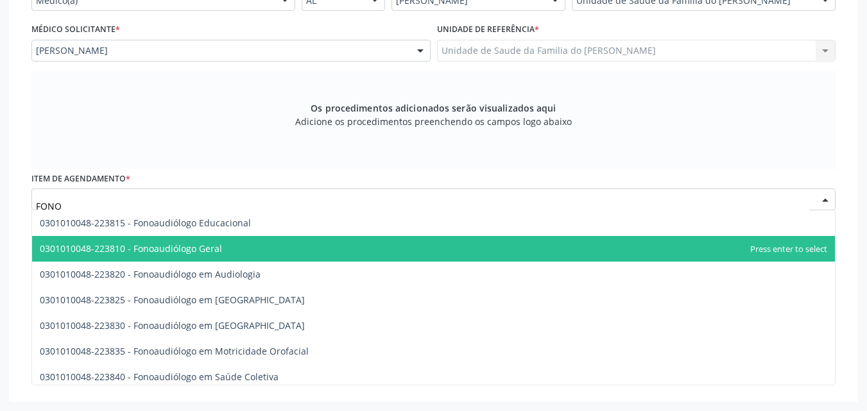
click at [543, 260] on span "0301010048-223810 - Fonoaudiólogo Geral" at bounding box center [433, 249] width 803 height 26
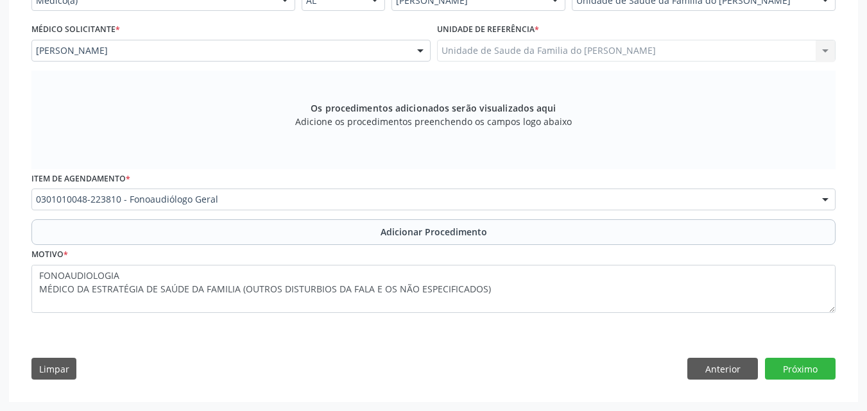
click at [543, 260] on div "Motivo * FONOAUDIOLOGIA MÉDICO DA ESTRATÉGIA DE SAÚDE DA FAMILIA (OUTROS DISTUR…" at bounding box center [433, 279] width 804 height 68
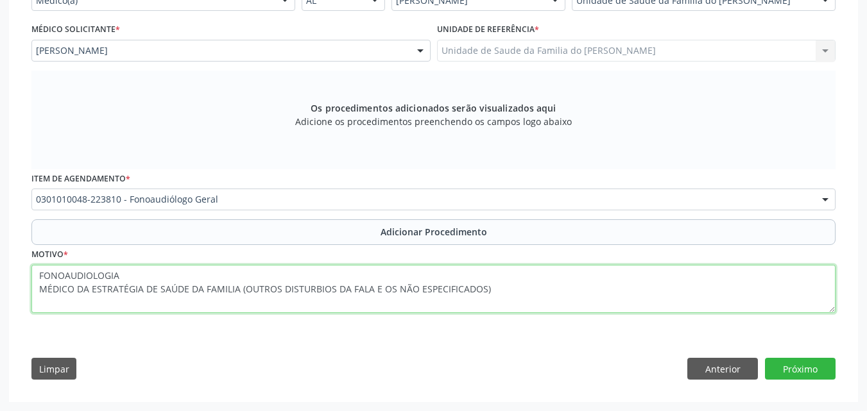
drag, startPoint x: 148, startPoint y: 279, endPoint x: 29, endPoint y: 277, distance: 118.7
click at [29, 277] on div "Motivo * FONOAUDIOLOGIA MÉDICO DA ESTRATÉGIA DE SAÚDE DA FAMILIA (OUTROS DISTUR…" at bounding box center [433, 288] width 810 height 86
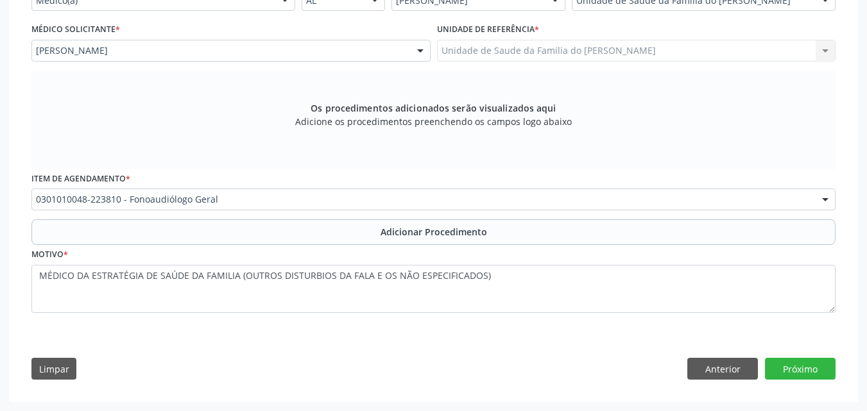
scroll to position [330, 0]
click at [38, 284] on textarea "MÉDICO DA ESTRATÉGIA DE SAÚDE DA FAMILIA (OUTROS DISTURBIOS DA FALA E OS NÃO ES…" at bounding box center [433, 289] width 804 height 49
drag, startPoint x: 38, startPoint y: 284, endPoint x: 241, endPoint y: 295, distance: 203.0
click at [241, 295] on textarea "MÉDICO DA ESTRATÉGIA DE SAÚDE DA FAMILIA (OUTROS DISTURBIOS DA FALA E OS NÃO ES…" at bounding box center [433, 289] width 804 height 49
click at [307, 268] on textarea "OUTROS DISTURBIOS DA FALA E OS NÃO ESPECIFICADOS)" at bounding box center [433, 289] width 804 height 49
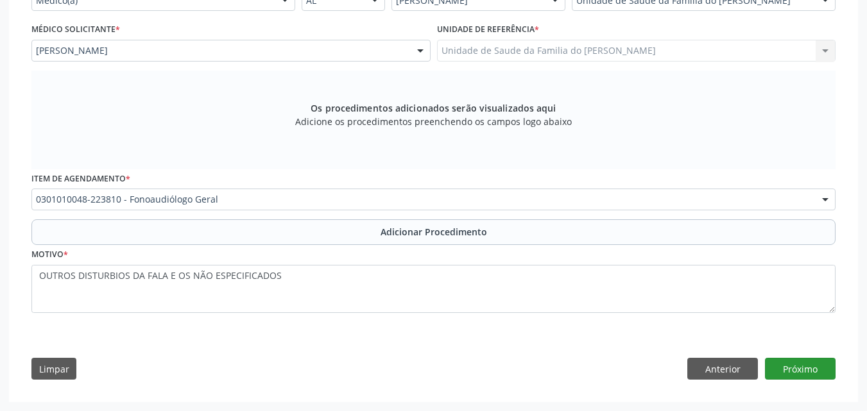
type textarea "OUTROS DISTURBIOS DA FALA E OS NÃO ESPECIFICADOS"
click at [783, 371] on button "Próximo" at bounding box center [800, 369] width 71 height 22
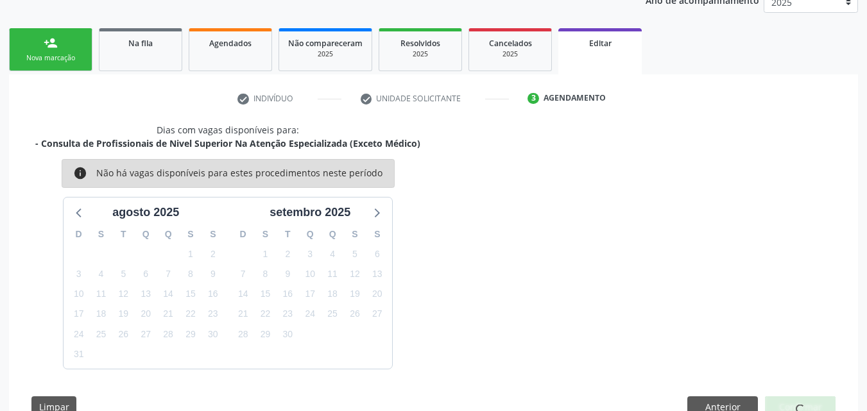
scroll to position [219, 0]
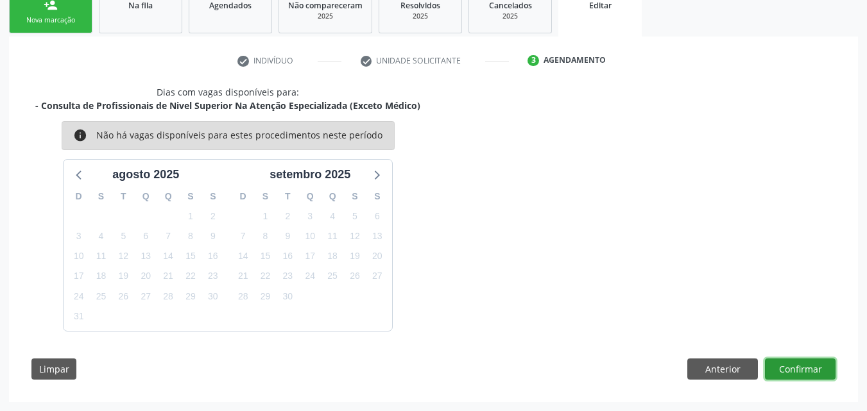
click at [801, 370] on button "Confirmar" at bounding box center [800, 370] width 71 height 22
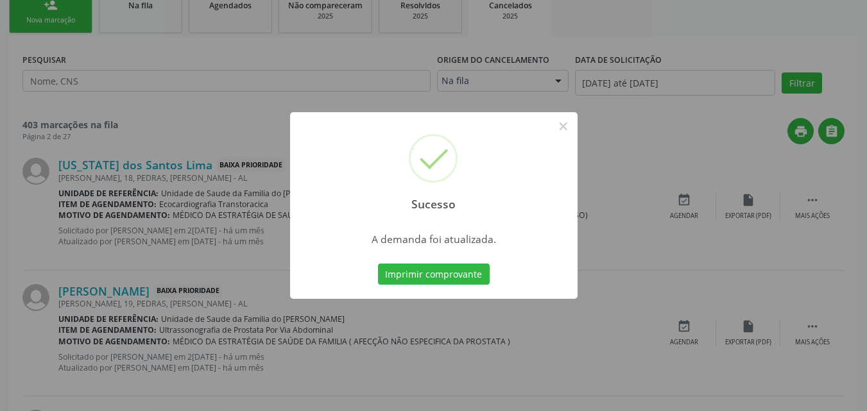
scroll to position [0, 0]
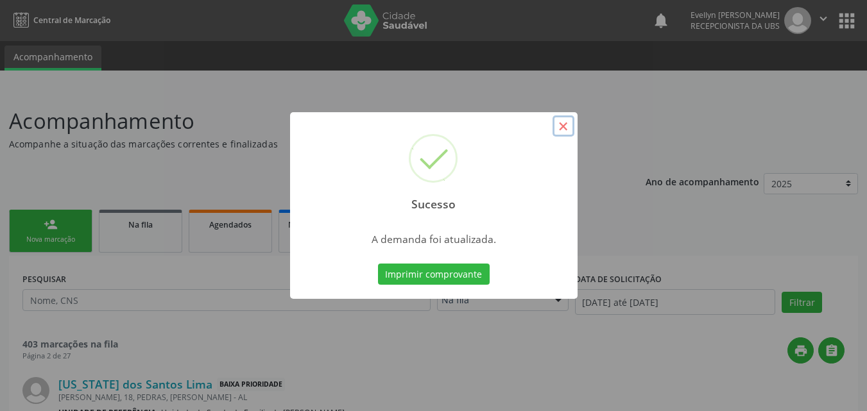
click at [559, 130] on button "×" at bounding box center [563, 126] width 22 height 22
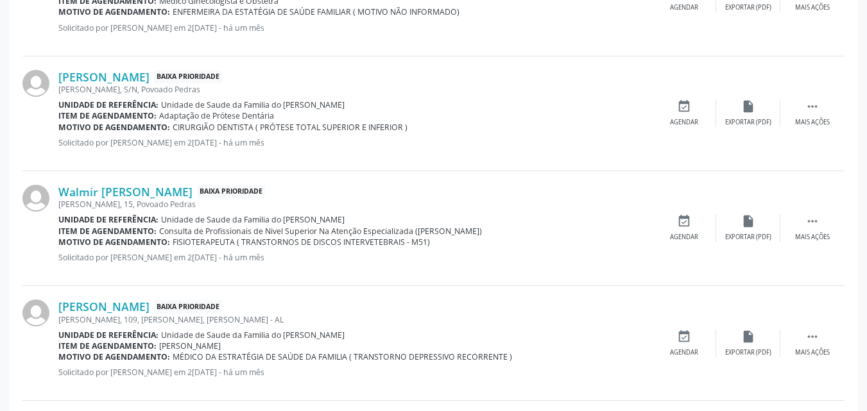
scroll to position [1023, 0]
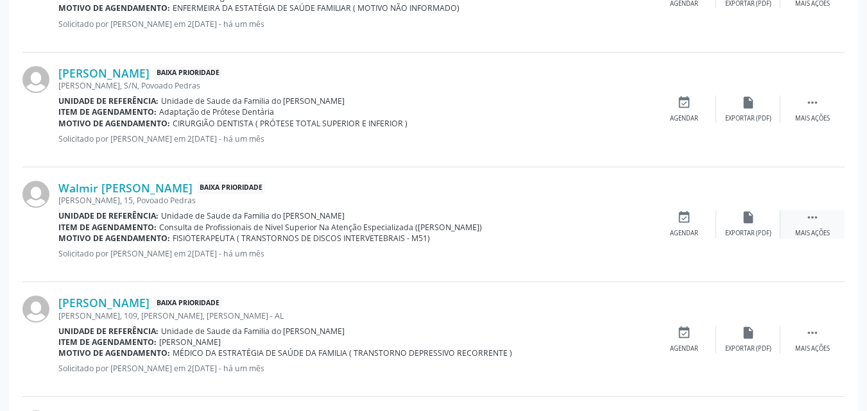
click at [807, 214] on icon "" at bounding box center [812, 217] width 14 height 14
click at [736, 225] on div "edit Editar" at bounding box center [748, 224] width 64 height 28
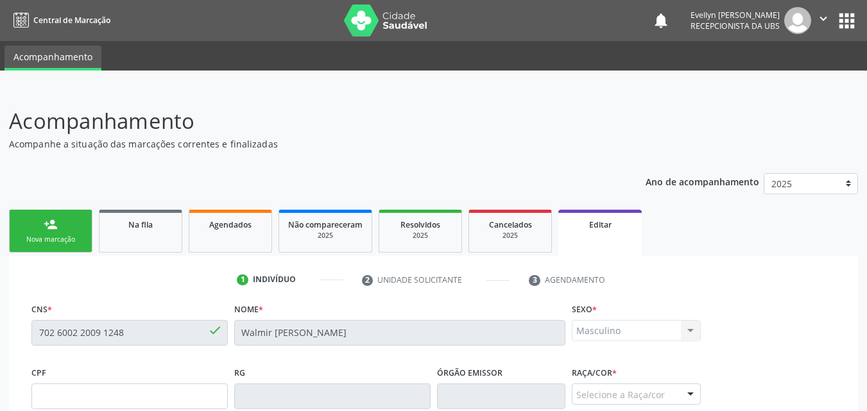
scroll to position [319, 0]
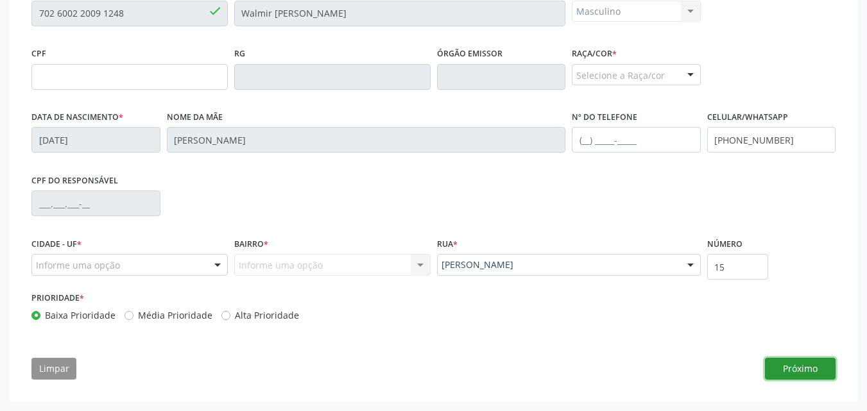
click at [803, 368] on button "Próximo" at bounding box center [800, 369] width 71 height 22
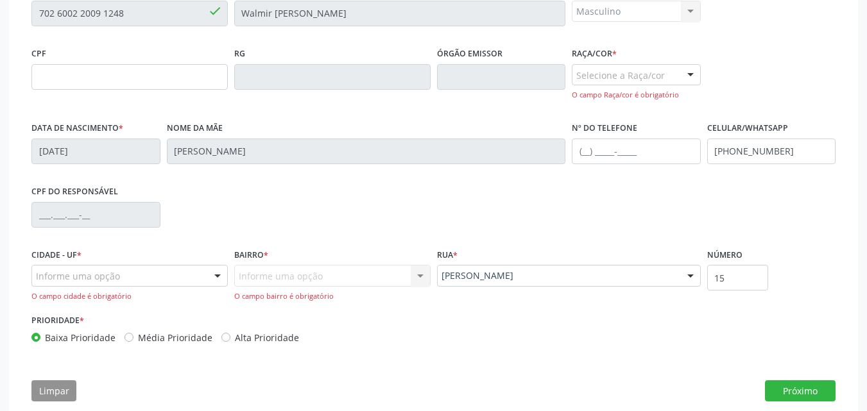
click at [668, 79] on div "Selecione a Raça/cor" at bounding box center [636, 75] width 129 height 22
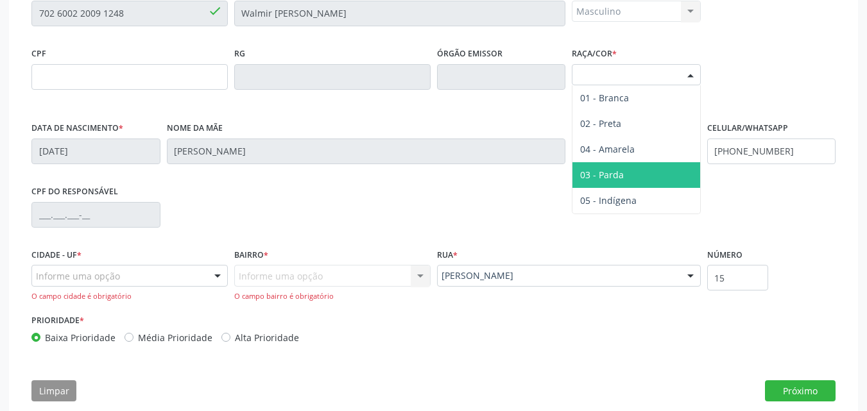
click at [611, 171] on span "03 - Parda" at bounding box center [602, 175] width 44 height 12
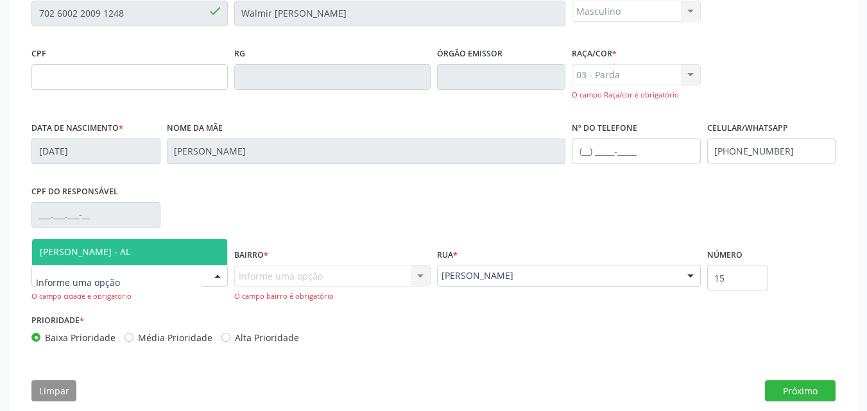
click at [166, 280] on div at bounding box center [129, 276] width 196 height 22
click at [182, 252] on span "[PERSON_NAME] - AL" at bounding box center [129, 252] width 195 height 26
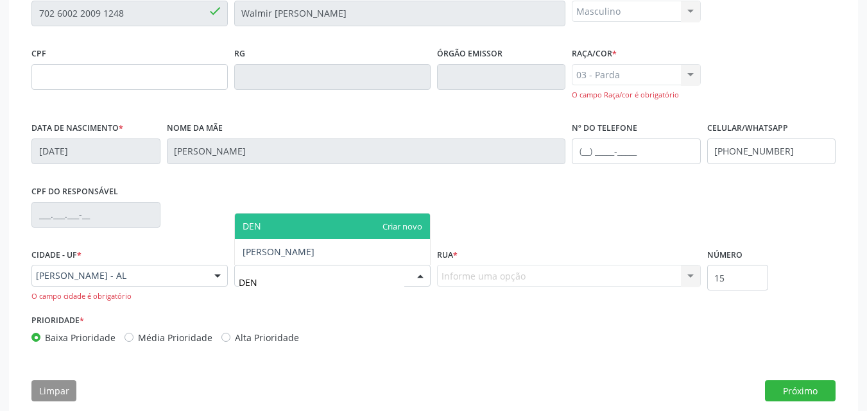
type input "DENI"
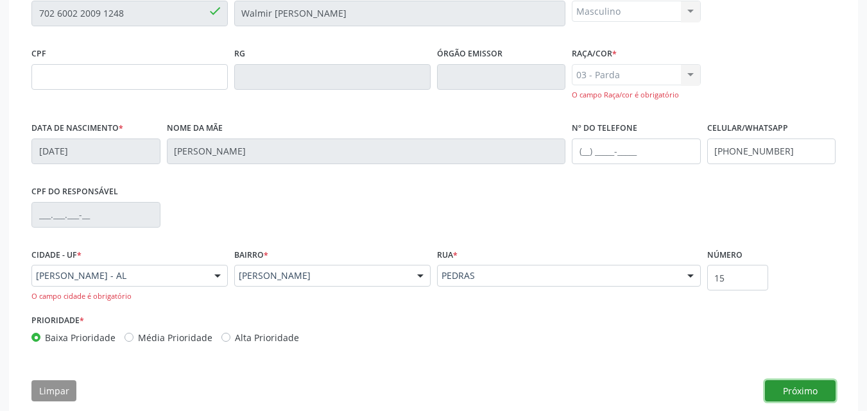
click at [783, 391] on button "Próximo" at bounding box center [800, 391] width 71 height 22
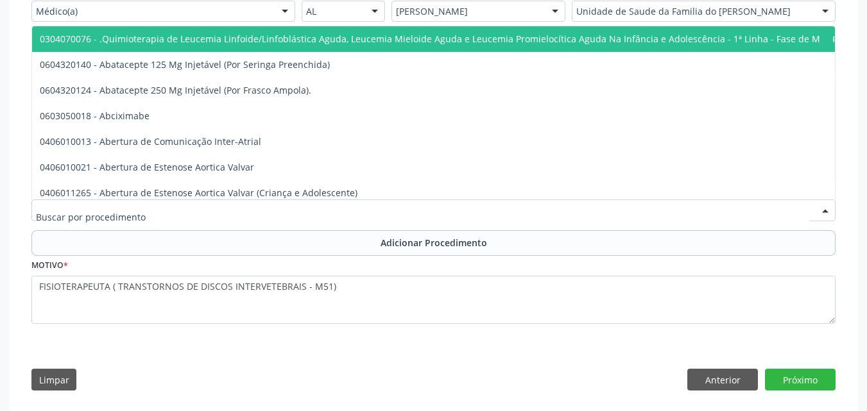
click at [465, 216] on div at bounding box center [433, 211] width 804 height 22
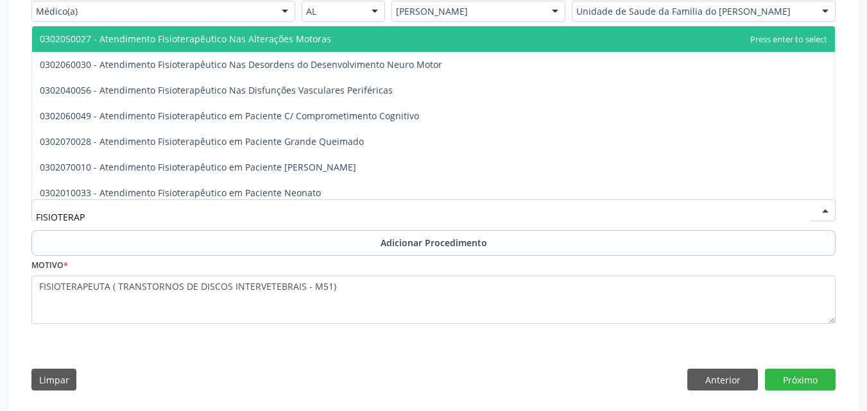
type input "FISIOTERAPE"
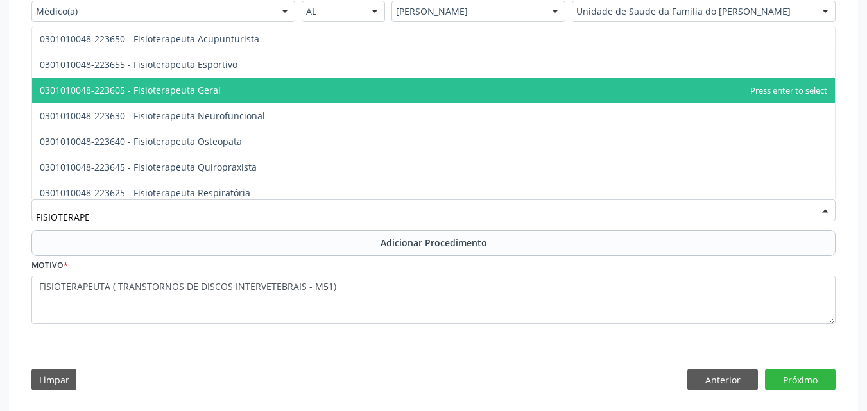
click at [373, 98] on span "0301010048-223605 - Fisioterapeuta Geral" at bounding box center [433, 91] width 803 height 26
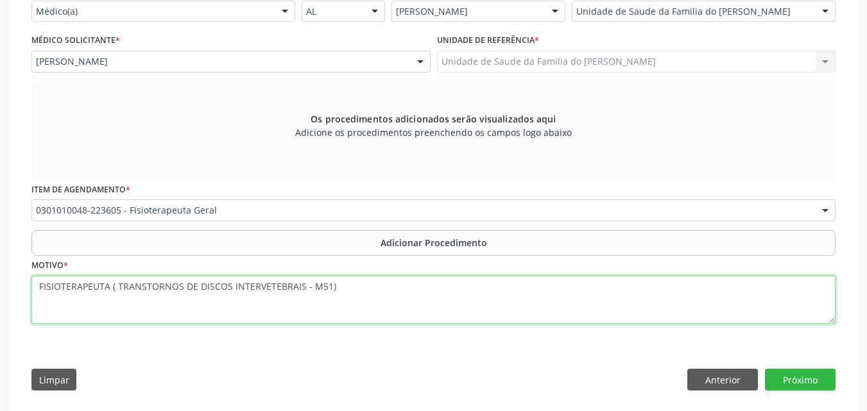
drag, startPoint x: 117, startPoint y: 289, endPoint x: 29, endPoint y: 295, distance: 88.7
click at [29, 295] on div "Motivo * FISIOTERAPEUTA ( TRANSTORNOS DE DISCOS INTERVETEBRAIS - M51)" at bounding box center [433, 299] width 810 height 86
click at [258, 289] on textarea "TRANSTORNOS DE DISCOS INTERVETEBRAIS - M51)" at bounding box center [433, 300] width 804 height 49
type textarea "TRANSTORNOS DE DISCOS INTERVETEBRAIS - M51"
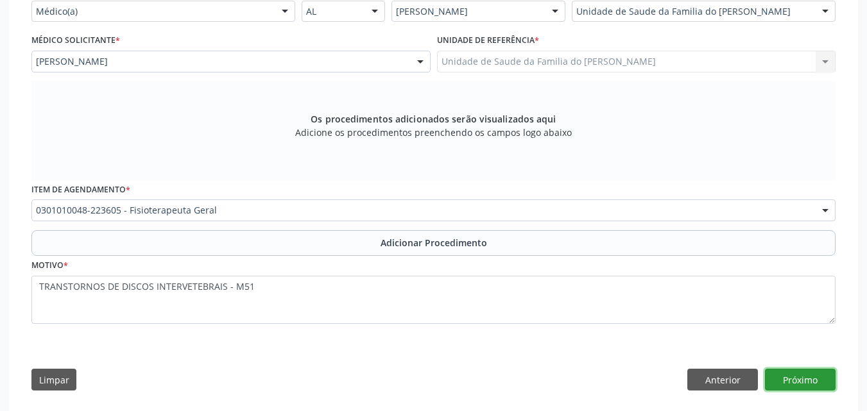
click at [794, 379] on button "Próximo" at bounding box center [800, 380] width 71 height 22
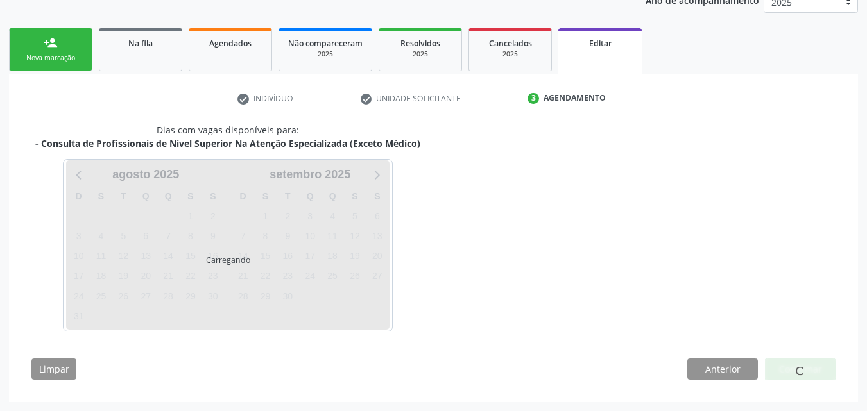
scroll to position [219, 0]
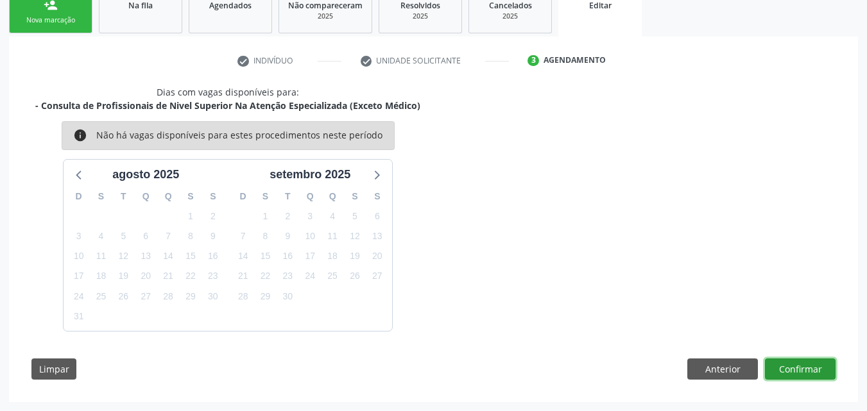
click at [815, 366] on button "Confirmar" at bounding box center [800, 370] width 71 height 22
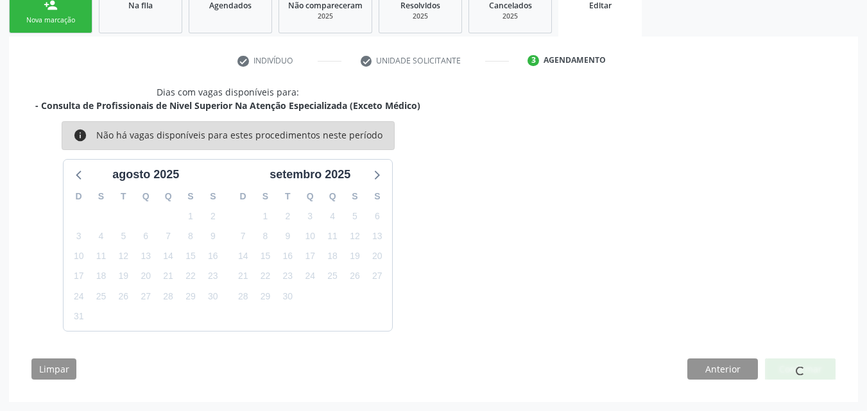
scroll to position [0, 0]
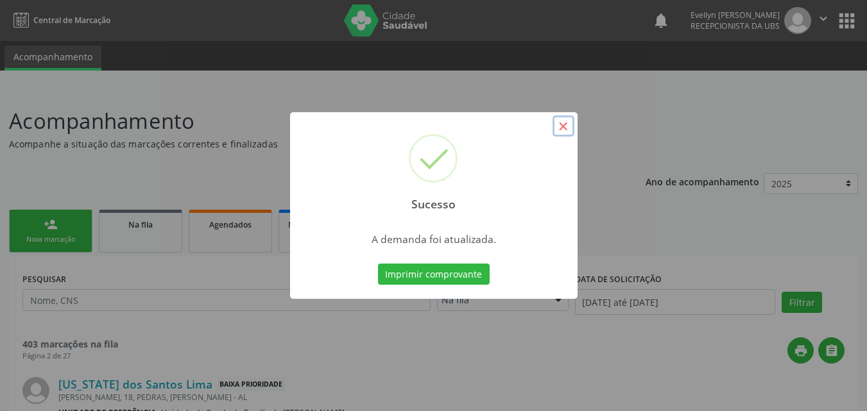
click at [557, 130] on button "×" at bounding box center [563, 126] width 22 height 22
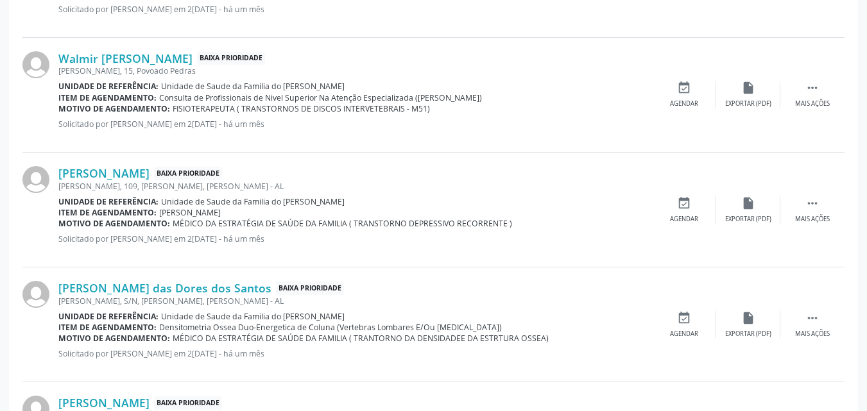
scroll to position [1171, 0]
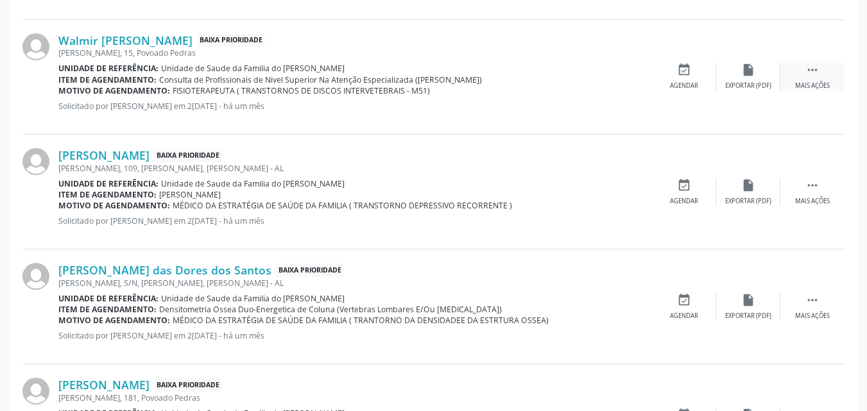
click at [819, 67] on icon "" at bounding box center [812, 70] width 14 height 14
click at [747, 79] on div "edit Editar" at bounding box center [748, 77] width 64 height 28
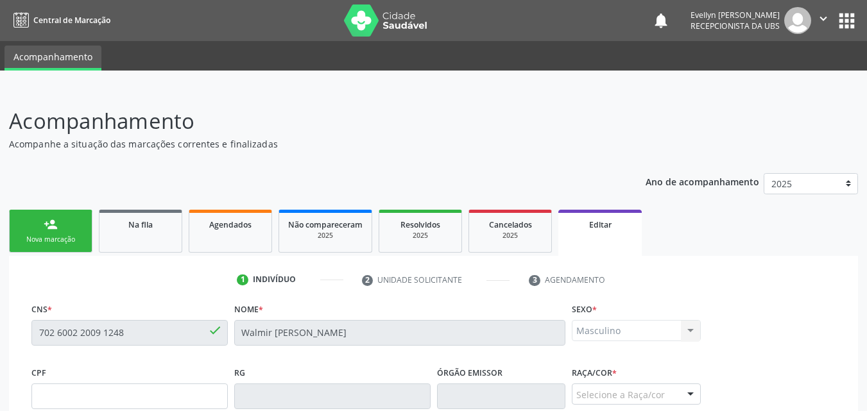
scroll to position [319, 0]
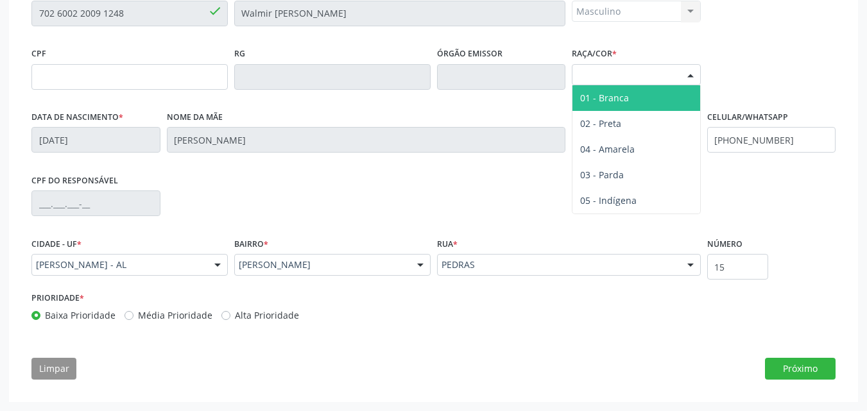
click at [650, 81] on div "Selecione a Raça/cor" at bounding box center [636, 75] width 129 height 22
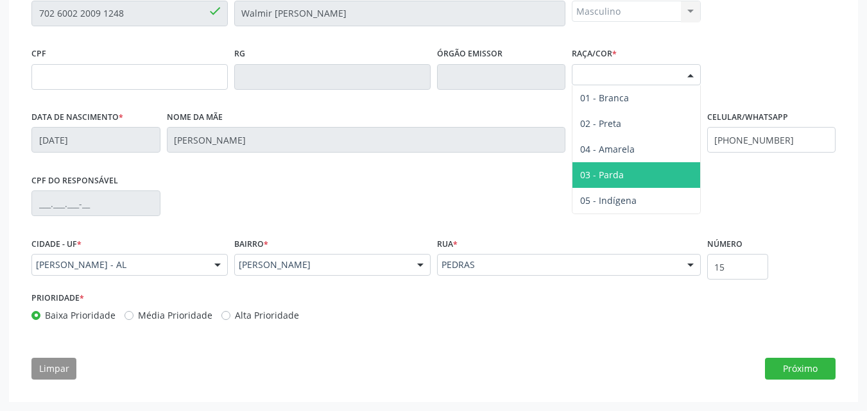
click at [625, 173] on span "03 - Parda" at bounding box center [636, 175] width 128 height 26
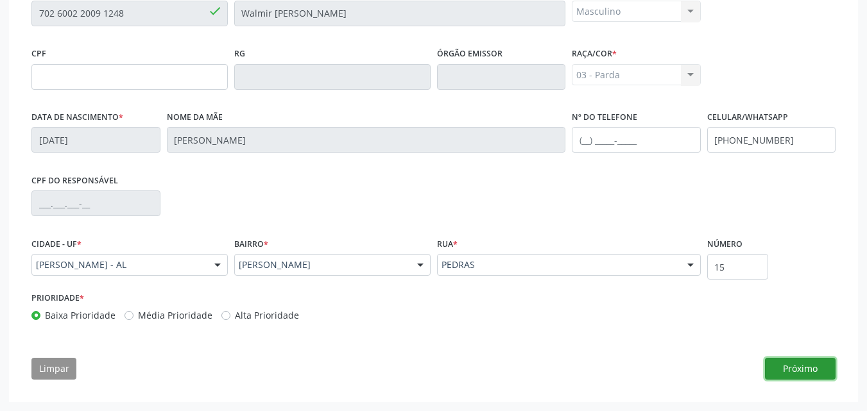
click at [801, 370] on button "Próximo" at bounding box center [800, 369] width 71 height 22
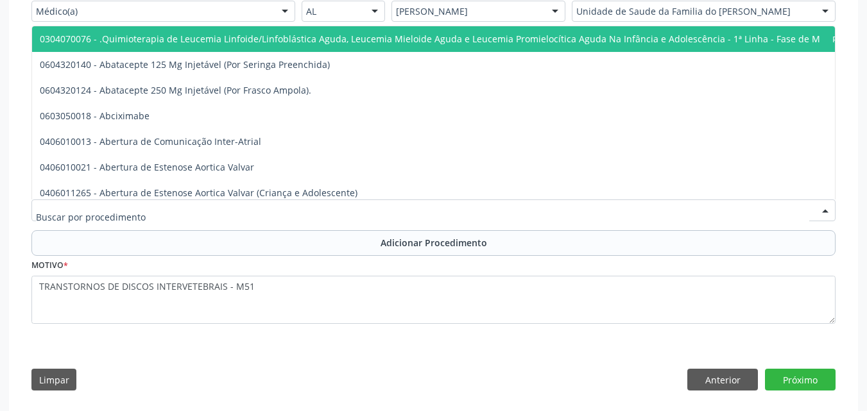
click at [624, 208] on div at bounding box center [433, 211] width 804 height 22
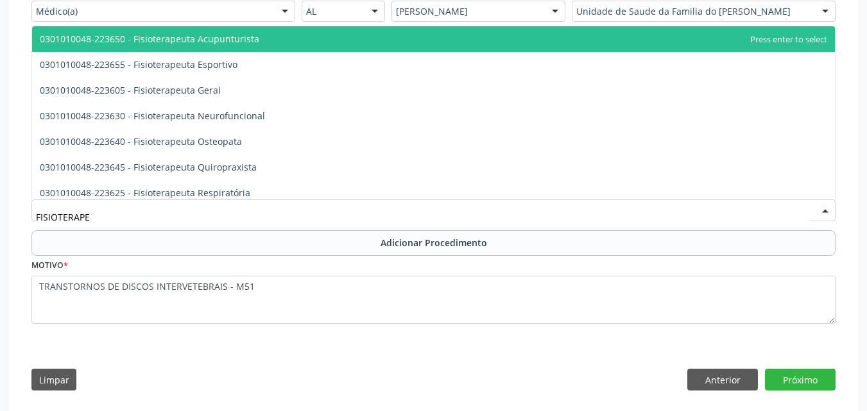
type input "FISIOTERAPEU"
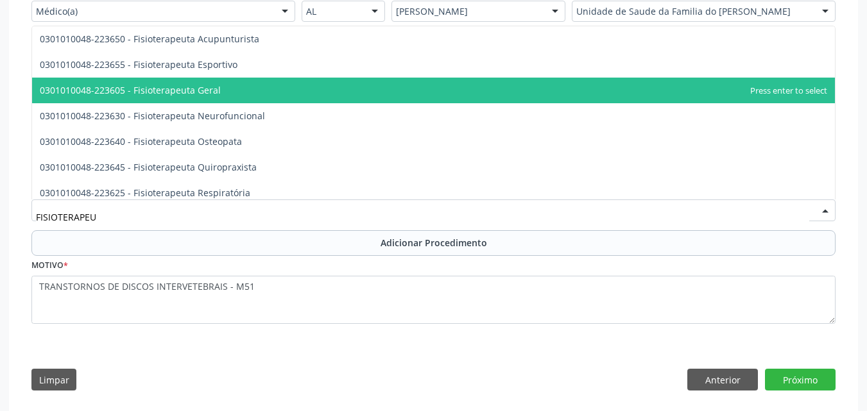
click at [548, 88] on span "0301010048-223605 - Fisioterapeuta Geral" at bounding box center [433, 91] width 803 height 26
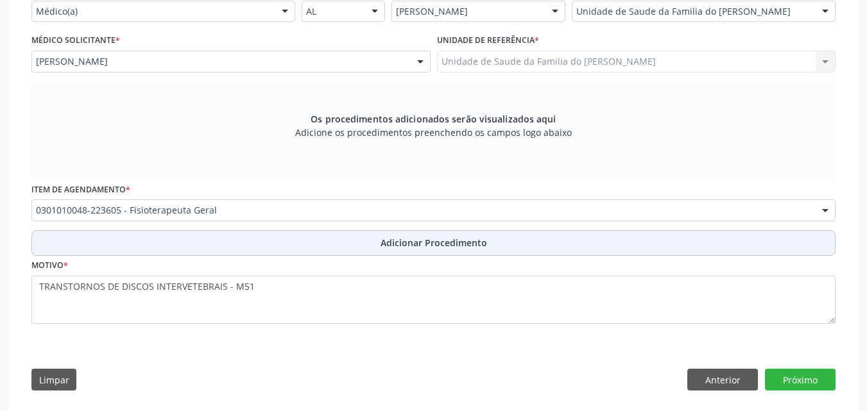
click at [433, 247] on span "Adicionar Procedimento" at bounding box center [433, 242] width 106 height 13
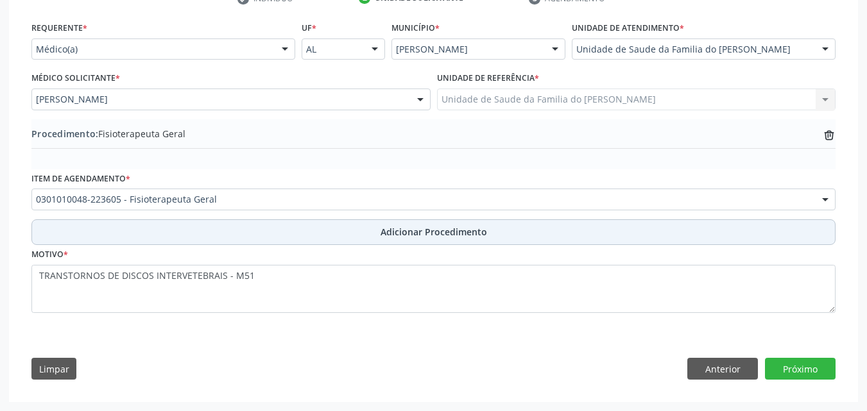
scroll to position [282, 0]
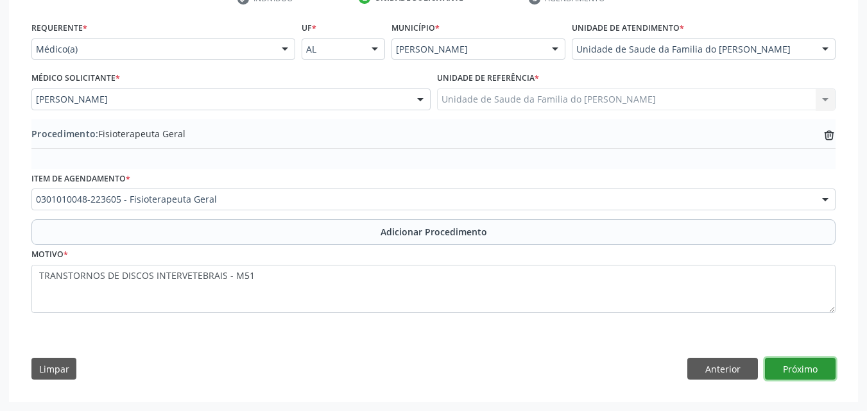
click at [815, 374] on button "Próximo" at bounding box center [800, 369] width 71 height 22
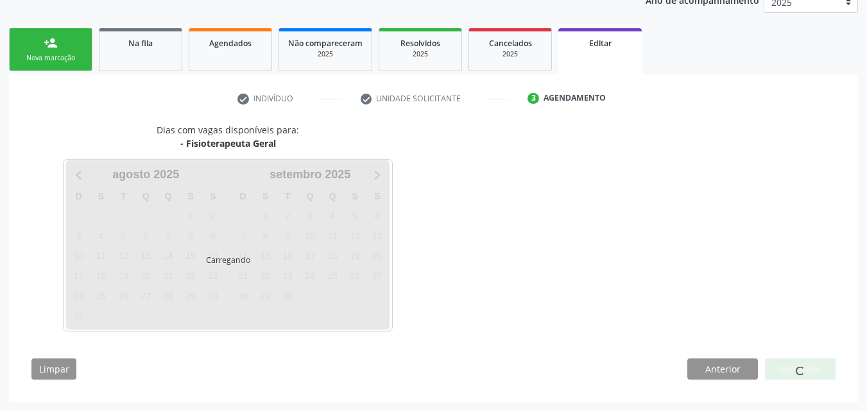
scroll to position [219, 0]
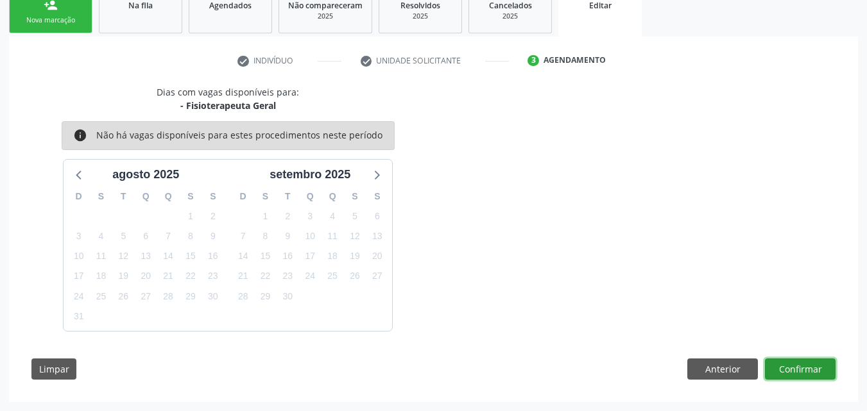
click at [808, 368] on button "Confirmar" at bounding box center [800, 370] width 71 height 22
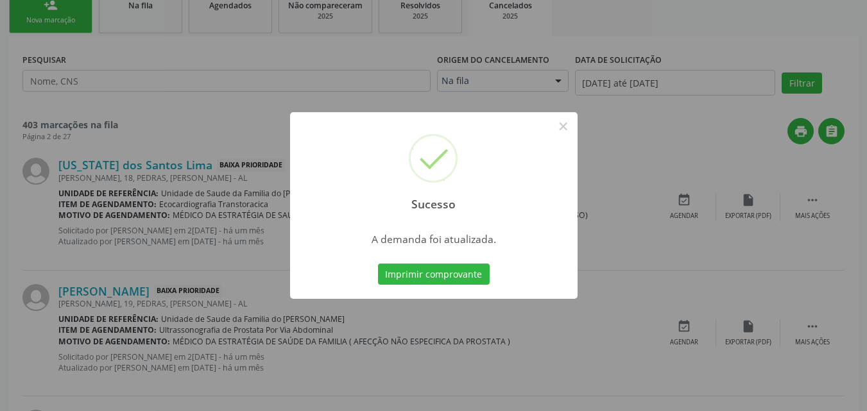
scroll to position [0, 0]
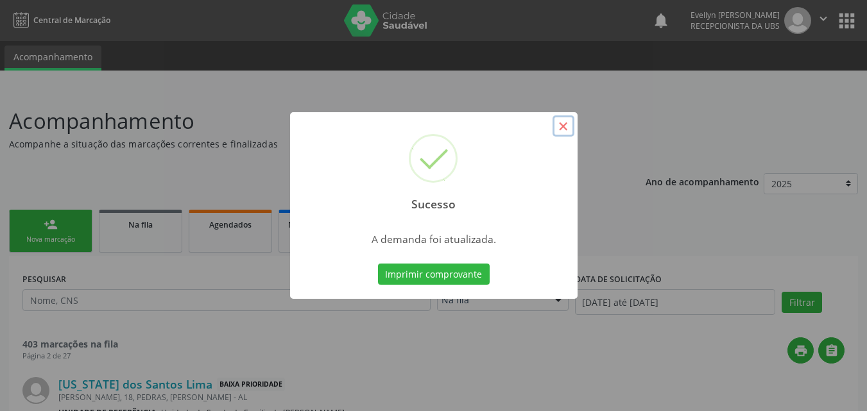
click at [567, 123] on button "×" at bounding box center [563, 126] width 22 height 22
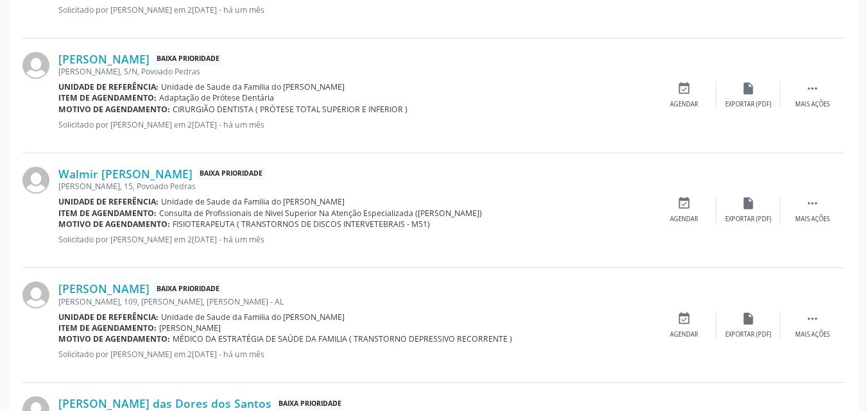
scroll to position [1048, 0]
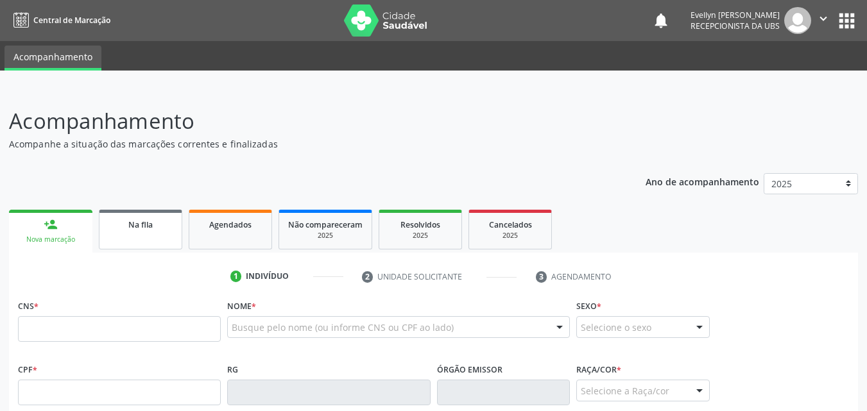
click at [113, 231] on link "Na fila" at bounding box center [140, 230] width 83 height 40
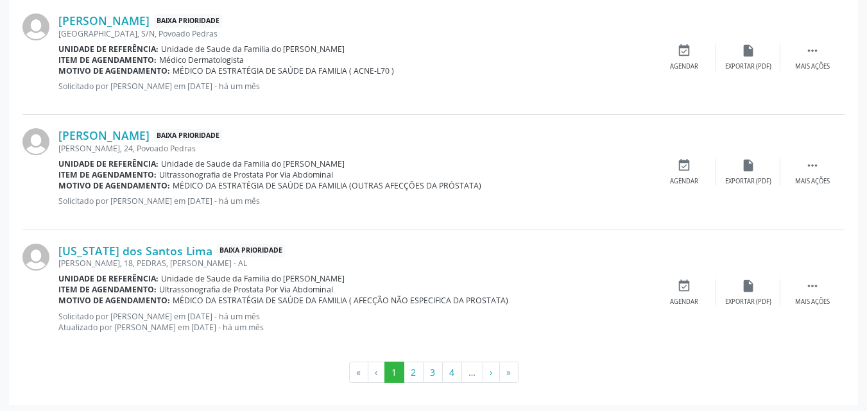
scroll to position [1817, 0]
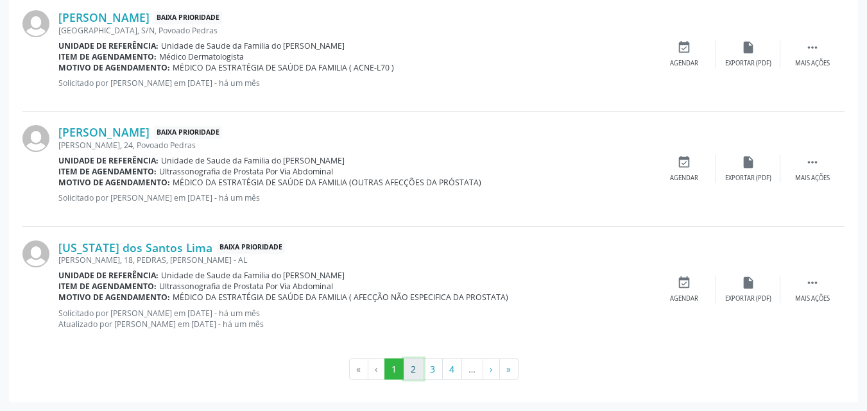
click at [405, 372] on button "2" at bounding box center [414, 370] width 20 height 22
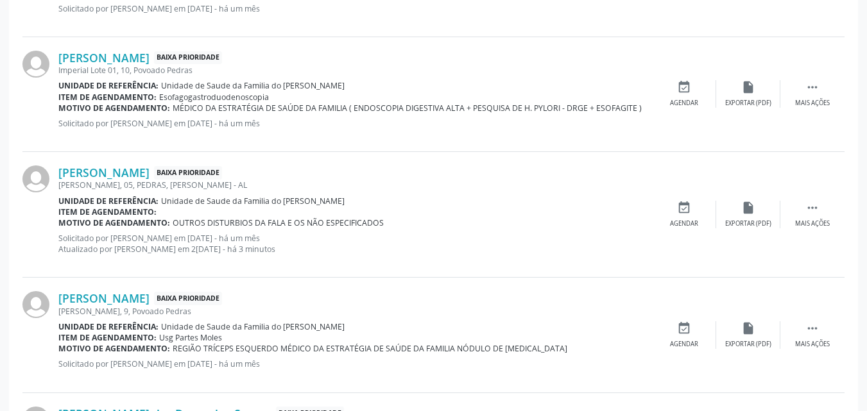
scroll to position [1644, 0]
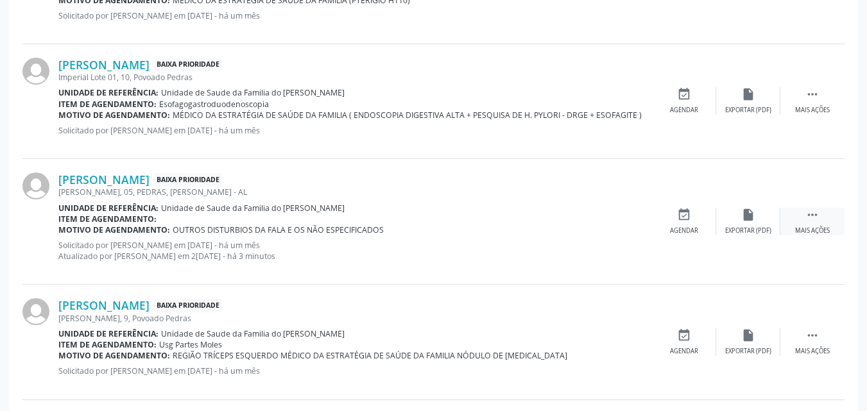
click at [814, 219] on icon "" at bounding box center [812, 215] width 14 height 14
click at [744, 223] on div "edit Editar" at bounding box center [748, 222] width 64 height 28
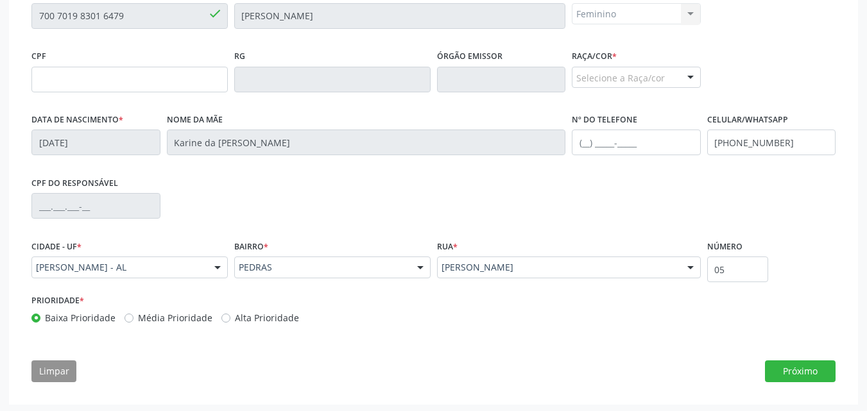
scroll to position [319, 0]
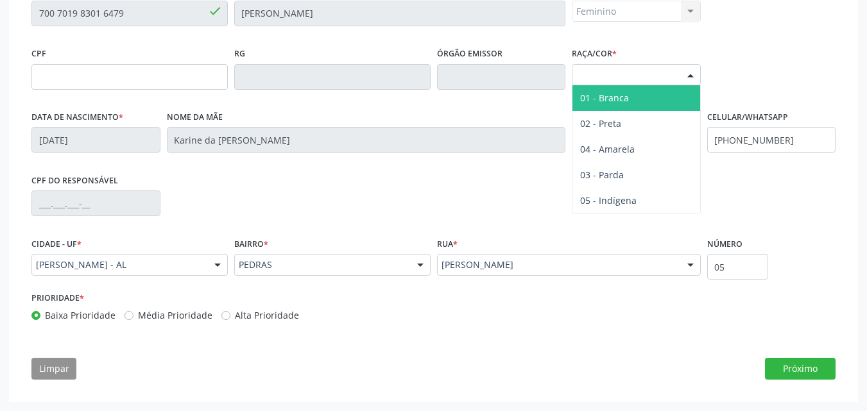
click at [670, 70] on div "Selecione a Raça/cor" at bounding box center [636, 75] width 129 height 22
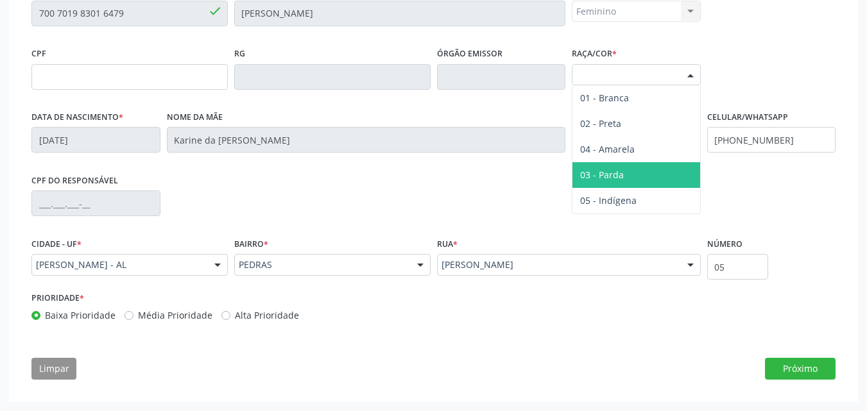
click at [624, 175] on span "03 - Parda" at bounding box center [636, 175] width 128 height 26
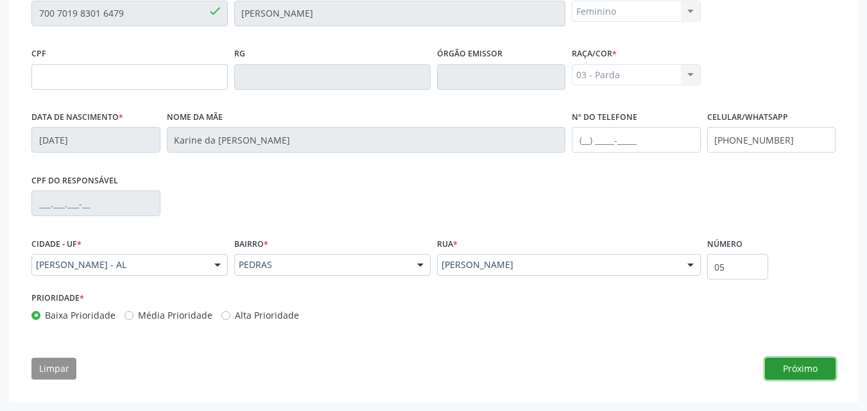
click at [800, 361] on button "Próximo" at bounding box center [800, 369] width 71 height 22
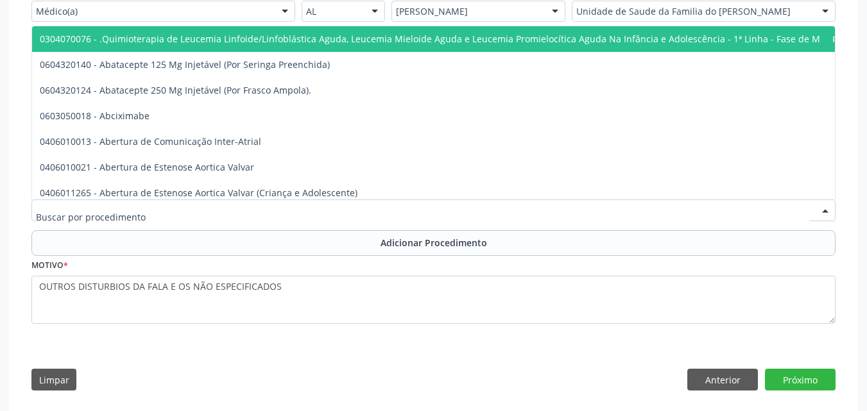
click at [545, 207] on div at bounding box center [433, 211] width 804 height 22
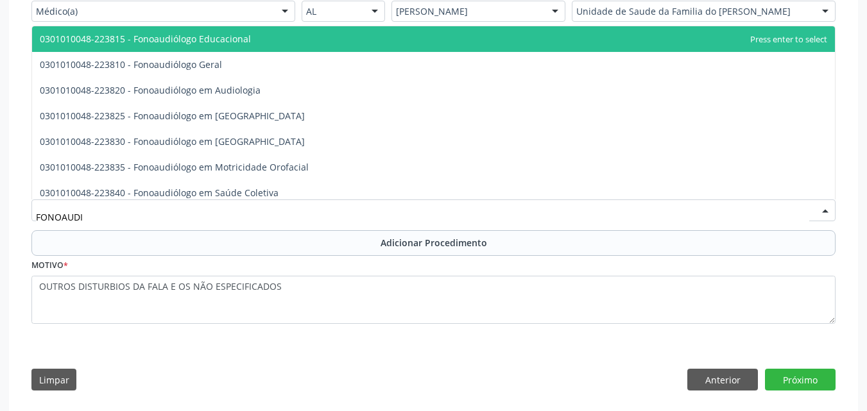
type input "FONOAUD"
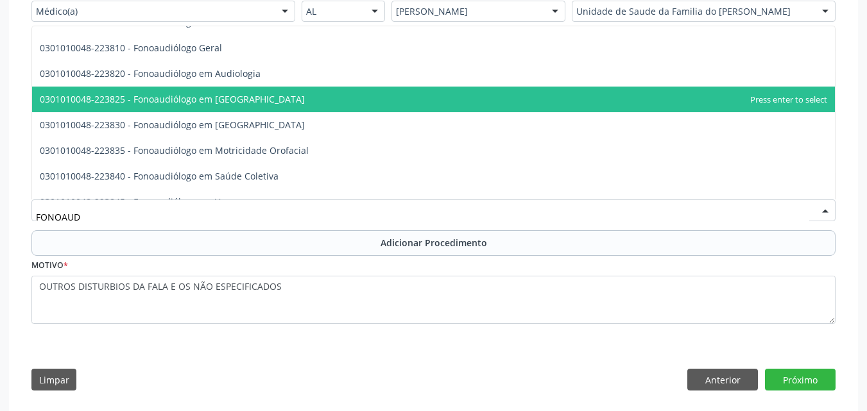
scroll to position [0, 0]
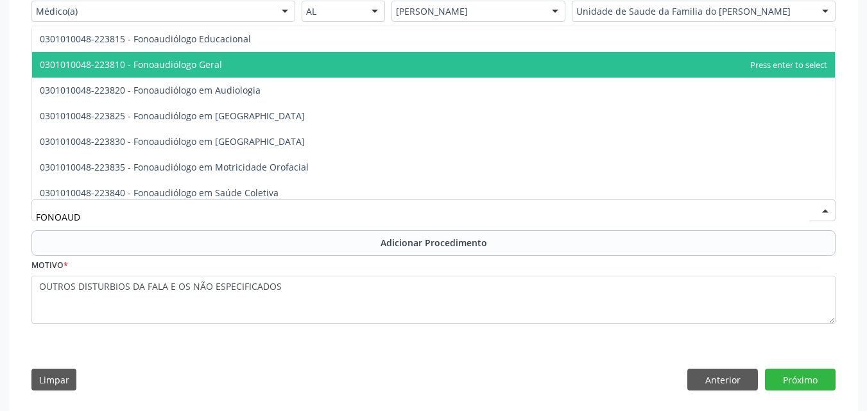
click at [379, 67] on span "0301010048-223810 - Fonoaudiólogo Geral" at bounding box center [433, 65] width 803 height 26
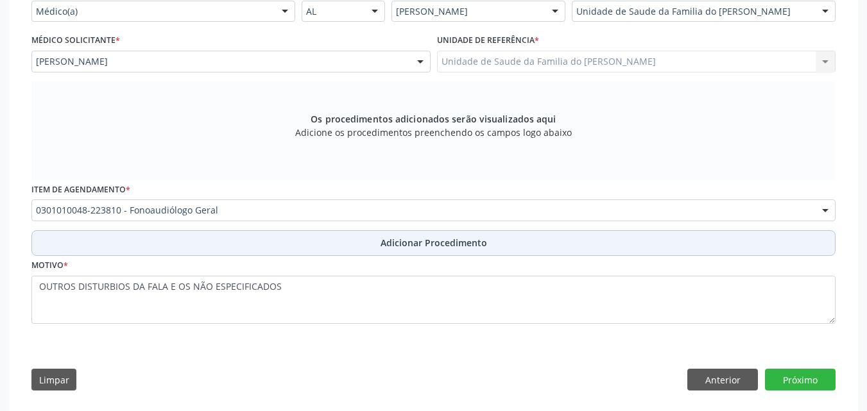
click at [326, 251] on button "Adicionar Procedimento" at bounding box center [433, 243] width 804 height 26
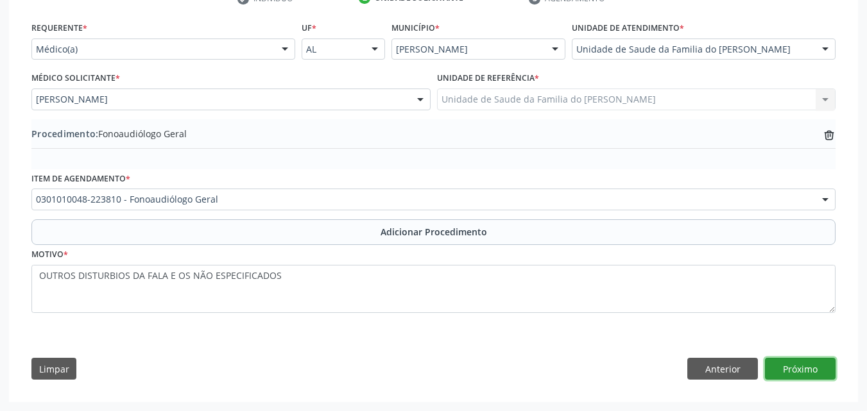
click at [813, 377] on button "Próximo" at bounding box center [800, 369] width 71 height 22
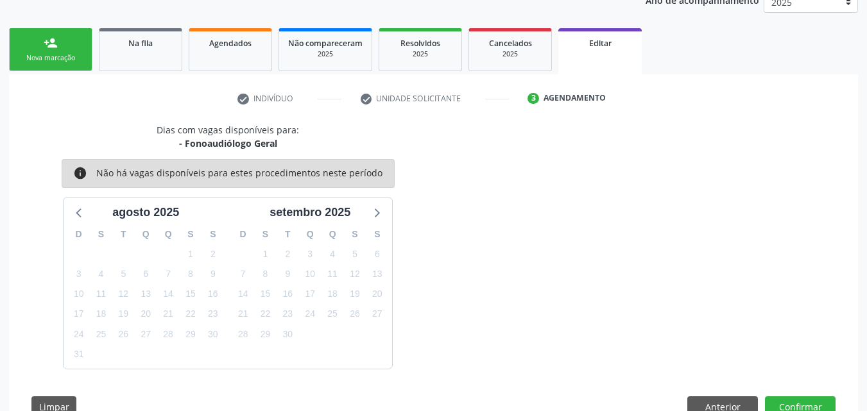
scroll to position [219, 0]
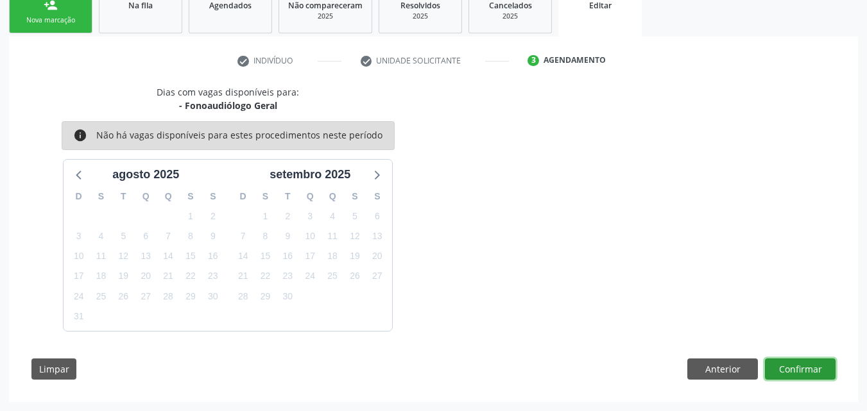
click at [806, 370] on button "Confirmar" at bounding box center [800, 370] width 71 height 22
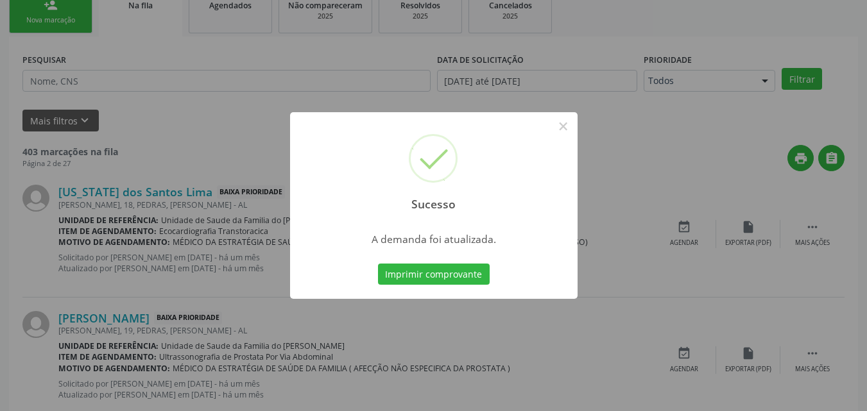
scroll to position [30, 0]
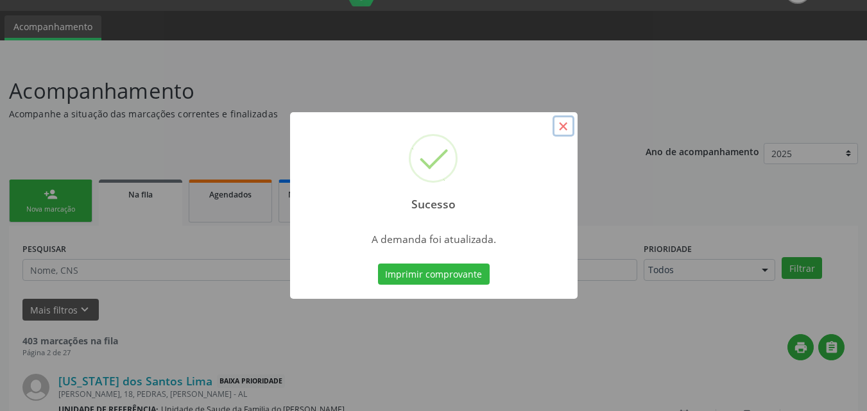
click at [561, 130] on button "×" at bounding box center [563, 126] width 22 height 22
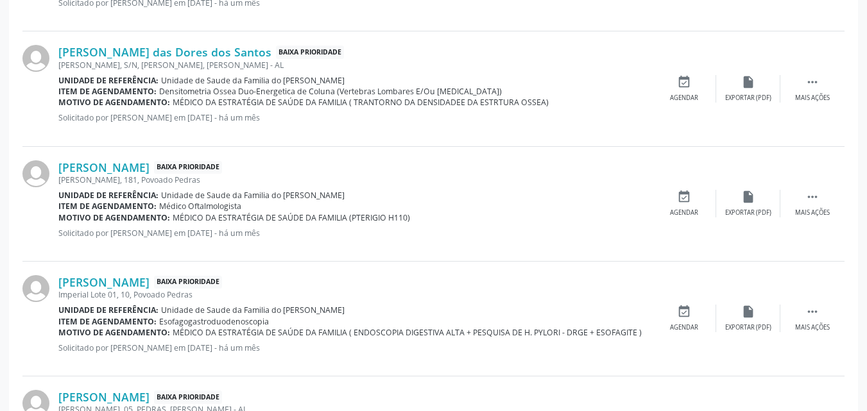
scroll to position [1817, 0]
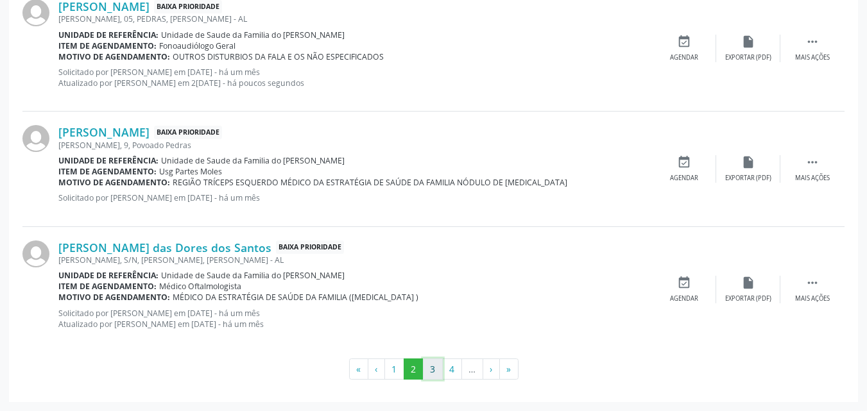
click at [435, 369] on button "3" at bounding box center [433, 370] width 20 height 22
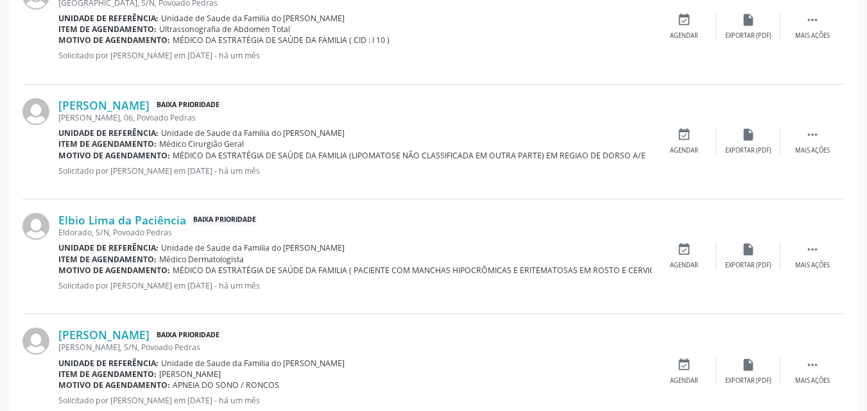
scroll to position [1796, 0]
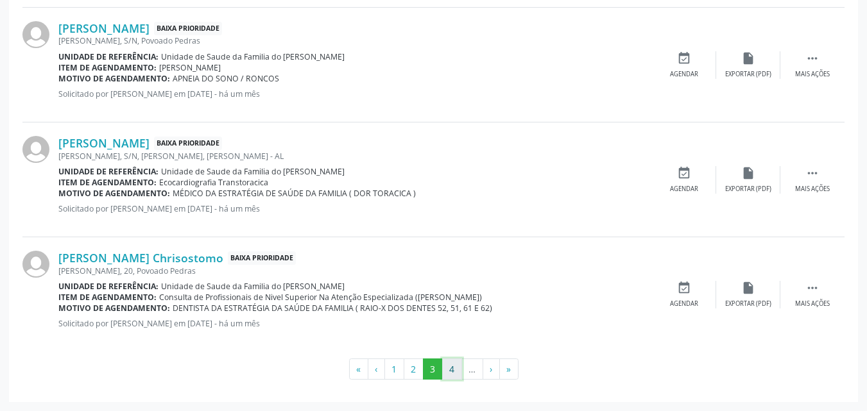
click at [455, 373] on button "4" at bounding box center [452, 370] width 20 height 22
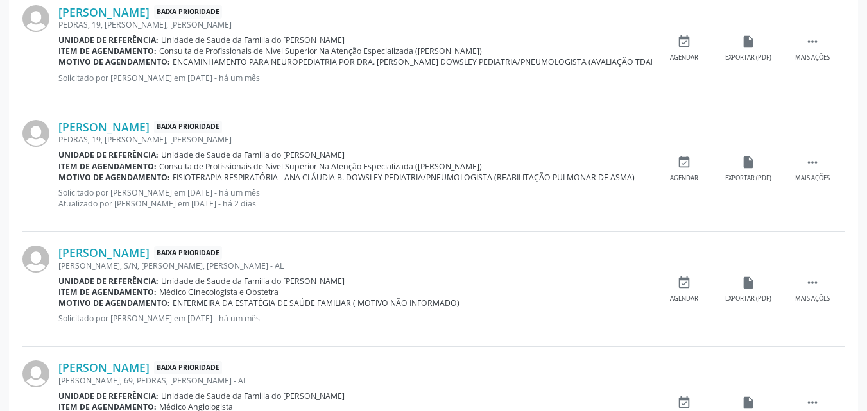
scroll to position [1193, 0]
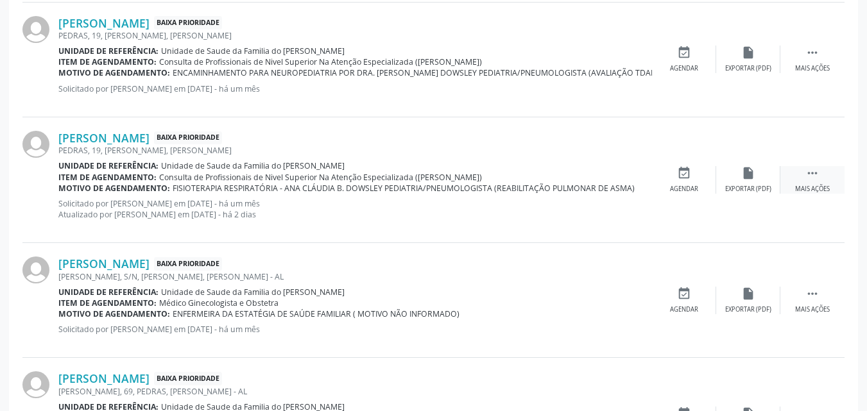
click at [822, 171] on div " Mais ações" at bounding box center [812, 180] width 64 height 28
click at [740, 182] on div "edit Editar" at bounding box center [748, 180] width 64 height 28
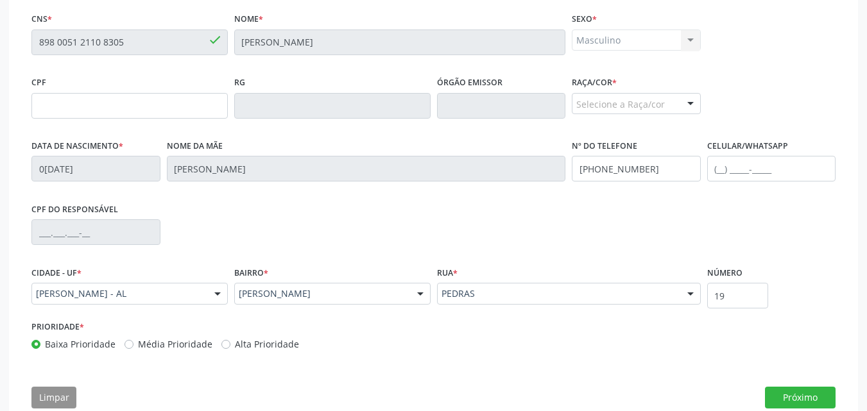
scroll to position [319, 0]
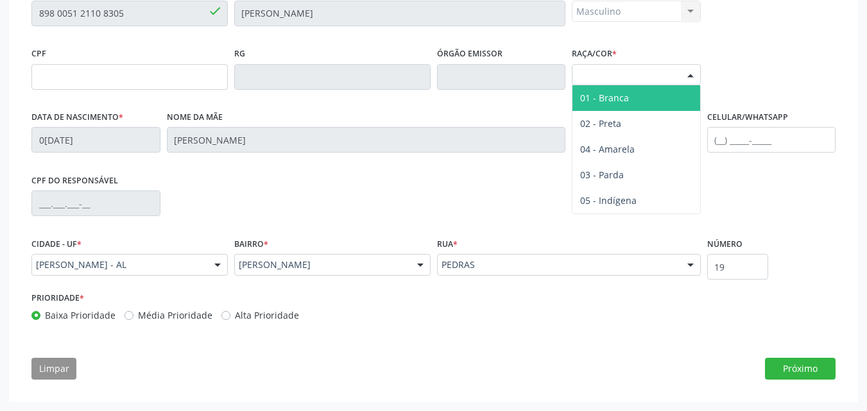
click at [669, 78] on div "Selecione a Raça/cor" at bounding box center [636, 75] width 129 height 22
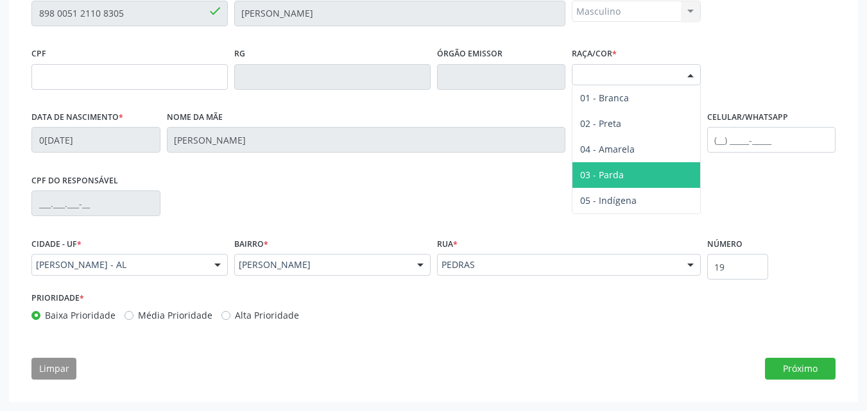
click at [614, 174] on span "03 - Parda" at bounding box center [602, 175] width 44 height 12
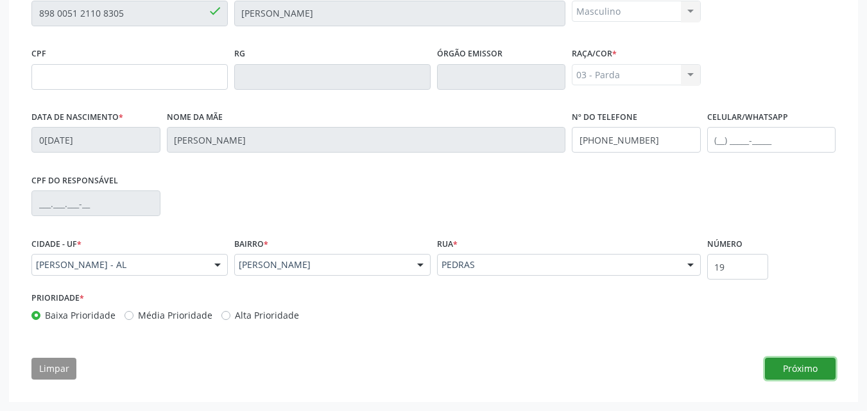
click at [768, 366] on button "Próximo" at bounding box center [800, 369] width 71 height 22
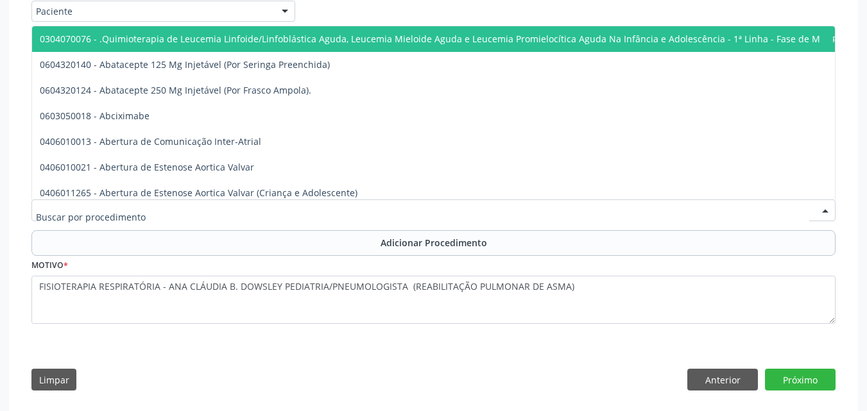
click at [337, 204] on div at bounding box center [433, 211] width 804 height 22
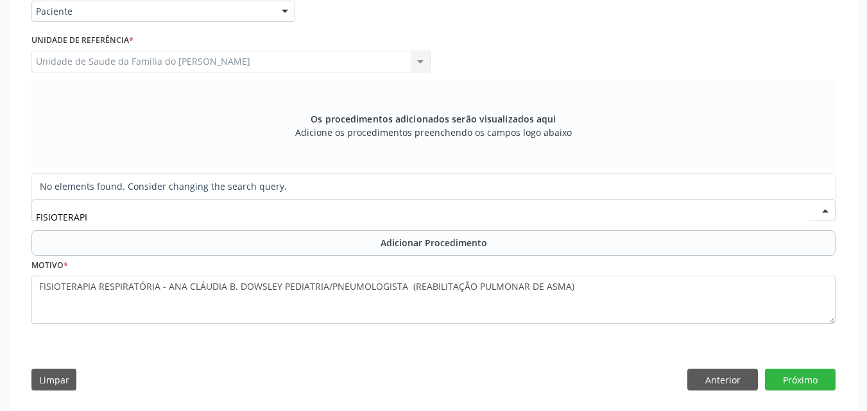
type input "FISIOTERAP"
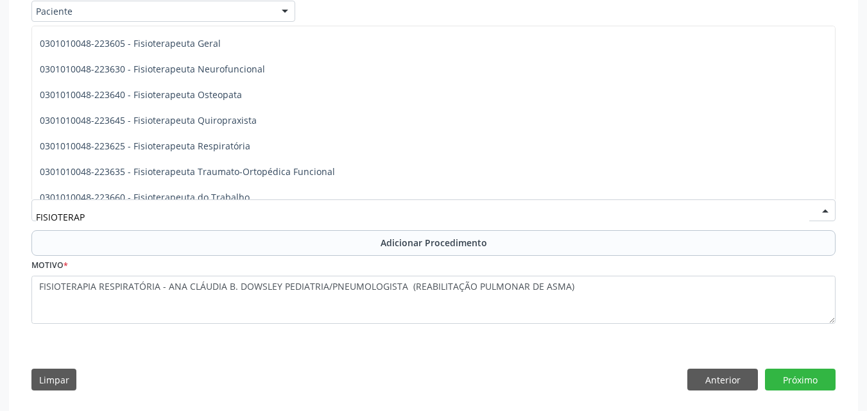
scroll to position [674, 0]
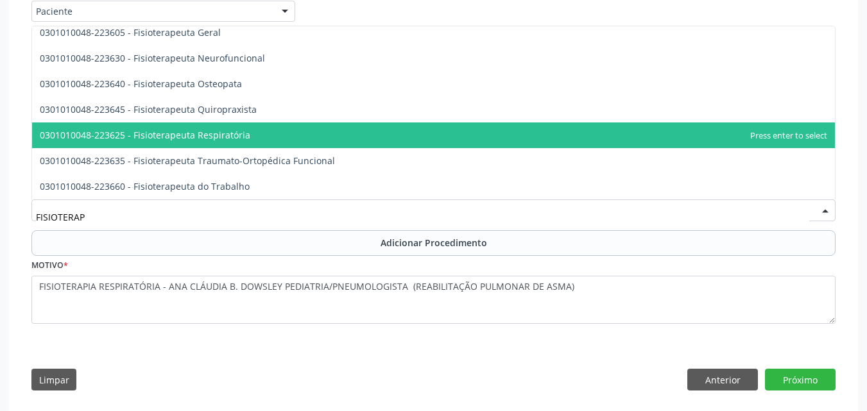
click at [350, 134] on span "0301010048-223625 - Fisioterapeuta Respiratória" at bounding box center [433, 136] width 803 height 26
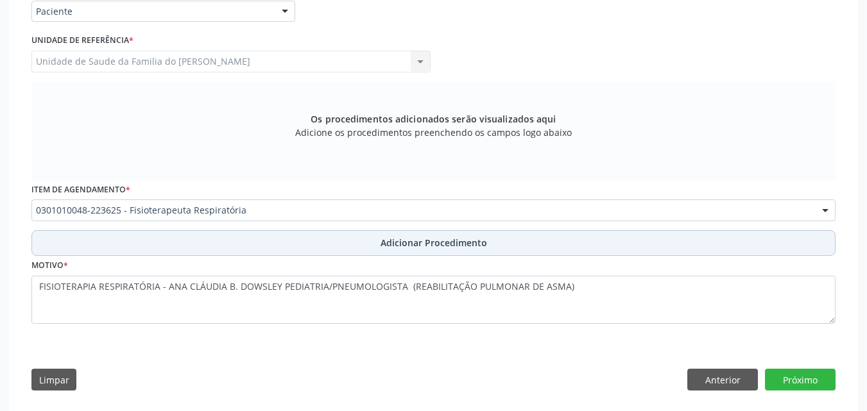
click at [288, 237] on button "Adicionar Procedimento" at bounding box center [433, 243] width 804 height 26
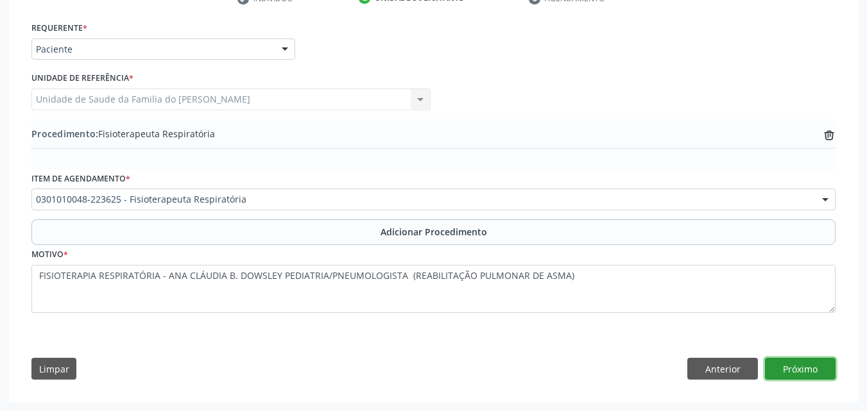
click at [784, 370] on button "Próximo" at bounding box center [800, 369] width 71 height 22
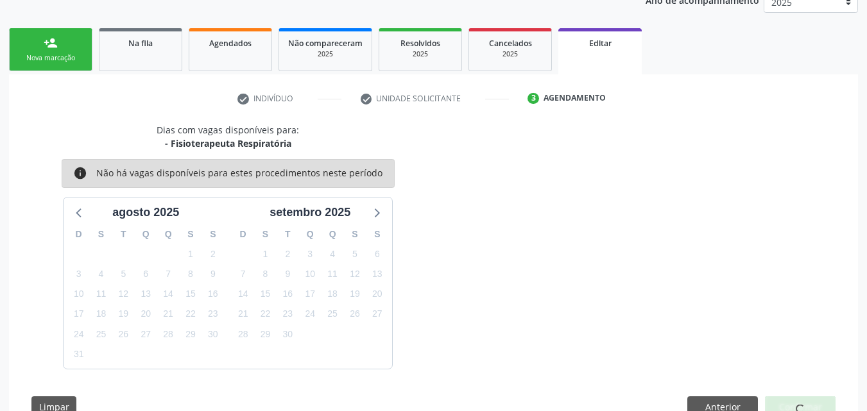
scroll to position [219, 0]
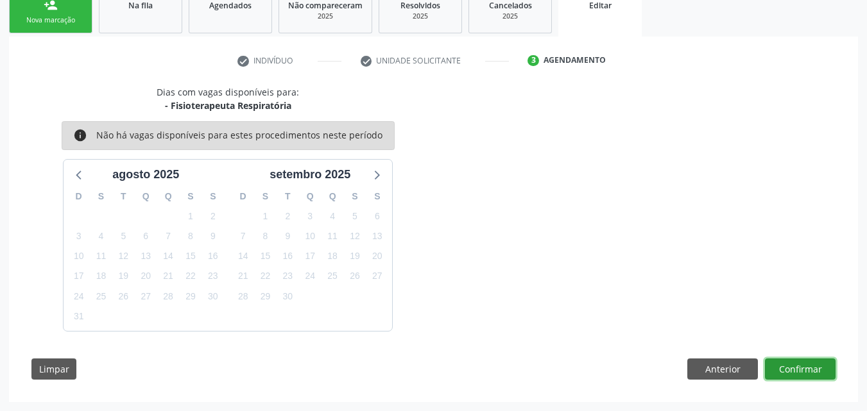
click at [794, 362] on button "Confirmar" at bounding box center [800, 370] width 71 height 22
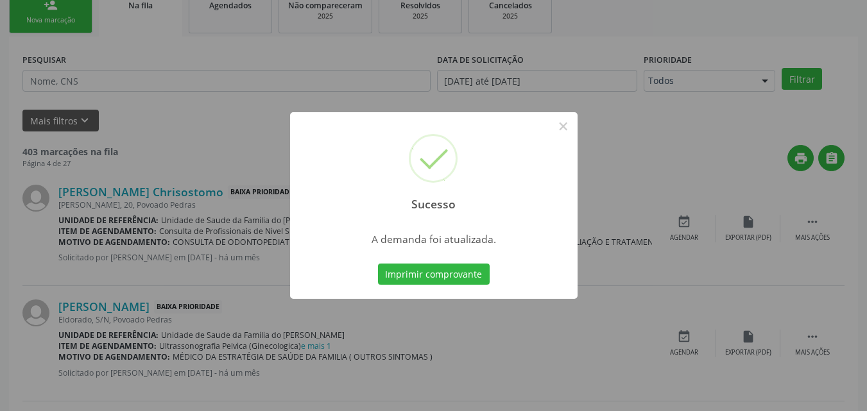
scroll to position [30, 0]
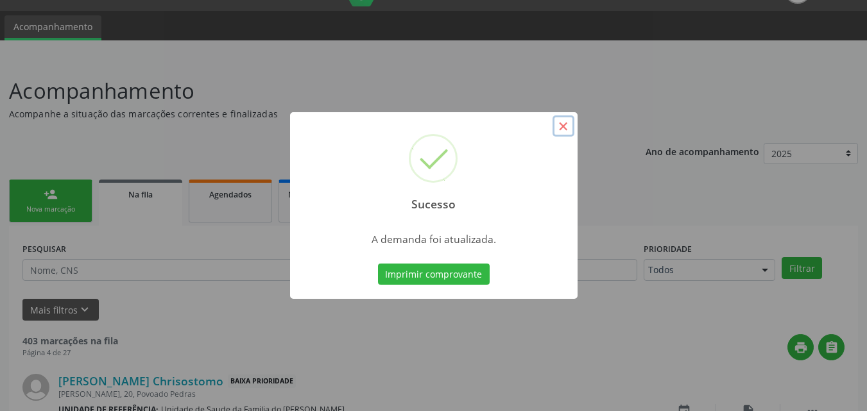
click at [568, 126] on button "×" at bounding box center [563, 126] width 22 height 22
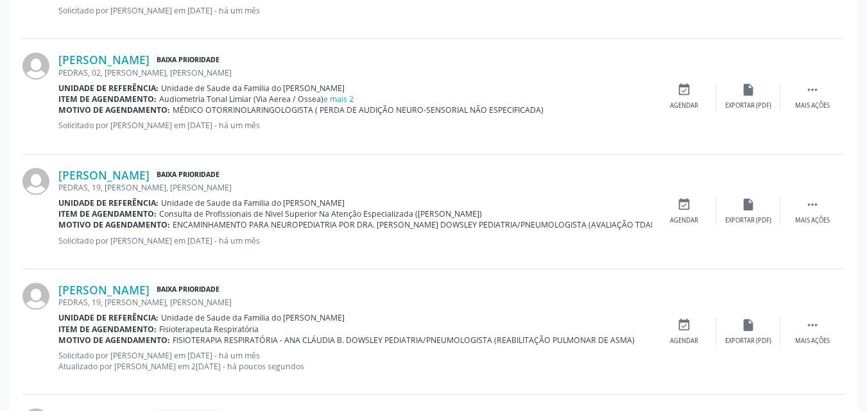
scroll to position [1034, 0]
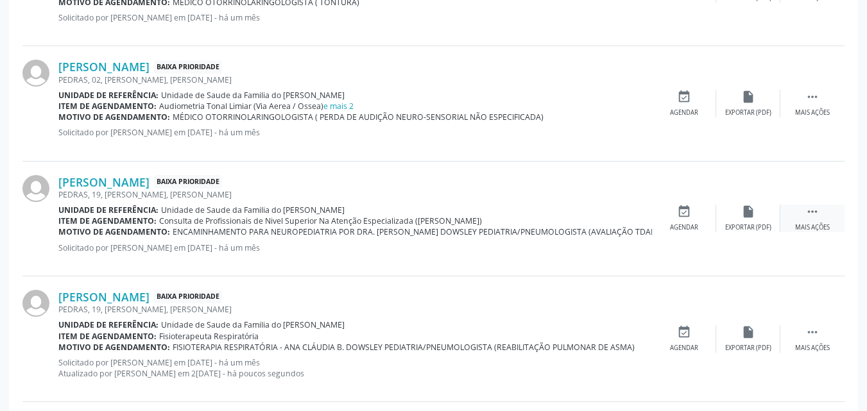
click at [815, 214] on icon "" at bounding box center [812, 212] width 14 height 14
click at [751, 210] on icon "edit" at bounding box center [748, 212] width 14 height 14
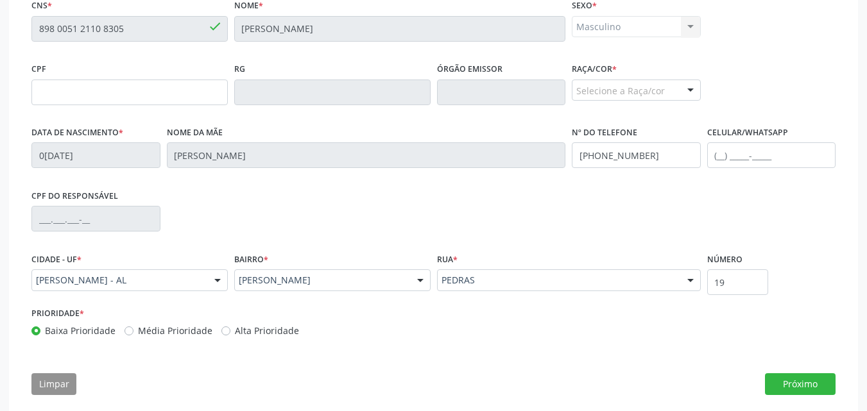
scroll to position [319, 0]
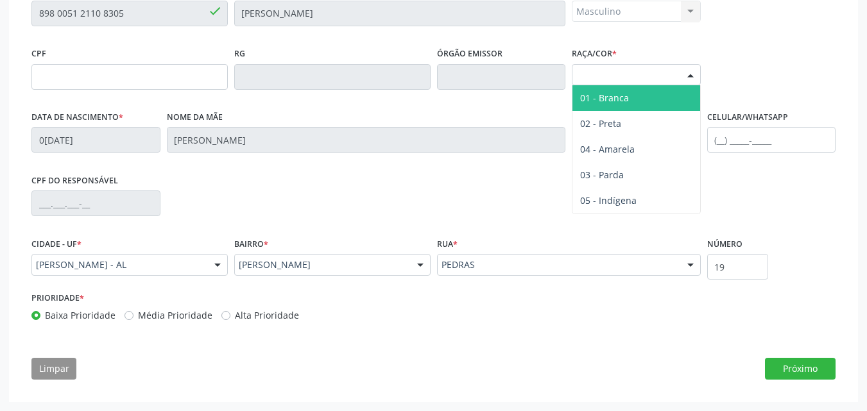
click at [686, 80] on div at bounding box center [690, 76] width 19 height 22
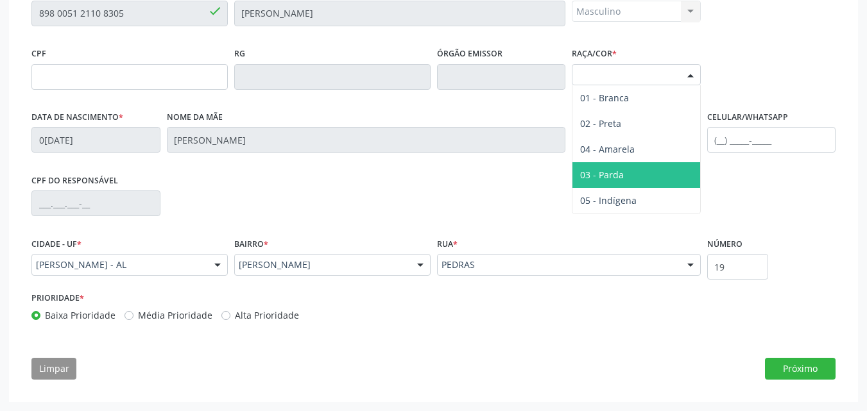
click at [631, 169] on span "03 - Parda" at bounding box center [636, 175] width 128 height 26
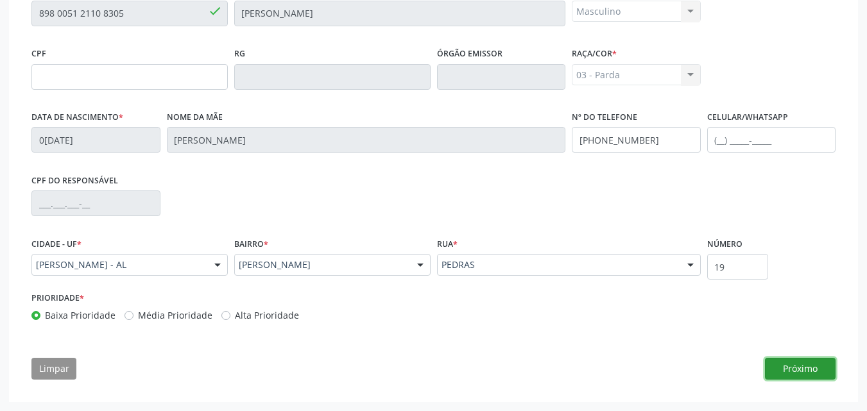
click at [805, 359] on button "Próximo" at bounding box center [800, 369] width 71 height 22
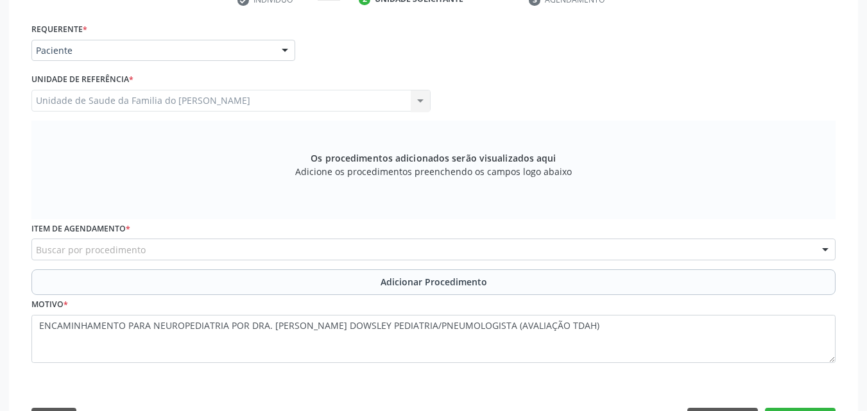
scroll to position [330, 0]
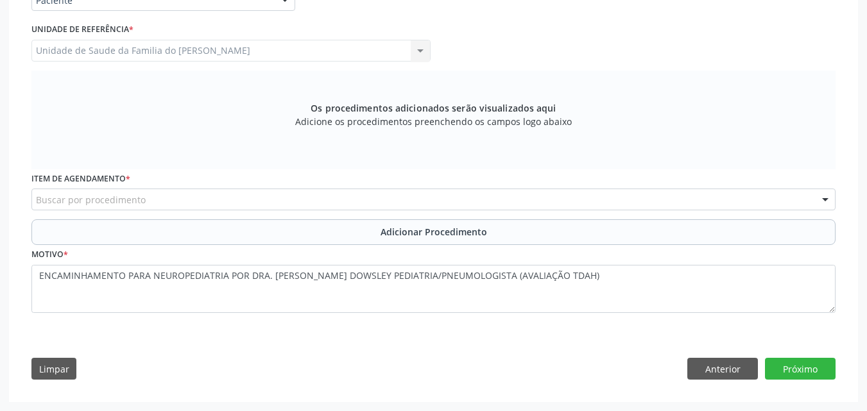
click at [542, 193] on div "Buscar por procedimento" at bounding box center [433, 200] width 804 height 22
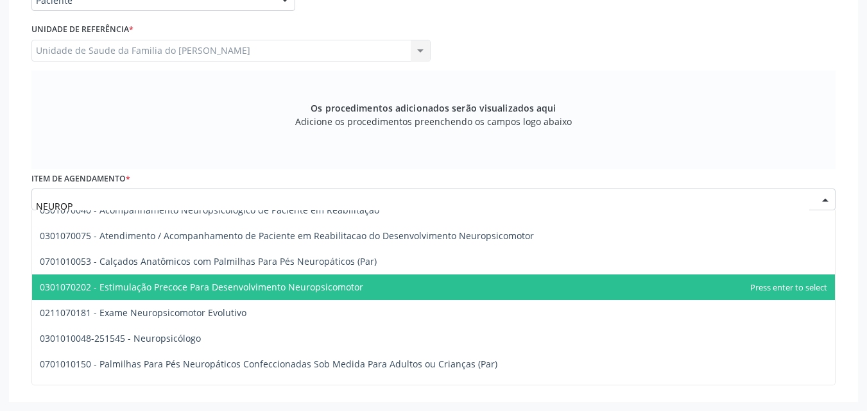
scroll to position [0, 0]
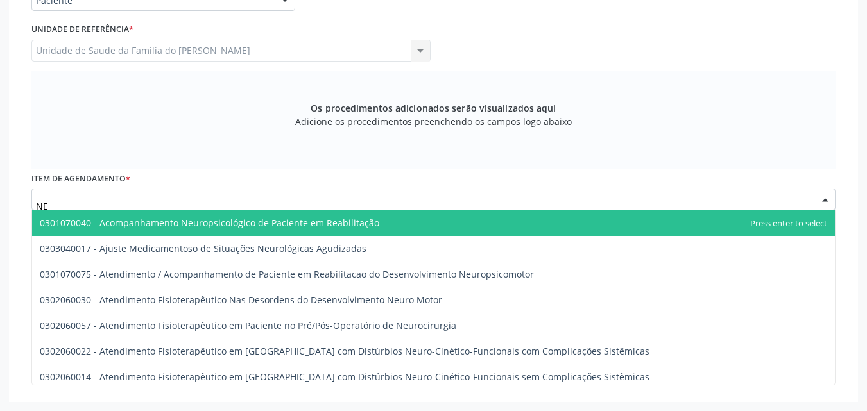
type input "N"
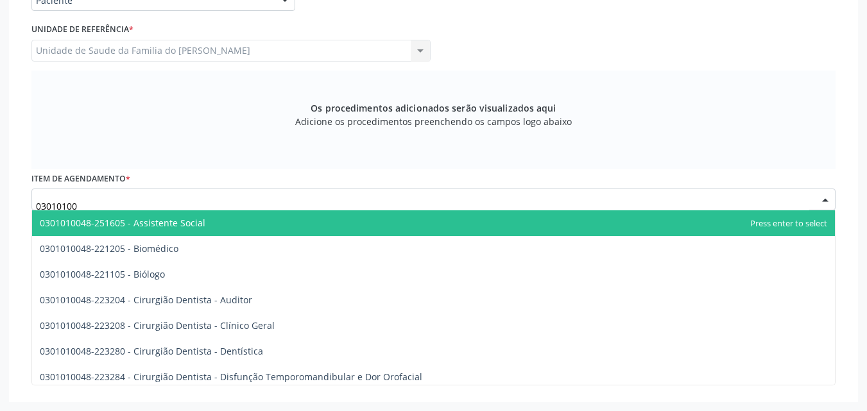
type input "030101004"
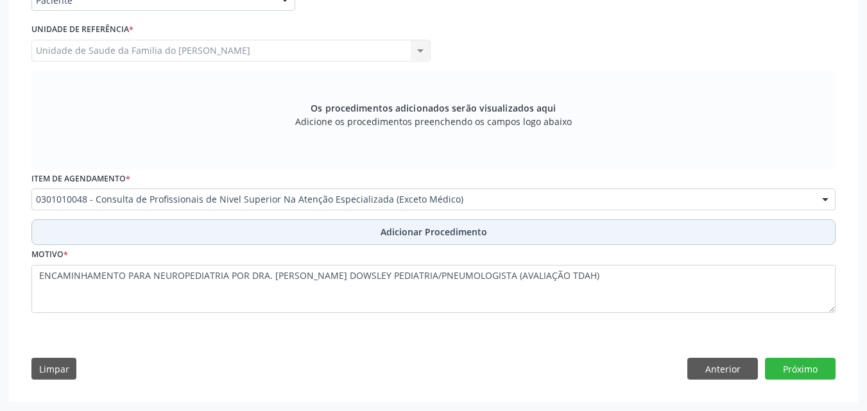
click at [255, 226] on button "Adicionar Procedimento" at bounding box center [433, 232] width 804 height 26
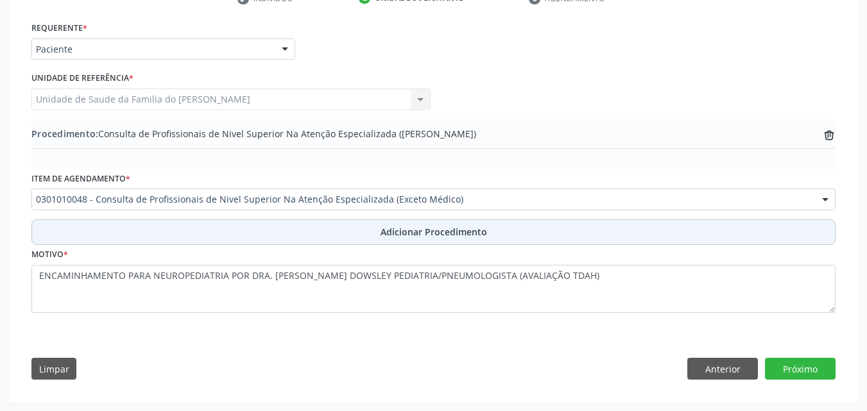
scroll to position [282, 0]
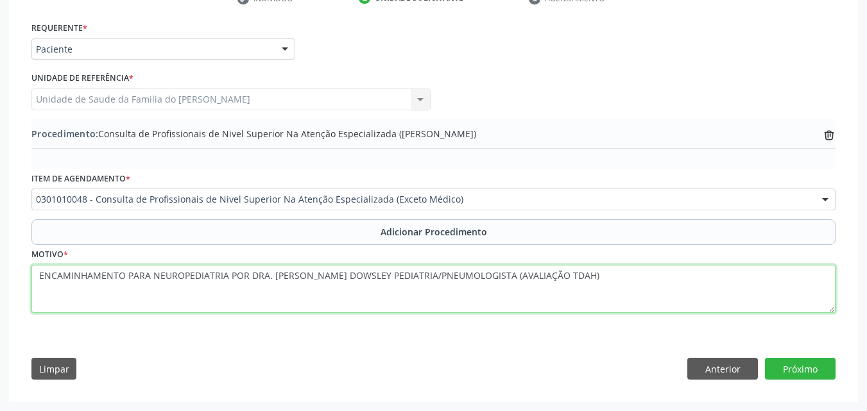
drag, startPoint x: 149, startPoint y: 281, endPoint x: 25, endPoint y: 290, distance: 124.1
click at [25, 290] on div "Requerente * Paciente Médico(a) Enfermeiro(a) Paciente Nenhum resultado encontr…" at bounding box center [433, 204] width 822 height 370
type textarea "NEUROPEDIATRIA POR DRA. [PERSON_NAME] DOWSLEY PEDIATRIA/PNEUMOLOGISTA (AVALIAÇÃ…"
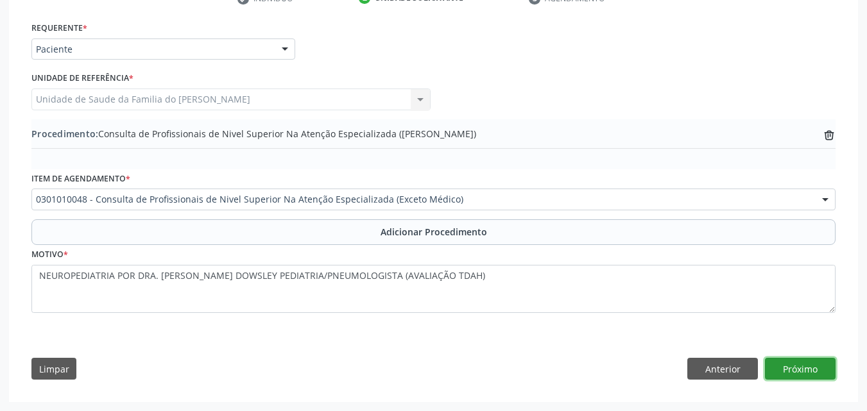
click at [783, 366] on button "Próximo" at bounding box center [800, 369] width 71 height 22
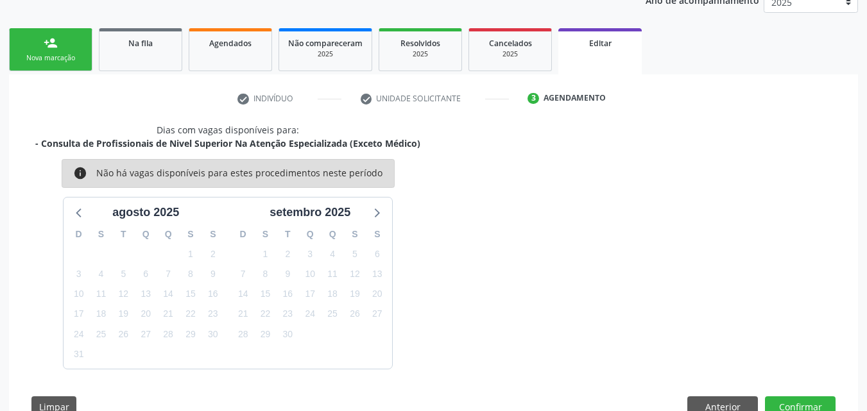
scroll to position [219, 0]
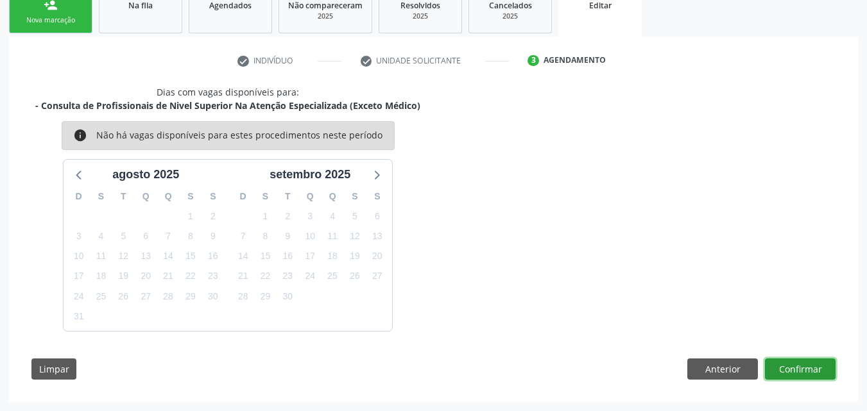
click at [806, 373] on button "Confirmar" at bounding box center [800, 370] width 71 height 22
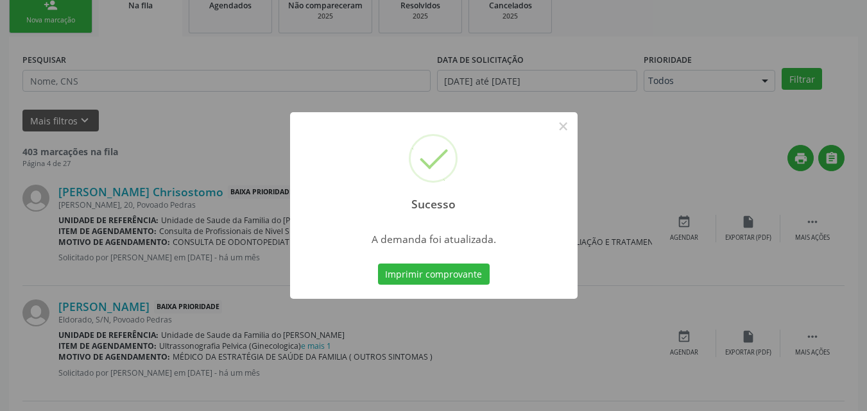
scroll to position [30, 0]
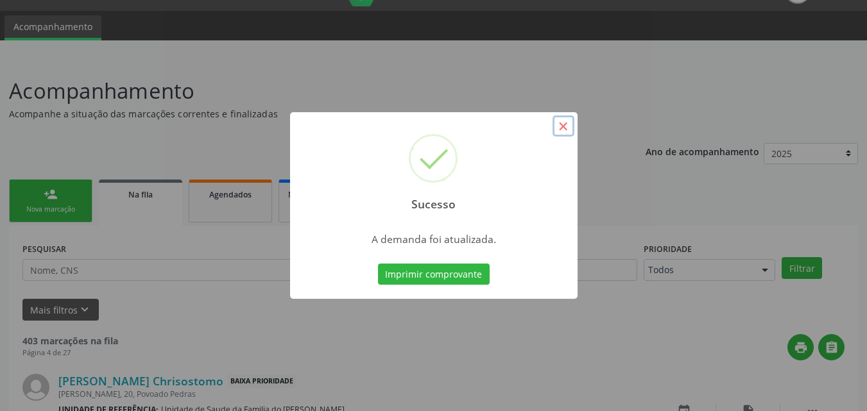
click at [565, 135] on button "×" at bounding box center [563, 126] width 22 height 22
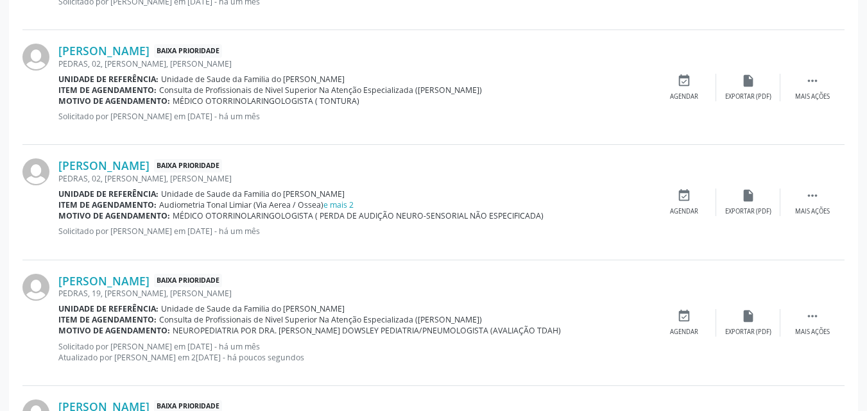
scroll to position [946, 0]
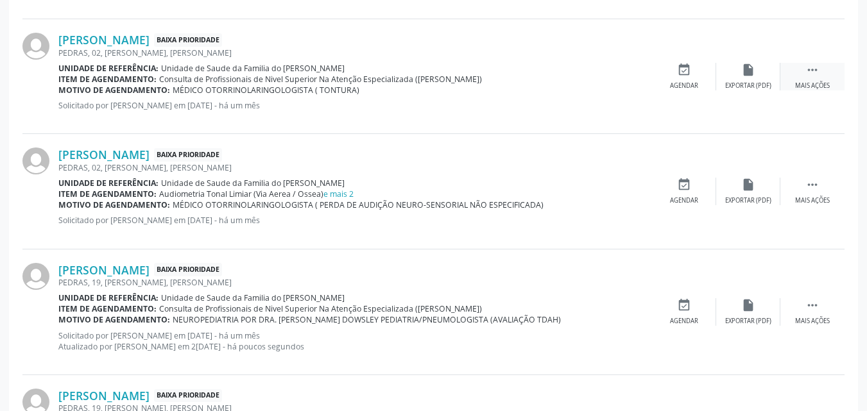
drag, startPoint x: 829, startPoint y: 85, endPoint x: 822, endPoint y: 79, distance: 9.1
click at [822, 79] on div " Mais ações" at bounding box center [812, 77] width 64 height 28
click at [822, 79] on div " Menos ações" at bounding box center [812, 77] width 64 height 28
click at [765, 71] on div "insert_drive_file Exportar (PDF)" at bounding box center [748, 77] width 64 height 28
click at [837, 80] on div " Mais ações" at bounding box center [812, 77] width 64 height 28
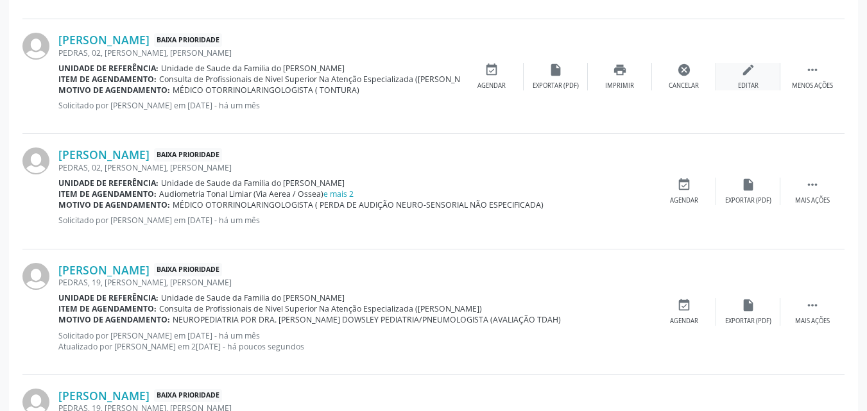
click at [751, 76] on icon "edit" at bounding box center [748, 70] width 14 height 14
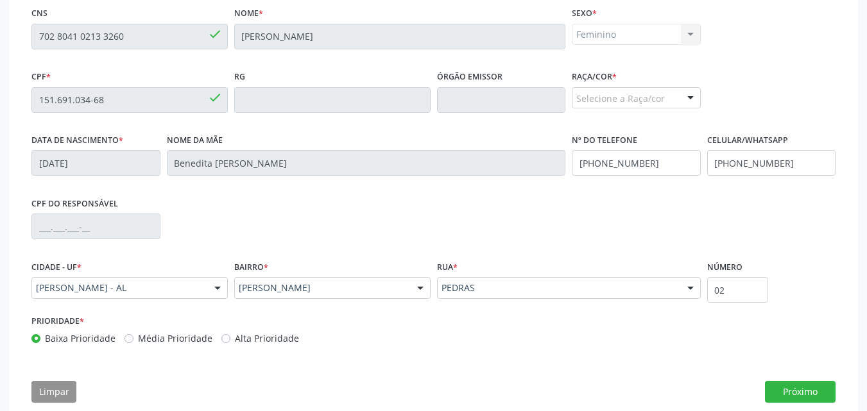
scroll to position [319, 0]
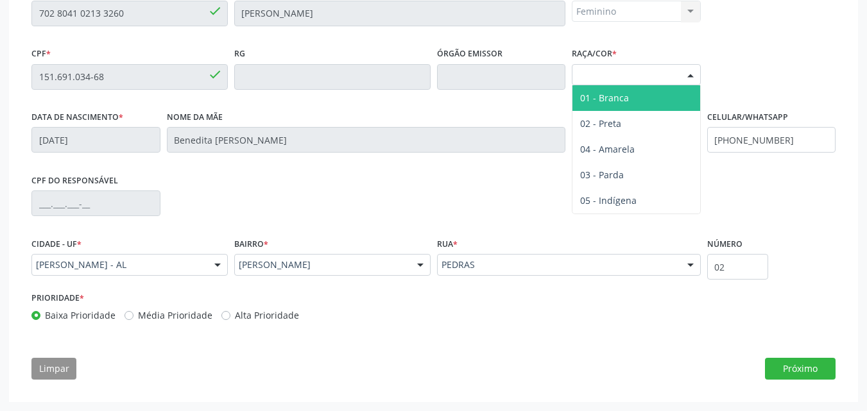
click at [661, 71] on div "Selecione a Raça/cor" at bounding box center [636, 75] width 129 height 22
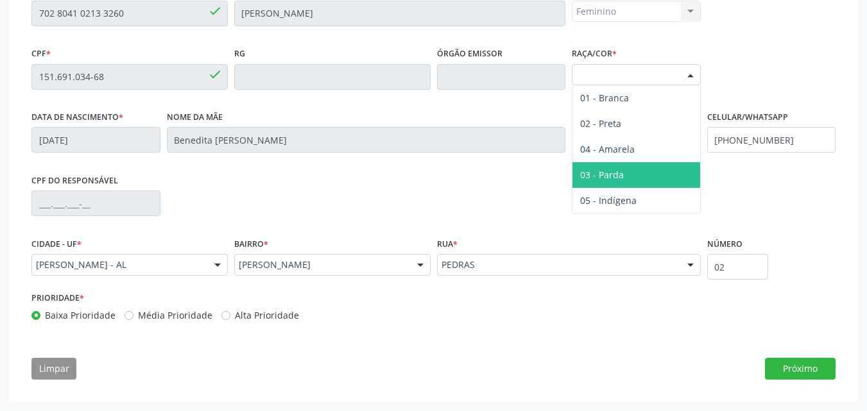
click at [600, 174] on span "03 - Parda" at bounding box center [602, 175] width 44 height 12
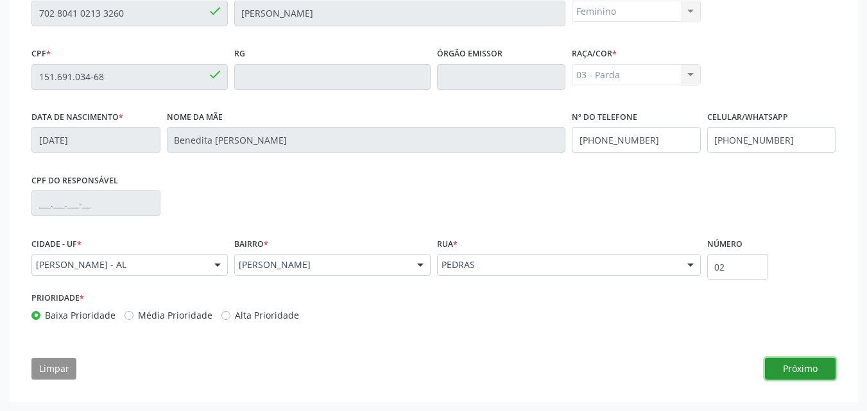
click at [788, 368] on button "Próximo" at bounding box center [800, 369] width 71 height 22
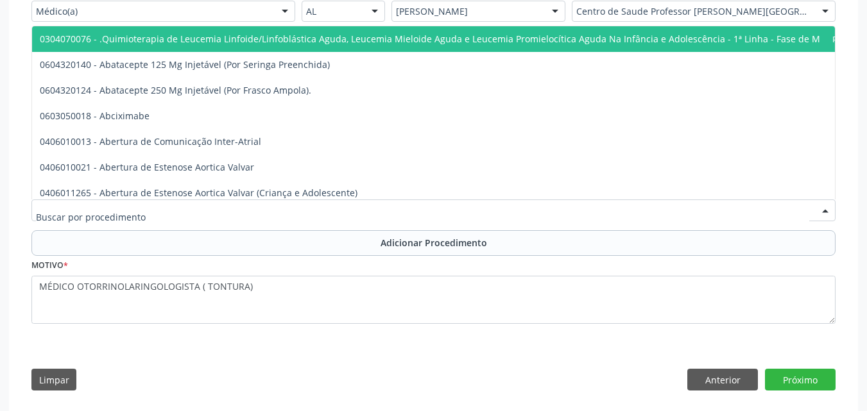
click at [495, 212] on div at bounding box center [433, 211] width 804 height 22
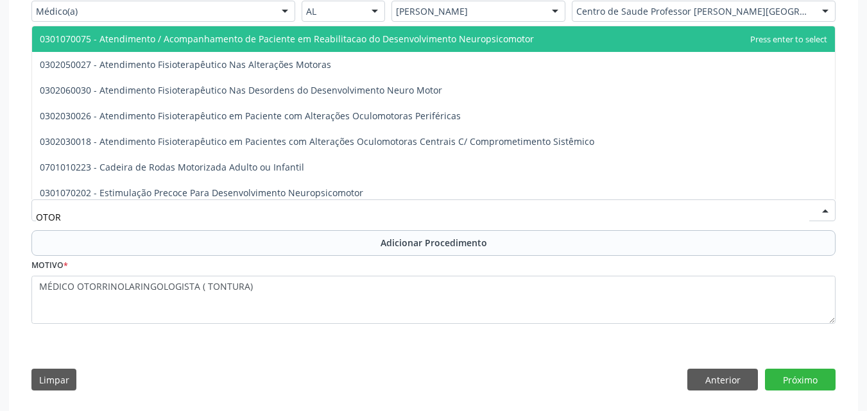
type input "OTORR"
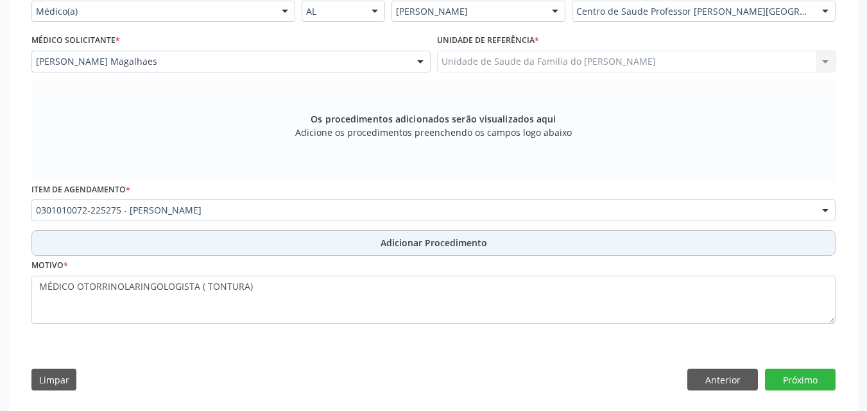
click at [429, 241] on span "Adicionar Procedimento" at bounding box center [433, 242] width 106 height 13
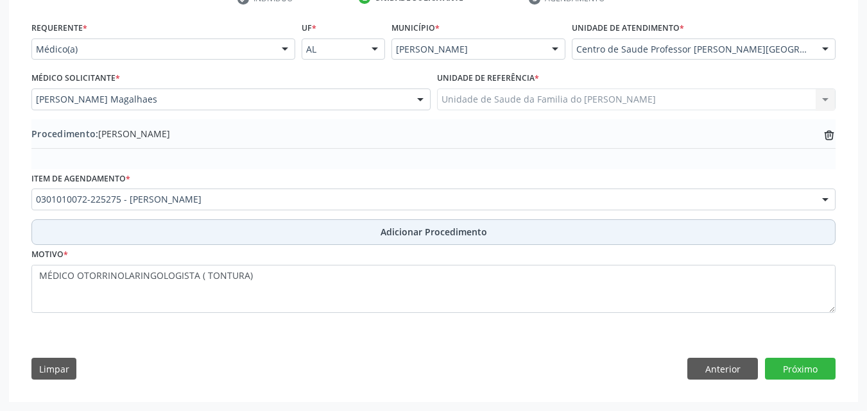
scroll to position [282, 0]
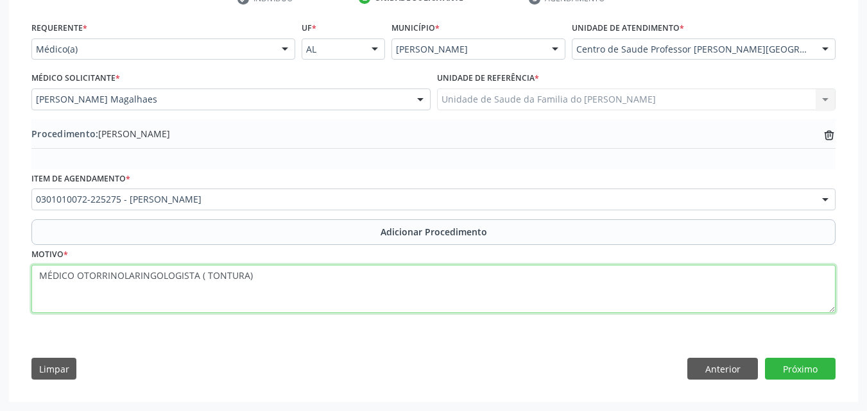
click at [197, 280] on textarea "MÉDICO OTORRINOLARINGOLOGISTA ( TONTURA)" at bounding box center [433, 289] width 804 height 49
drag, startPoint x: 200, startPoint y: 274, endPoint x: 3, endPoint y: 279, distance: 197.7
click at [3, 279] on div "Acompanhamento Acompanhe a situação das marcações correntes e finalizadas Relat…" at bounding box center [433, 109] width 867 height 604
type textarea "( TONTURA)"
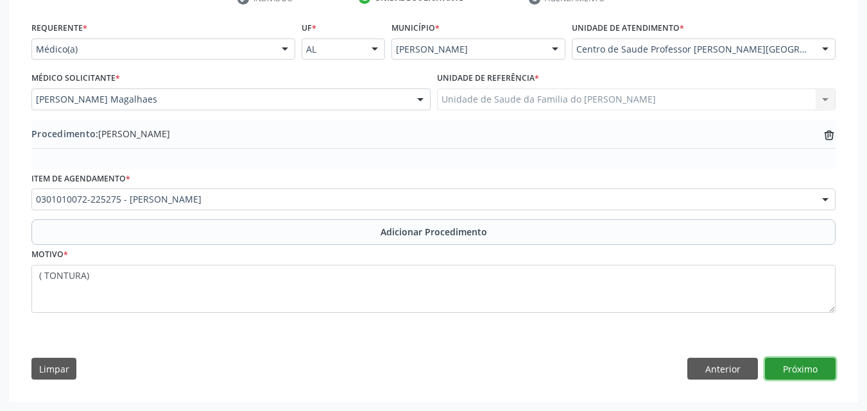
click at [776, 365] on button "Próximo" at bounding box center [800, 369] width 71 height 22
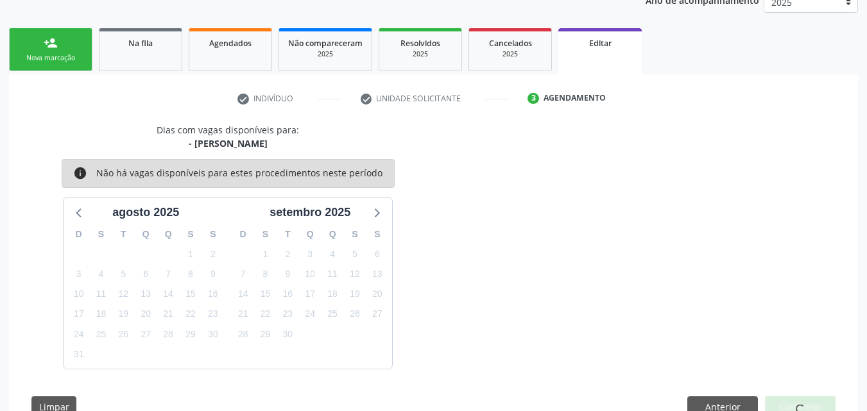
scroll to position [219, 0]
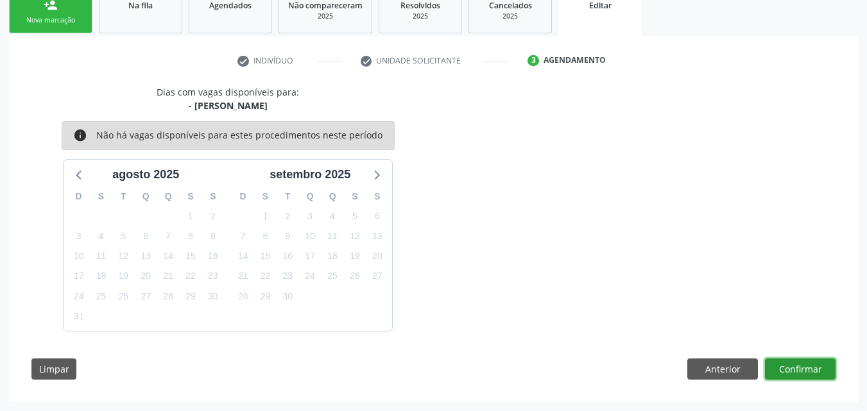
click at [802, 364] on button "Confirmar" at bounding box center [800, 370] width 71 height 22
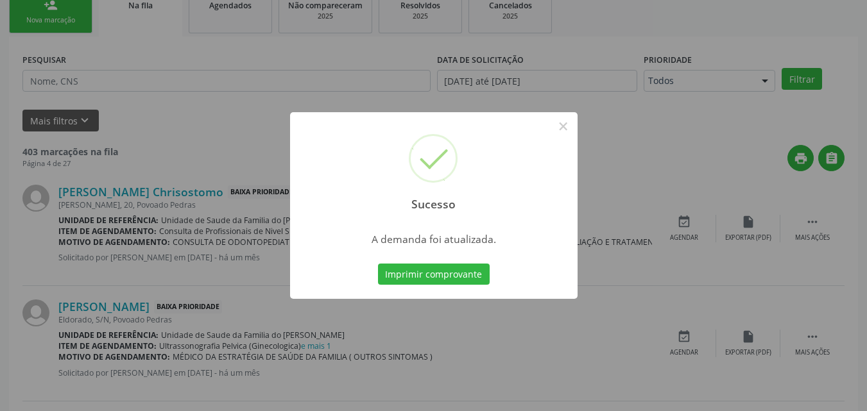
scroll to position [30, 0]
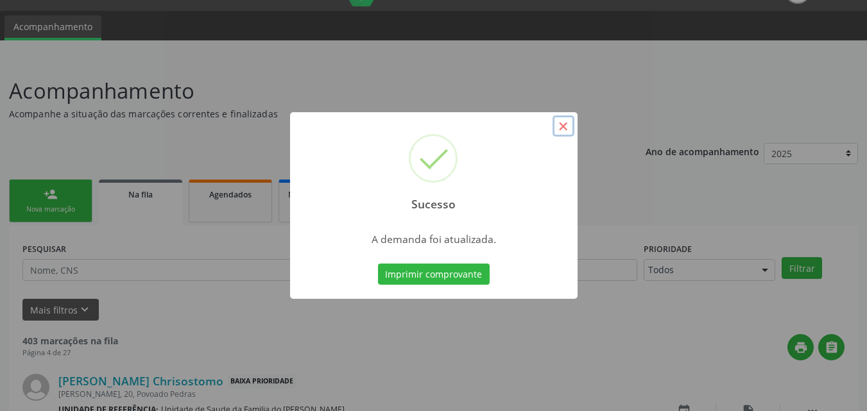
click at [556, 124] on button "×" at bounding box center [563, 126] width 22 height 22
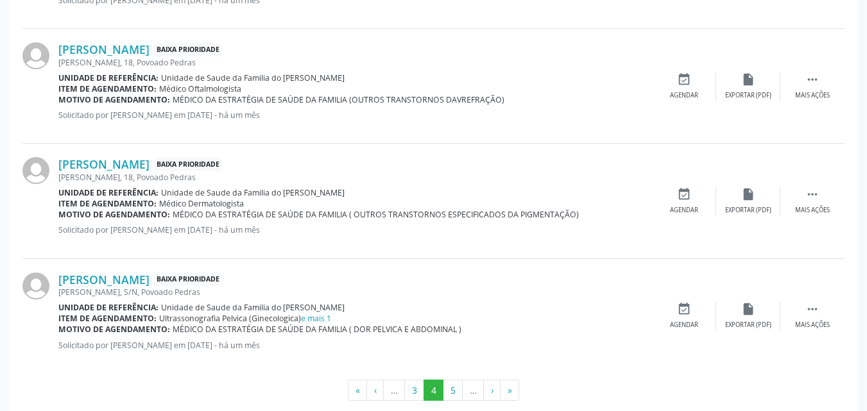
scroll to position [1806, 0]
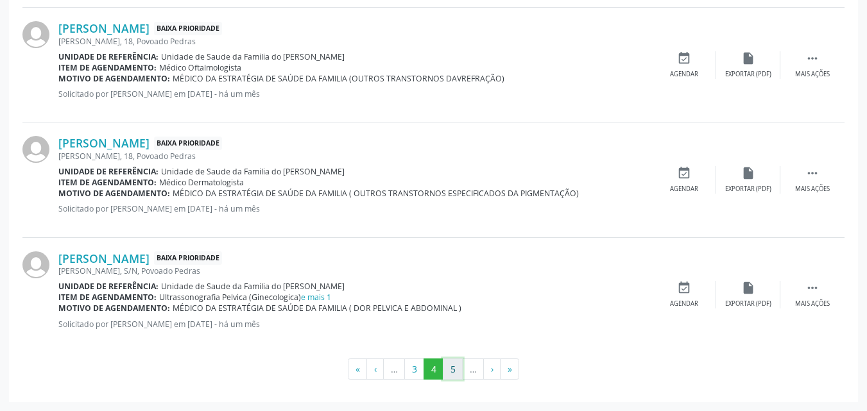
click at [451, 373] on button "5" at bounding box center [453, 370] width 20 height 22
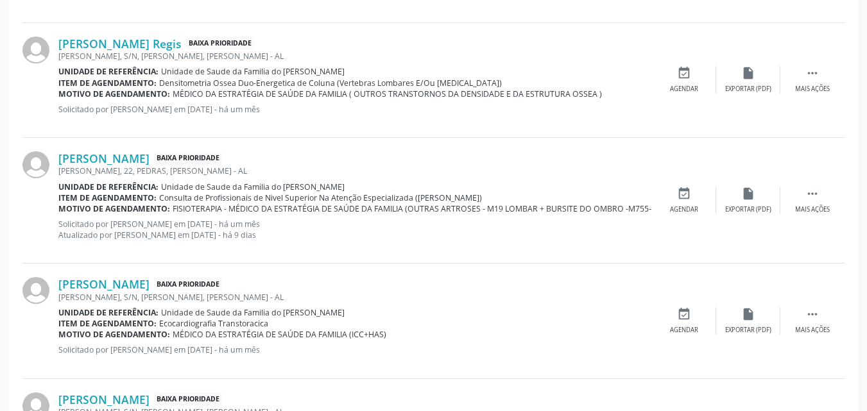
scroll to position [1284, 0]
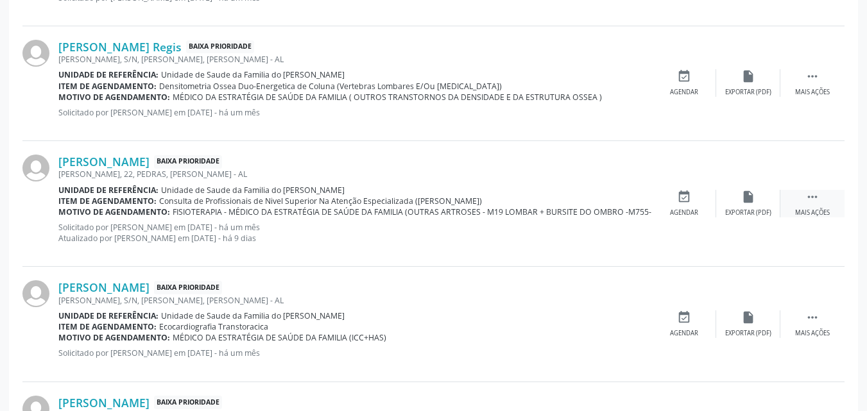
click at [826, 201] on div " Mais ações" at bounding box center [812, 204] width 64 height 28
click at [760, 206] on div "edit Editar" at bounding box center [748, 204] width 64 height 28
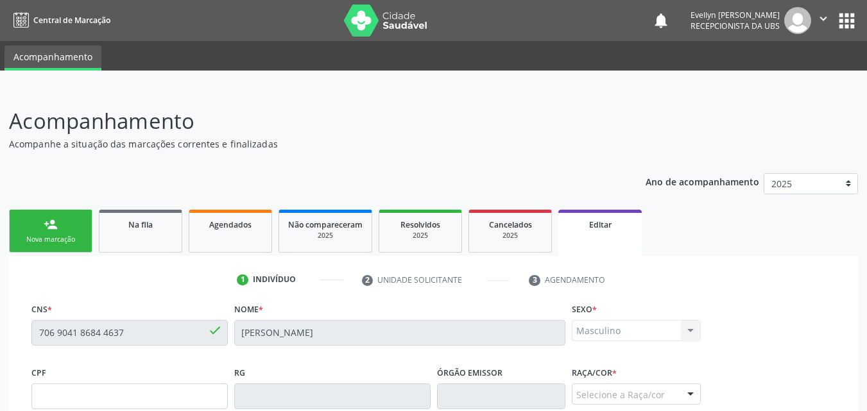
scroll to position [319, 0]
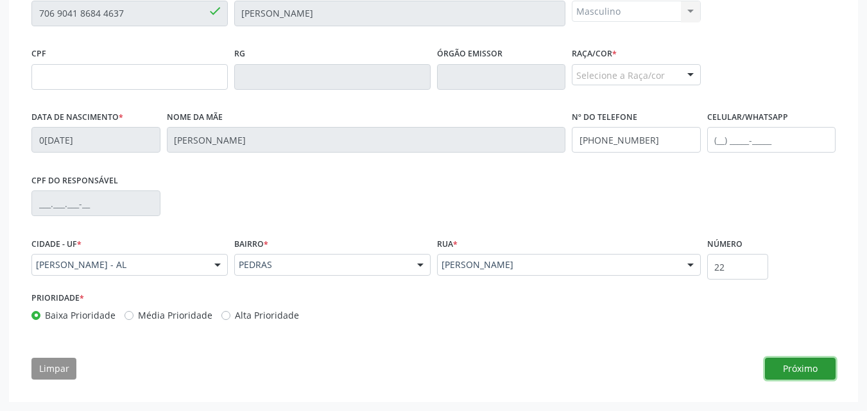
click at [821, 376] on button "Próximo" at bounding box center [800, 369] width 71 height 22
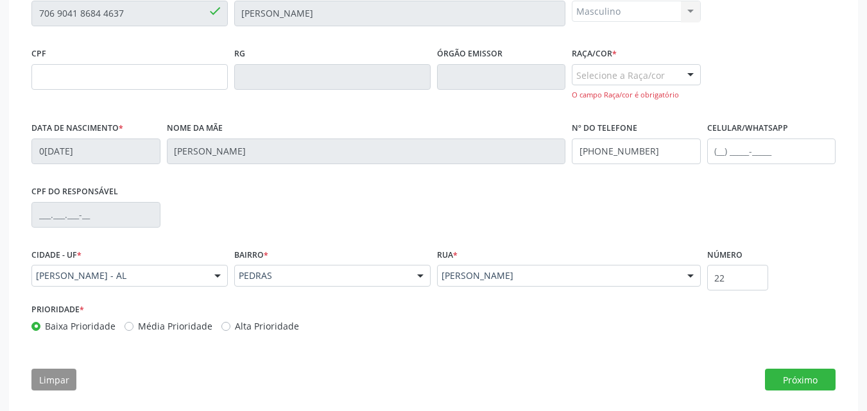
click at [673, 85] on div "Selecione a Raça/cor 01 - Branca 02 - Preta 04 - [GEOGRAPHIC_DATA] 03 - [MEDICA…" at bounding box center [636, 75] width 129 height 22
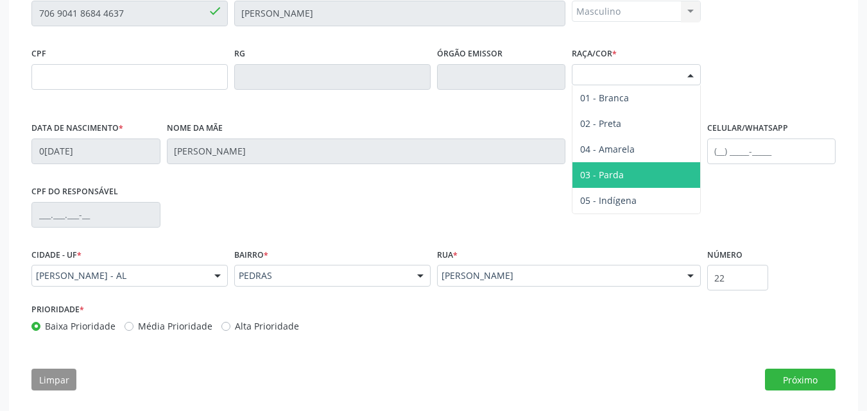
click at [604, 173] on span "03 - Parda" at bounding box center [602, 175] width 44 height 12
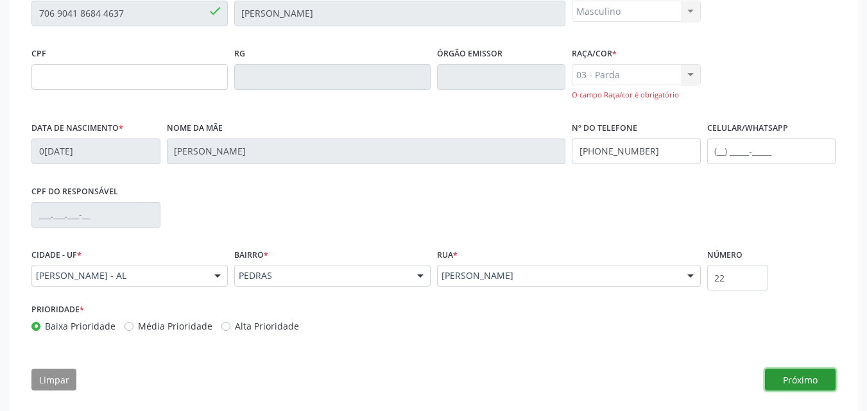
click at [779, 379] on button "Próximo" at bounding box center [800, 380] width 71 height 22
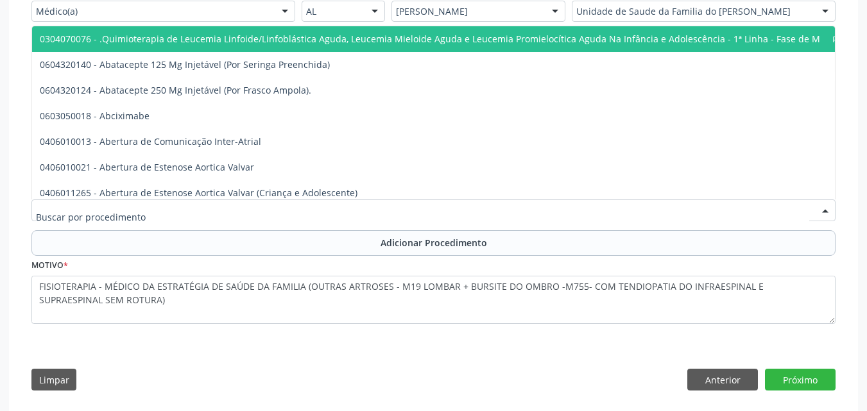
click at [636, 208] on div at bounding box center [433, 211] width 804 height 22
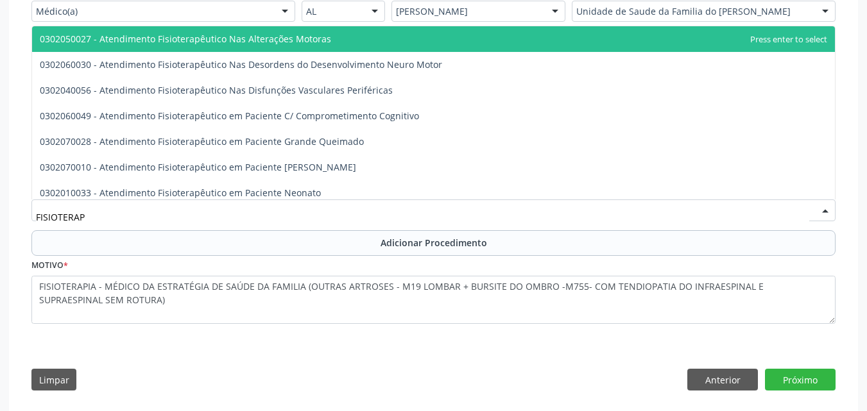
type input "FISIOTERAPE"
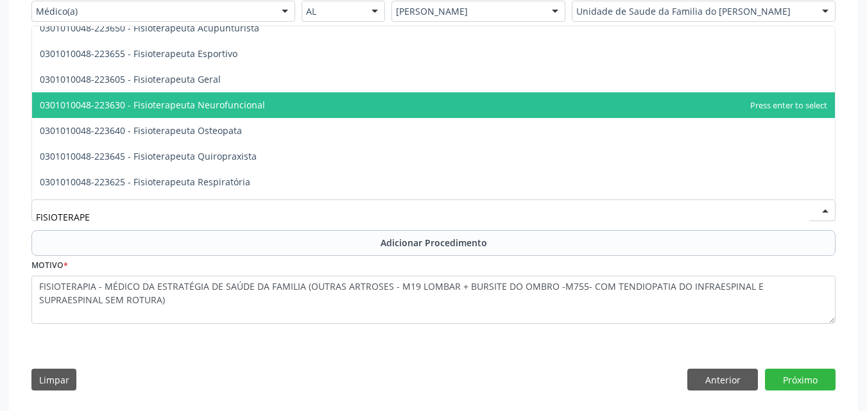
scroll to position [19, 0]
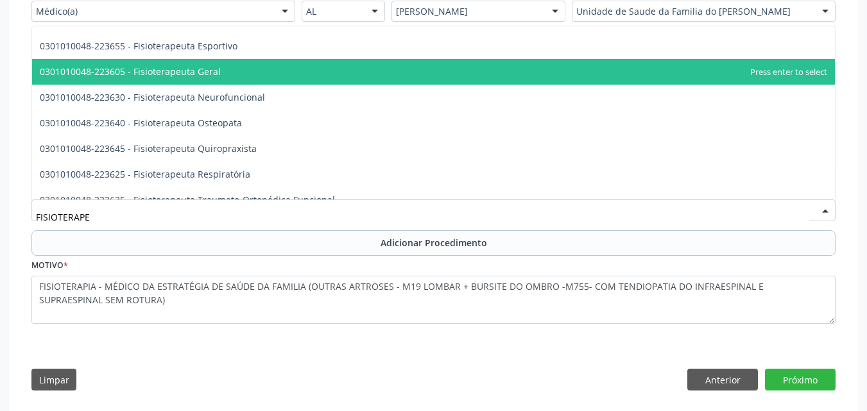
click at [717, 80] on span "0301010048-223605 - Fisioterapeuta Geral" at bounding box center [433, 72] width 803 height 26
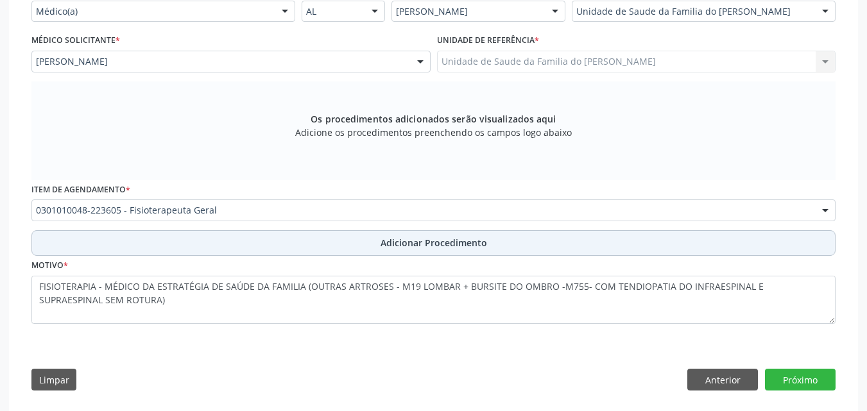
click at [339, 249] on button "Adicionar Procedimento" at bounding box center [433, 243] width 804 height 26
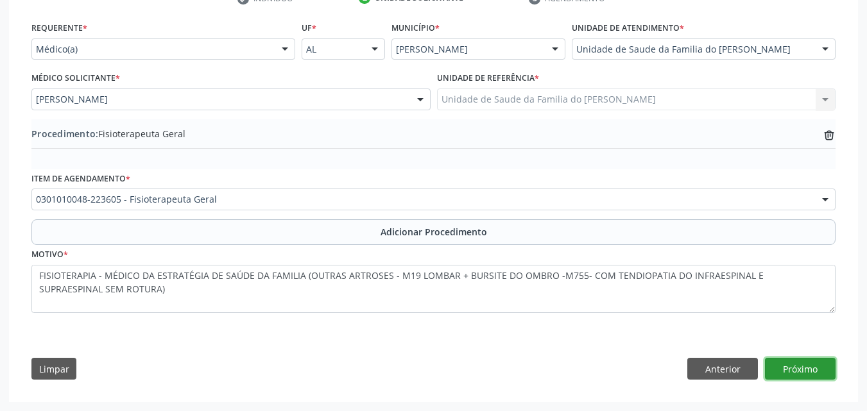
click at [812, 364] on button "Próximo" at bounding box center [800, 369] width 71 height 22
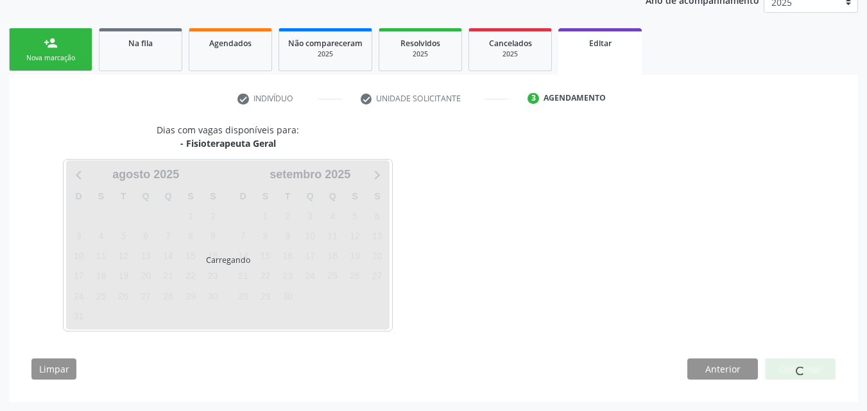
scroll to position [219, 0]
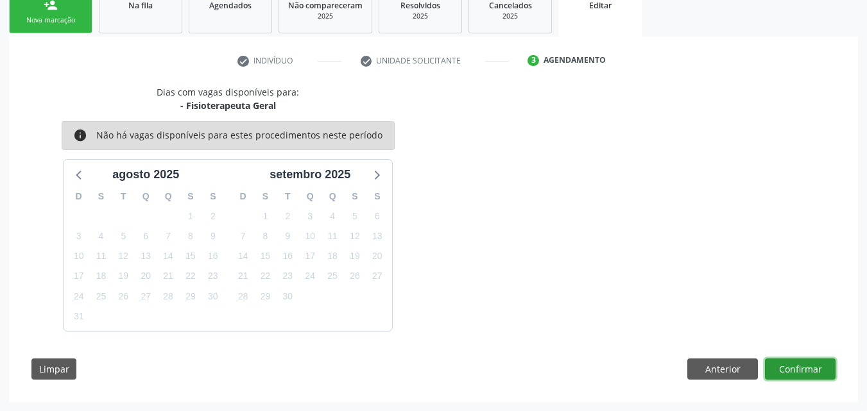
click at [806, 362] on button "Confirmar" at bounding box center [800, 370] width 71 height 22
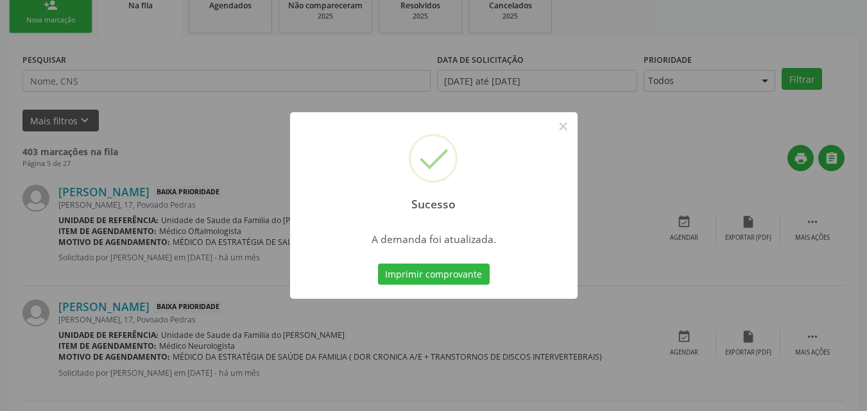
scroll to position [30, 0]
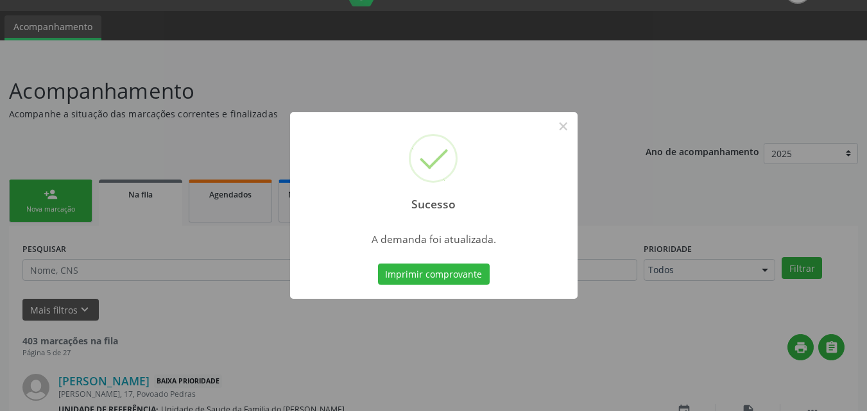
drag, startPoint x: 671, startPoint y: 238, endPoint x: 618, endPoint y: 98, distance: 149.6
click at [618, 98] on div "Sucesso × A demanda foi atualizada. Imprimir comprovante Cancel" at bounding box center [433, 205] width 867 height 411
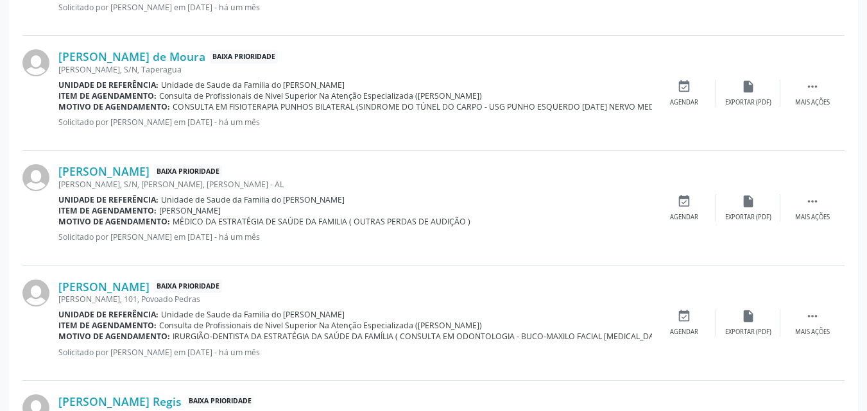
scroll to position [933, 0]
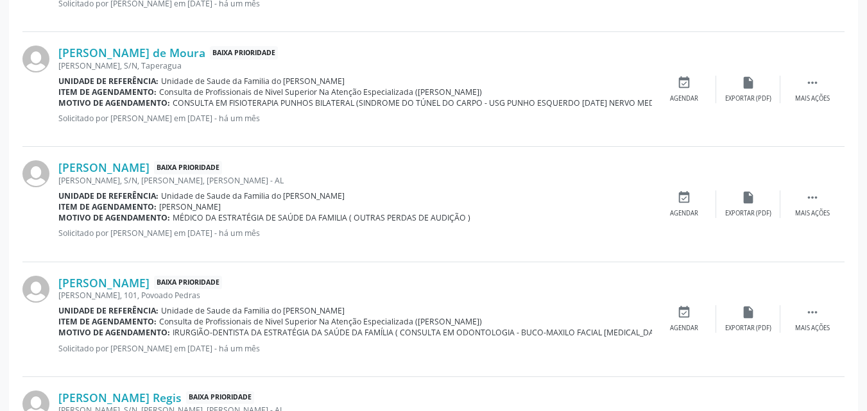
click at [835, 157] on div "[PERSON_NAME] Baixa Prioridade [PERSON_NAME], S/N, [PERSON_NAME], [PERSON_NAME]…" at bounding box center [433, 204] width 822 height 115
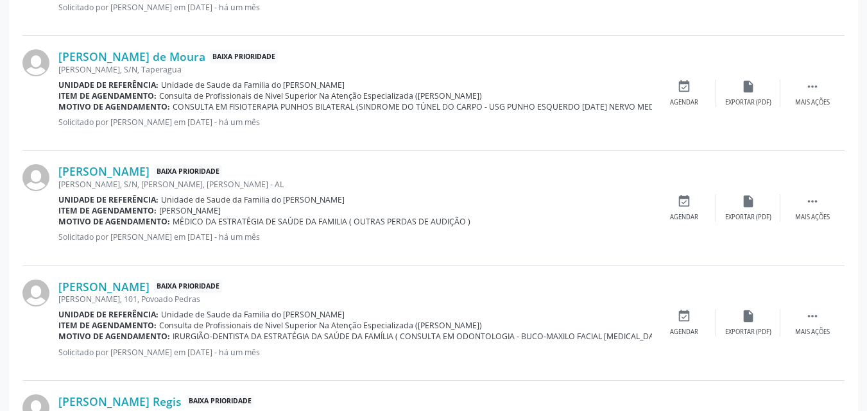
scroll to position [926, 0]
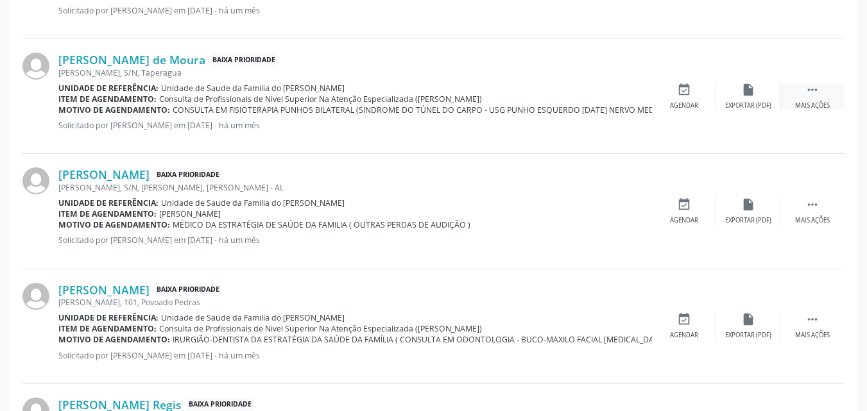
click at [819, 104] on div "Mais ações" at bounding box center [812, 105] width 35 height 9
click at [747, 105] on div "Editar" at bounding box center [748, 105] width 21 height 9
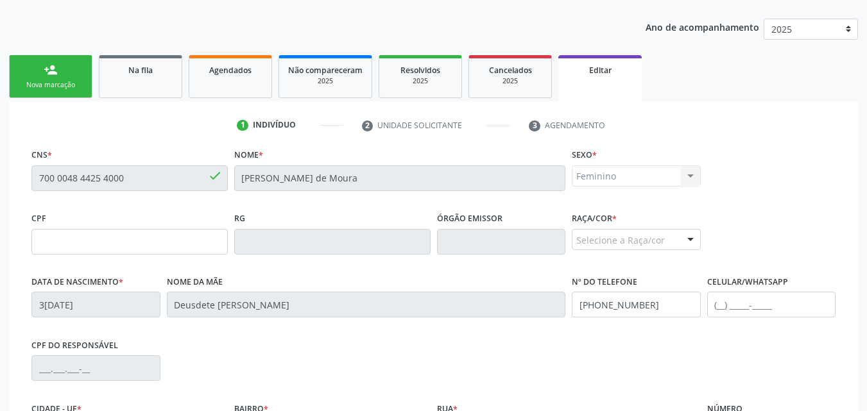
scroll to position [319, 0]
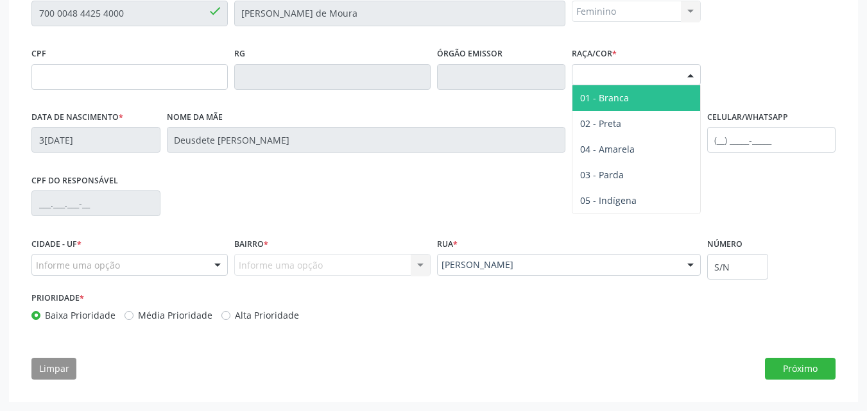
click at [697, 73] on div at bounding box center [690, 76] width 19 height 22
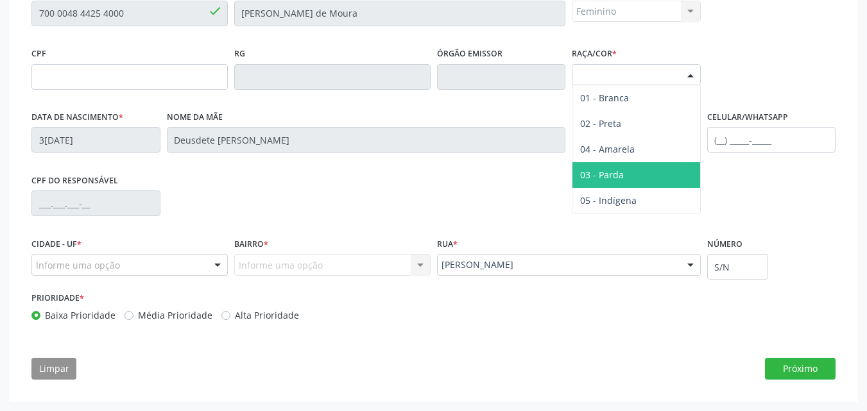
click at [638, 172] on span "03 - Parda" at bounding box center [636, 175] width 128 height 26
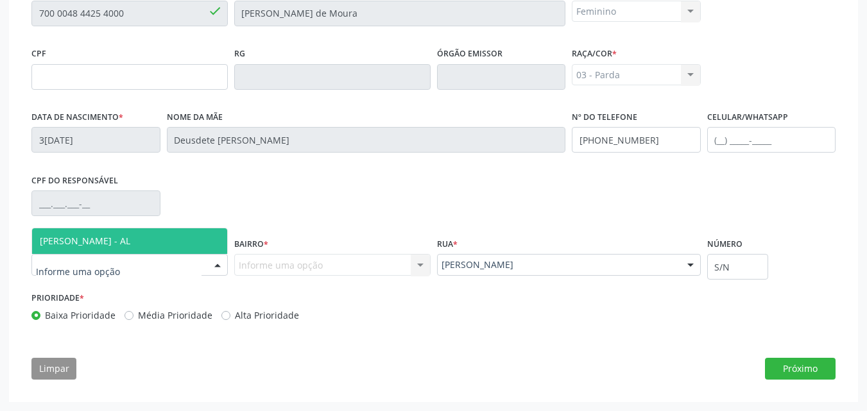
click at [144, 255] on div at bounding box center [129, 265] width 196 height 22
click at [144, 234] on span "[PERSON_NAME] - AL" at bounding box center [129, 241] width 195 height 26
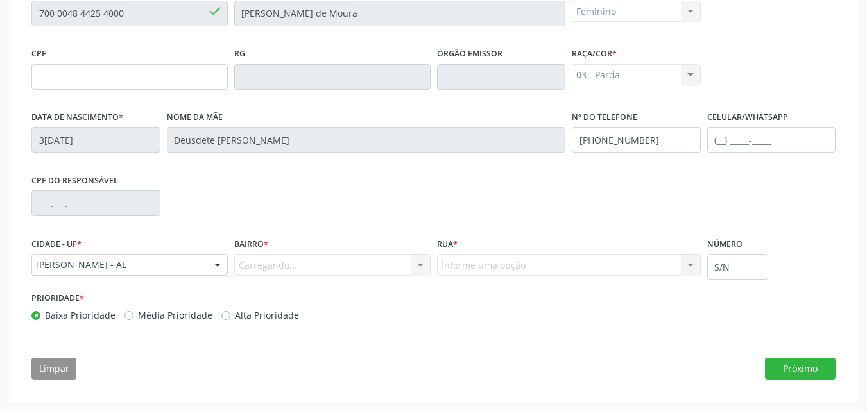
click at [268, 275] on div "Carregando... Nenhum resultado encontrado para: " " Nenhuma opção encontrada. D…" at bounding box center [332, 265] width 196 height 22
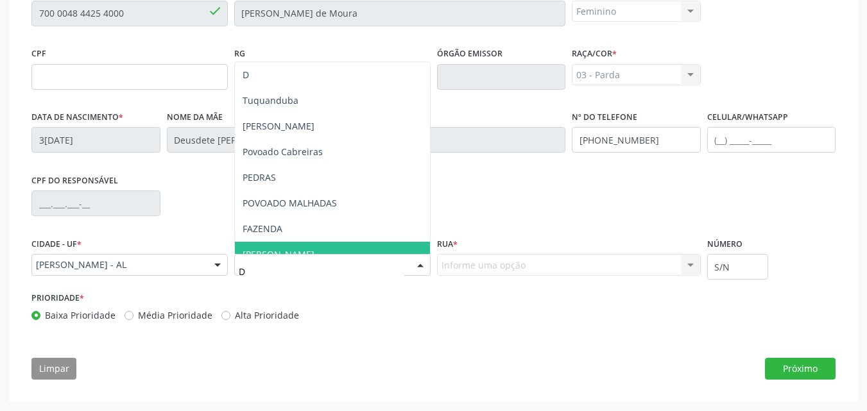
type input "DE"
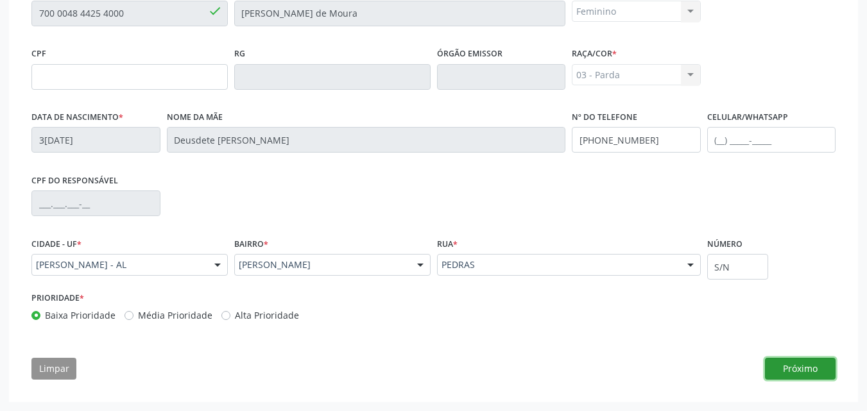
click at [790, 366] on button "Próximo" at bounding box center [800, 369] width 71 height 22
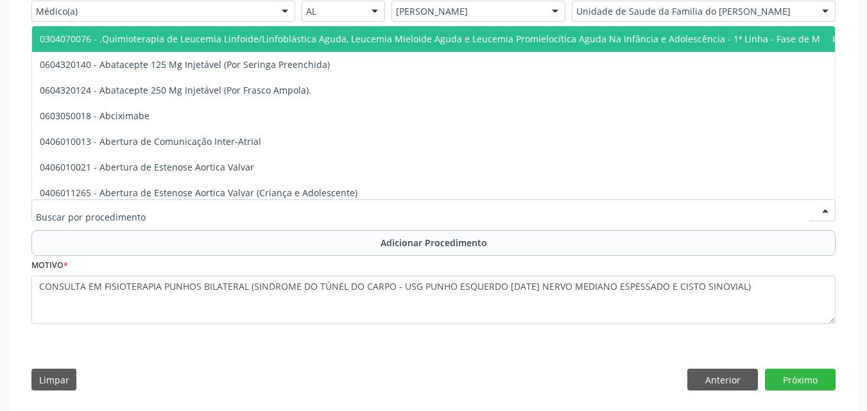
click at [591, 219] on div at bounding box center [433, 211] width 804 height 22
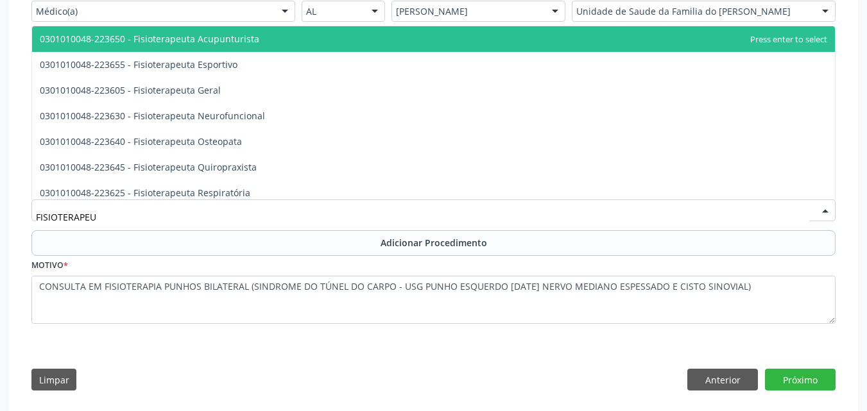
type input "FISIOTERAPEUT"
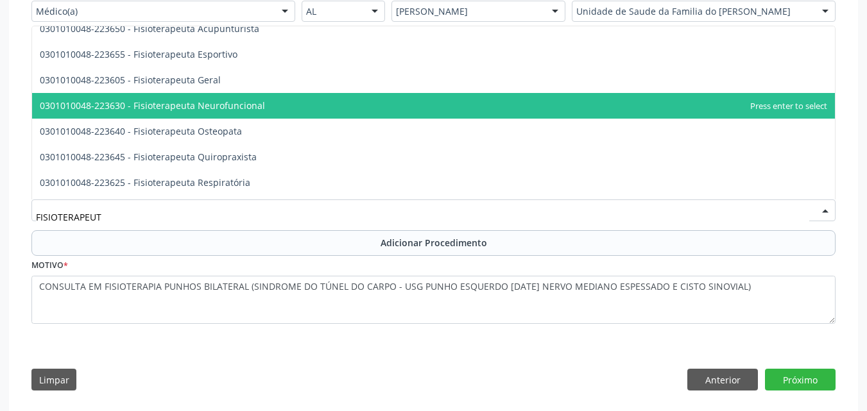
scroll to position [0, 0]
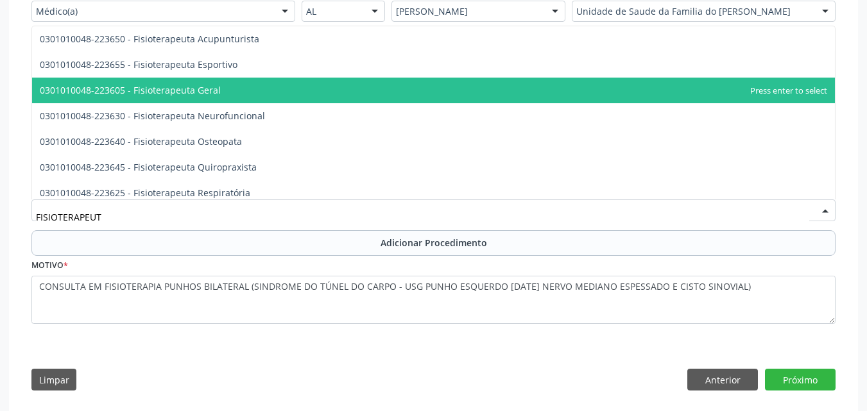
click at [702, 80] on span "0301010048-223605 - Fisioterapeuta Geral" at bounding box center [433, 91] width 803 height 26
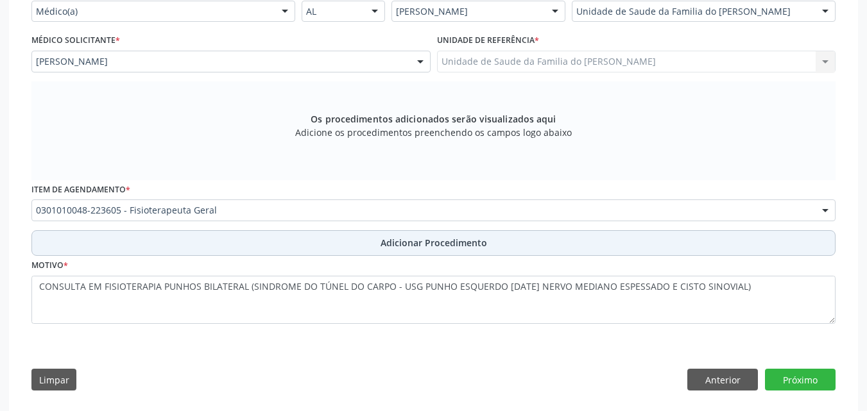
click at [523, 248] on button "Adicionar Procedimento" at bounding box center [433, 243] width 804 height 26
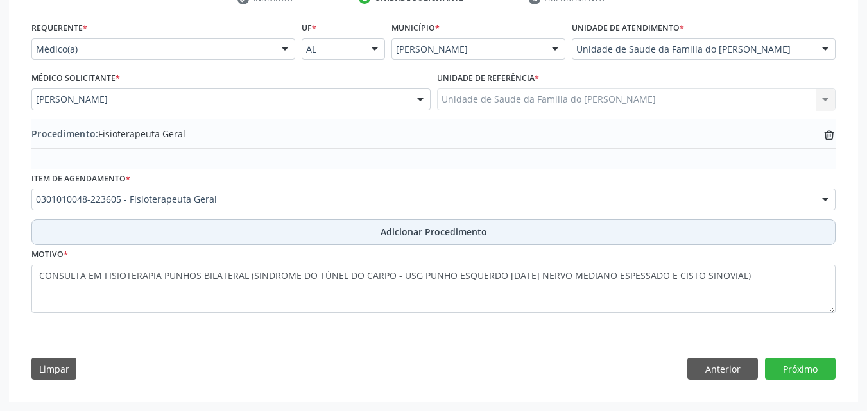
scroll to position [282, 0]
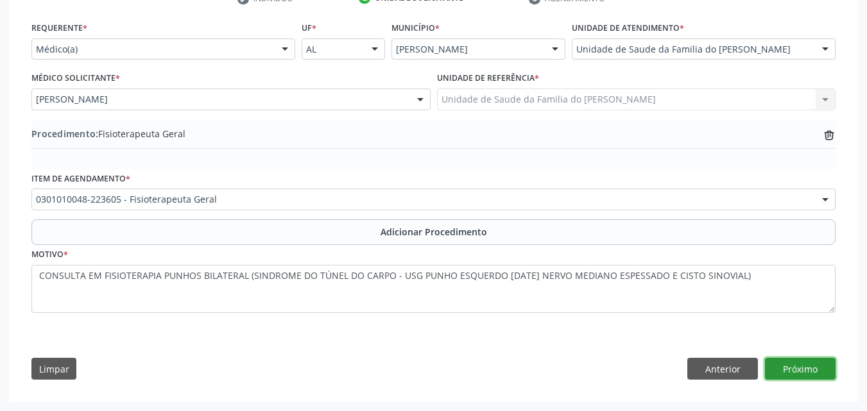
click at [782, 366] on button "Próximo" at bounding box center [800, 369] width 71 height 22
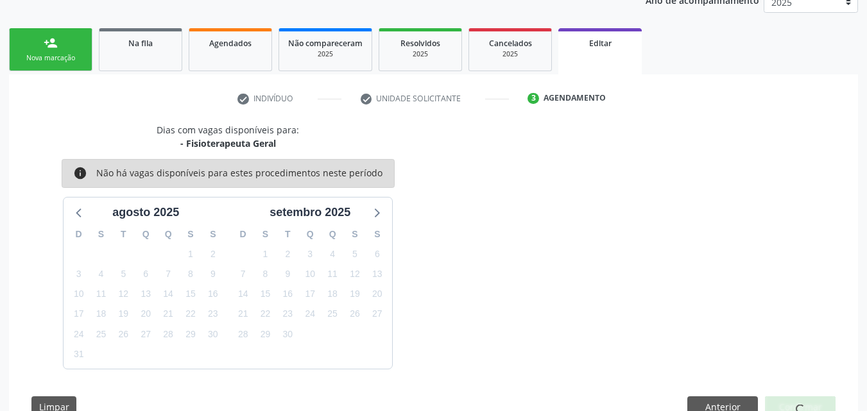
scroll to position [219, 0]
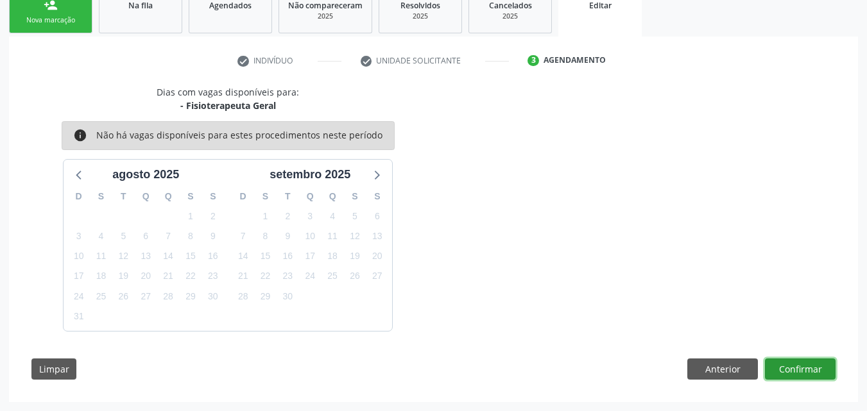
click at [804, 368] on button "Confirmar" at bounding box center [800, 370] width 71 height 22
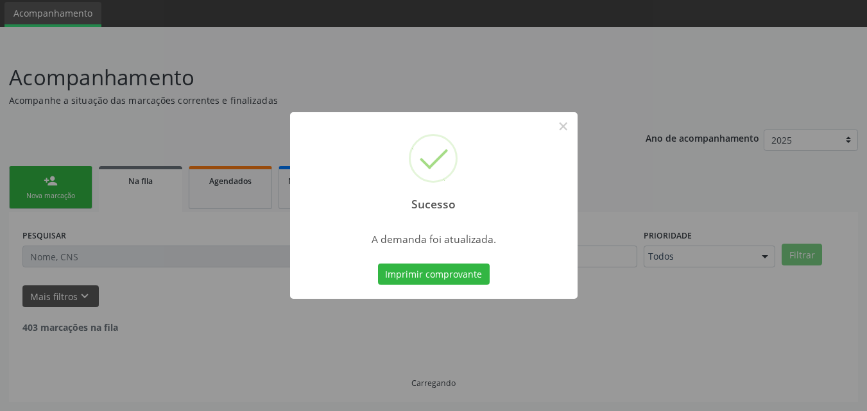
scroll to position [30, 0]
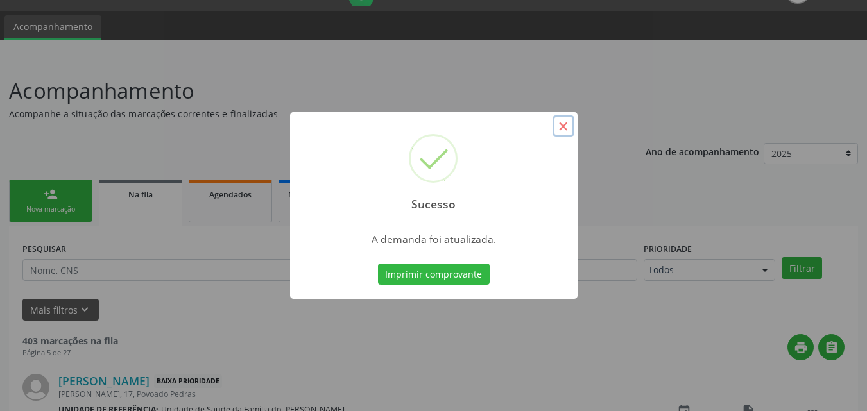
click at [570, 123] on button "×" at bounding box center [563, 126] width 22 height 22
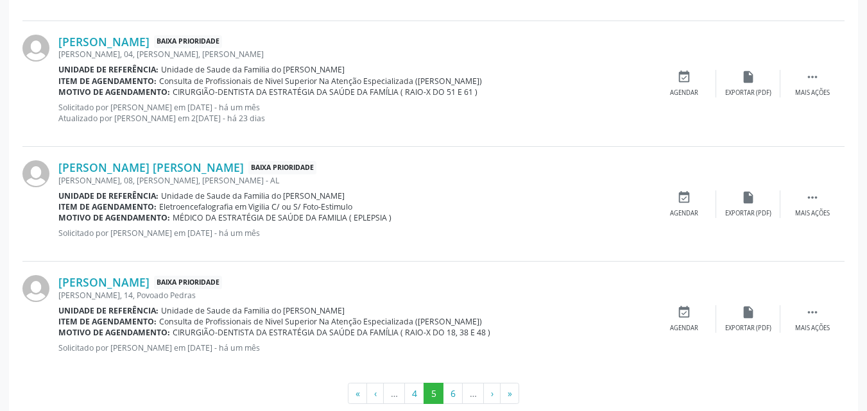
scroll to position [1796, 0]
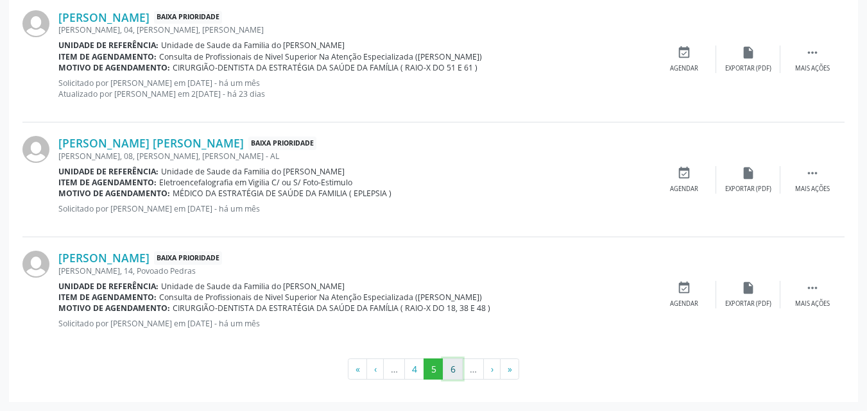
click at [453, 377] on button "6" at bounding box center [453, 370] width 20 height 22
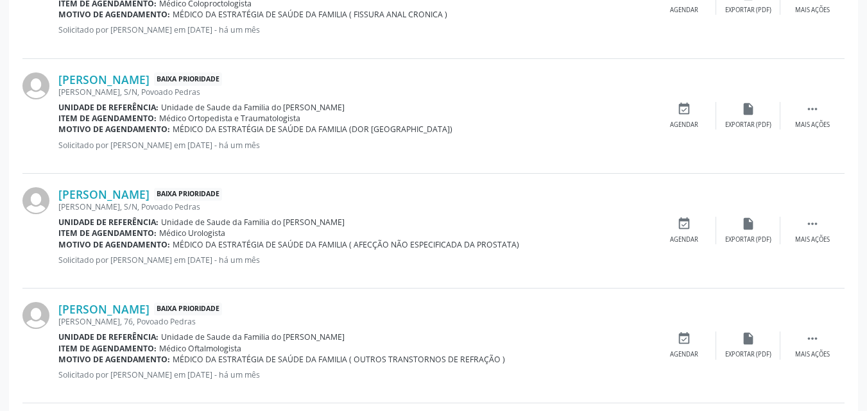
scroll to position [1774, 0]
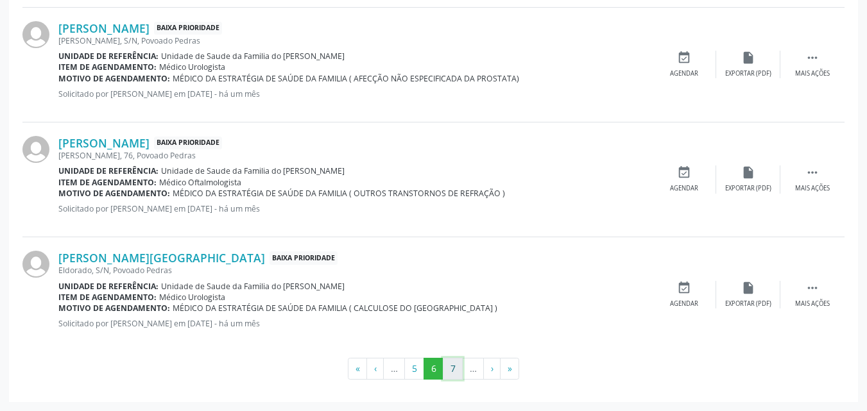
click at [452, 370] on button "7" at bounding box center [453, 369] width 20 height 22
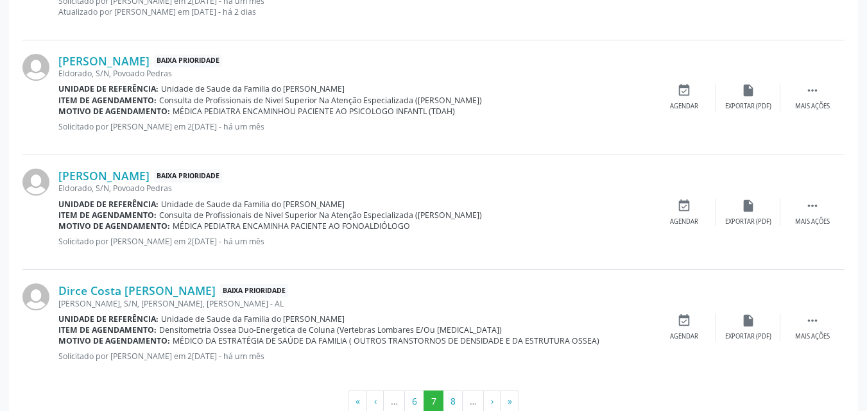
scroll to position [1741, 0]
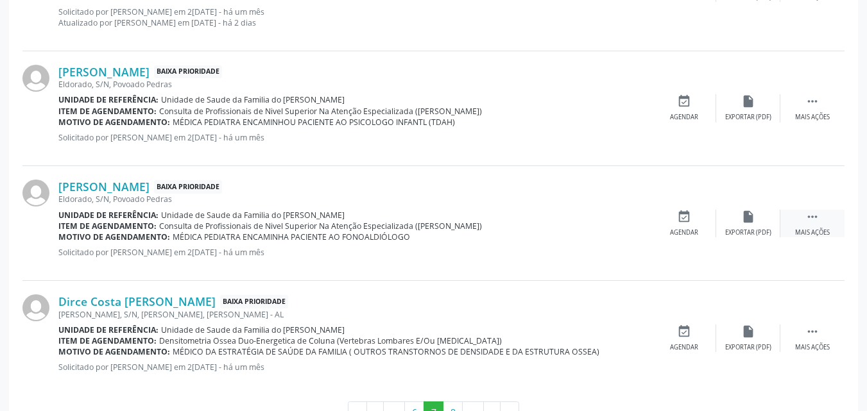
click at [796, 223] on div " Mais ações" at bounding box center [812, 224] width 64 height 28
click at [738, 216] on div "edit Editar" at bounding box center [748, 224] width 64 height 28
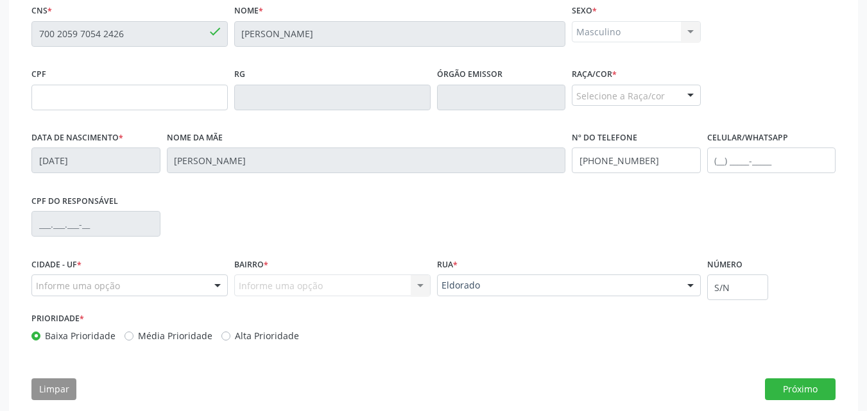
scroll to position [319, 0]
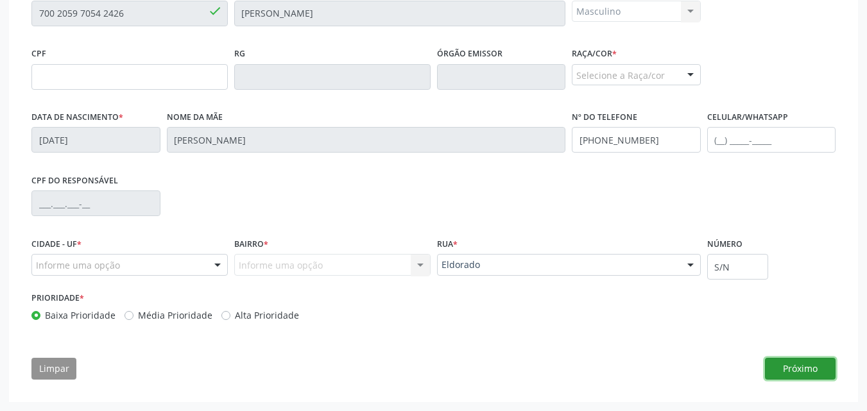
click at [815, 371] on button "Próximo" at bounding box center [800, 369] width 71 height 22
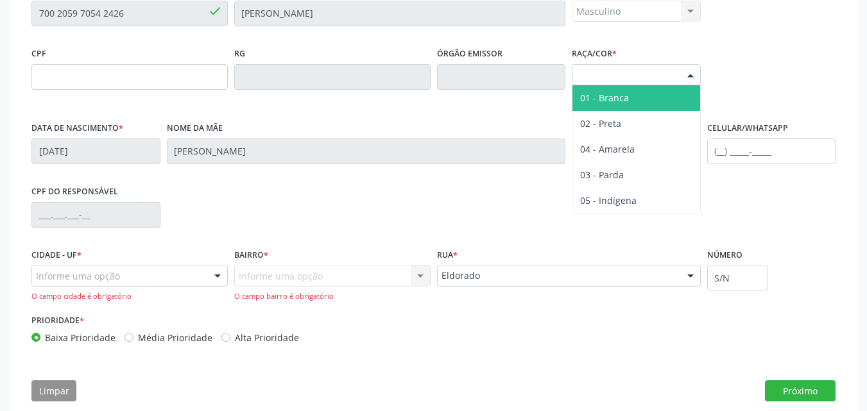
click at [604, 85] on div "Selecione a Raça/cor" at bounding box center [636, 75] width 129 height 22
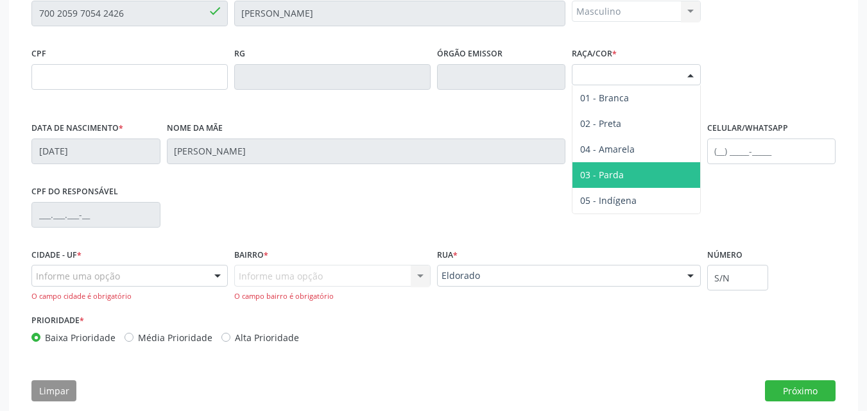
click at [601, 172] on span "03 - Parda" at bounding box center [602, 175] width 44 height 12
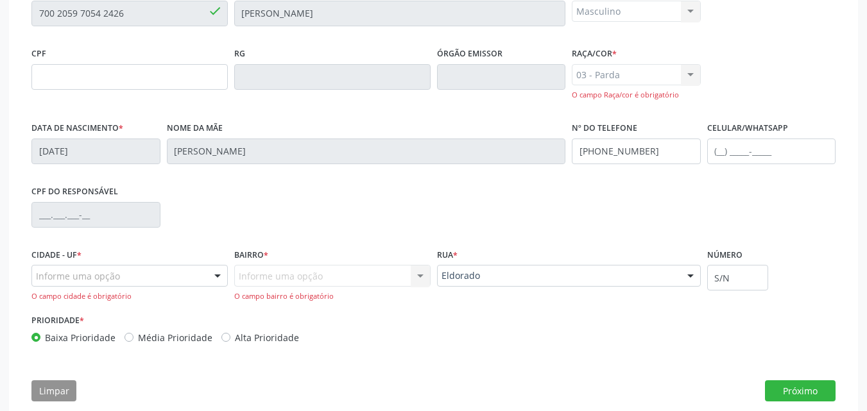
click at [267, 268] on div "Informe uma opção Nenhum resultado encontrado para: " " Nenhuma opção encontrad…" at bounding box center [332, 283] width 196 height 37
click at [162, 279] on div at bounding box center [129, 276] width 196 height 22
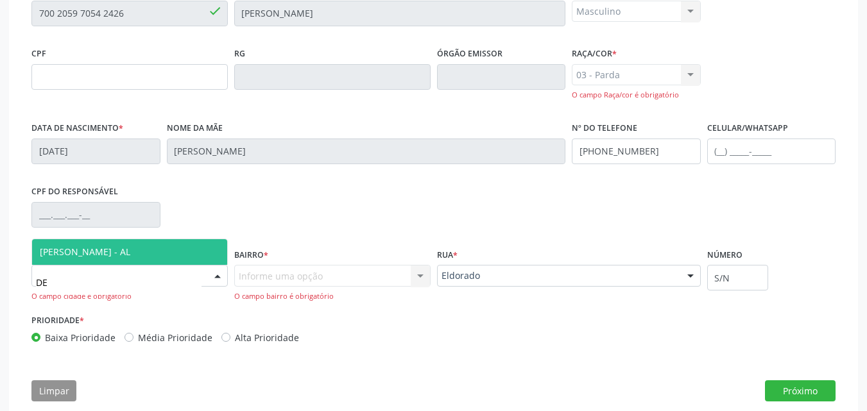
type input "D"
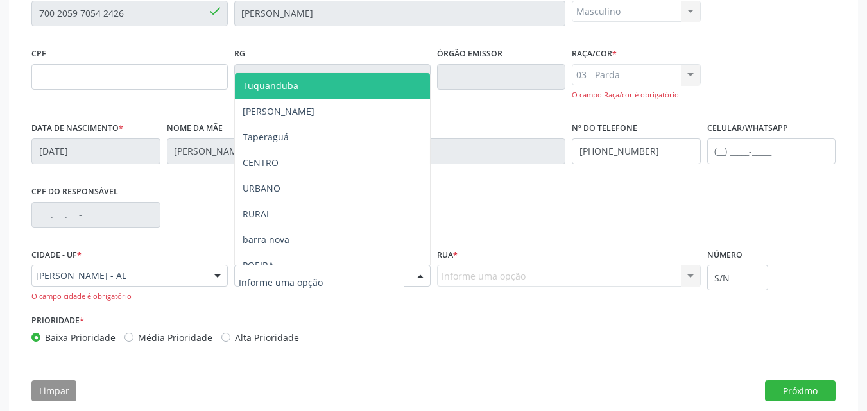
type input "P"
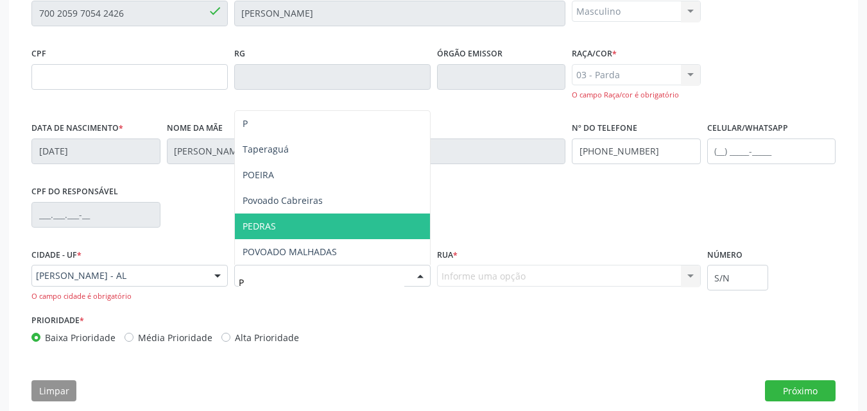
click at [287, 223] on span "PEDRAS" at bounding box center [332, 227] width 195 height 26
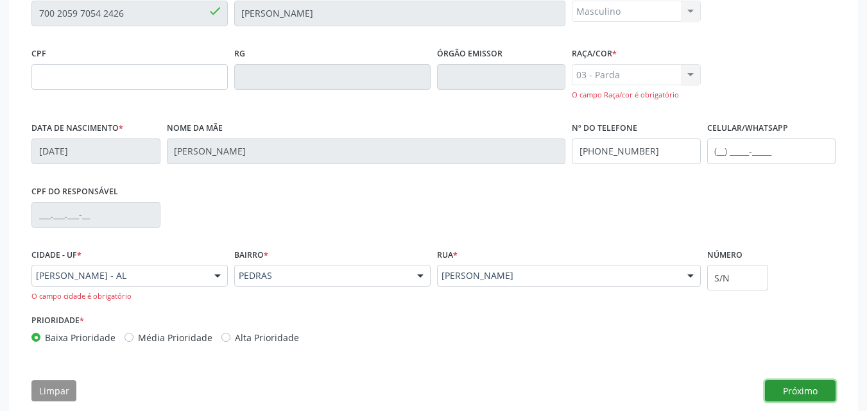
click at [795, 397] on button "Próximo" at bounding box center [800, 391] width 71 height 22
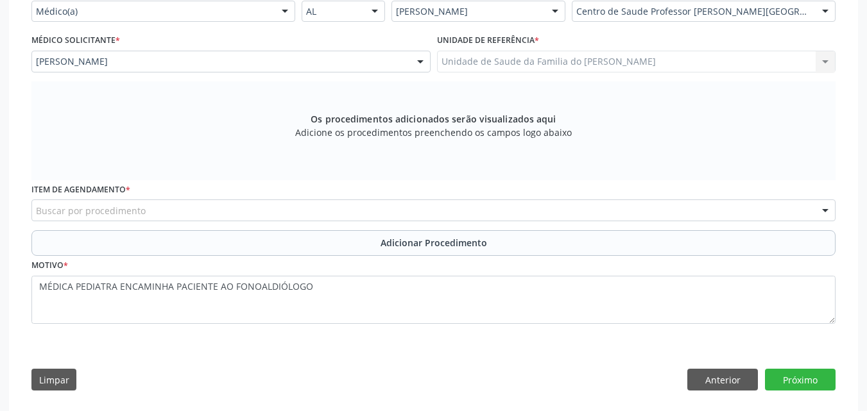
click at [517, 207] on div "Buscar por procedimento" at bounding box center [433, 211] width 804 height 22
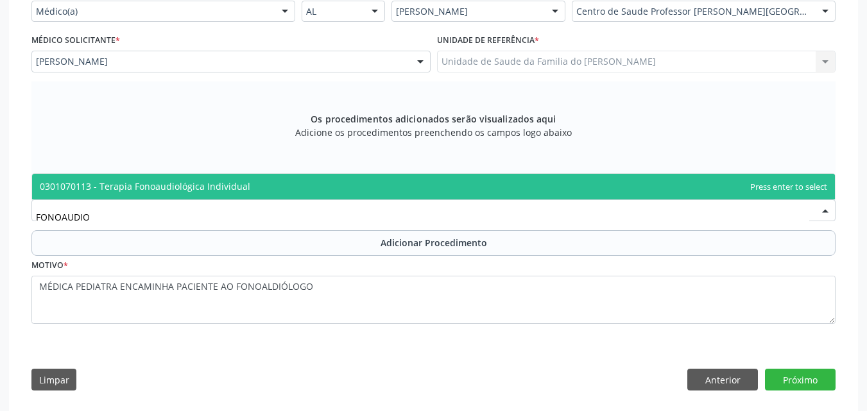
type input "FONOAUDI"
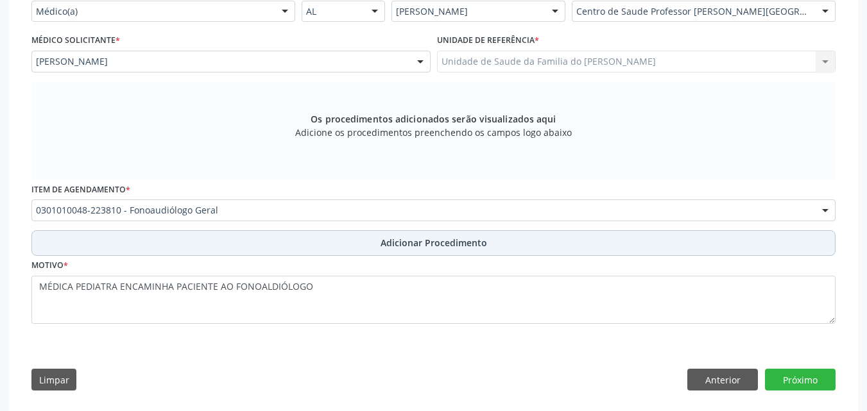
click at [464, 237] on span "Adicionar Procedimento" at bounding box center [433, 242] width 106 height 13
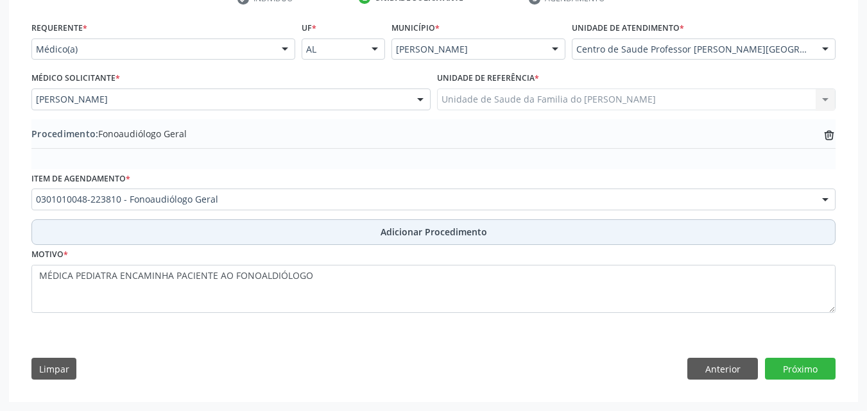
scroll to position [282, 0]
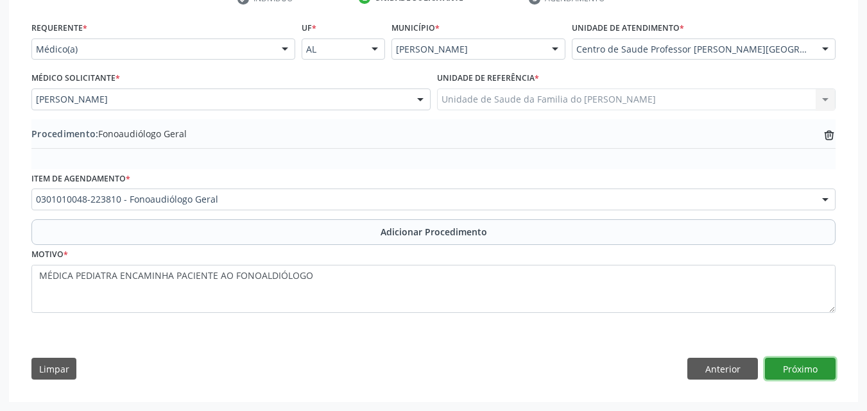
click at [798, 371] on button "Próximo" at bounding box center [800, 369] width 71 height 22
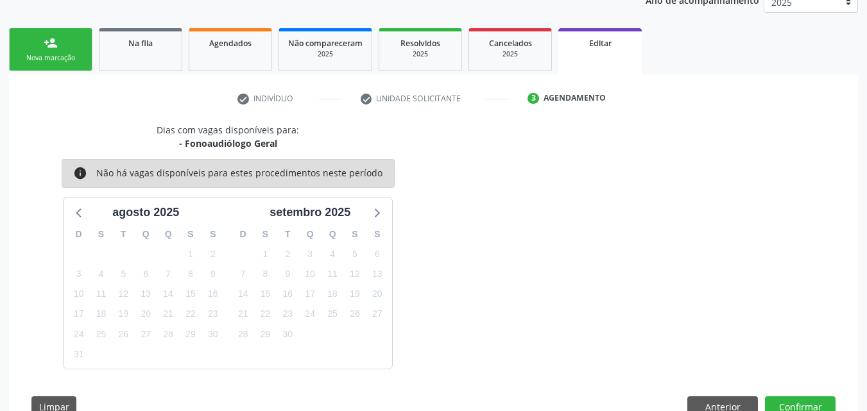
scroll to position [219, 0]
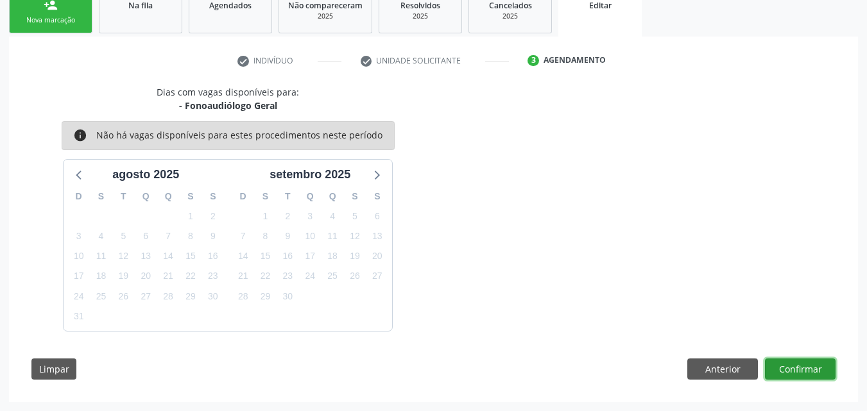
click at [792, 370] on button "Confirmar" at bounding box center [800, 370] width 71 height 22
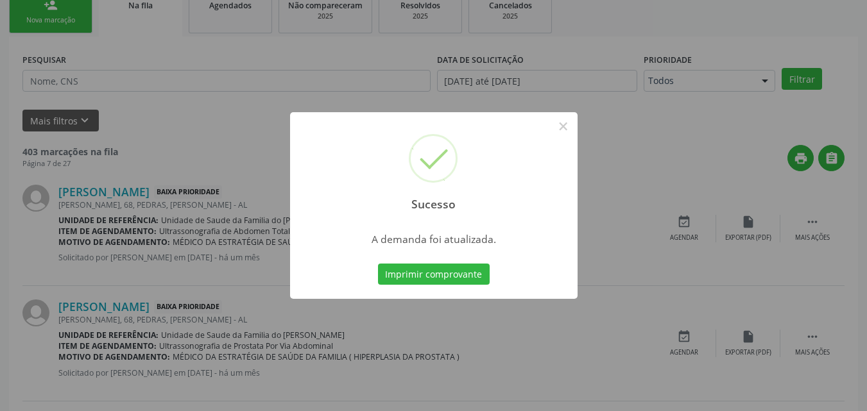
scroll to position [30, 0]
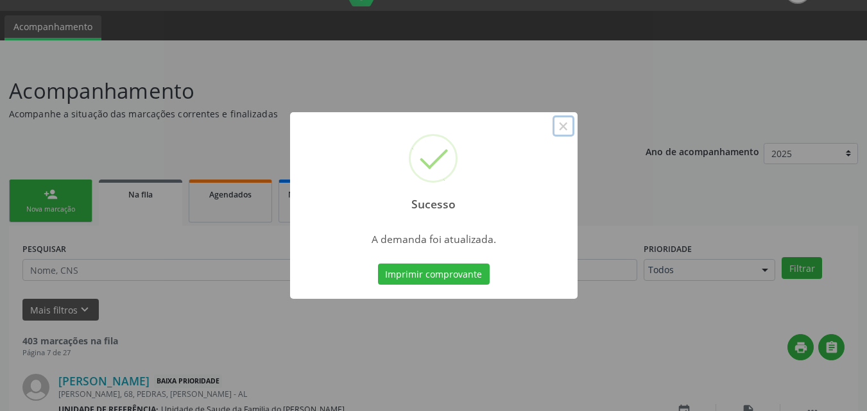
click at [561, 122] on button "×" at bounding box center [563, 126] width 22 height 22
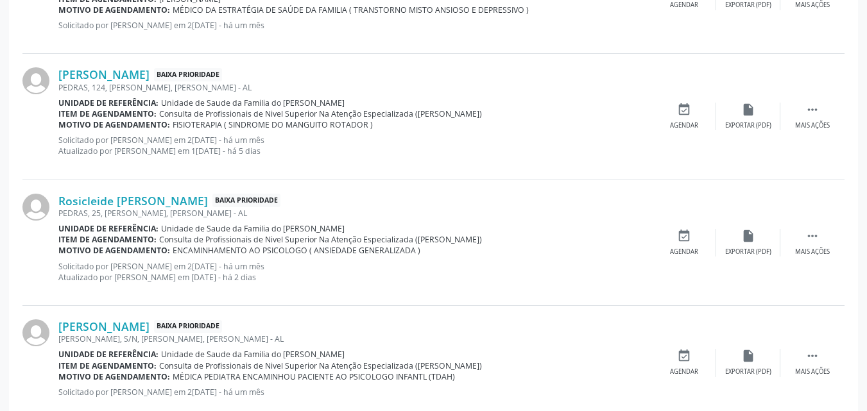
scroll to position [1508, 0]
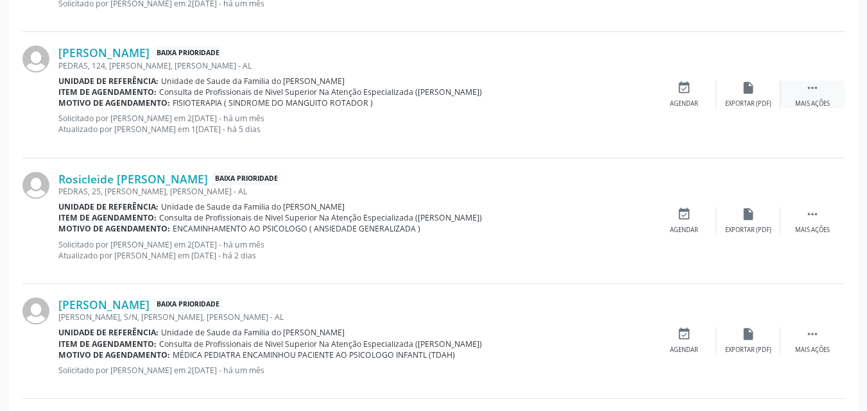
click at [806, 88] on icon "" at bounding box center [812, 88] width 14 height 14
click at [742, 90] on icon "edit" at bounding box center [748, 88] width 14 height 14
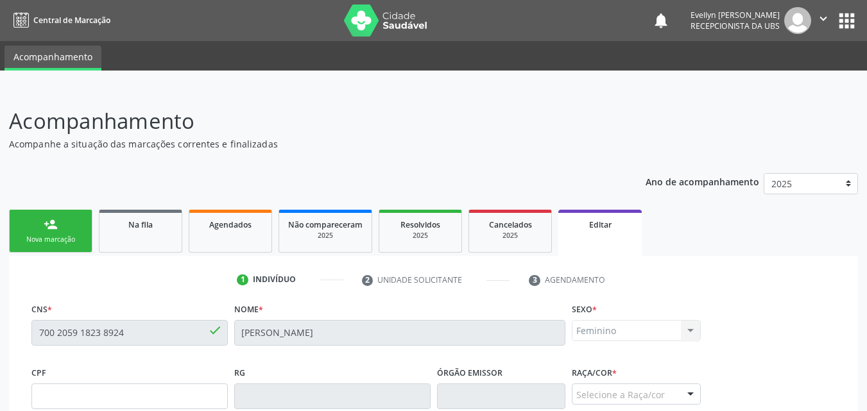
scroll to position [319, 0]
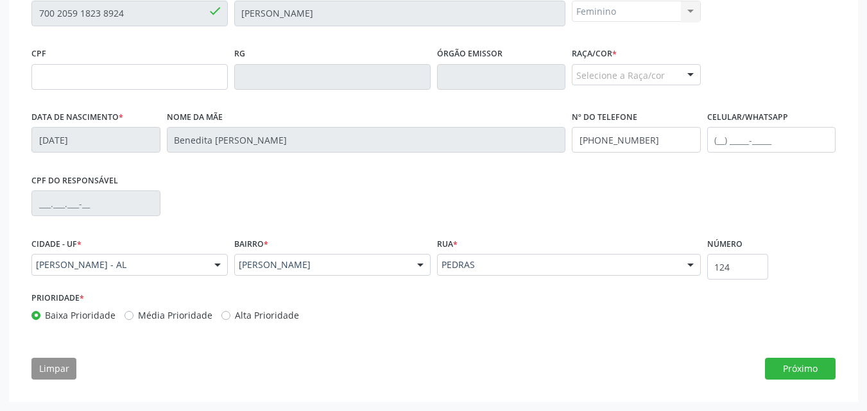
click at [674, 81] on div "Selecione a Raça/cor" at bounding box center [636, 75] width 129 height 22
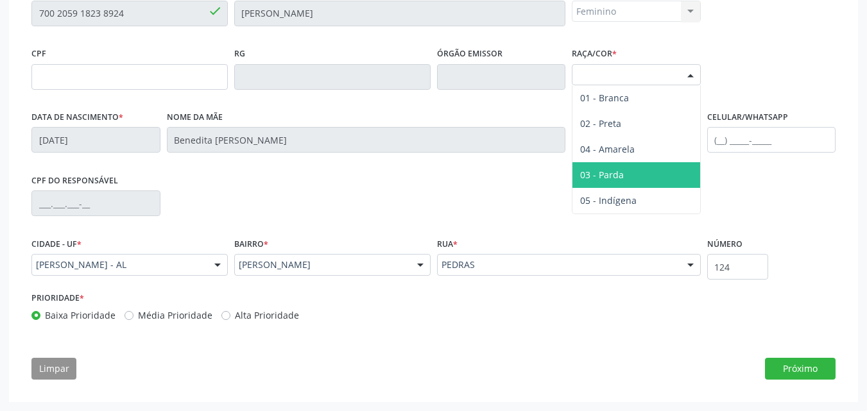
click at [627, 173] on span "03 - Parda" at bounding box center [636, 175] width 128 height 26
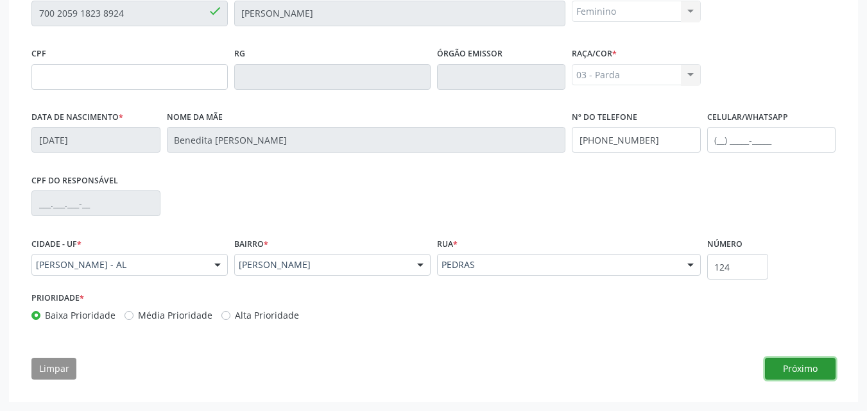
click at [784, 370] on button "Próximo" at bounding box center [800, 369] width 71 height 22
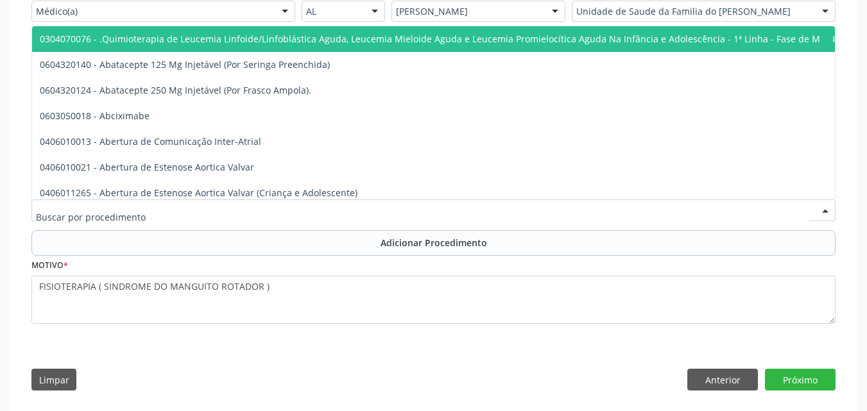
click at [448, 210] on div at bounding box center [433, 211] width 804 height 22
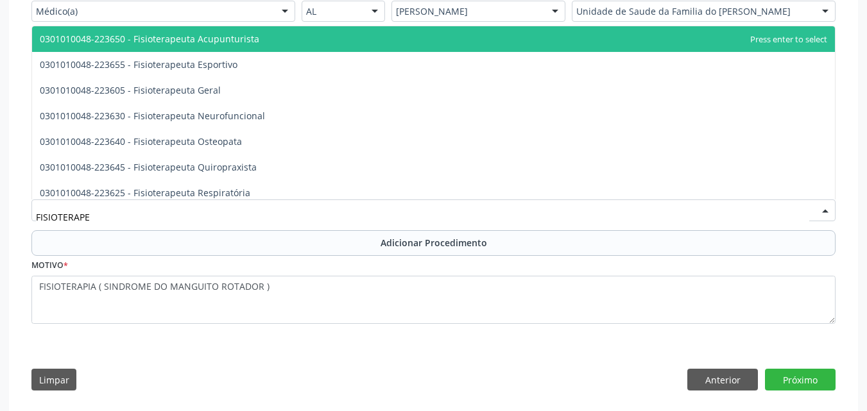
type input "FISIOTERAPEU"
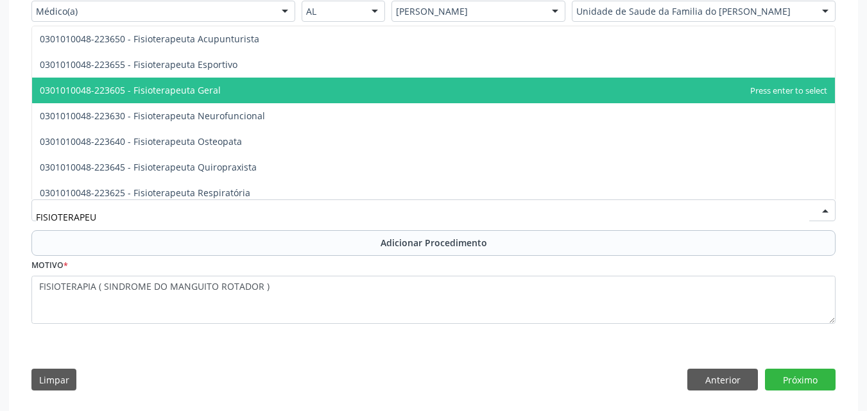
click at [298, 90] on span "0301010048-223605 - Fisioterapeuta Geral" at bounding box center [433, 91] width 803 height 26
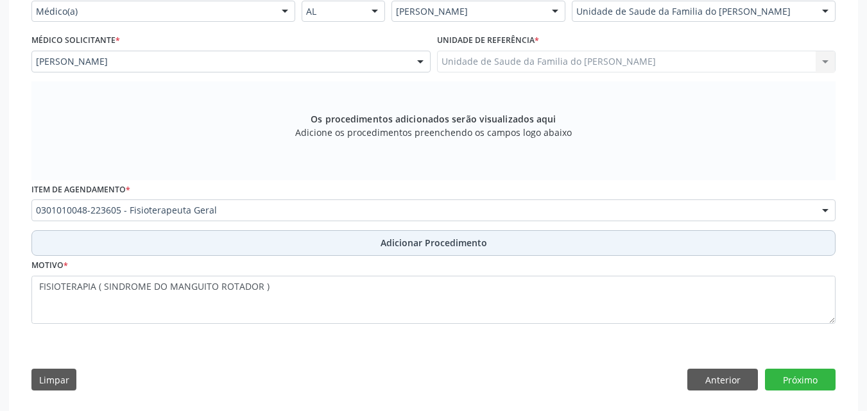
click at [265, 242] on button "Adicionar Procedimento" at bounding box center [433, 243] width 804 height 26
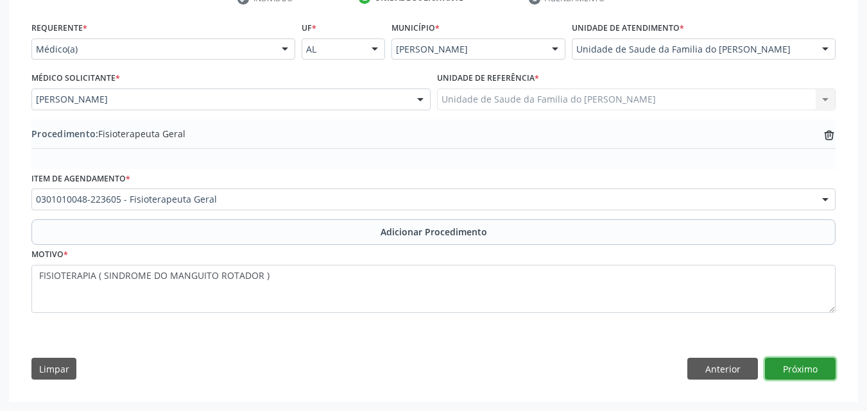
click at [812, 373] on button "Próximo" at bounding box center [800, 369] width 71 height 22
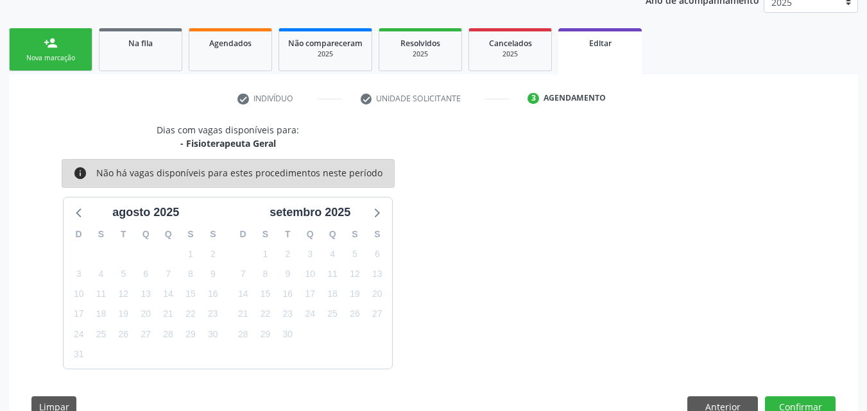
scroll to position [219, 0]
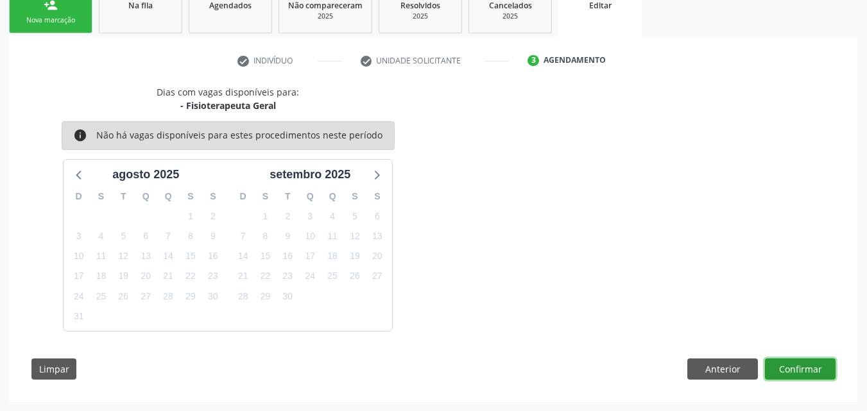
click at [795, 373] on button "Confirmar" at bounding box center [800, 370] width 71 height 22
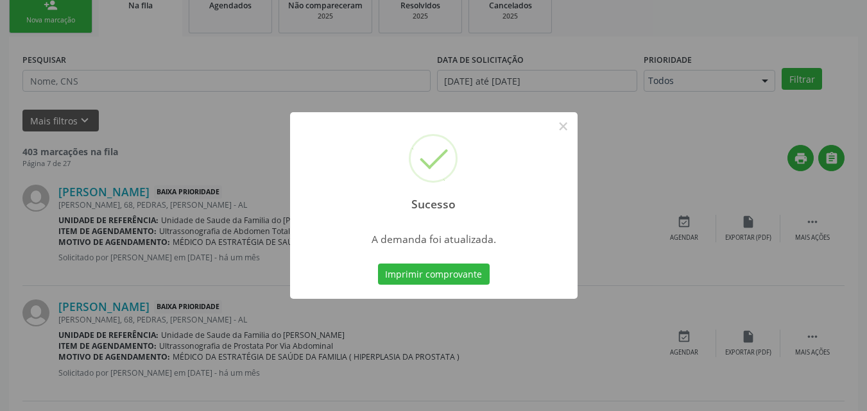
scroll to position [30, 0]
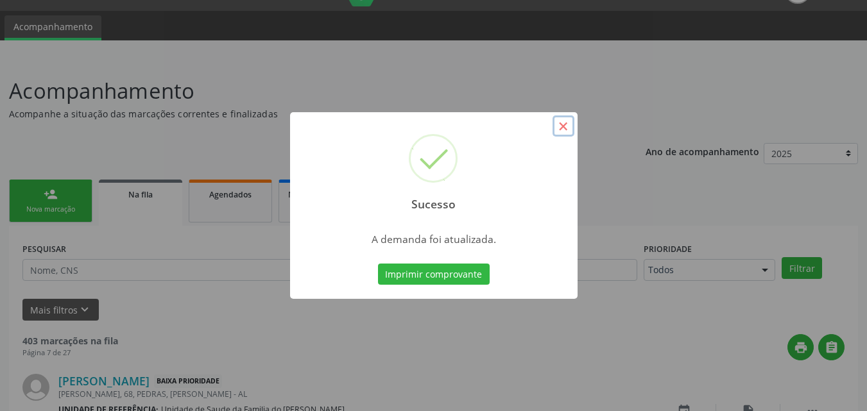
click at [567, 124] on button "×" at bounding box center [563, 126] width 22 height 22
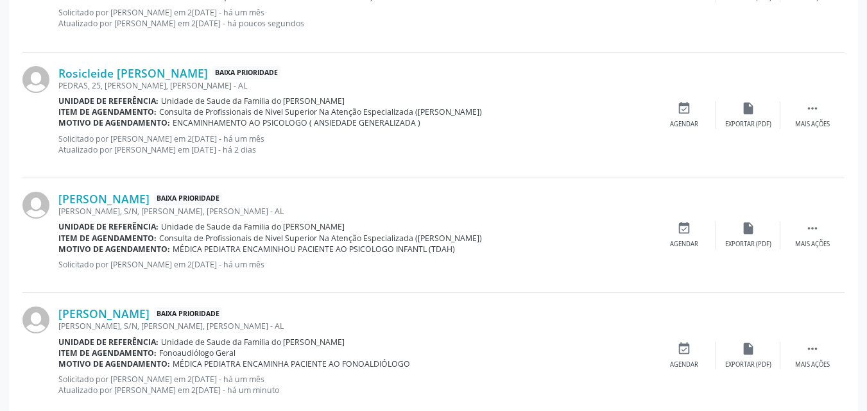
scroll to position [1621, 0]
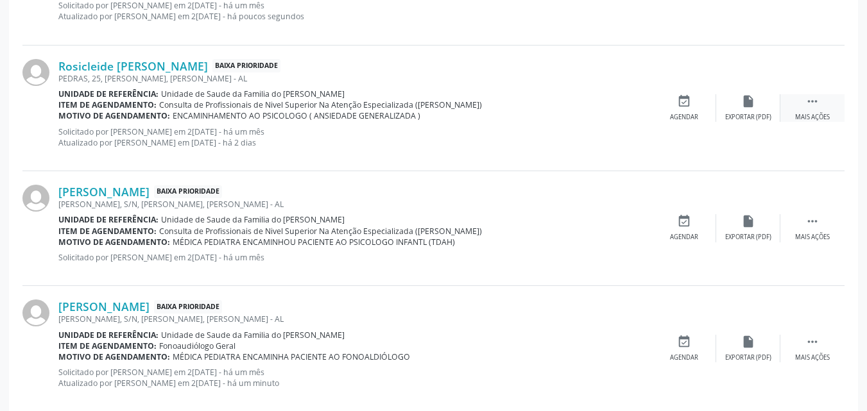
click at [817, 113] on div "Mais ações" at bounding box center [812, 117] width 35 height 9
click at [752, 111] on div "edit Editar" at bounding box center [748, 108] width 64 height 28
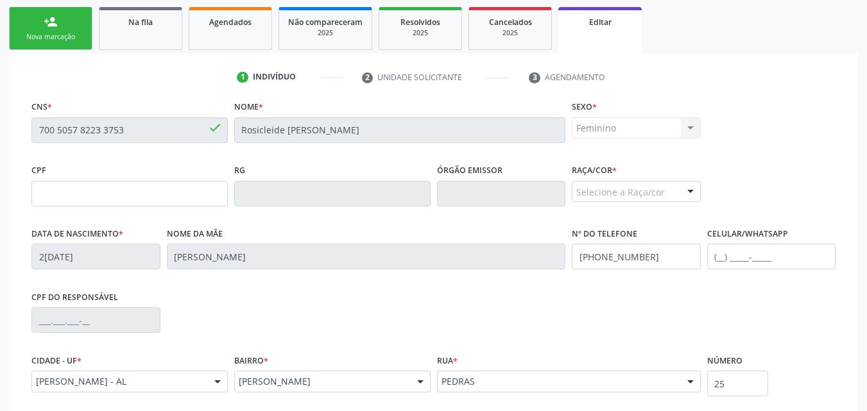
scroll to position [319, 0]
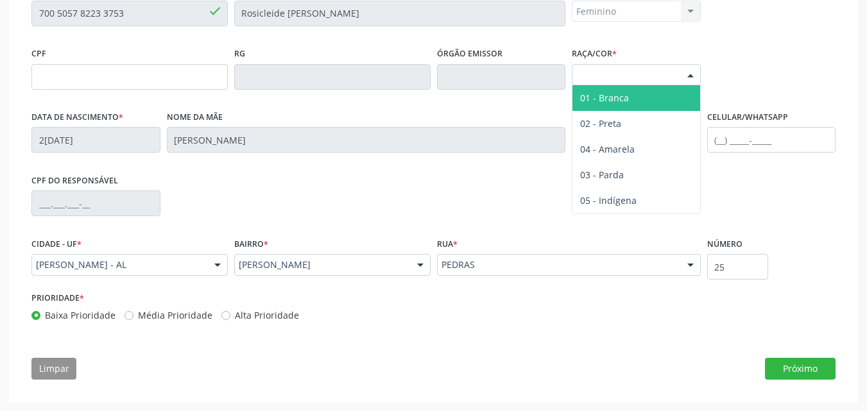
click at [679, 73] on div "Selecione a Raça/cor" at bounding box center [636, 75] width 129 height 22
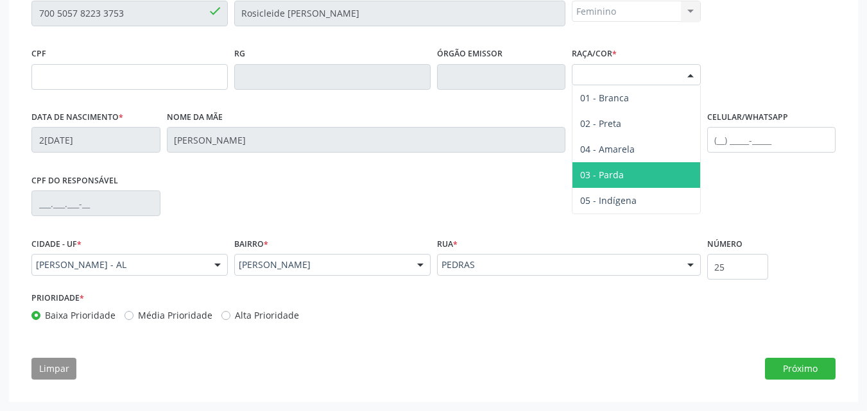
click at [608, 178] on span "03 - Parda" at bounding box center [602, 175] width 44 height 12
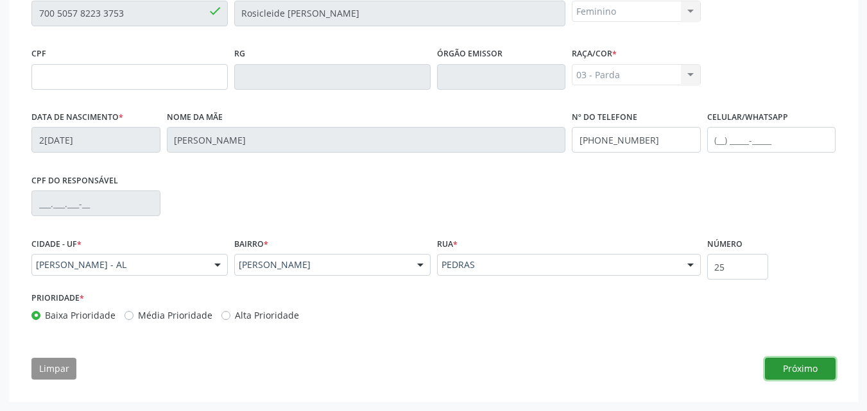
click at [777, 365] on button "Próximo" at bounding box center [800, 369] width 71 height 22
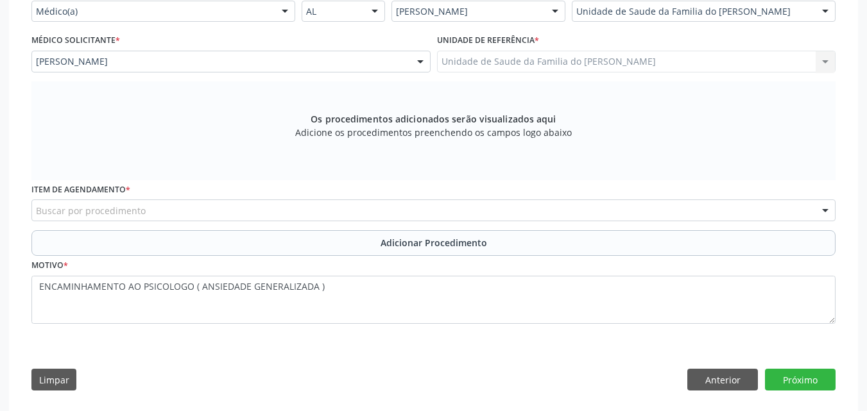
click at [459, 216] on div "Buscar por procedimento" at bounding box center [433, 211] width 804 height 22
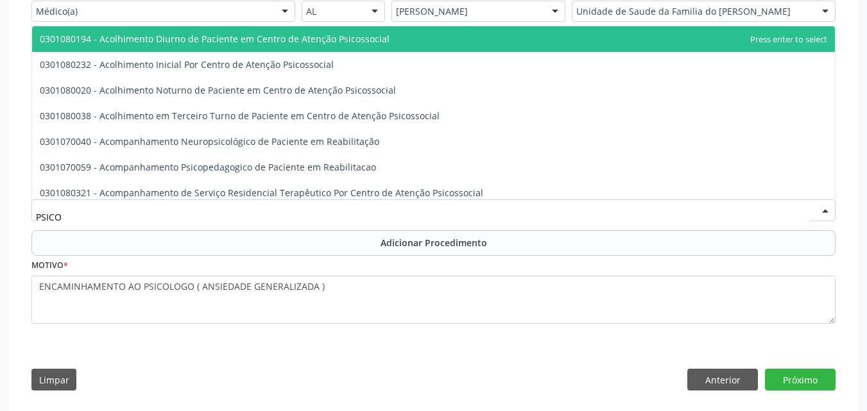
type input "PSIC"
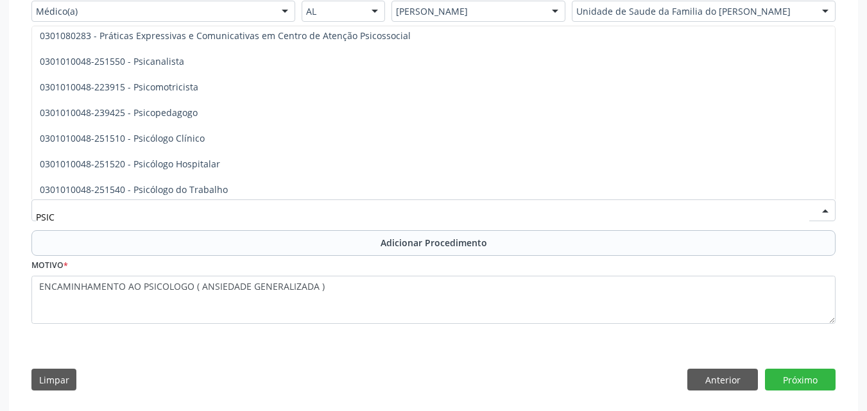
scroll to position [615, 0]
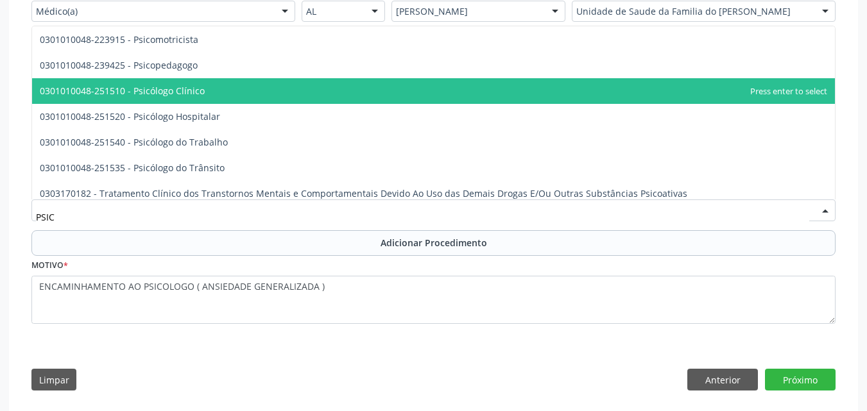
click at [253, 85] on span "0301010048-251510 - Psicólogo Clínico" at bounding box center [433, 91] width 803 height 26
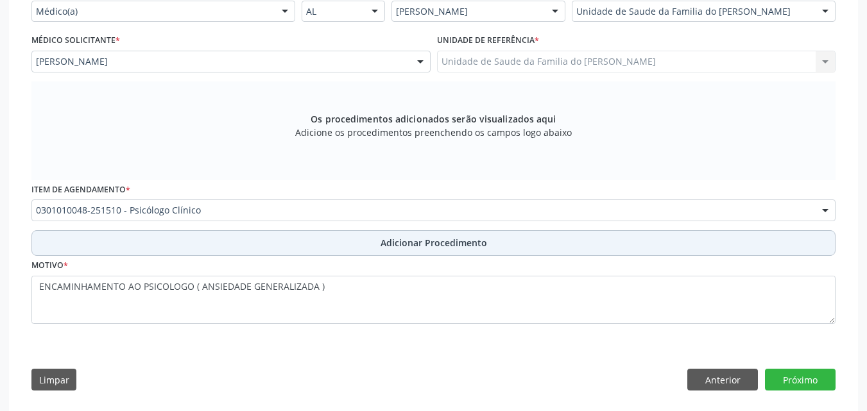
click at [234, 235] on button "Adicionar Procedimento" at bounding box center [433, 243] width 804 height 26
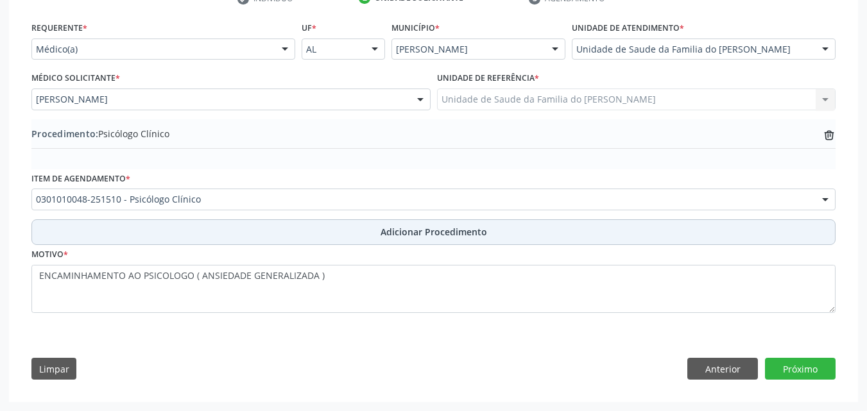
scroll to position [282, 0]
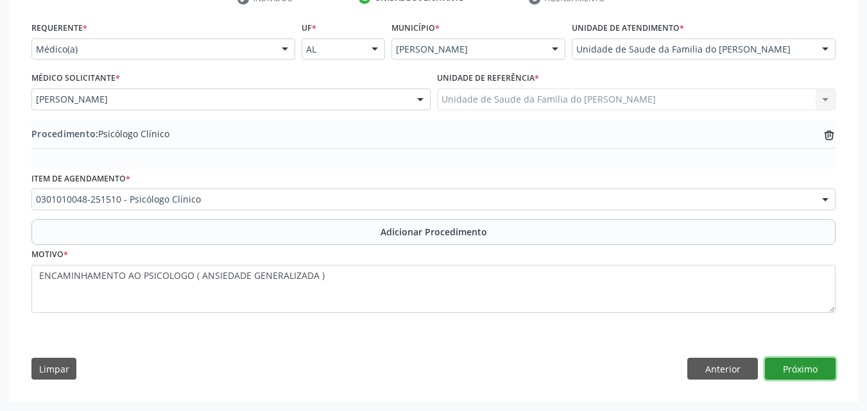
click at [812, 366] on button "Próximo" at bounding box center [800, 369] width 71 height 22
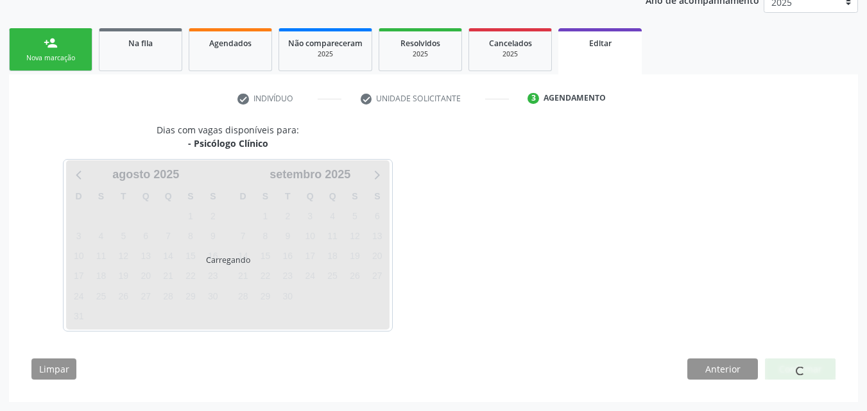
scroll to position [219, 0]
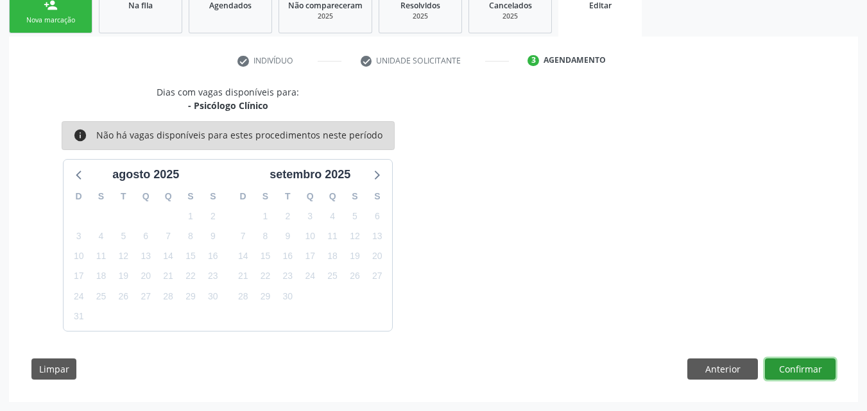
click at [795, 368] on button "Confirmar" at bounding box center [800, 370] width 71 height 22
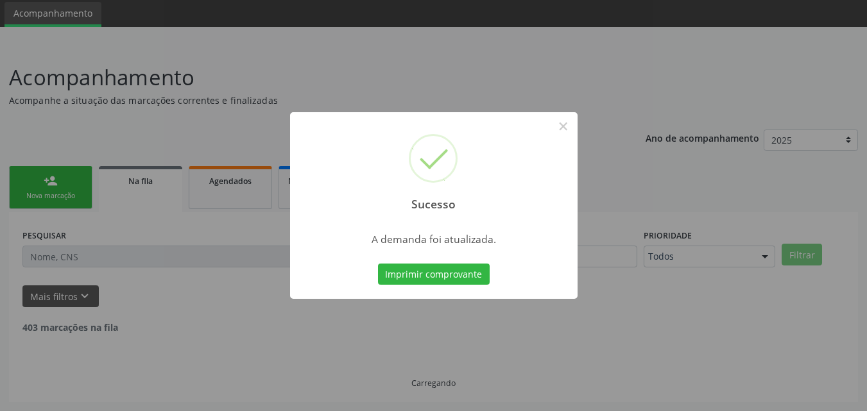
scroll to position [30, 0]
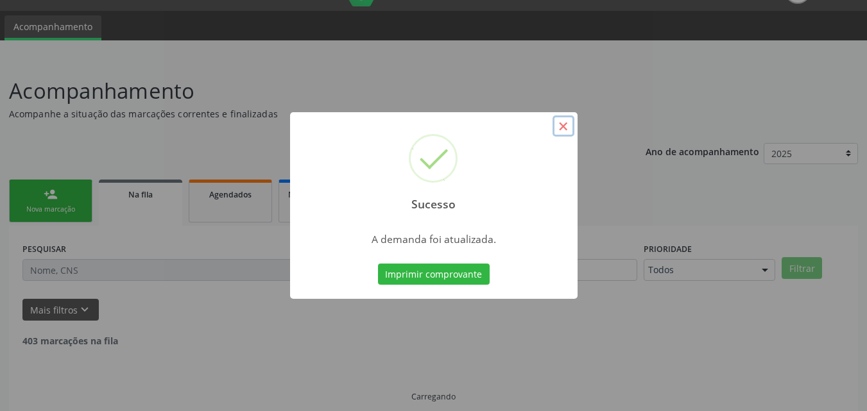
click at [559, 130] on button "×" at bounding box center [563, 126] width 22 height 22
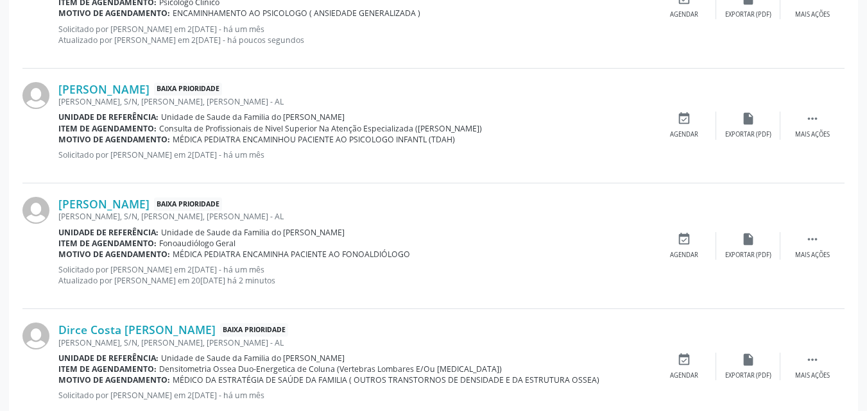
scroll to position [1727, 0]
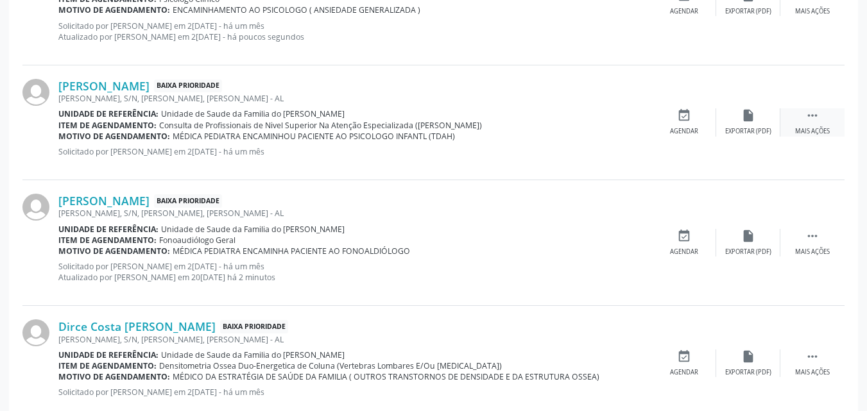
click at [820, 121] on div " Mais ações" at bounding box center [812, 122] width 64 height 28
click at [748, 133] on div "Editar" at bounding box center [748, 131] width 21 height 9
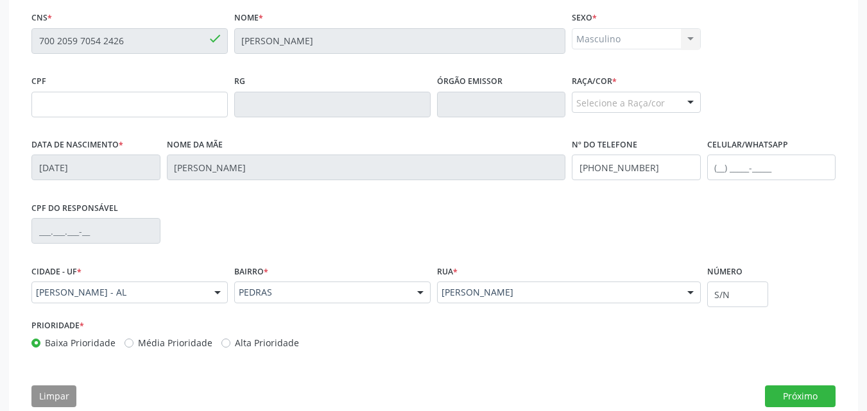
scroll to position [319, 0]
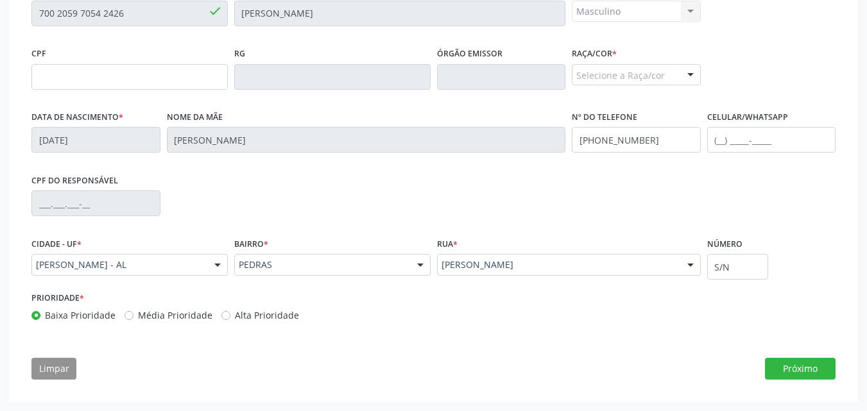
click at [804, 381] on div "CNS * 700 2059 7054 2426 done Nome * [PERSON_NAME] * Masculino Masculino Femini…" at bounding box center [433, 185] width 822 height 408
drag, startPoint x: 804, startPoint y: 381, endPoint x: 819, endPoint y: 366, distance: 20.9
click at [819, 366] on div "CNS * 700 2059 7054 2426 done Nome * [PERSON_NAME] * Masculino Masculino Femini…" at bounding box center [433, 185] width 822 height 408
click at [819, 366] on button "Próximo" at bounding box center [800, 369] width 71 height 22
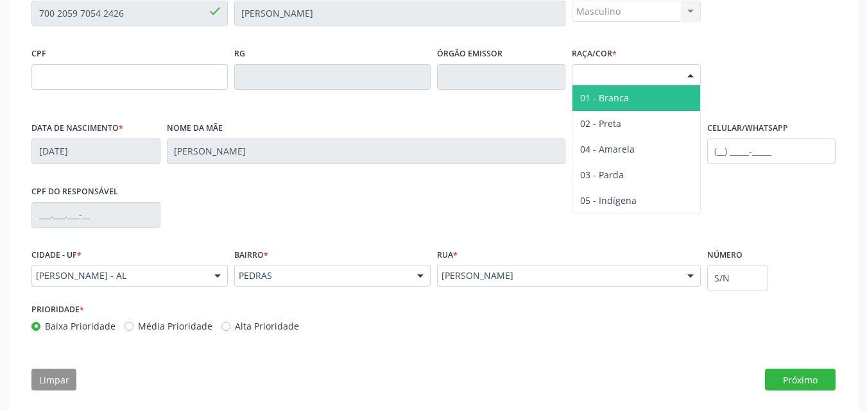
click at [672, 74] on div "Selecione a Raça/cor" at bounding box center [636, 75] width 129 height 22
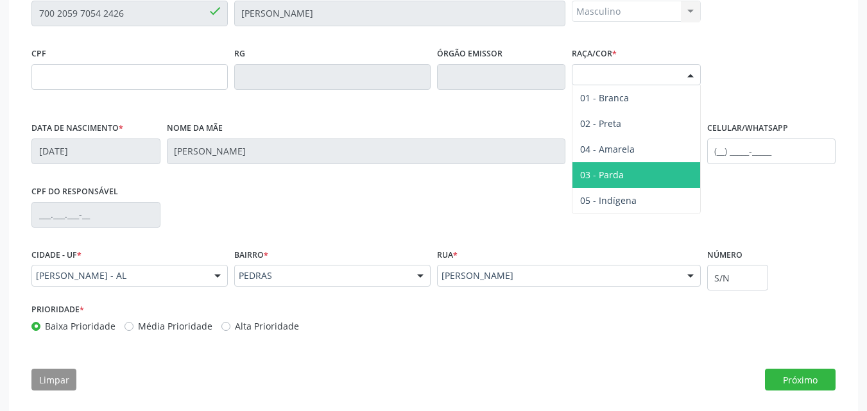
click at [612, 165] on span "03 - Parda" at bounding box center [636, 175] width 128 height 26
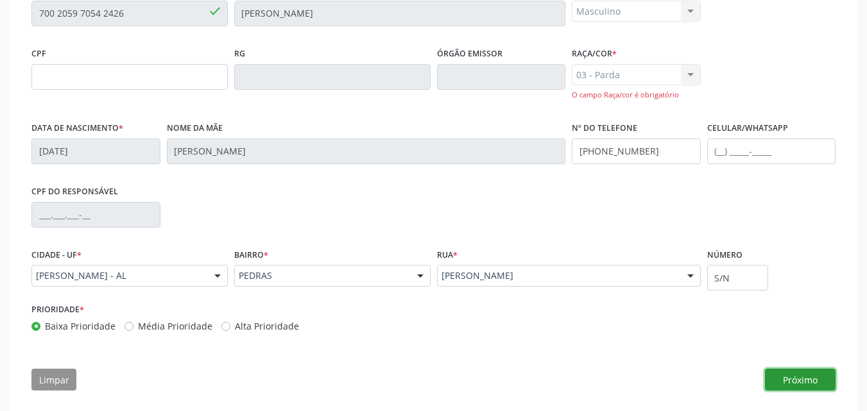
click at [786, 375] on button "Próximo" at bounding box center [800, 380] width 71 height 22
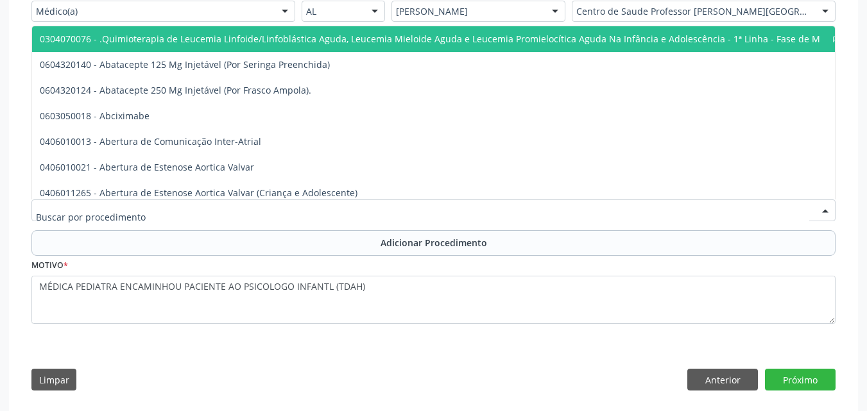
click at [471, 205] on div at bounding box center [433, 211] width 804 height 22
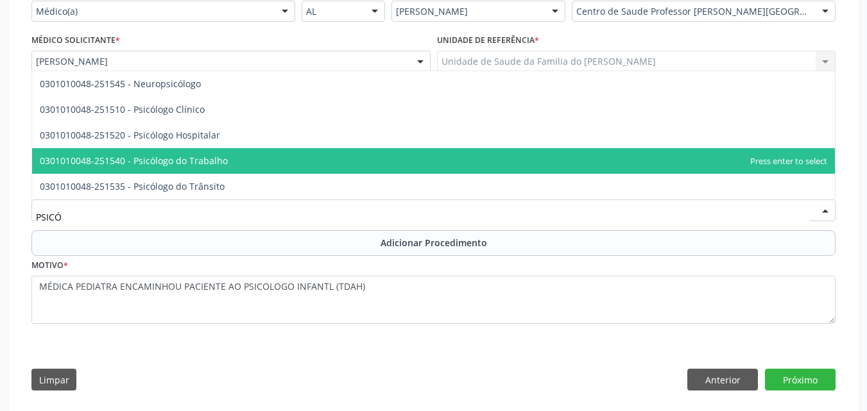
scroll to position [0, 0]
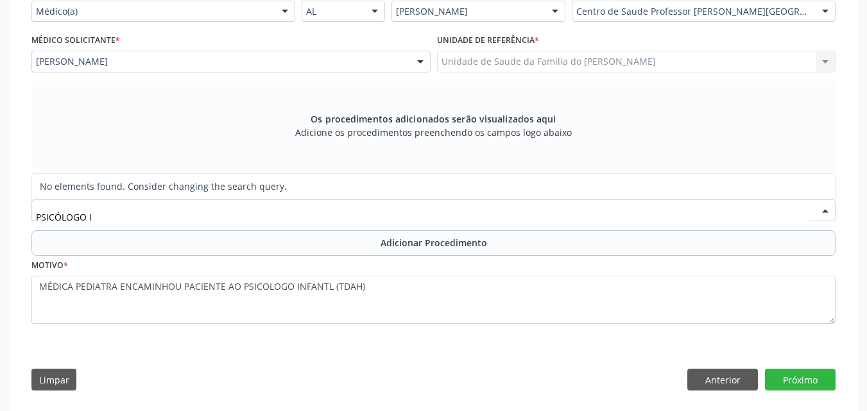
type input "PSICÓLOGO"
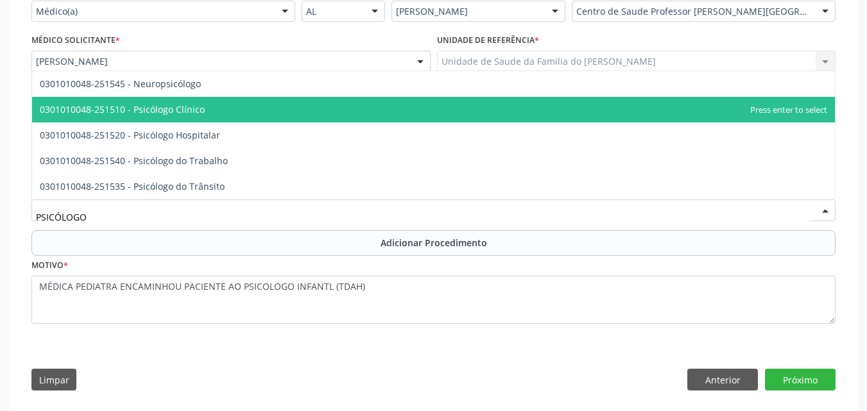
click at [599, 112] on span "0301010048-251510 - Psicólogo Clínico" at bounding box center [433, 110] width 803 height 26
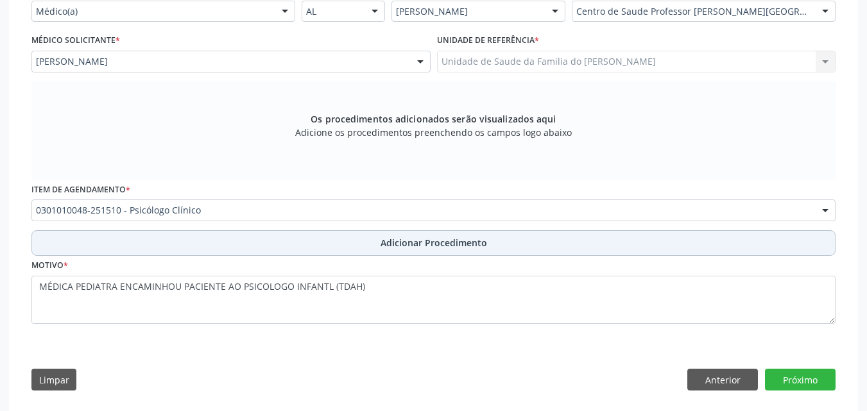
click at [529, 247] on button "Adicionar Procedimento" at bounding box center [433, 243] width 804 height 26
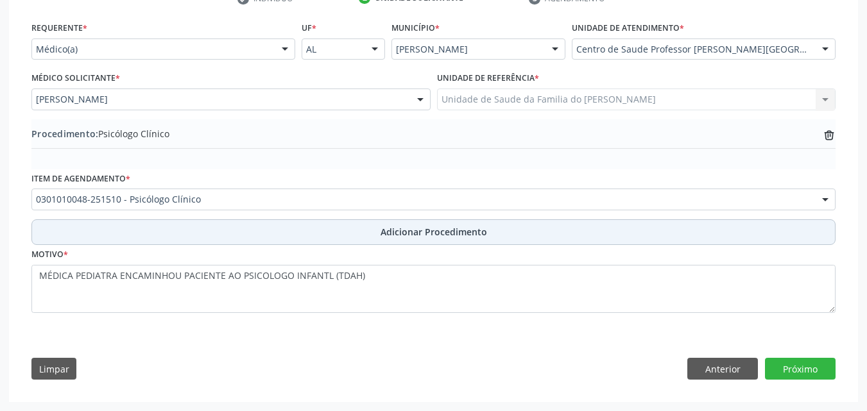
scroll to position [282, 0]
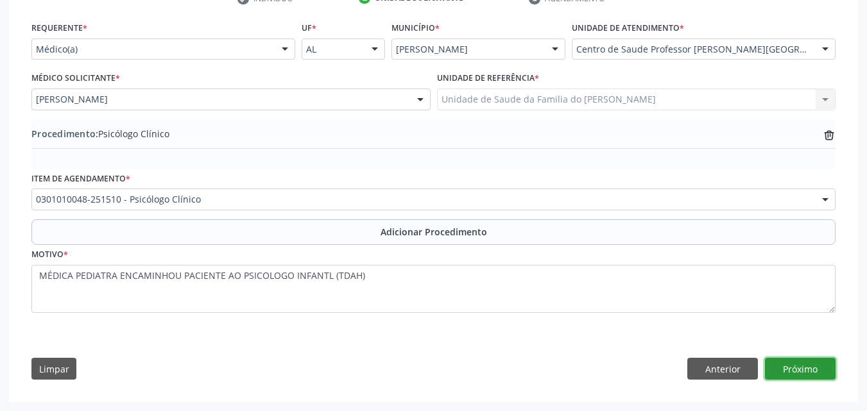
click at [770, 363] on button "Próximo" at bounding box center [800, 369] width 71 height 22
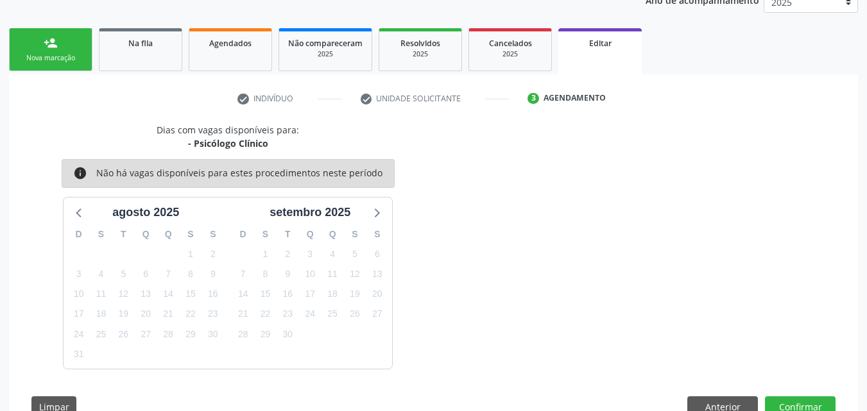
scroll to position [219, 0]
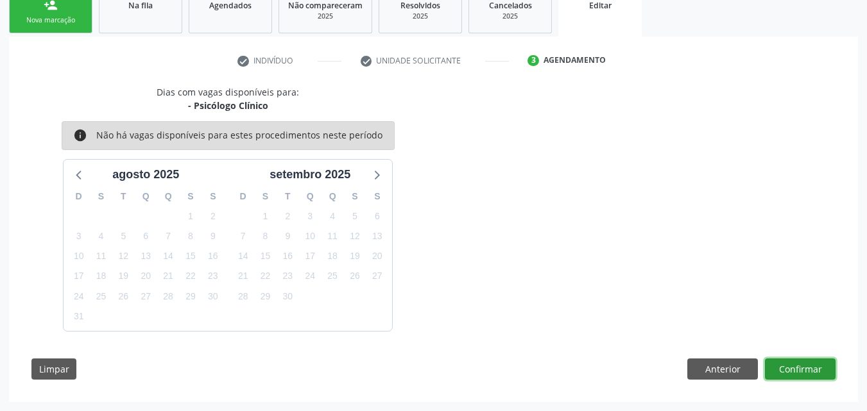
click at [801, 372] on button "Confirmar" at bounding box center [800, 370] width 71 height 22
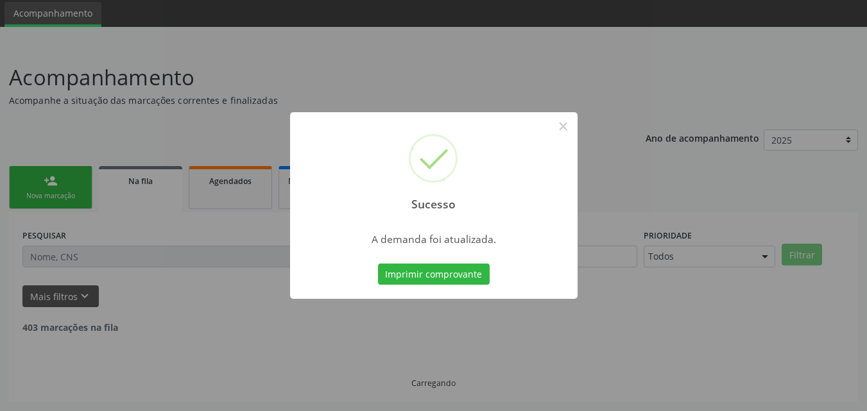
scroll to position [30, 0]
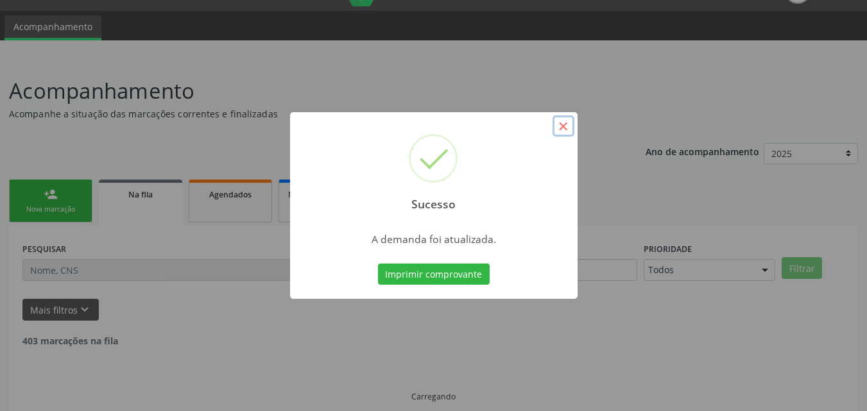
click at [561, 126] on button "×" at bounding box center [563, 126] width 22 height 22
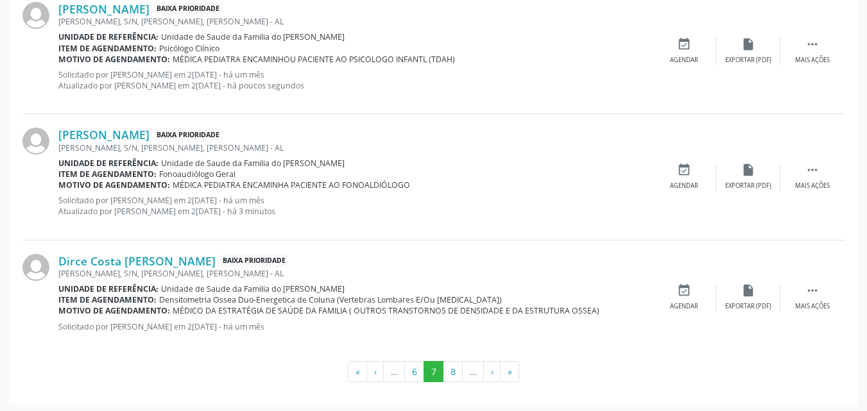
scroll to position [1806, 0]
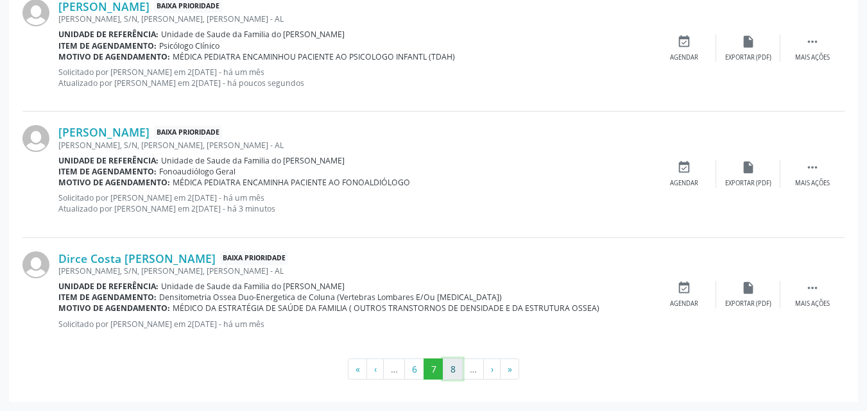
click at [448, 369] on button "8" at bounding box center [453, 370] width 20 height 22
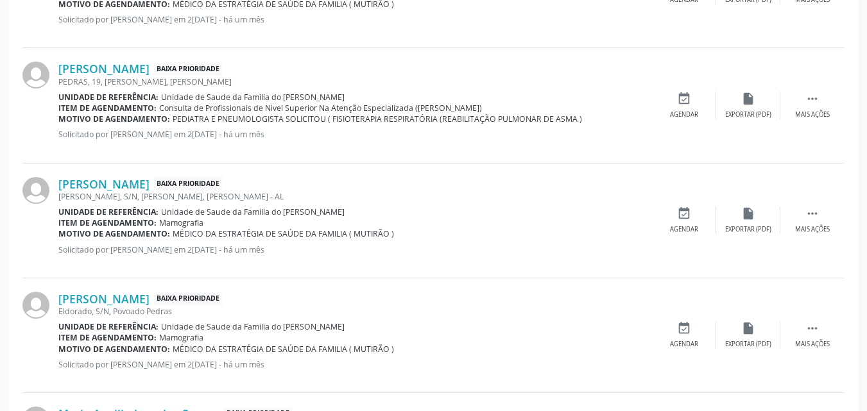
scroll to position [1488, 0]
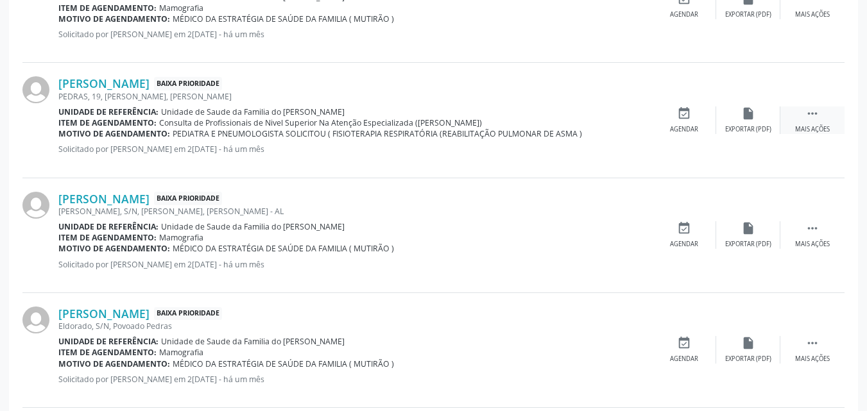
click at [812, 123] on div " Mais ações" at bounding box center [812, 120] width 64 height 28
click at [735, 110] on div "edit Editar" at bounding box center [748, 120] width 64 height 28
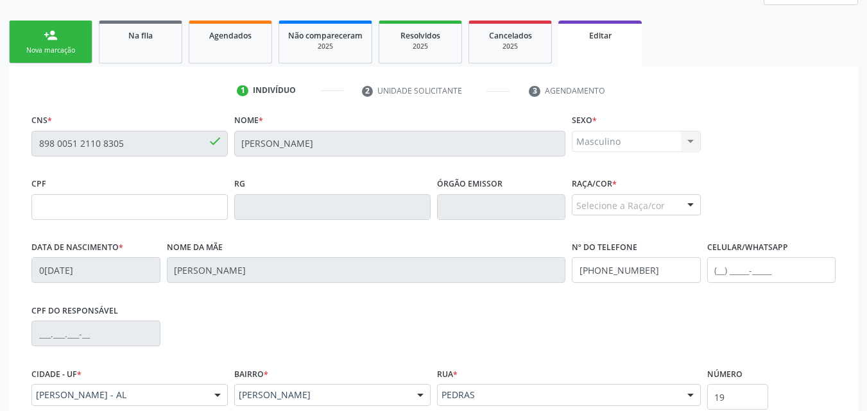
scroll to position [319, 0]
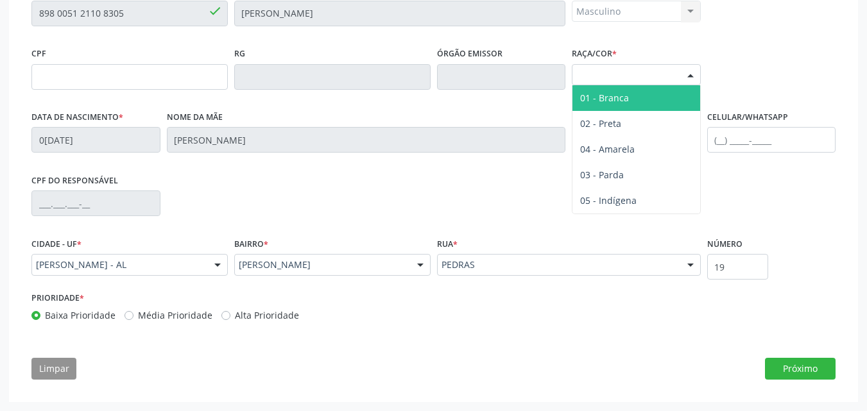
click at [634, 71] on div "Selecione a Raça/cor" at bounding box center [636, 75] width 129 height 22
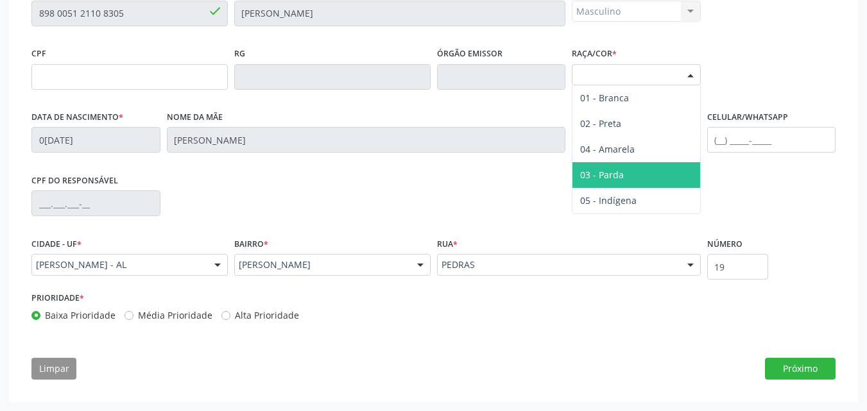
click at [606, 180] on span "03 - Parda" at bounding box center [602, 175] width 44 height 12
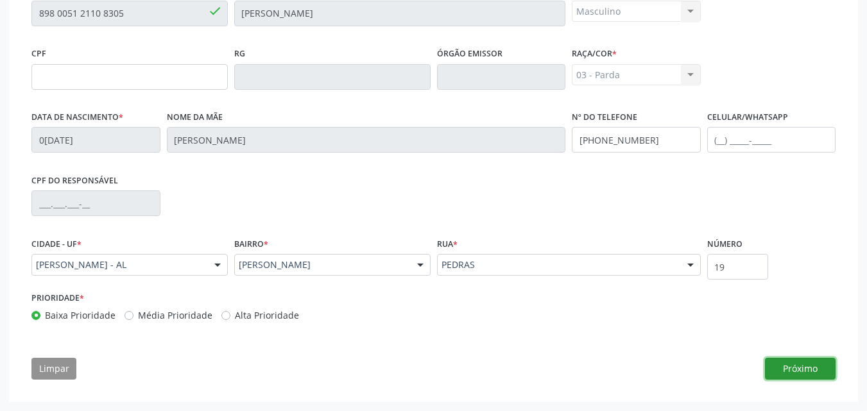
click at [808, 375] on button "Próximo" at bounding box center [800, 369] width 71 height 22
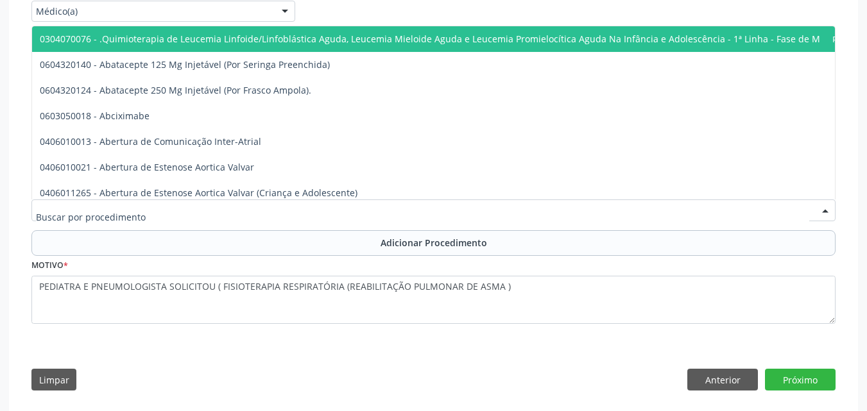
click at [570, 212] on div at bounding box center [433, 211] width 804 height 22
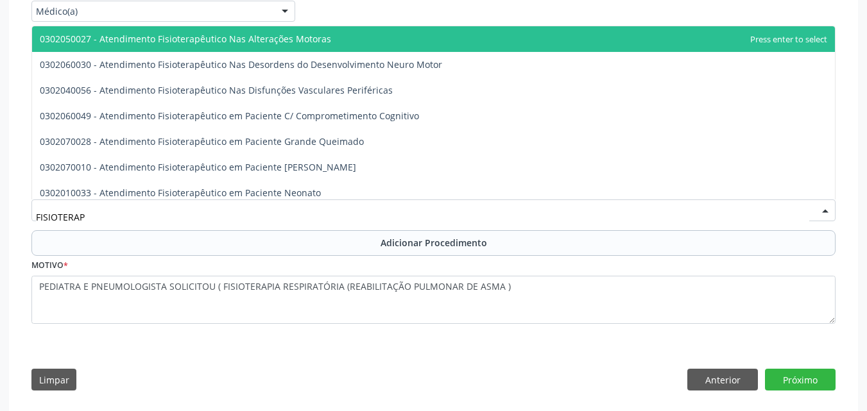
type input "FISIOTERAPE"
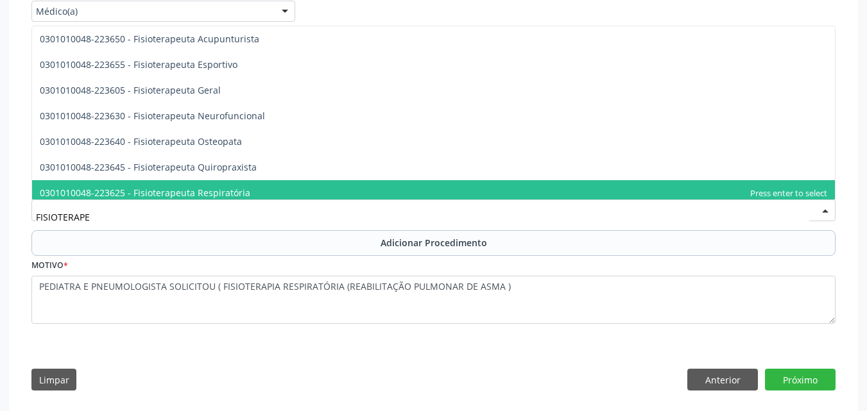
click at [483, 182] on span "0301010048-223625 - Fisioterapeuta Respiratória" at bounding box center [433, 193] width 803 height 26
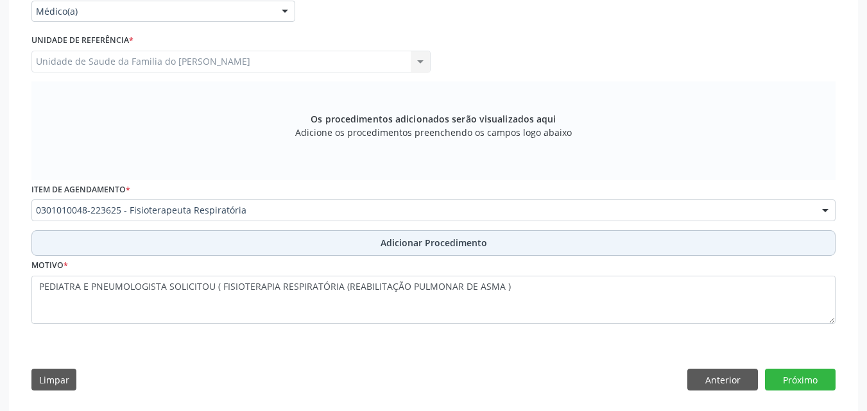
click at [439, 239] on span "Adicionar Procedimento" at bounding box center [433, 242] width 106 height 13
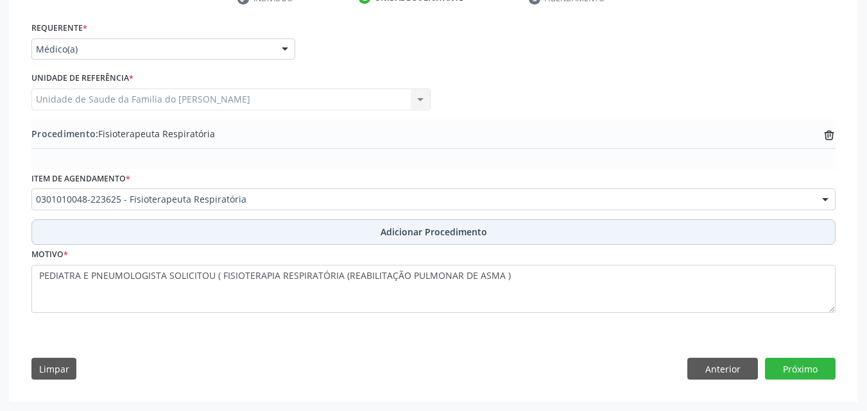
scroll to position [282, 0]
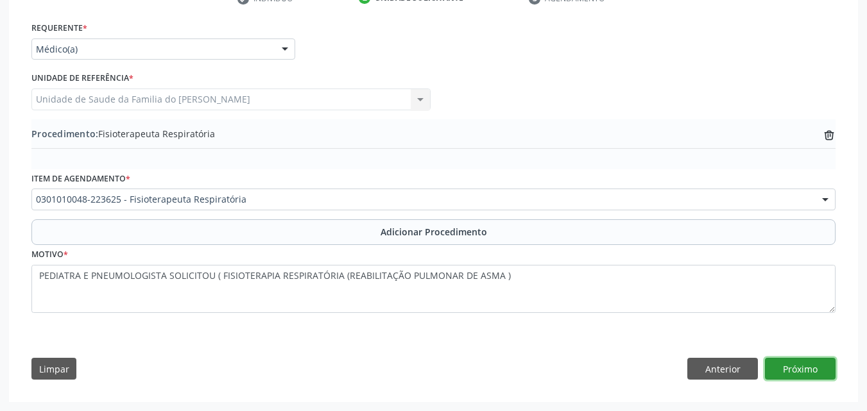
click at [789, 378] on button "Próximo" at bounding box center [800, 369] width 71 height 22
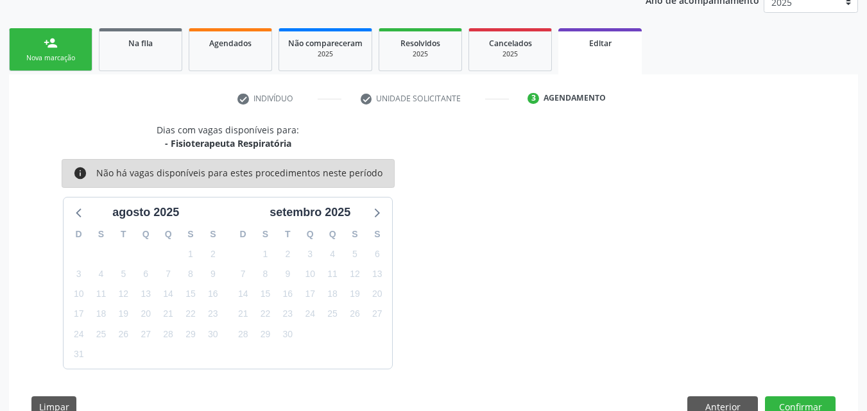
scroll to position [219, 0]
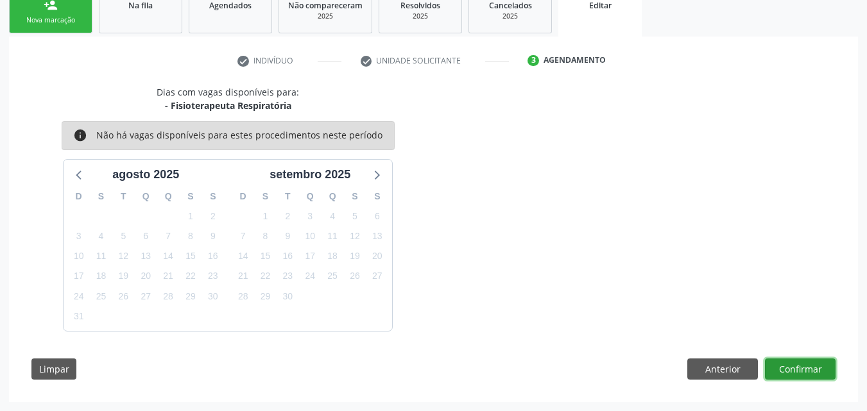
click at [779, 365] on button "Confirmar" at bounding box center [800, 370] width 71 height 22
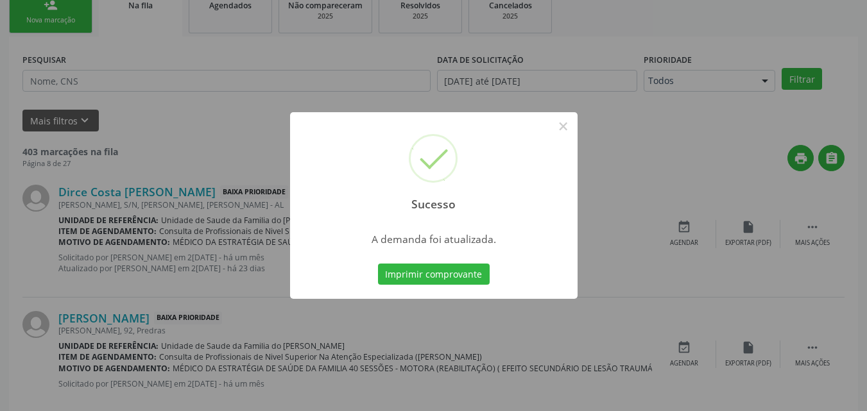
scroll to position [30, 0]
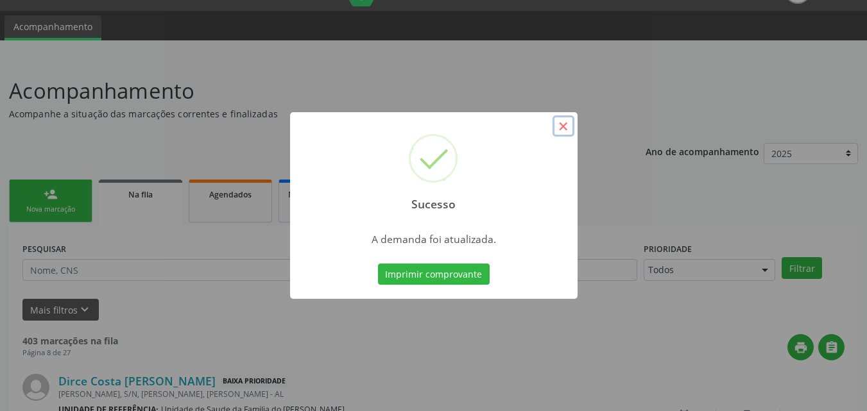
click at [564, 126] on button "×" at bounding box center [563, 126] width 22 height 22
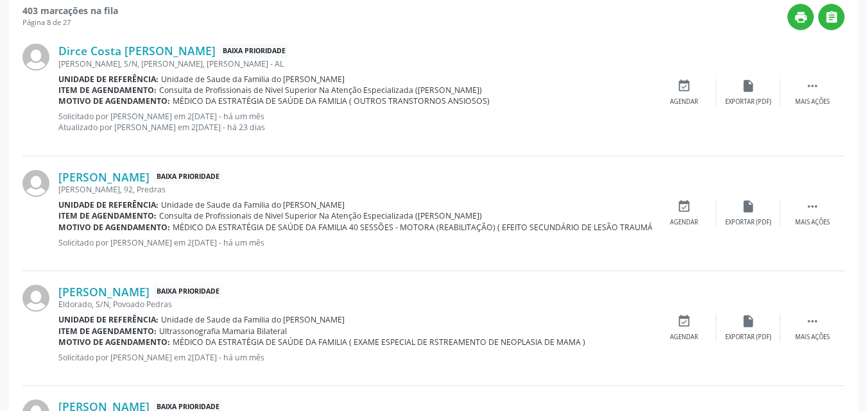
scroll to position [364, 0]
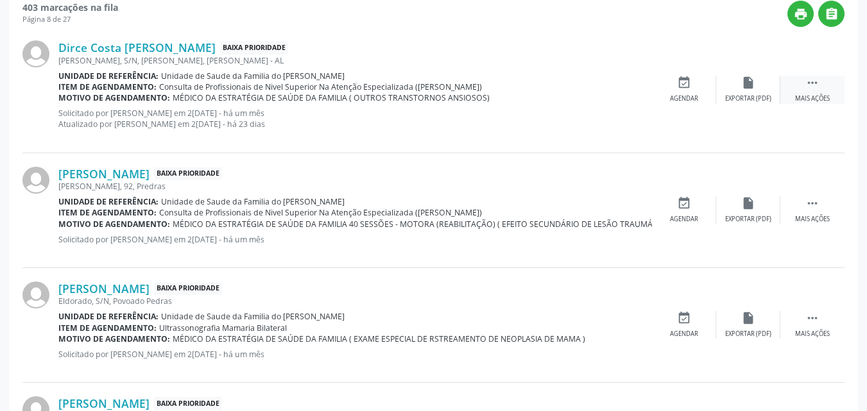
click at [823, 92] on div " Mais ações" at bounding box center [812, 90] width 64 height 28
click at [745, 87] on icon "edit" at bounding box center [748, 83] width 14 height 14
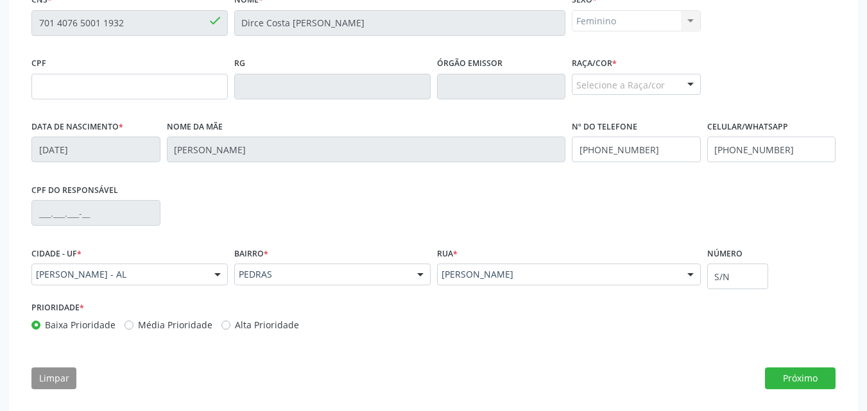
scroll to position [319, 0]
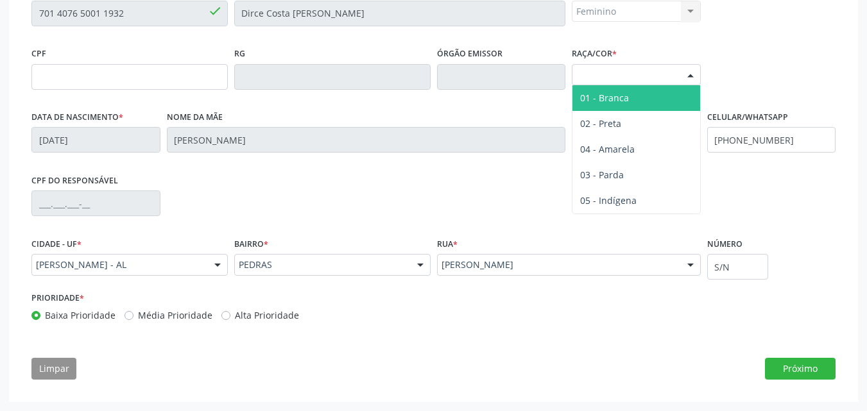
click at [671, 73] on div "Selecione a Raça/cor" at bounding box center [636, 75] width 129 height 22
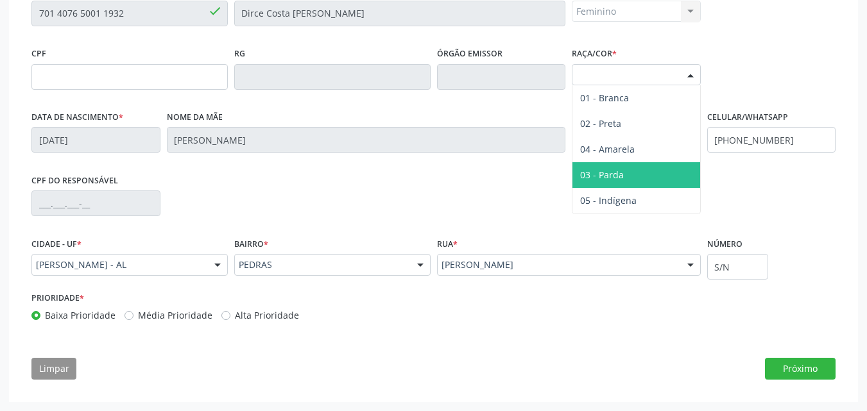
click at [615, 180] on span "03 - Parda" at bounding box center [602, 175] width 44 height 12
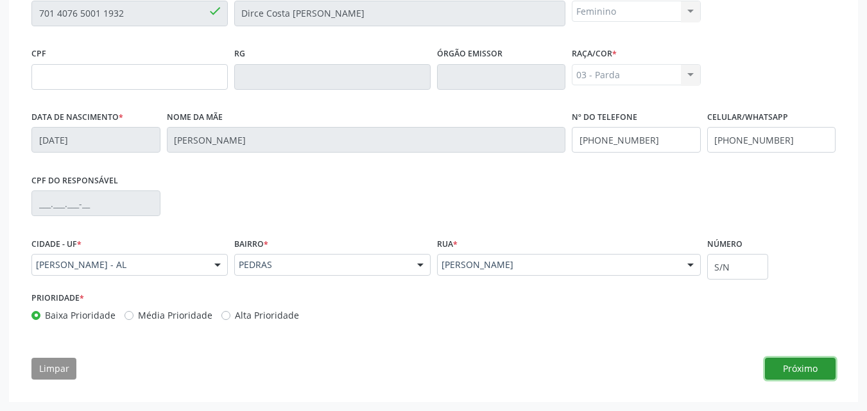
click at [799, 368] on button "Próximo" at bounding box center [800, 369] width 71 height 22
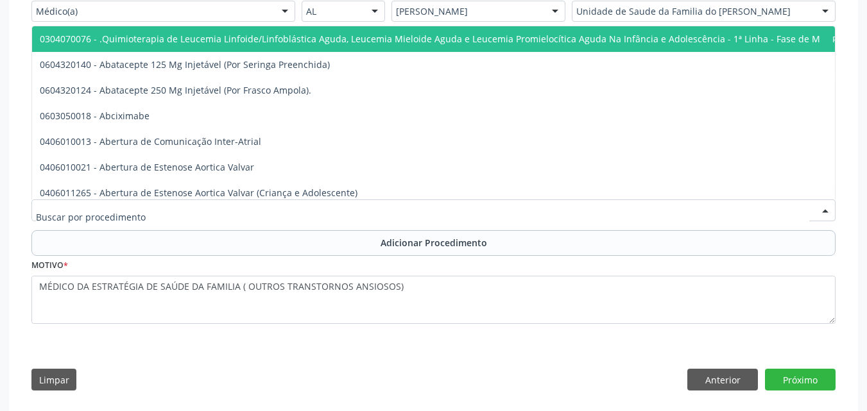
click at [578, 207] on div at bounding box center [433, 211] width 804 height 22
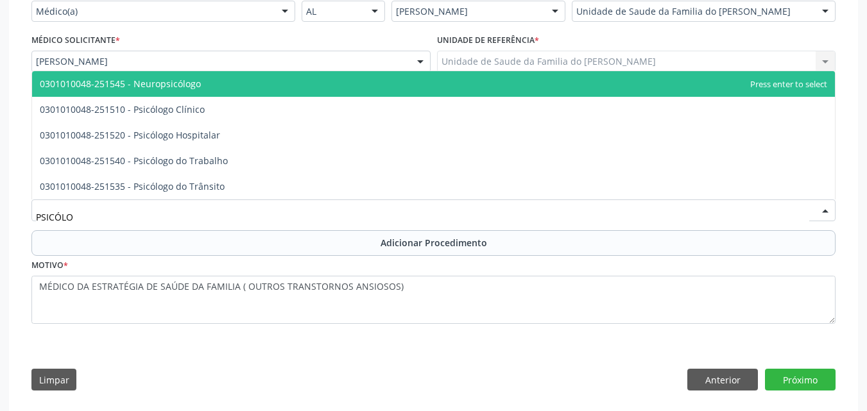
type input "PSICÓLOG"
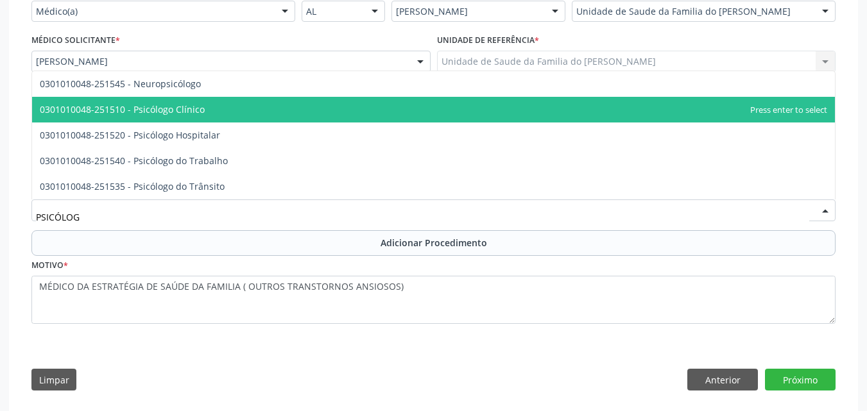
click at [410, 112] on span "0301010048-251510 - Psicólogo Clínico" at bounding box center [433, 110] width 803 height 26
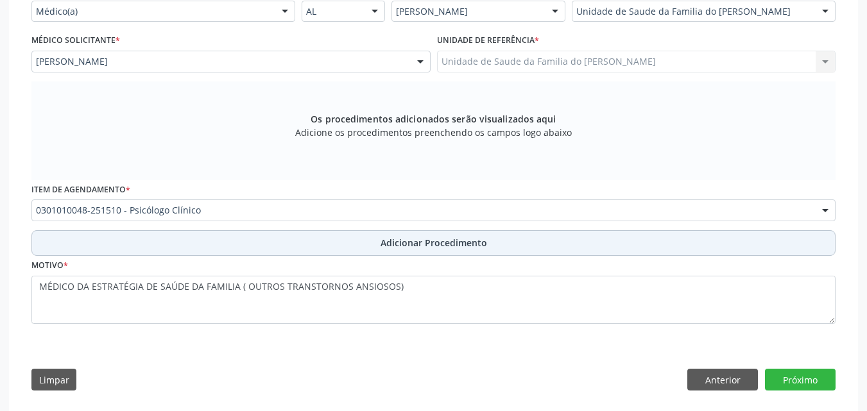
click at [323, 255] on button "Adicionar Procedimento" at bounding box center [433, 243] width 804 height 26
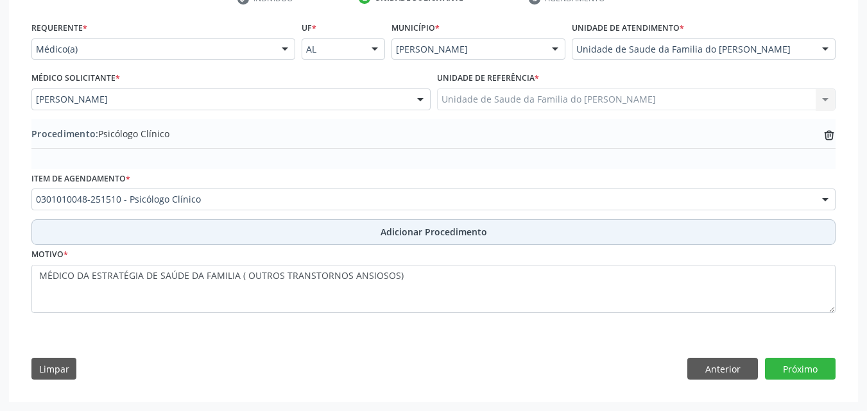
scroll to position [282, 0]
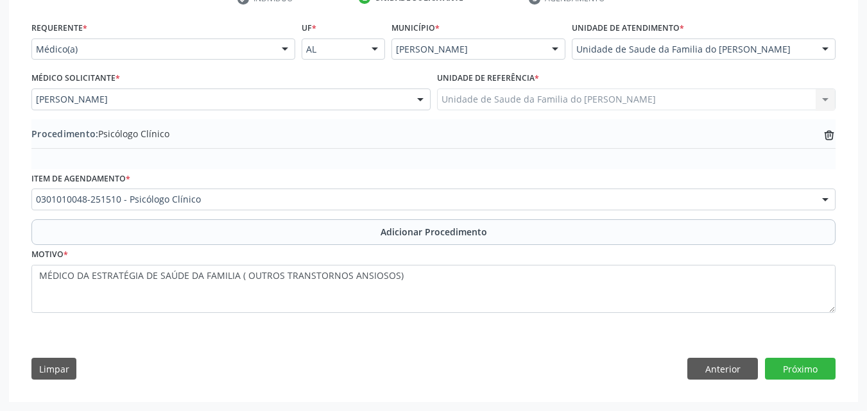
click at [794, 356] on div "Requerente * Médico(a) Médico(a) Enfermeiro(a) Paciente Nenhum resultado encont…" at bounding box center [433, 204] width 822 height 370
click at [794, 366] on button "Próximo" at bounding box center [800, 369] width 71 height 22
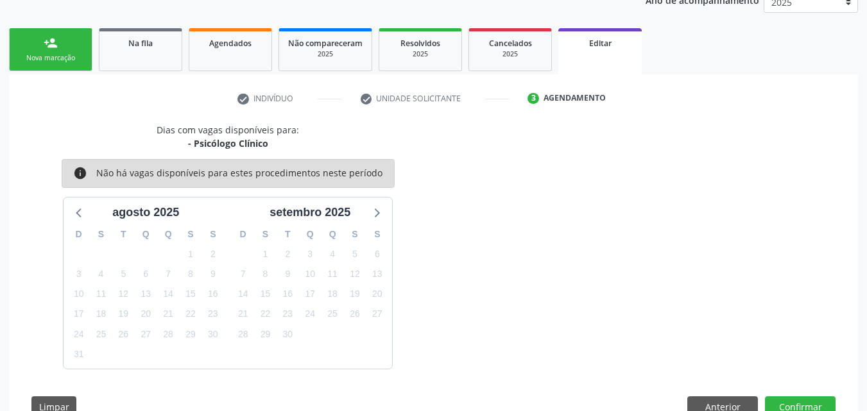
scroll to position [219, 0]
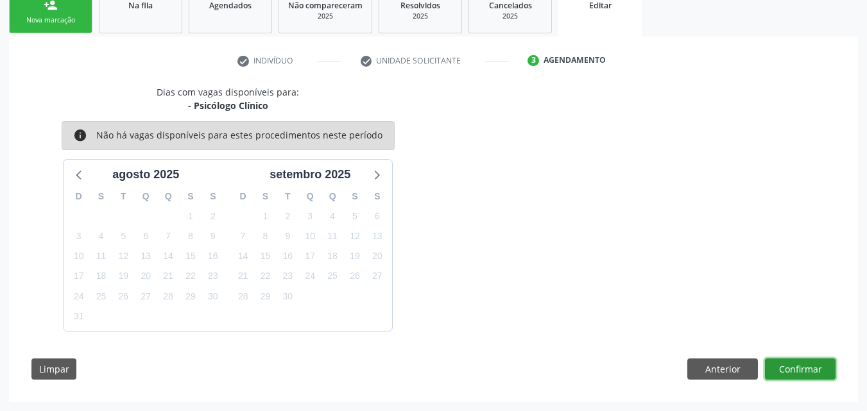
click at [794, 365] on button "Confirmar" at bounding box center [800, 370] width 71 height 22
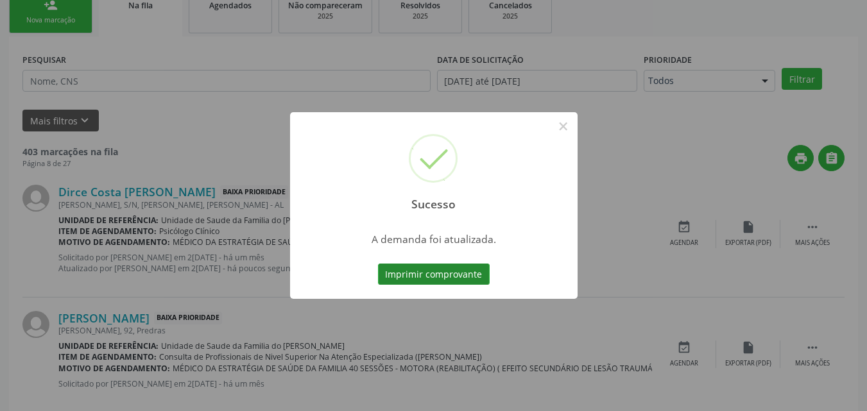
scroll to position [30, 0]
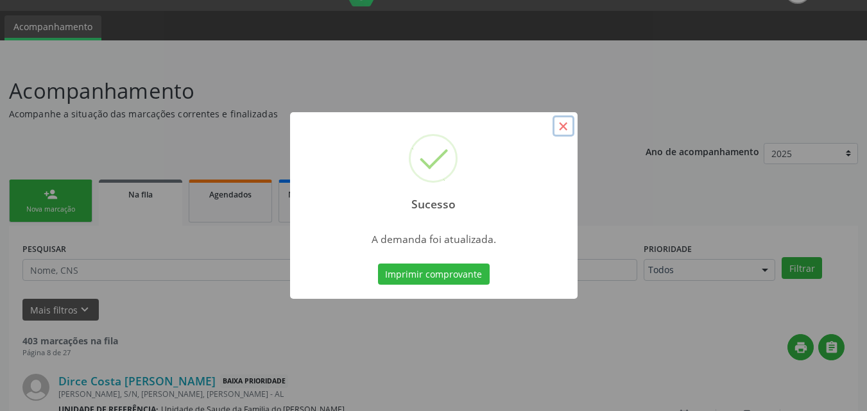
click at [564, 126] on button "×" at bounding box center [563, 126] width 22 height 22
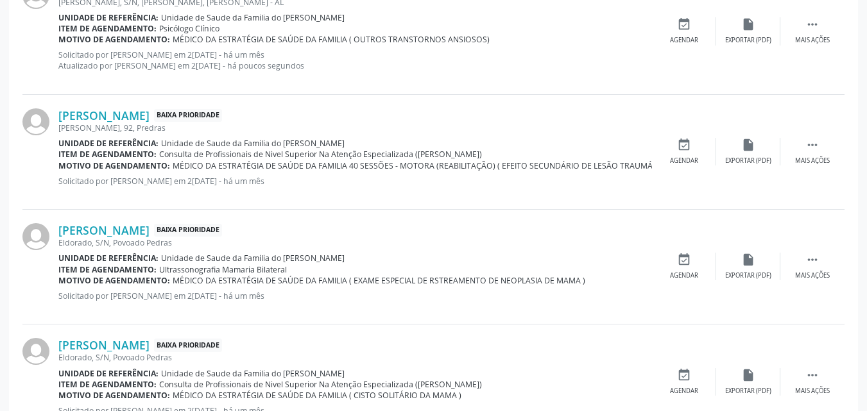
scroll to position [429, 0]
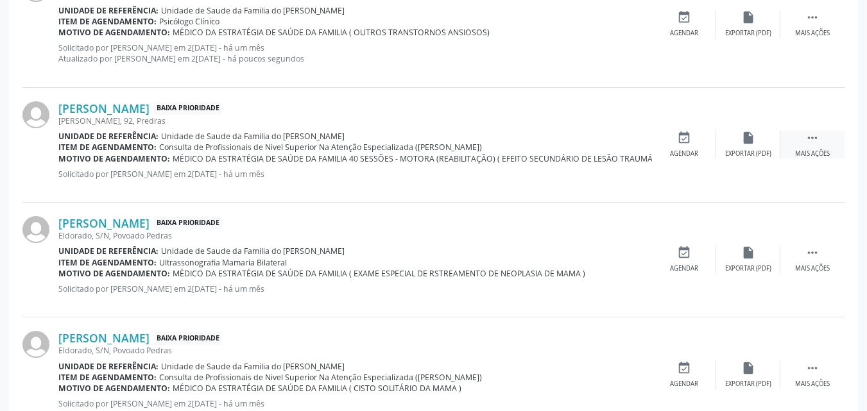
click at [816, 139] on icon "" at bounding box center [812, 138] width 14 height 14
click at [736, 137] on div "edit Editar" at bounding box center [748, 145] width 64 height 28
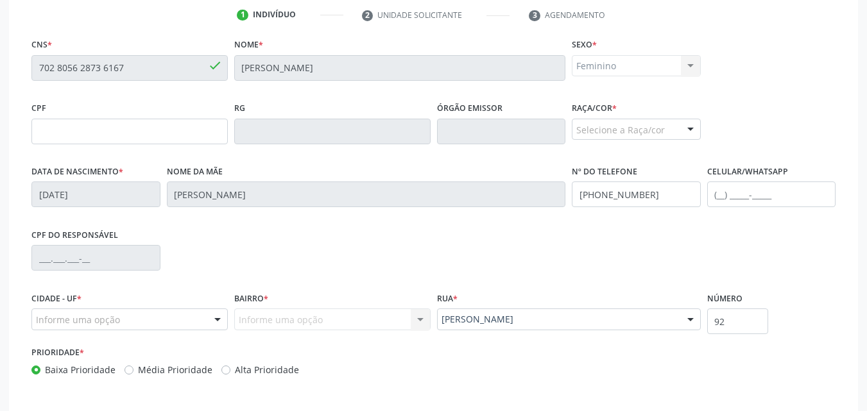
scroll to position [319, 0]
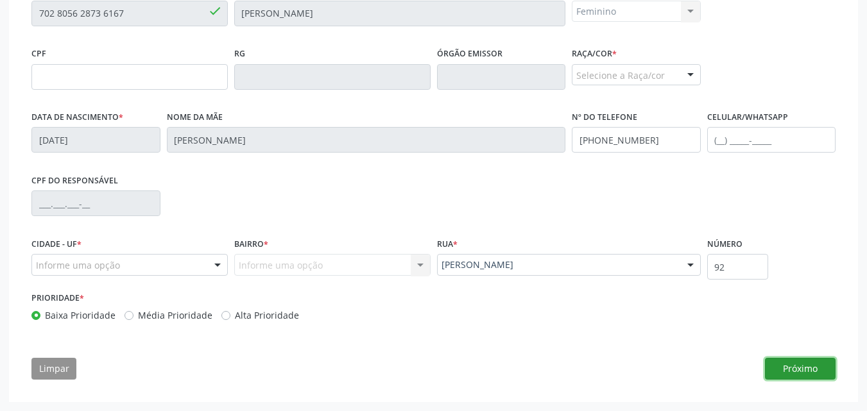
click at [799, 363] on button "Próximo" at bounding box center [800, 369] width 71 height 22
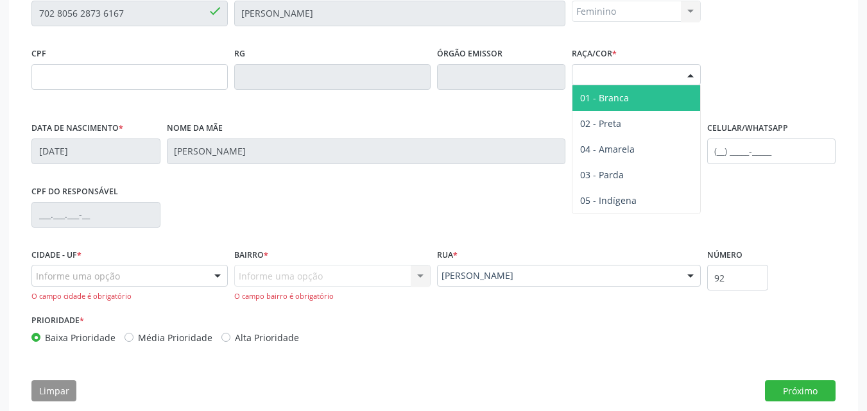
click at [654, 85] on div "Selecione a Raça/cor" at bounding box center [636, 75] width 129 height 22
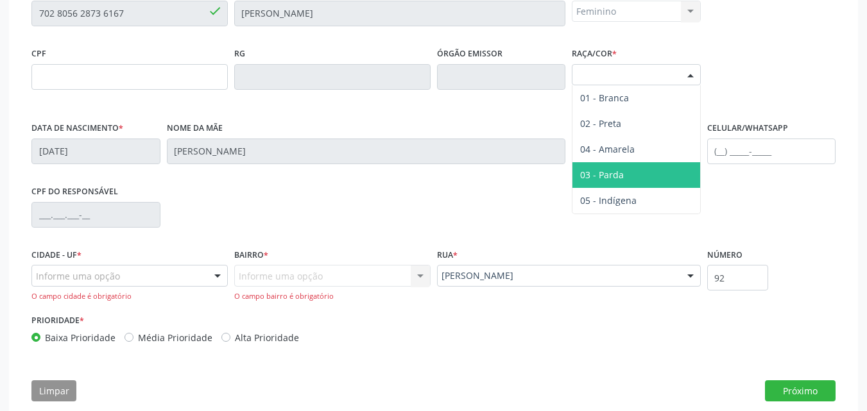
click at [620, 172] on span "03 - Parda" at bounding box center [602, 175] width 44 height 12
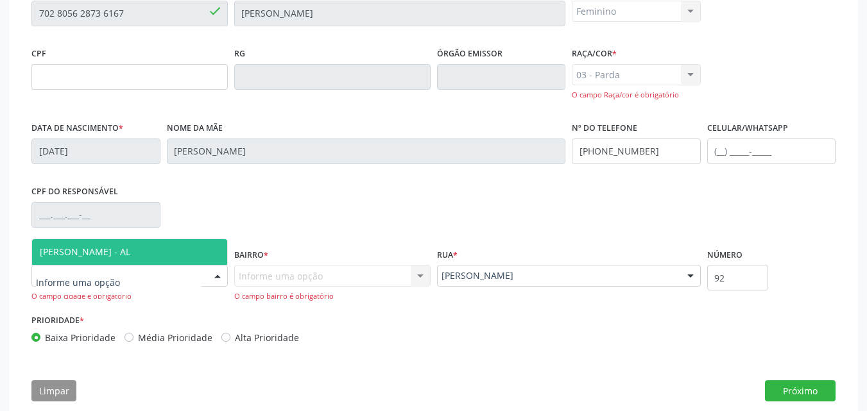
click at [173, 271] on div at bounding box center [129, 276] width 196 height 22
click at [173, 259] on span "[PERSON_NAME] - AL" at bounding box center [129, 252] width 195 height 26
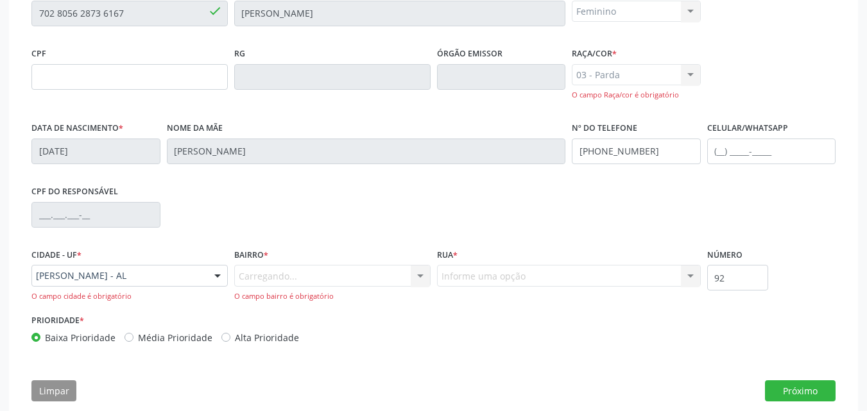
click at [286, 280] on div "Carregando... Nenhum resultado encontrado para: " " Nenhuma opção encontrada. D…" at bounding box center [332, 283] width 196 height 37
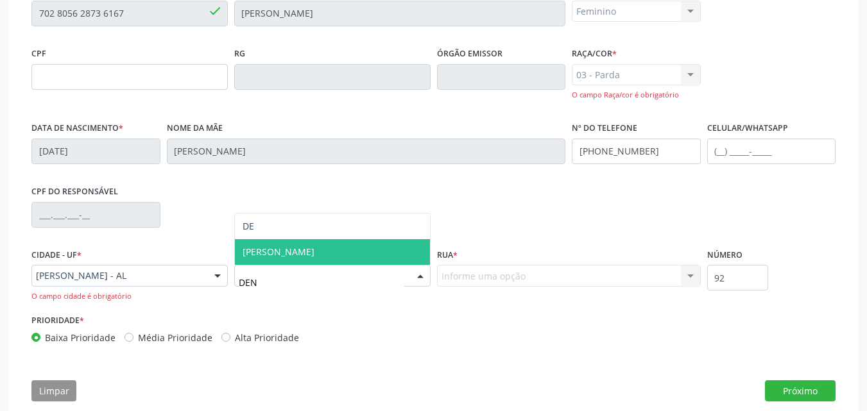
type input "DENI"
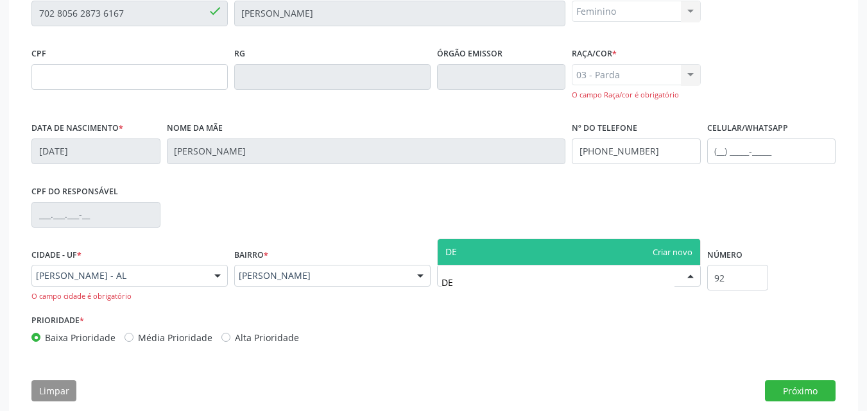
type input "D"
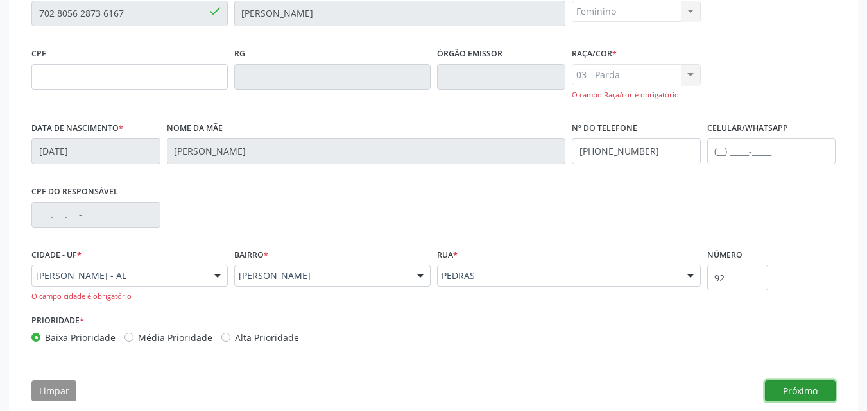
click at [813, 387] on button "Próximo" at bounding box center [800, 391] width 71 height 22
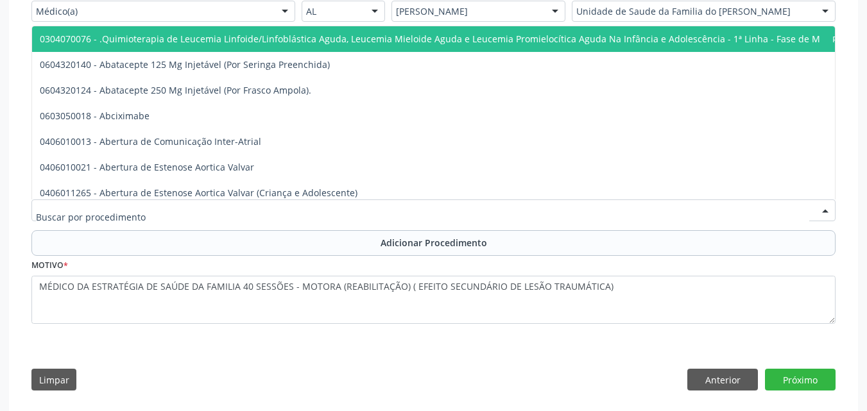
click at [414, 205] on div at bounding box center [433, 211] width 804 height 22
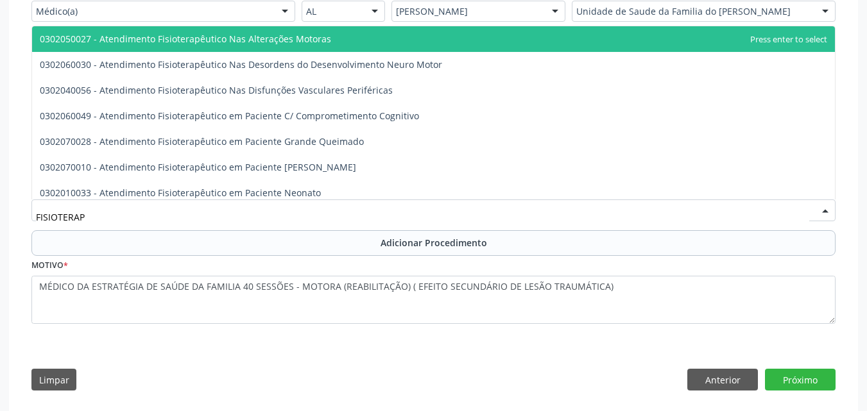
type input "FISIOTERAPE"
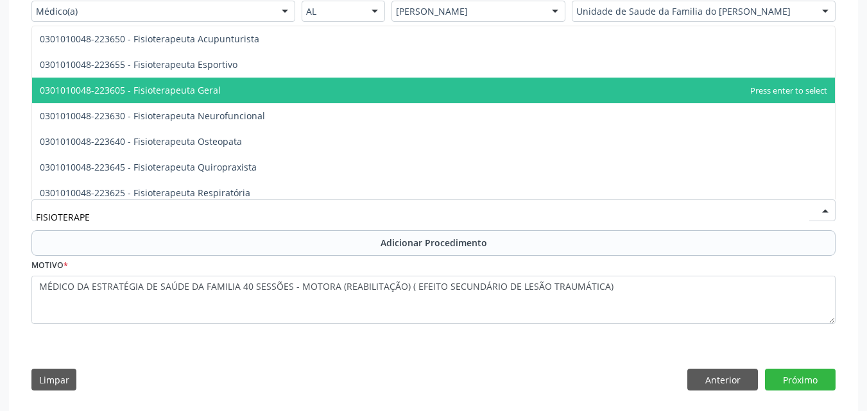
click at [348, 99] on span "0301010048-223605 - Fisioterapeuta Geral" at bounding box center [433, 91] width 803 height 26
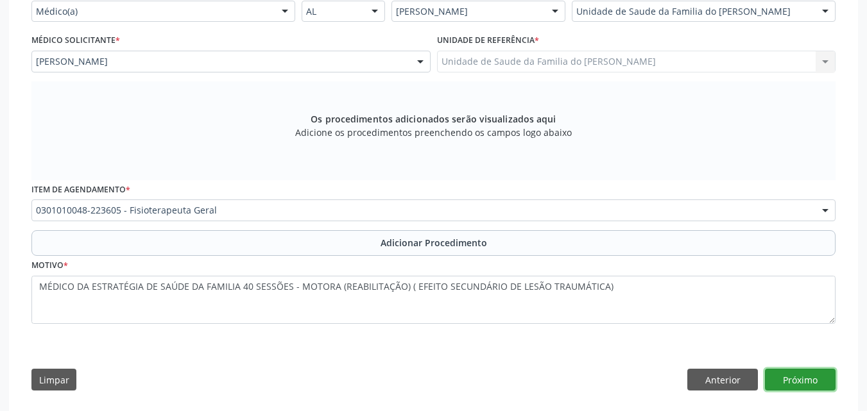
click at [780, 379] on button "Próximo" at bounding box center [800, 380] width 71 height 22
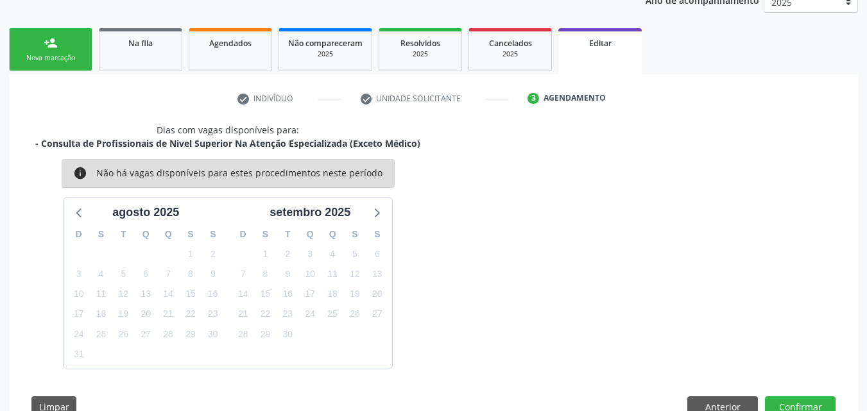
scroll to position [219, 0]
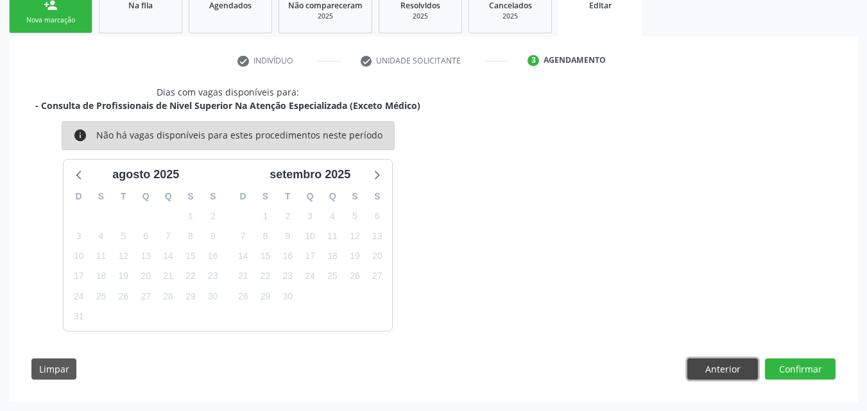
click at [713, 370] on button "Anterior" at bounding box center [722, 370] width 71 height 22
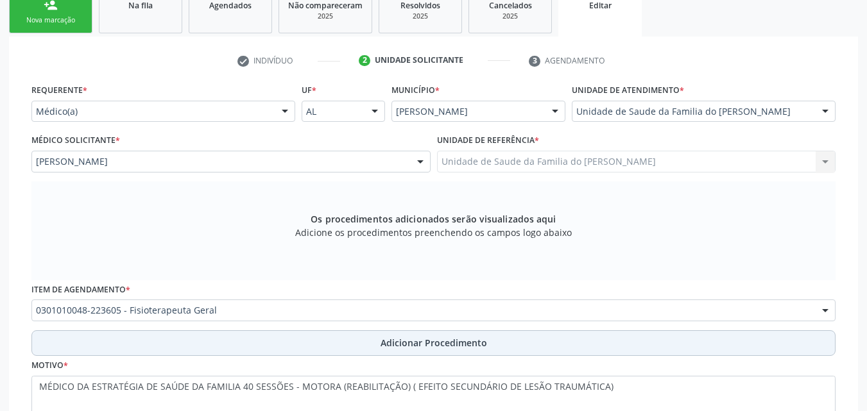
click at [547, 340] on button "Adicionar Procedimento" at bounding box center [433, 343] width 804 height 26
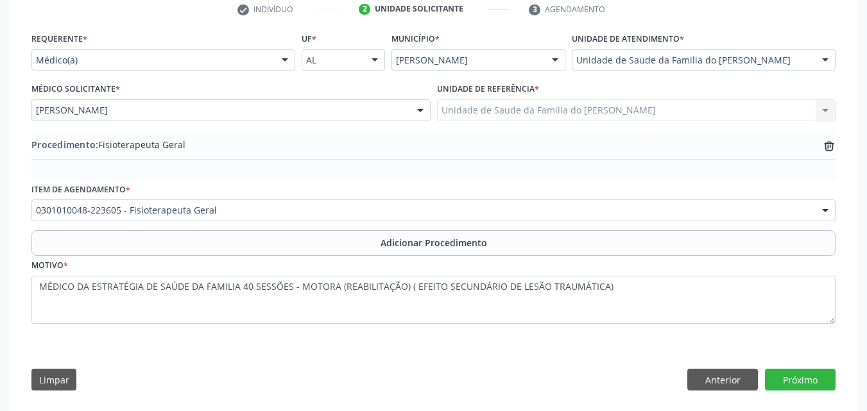
scroll to position [282, 0]
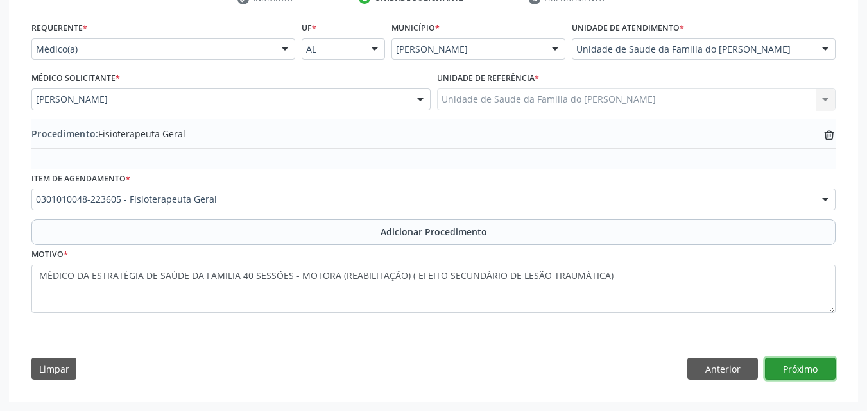
click at [776, 367] on button "Próximo" at bounding box center [800, 369] width 71 height 22
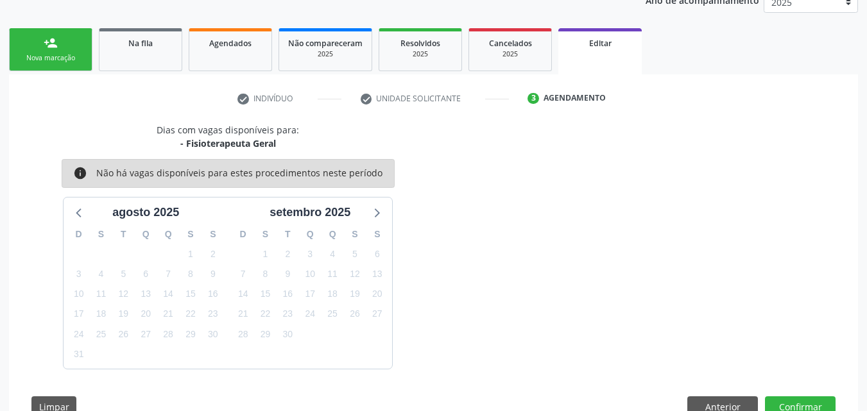
scroll to position [219, 0]
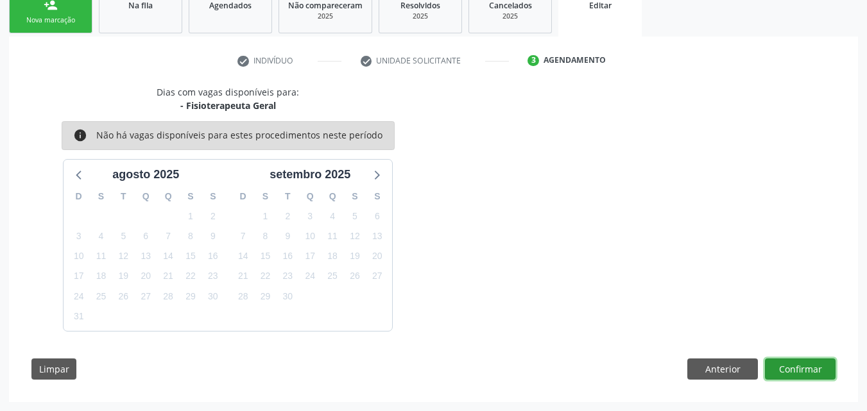
click at [804, 370] on button "Confirmar" at bounding box center [800, 370] width 71 height 22
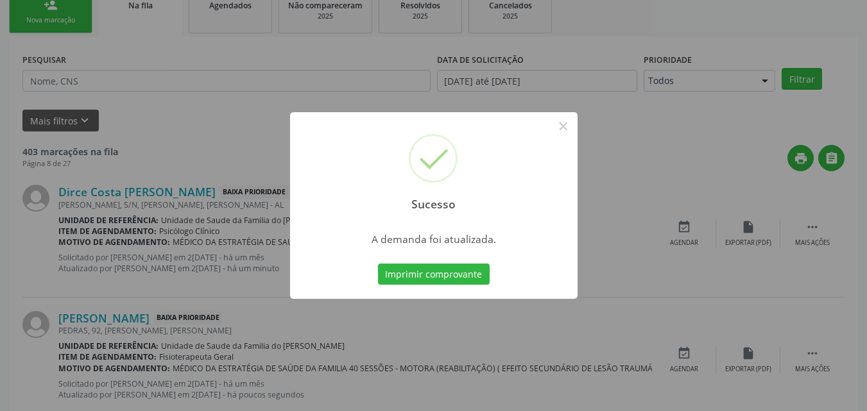
scroll to position [30, 0]
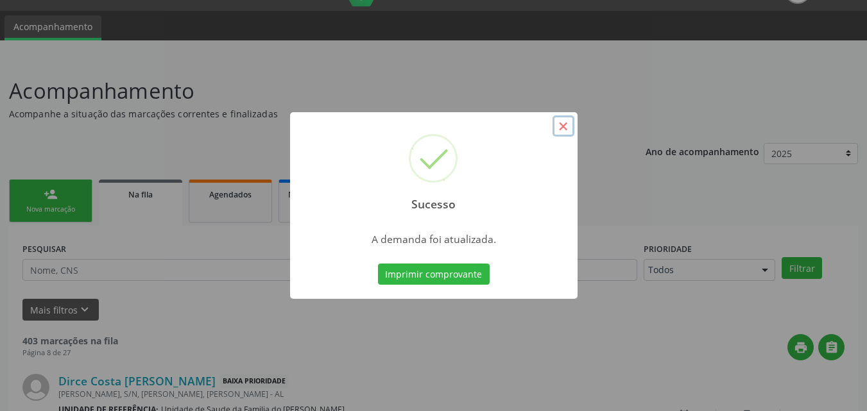
click at [561, 133] on button "×" at bounding box center [563, 126] width 22 height 22
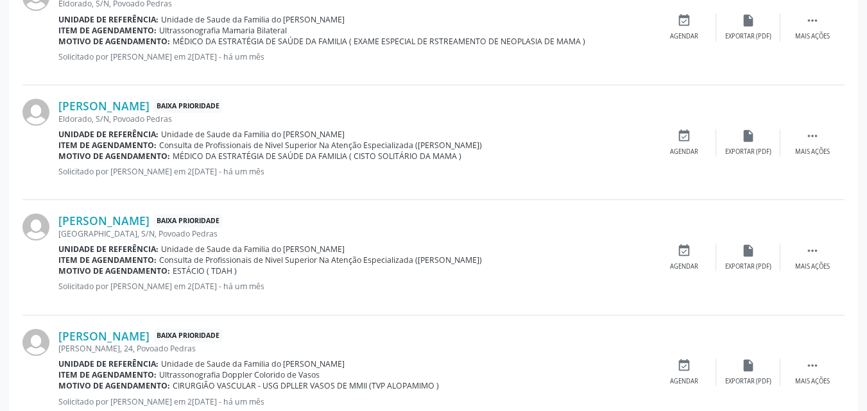
scroll to position [683, 0]
